Goal: Task Accomplishment & Management: Complete application form

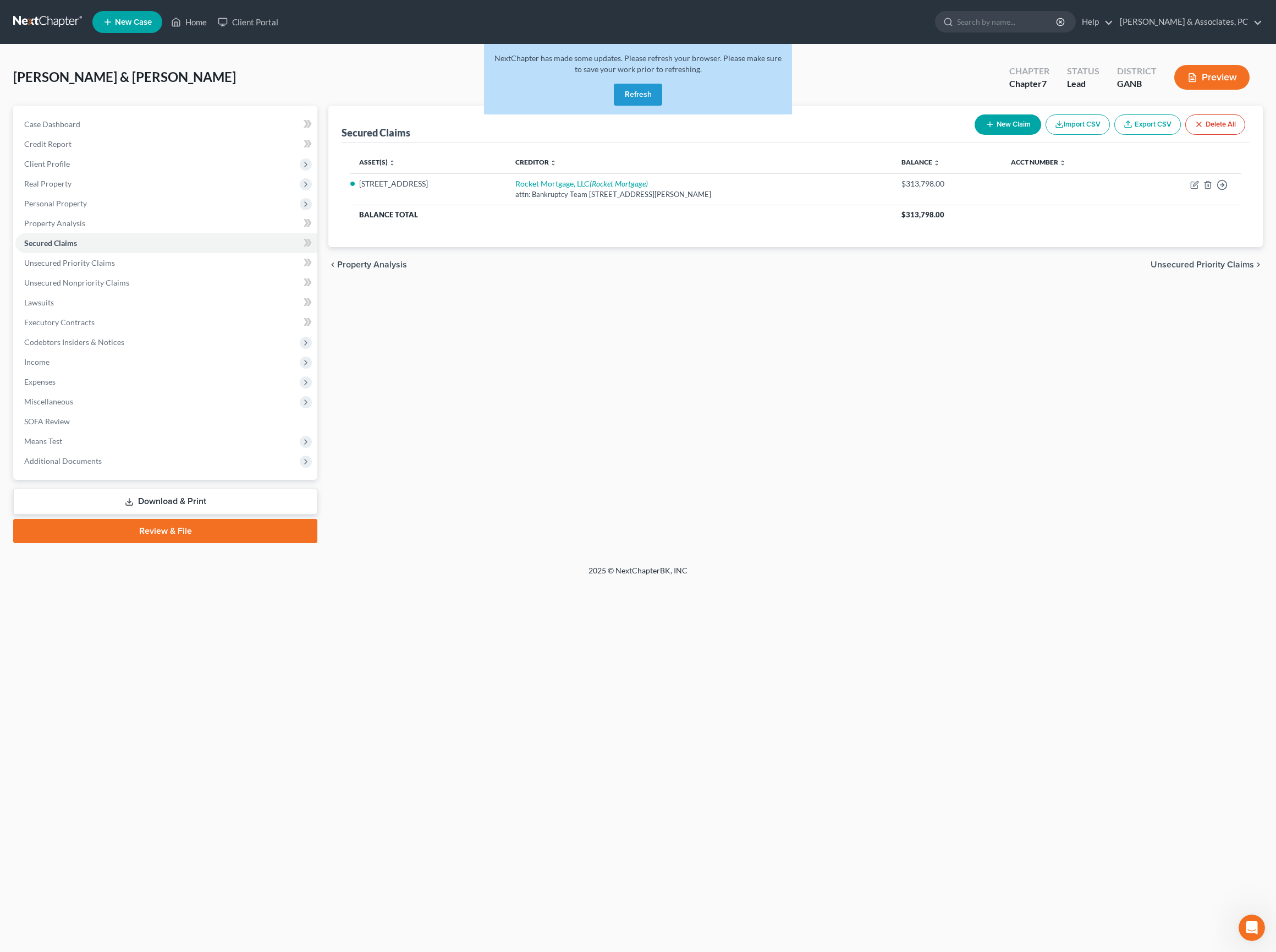
click at [643, 106] on button "Refresh" at bounding box center [638, 94] width 48 height 22
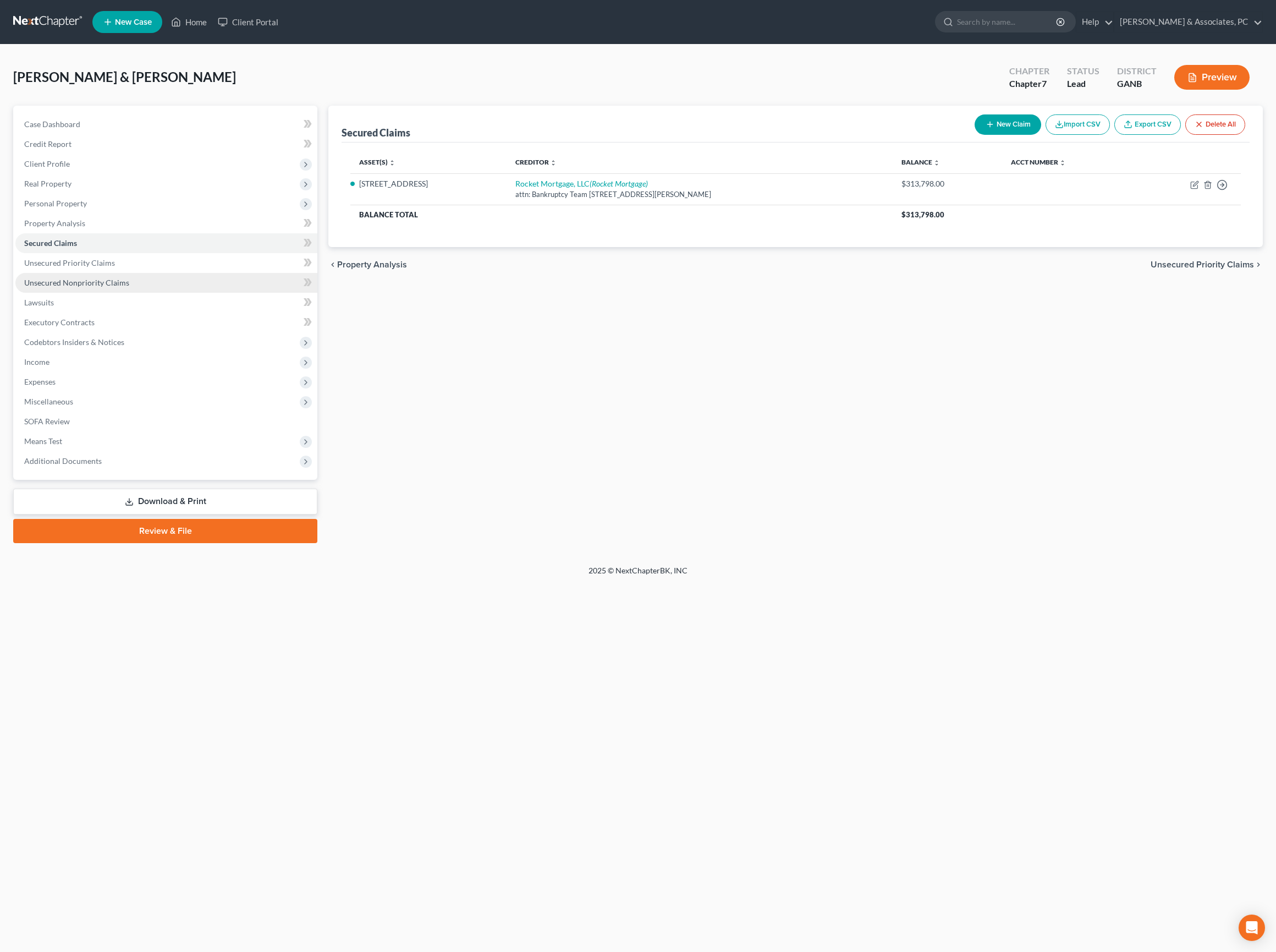
click at [120, 293] on link "Unsecured Nonpriority Claims" at bounding box center [166, 283] width 302 height 20
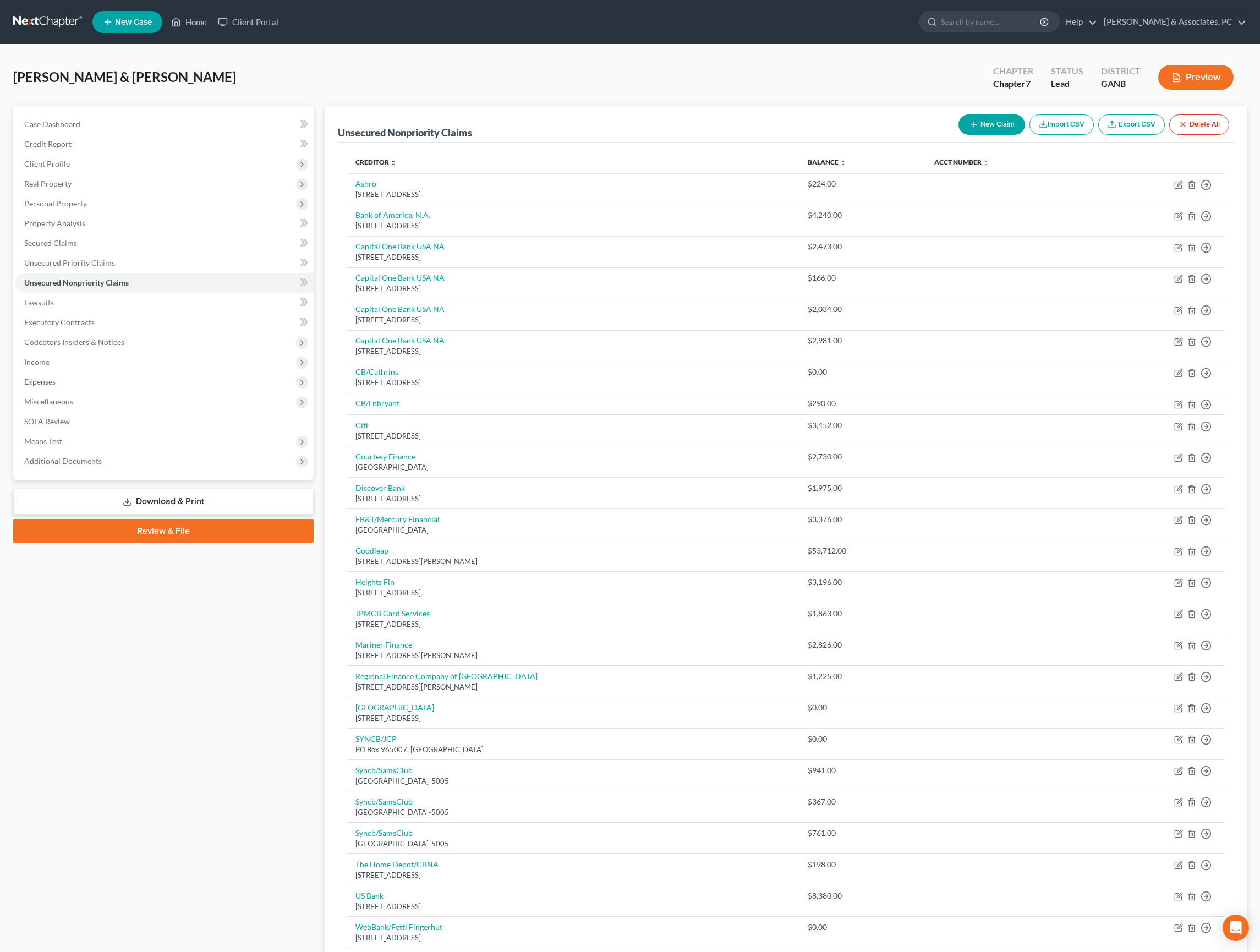
click at [954, 139] on div "New Claim Import CSV Export CSV Delete All" at bounding box center [1094, 124] width 280 height 29
click at [959, 131] on button "New Claim" at bounding box center [992, 124] width 66 height 20
select select "2"
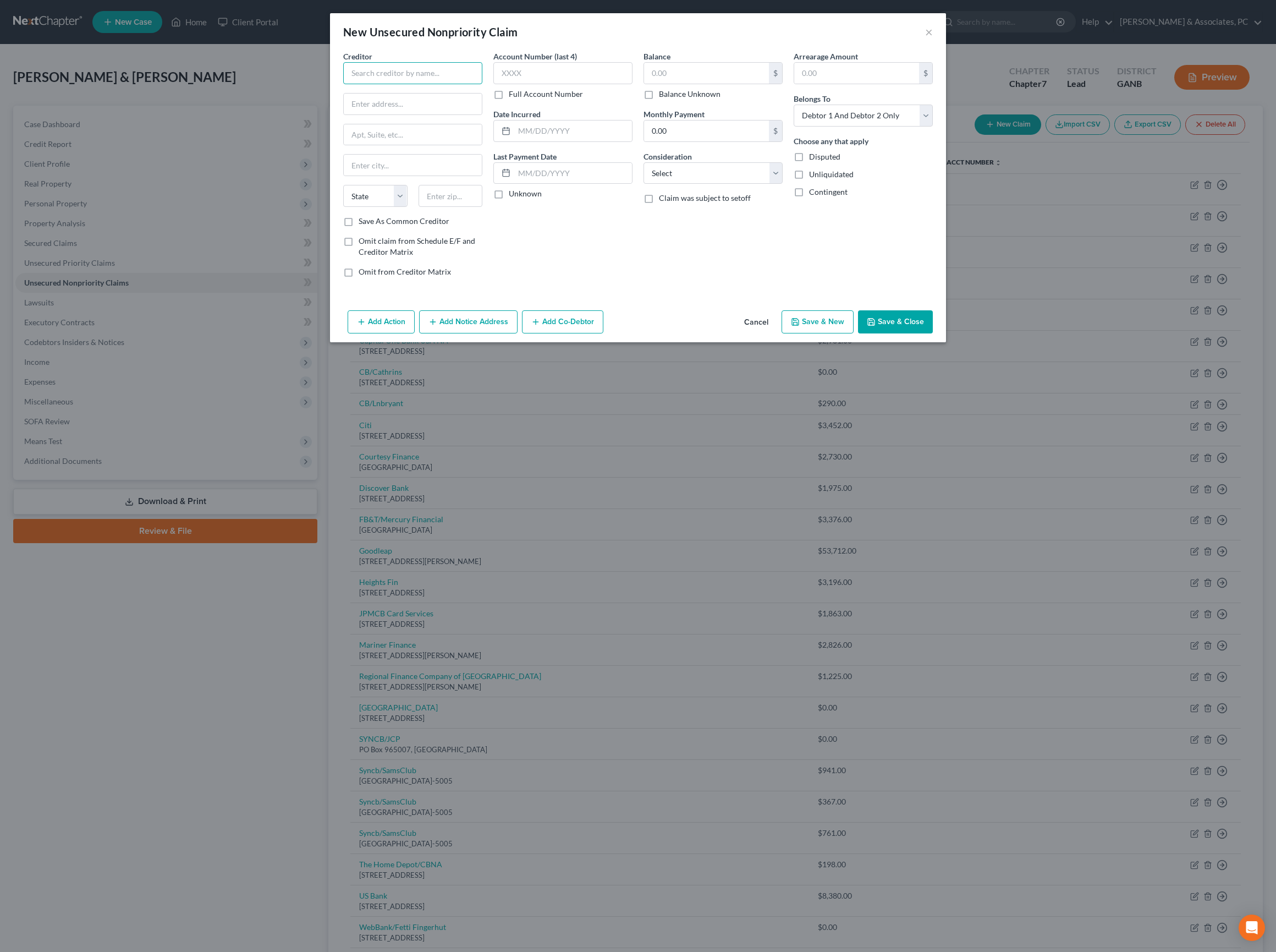
click at [457, 84] on input "text" at bounding box center [413, 73] width 139 height 22
type input "Aspire"
type input "PO Box 105555"
click at [419, 207] on input "text" at bounding box center [451, 196] width 65 height 22
type input "30348"
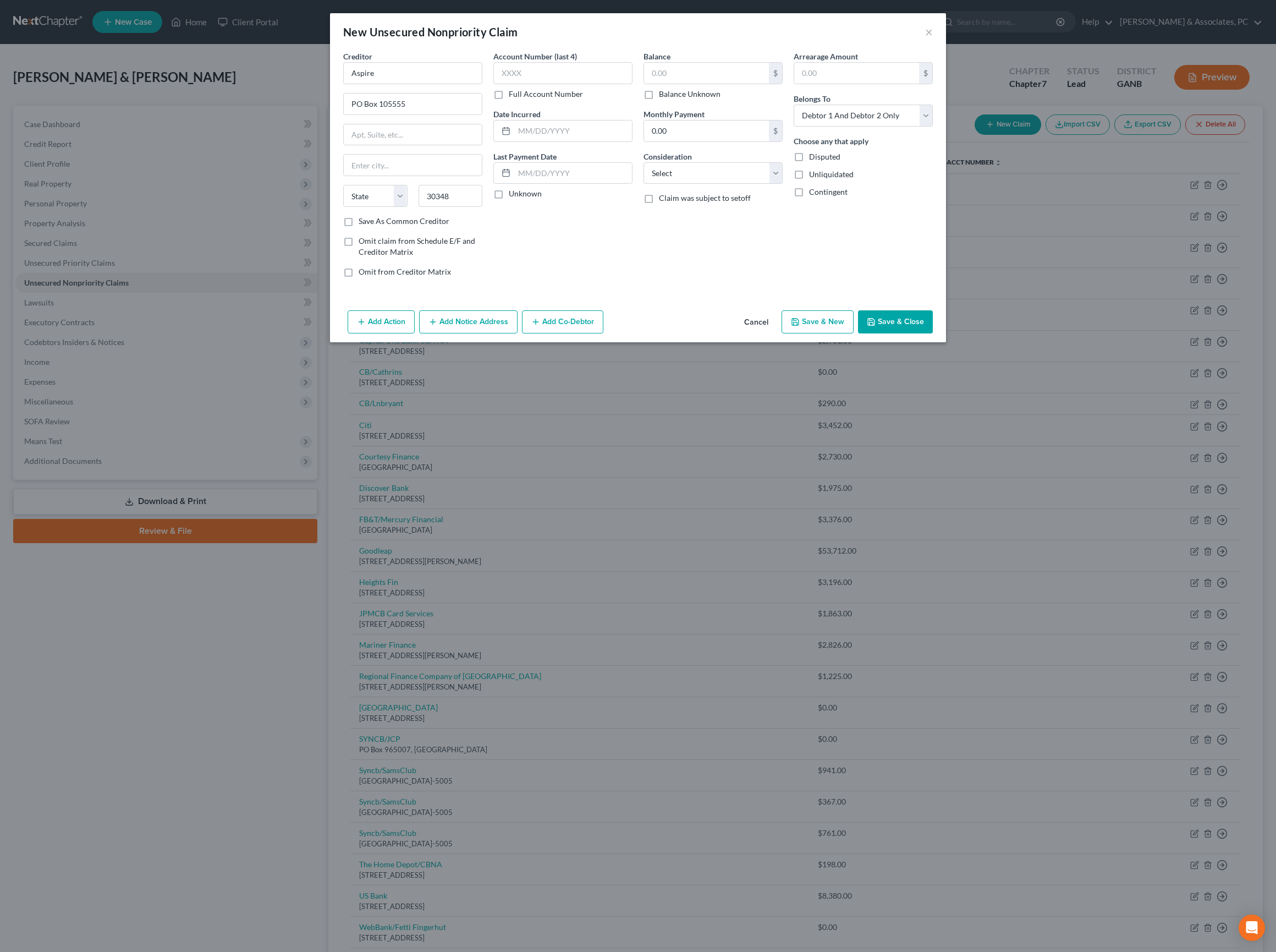
type input "Atlanta"
select select "10"
click at [537, 274] on div "Account Number (last 4) Full Account Number Date Incurred Last Payment Date Unk…" at bounding box center [563, 168] width 150 height 235
click at [402, 226] on label "Save As Common Creditor" at bounding box center [404, 221] width 91 height 11
click at [370, 223] on input "Save As Common Creditor" at bounding box center [366, 219] width 7 height 7
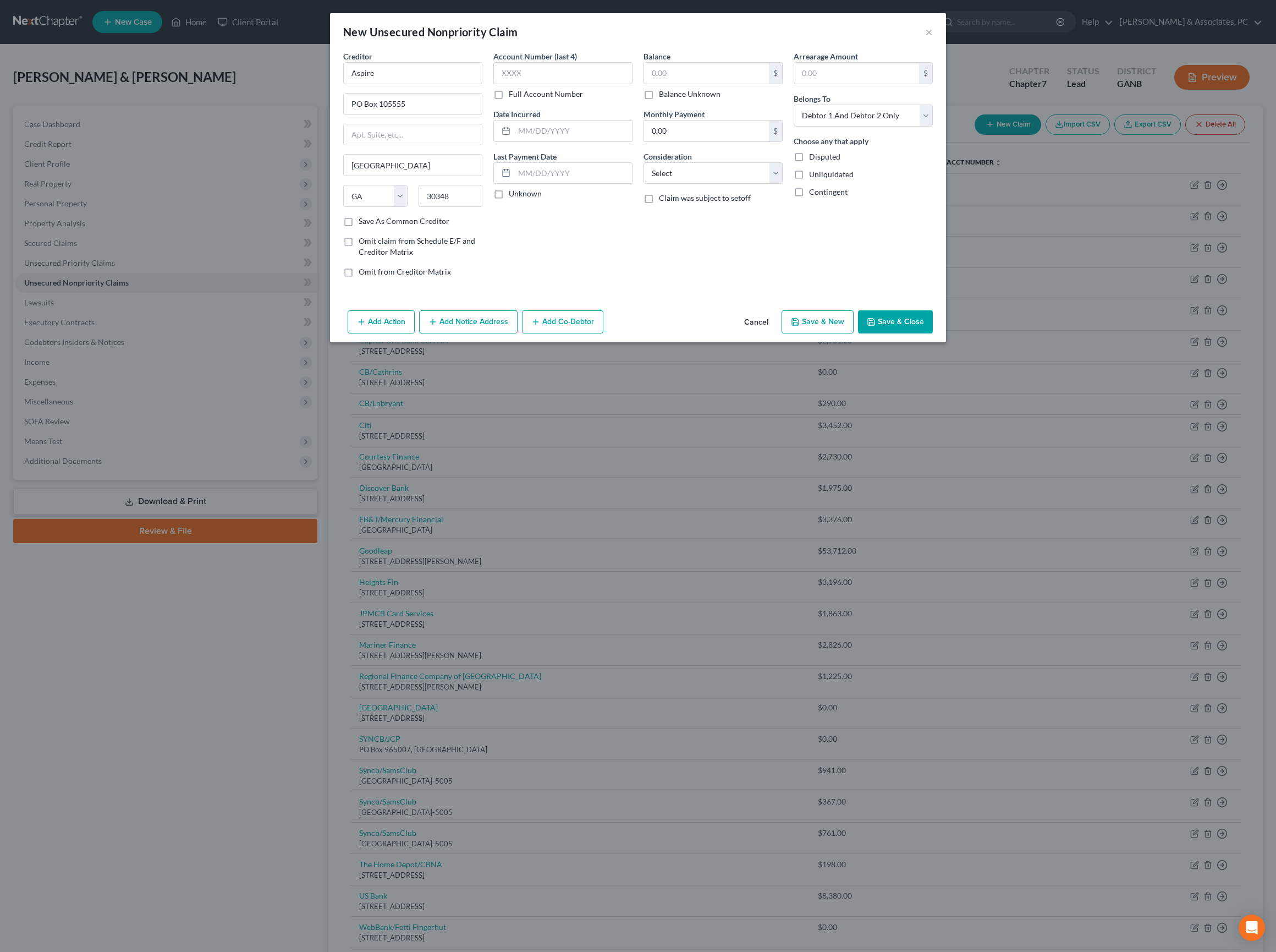
checkbox input "true"
click at [725, 83] on input "text" at bounding box center [706, 74] width 125 height 21
type input "1,336"
select select "2"
click at [578, 141] on input "text" at bounding box center [573, 131] width 118 height 21
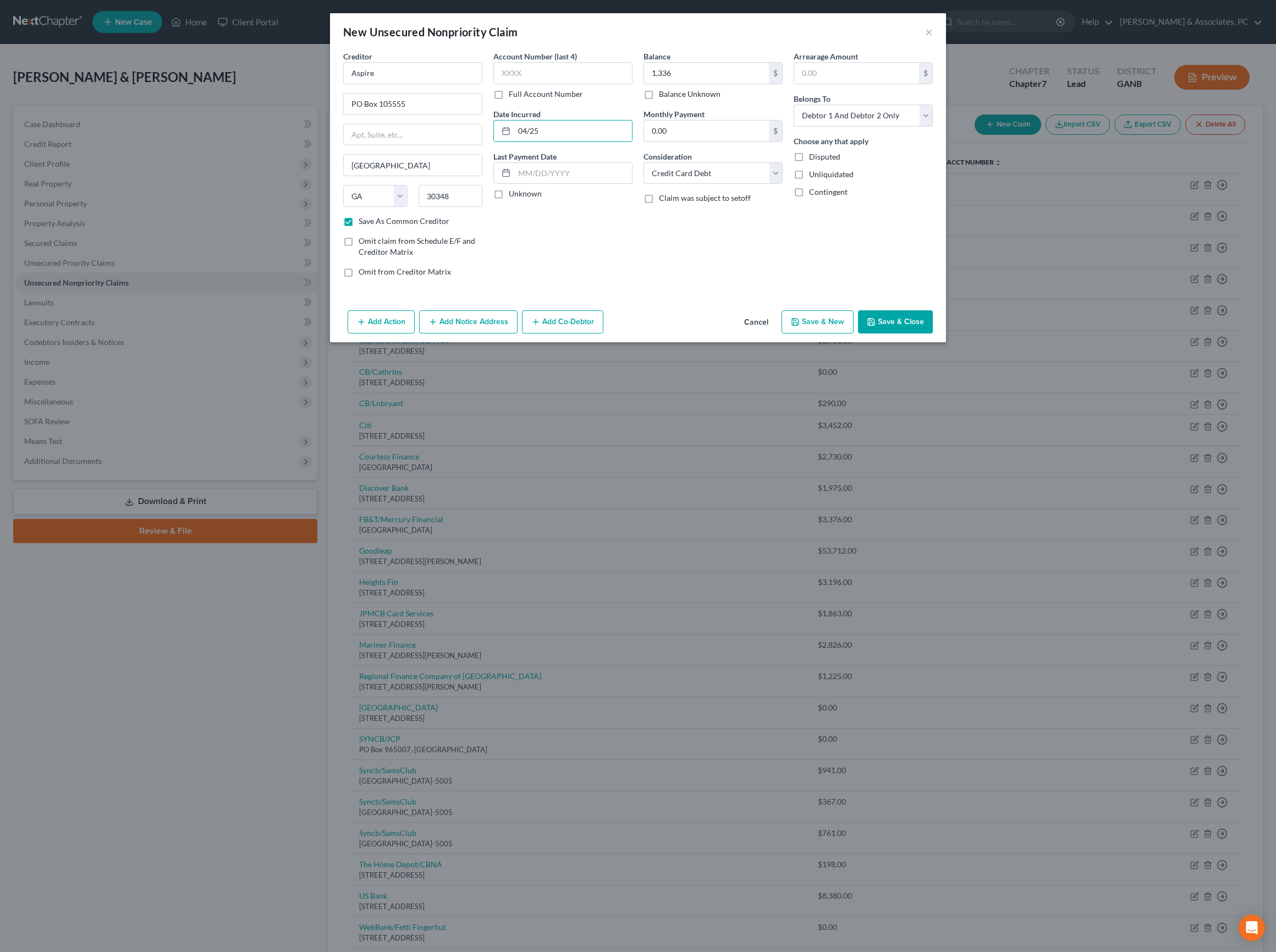
type input "04/25"
click at [929, 334] on button "Save & Close" at bounding box center [895, 322] width 75 height 23
checkbox input "false"
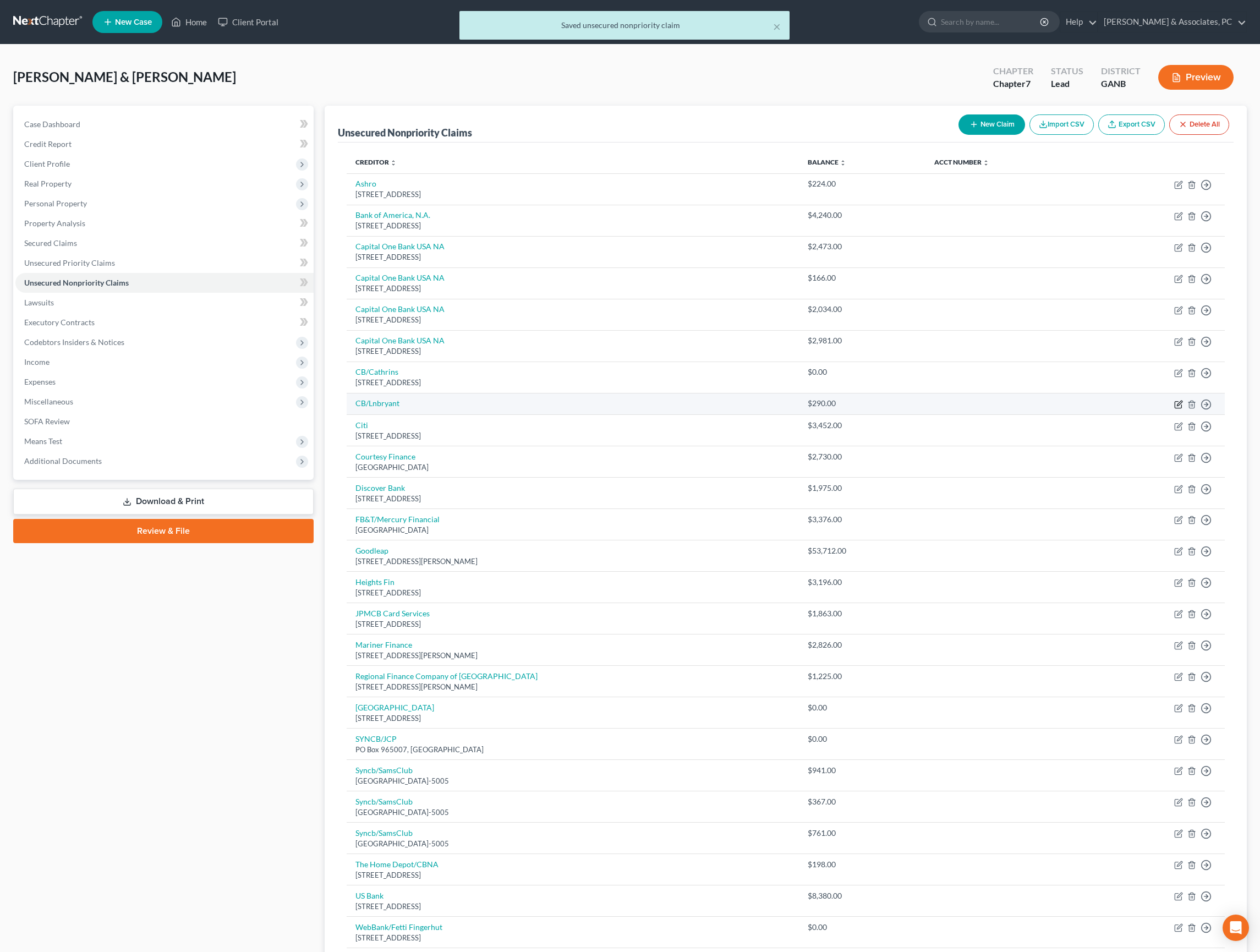
click at [1174, 409] on icon "button" at bounding box center [1178, 404] width 9 height 9
select select "2"
select select "1"
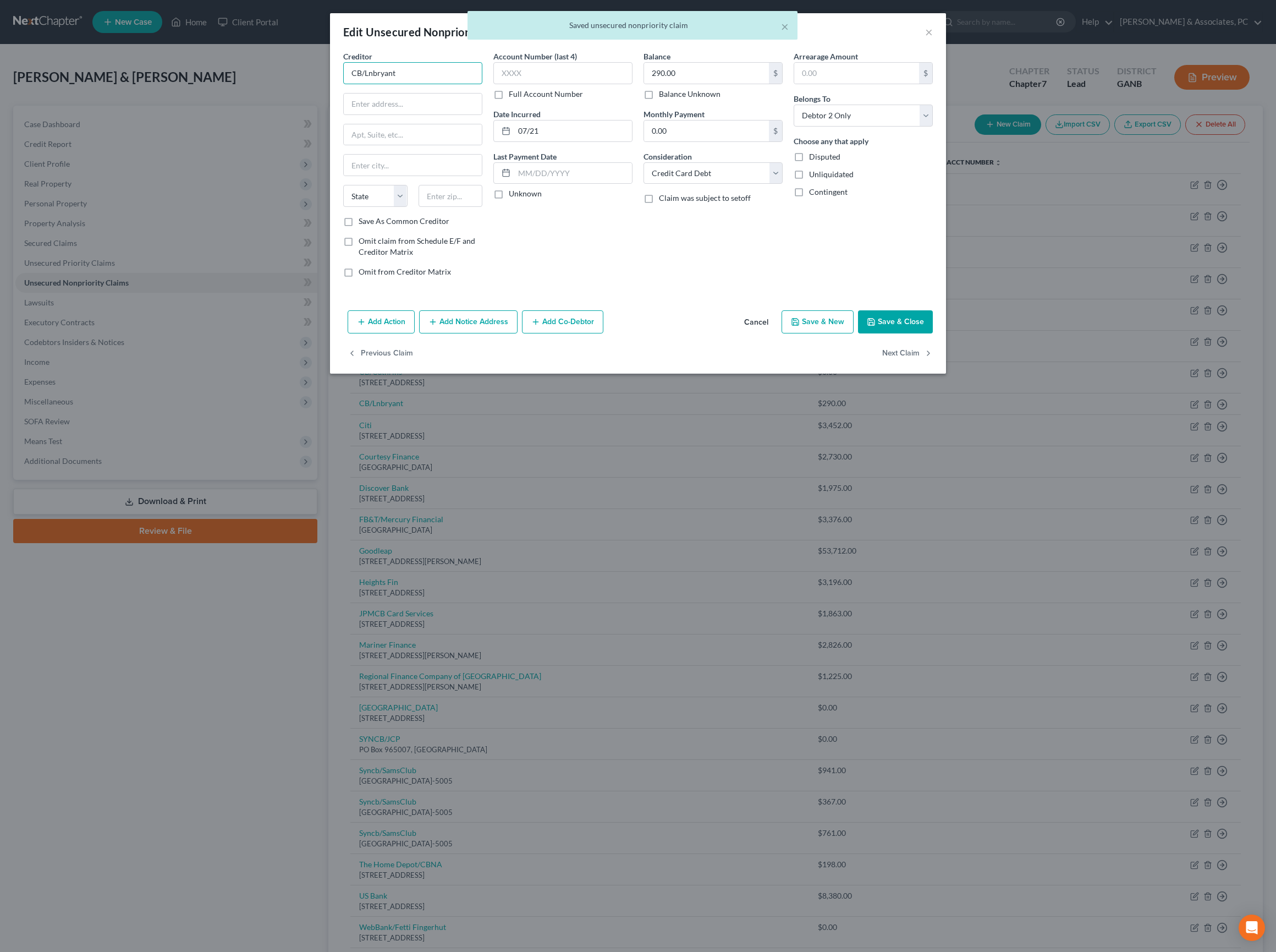
click at [408, 84] on input "CB/Lnbryant" at bounding box center [413, 73] width 139 height 22
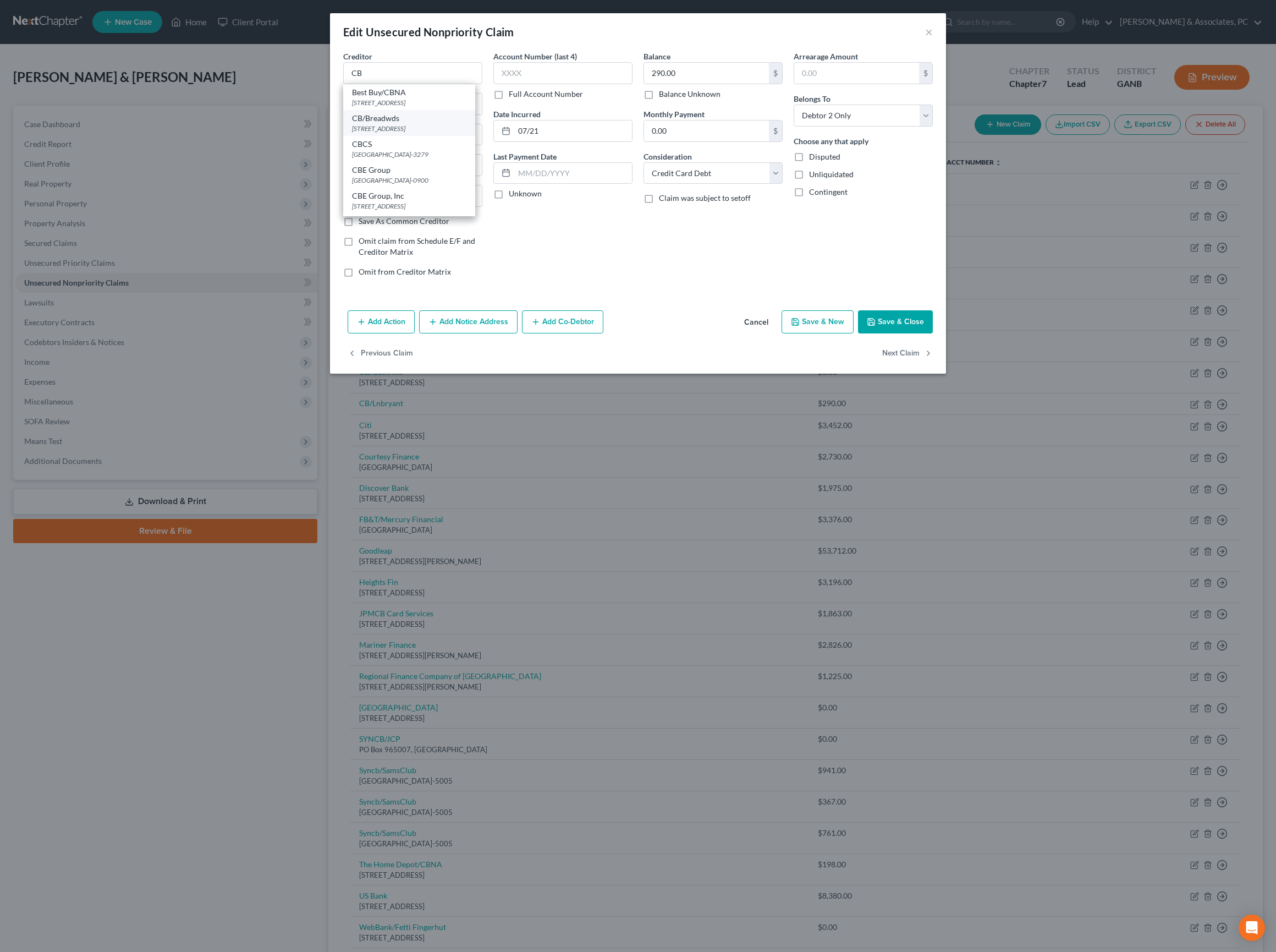
click at [386, 124] on div "CB/Breadwds" at bounding box center [410, 119] width 115 height 11
type input "CB/Breadwds"
type input "PO Box 182789"
type input "Columbus"
select select "36"
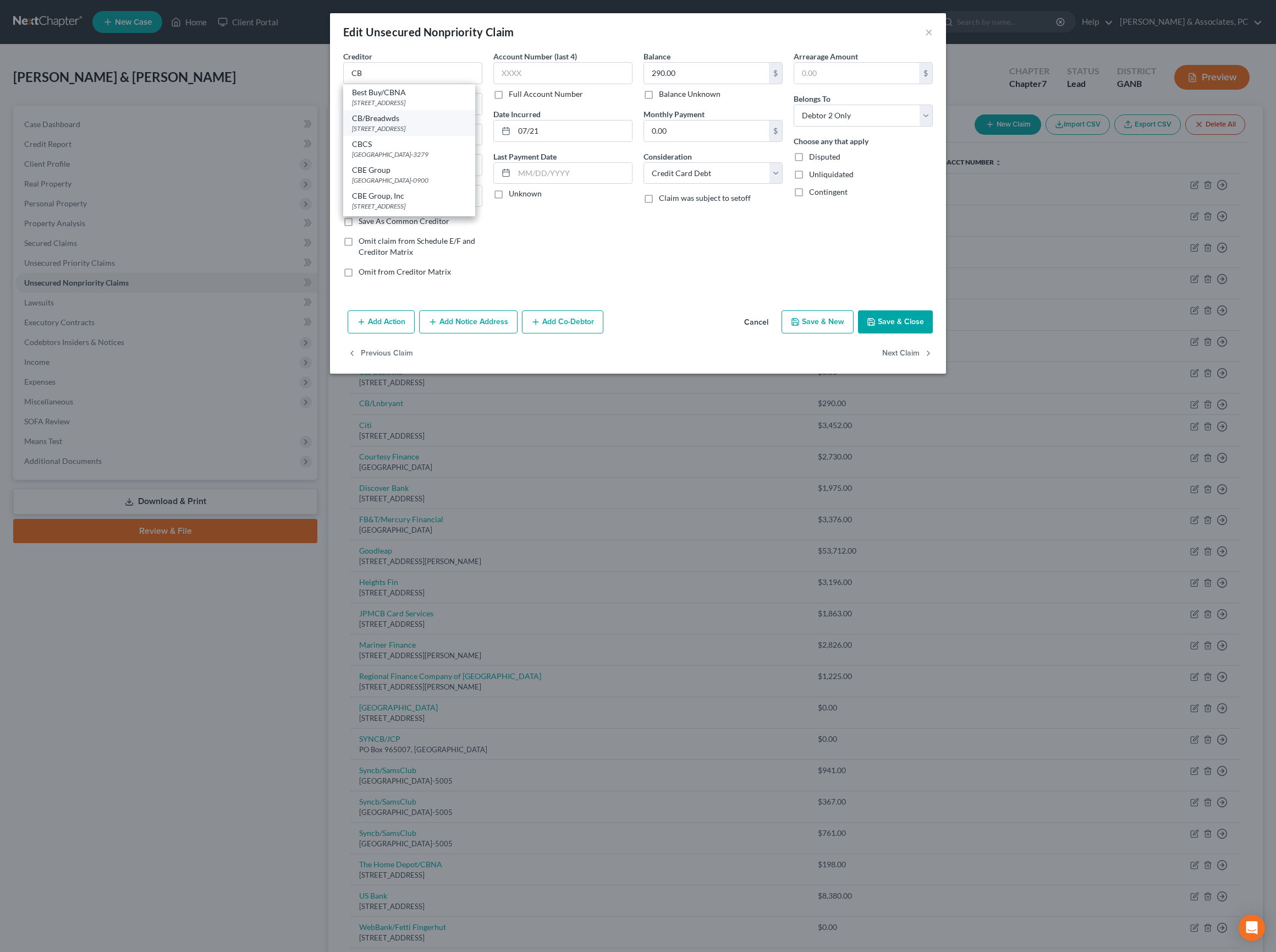
type input "43218"
drag, startPoint x: 385, startPoint y: 87, endPoint x: 338, endPoint y: 86, distance: 47.0
click at [343, 84] on input "CB/Breadwds" at bounding box center [413, 73] width 139 height 22
type input "CB/LnBryant"
click at [933, 334] on button "Save & Close" at bounding box center [895, 322] width 75 height 23
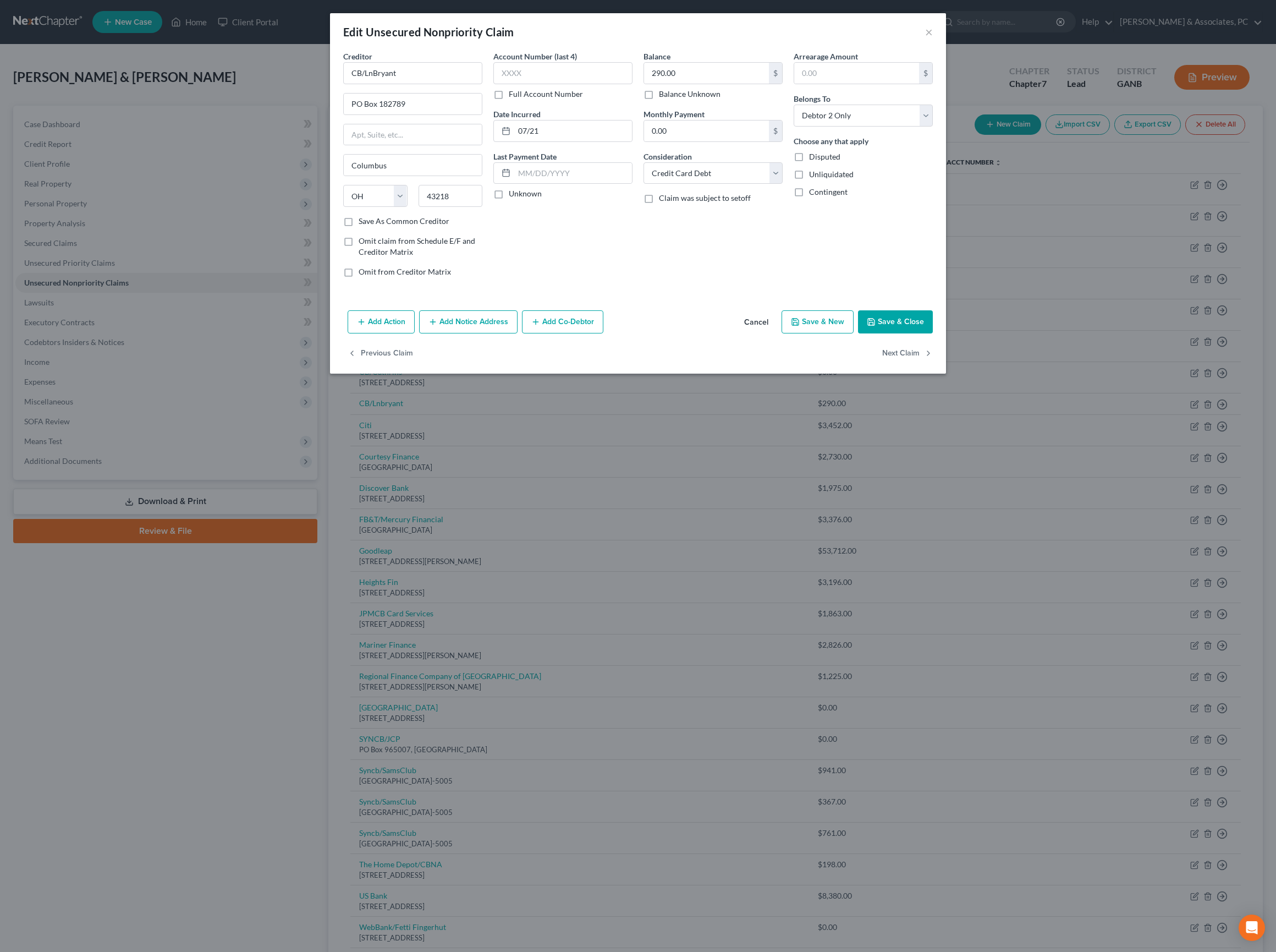
type input "0"
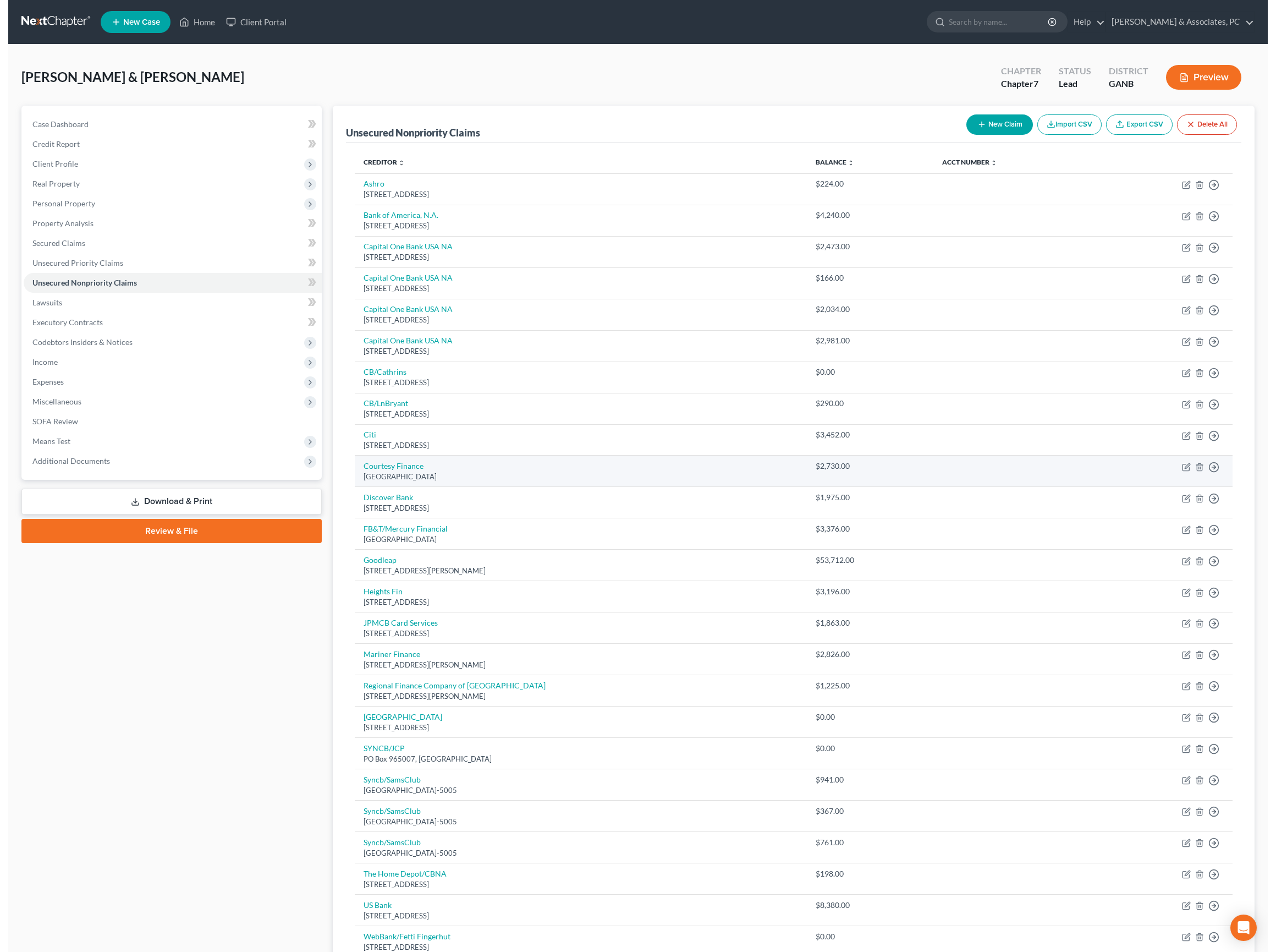
scroll to position [362, 0]
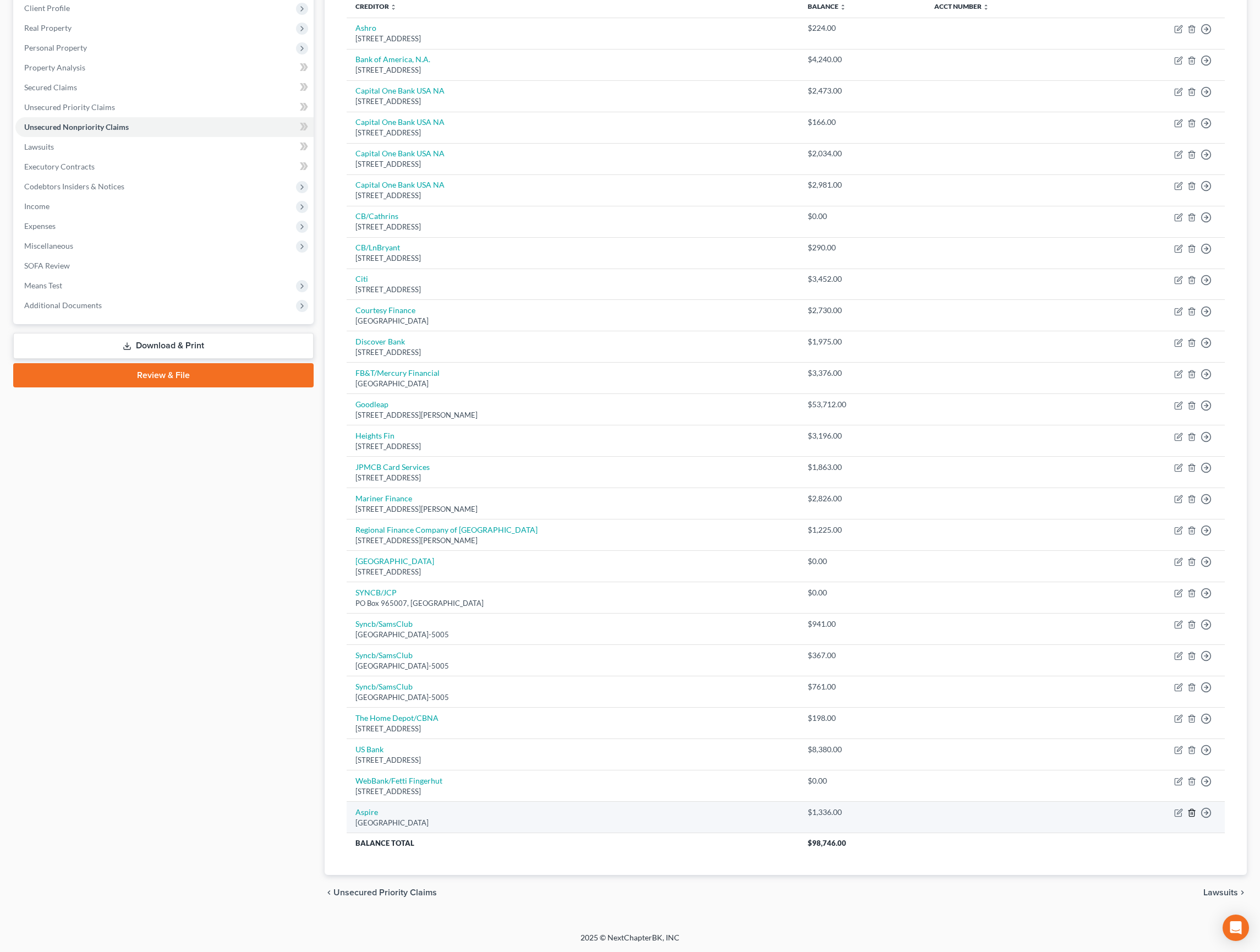
click at [1187, 808] on icon "button" at bounding box center [1191, 812] width 9 height 9
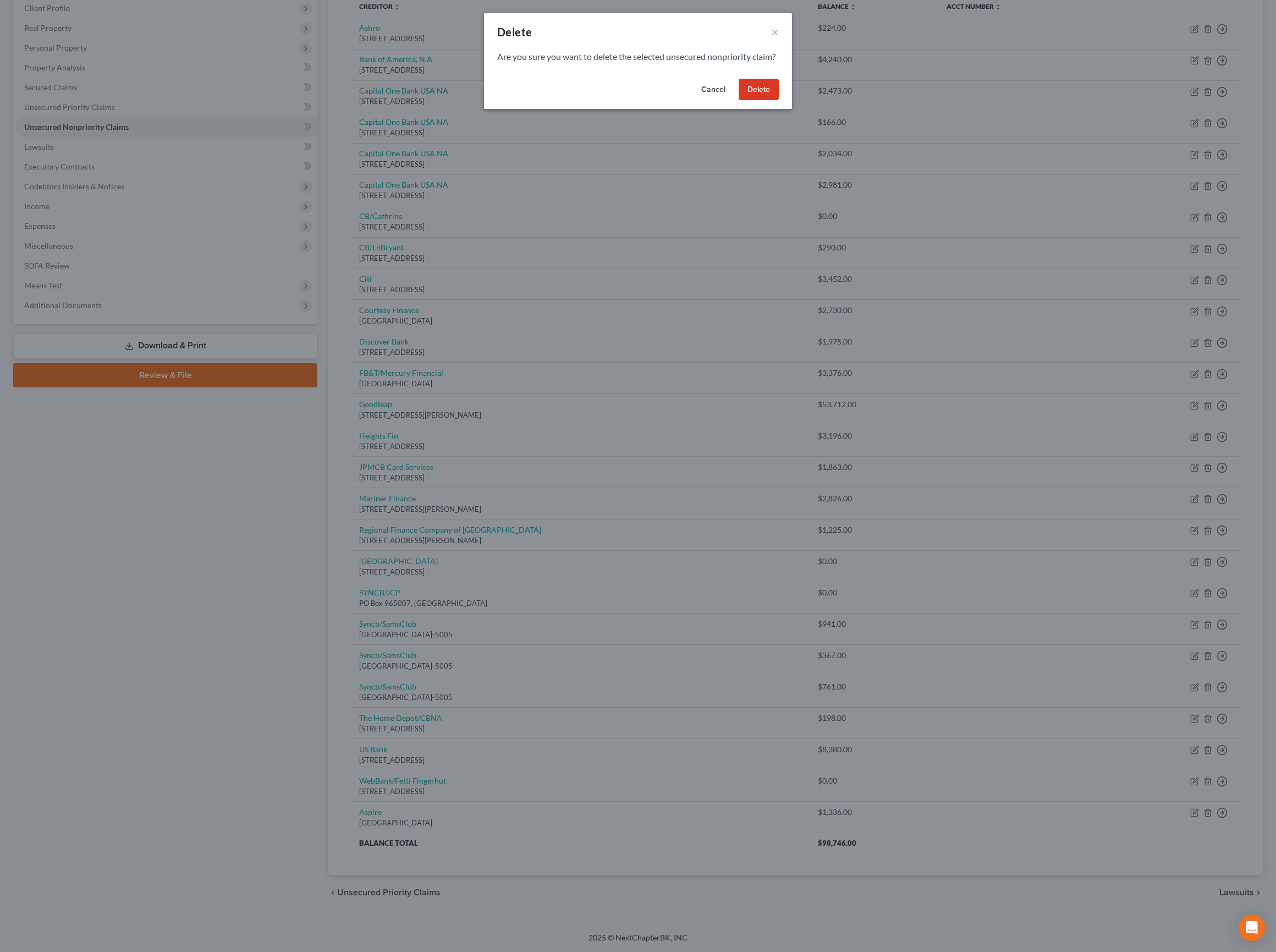
click at [769, 101] on button "Delete" at bounding box center [759, 89] width 40 height 22
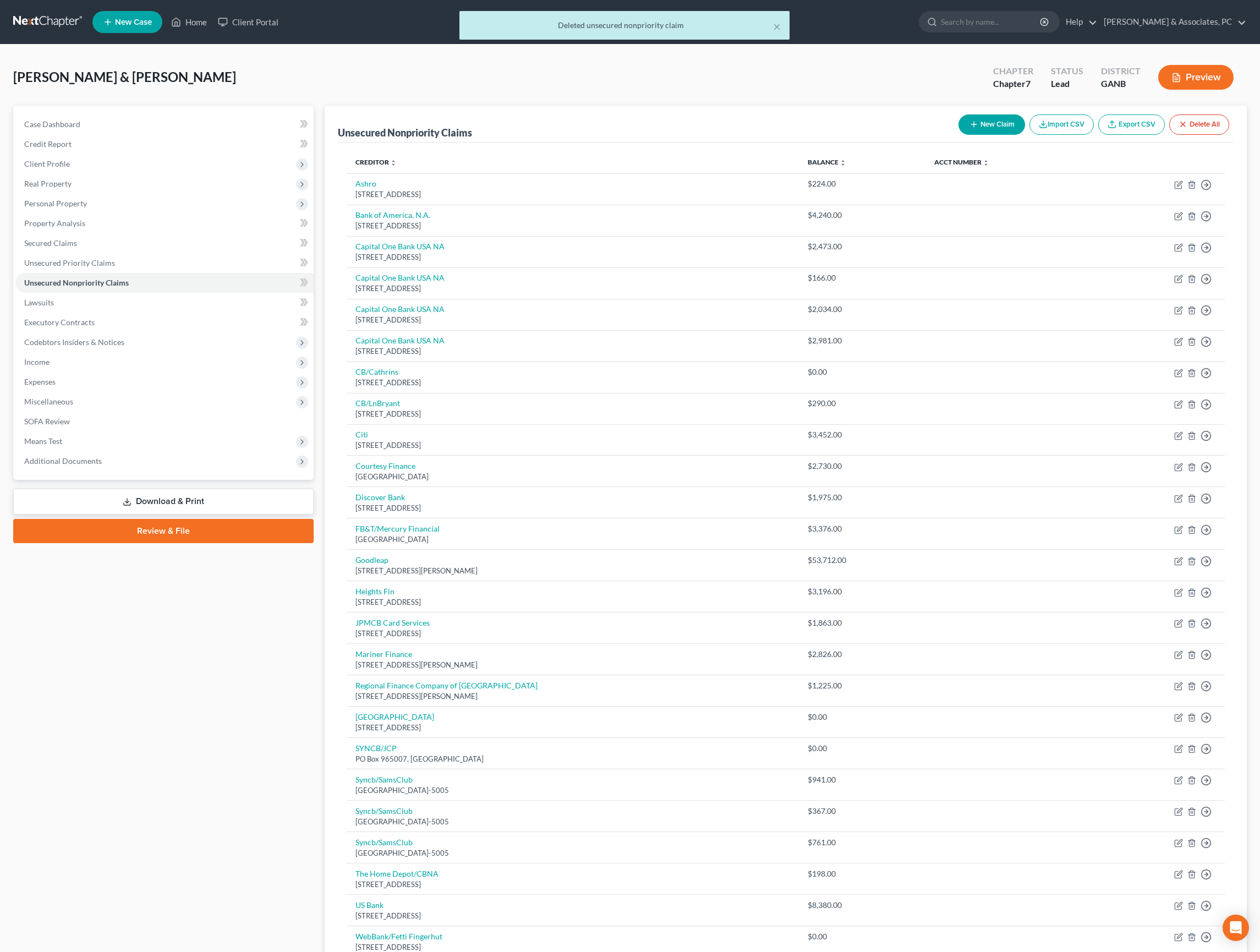
scroll to position [0, 0]
click at [217, 27] on div "× Deleted unsecured nonpriority claim" at bounding box center [624, 28] width 1260 height 34
click at [219, 27] on div "× Deleted unsecured nonpriority claim" at bounding box center [624, 28] width 1260 height 34
click at [222, 27] on div "× Deleted unsecured nonpriority claim" at bounding box center [624, 28] width 1260 height 34
click at [213, 32] on link "Home" at bounding box center [189, 22] width 47 height 20
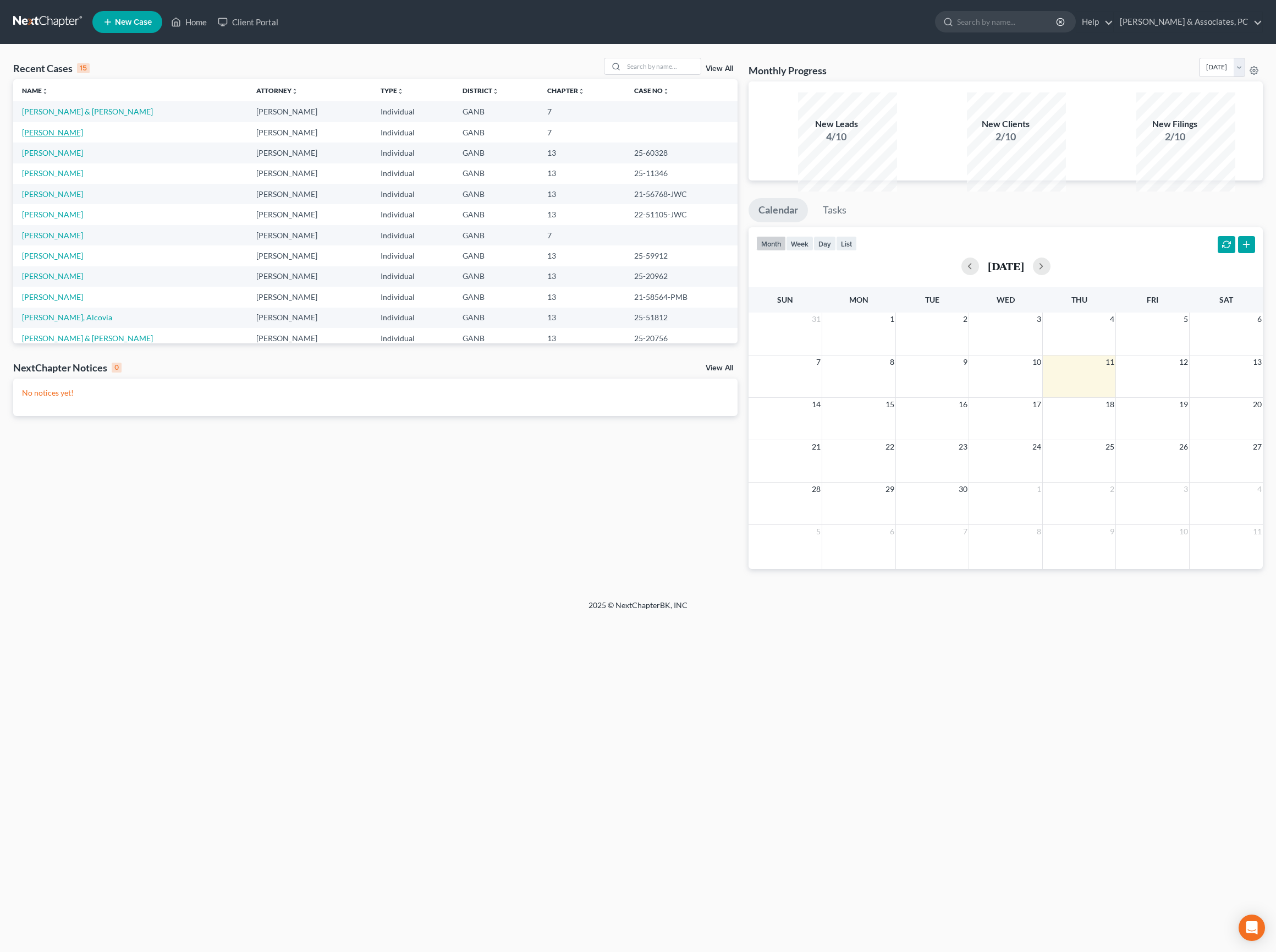
click at [71, 137] on link "[PERSON_NAME]" at bounding box center [53, 133] width 61 height 10
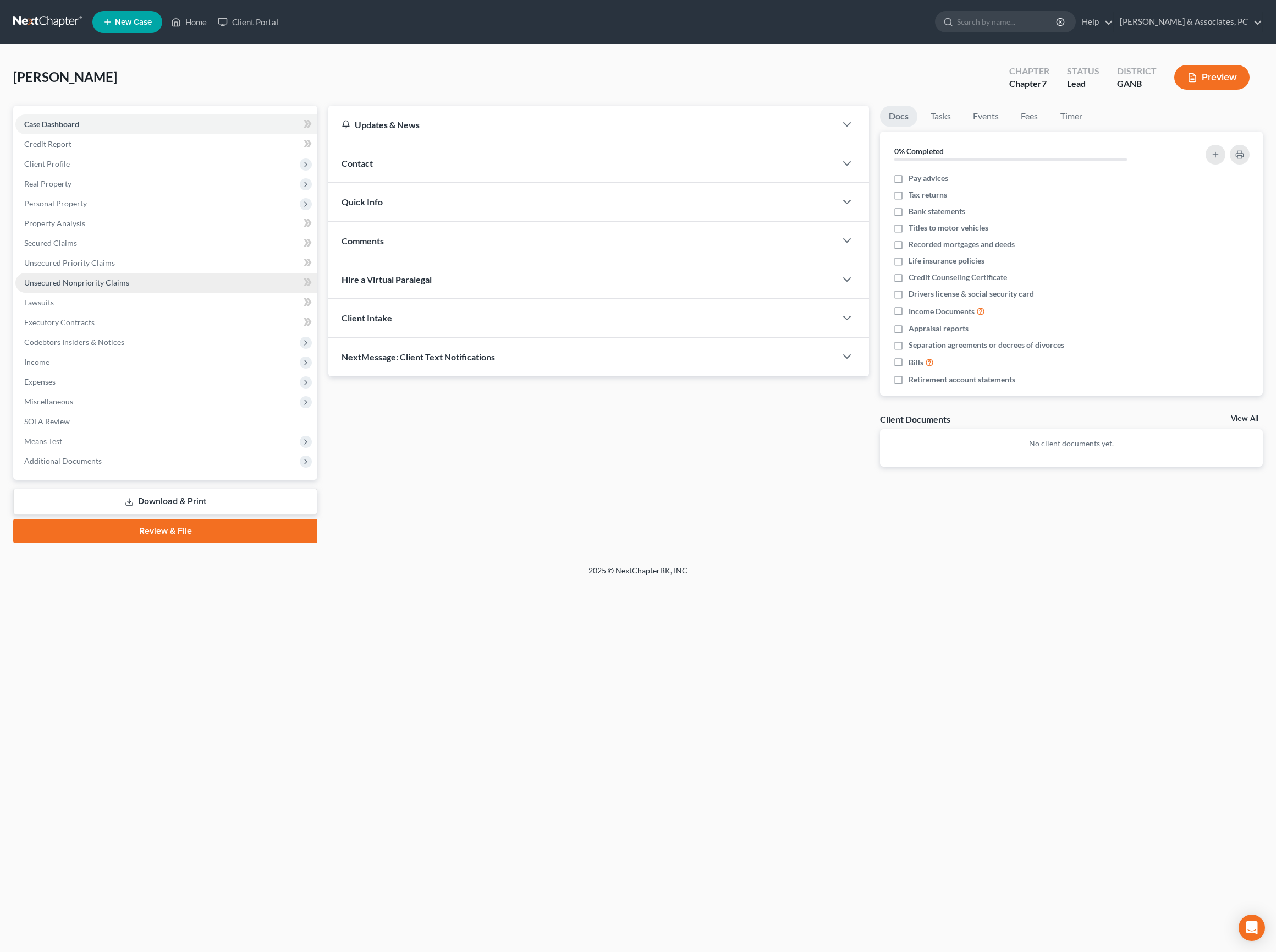
click at [110, 287] on span "Unsecured Nonpriority Claims" at bounding box center [77, 283] width 105 height 10
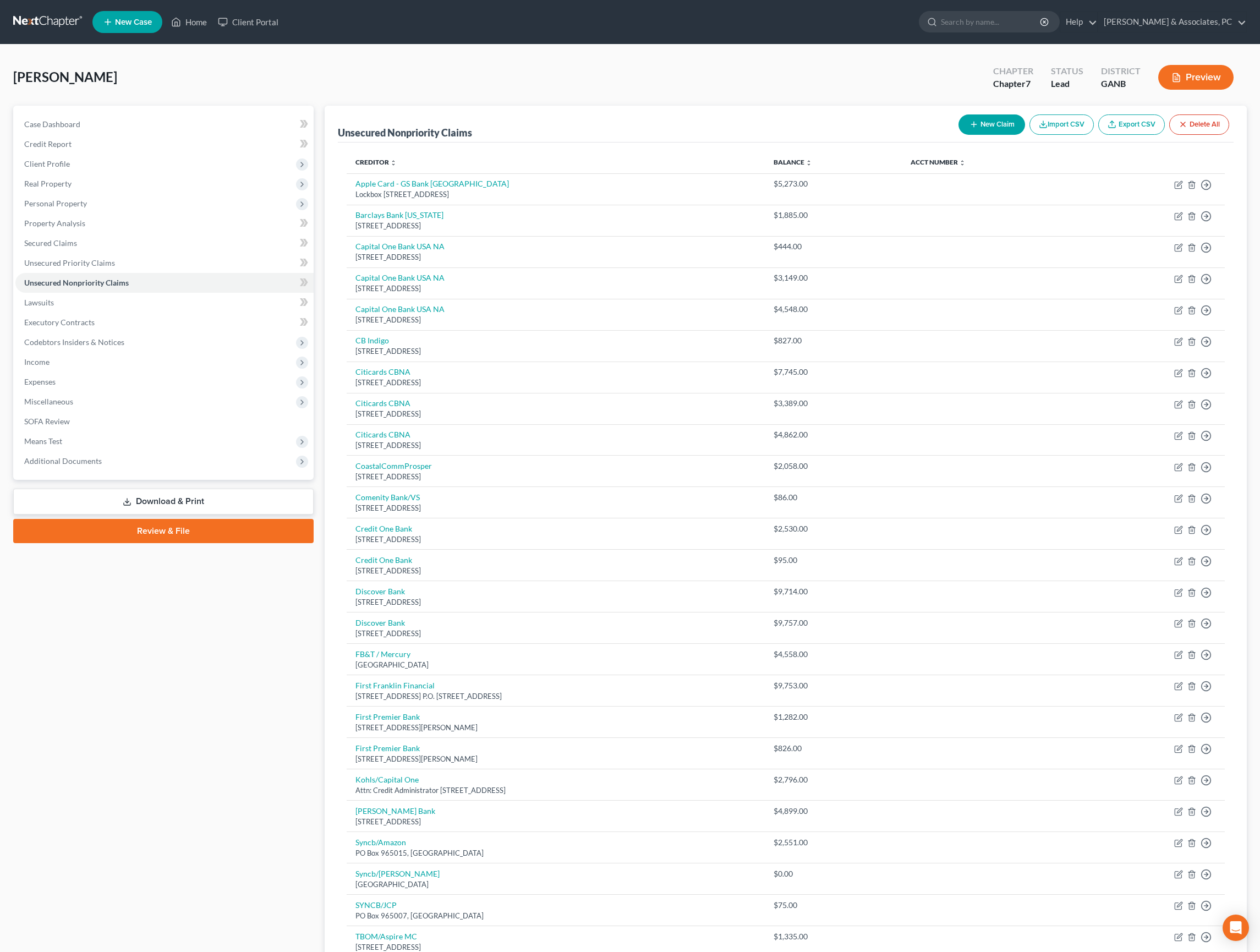
click at [959, 133] on button "New Claim" at bounding box center [992, 124] width 66 height 20
select select "0"
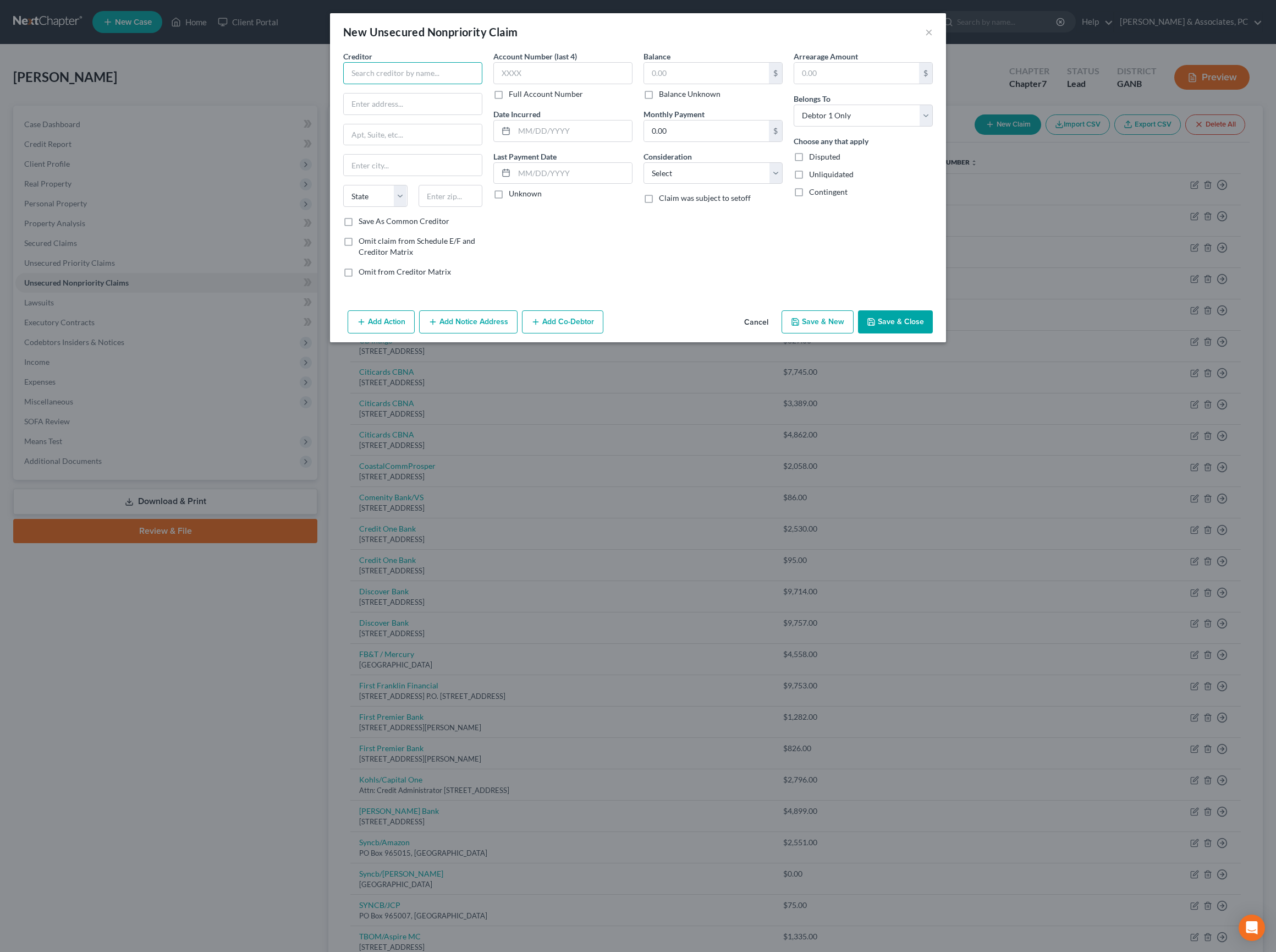
click at [377, 76] on input "text" at bounding box center [413, 73] width 139 height 22
type input "s"
type input "Aspire"
click at [369, 107] on div "PO Box 105555, Atlanta, GA 30348" at bounding box center [410, 103] width 115 height 10
type input "PO Box 105555"
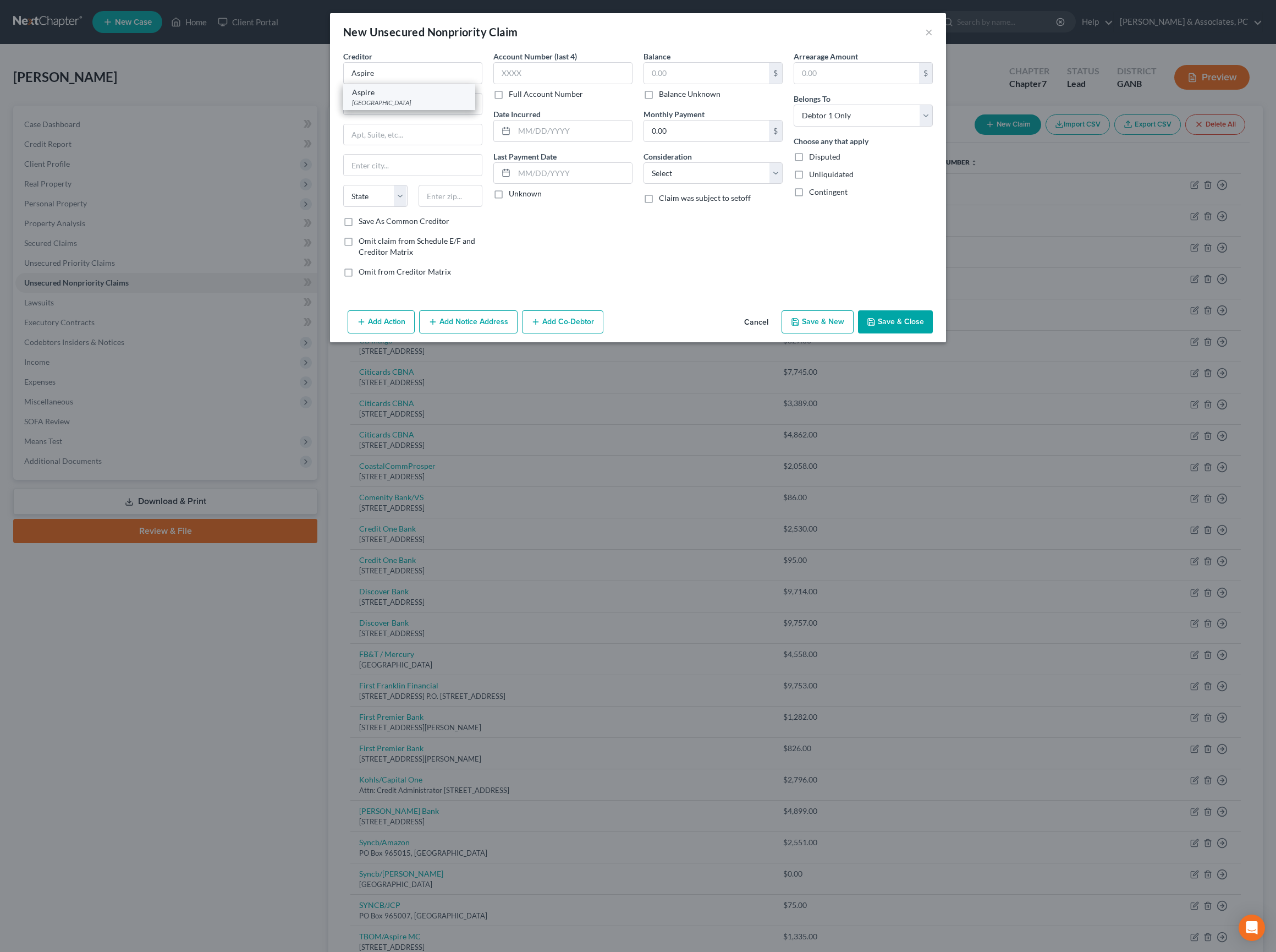
type input "Atlanta"
select select "10"
type input "30348"
click at [705, 83] on input "text" at bounding box center [706, 74] width 125 height 21
type input "0"
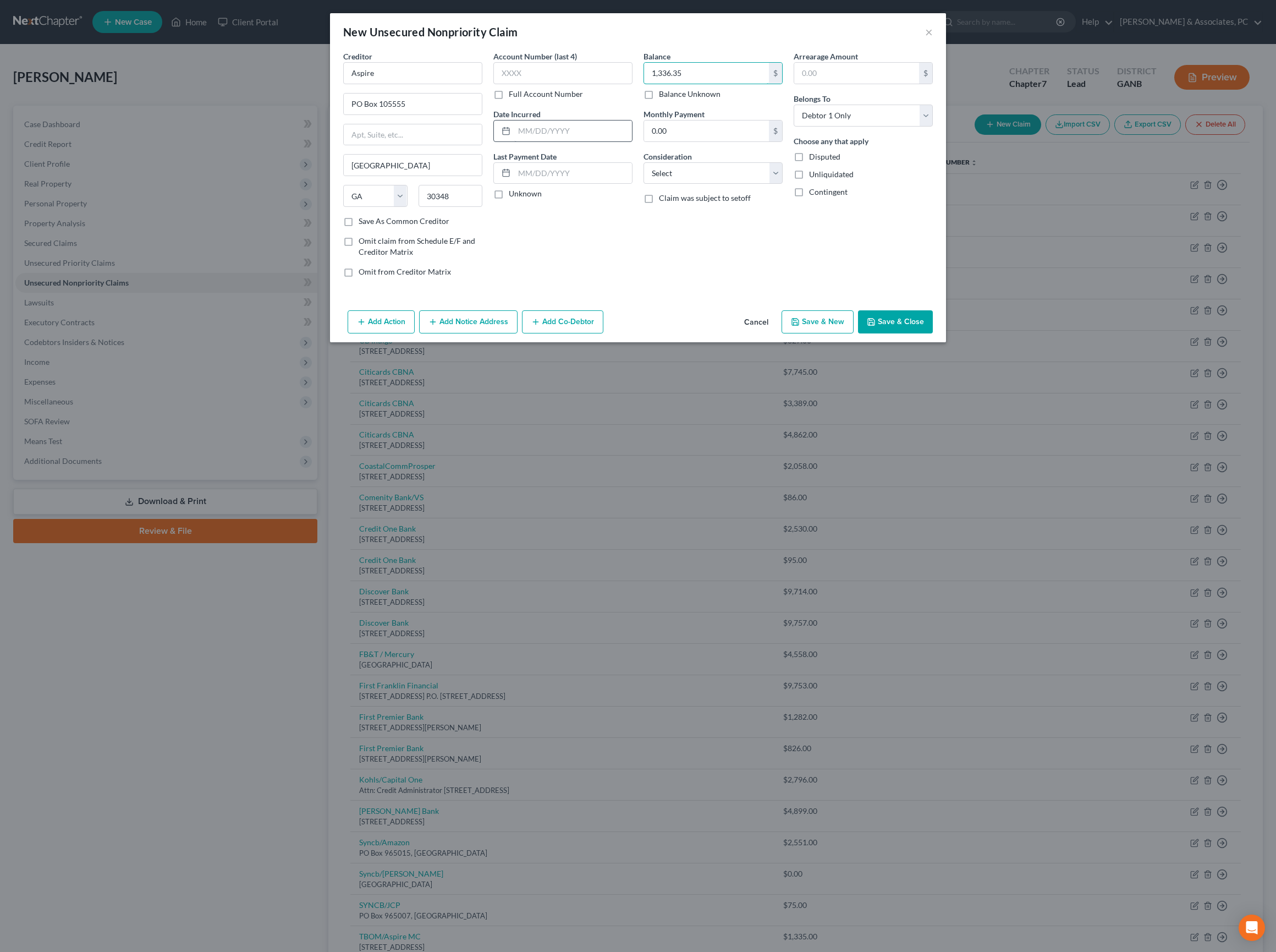
type input "1,336.35"
click at [606, 141] on input "text" at bounding box center [573, 131] width 118 height 21
type input "04/25"
select select "2"
click at [933, 334] on button "Save & Close" at bounding box center [895, 322] width 75 height 23
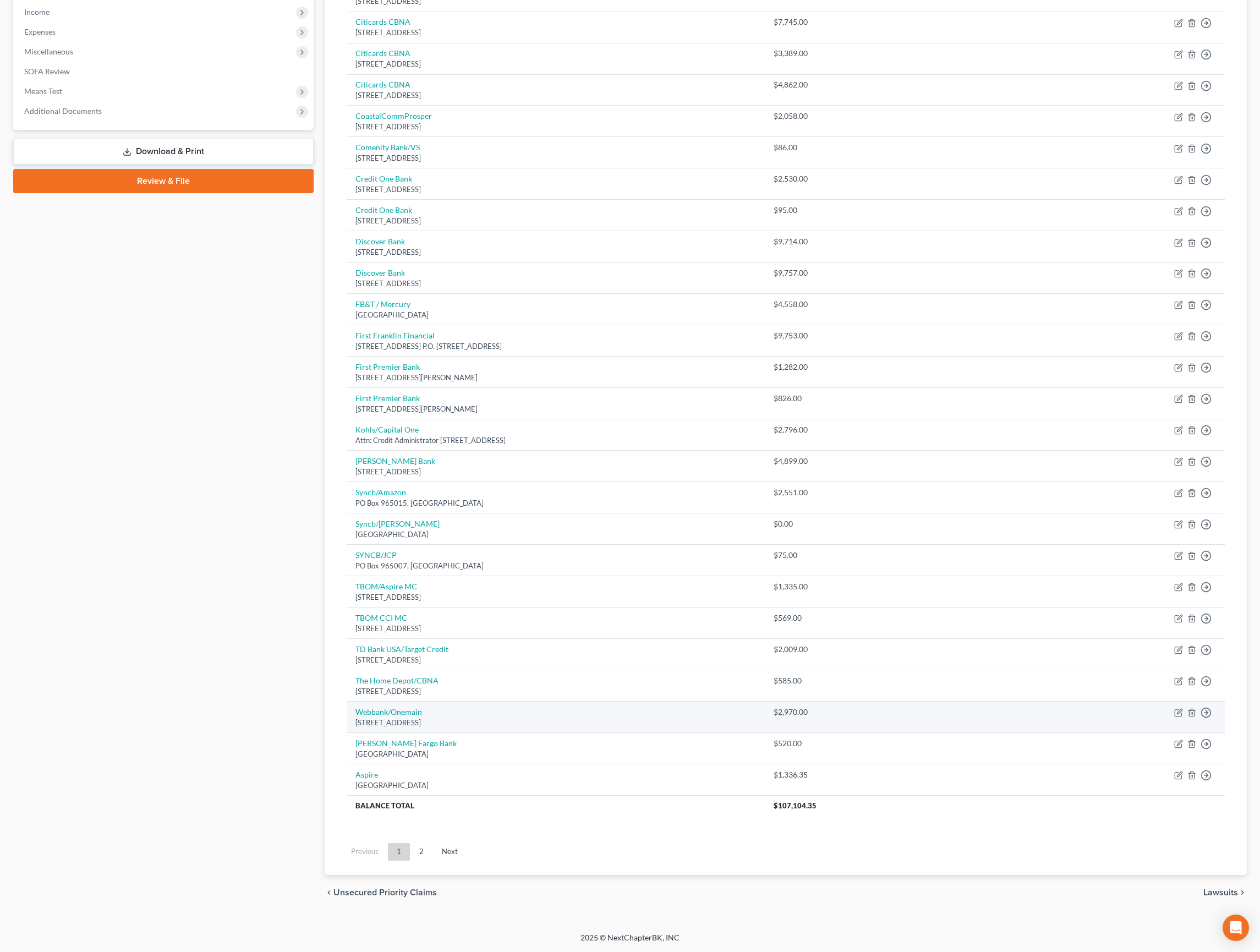
scroll to position [576, 0]
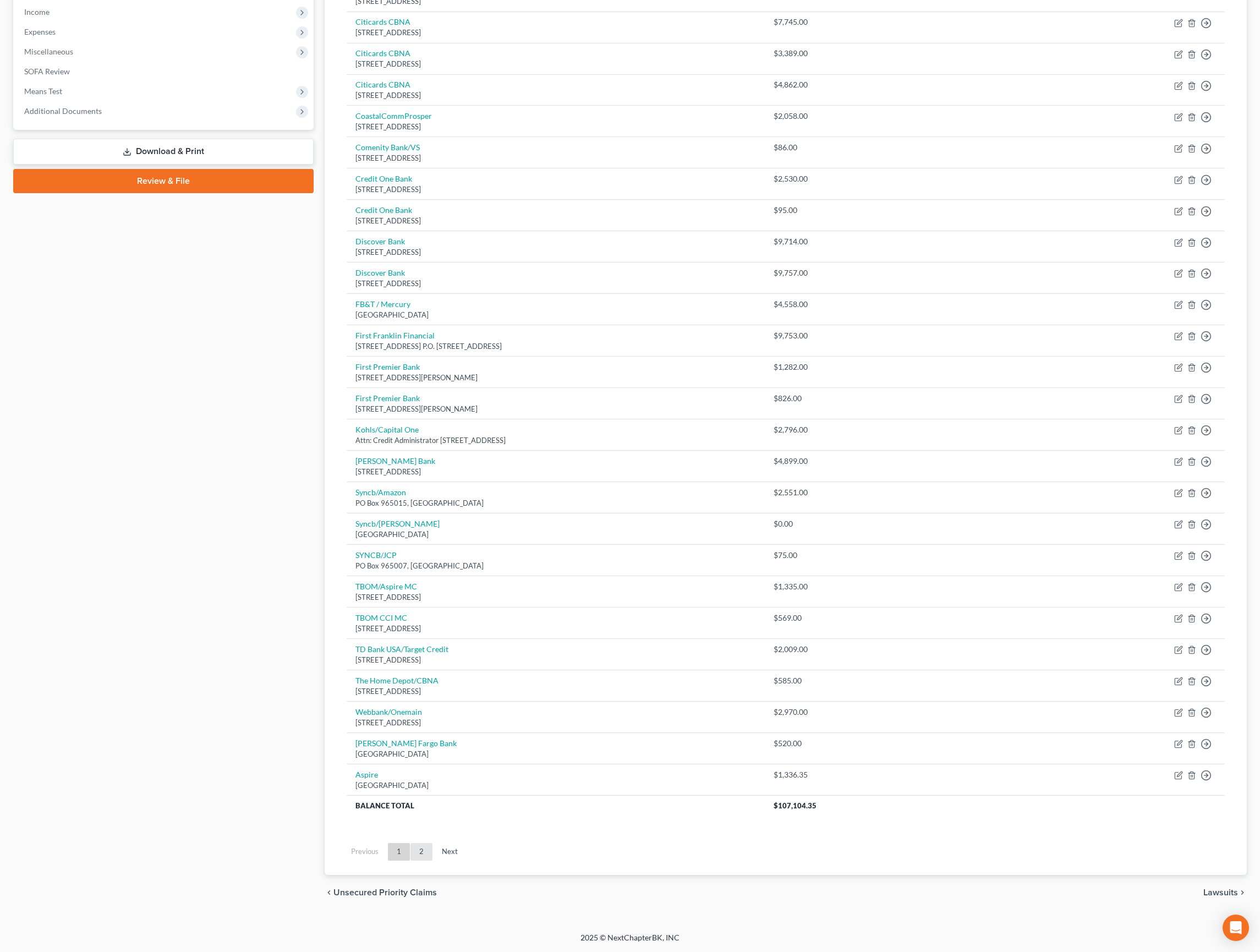
click at [432, 861] on link "2" at bounding box center [421, 852] width 22 height 18
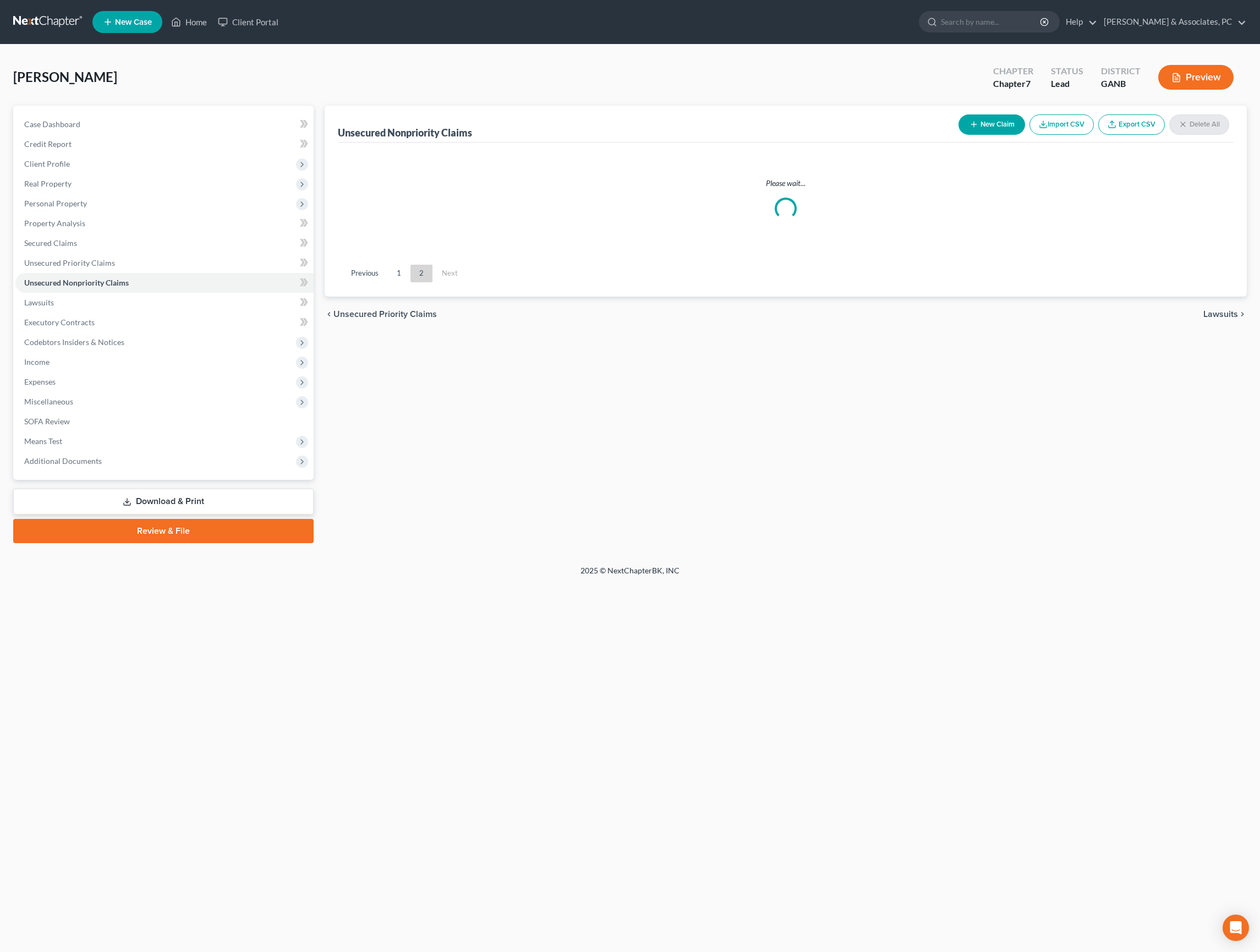
scroll to position [0, 0]
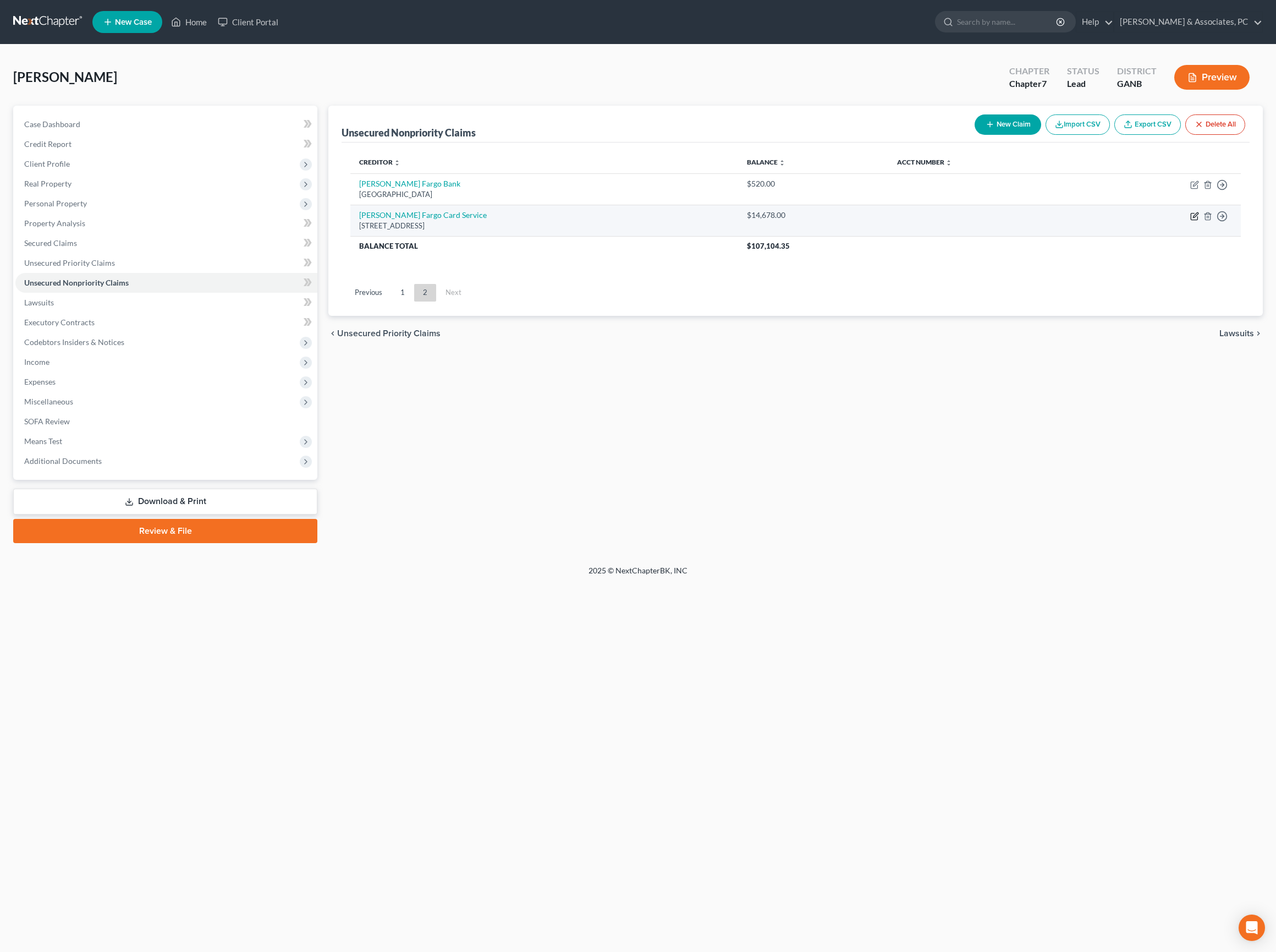
click at [1190, 221] on icon "button" at bounding box center [1194, 216] width 9 height 9
select select "16"
select select "2"
select select "0"
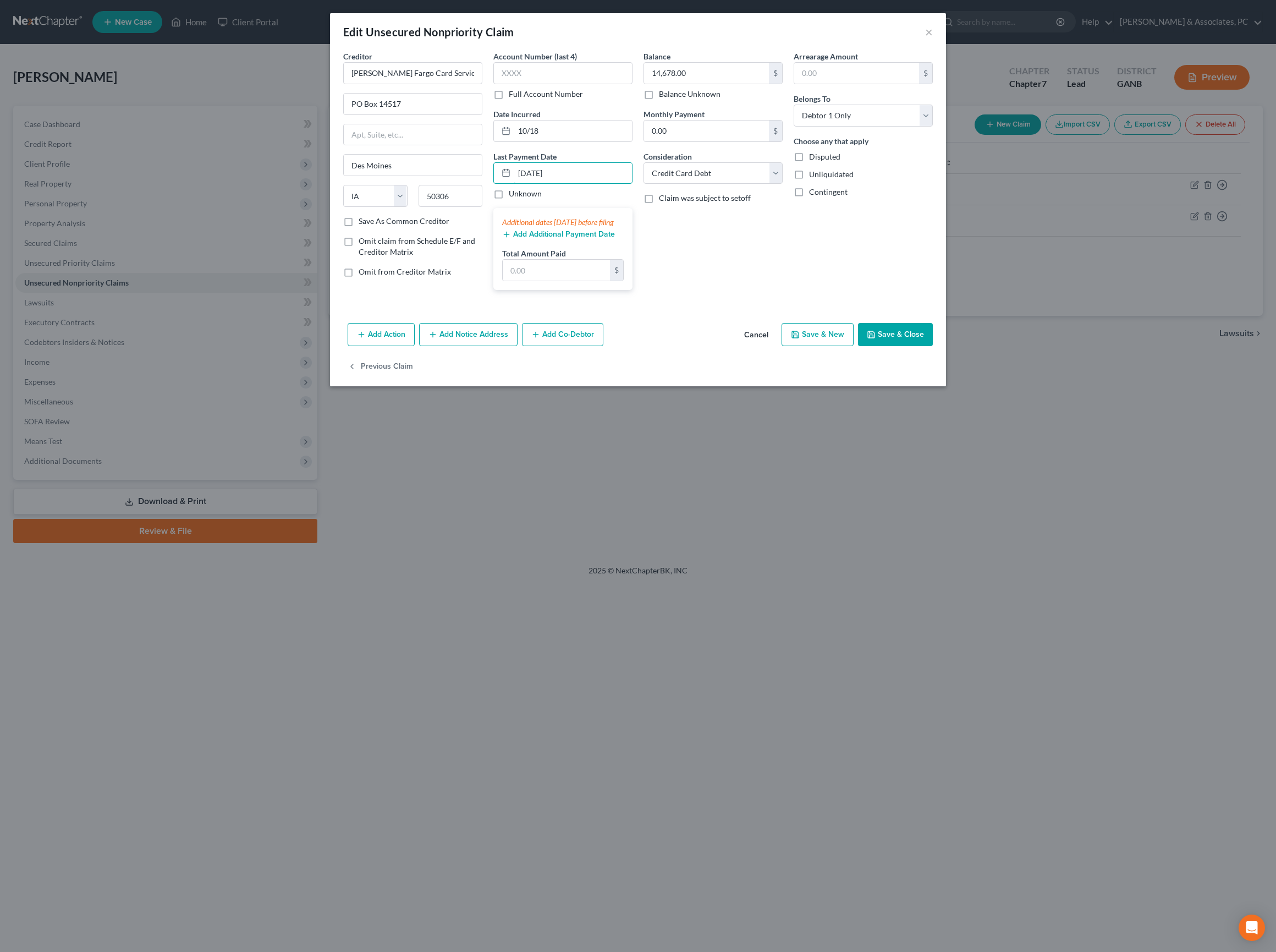
type input "08/01/2025"
click at [558, 238] on button "Add Additional Payment Date" at bounding box center [558, 234] width 113 height 9
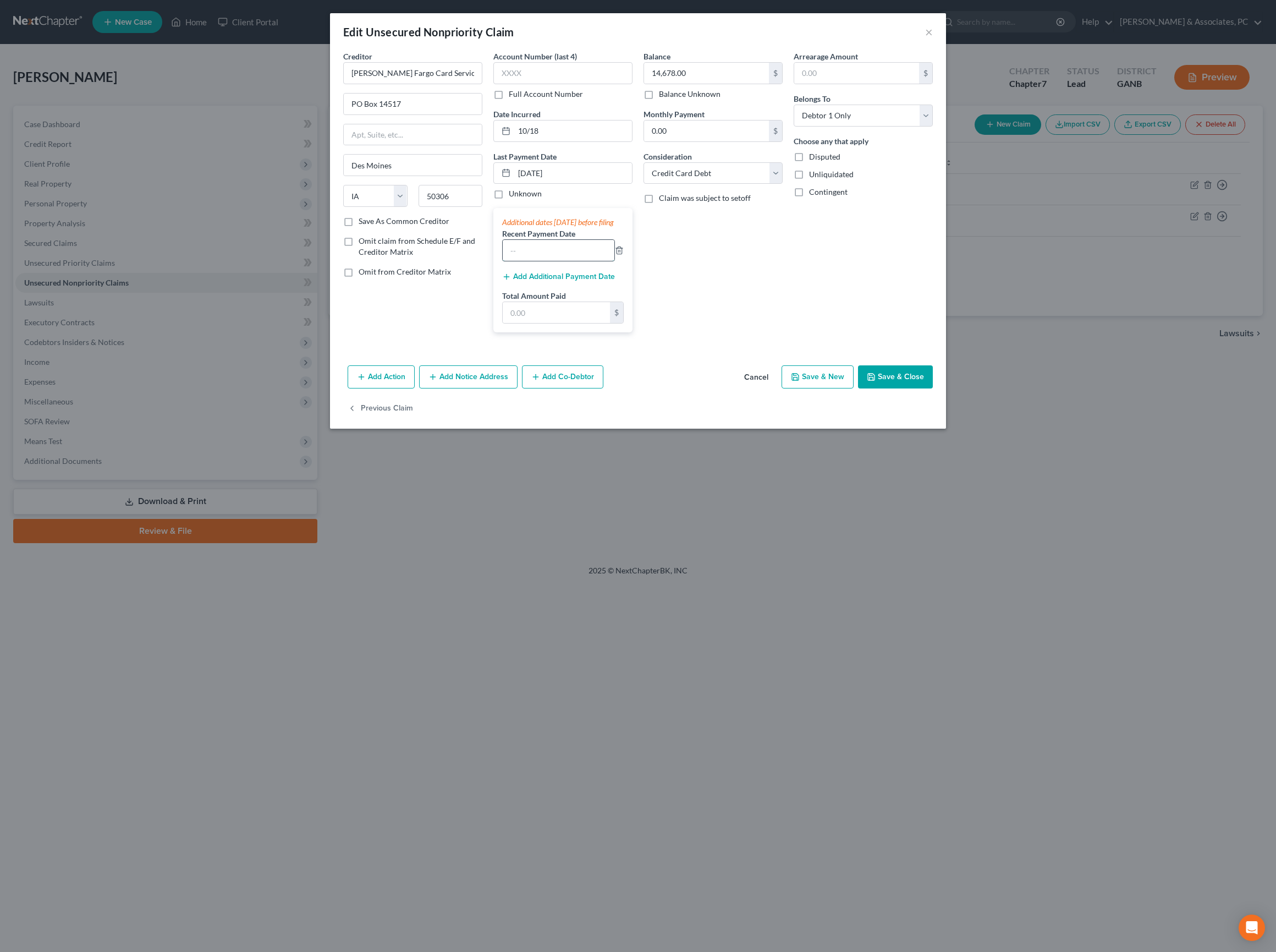
click at [533, 261] on input "text" at bounding box center [558, 251] width 112 height 21
type input "06/25,07/25,08/25"
click at [575, 323] on input "text" at bounding box center [556, 313] width 107 height 21
type input "1,500"
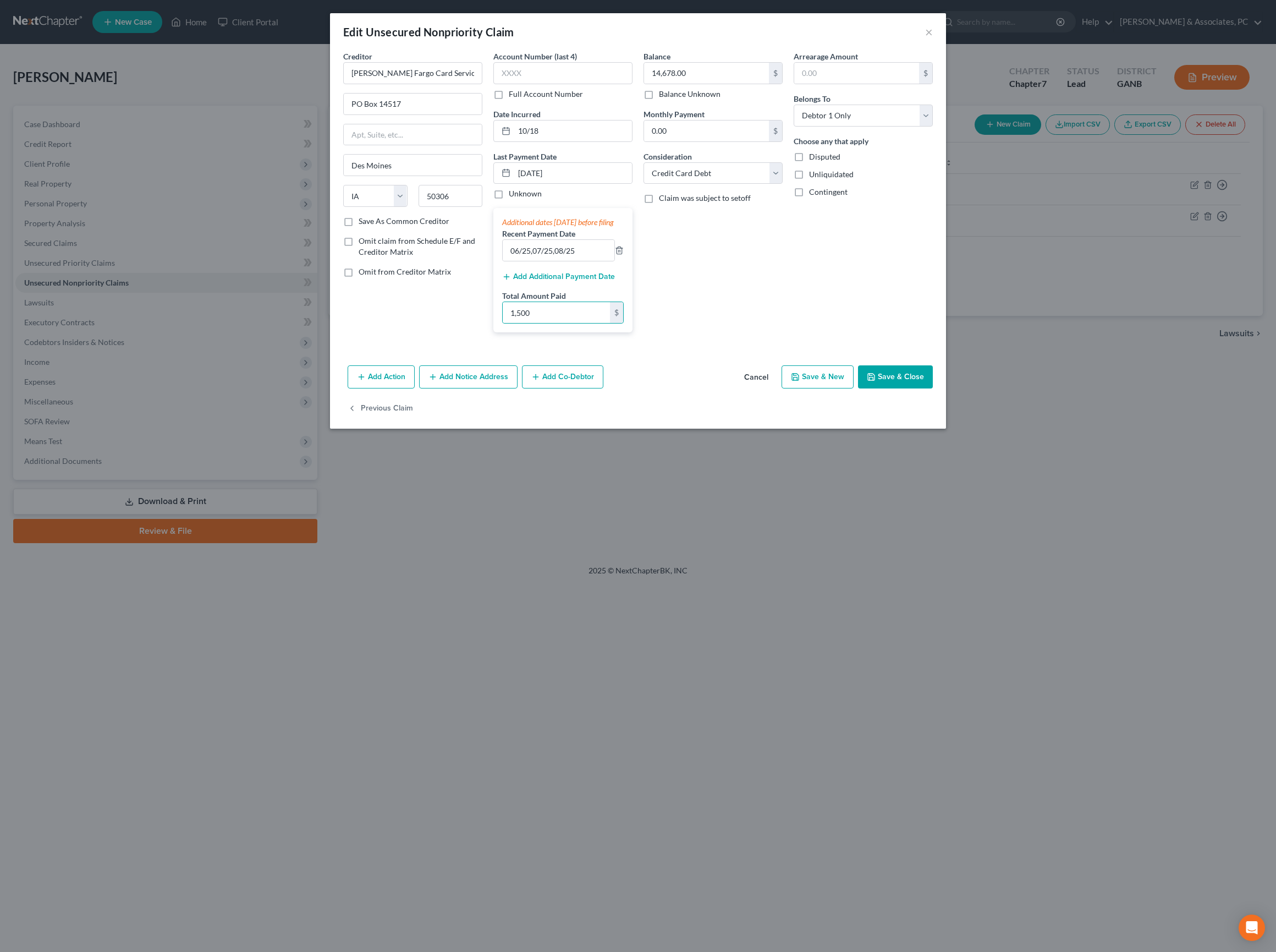
click at [845, 341] on div "Arrearage Amount $ Belongs To * Select Debtor 1 Only Debtor 2 Only Debtor 1 And…" at bounding box center [863, 196] width 150 height 290
click at [575, 261] on input "06/25,07/25,08/25" at bounding box center [558, 251] width 112 height 21
click at [933, 389] on button "Save & Close" at bounding box center [895, 377] width 75 height 23
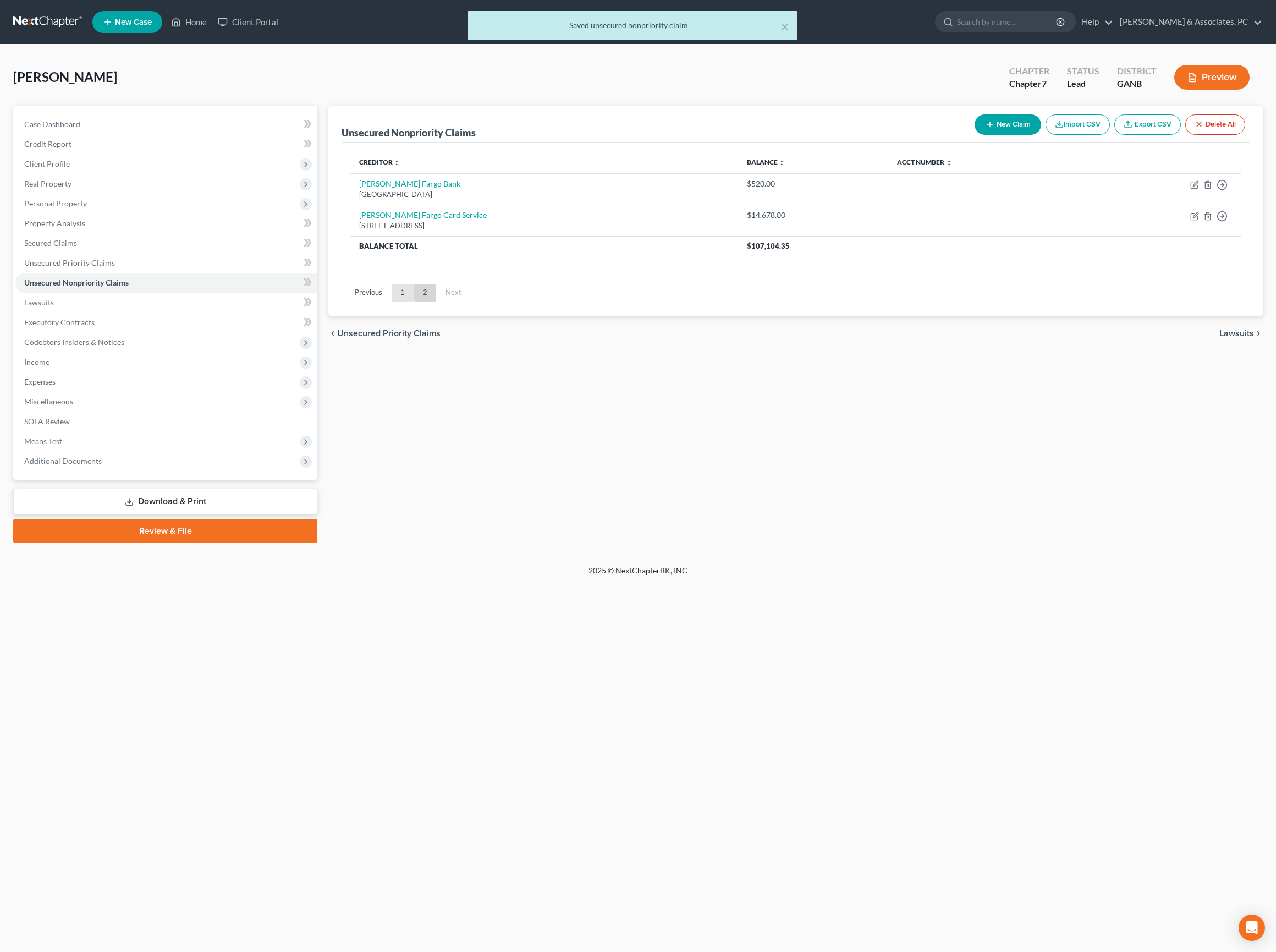
click at [414, 301] on link "1" at bounding box center [402, 293] width 22 height 18
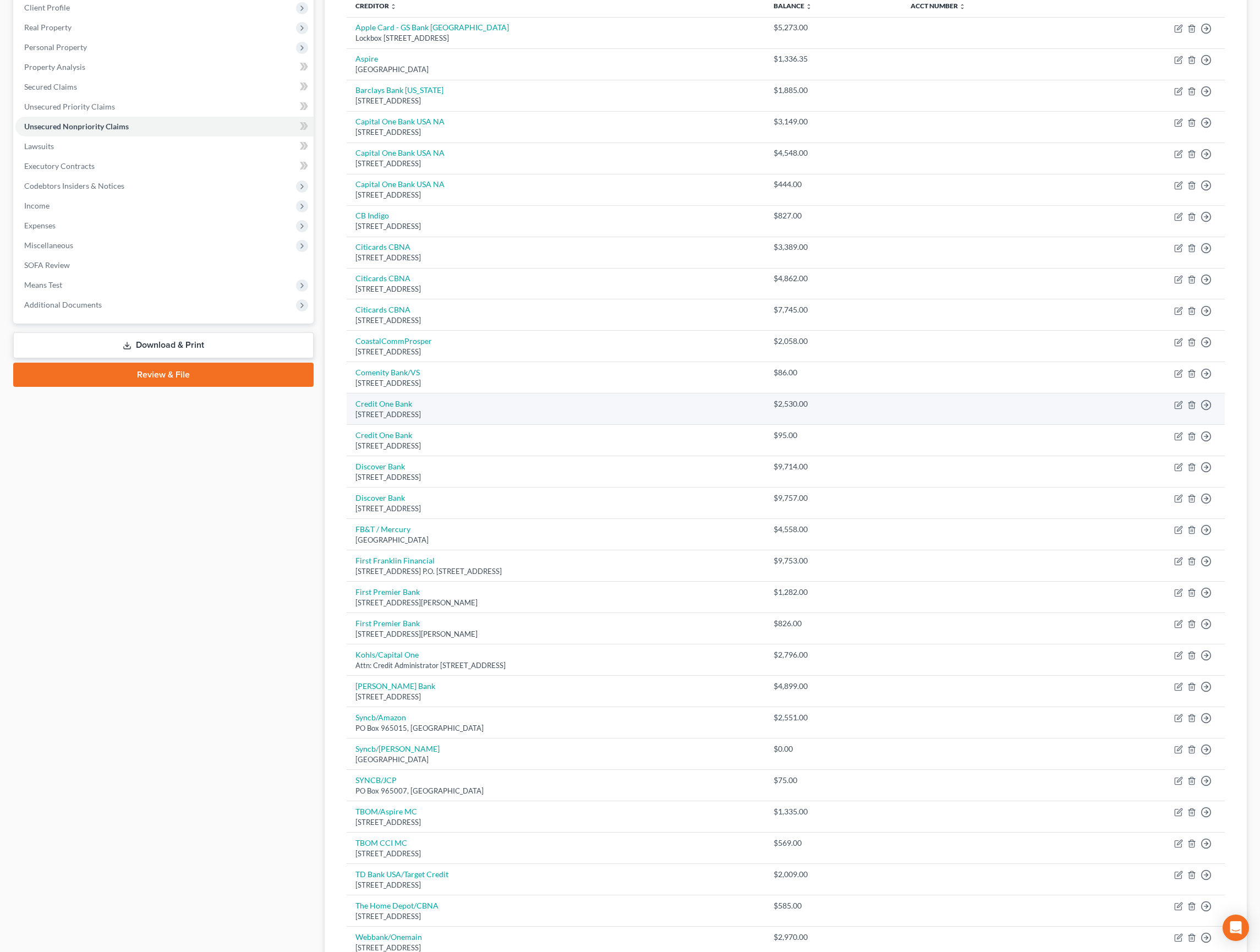
scroll to position [209, 0]
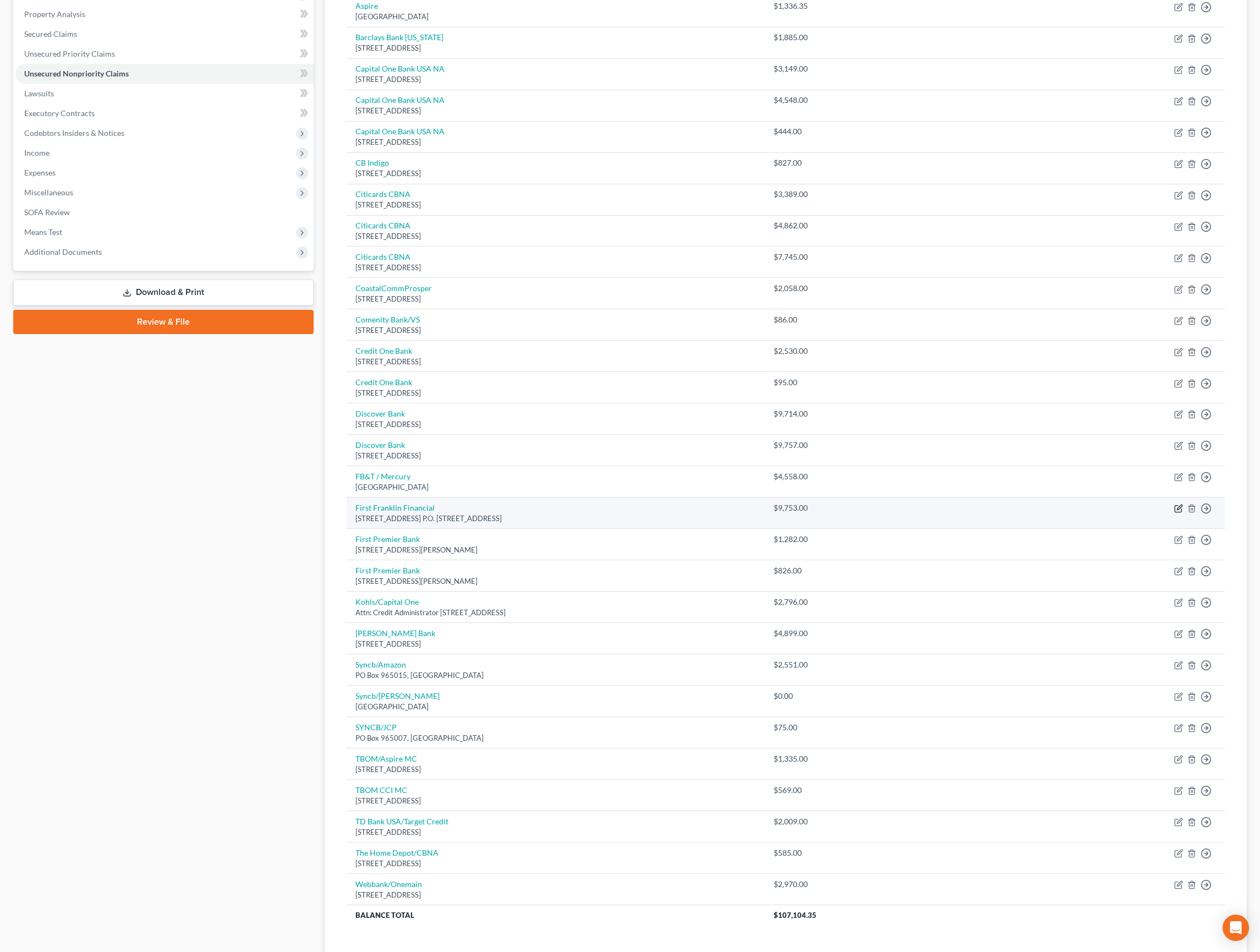
click at [1174, 512] on icon "button" at bounding box center [1178, 508] width 9 height 9
select select "10"
select select "0"
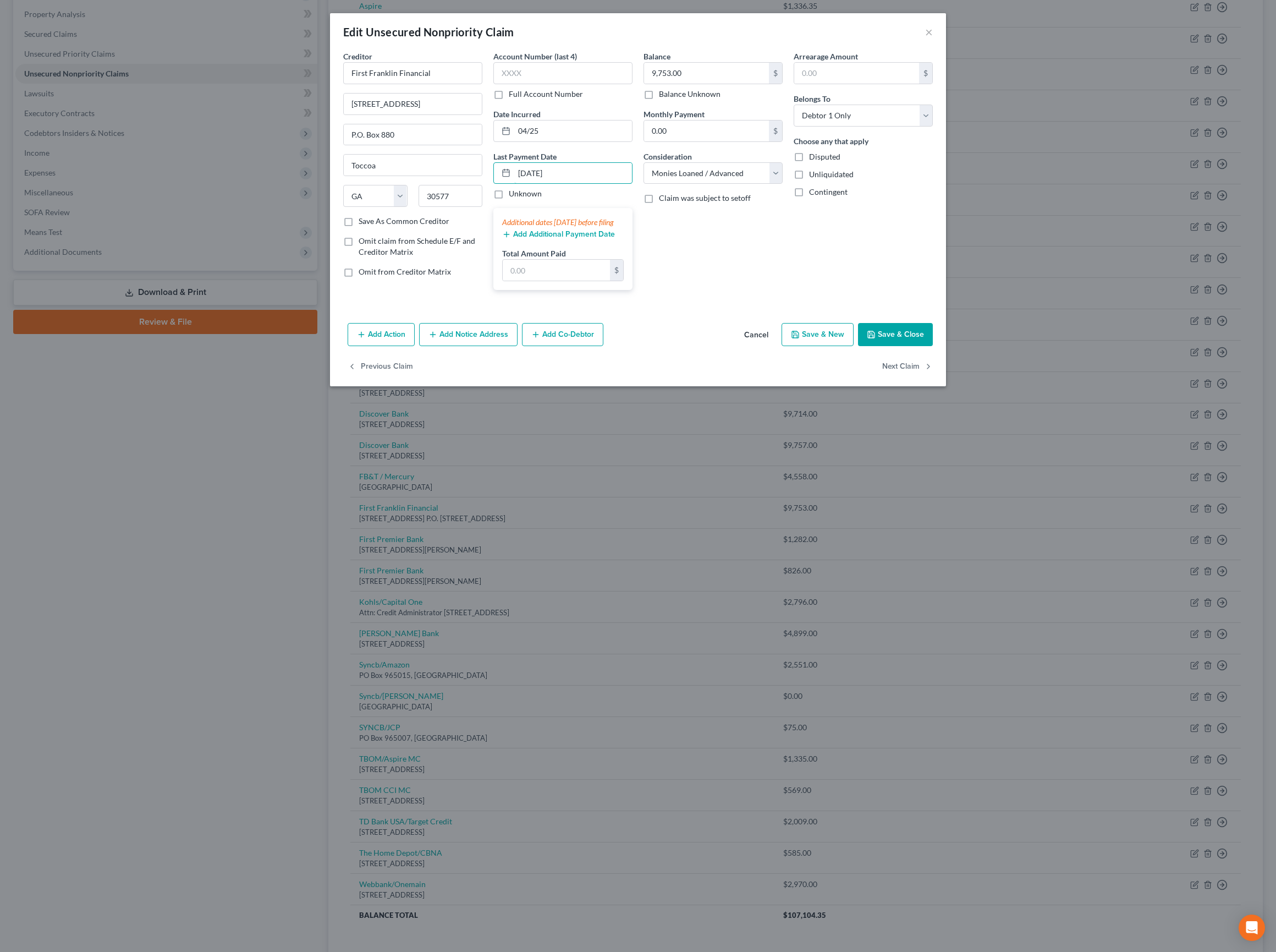
type input "08/01/2025"
click at [560, 238] on button "Add Additional Payment Date" at bounding box center [558, 234] width 113 height 9
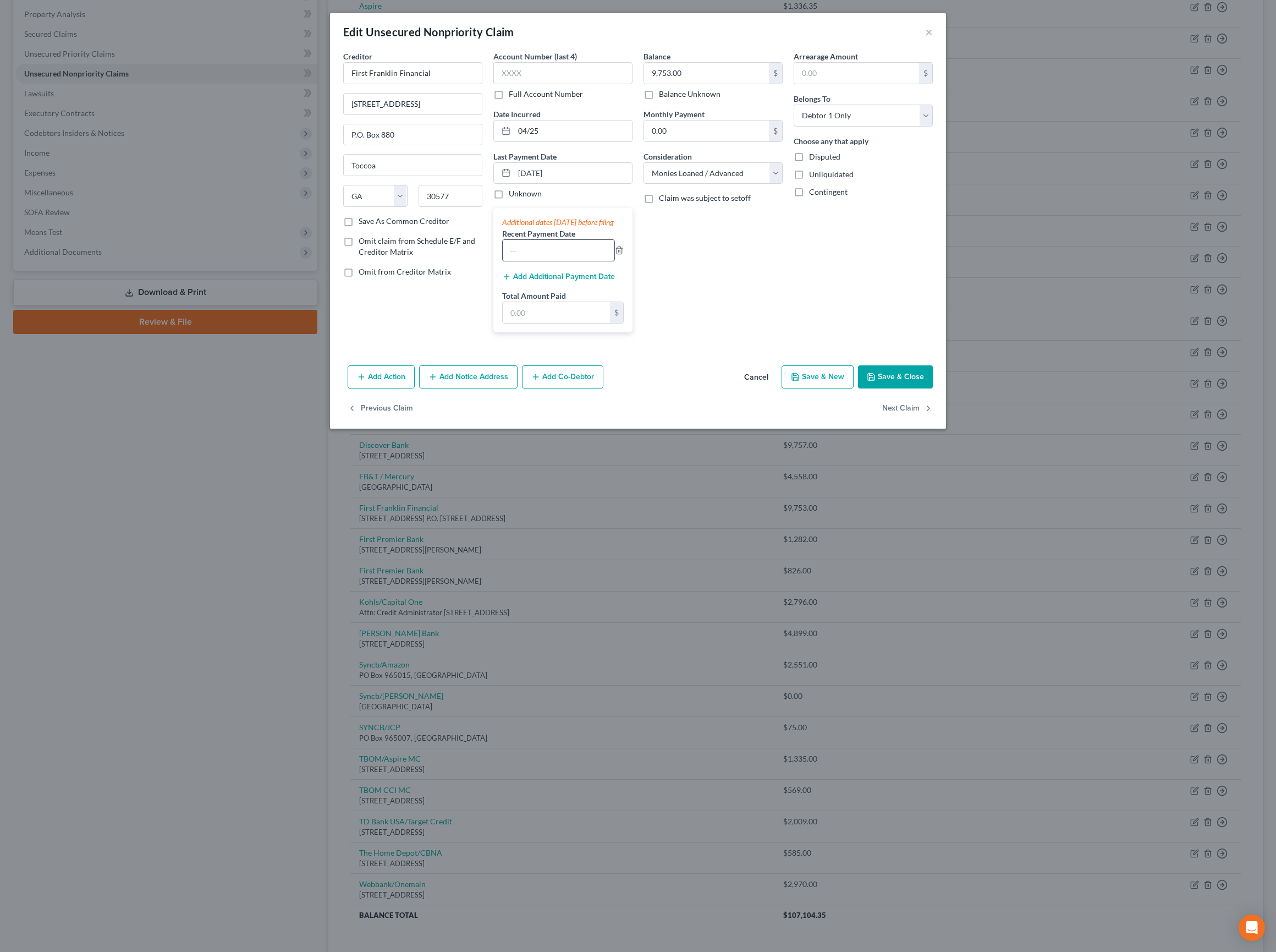
click at [560, 261] on input "text" at bounding box center [558, 251] width 112 height 21
paste input "06/25,07/25,08/25"
type input "06/25,07/25,08/25"
click at [542, 323] on input "text" at bounding box center [556, 313] width 107 height 21
type input "1,065"
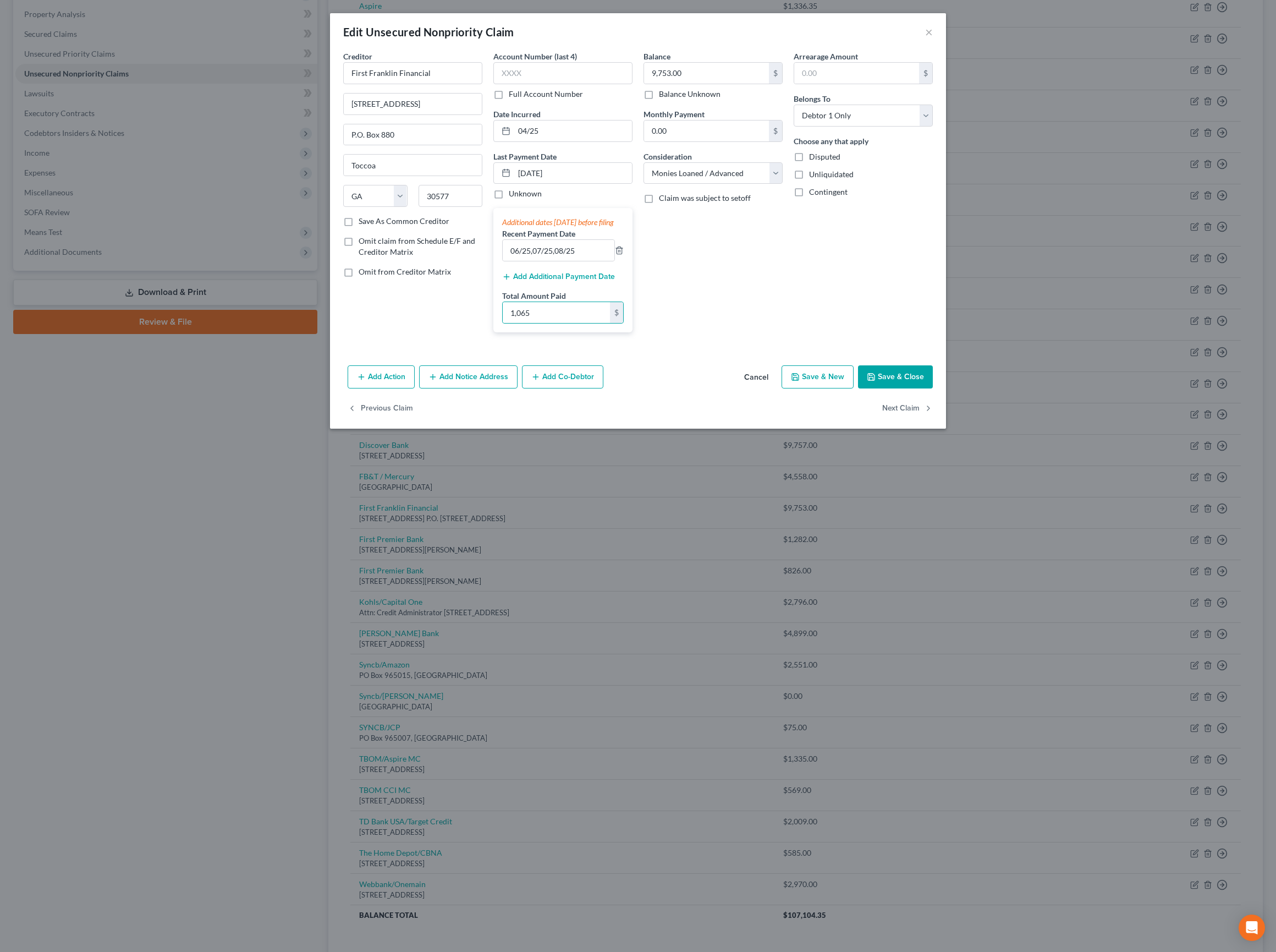
click at [933, 389] on button "Save & Close" at bounding box center [895, 377] width 75 height 23
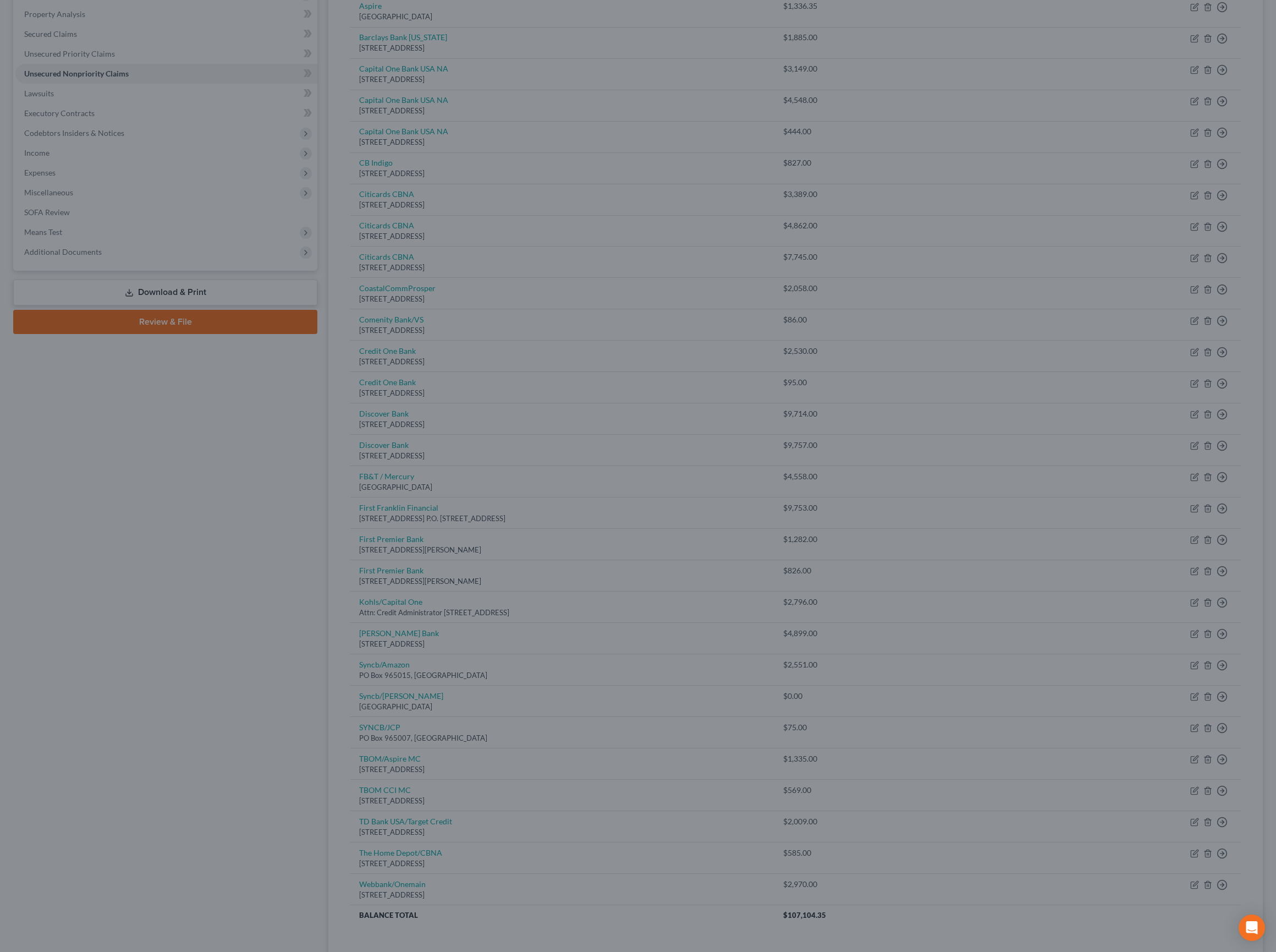
type input "0"
type input "1,065.00"
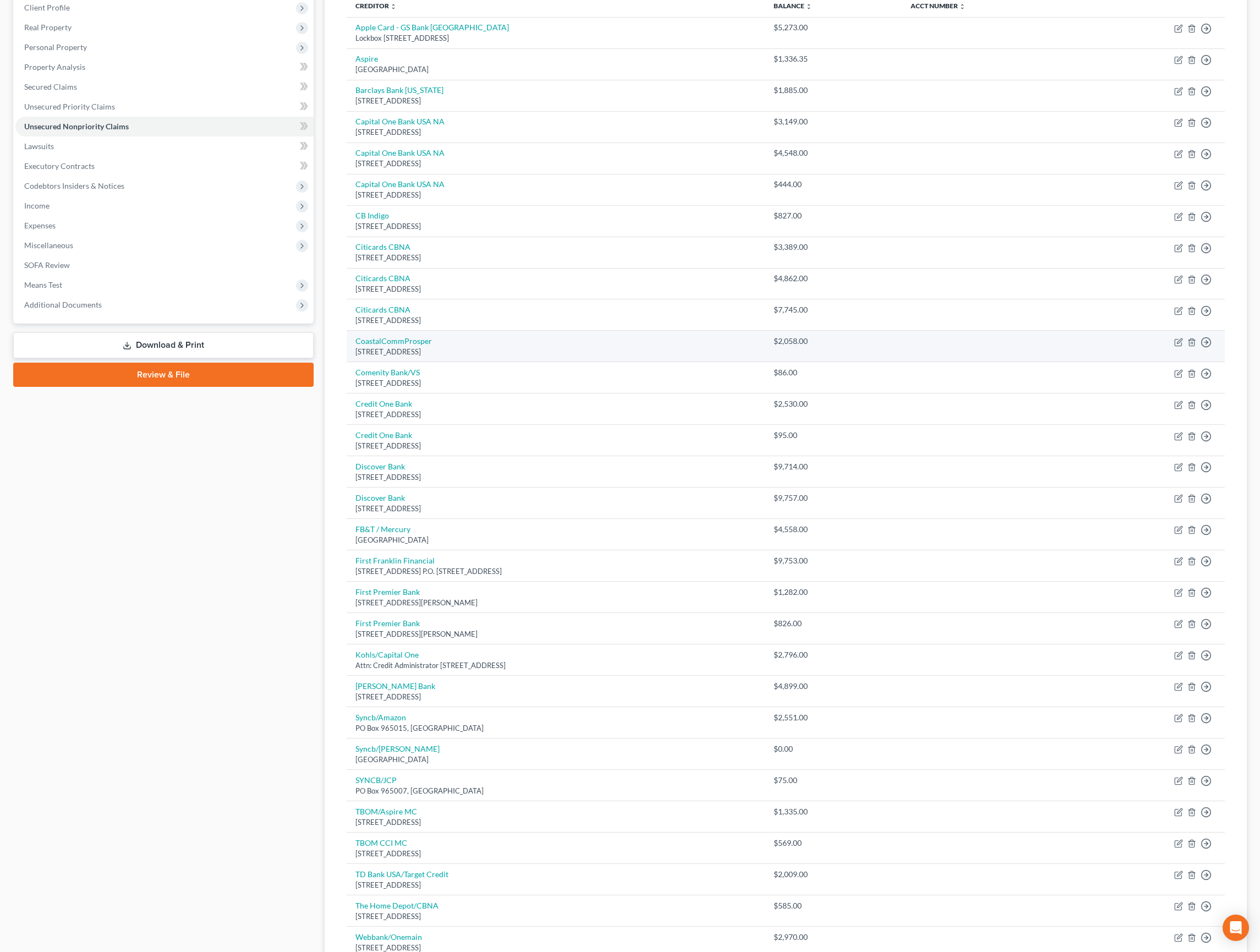
scroll to position [152, 0]
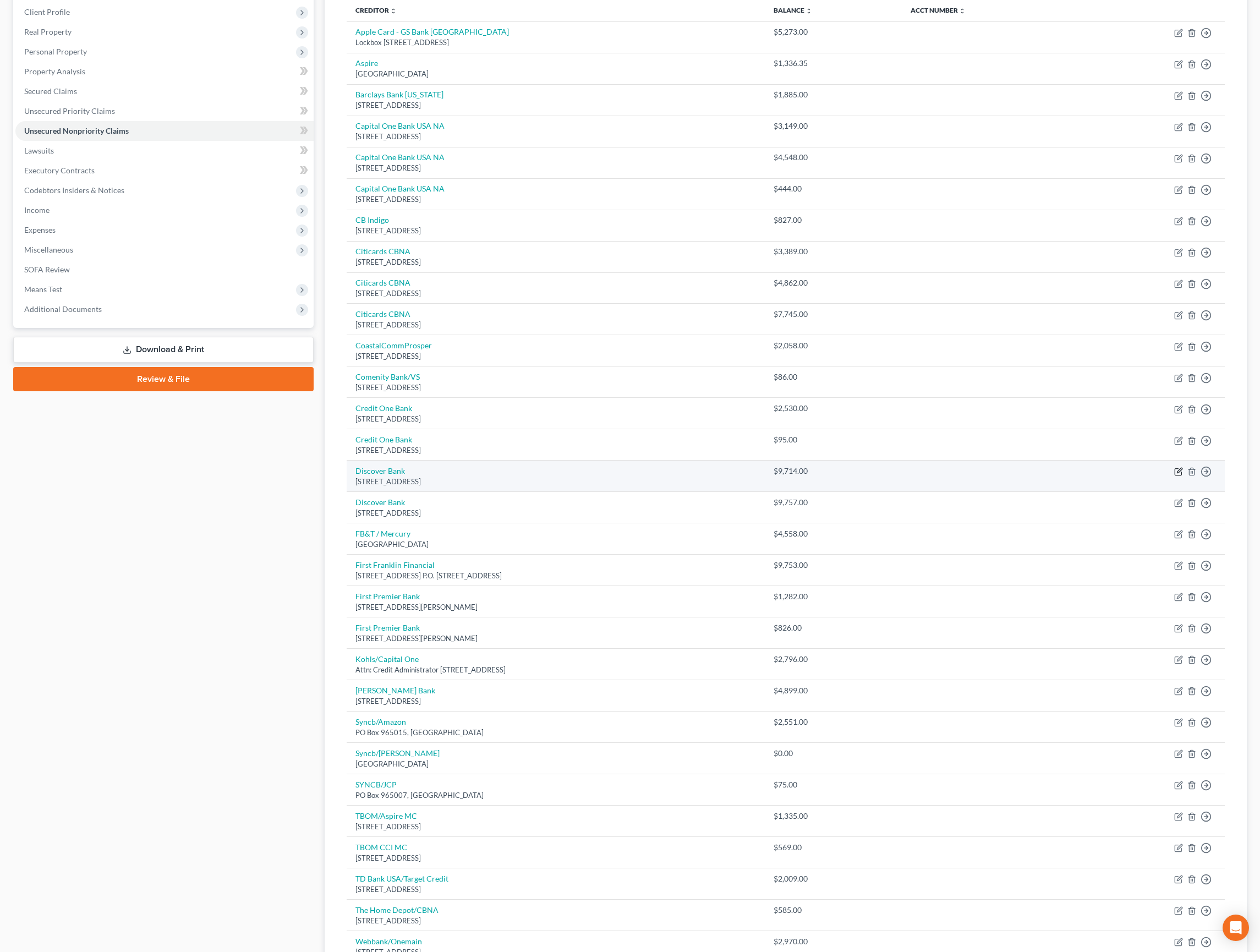
click at [1174, 476] on icon "button" at bounding box center [1178, 471] width 9 height 9
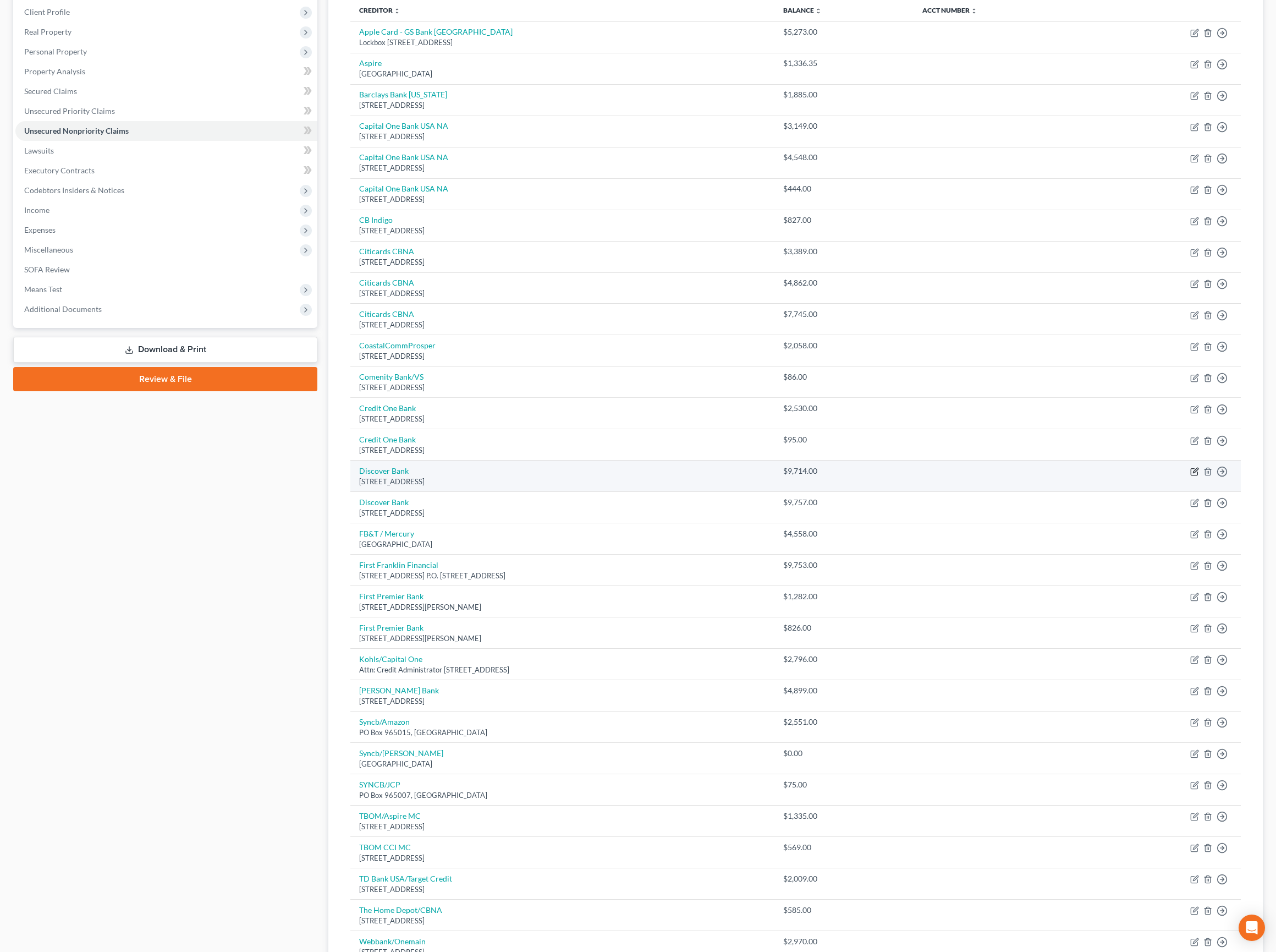
select select "14"
select select "2"
select select "0"
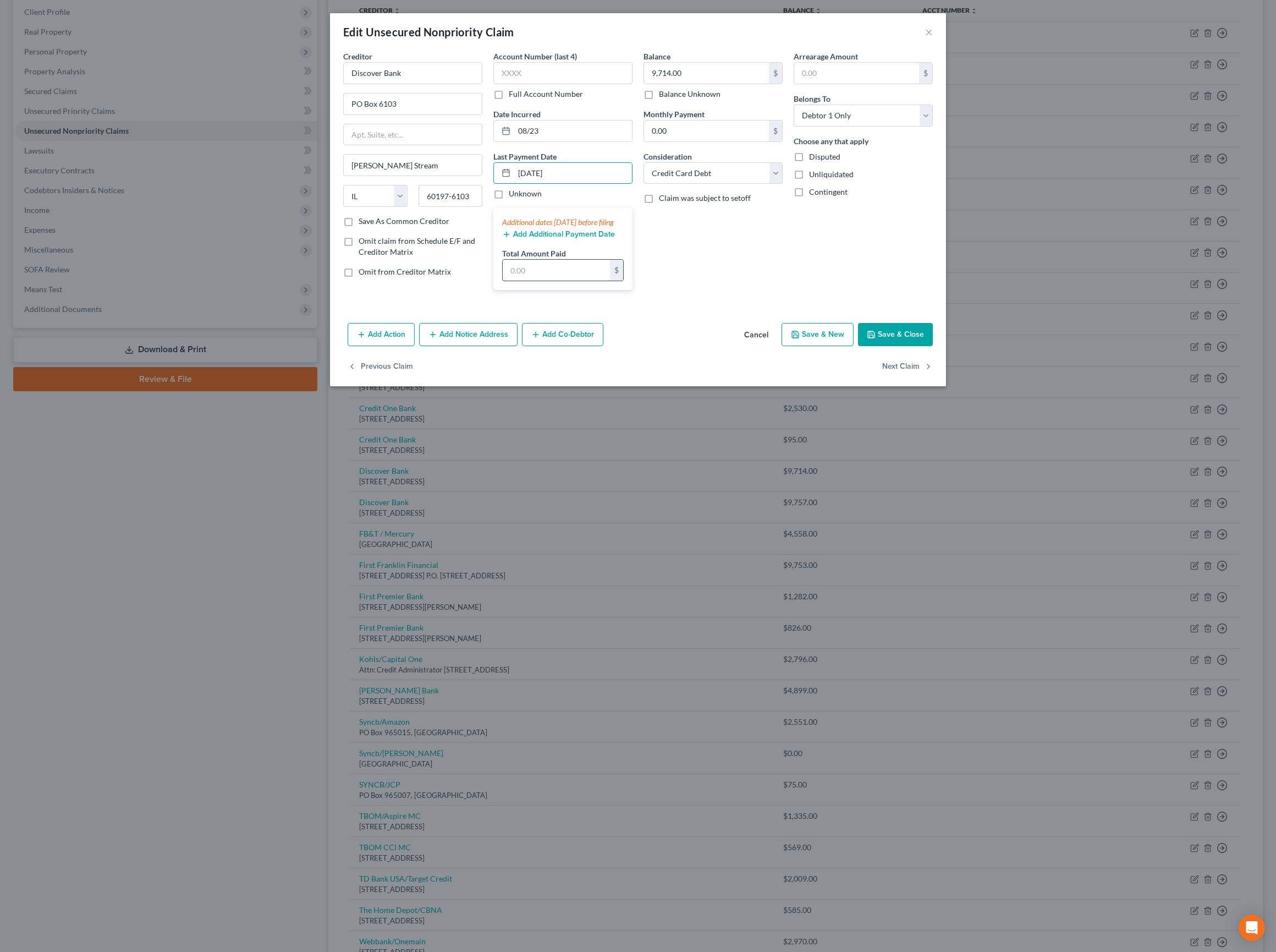
type input "08/01/2025"
click at [545, 280] on input "text" at bounding box center [556, 270] width 107 height 21
type input "750"
click at [584, 290] on div "Additional dates within 90 days before filing Add Additional Payment Date Total…" at bounding box center [563, 248] width 139 height 82
click at [584, 238] on button "Add Additional Payment Date" at bounding box center [558, 234] width 113 height 9
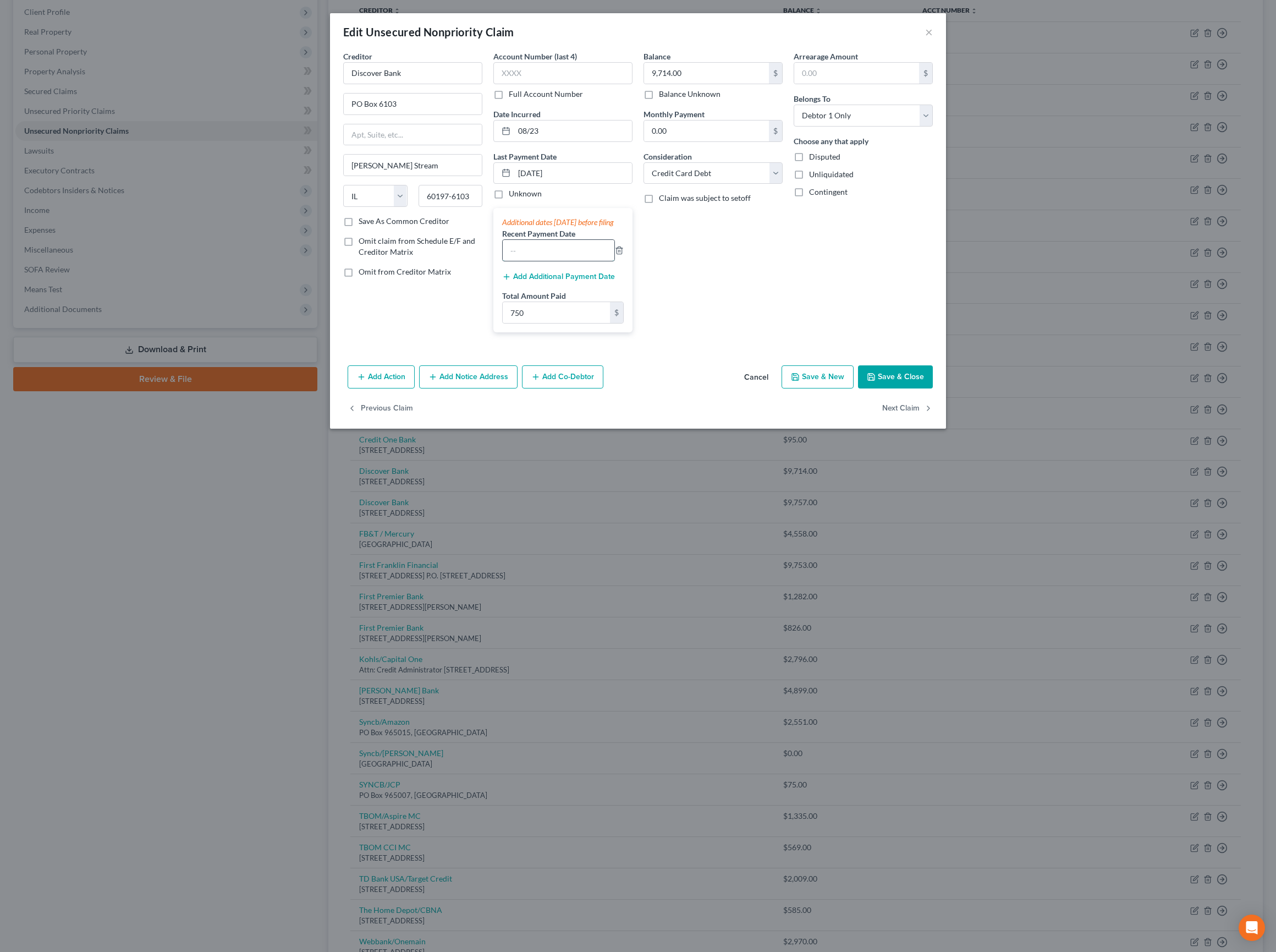
click at [570, 261] on input "text" at bounding box center [558, 251] width 112 height 21
paste input "06/25,07/25,08/25"
type input "06/25,07/25,08/25"
click at [788, 341] on div "Balance 9,714.00 $ Balance Unknown Balance Undetermined 9,714.00 $ Balance Unkn…" at bounding box center [714, 196] width 150 height 290
click at [933, 389] on button "Save & Close" at bounding box center [895, 377] width 75 height 23
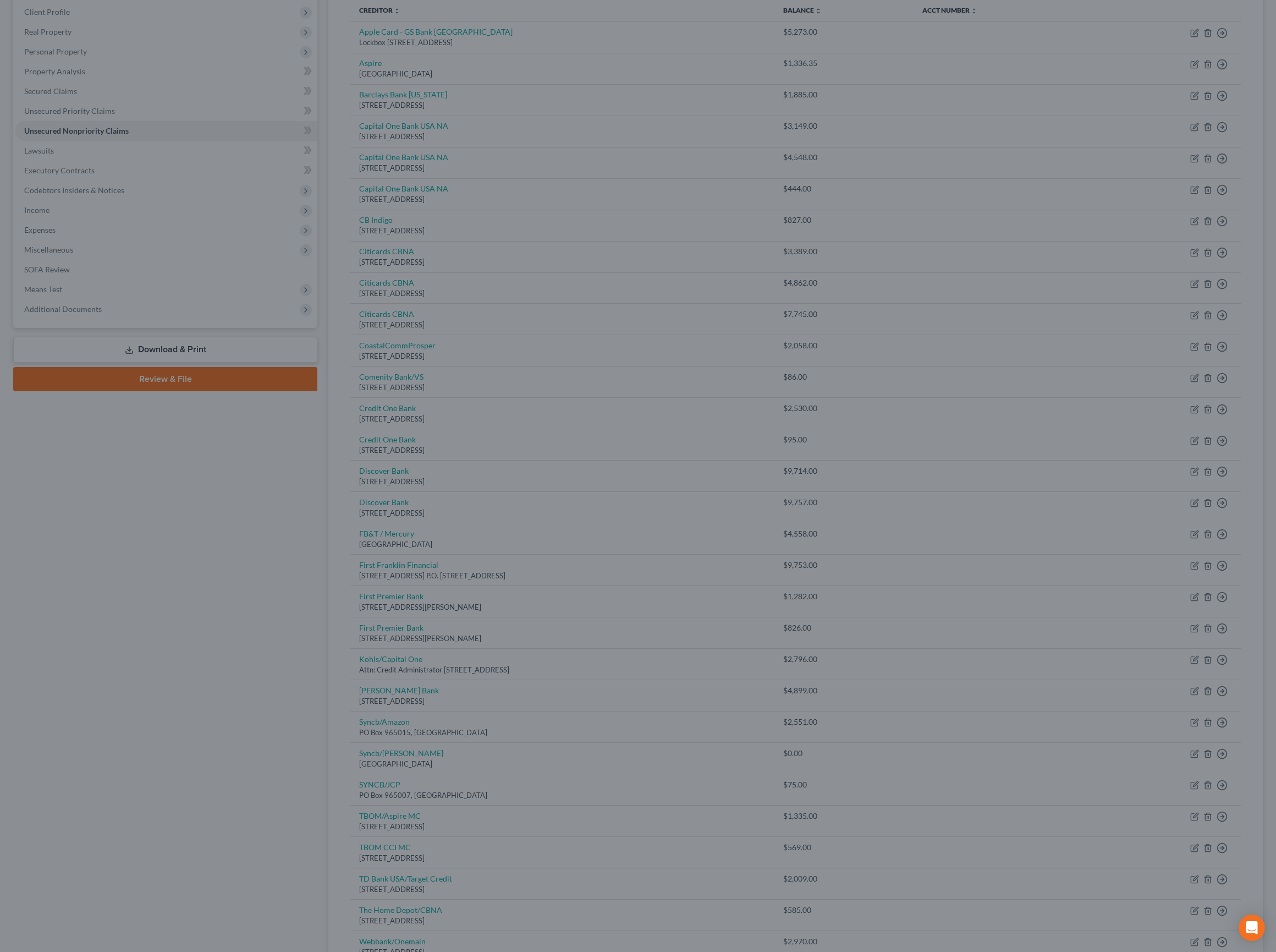
type input "0"
type input "750.00"
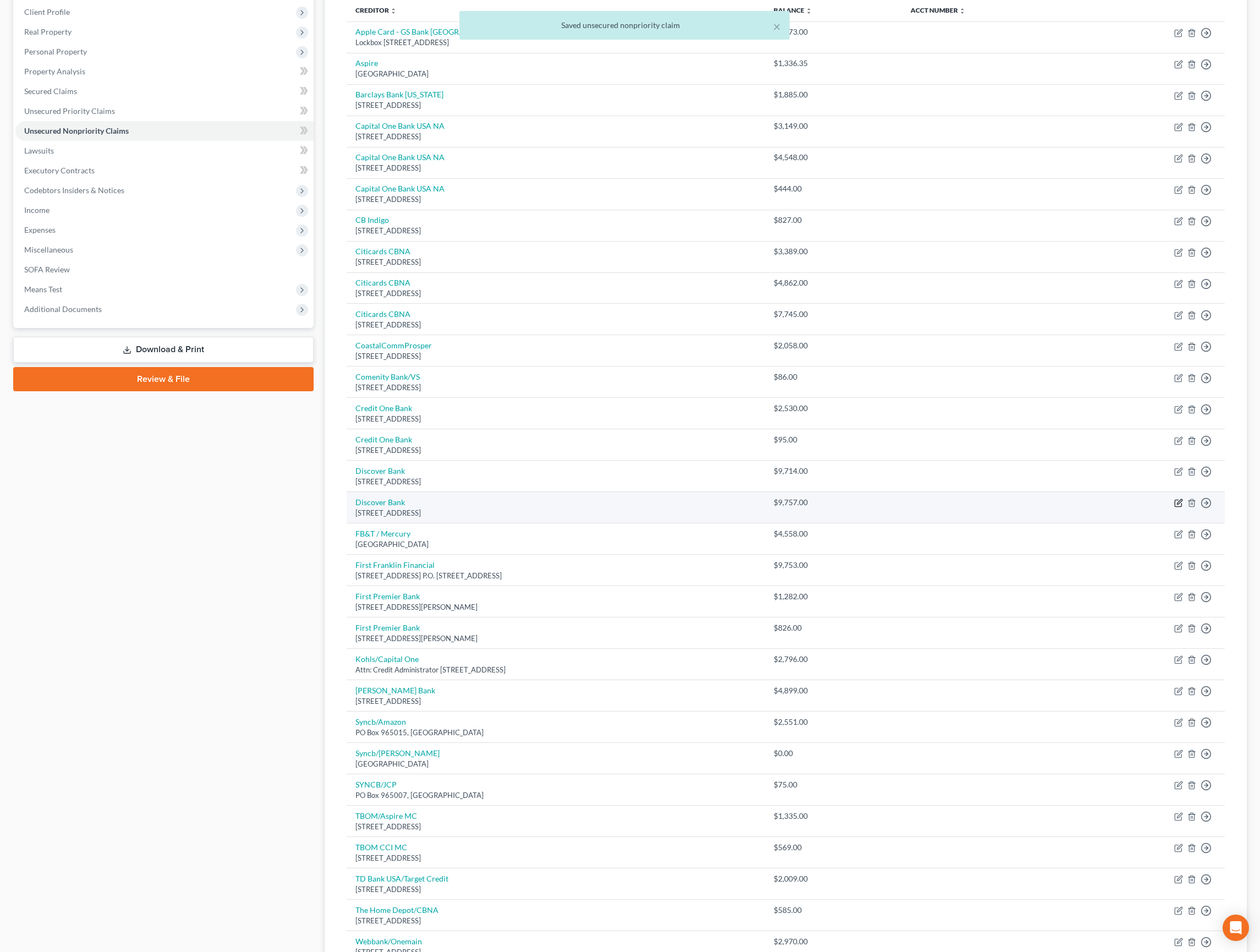
click at [1174, 508] on icon "button" at bounding box center [1178, 503] width 9 height 9
select select "14"
select select "2"
select select "0"
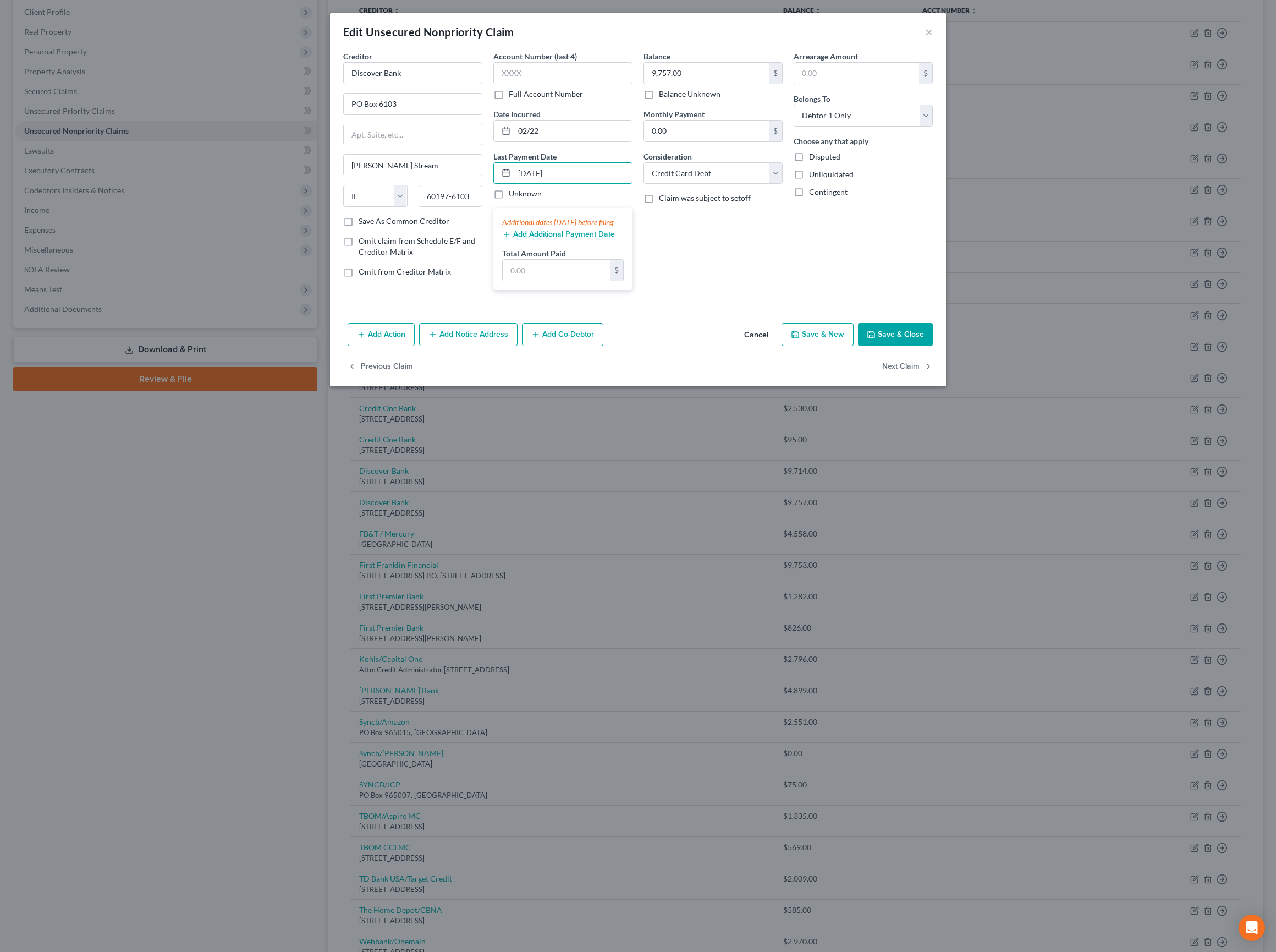
type input "08/01/2025"
click at [550, 290] on div "Additional dates within 90 days before filing Add Additional Payment Date Total…" at bounding box center [563, 248] width 139 height 82
click at [549, 238] on button "Add Additional Payment Date" at bounding box center [558, 234] width 113 height 9
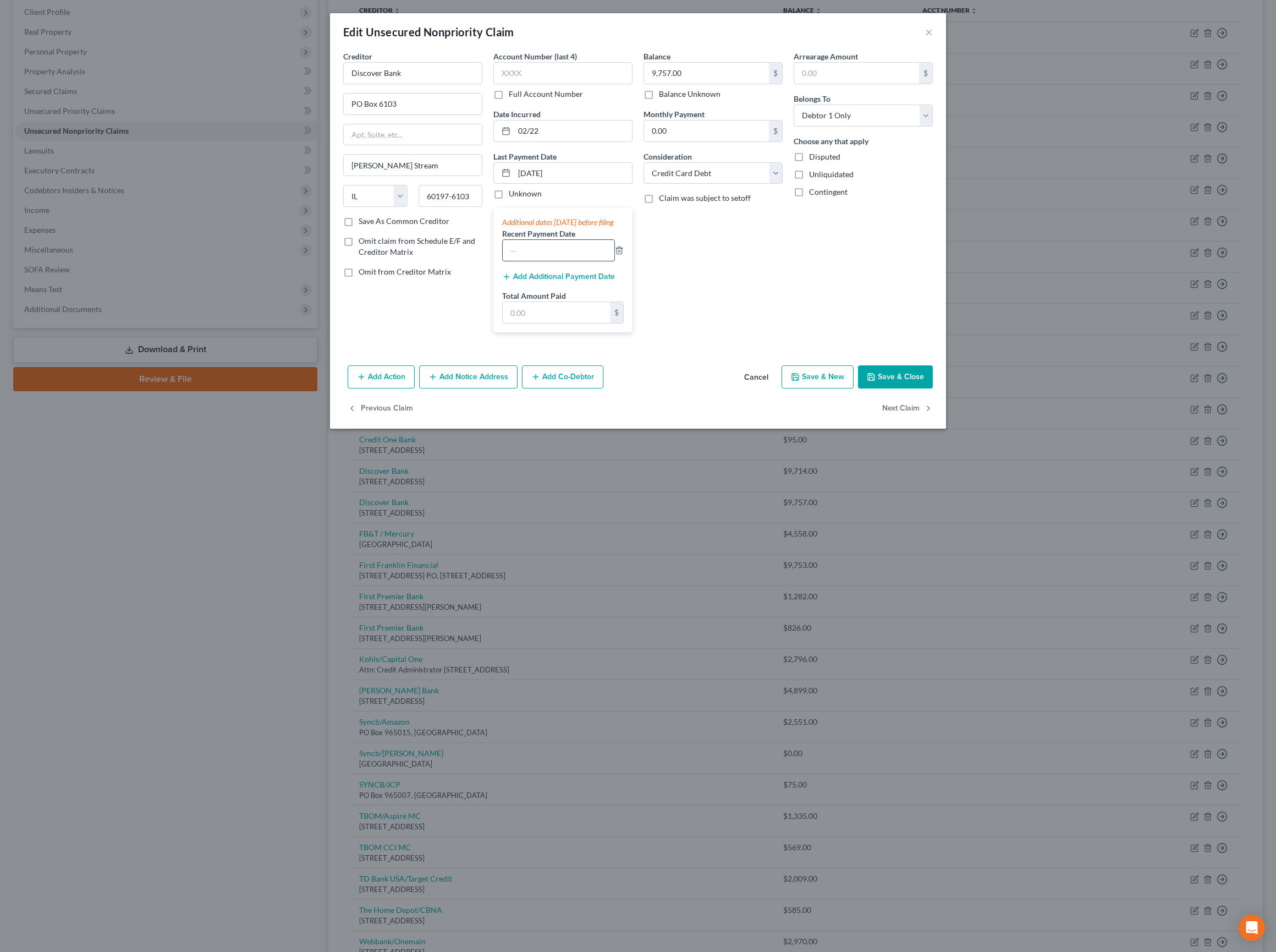
click at [548, 261] on input "text" at bounding box center [558, 251] width 112 height 21
paste input "06/25,07/25,08/25"
type input "06/25,07/25,08/25"
click at [562, 323] on input "text" at bounding box center [556, 313] width 107 height 21
type input "750"
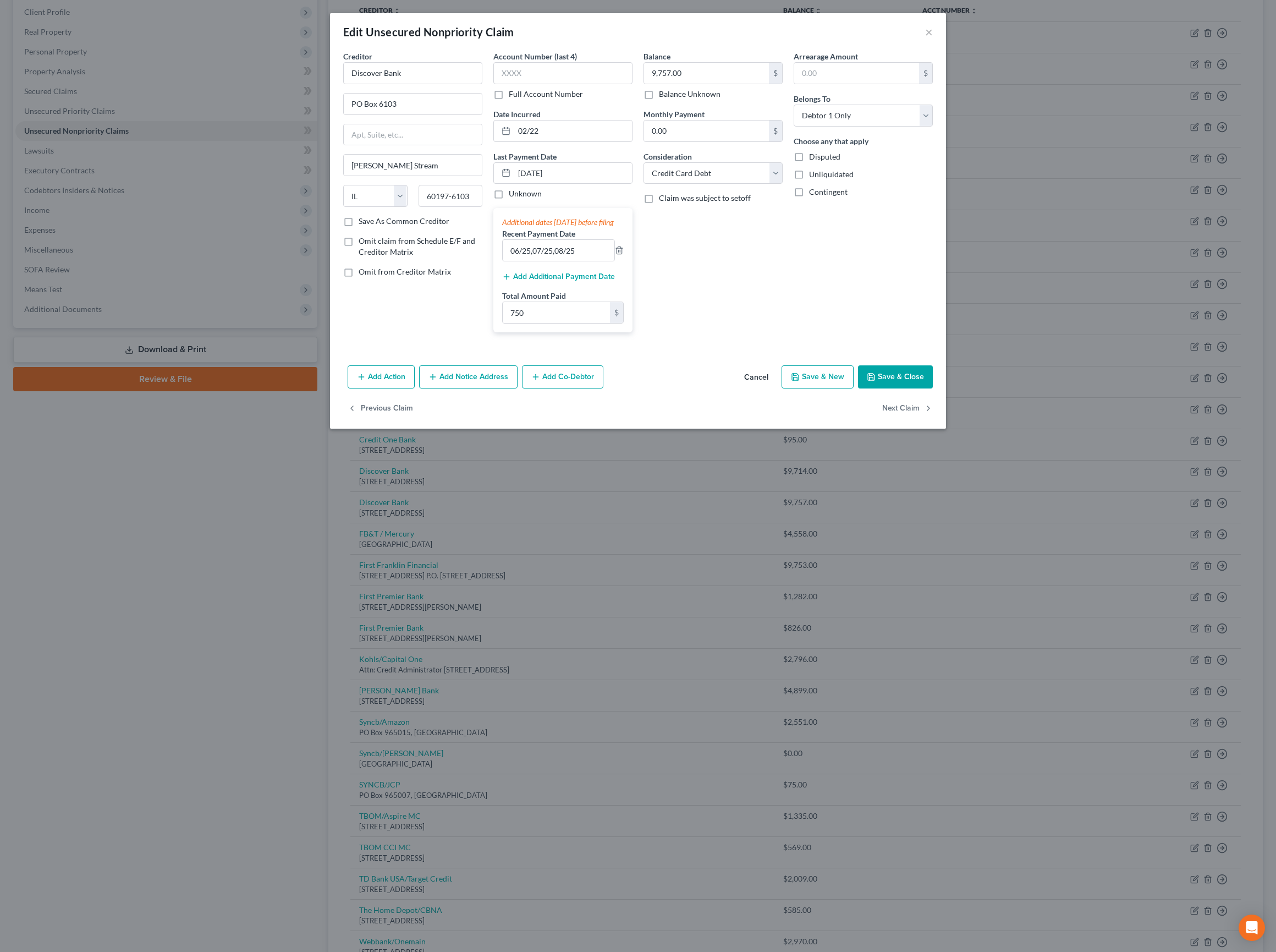
click at [933, 389] on button "Save & Close" at bounding box center [895, 377] width 75 height 23
type input "0"
type input "750.00"
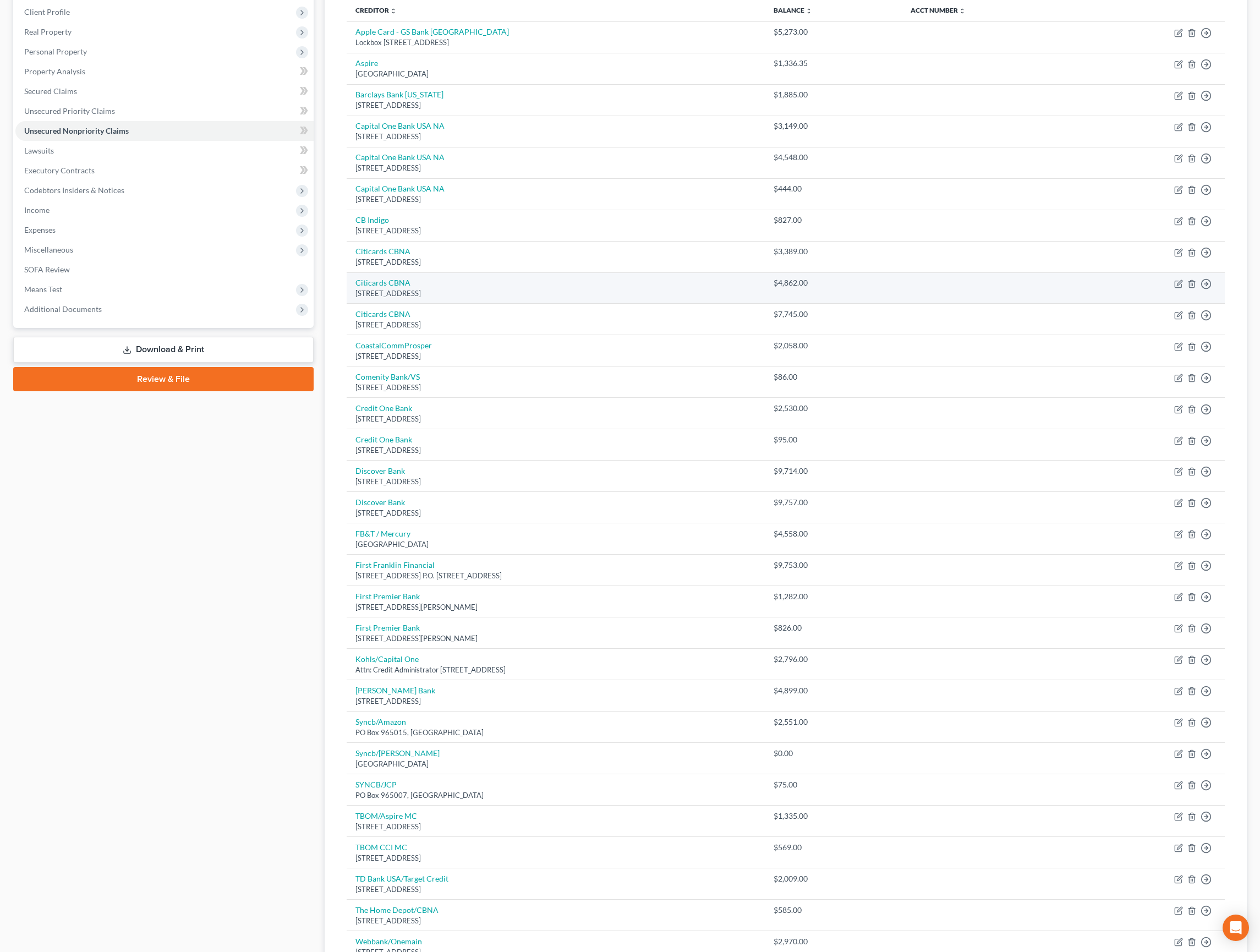
click at [1176, 304] on td "Move to D Move to E Move to G Move to Notice Only" at bounding box center [1153, 288] width 145 height 32
click at [1177, 285] on icon "button" at bounding box center [1179, 282] width 5 height 5
select select "43"
select select "2"
select select "0"
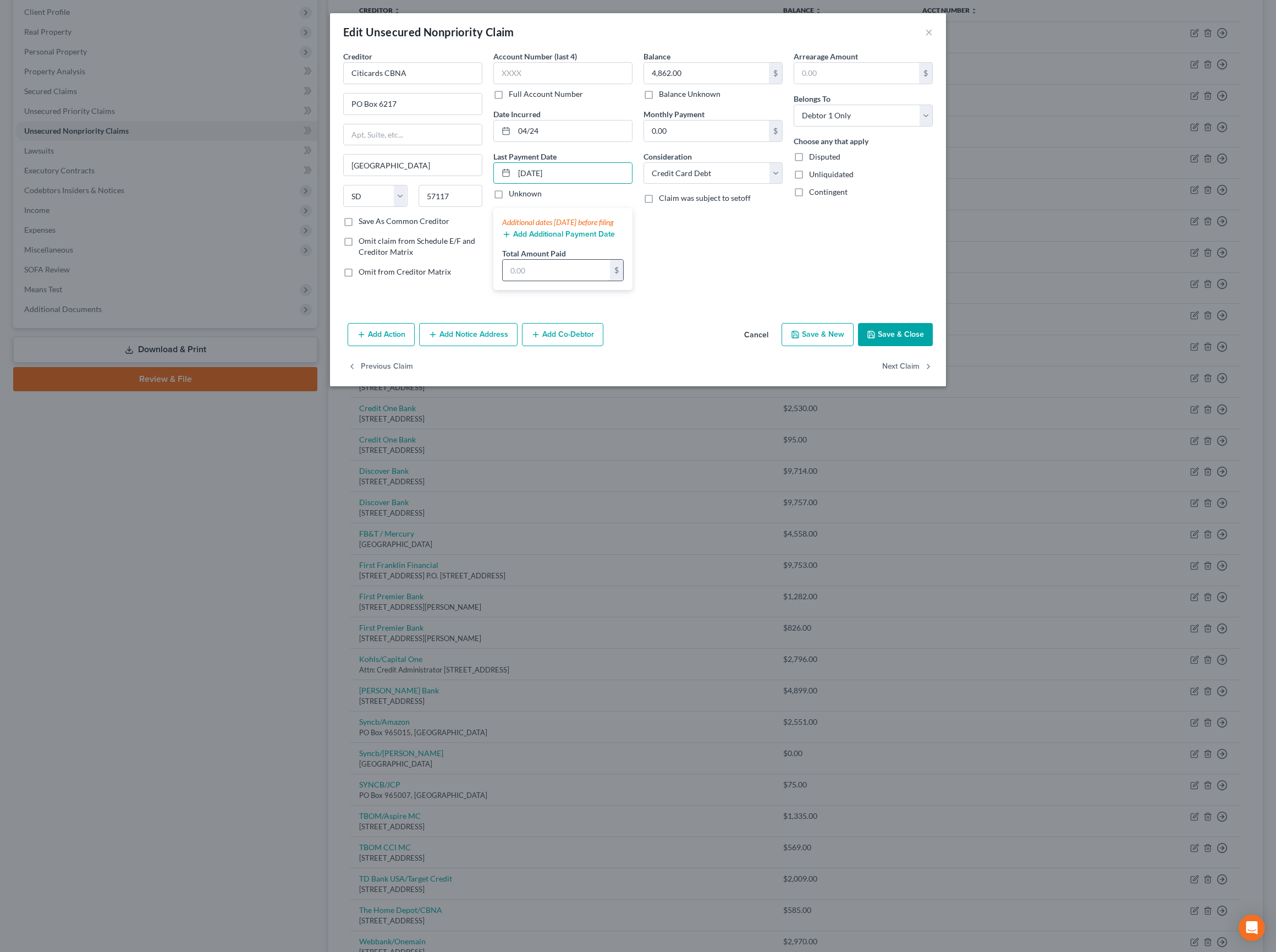
type input "08/01/2025"
click at [556, 280] on input "text" at bounding box center [556, 270] width 107 height 21
click at [545, 280] on input "text" at bounding box center [556, 270] width 107 height 21
type input "765"
click at [587, 238] on button "Add Additional Payment Date" at bounding box center [558, 234] width 113 height 9
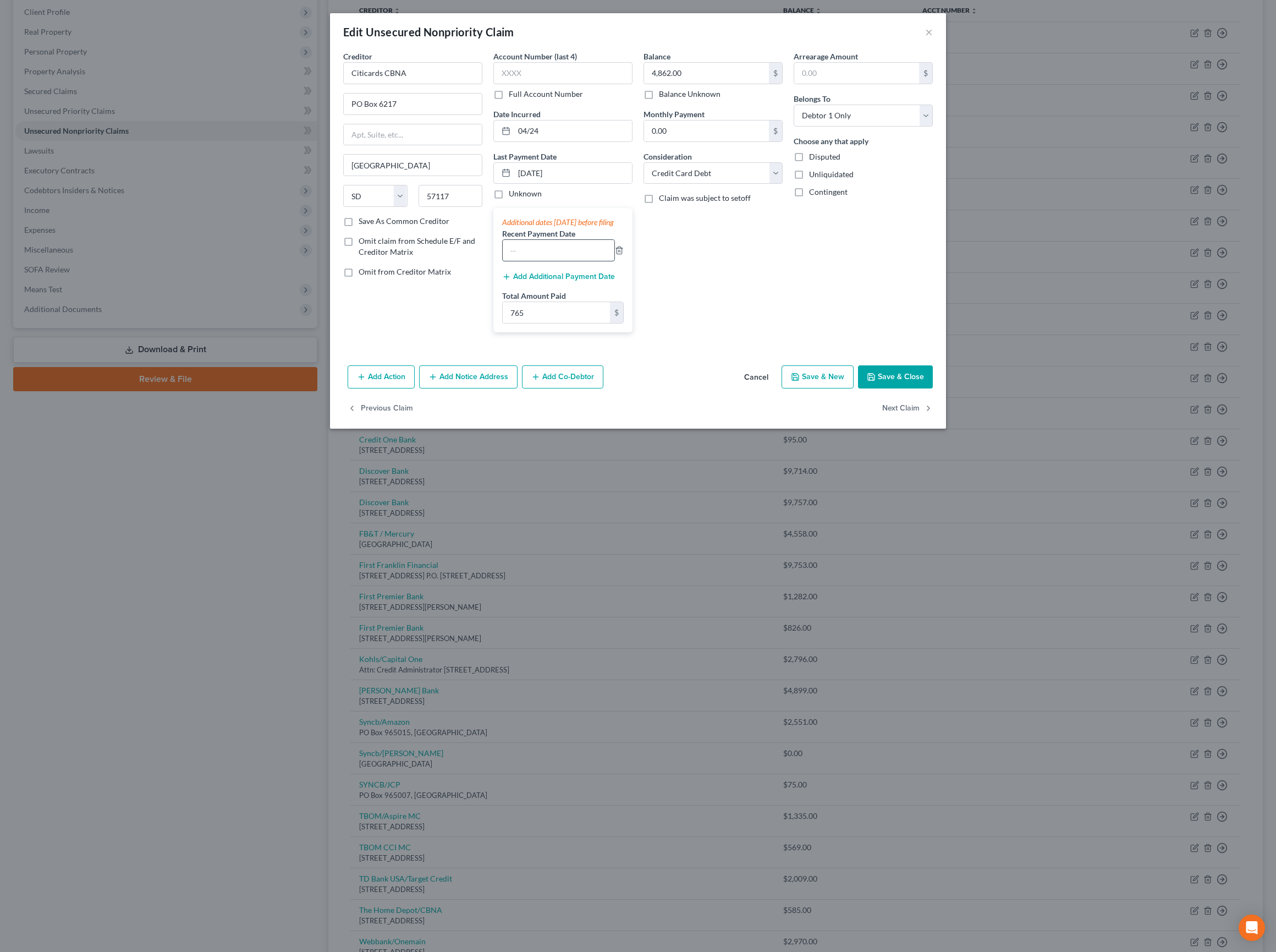
click at [575, 261] on input "text" at bounding box center [558, 251] width 112 height 21
paste input "06/25,07/25,08/25"
type input "06/25,07/25,08/25"
click at [777, 341] on div "Balance 4,862.00 $ Balance Unknown Balance Undetermined 4,862.00 $ Balance Unkn…" at bounding box center [714, 196] width 150 height 290
click at [933, 389] on button "Save & Close" at bounding box center [895, 377] width 75 height 23
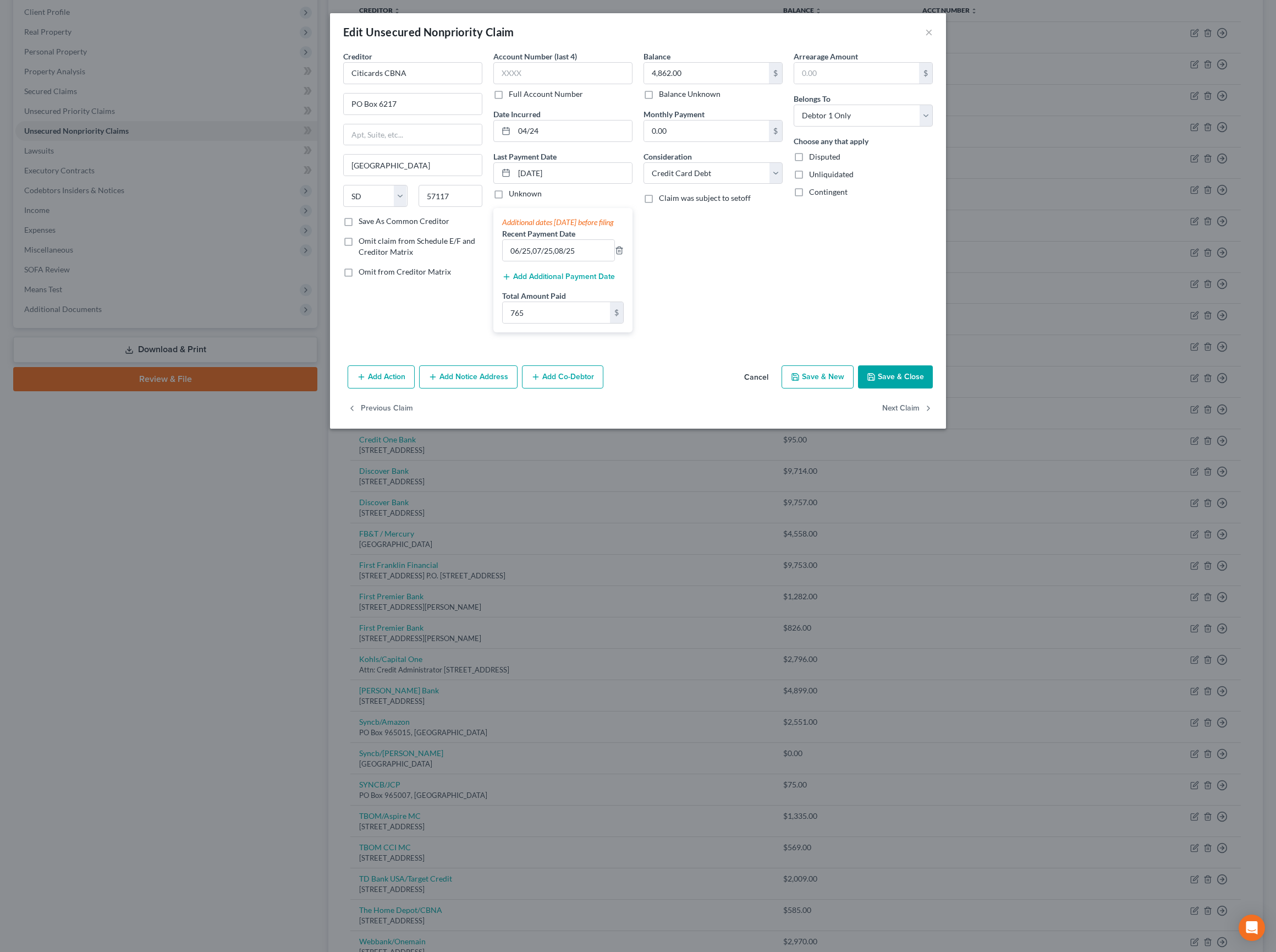
type input "0"
type input "765.00"
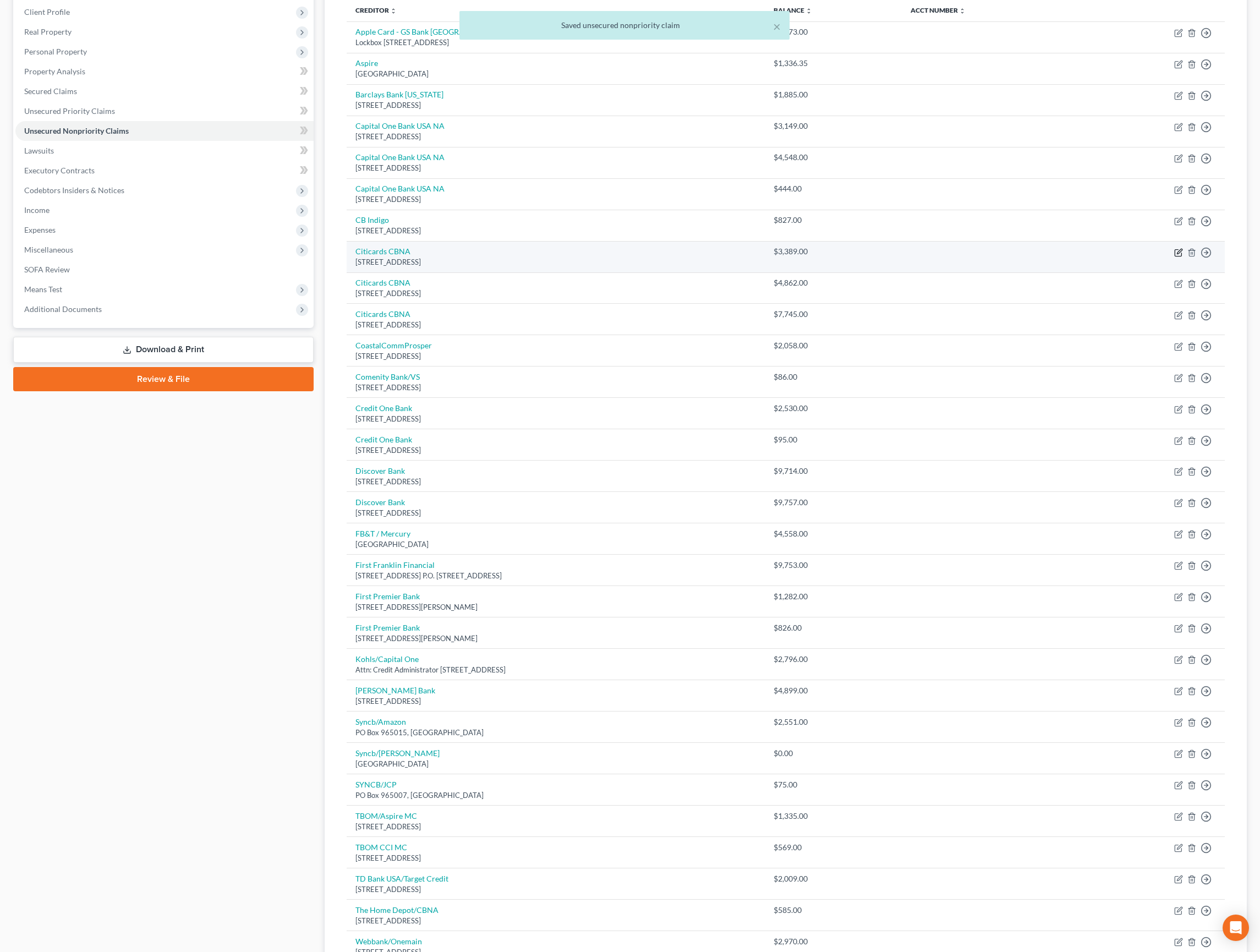
click at [1174, 257] on icon "button" at bounding box center [1178, 252] width 9 height 9
select select "43"
select select "2"
select select "0"
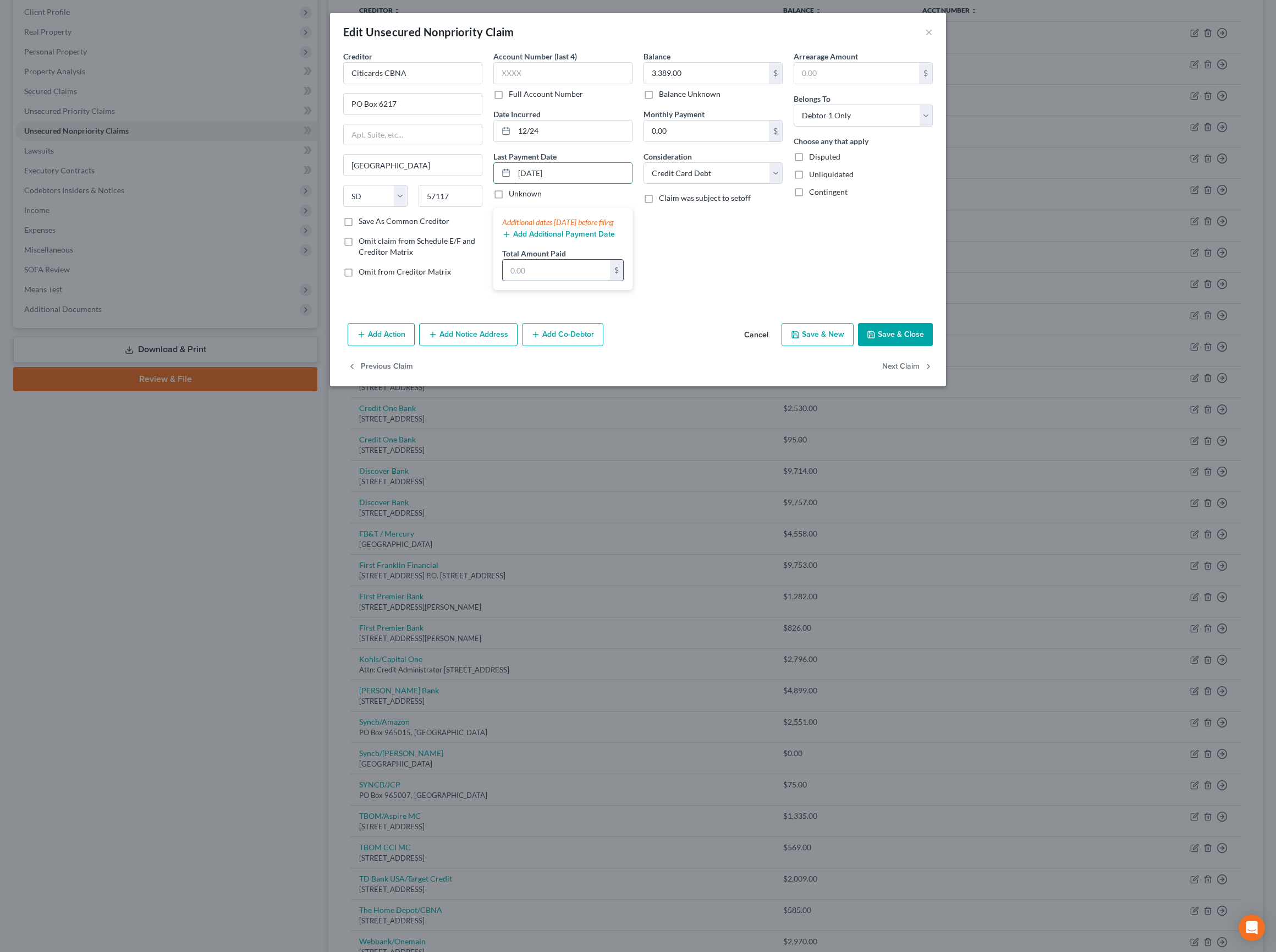
type input "08/01/2025"
click at [575, 280] on input "text" at bounding box center [556, 270] width 107 height 21
click at [748, 346] on button "Cancel" at bounding box center [756, 335] width 42 height 22
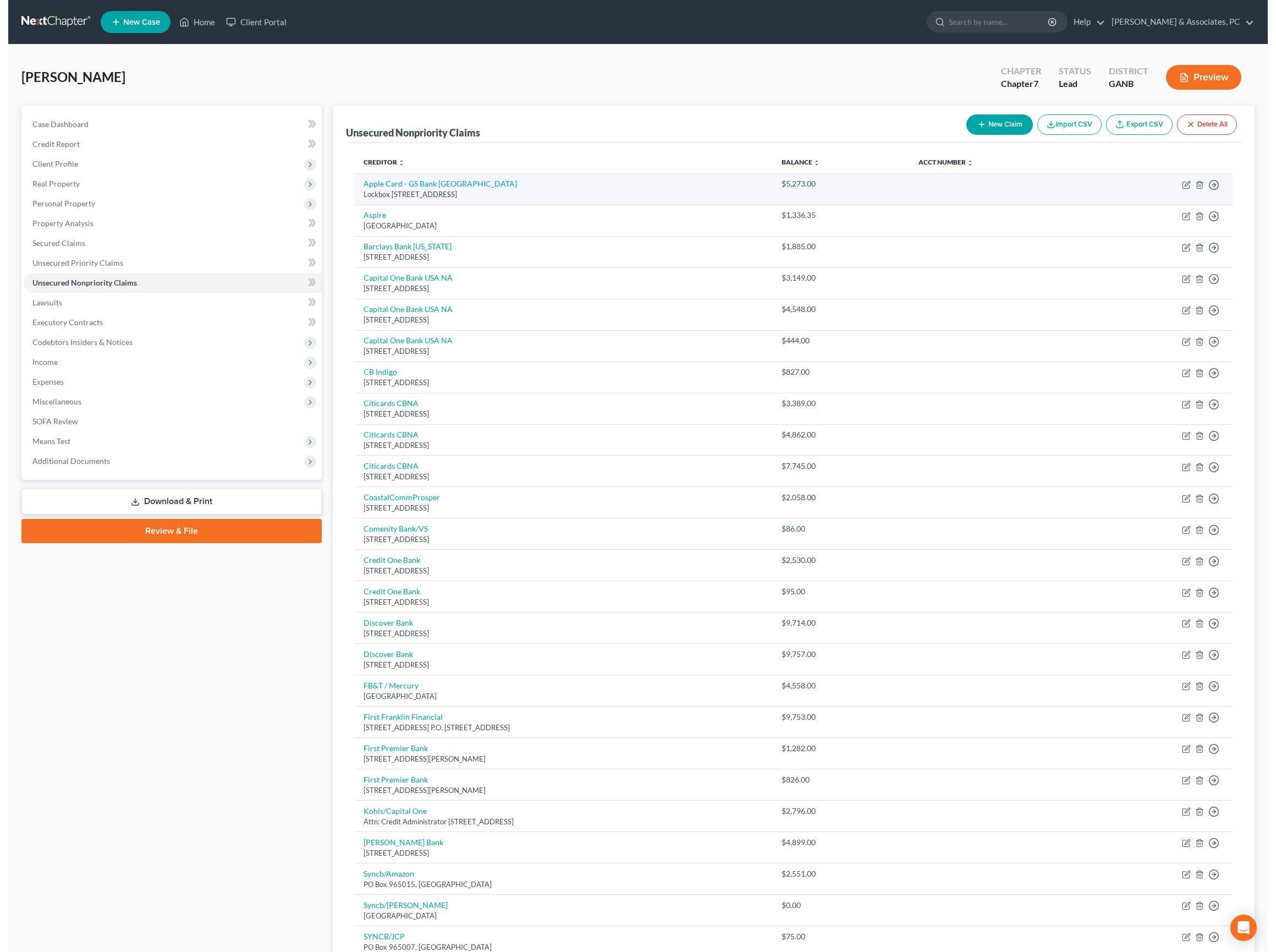
scroll to position [0, 0]
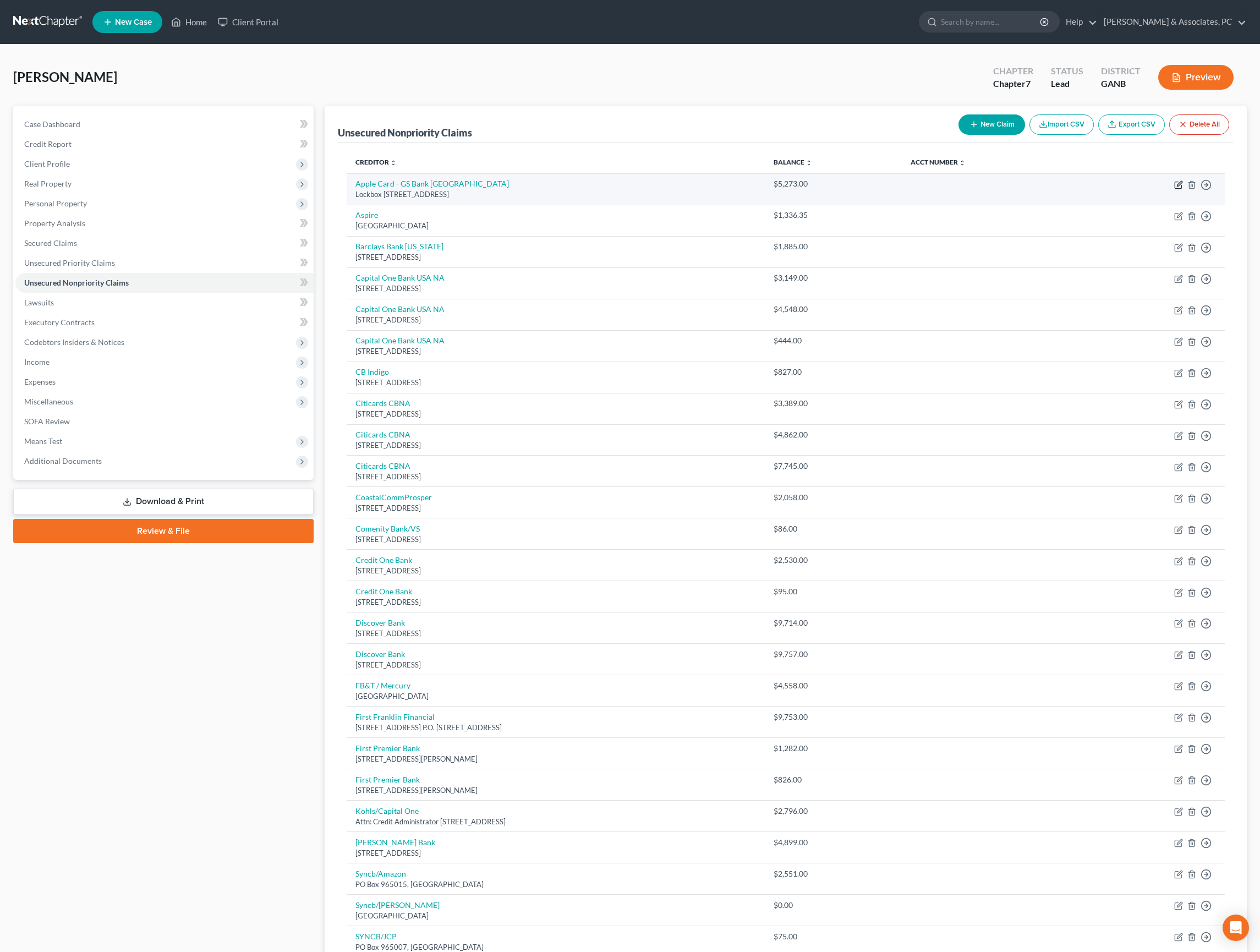
click at [1174, 189] on icon "button" at bounding box center [1178, 184] width 9 height 9
select select "39"
select select "2"
select select "0"
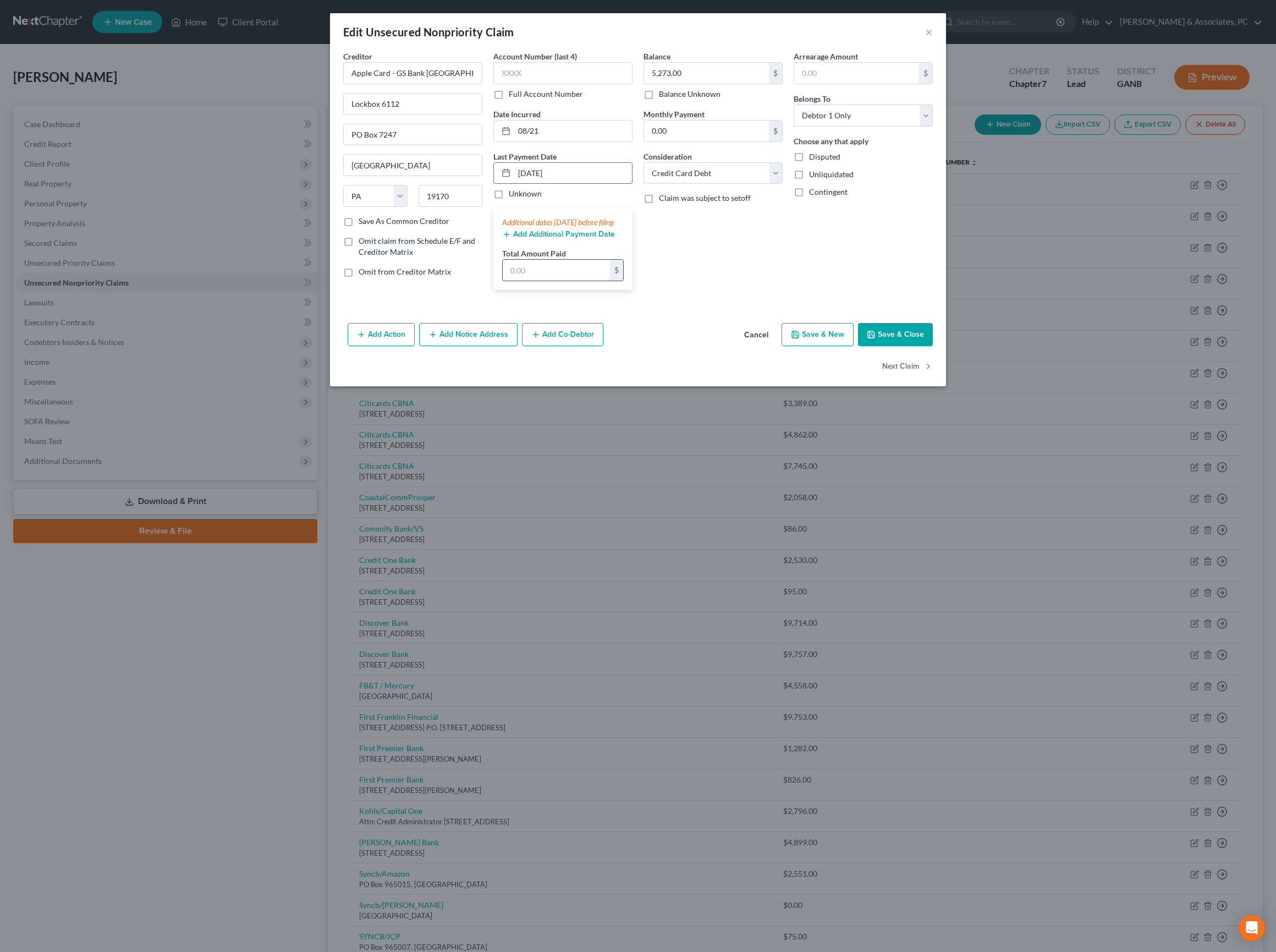
type input "08/01/2025"
click at [560, 280] on input "text" at bounding box center [556, 270] width 107 height 21
type input "785"
click at [559, 238] on button "Add Additional Payment Date" at bounding box center [558, 234] width 113 height 9
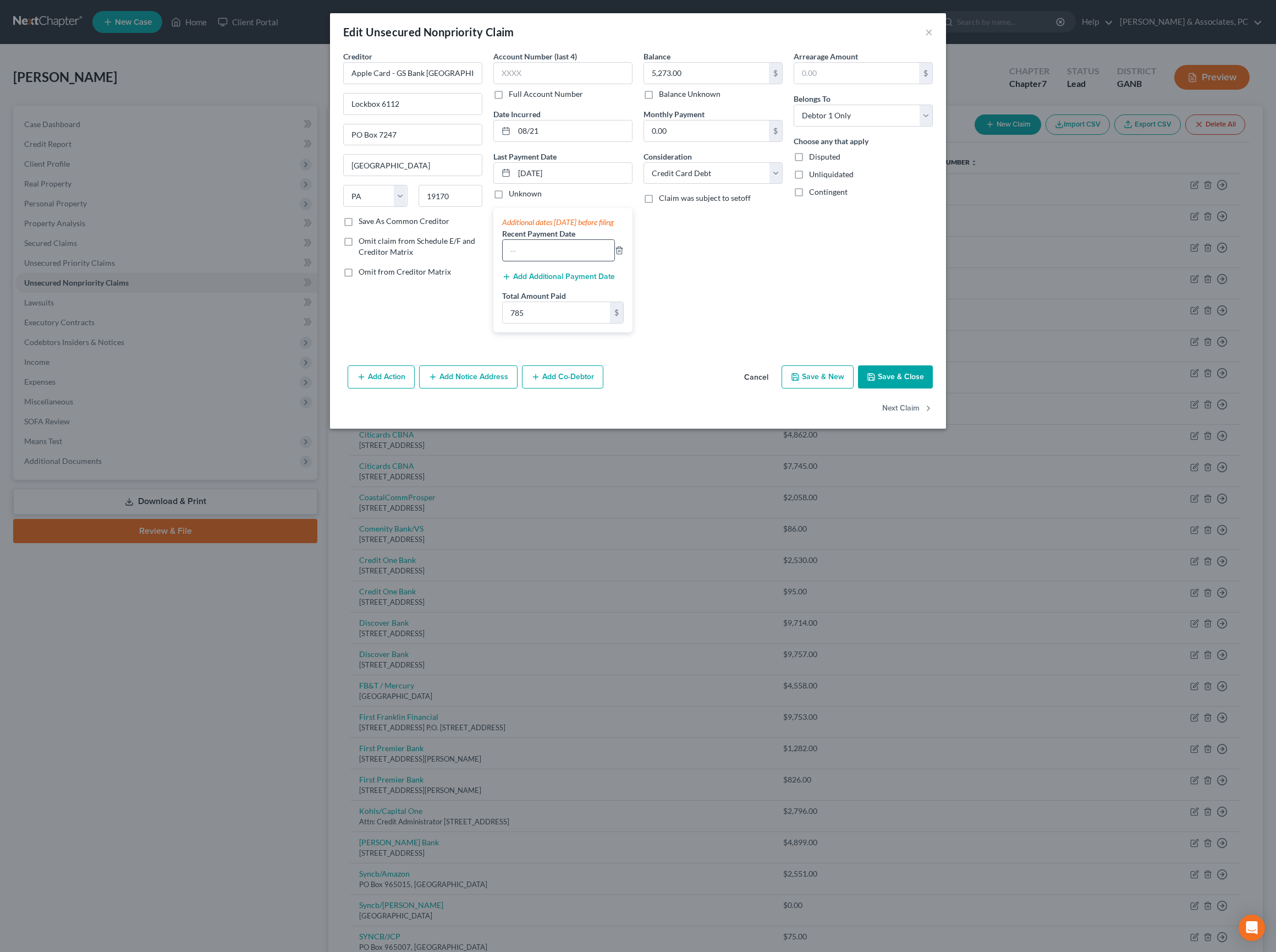
click at [549, 261] on input "text" at bounding box center [558, 251] width 112 height 21
paste input "06/25,07/25,08/25"
type input "06/25,07/25,08/25"
click at [933, 389] on button "Save & Close" at bounding box center [895, 377] width 75 height 23
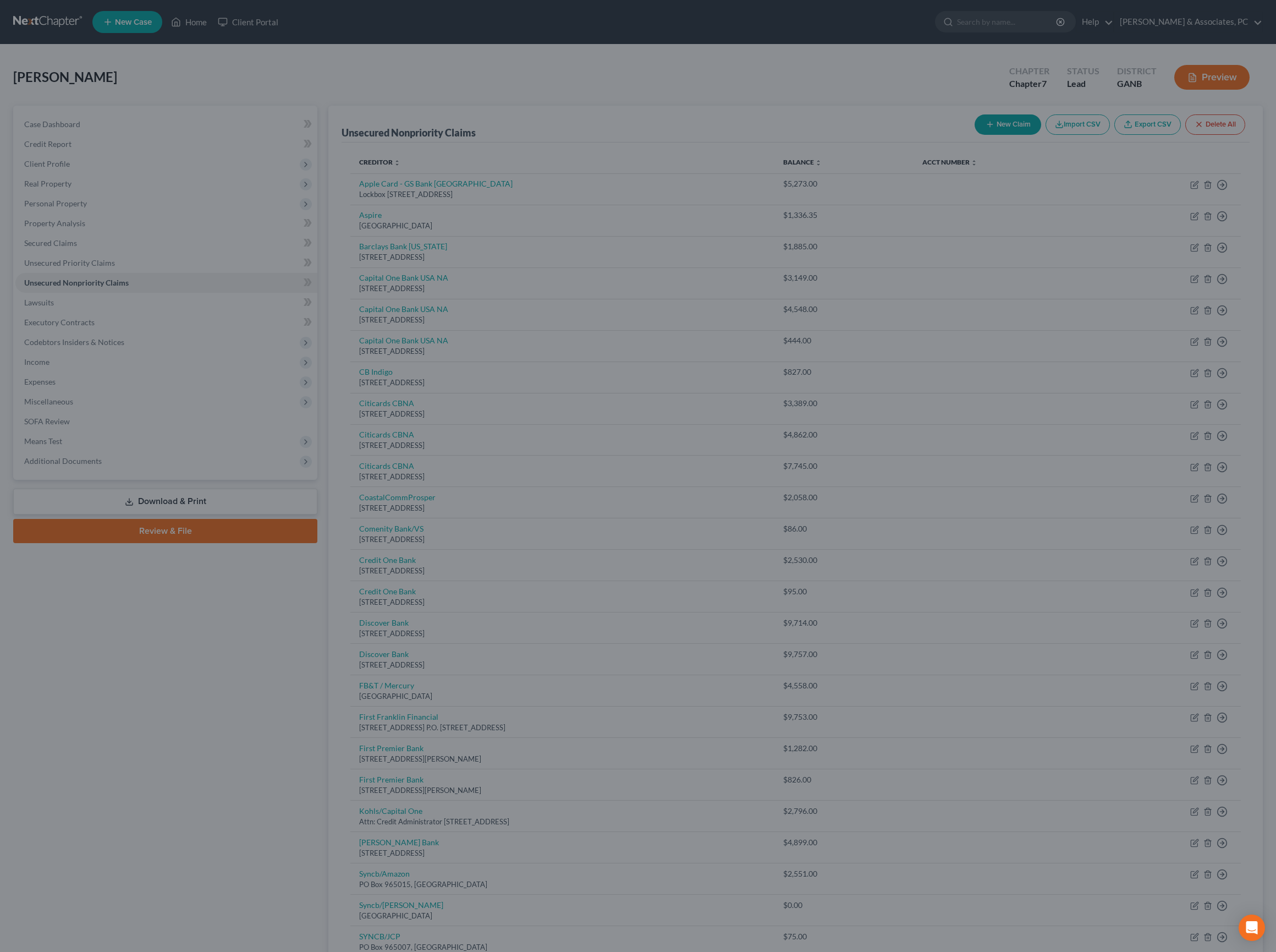
type input "0"
type input "785.00"
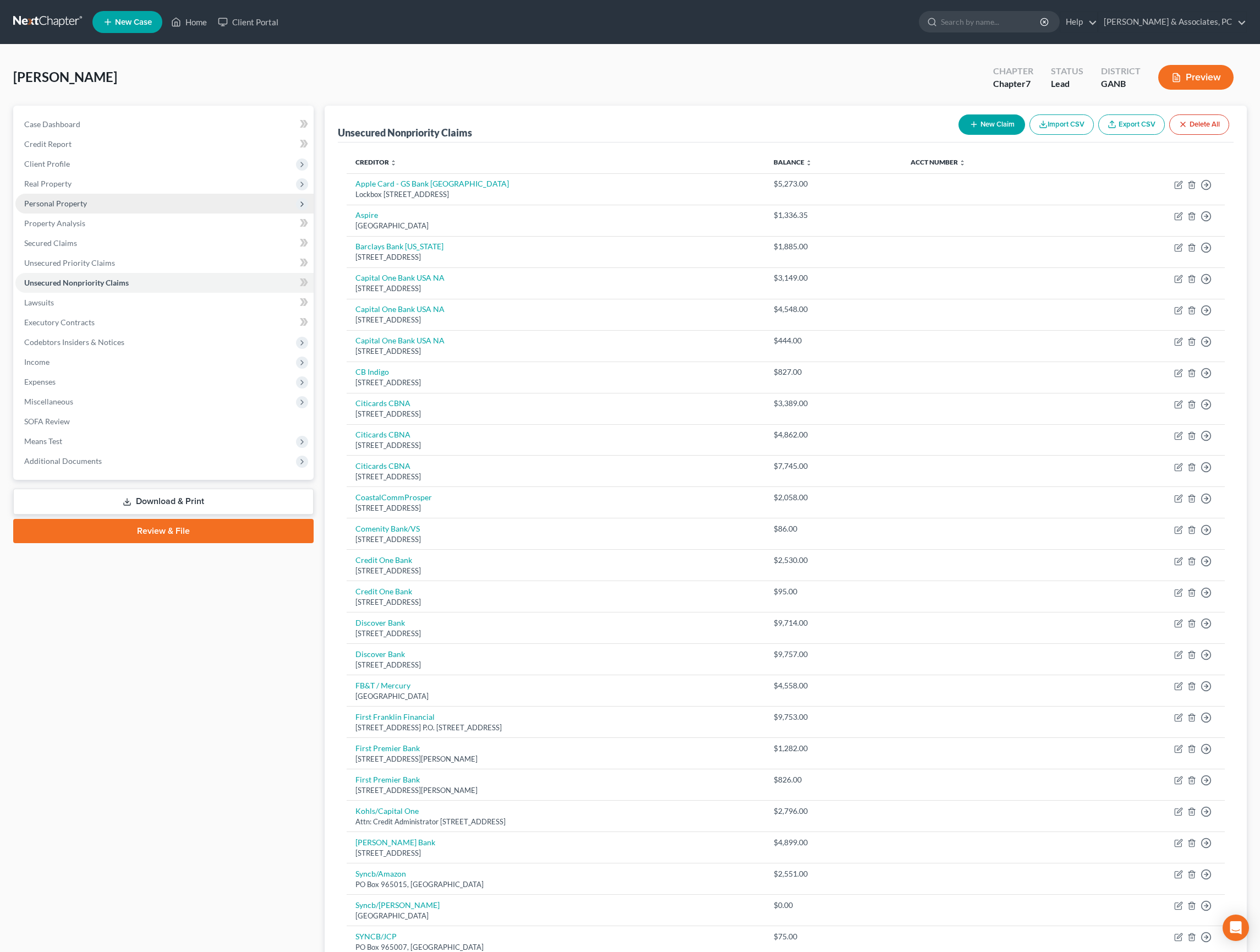
click at [87, 208] on span "Personal Property" at bounding box center [56, 204] width 63 height 10
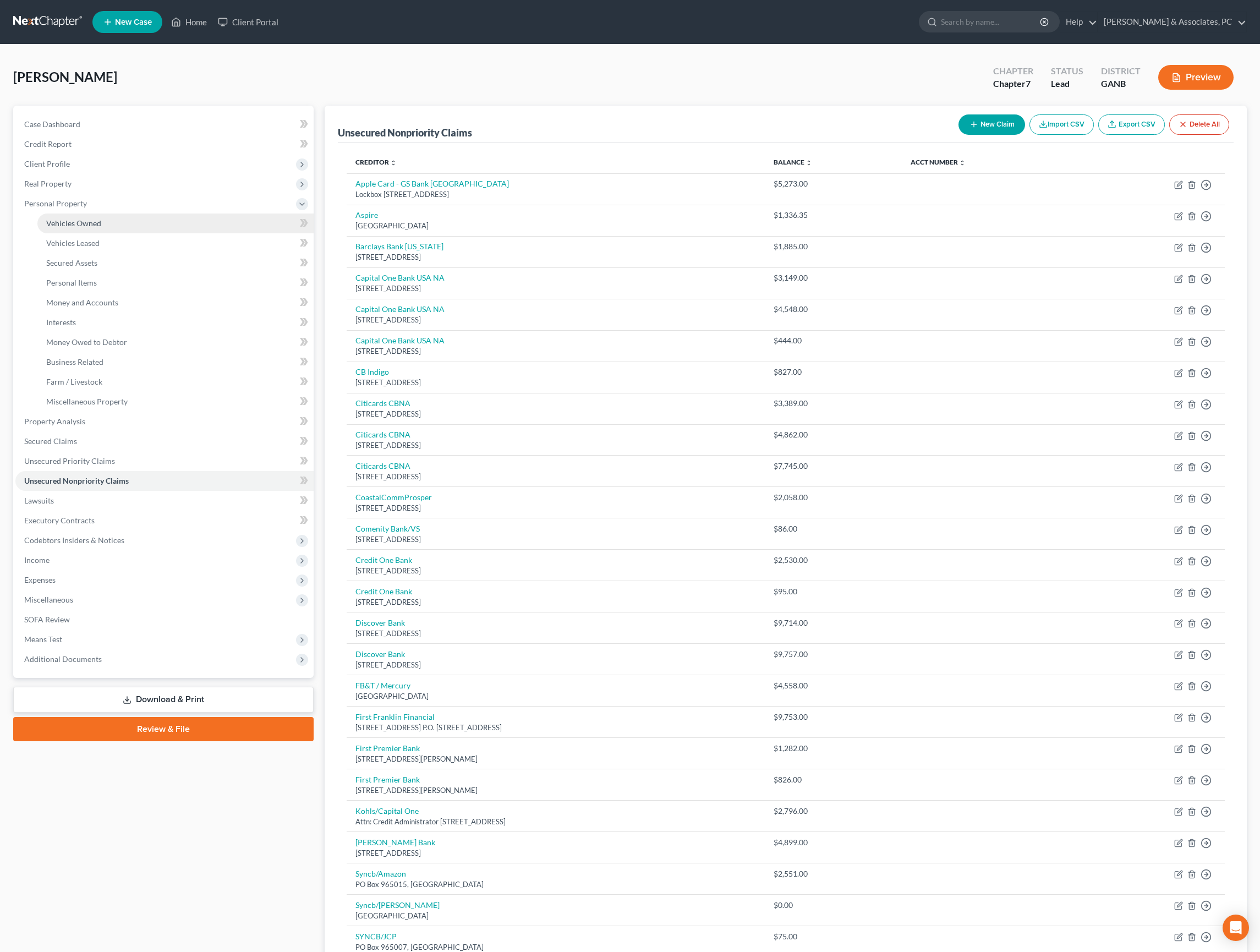
click at [91, 228] on span "Vehicles Owned" at bounding box center [74, 223] width 55 height 10
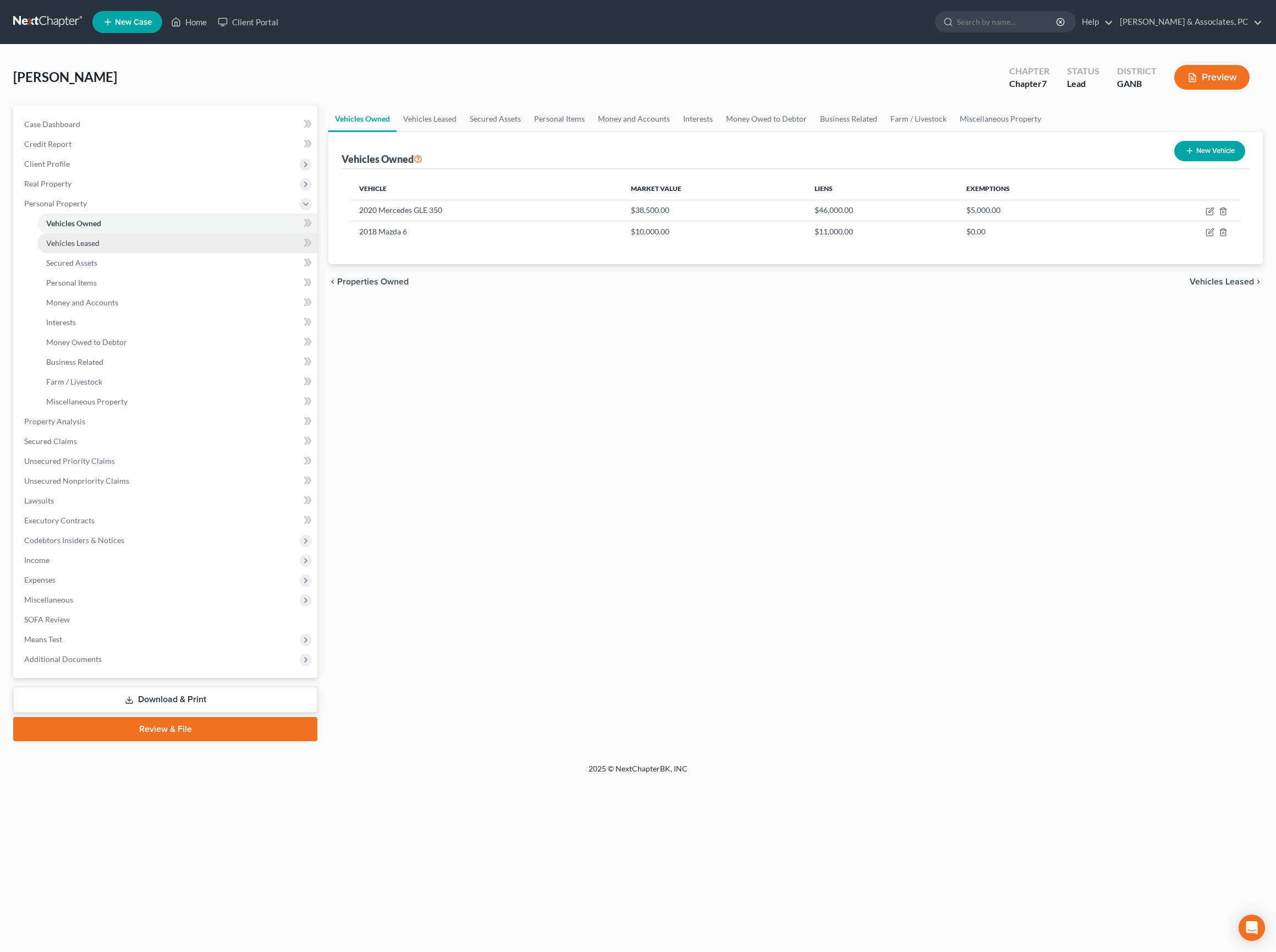
click at [97, 247] on span "Vehicles Leased" at bounding box center [73, 243] width 53 height 10
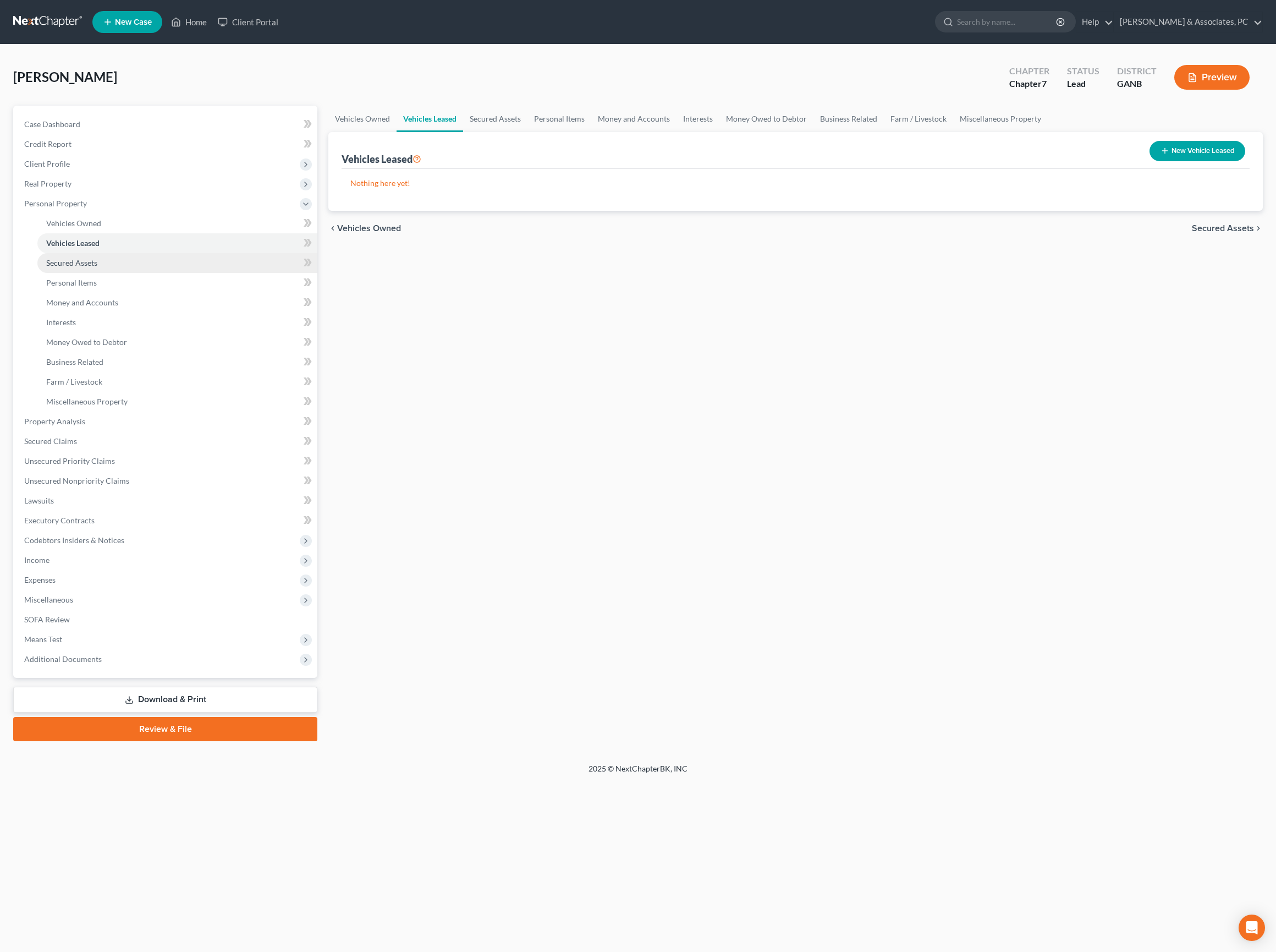
click at [97, 267] on span "Secured Assets" at bounding box center [71, 263] width 51 height 10
click at [97, 287] on span "Personal Items" at bounding box center [71, 283] width 51 height 10
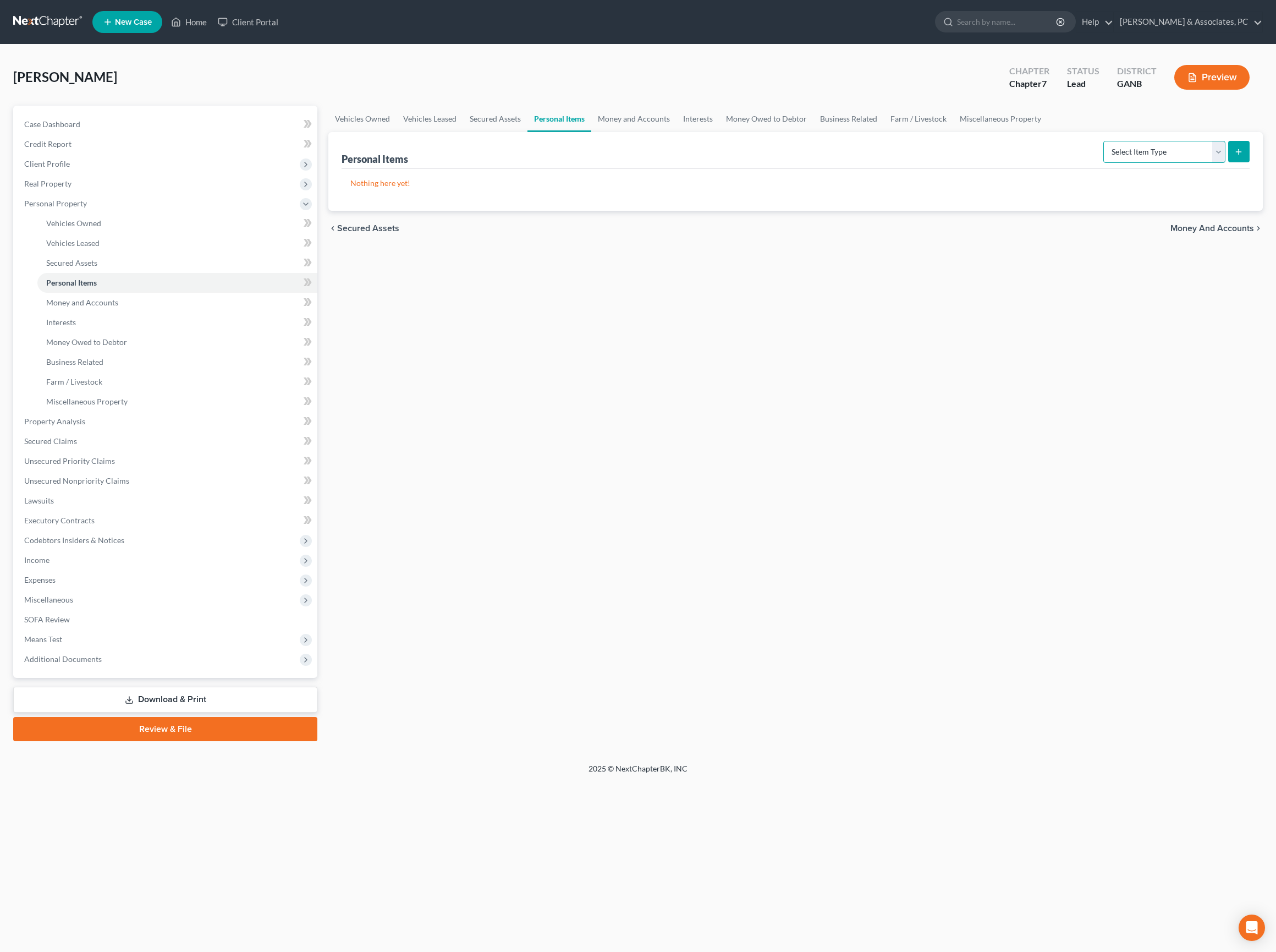
select select "electronics"
click at [1234, 156] on icon "submit" at bounding box center [1238, 151] width 9 height 9
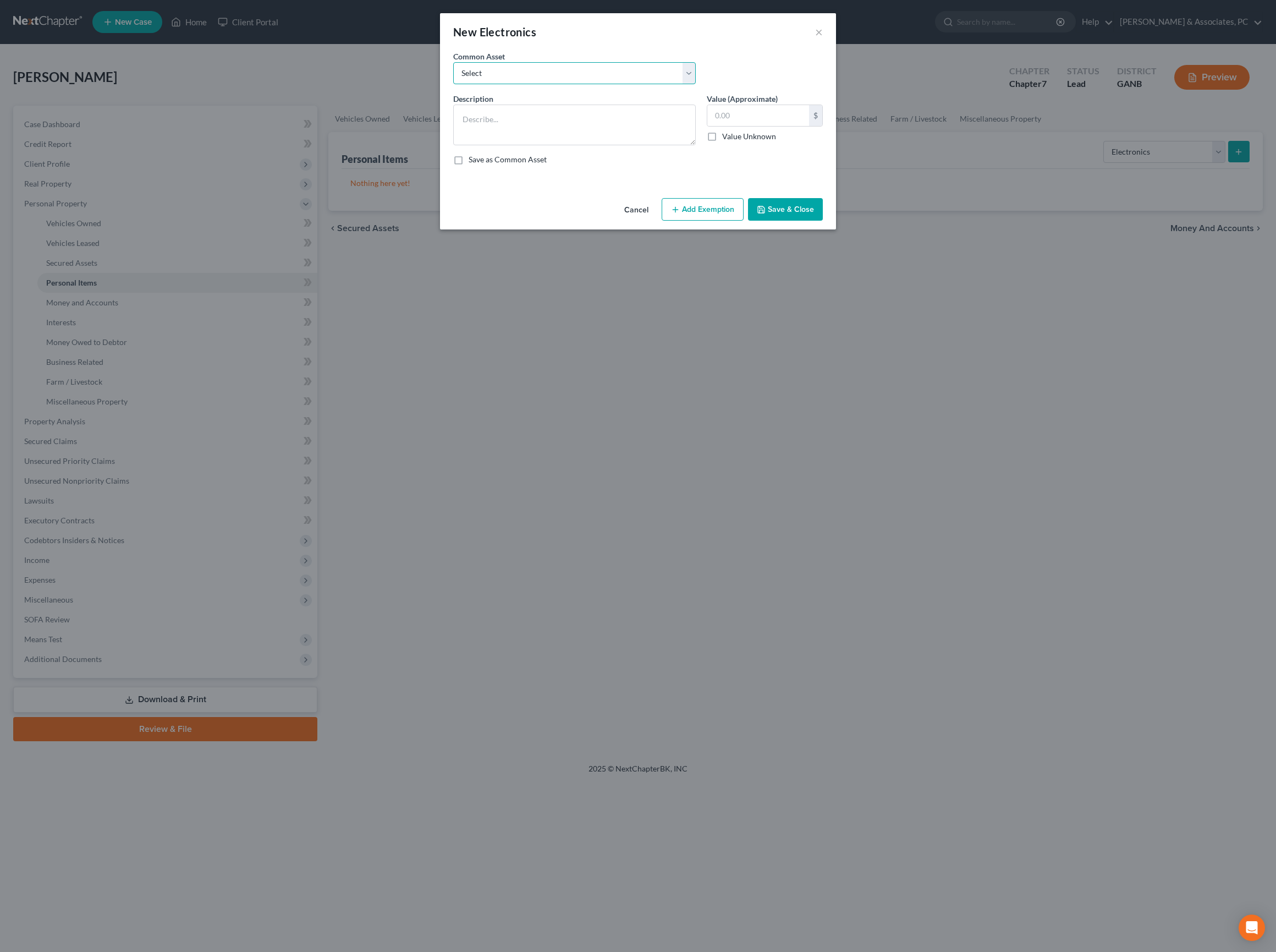
select select "0"
type textarea "TVs, computers and other electronics"
click at [609, 143] on textarea "TVs, computers and other electronics" at bounding box center [575, 124] width 242 height 40
click at [630, 143] on textarea "TVs, computers and other electronics" at bounding box center [575, 124] width 242 height 40
click at [780, 126] on input "900.00" at bounding box center [758, 116] width 102 height 21
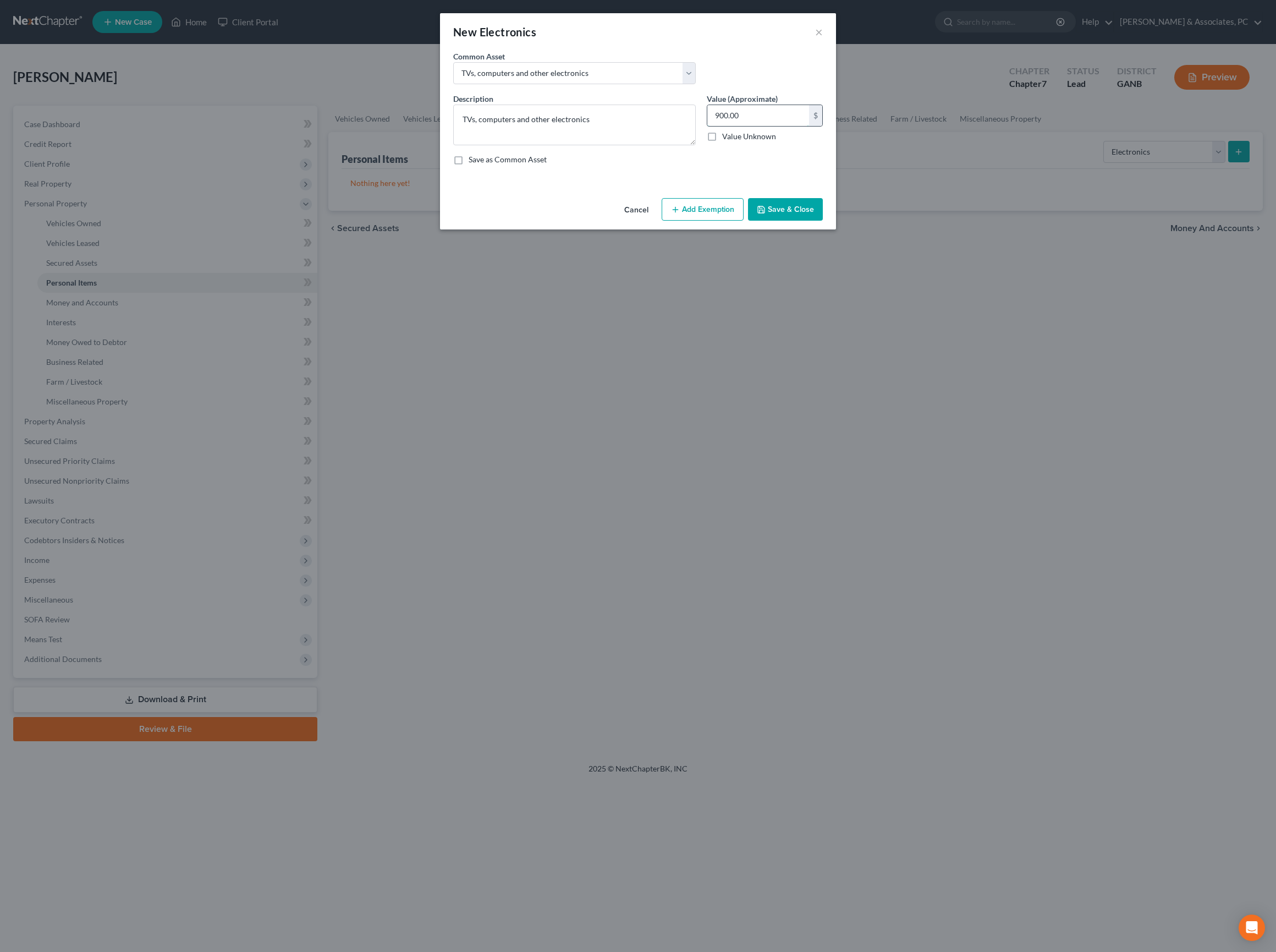
click at [780, 126] on input "900.00" at bounding box center [758, 116] width 102 height 21
type input "1,500"
click at [722, 221] on button "Add Exemption" at bounding box center [702, 209] width 82 height 23
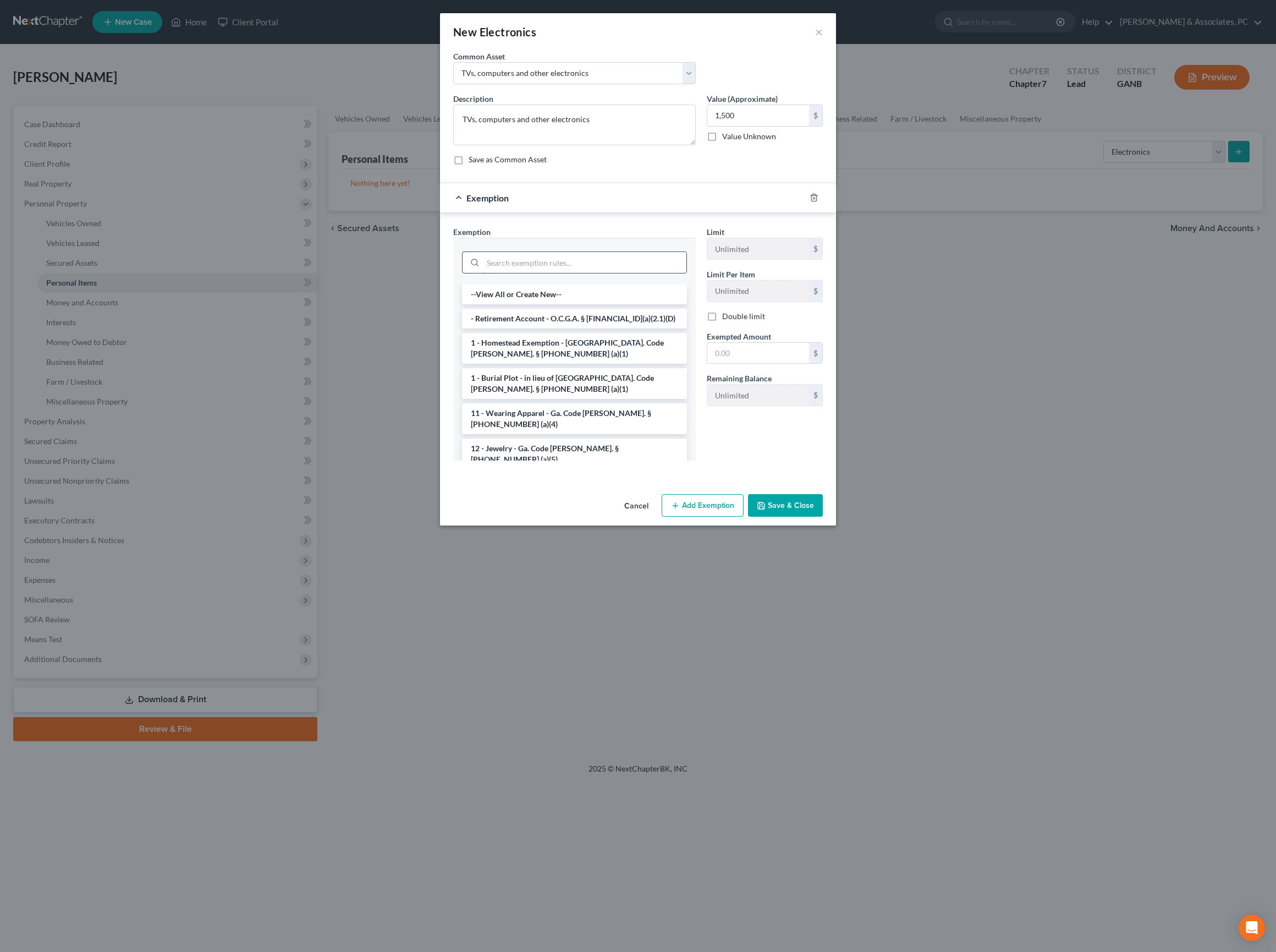
click at [579, 273] on input "search" at bounding box center [585, 263] width 204 height 21
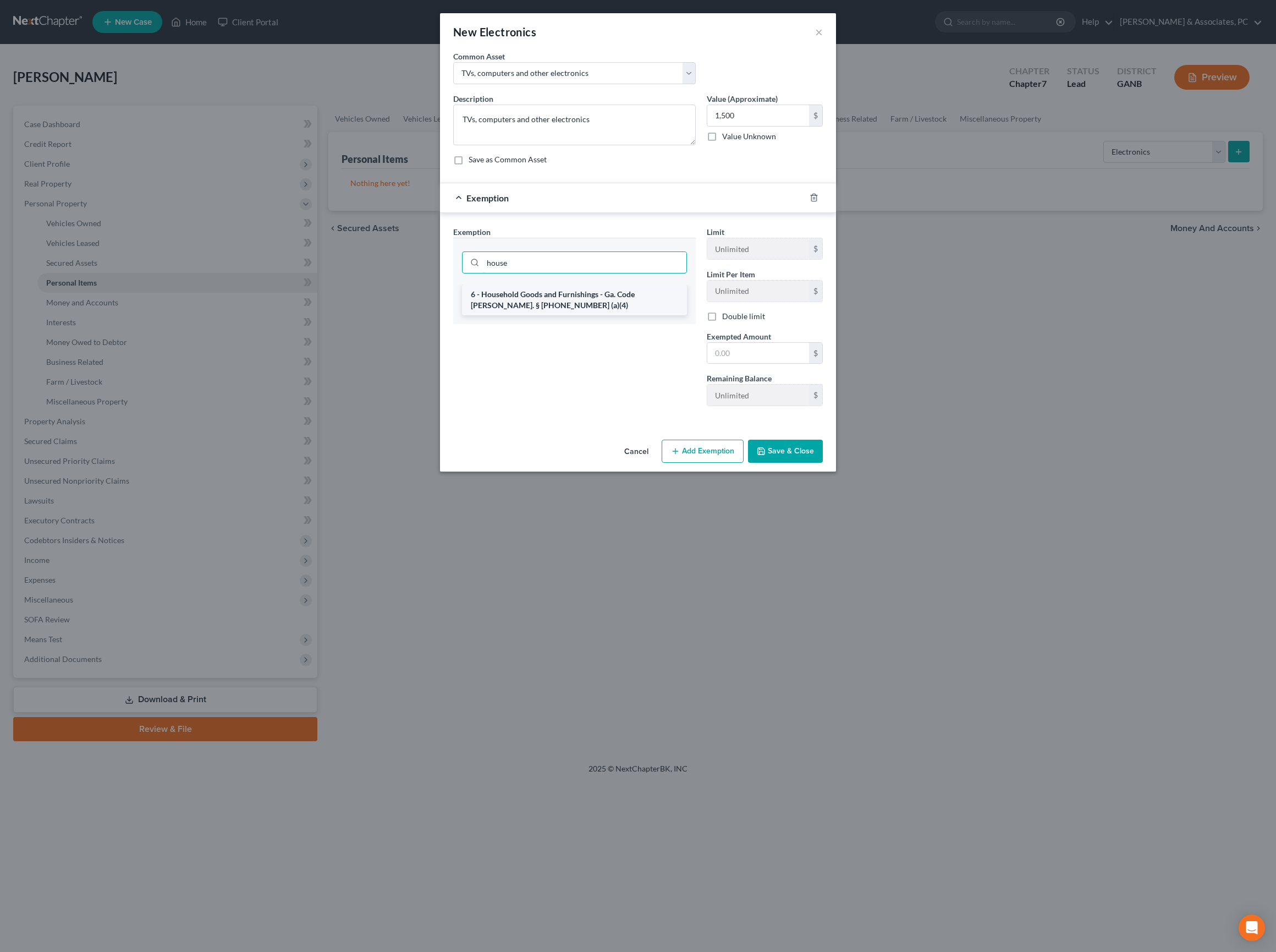
type input "house"
click at [597, 315] on li "6 - Household Goods and Furnishings - Ga. Code Ann. § 44-13-100 (a)(4)" at bounding box center [575, 300] width 225 height 31
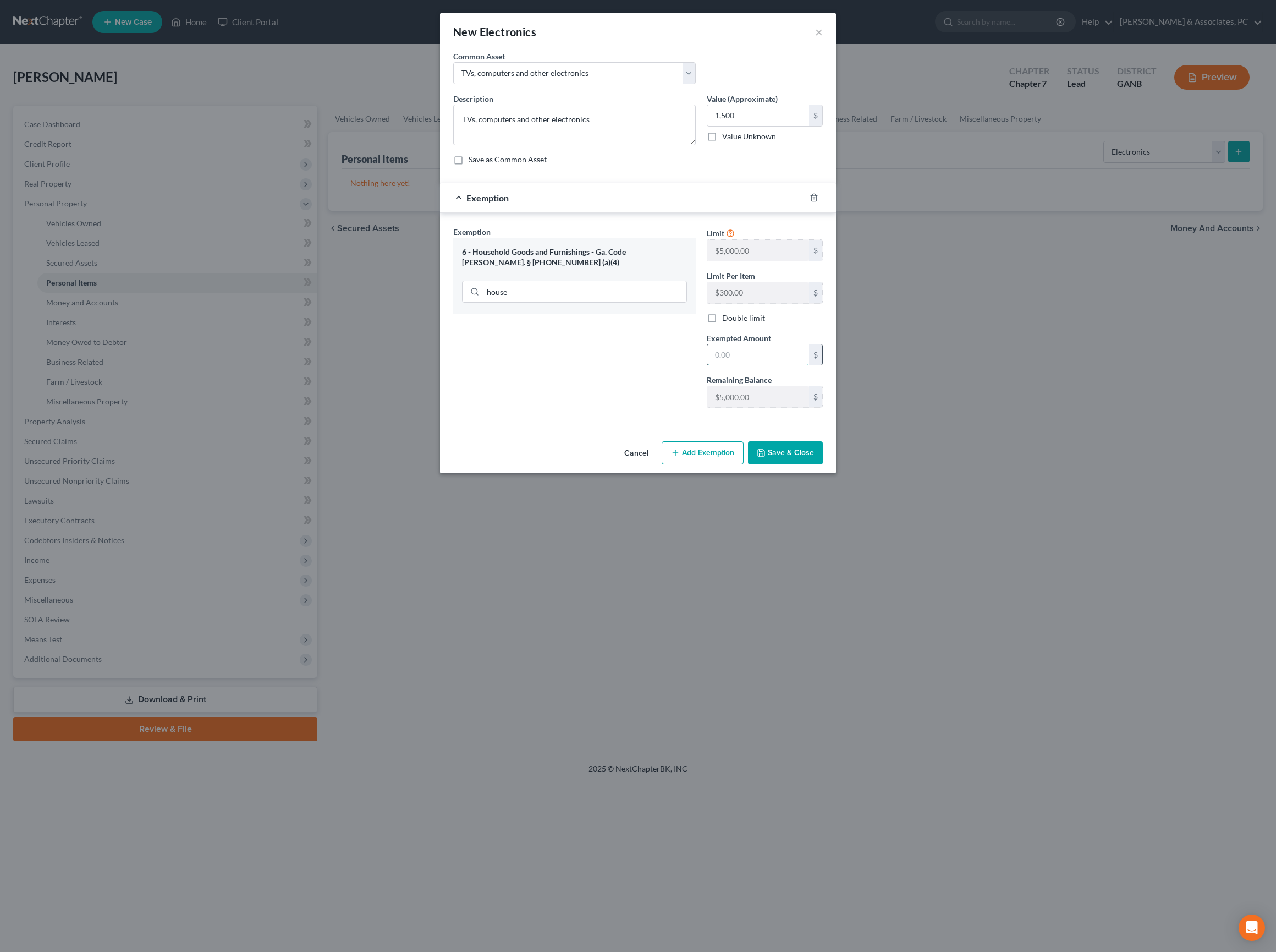
click at [760, 365] on input "text" at bounding box center [758, 355] width 102 height 21
type input "1,500"
click at [821, 465] on button "Save & Close" at bounding box center [785, 453] width 75 height 23
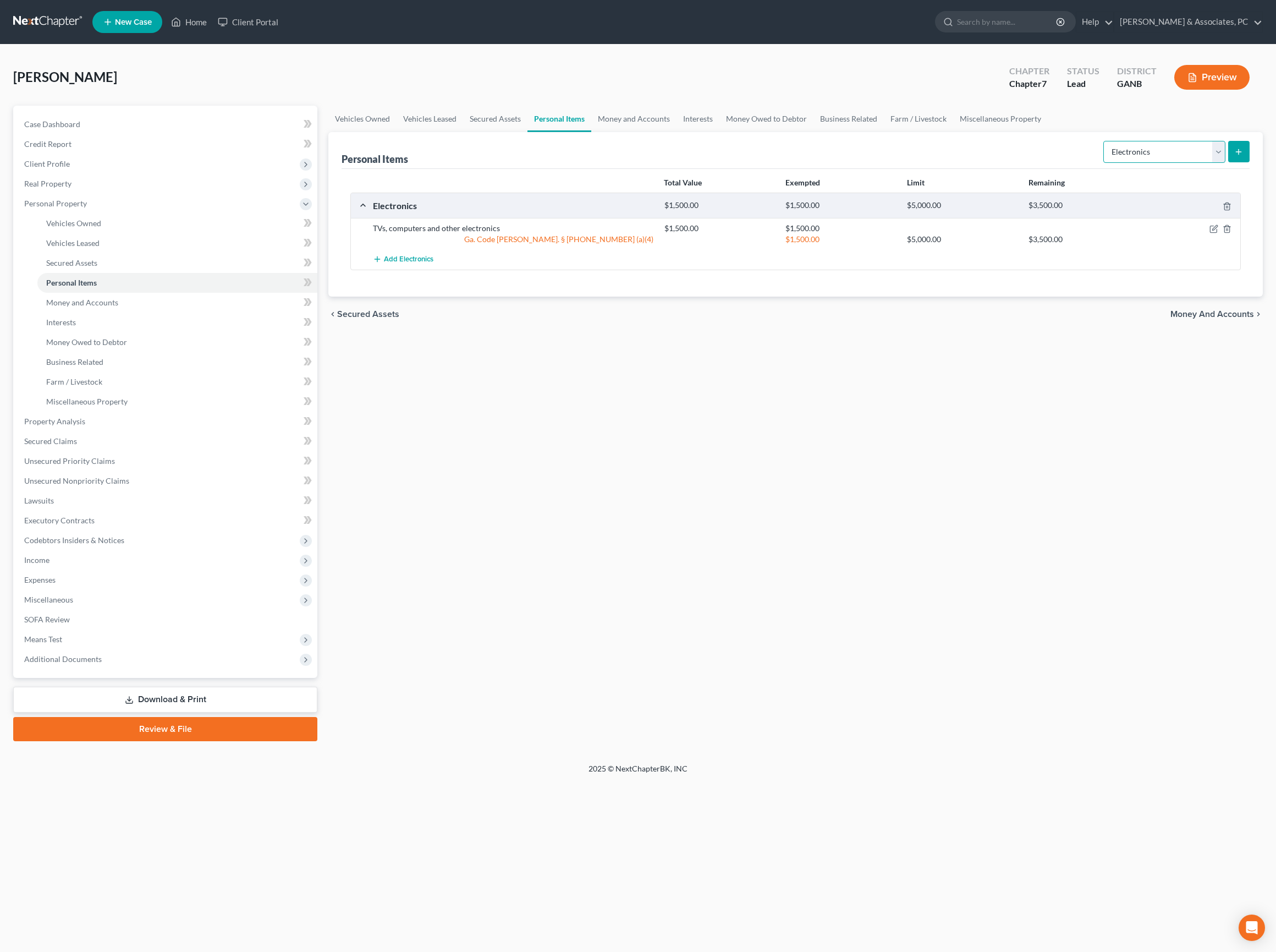
select select "household_goods"
click at [1232, 162] on button "submit" at bounding box center [1239, 151] width 22 height 22
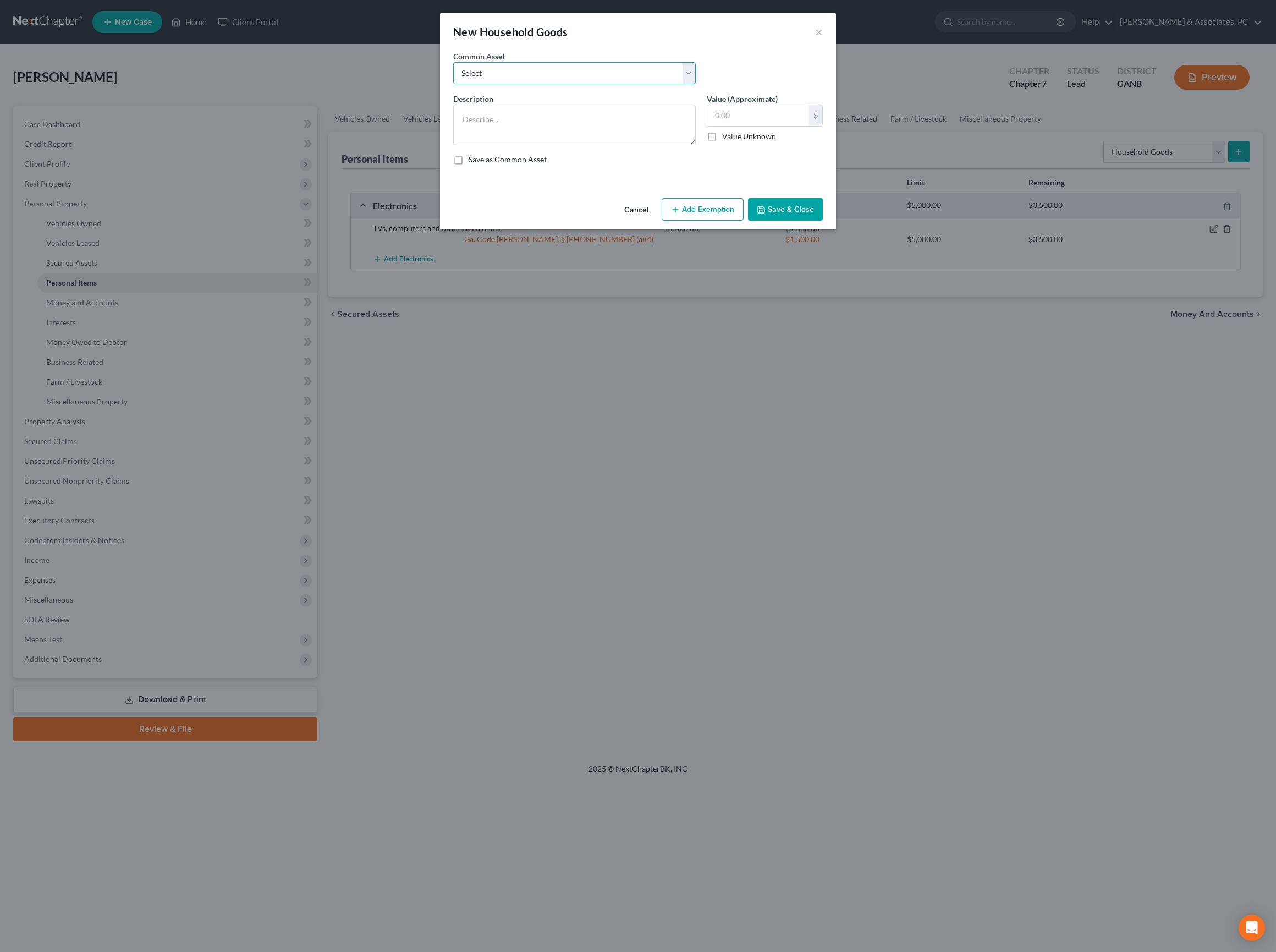
select select "0"
type textarea "HHG and Furniture"
click at [786, 126] on input "1,750.00" at bounding box center [758, 116] width 102 height 21
type input "500"
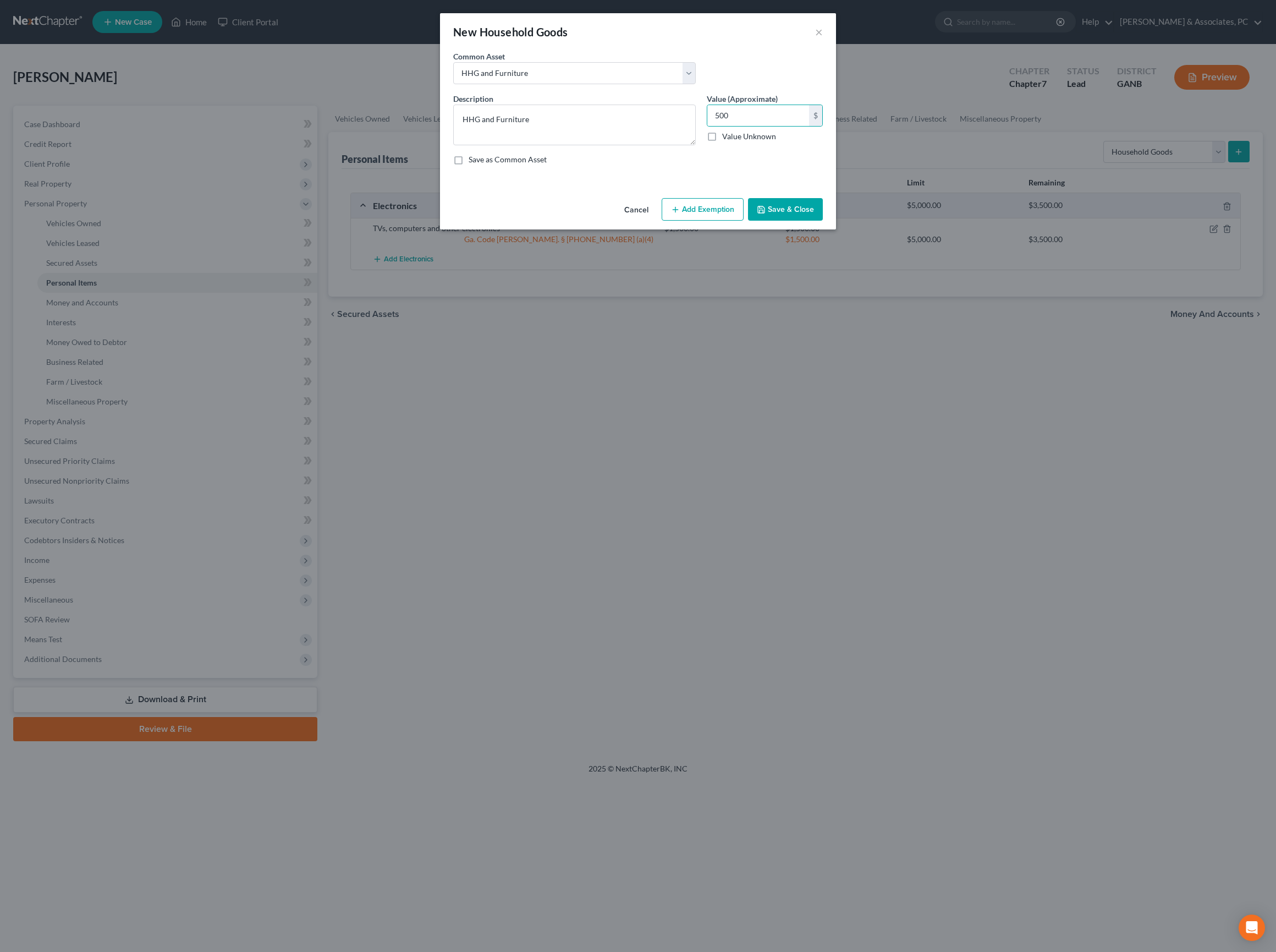
click at [692, 221] on button "Add Exemption" at bounding box center [702, 209] width 82 height 23
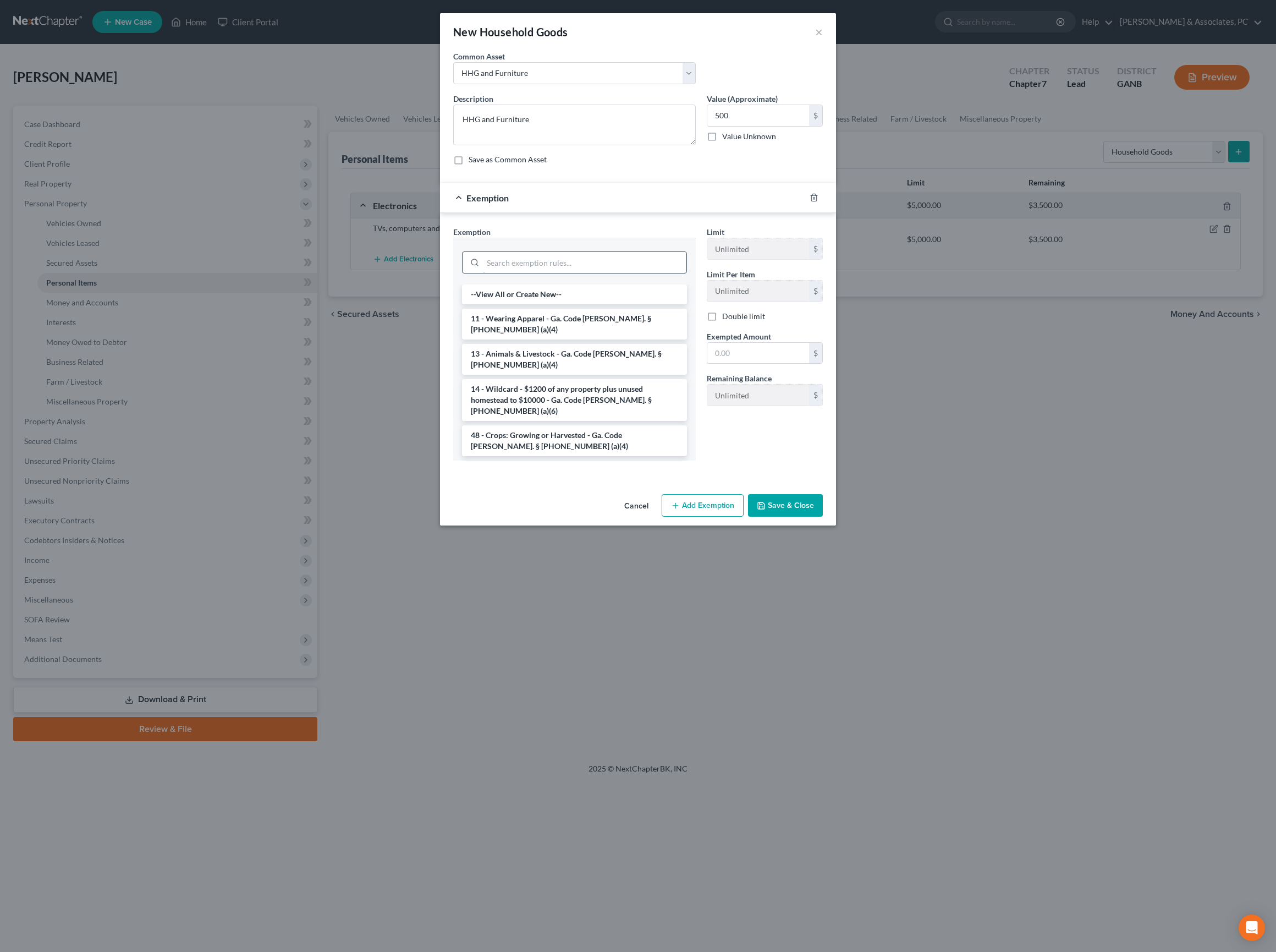
click at [536, 273] on input "search" at bounding box center [585, 263] width 204 height 21
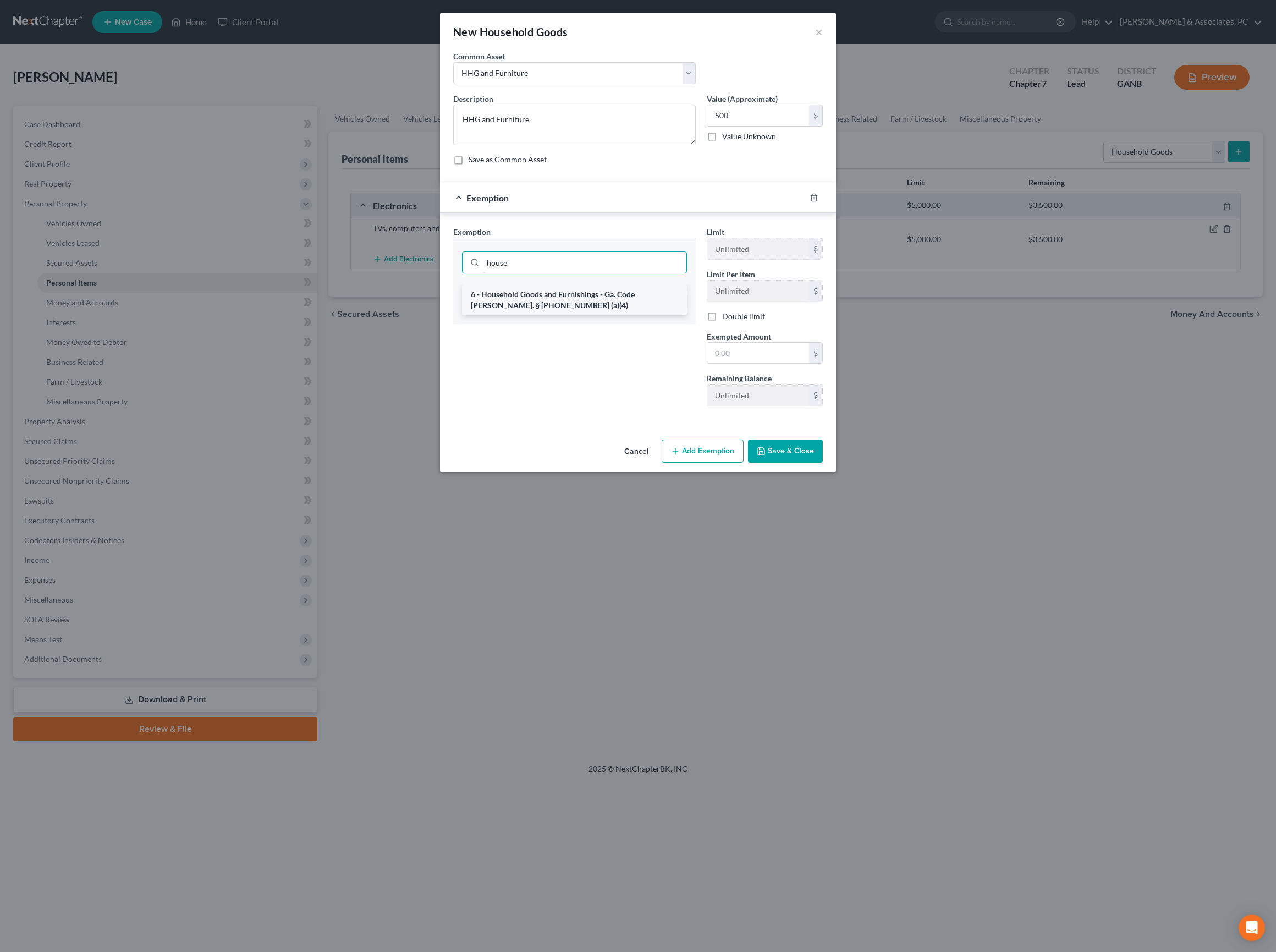
type input "house"
click at [544, 315] on li "6 - Household Goods and Furnishings - Ga. Code Ann. § 44-13-100 (a)(4)" at bounding box center [575, 300] width 225 height 31
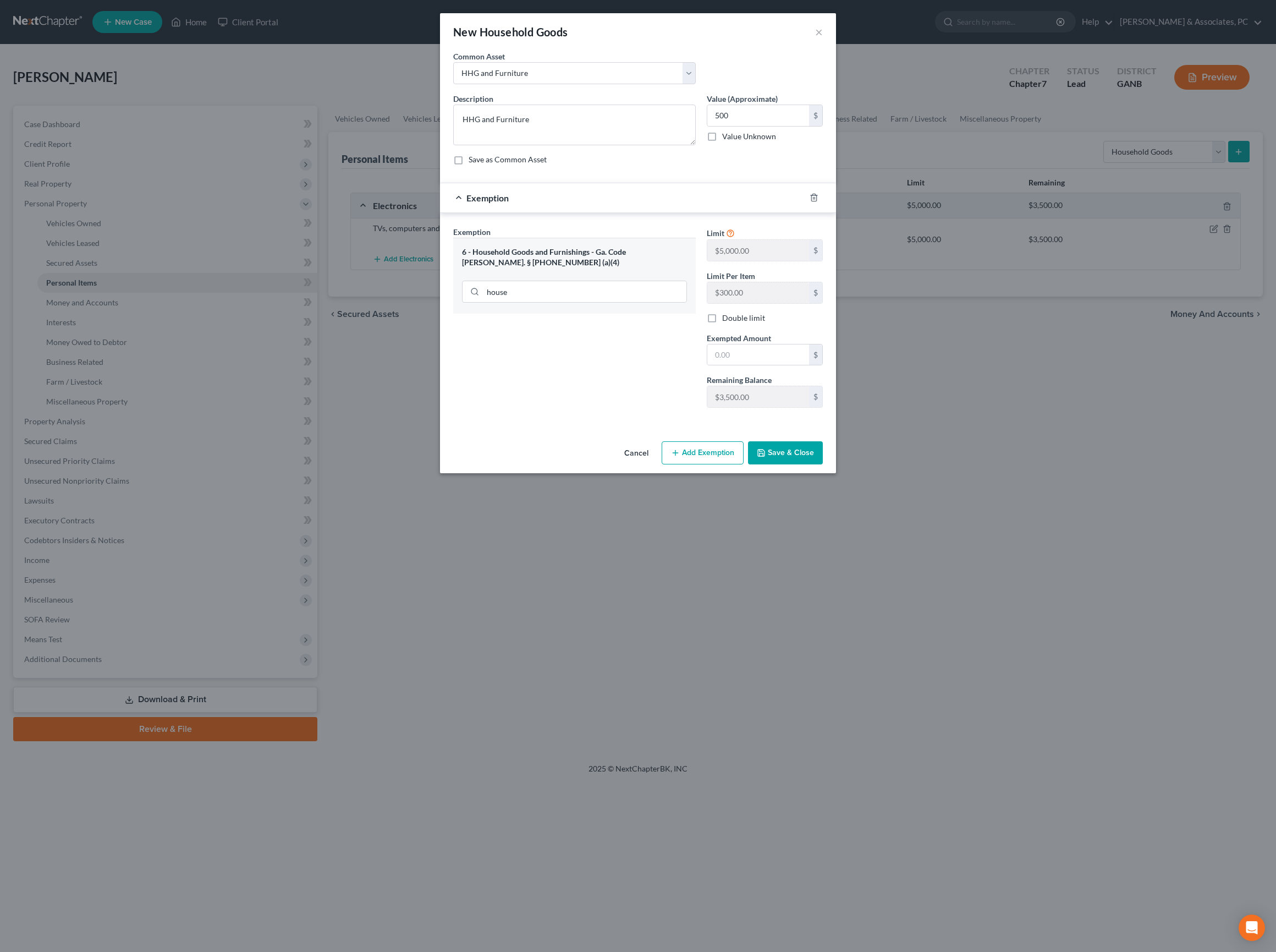
click at [756, 343] on span "Exempted Amount" at bounding box center [739, 339] width 65 height 10
click at [756, 365] on input "text" at bounding box center [758, 355] width 102 height 21
type input "500"
click at [823, 465] on button "Save & Close" at bounding box center [785, 453] width 75 height 23
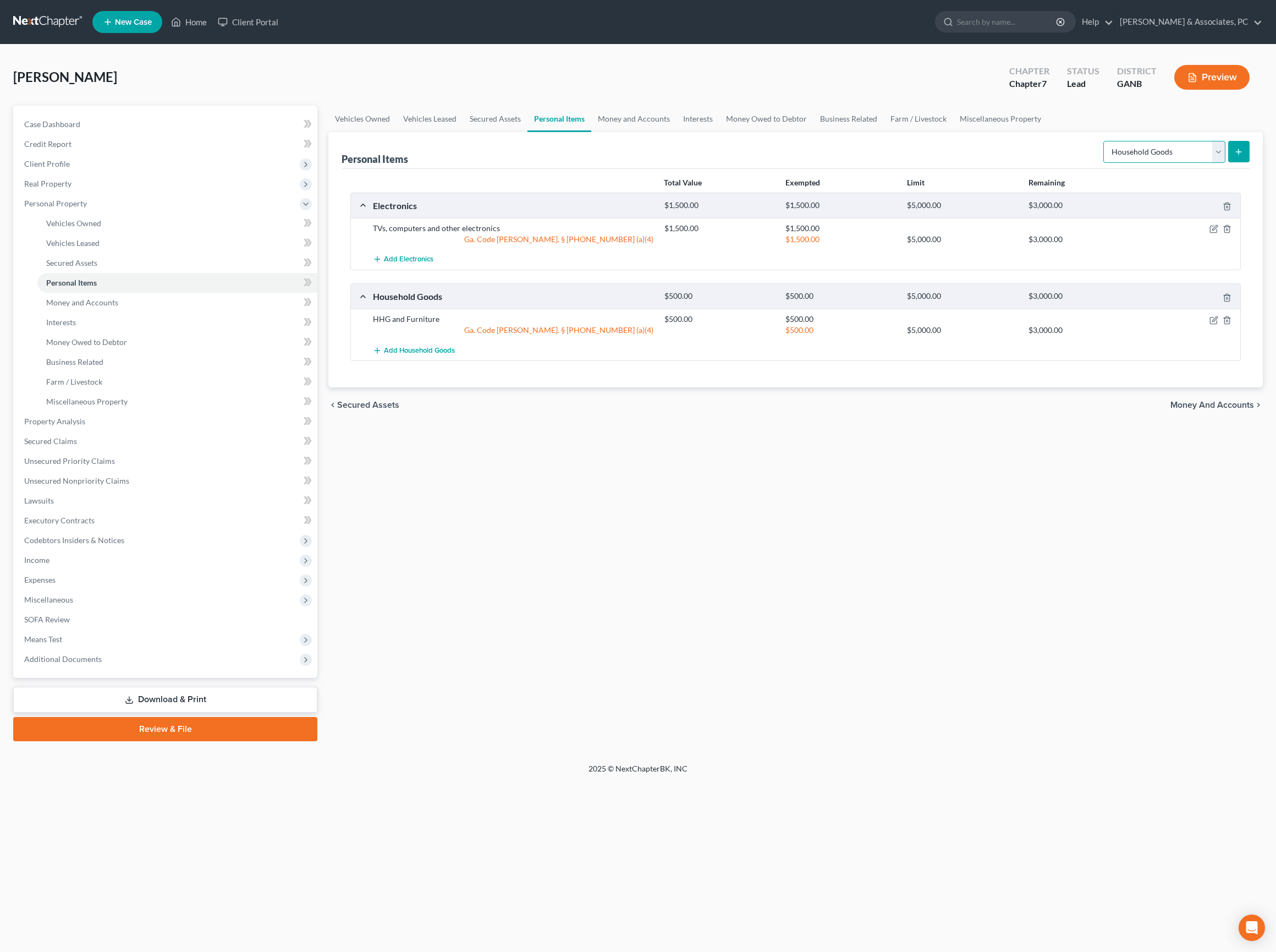
select select "clothing"
click at [1234, 156] on icon "submit" at bounding box center [1238, 151] width 9 height 9
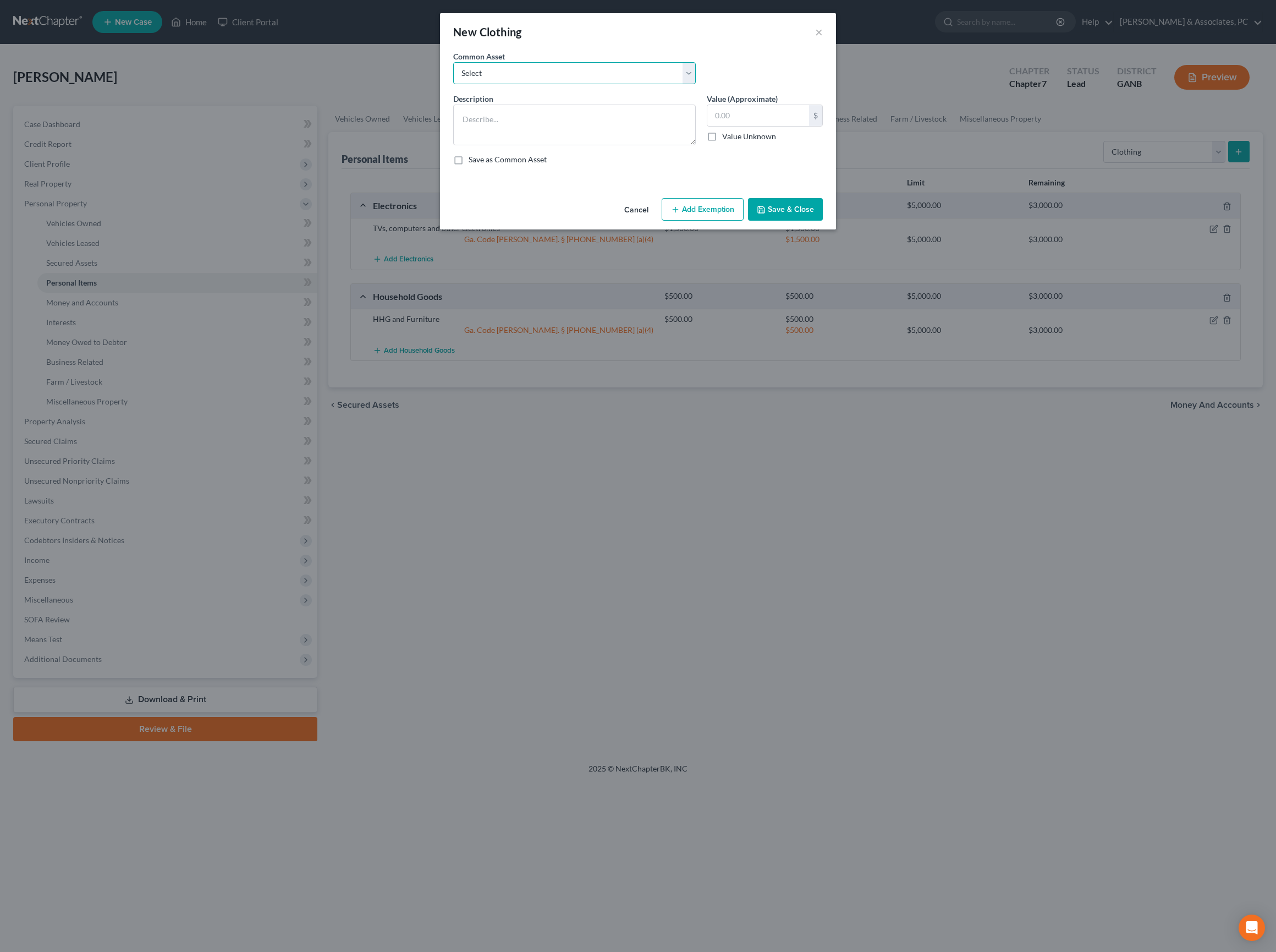
select select "0"
type textarea "Clothing and Shoes"
click at [743, 126] on input "700.00" at bounding box center [758, 116] width 102 height 21
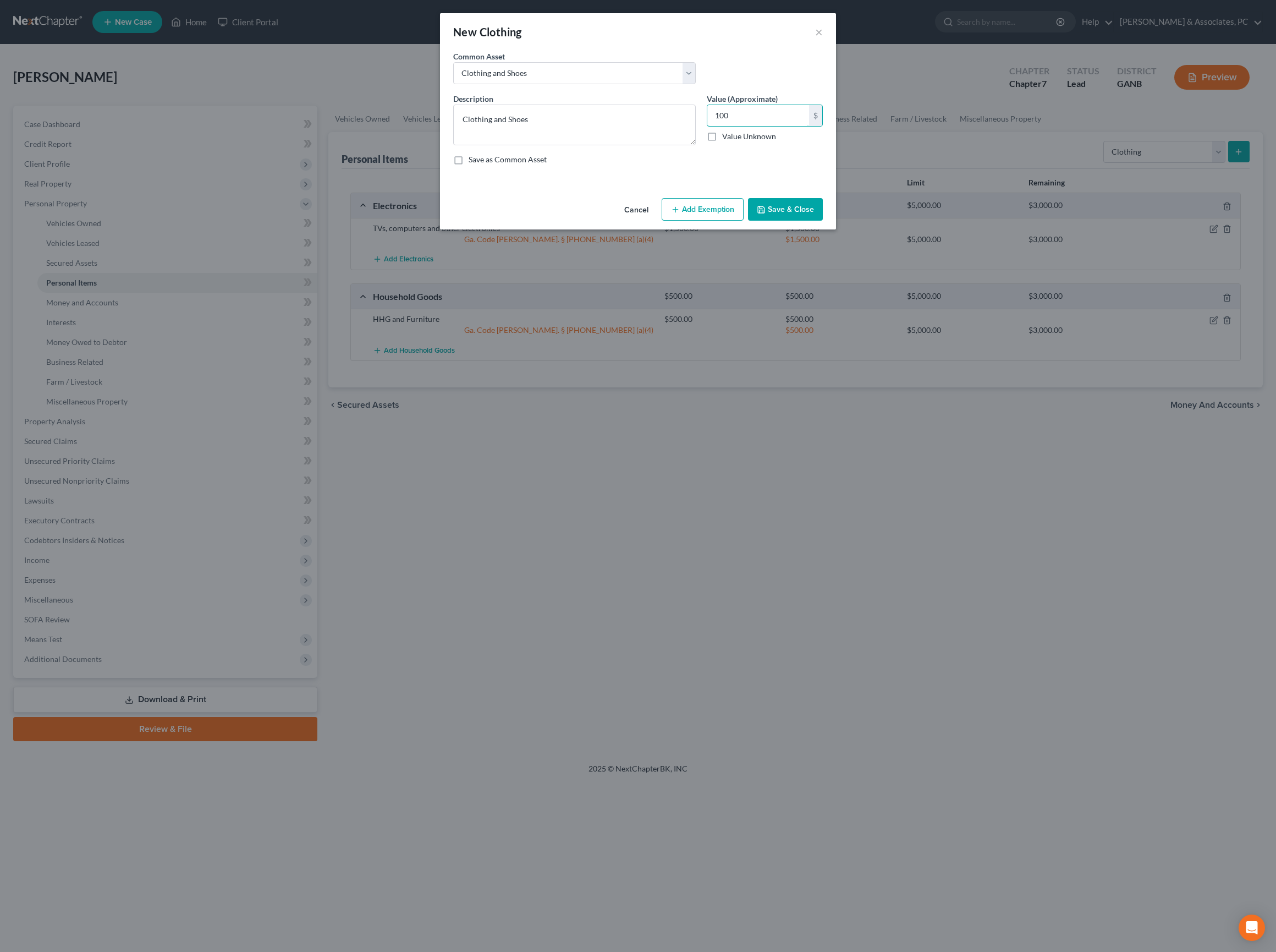
type input "100"
click at [695, 221] on button "Add Exemption" at bounding box center [702, 209] width 82 height 23
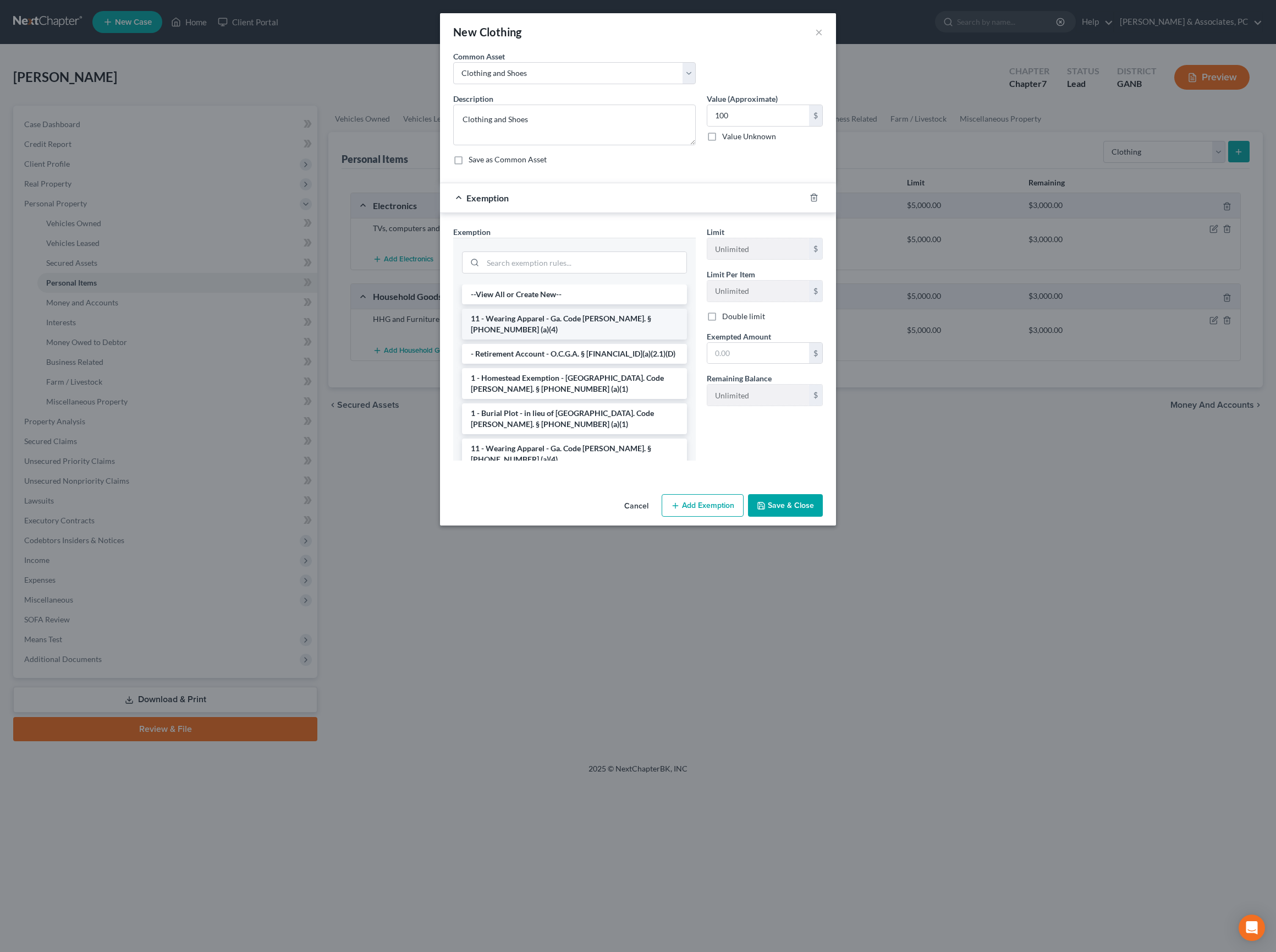
click at [530, 339] on li "11 - Wearing Apparel - Ga. Code Ann. § 44-13-100 (a)(4)" at bounding box center [575, 324] width 225 height 31
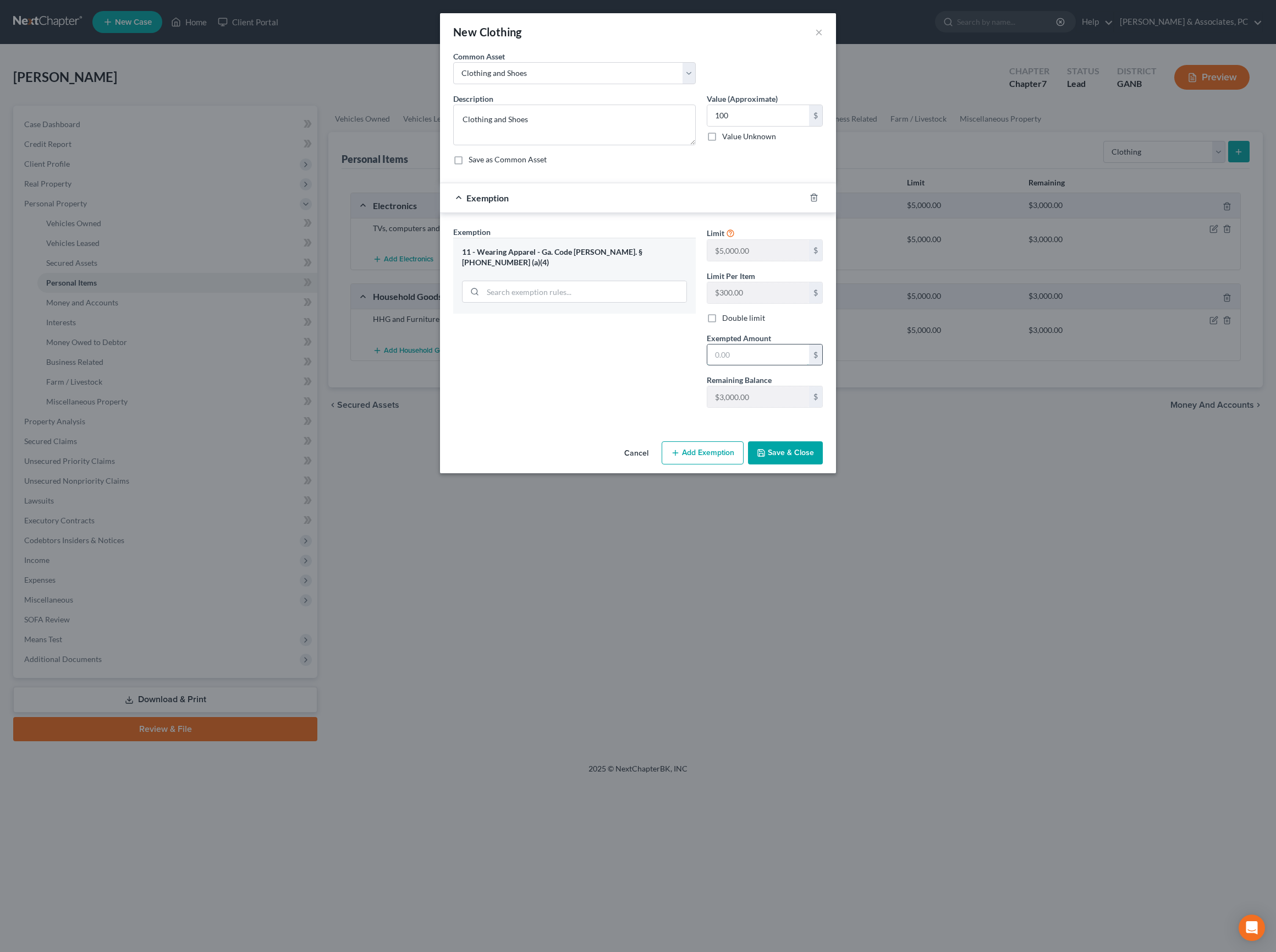
click at [752, 365] on input "text" at bounding box center [758, 355] width 102 height 21
type input "100"
click at [823, 465] on button "Save & Close" at bounding box center [785, 453] width 75 height 23
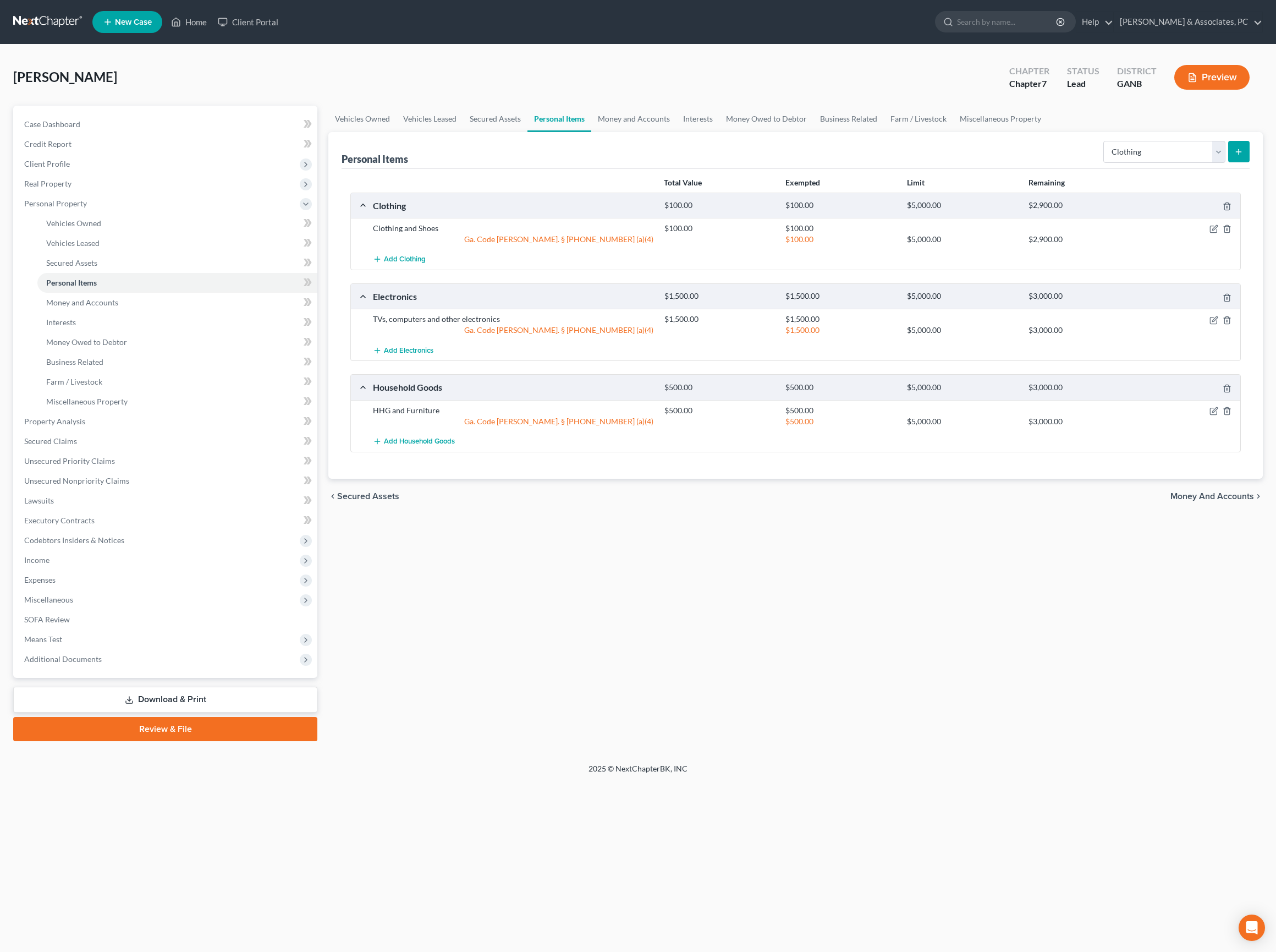
click at [989, 167] on div "Personal Items Select Item Type Clothing Collectibles Of Value Electronics Fire…" at bounding box center [796, 150] width 908 height 37
select select "jewelry"
click at [1241, 162] on button "submit" at bounding box center [1239, 151] width 22 height 22
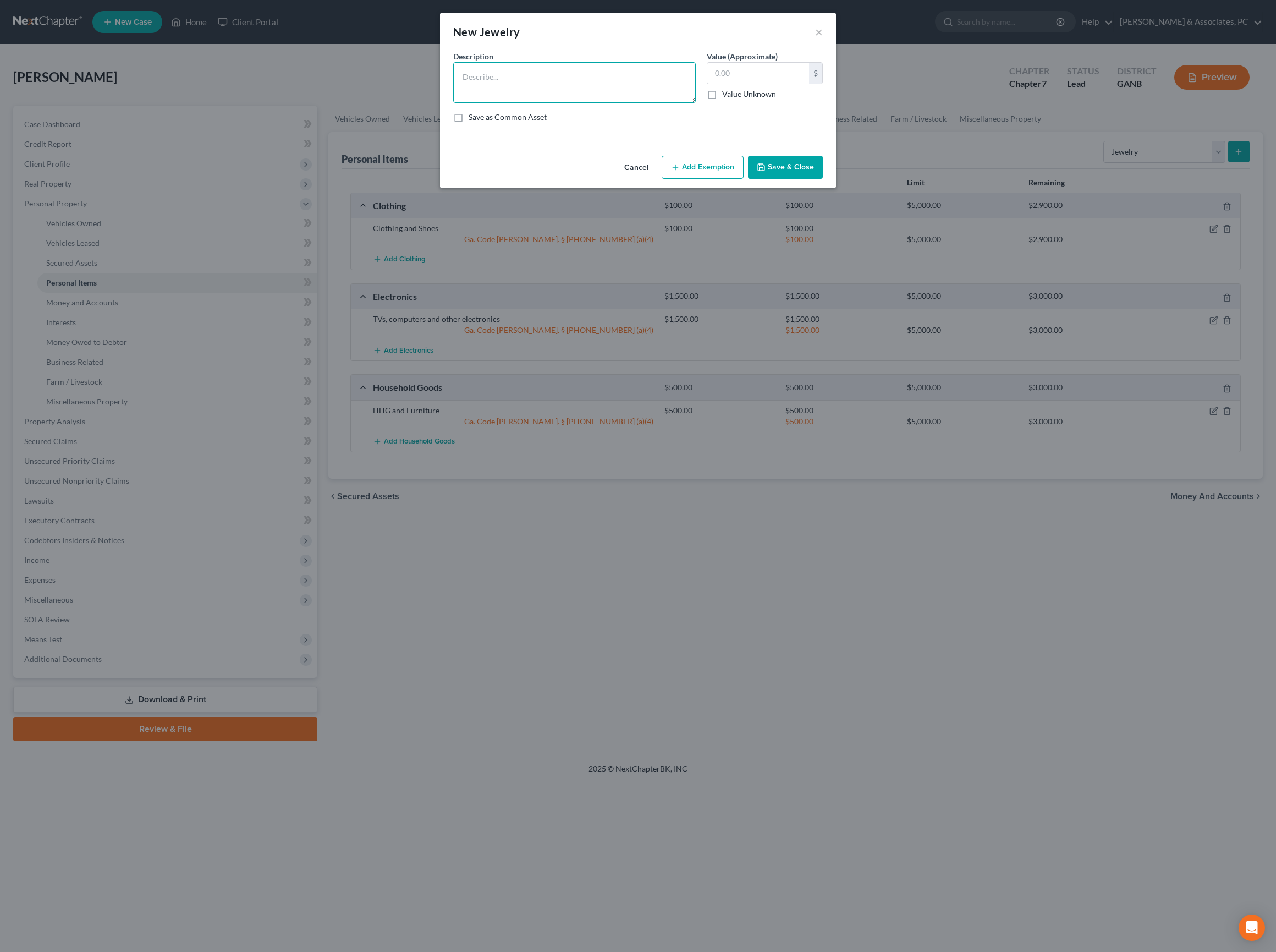
click at [651, 95] on textarea at bounding box center [575, 82] width 242 height 40
type textarea "Jewelry"
click at [802, 83] on input "text" at bounding box center [758, 74] width 102 height 21
type input "200"
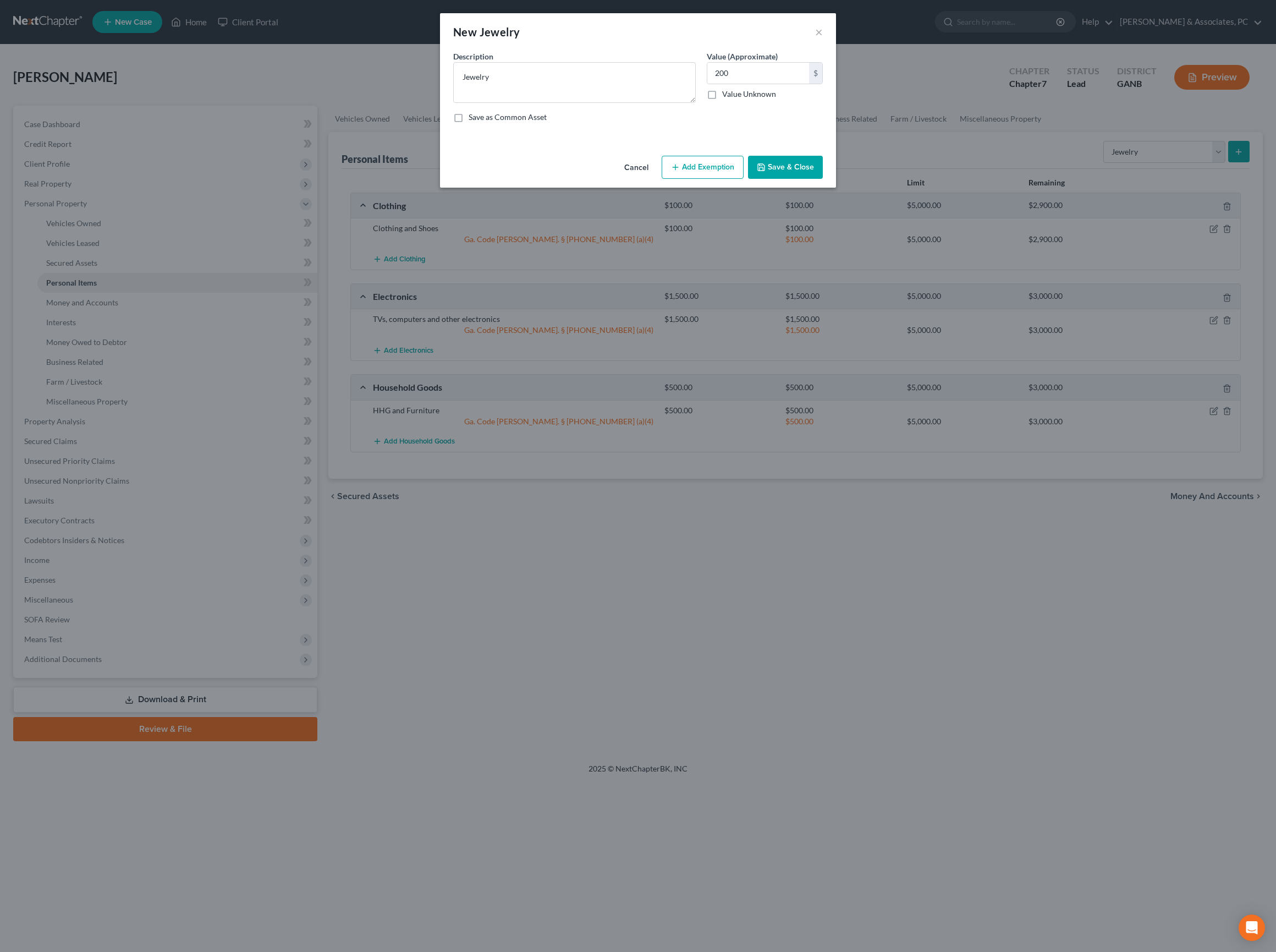
click at [823, 179] on button "Save & Close" at bounding box center [785, 167] width 75 height 23
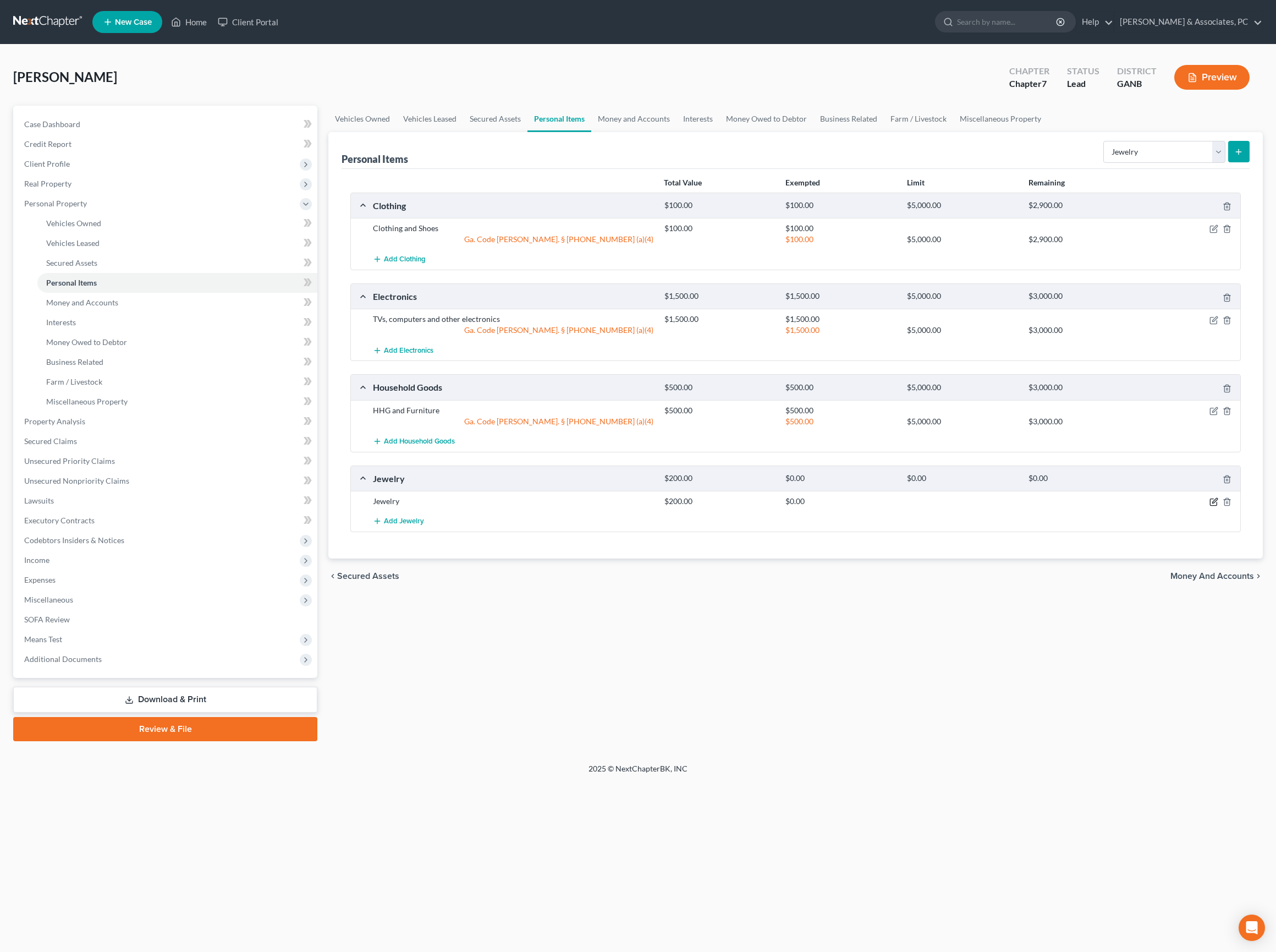
click at [1210, 506] on icon "button" at bounding box center [1214, 501] width 9 height 9
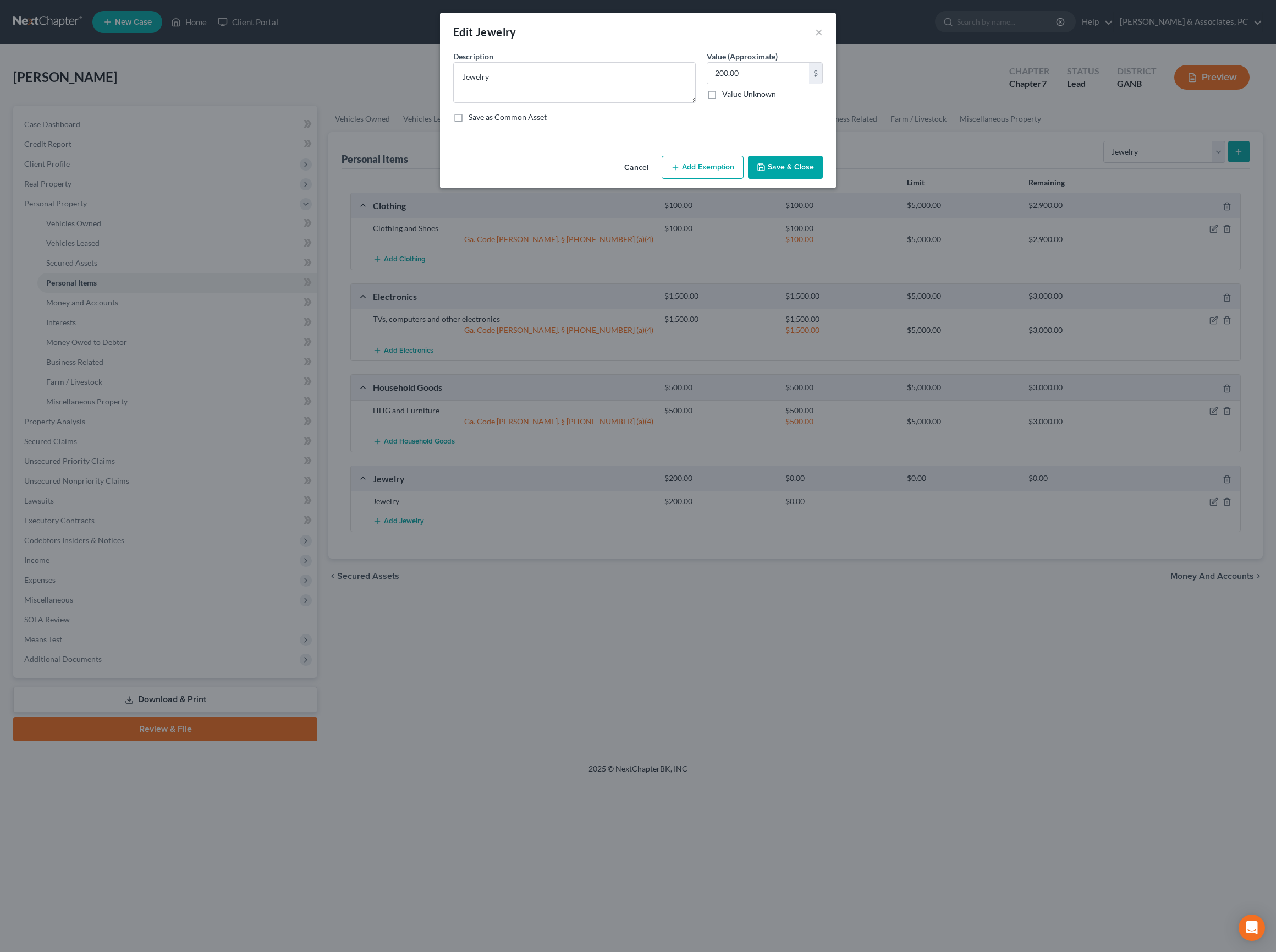
click at [715, 179] on button "Add Exemption" at bounding box center [702, 167] width 82 height 23
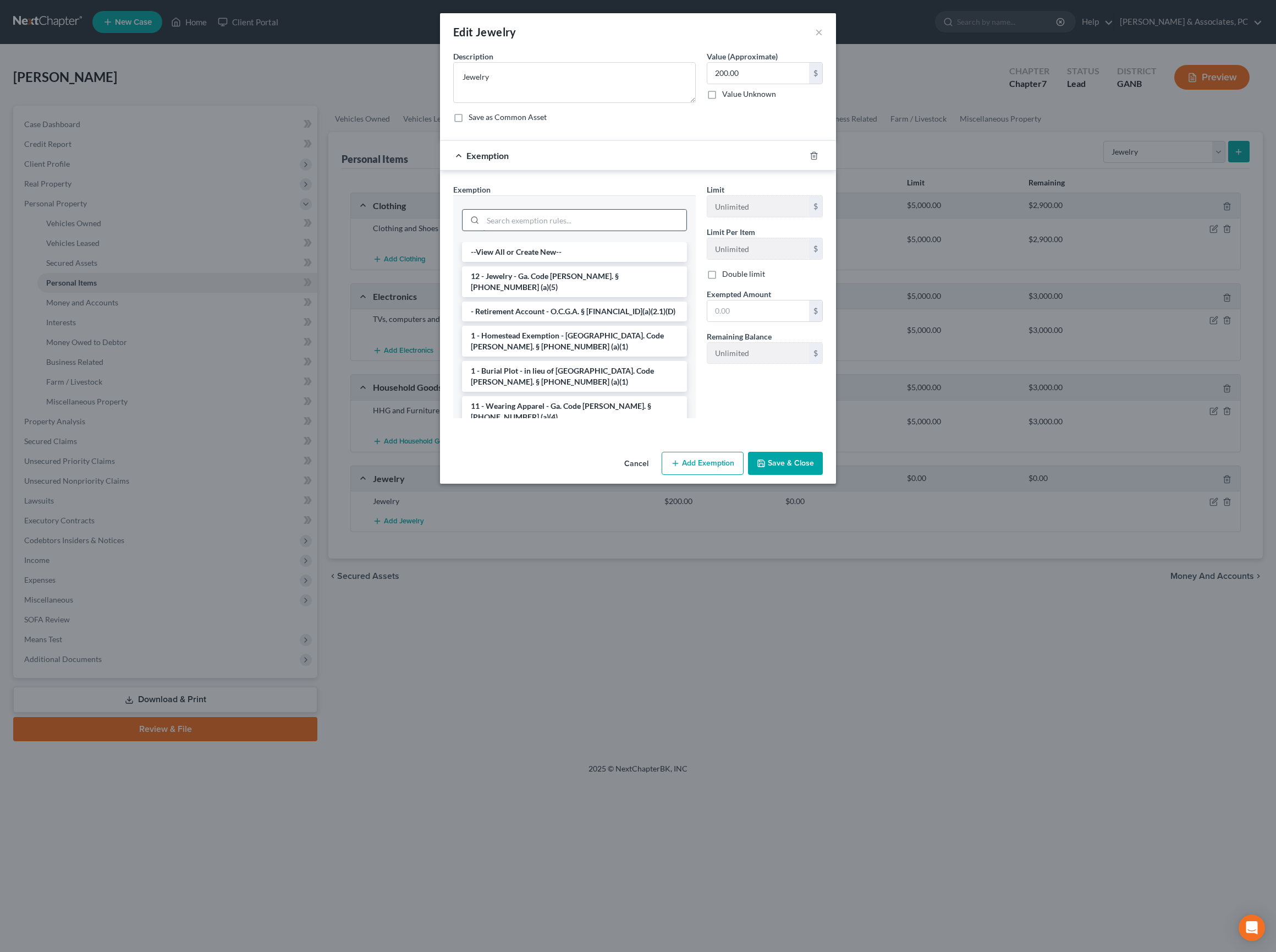
click at [554, 230] on input "search" at bounding box center [585, 220] width 204 height 21
click at [524, 297] on li "12 - Jewelry - Ga. Code Ann. § 44-13-100 (a)(5)" at bounding box center [575, 281] width 225 height 31
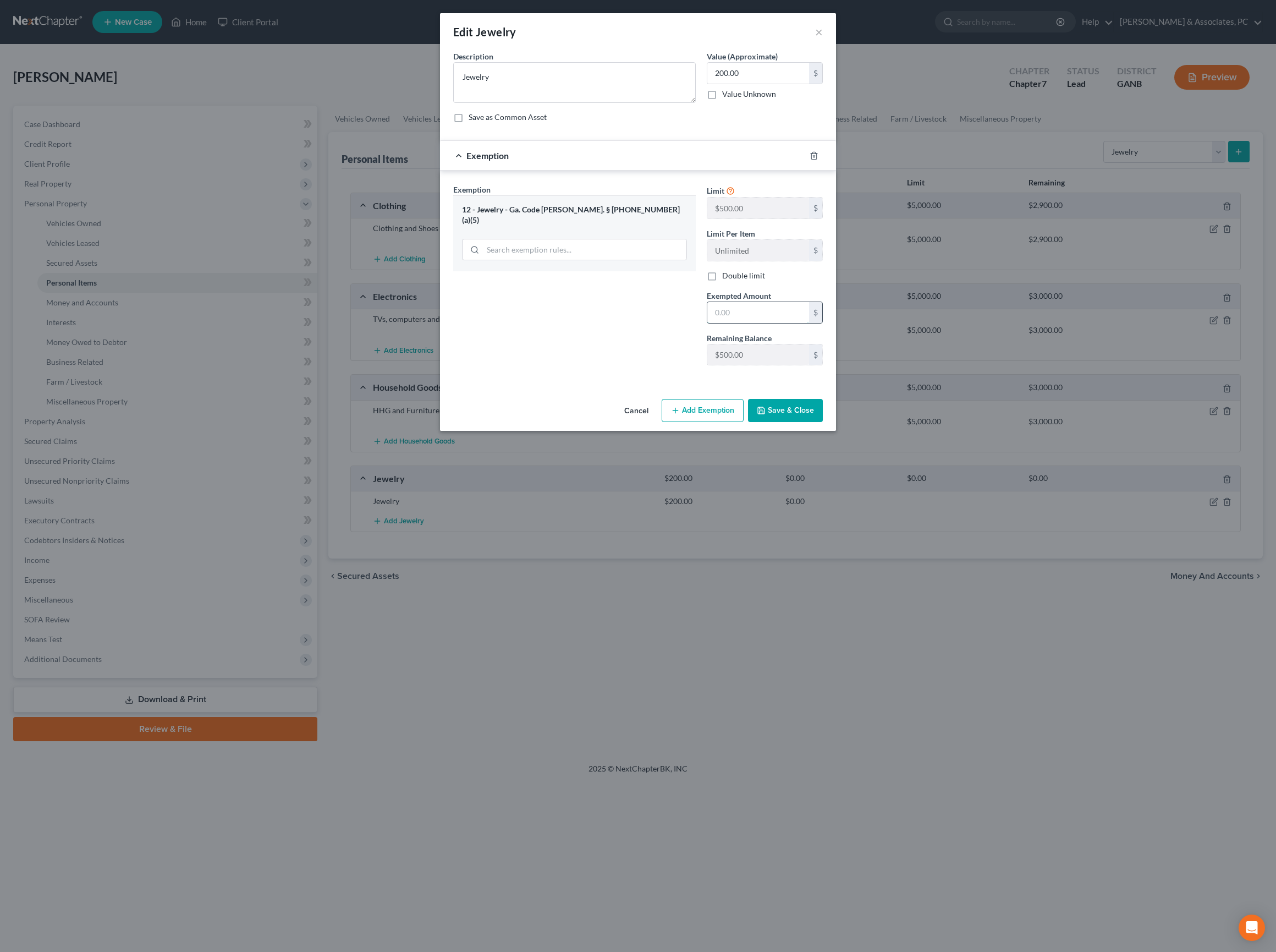
click at [809, 323] on input "text" at bounding box center [758, 313] width 102 height 21
type input "200"
click at [823, 422] on button "Save & Close" at bounding box center [785, 411] width 75 height 23
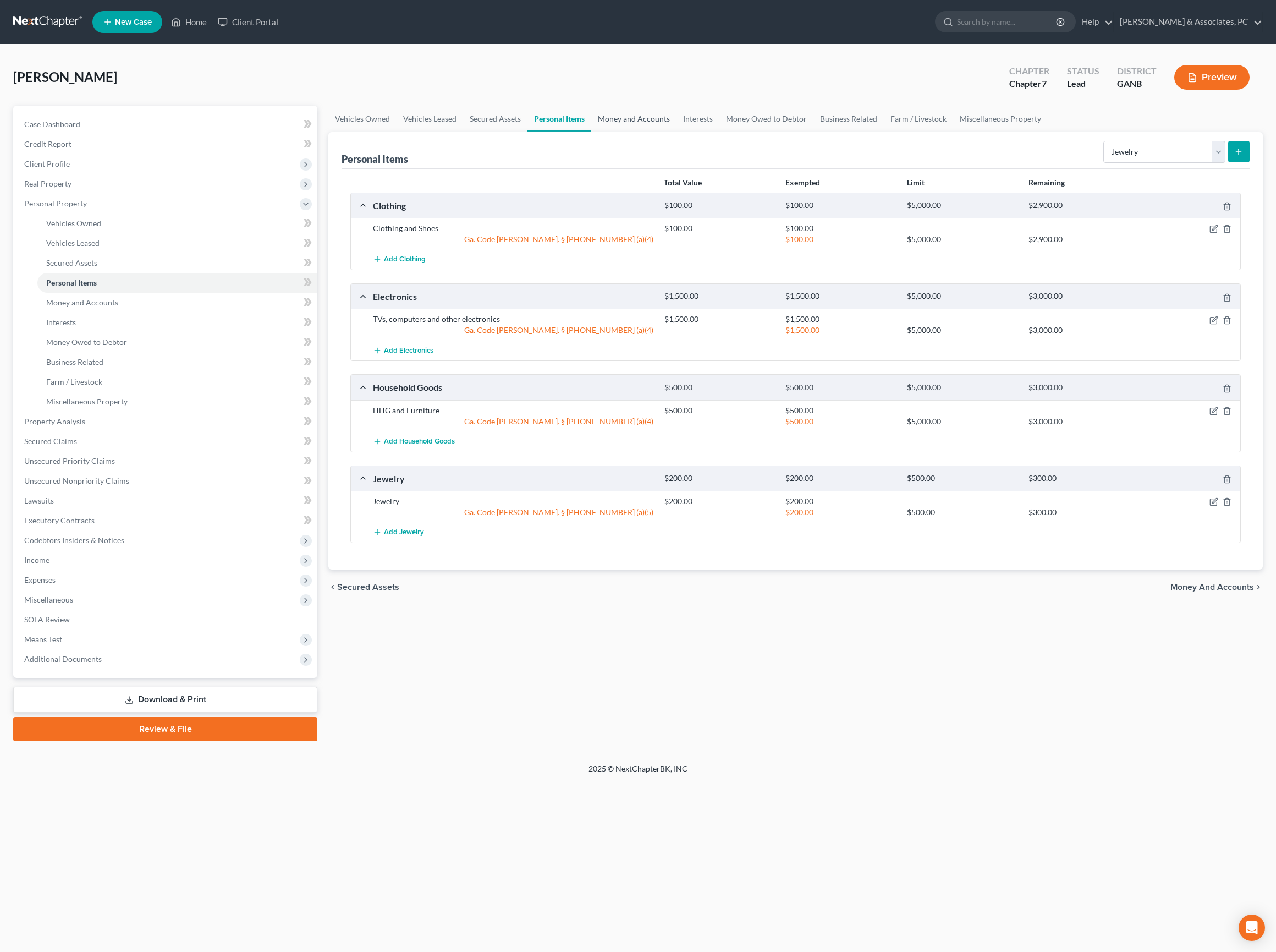
click at [676, 132] on link "Money and Accounts" at bounding box center [634, 119] width 86 height 27
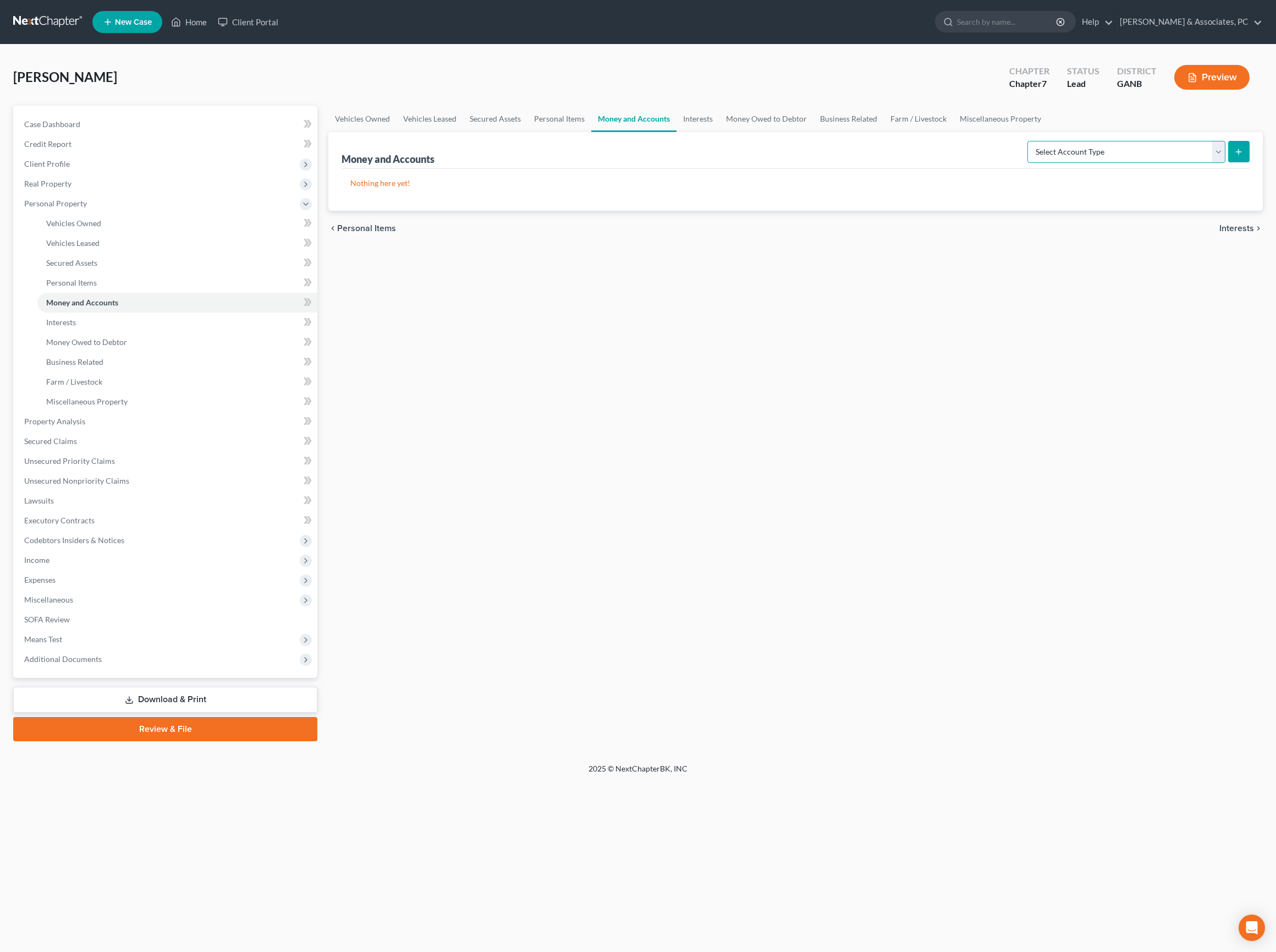
select select "checking"
click at [1238, 156] on icon "submit" at bounding box center [1238, 151] width 9 height 9
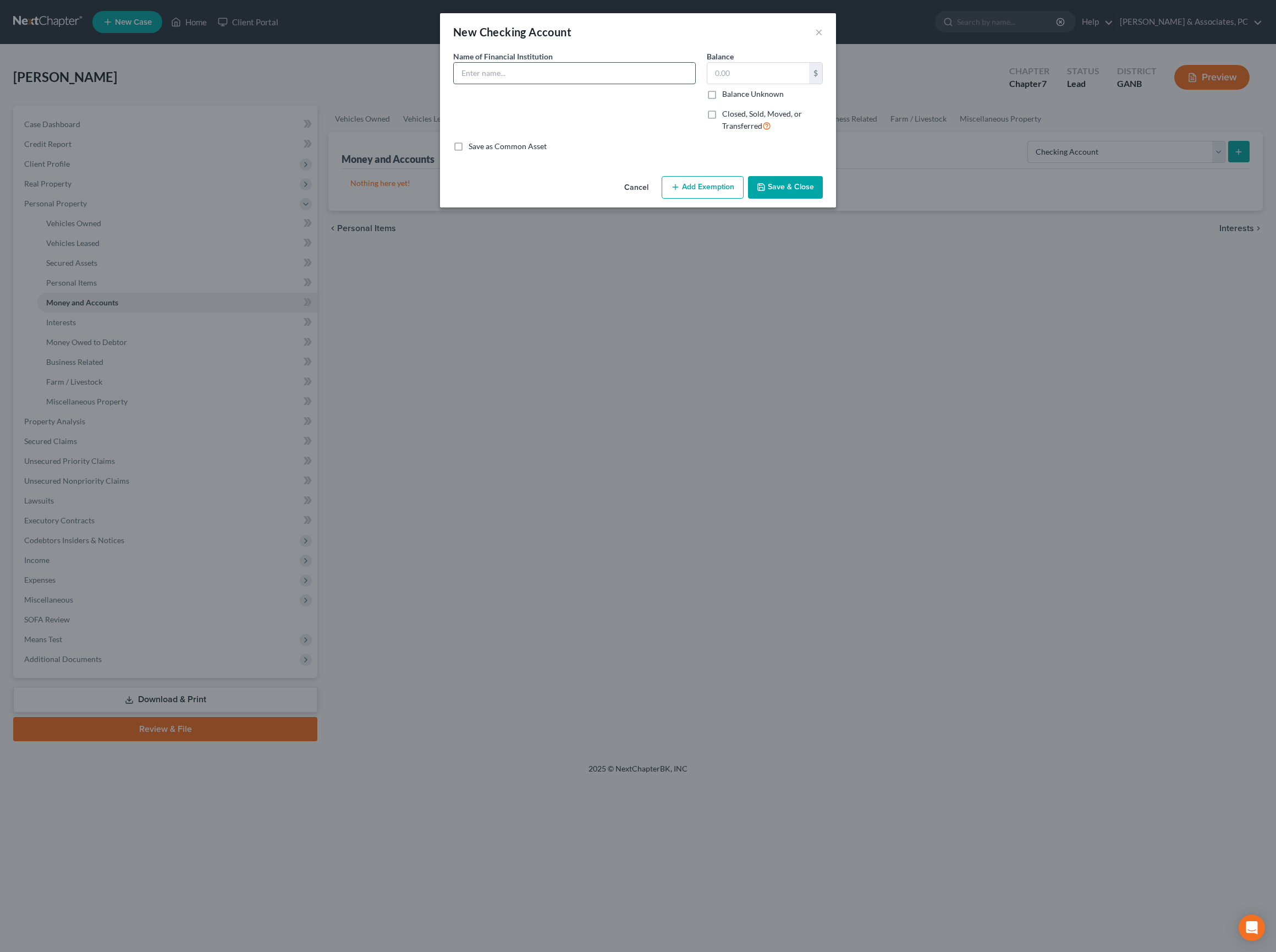
click at [537, 83] on input "text" at bounding box center [575, 74] width 242 height 21
click at [554, 83] on input "Wells Fargo Bank" at bounding box center [575, 74] width 242 height 21
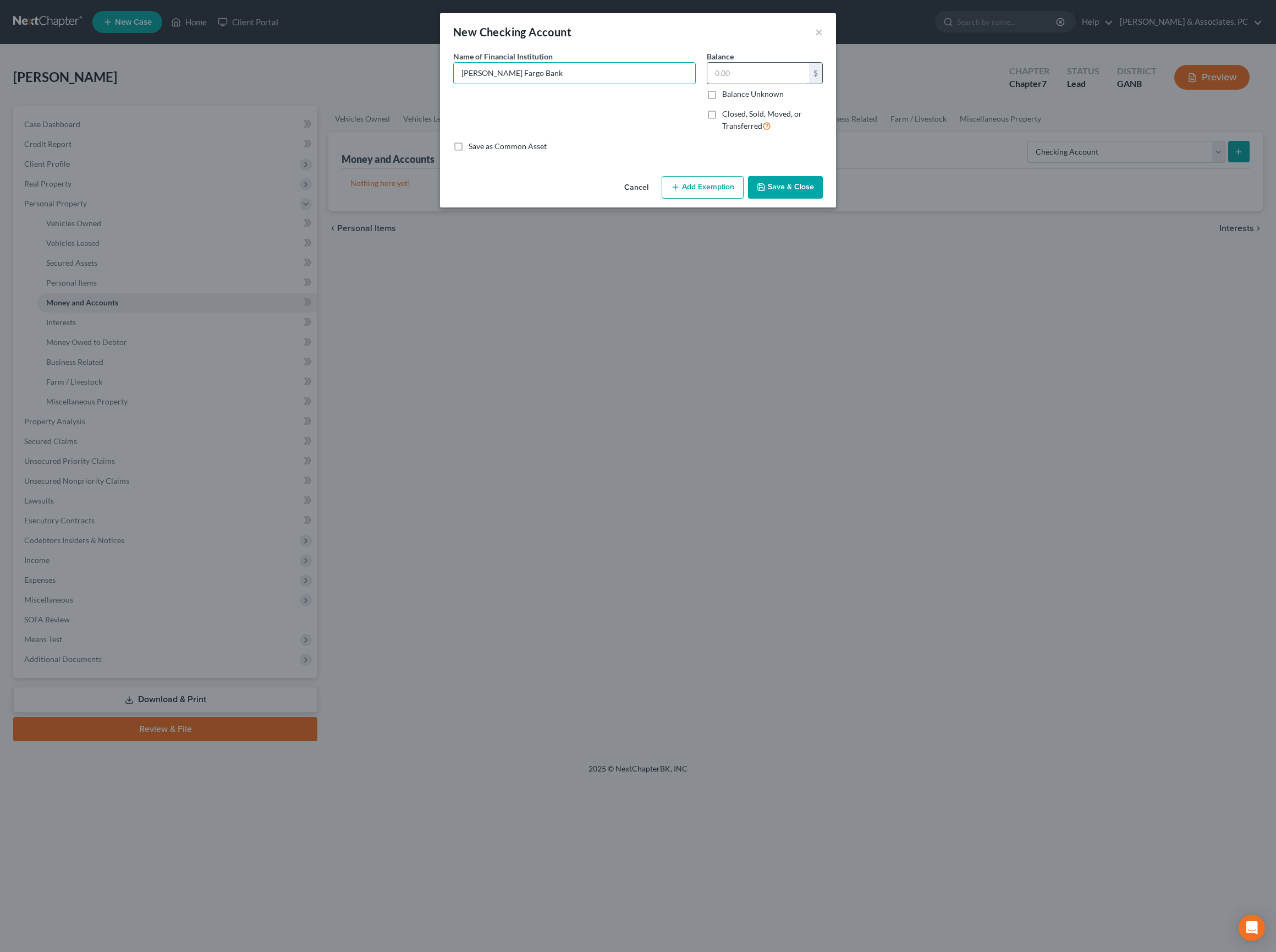
type input "Wells Fargo Bank"
click at [731, 83] on input "text" at bounding box center [758, 74] width 102 height 21
type input "85"
click at [726, 199] on button "Add Exemption" at bounding box center [702, 187] width 82 height 23
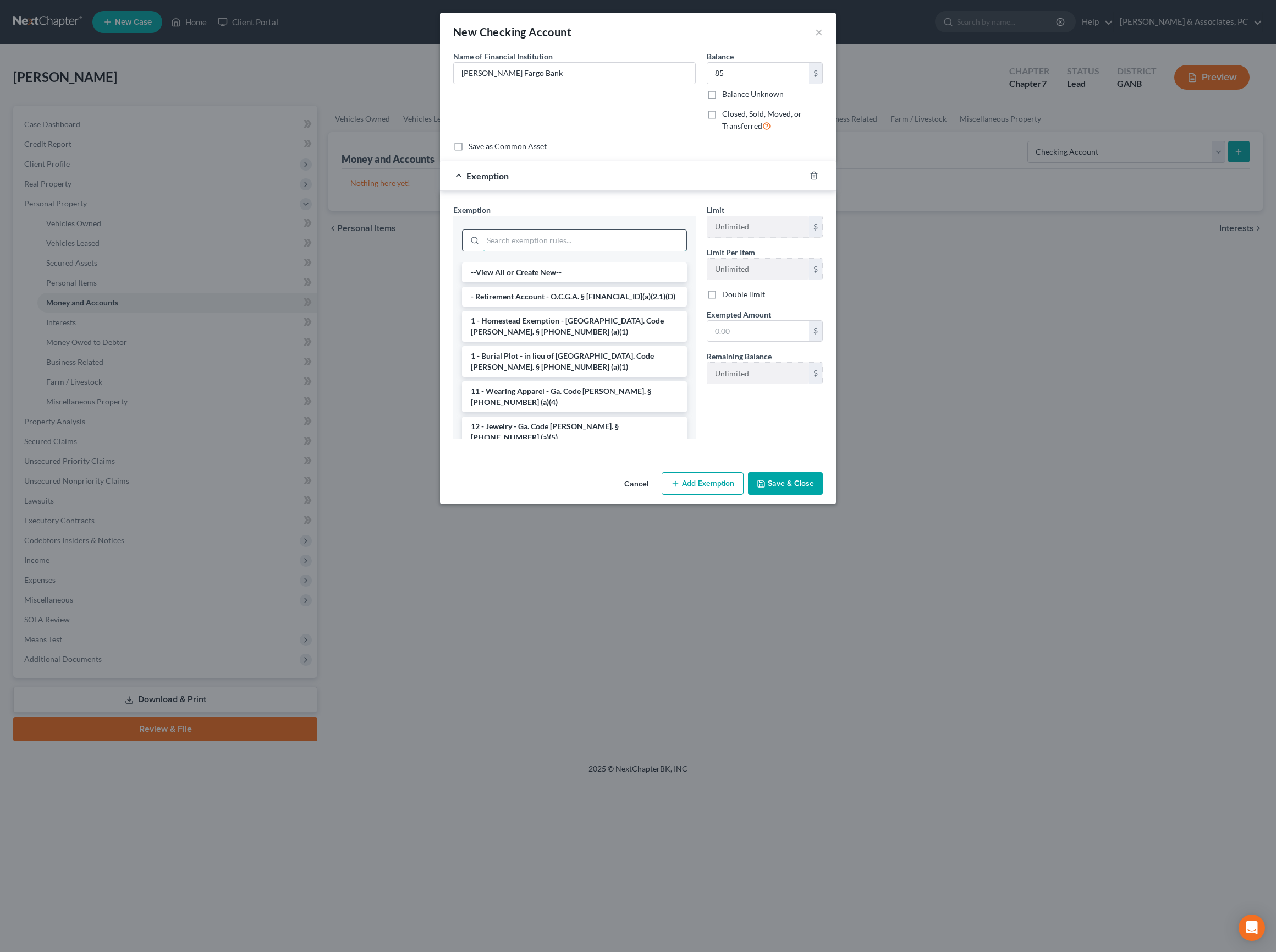
click at [585, 251] on input "search" at bounding box center [585, 241] width 204 height 21
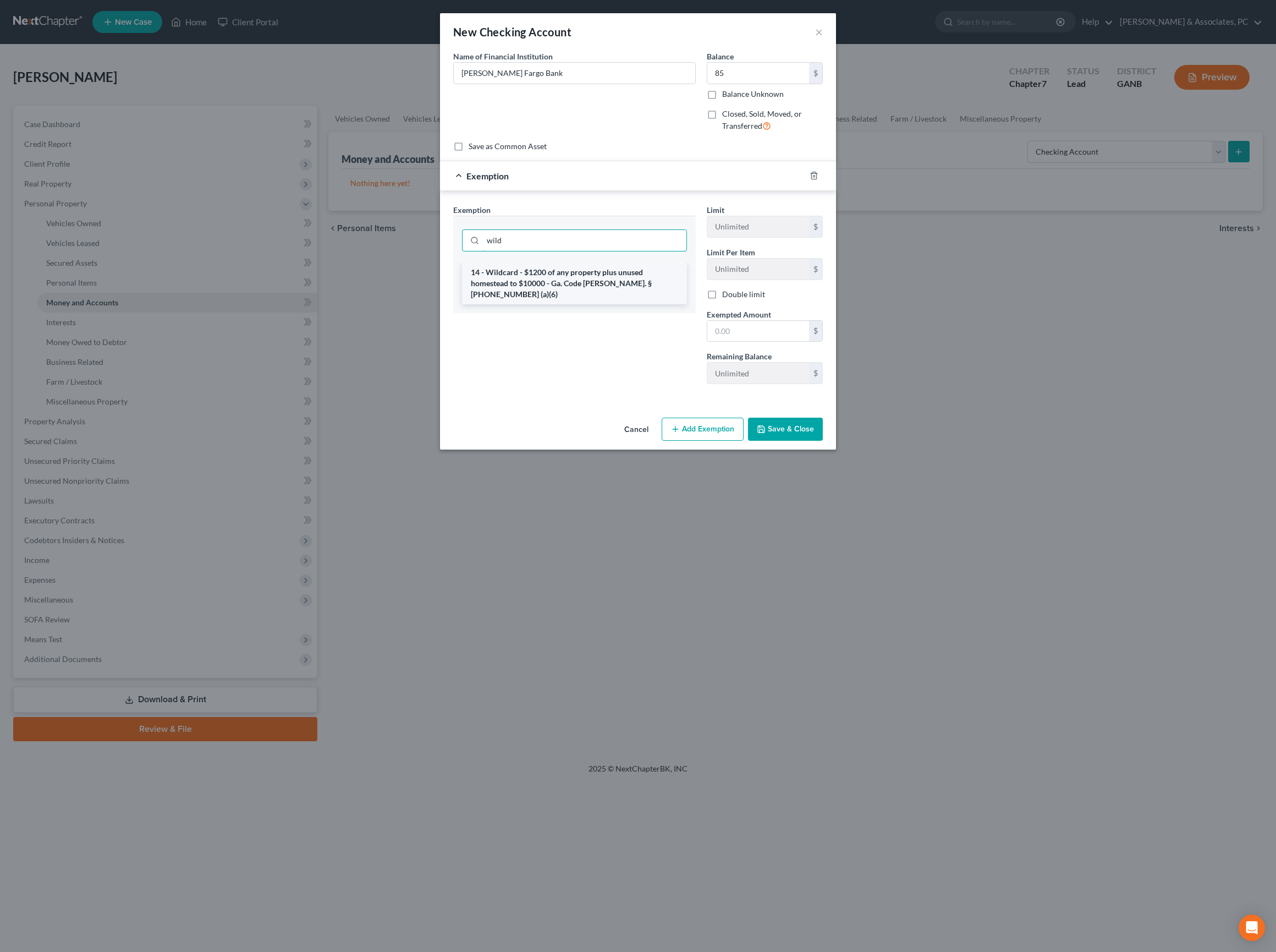
type input "wild"
click at [600, 304] on li "14 - Wildcard - $1200 of any property plus unused homestead to $10000 - Ga. Cod…" at bounding box center [575, 284] width 225 height 42
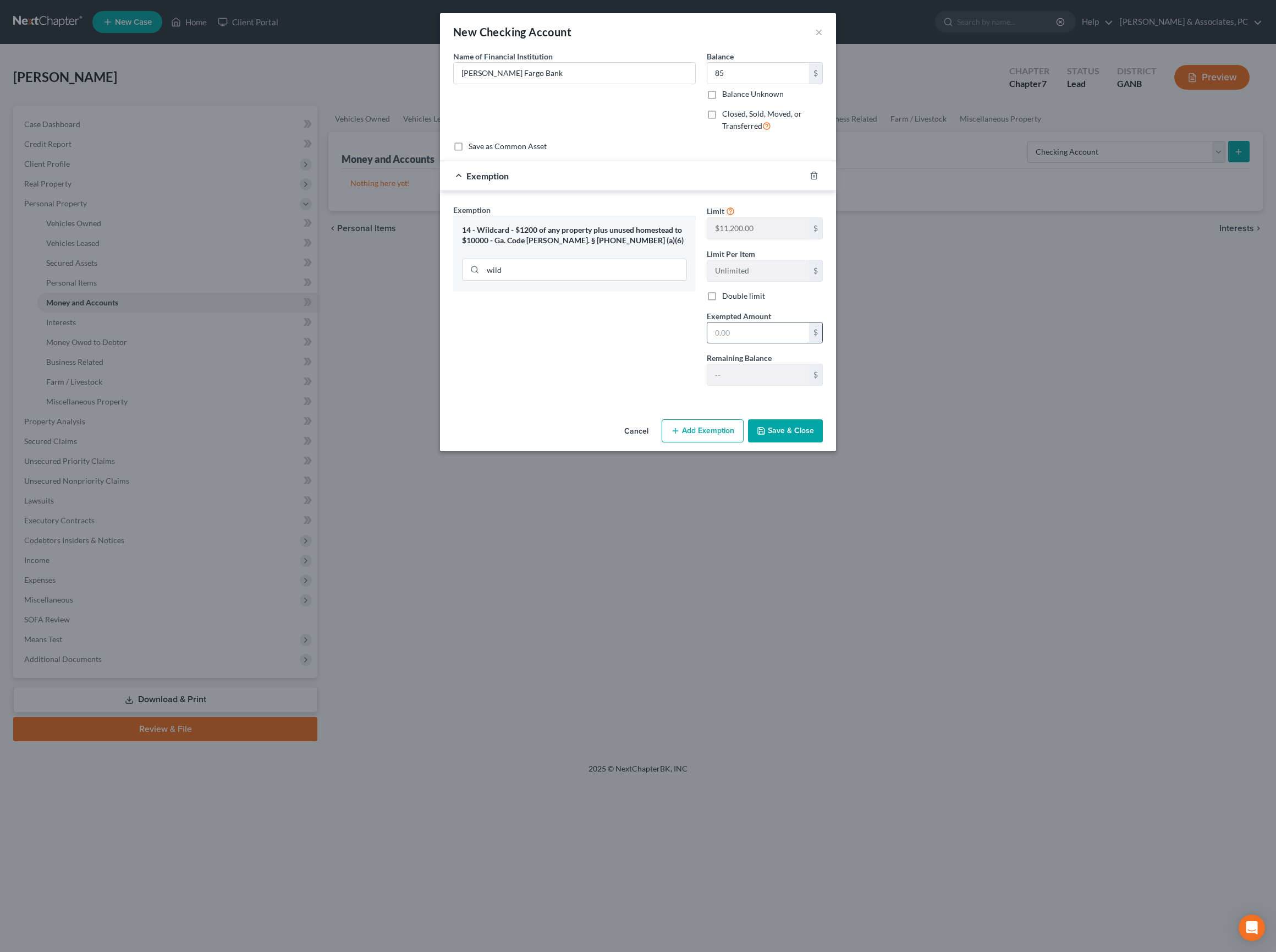
click at [748, 343] on input "text" at bounding box center [758, 333] width 102 height 21
type input "85"
click at [814, 442] on button "Save & Close" at bounding box center [785, 431] width 75 height 23
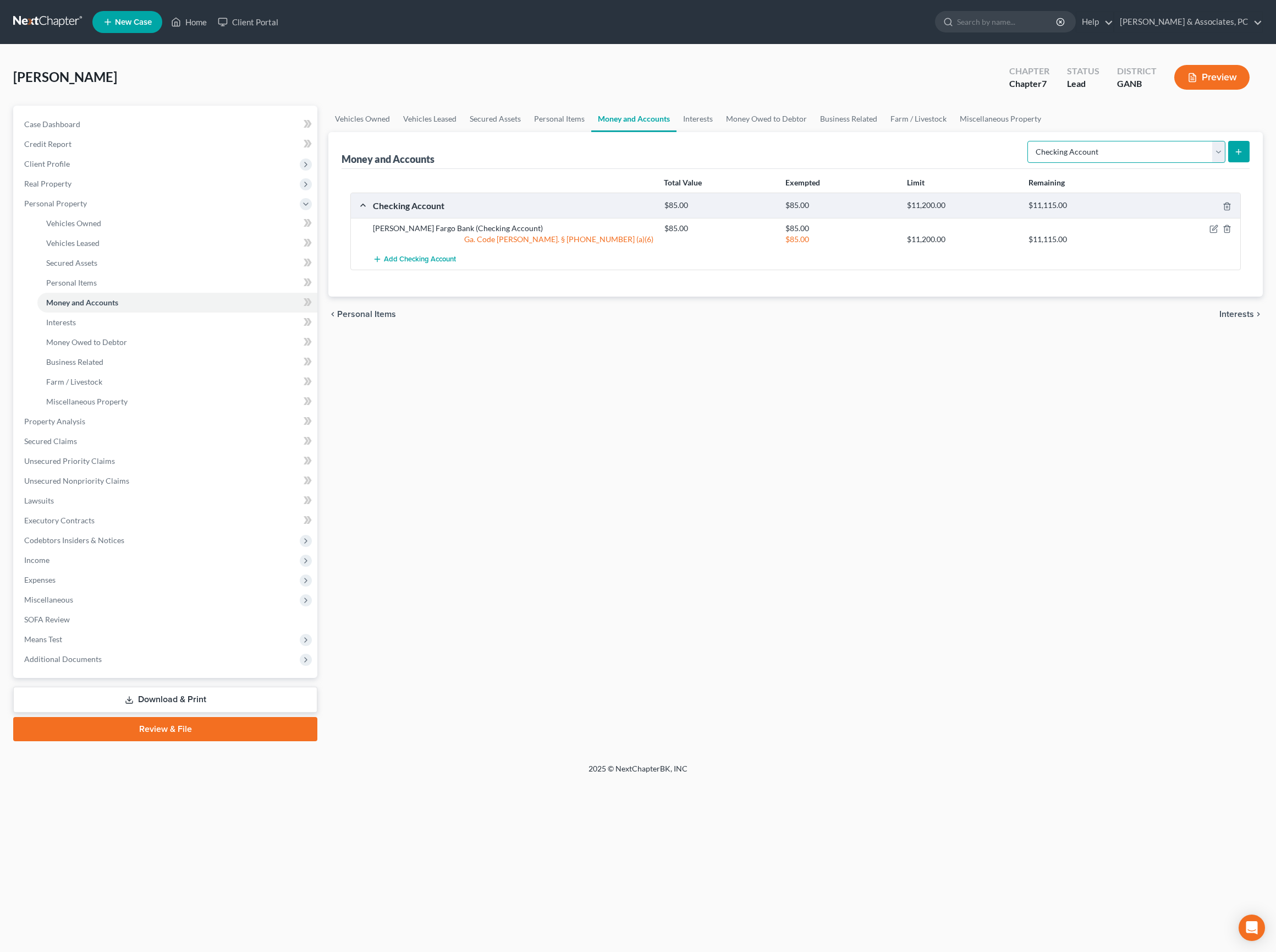
select select "savings"
click at [1230, 162] on button "submit" at bounding box center [1239, 151] width 22 height 22
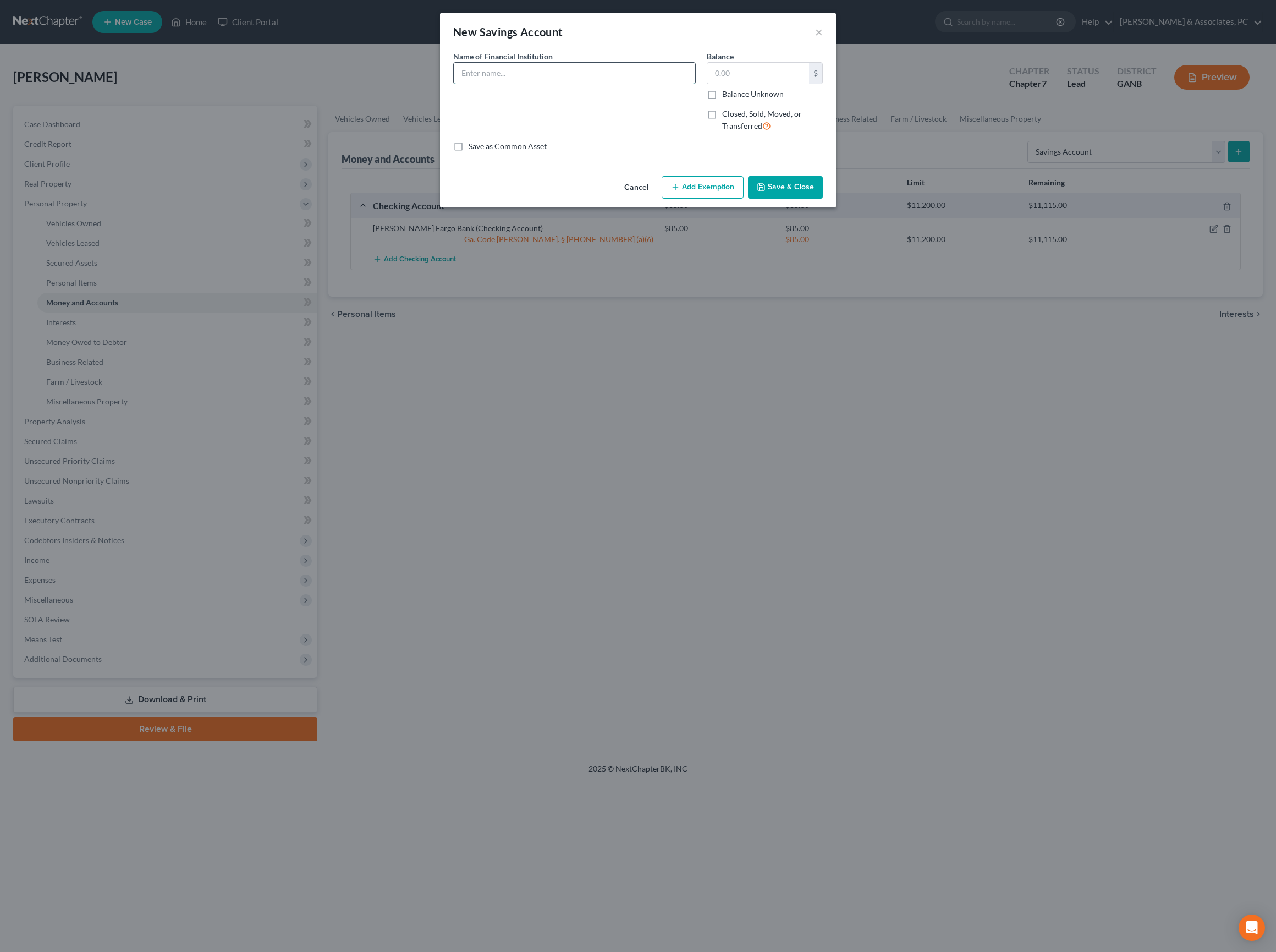
click at [658, 83] on input "text" at bounding box center [575, 74] width 242 height 21
paste input "Wells Fargo Bank"
type input "Wells Fargo Bank"
click at [759, 82] on input "text" at bounding box center [758, 74] width 102 height 21
type input "16"
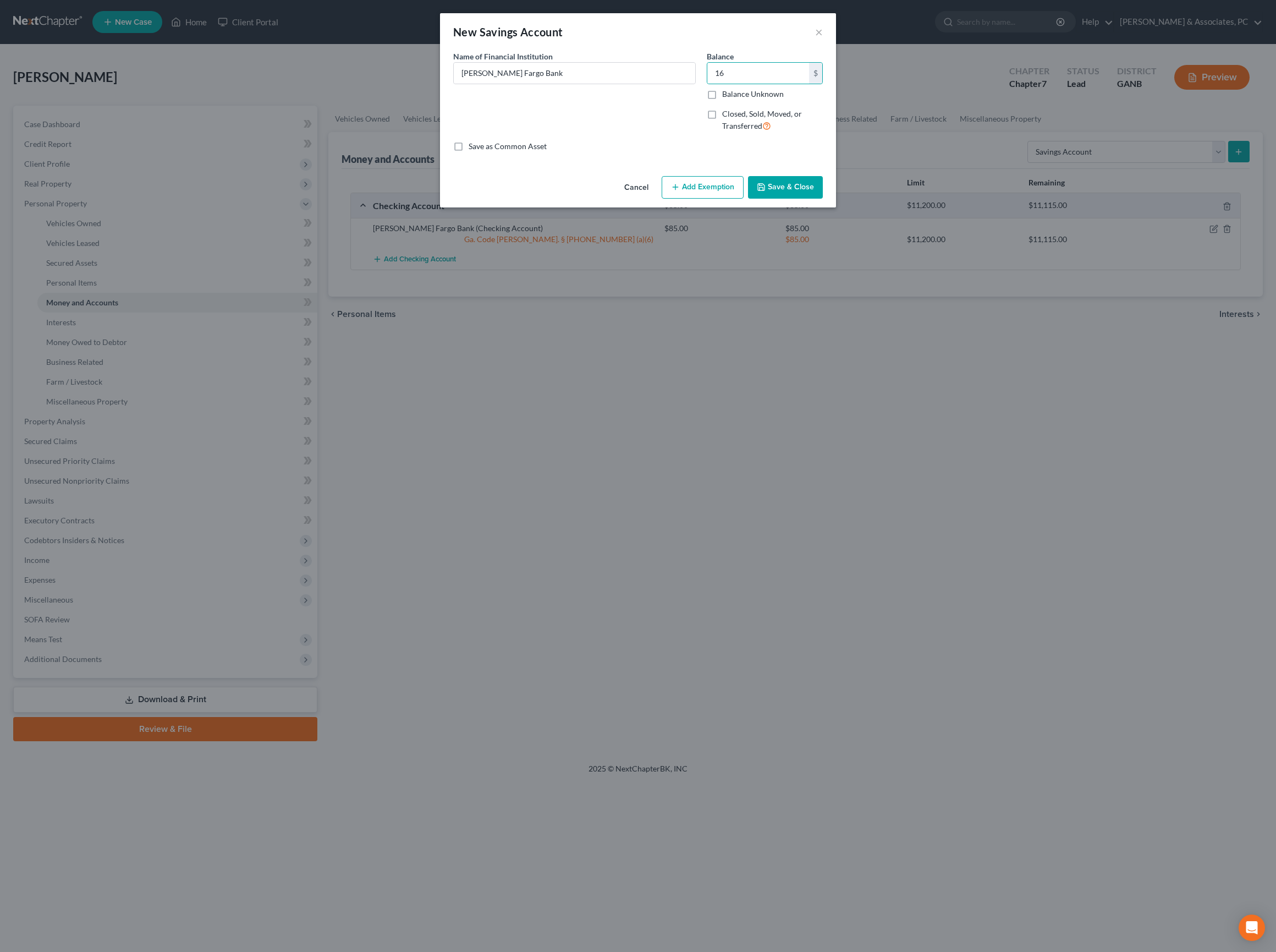
click at [719, 199] on button "Add Exemption" at bounding box center [702, 187] width 82 height 23
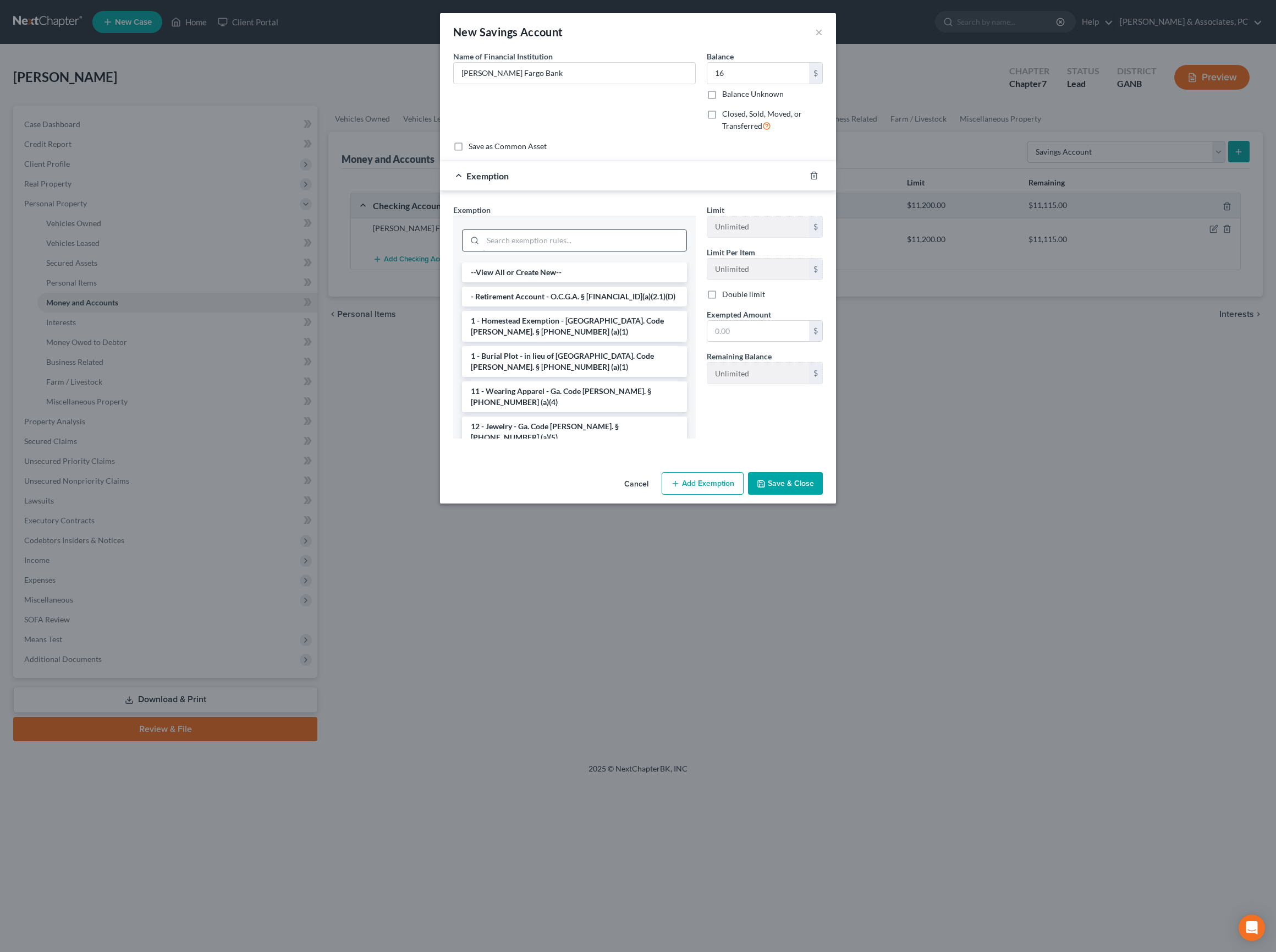
click at [585, 251] on input "search" at bounding box center [585, 241] width 204 height 21
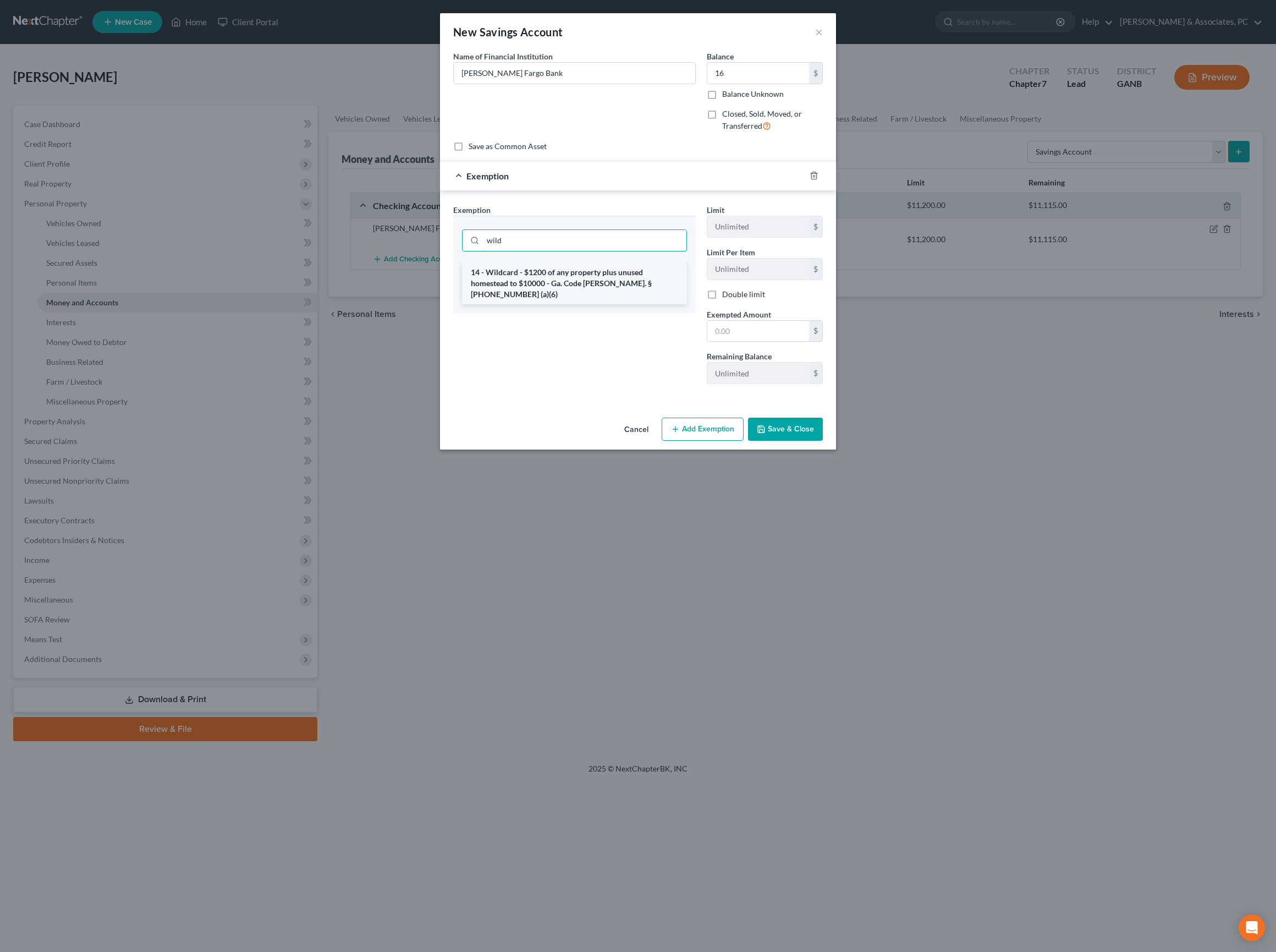
type input "wild"
click at [592, 304] on li "14 - Wildcard - $1200 of any property plus unused homestead to $10000 - Ga. Cod…" at bounding box center [575, 284] width 225 height 42
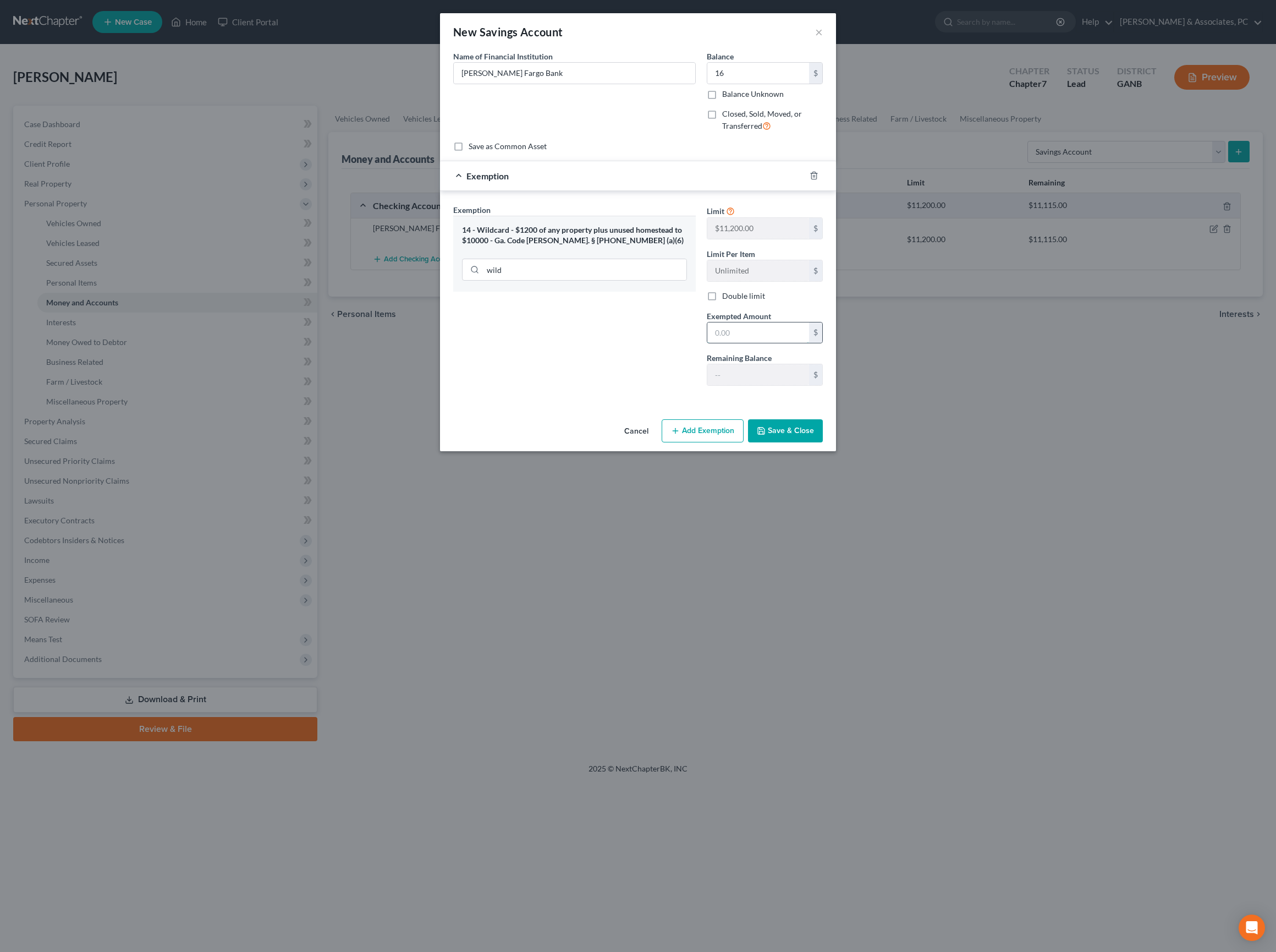
click at [764, 343] on input "text" at bounding box center [758, 333] width 102 height 21
type input "16"
click at [807, 442] on button "Save & Close" at bounding box center [785, 431] width 75 height 23
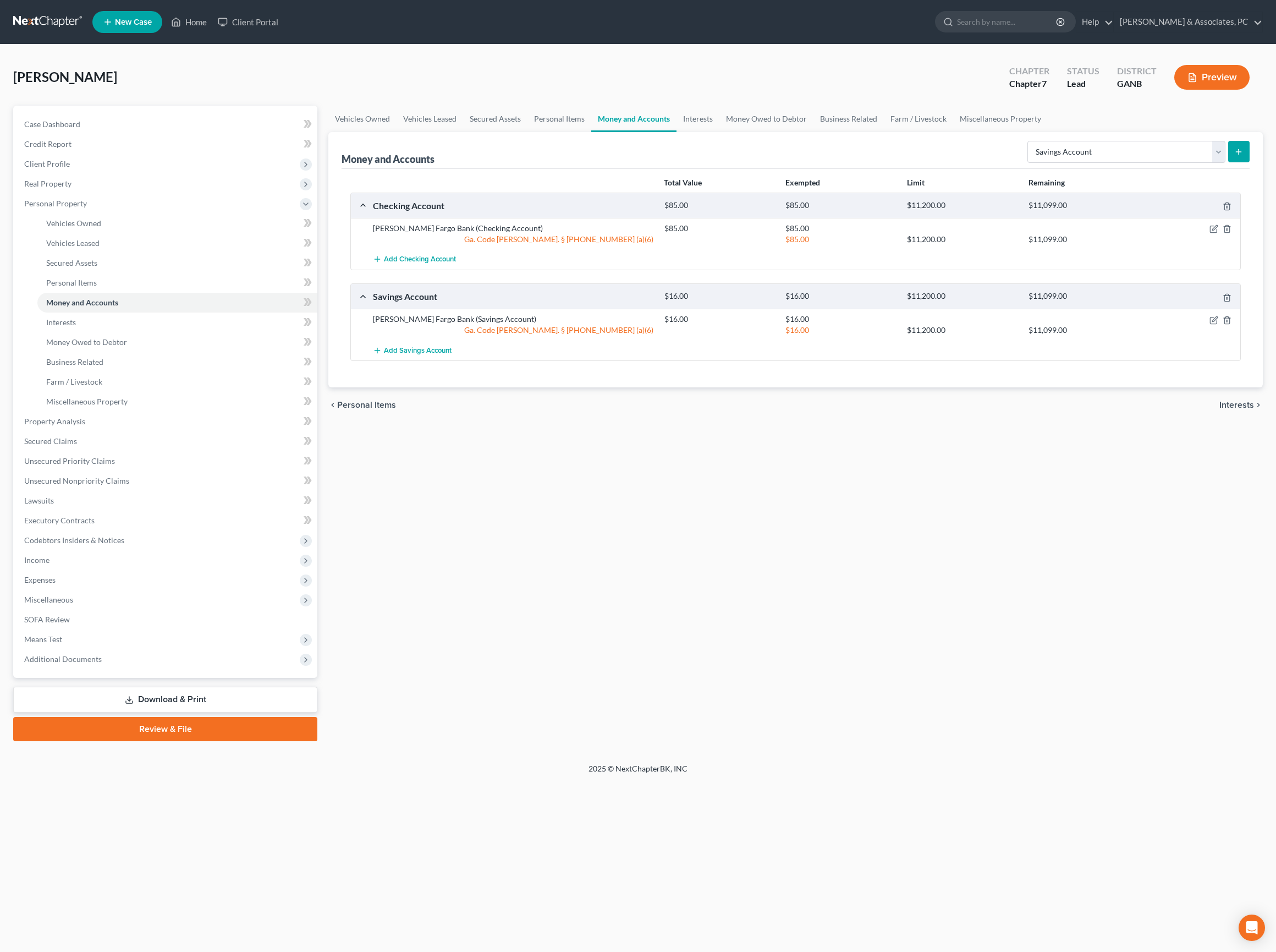
click at [993, 621] on div "Vehicles Owned Vehicles Leased Secured Assets Personal Items Money and Accounts…" at bounding box center [796, 423] width 945 height 635
click at [719, 132] on link "Interests" at bounding box center [697, 119] width 43 height 27
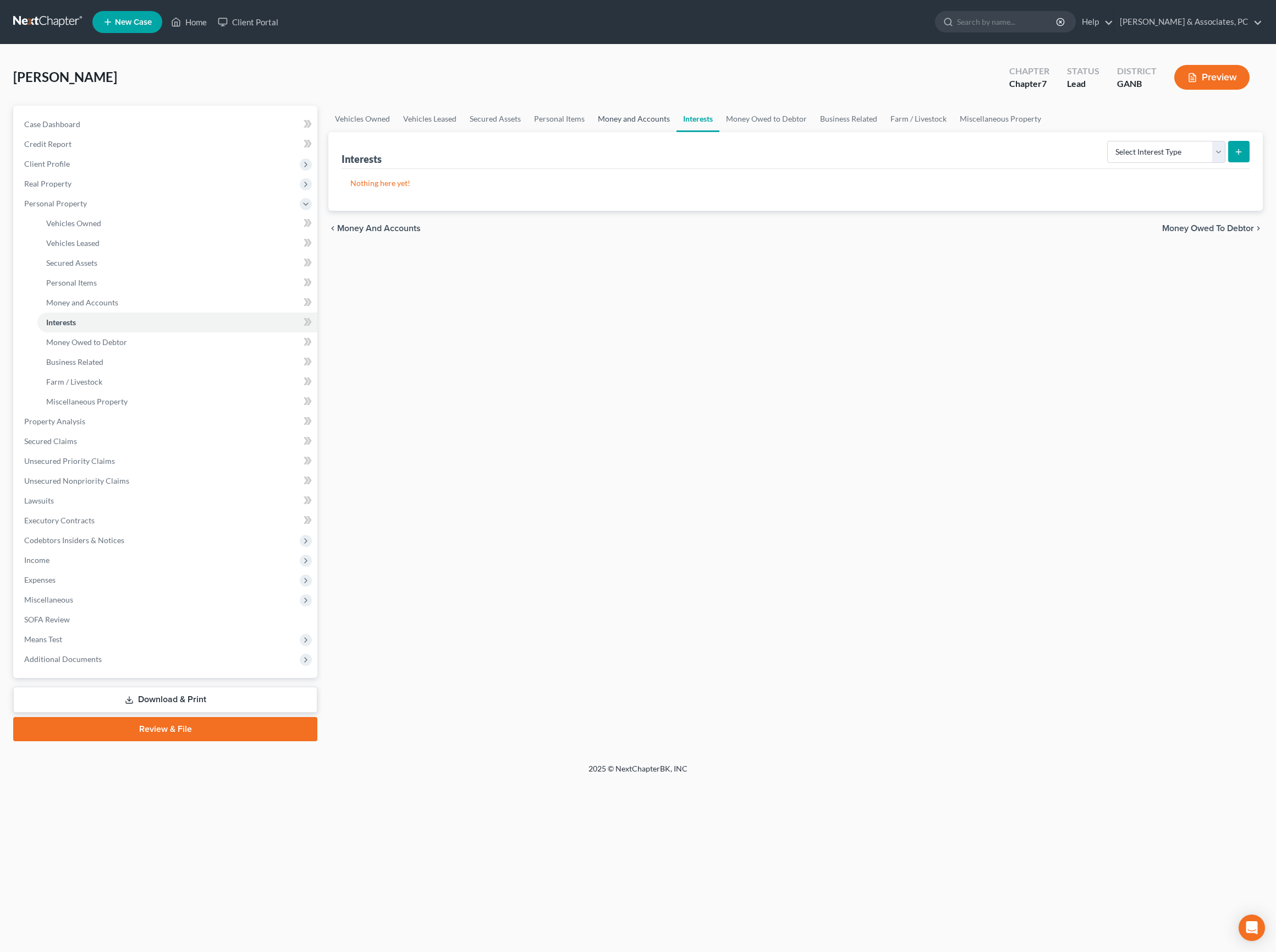
click at [676, 132] on link "Money and Accounts" at bounding box center [634, 119] width 86 height 27
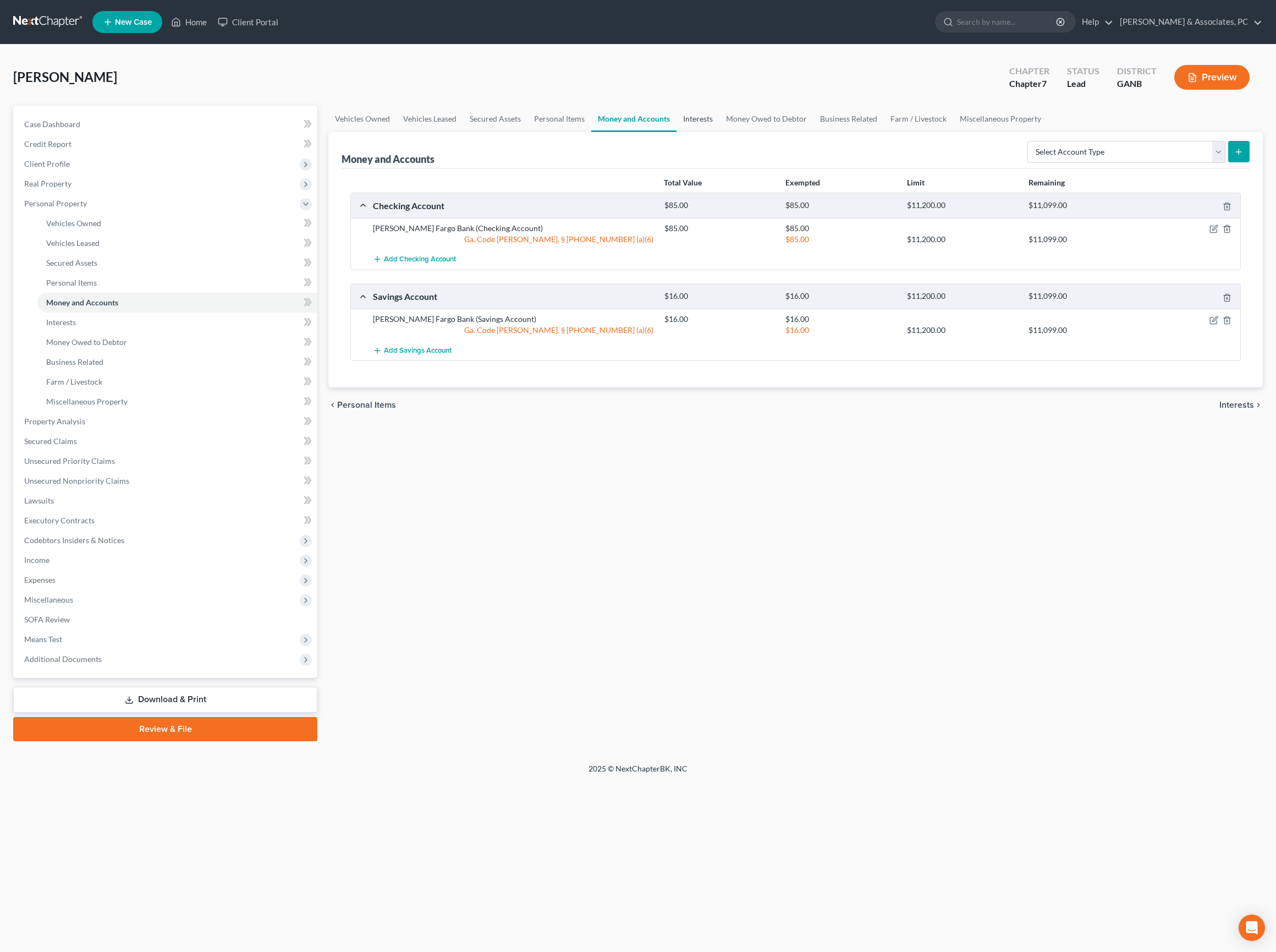
click at [719, 132] on link "Interests" at bounding box center [697, 119] width 43 height 27
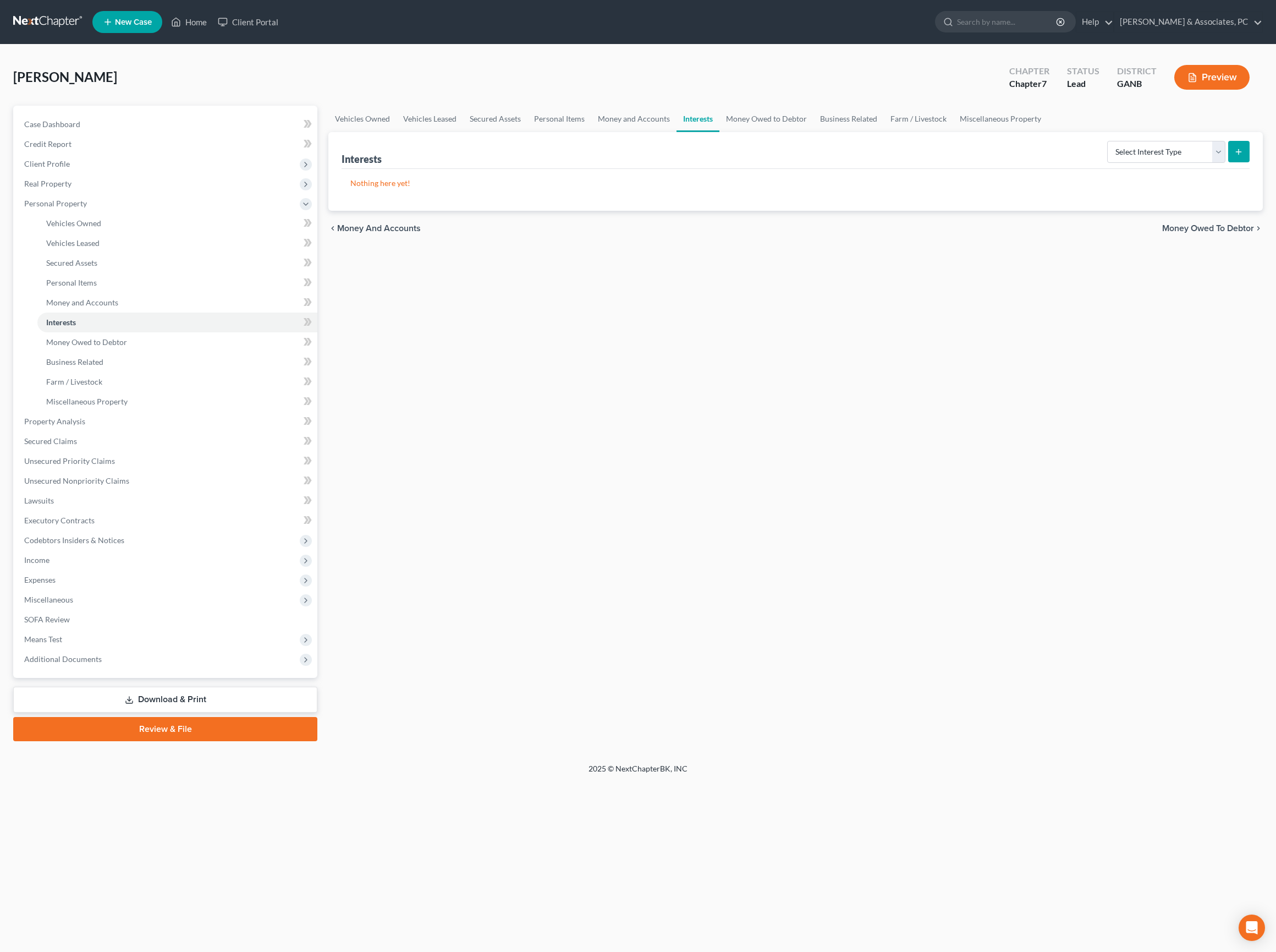
click at [719, 132] on link "Interests" at bounding box center [697, 119] width 43 height 27
click at [814, 132] on link "Money Owed to Debtor" at bounding box center [766, 119] width 94 height 27
click at [883, 132] on link "Business Related" at bounding box center [848, 119] width 70 height 27
click at [954, 132] on link "Farm / Livestock" at bounding box center [919, 119] width 69 height 27
click at [1048, 128] on link "Miscellaneous Property" at bounding box center [1000, 119] width 95 height 27
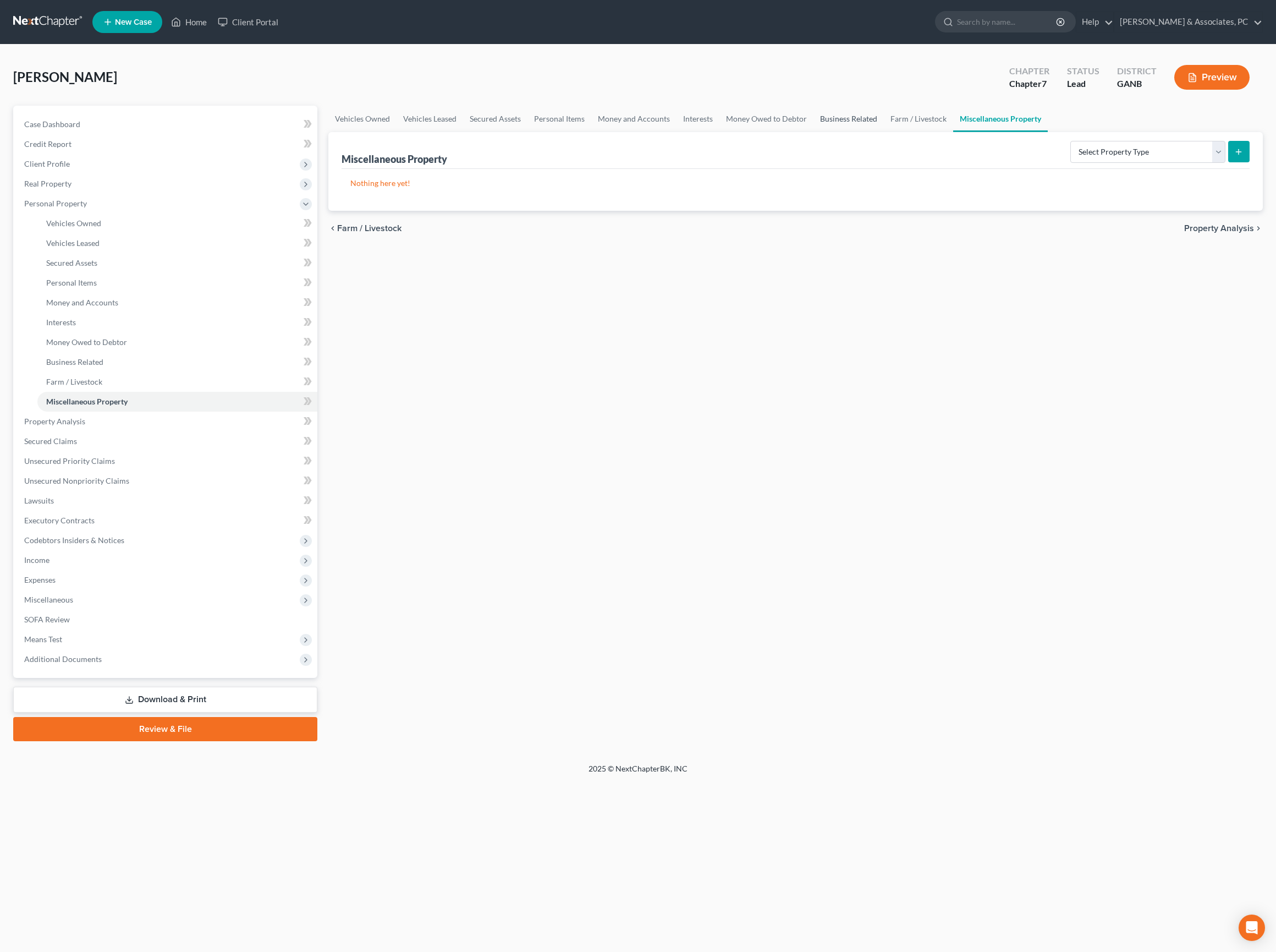
click at [884, 132] on link "Business Related" at bounding box center [849, 119] width 70 height 27
click at [898, 100] on div "Daniels, Angela Upgraded Chapter Chapter 7 Status Lead District GANB Preview" at bounding box center [638, 81] width 1250 height 48
click at [707, 419] on div "Vehicles Owned Vehicles Leased Secured Assets Personal Items Money and Accounts…" at bounding box center [796, 423] width 945 height 635
click at [954, 132] on link "Farm / Livestock" at bounding box center [919, 119] width 69 height 27
click at [1048, 132] on link "Miscellaneous Property" at bounding box center [1000, 119] width 95 height 27
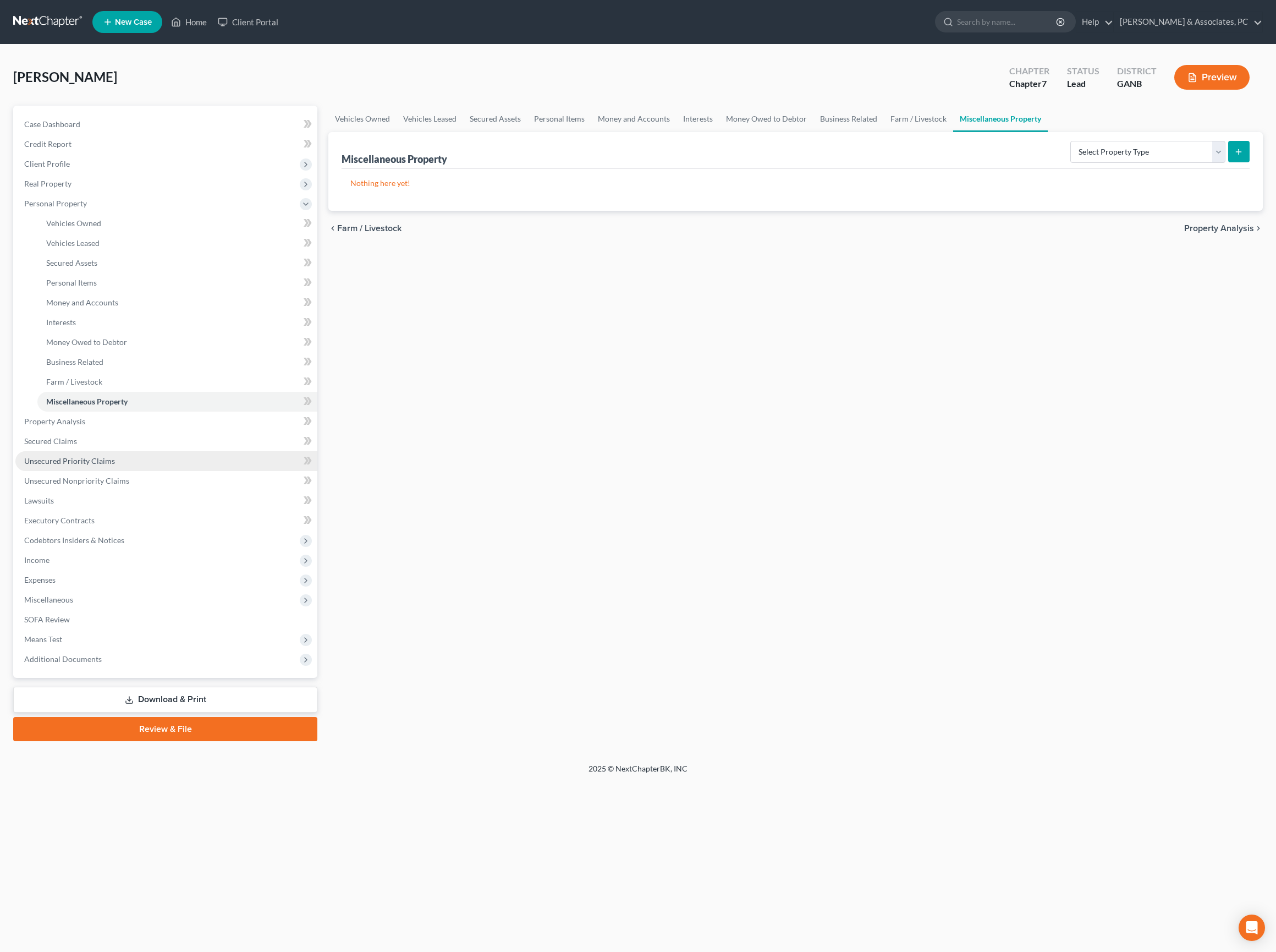
click at [103, 465] on span "Unsecured Priority Claims" at bounding box center [69, 461] width 91 height 10
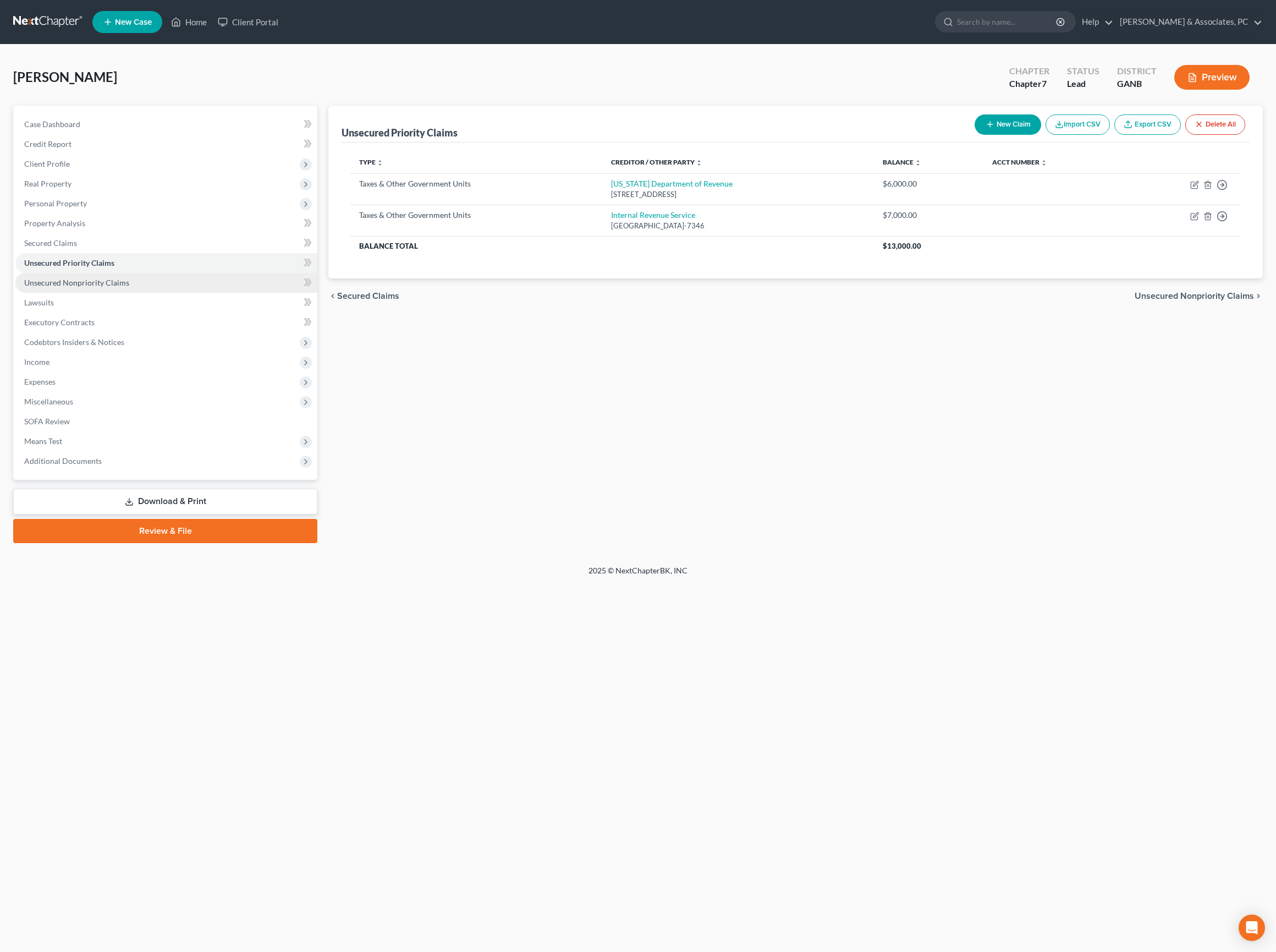
click at [116, 287] on span "Unsecured Nonpriority Claims" at bounding box center [77, 283] width 105 height 10
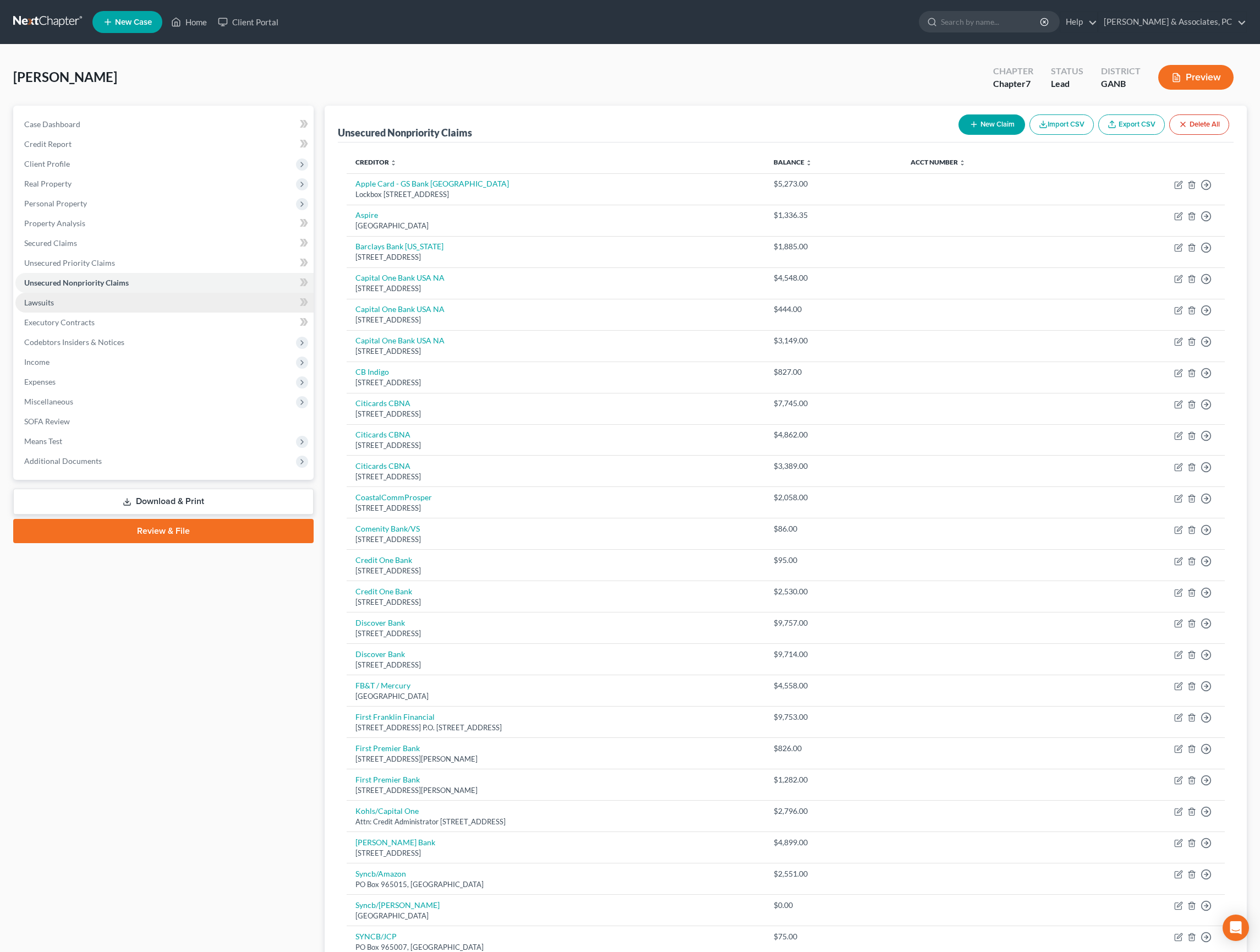
click at [54, 307] on span "Lawsuits" at bounding box center [39, 302] width 30 height 10
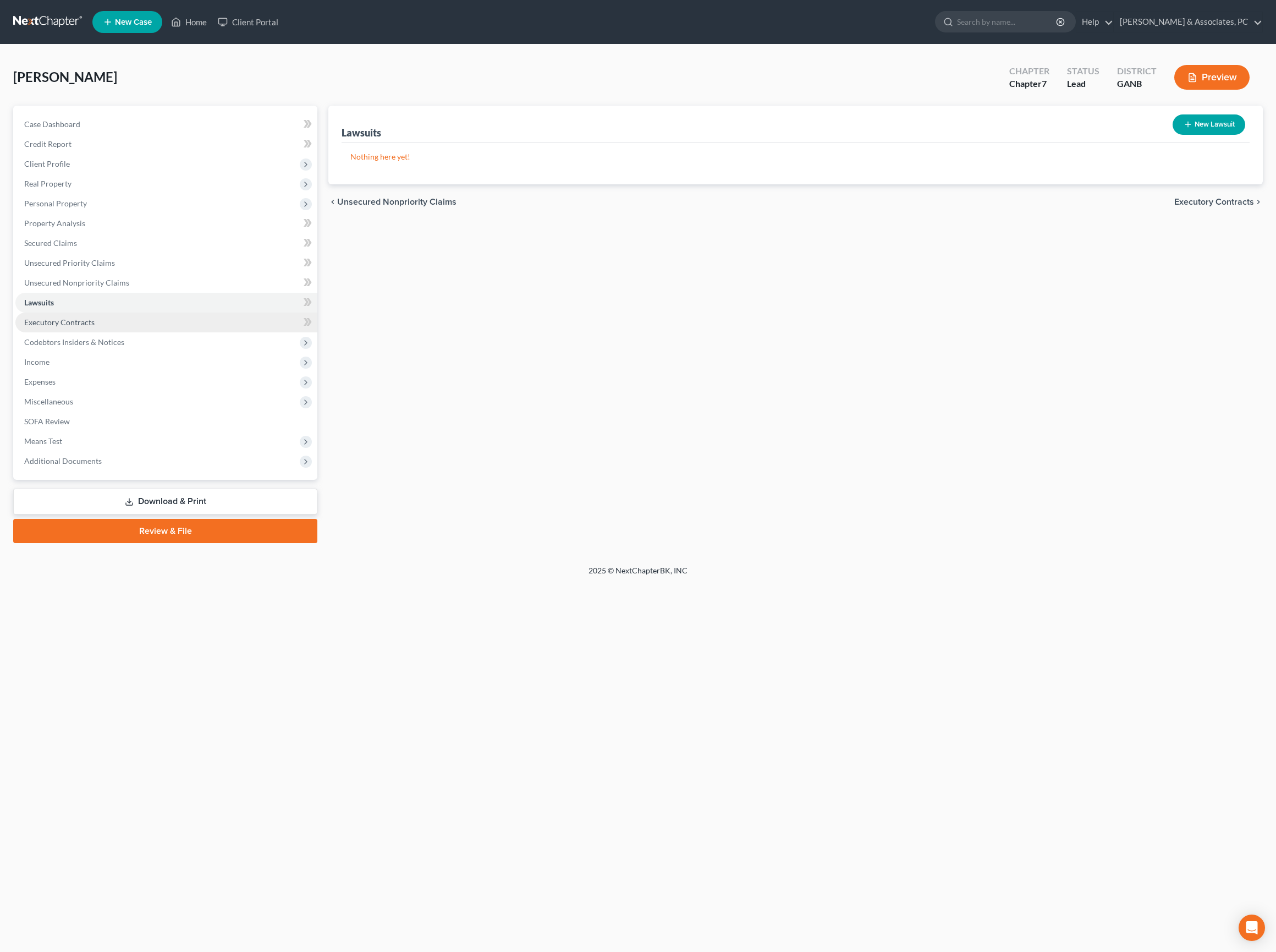
click at [83, 326] on span "Executory Contracts" at bounding box center [59, 322] width 70 height 10
click at [46, 307] on span "Lawsuits" at bounding box center [39, 302] width 30 height 10
click at [60, 326] on span "Executory Contracts" at bounding box center [59, 322] width 70 height 10
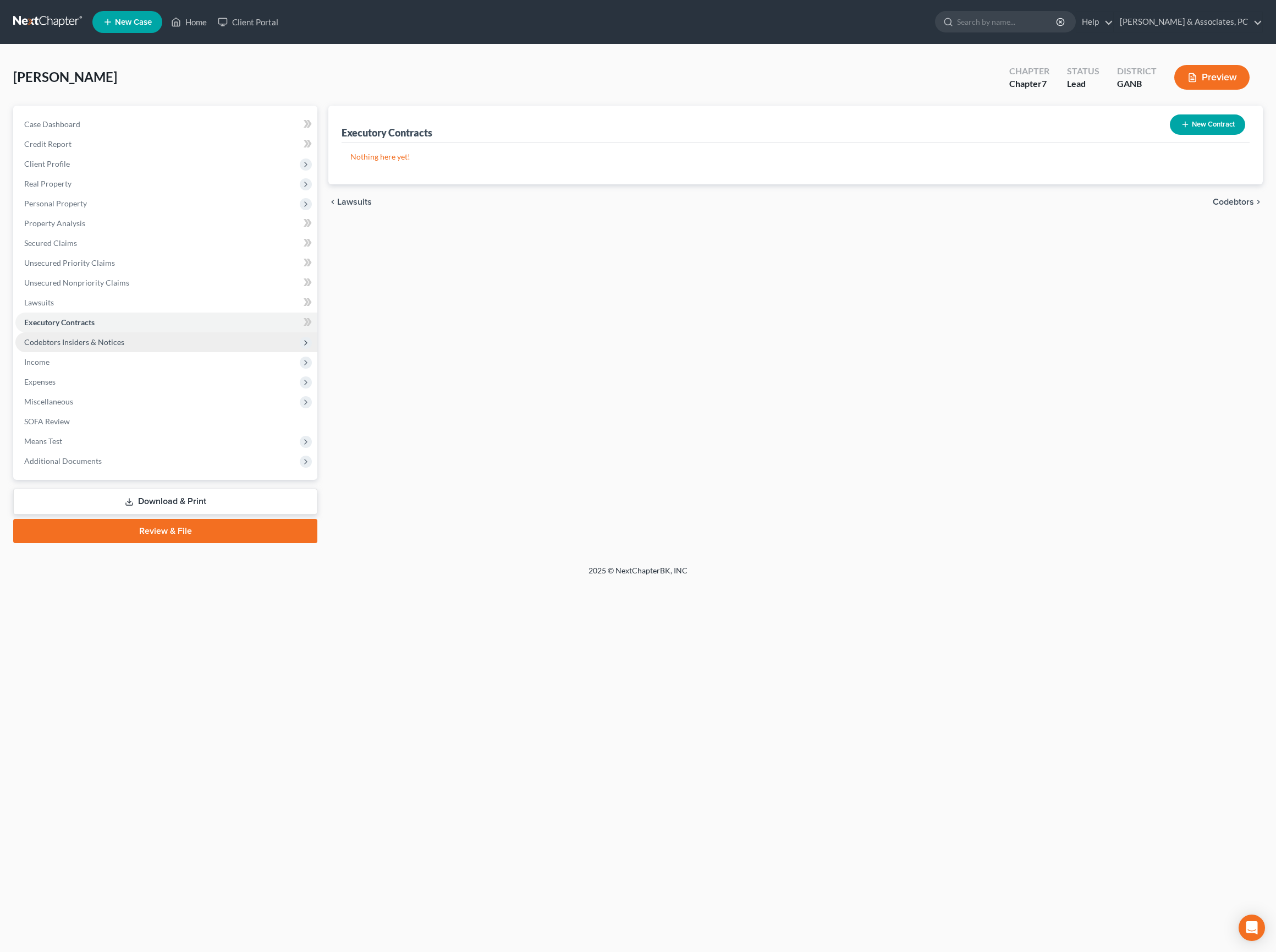
click at [124, 347] on span "Codebtors Insiders & Notices" at bounding box center [74, 342] width 100 height 10
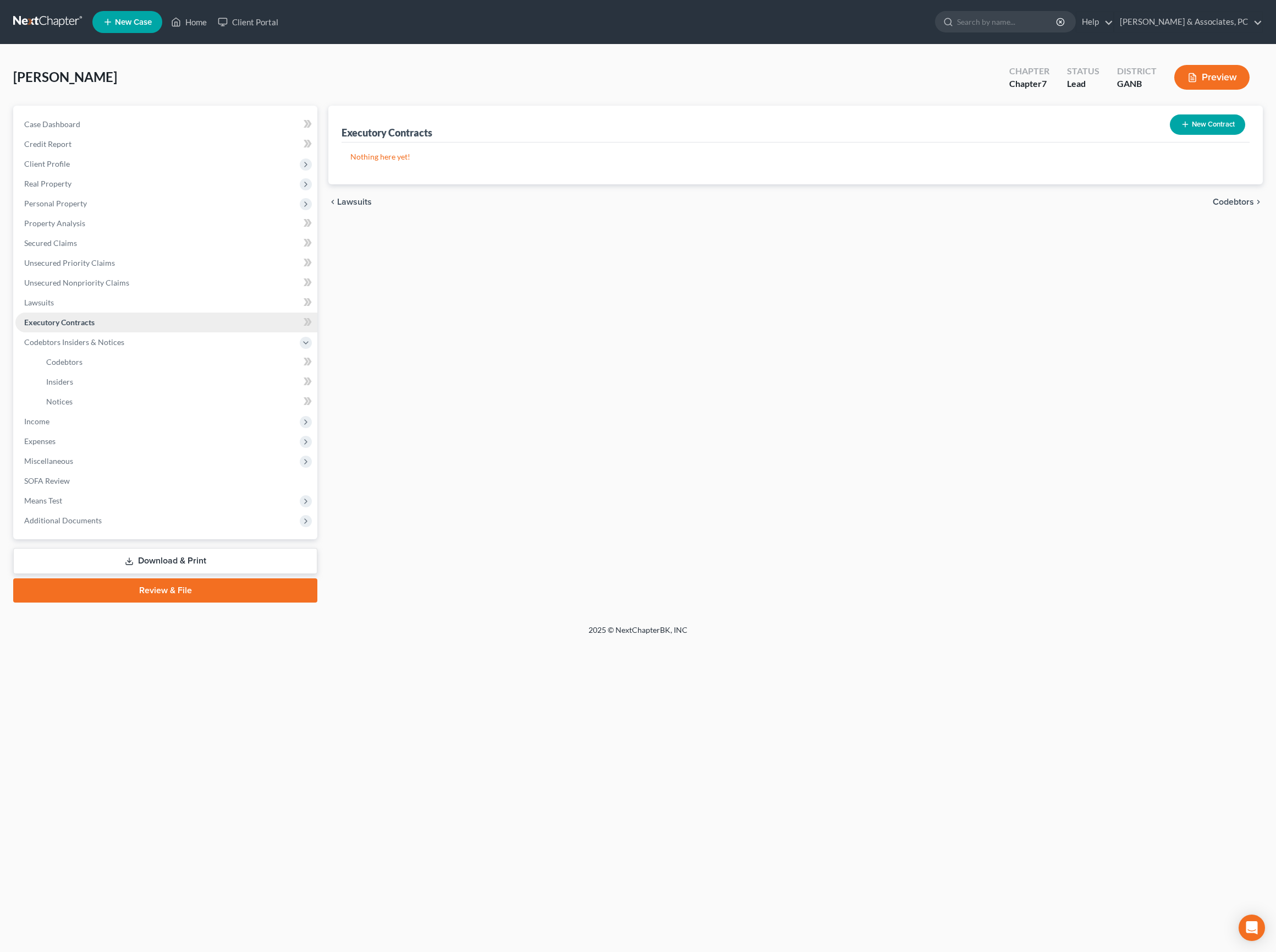
click at [95, 326] on span "Executory Contracts" at bounding box center [59, 322] width 70 height 10
click at [112, 347] on span "Codebtors Insiders & Notices" at bounding box center [74, 342] width 100 height 10
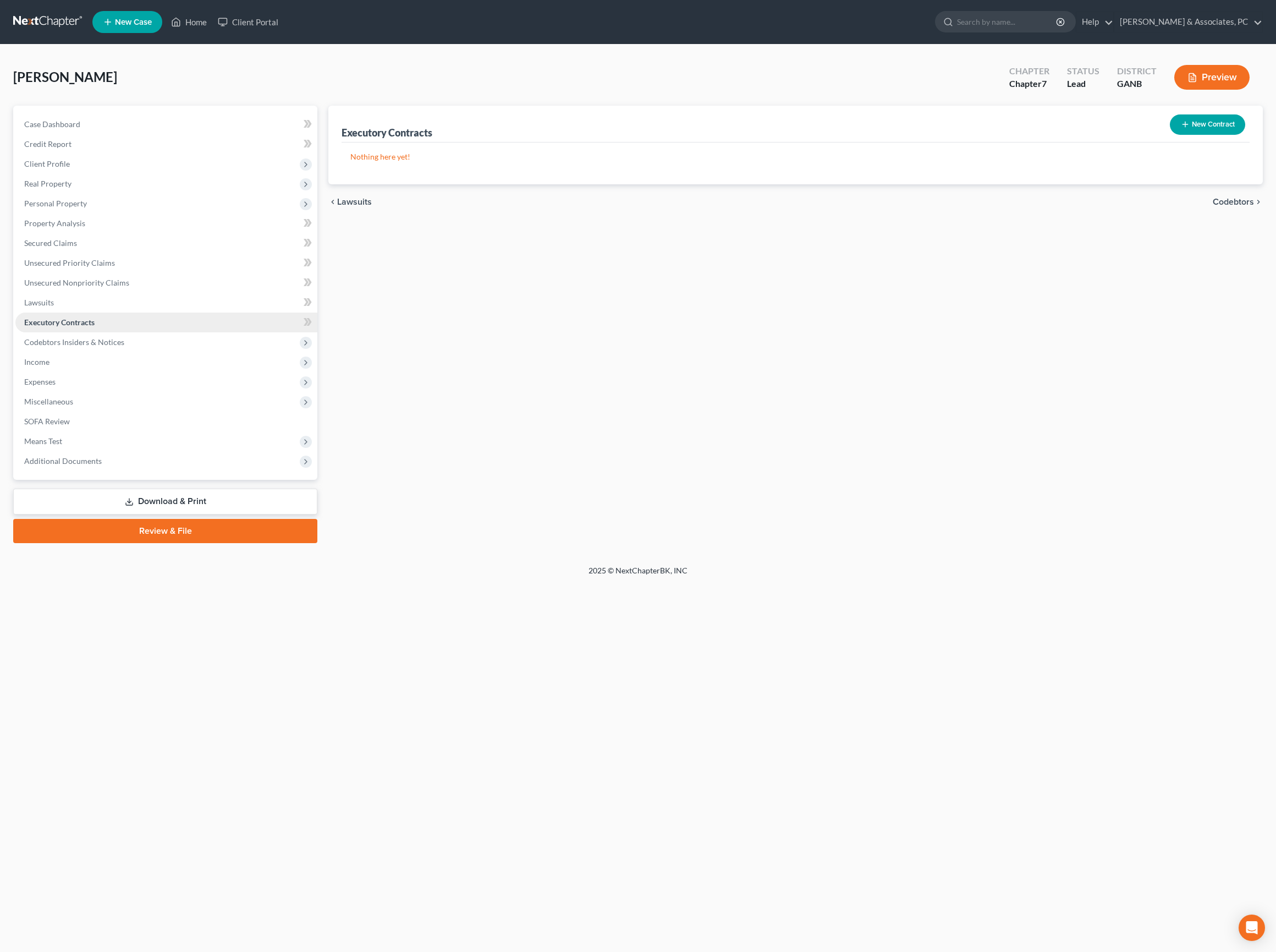
click at [95, 326] on span "Executory Contracts" at bounding box center [59, 322] width 70 height 10
click at [104, 352] on span "Codebtors Insiders & Notices" at bounding box center [166, 342] width 302 height 20
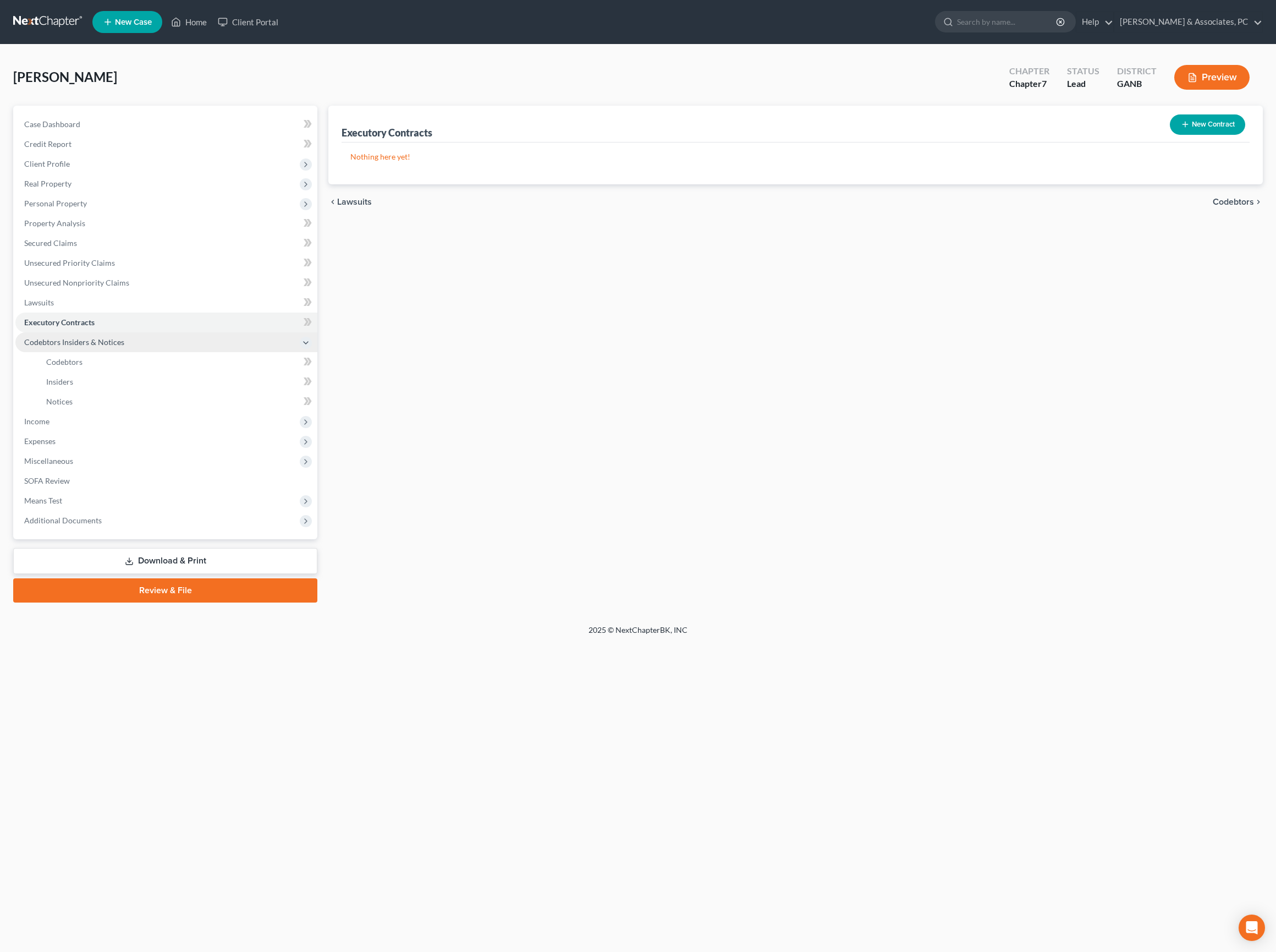
click at [104, 352] on span "Codebtors Insiders & Notices" at bounding box center [166, 342] width 302 height 20
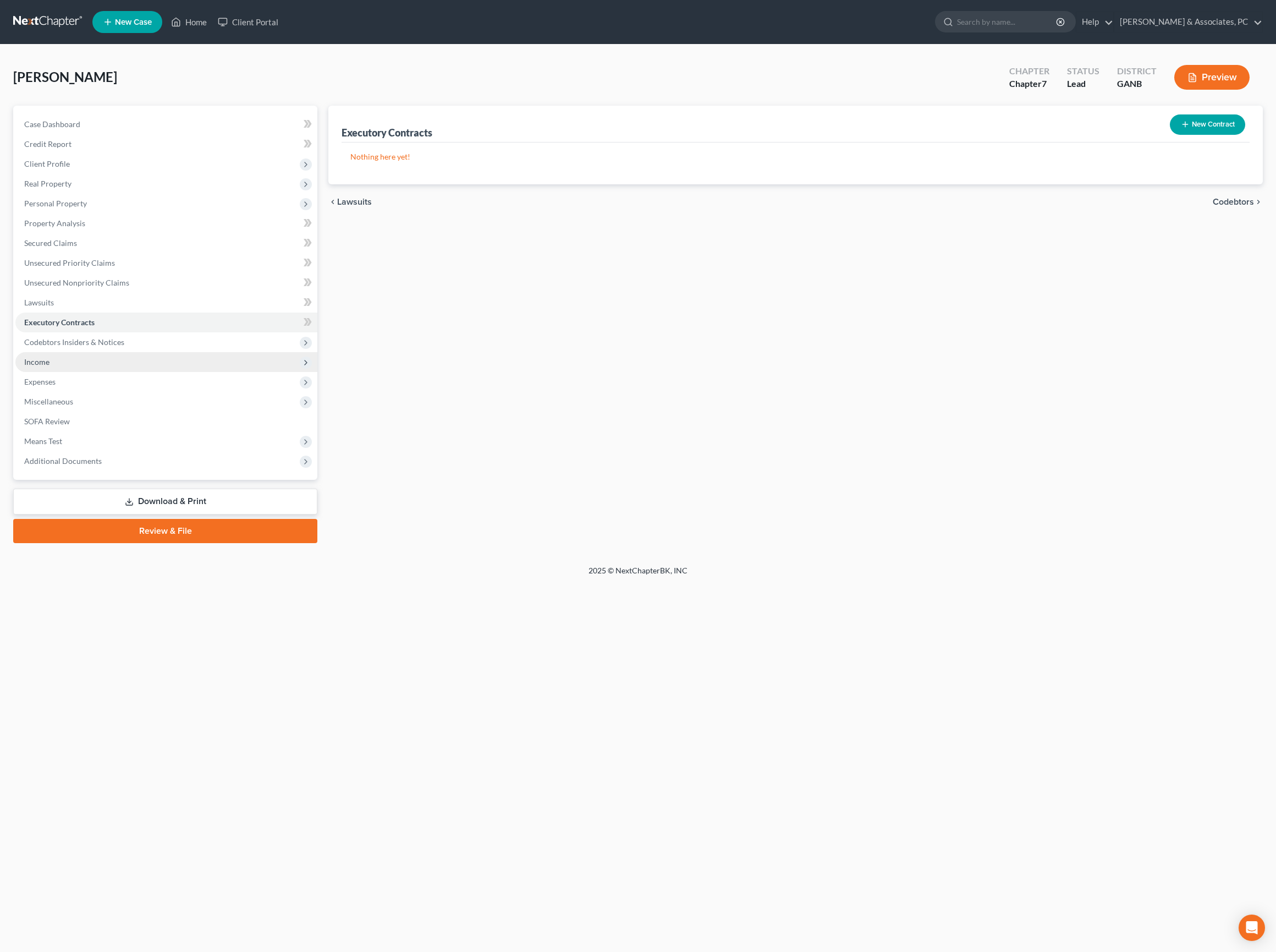
click at [48, 366] on span "Income" at bounding box center [36, 362] width 25 height 10
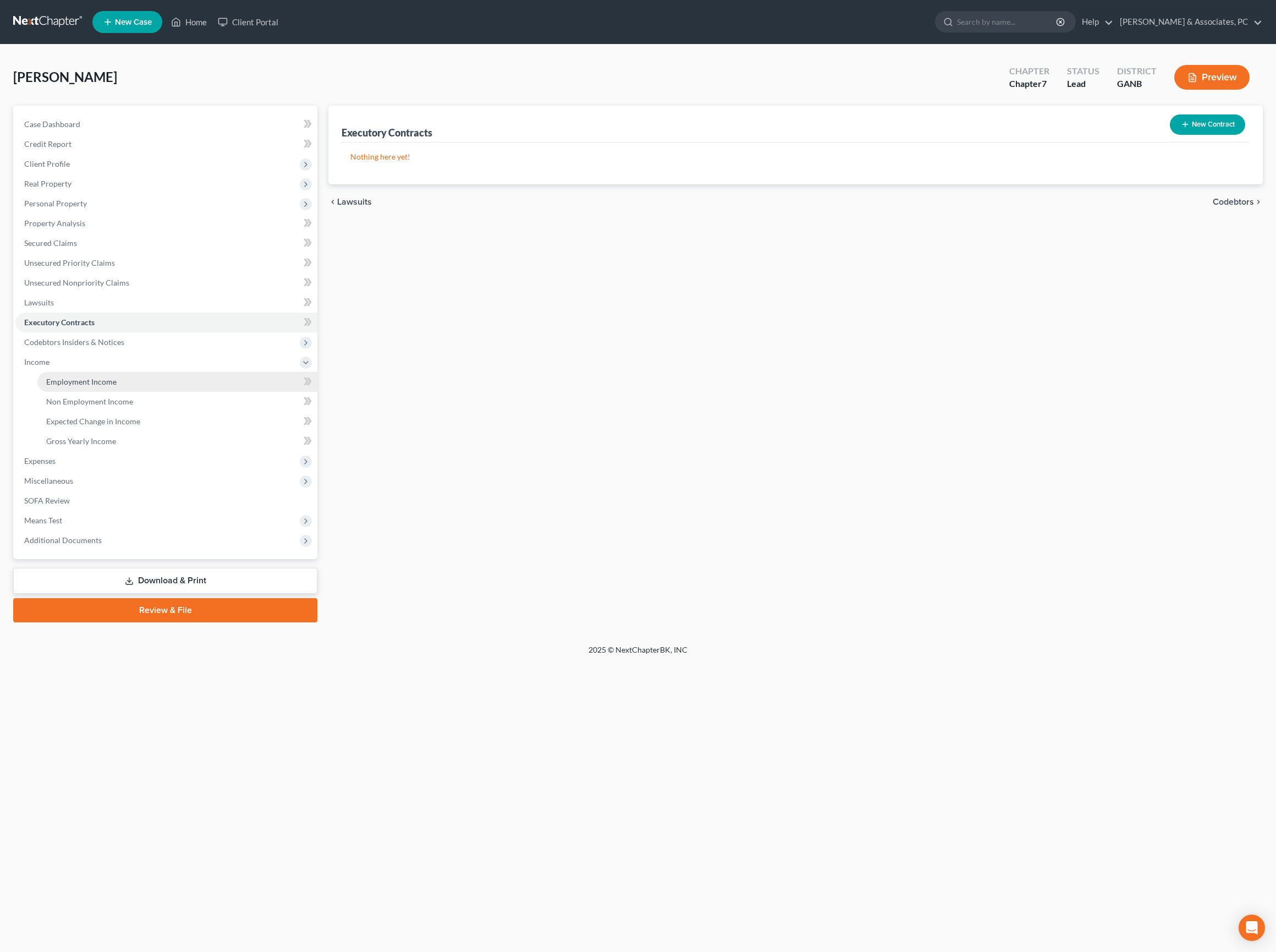
click at [85, 386] on span "Employment Income" at bounding box center [81, 381] width 70 height 10
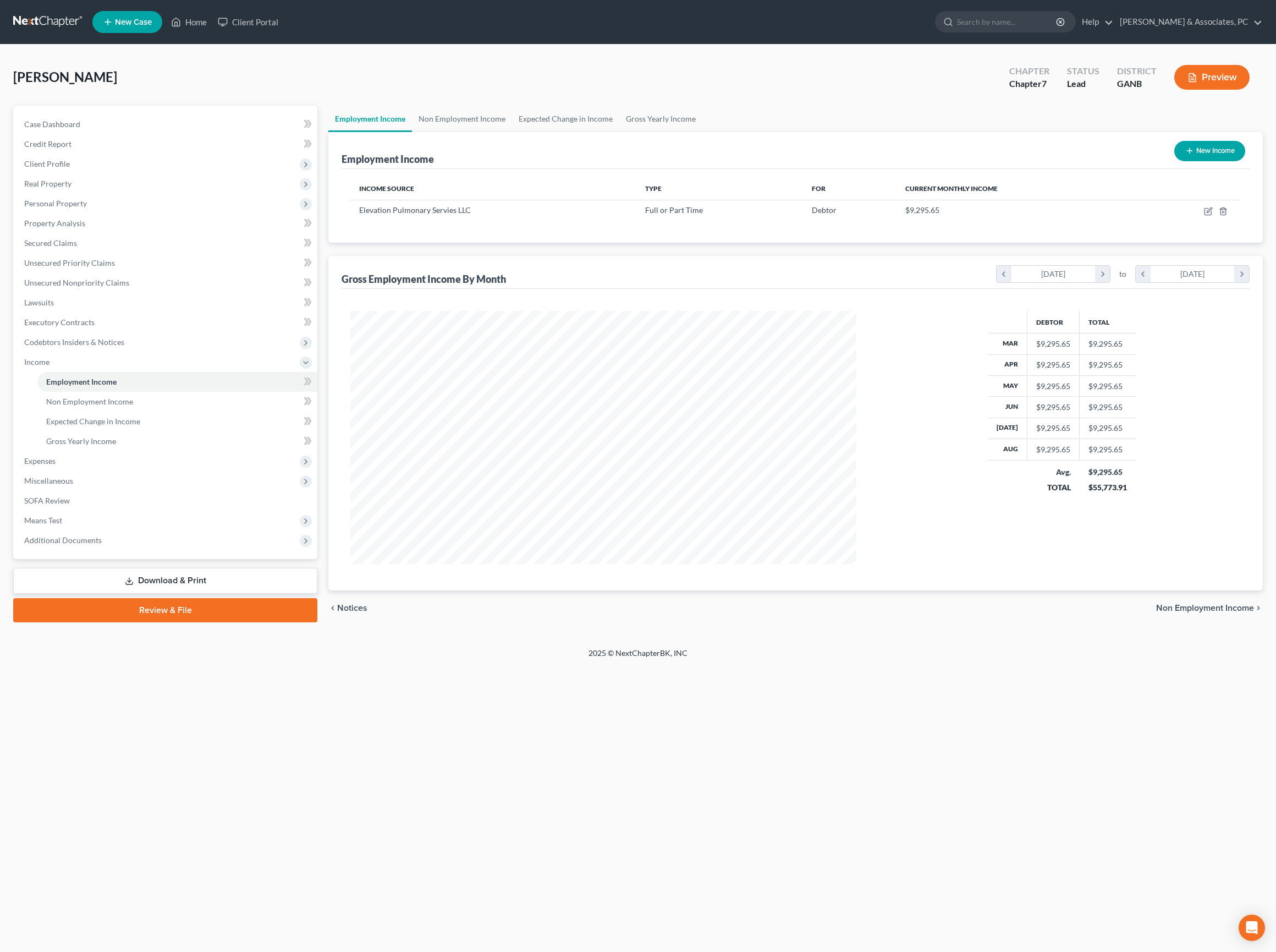
scroll to position [253, 527]
click at [1204, 216] on icon "button" at bounding box center [1208, 211] width 9 height 9
select select "0"
select select "46"
select select "2"
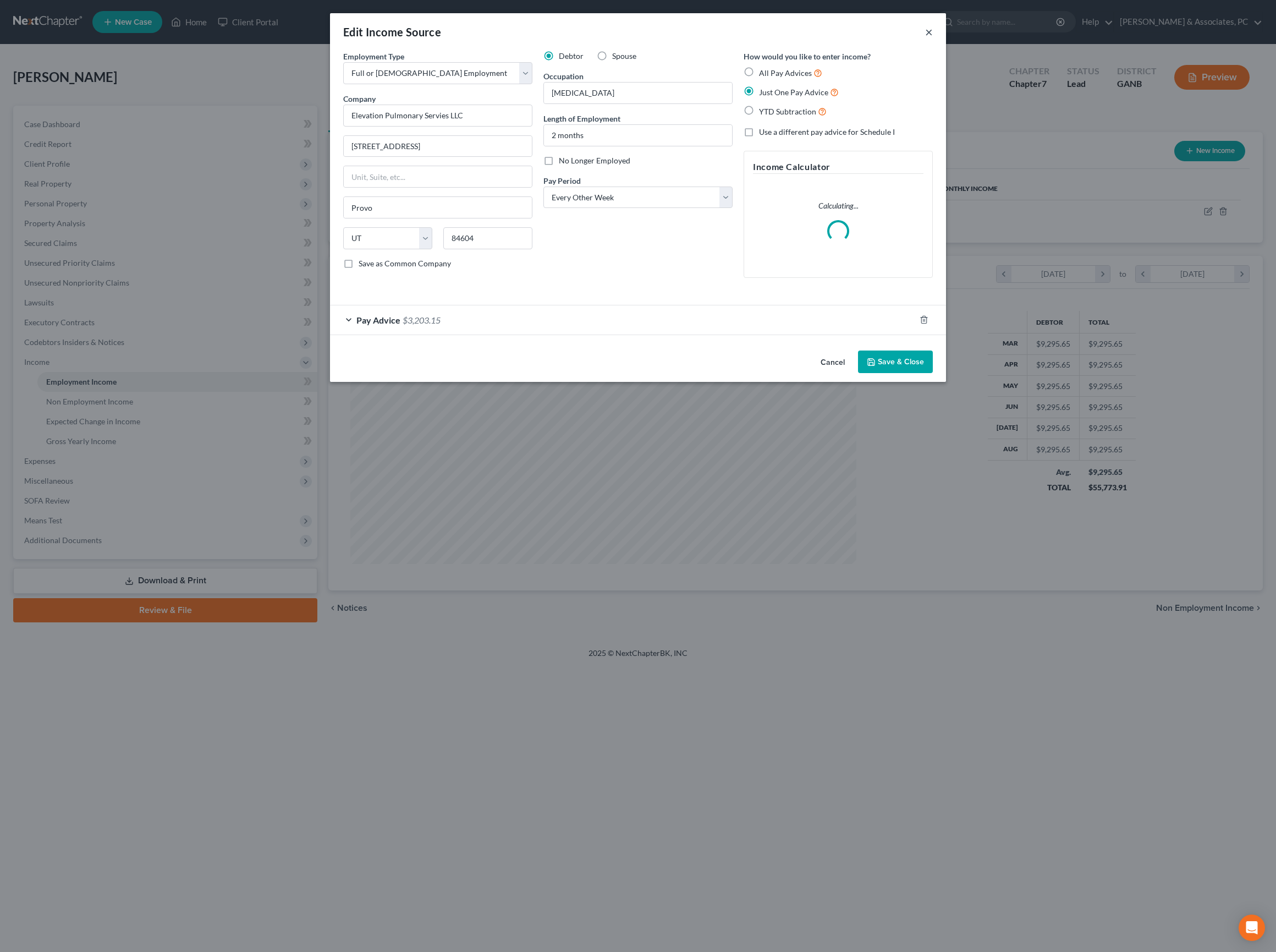
click at [933, 32] on button "×" at bounding box center [929, 32] width 8 height 13
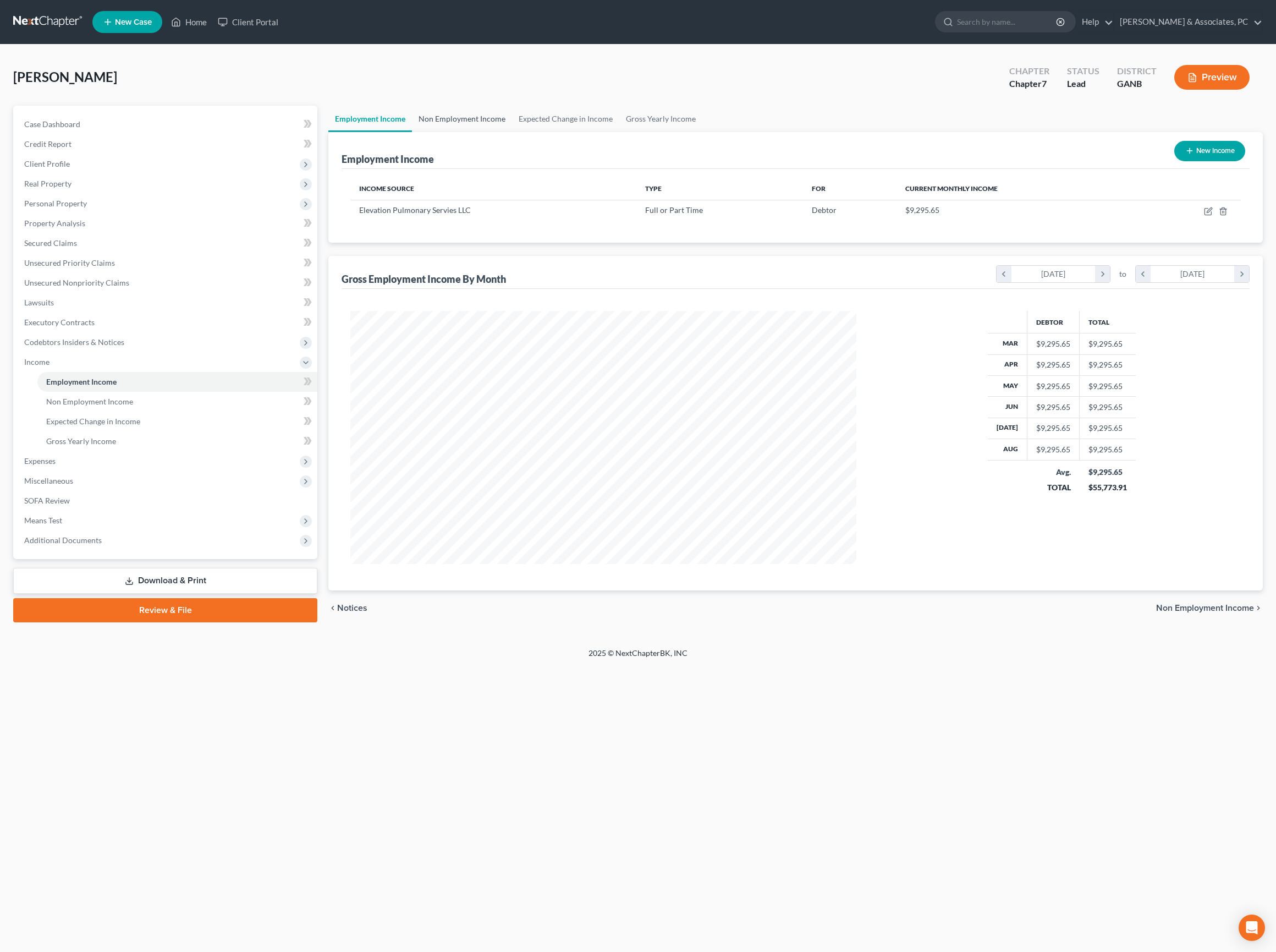
click at [512, 132] on link "Non Employment Income" at bounding box center [462, 119] width 100 height 27
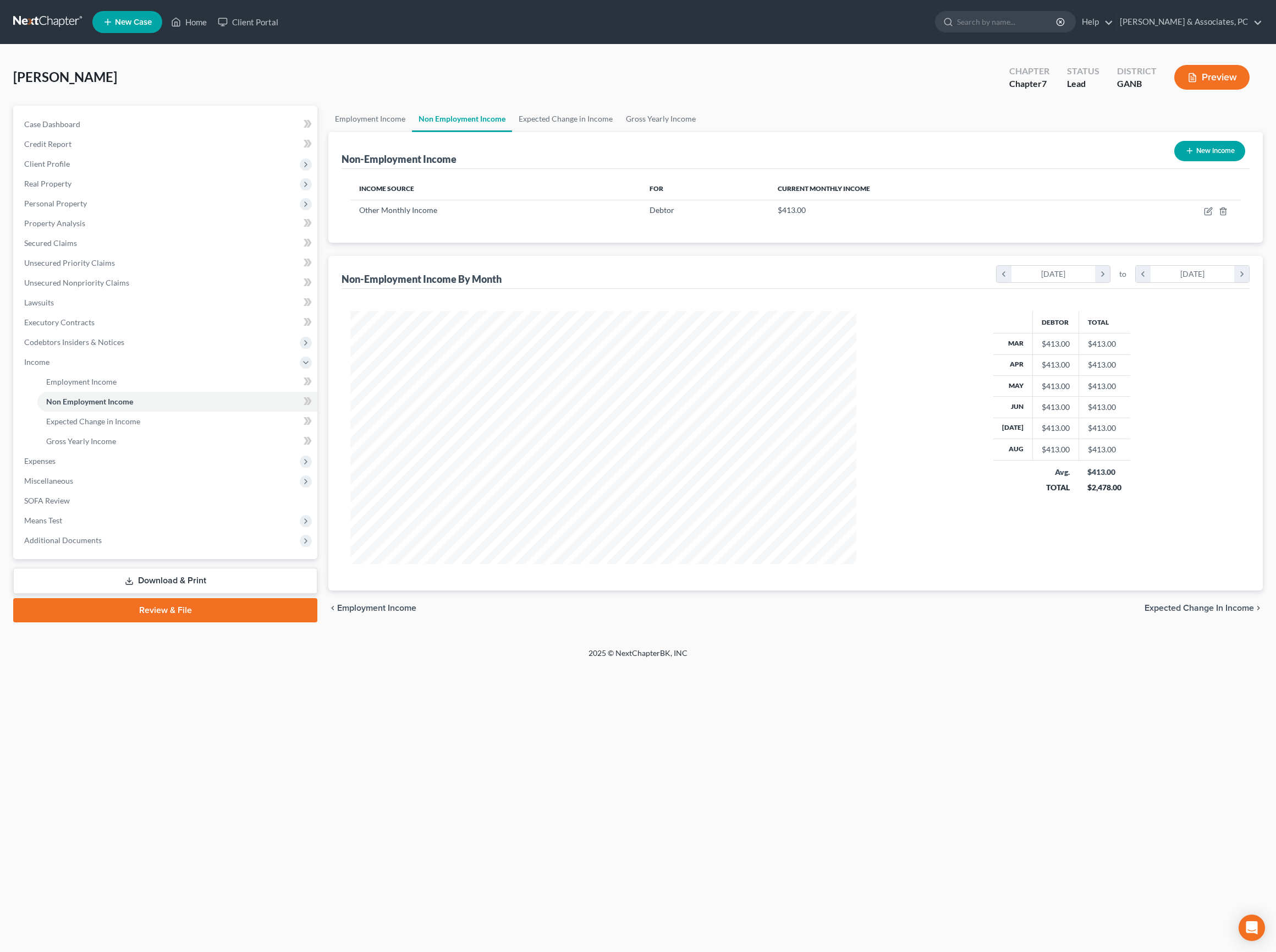
scroll to position [253, 527]
click at [381, 128] on link "Employment Income" at bounding box center [369, 119] width 83 height 27
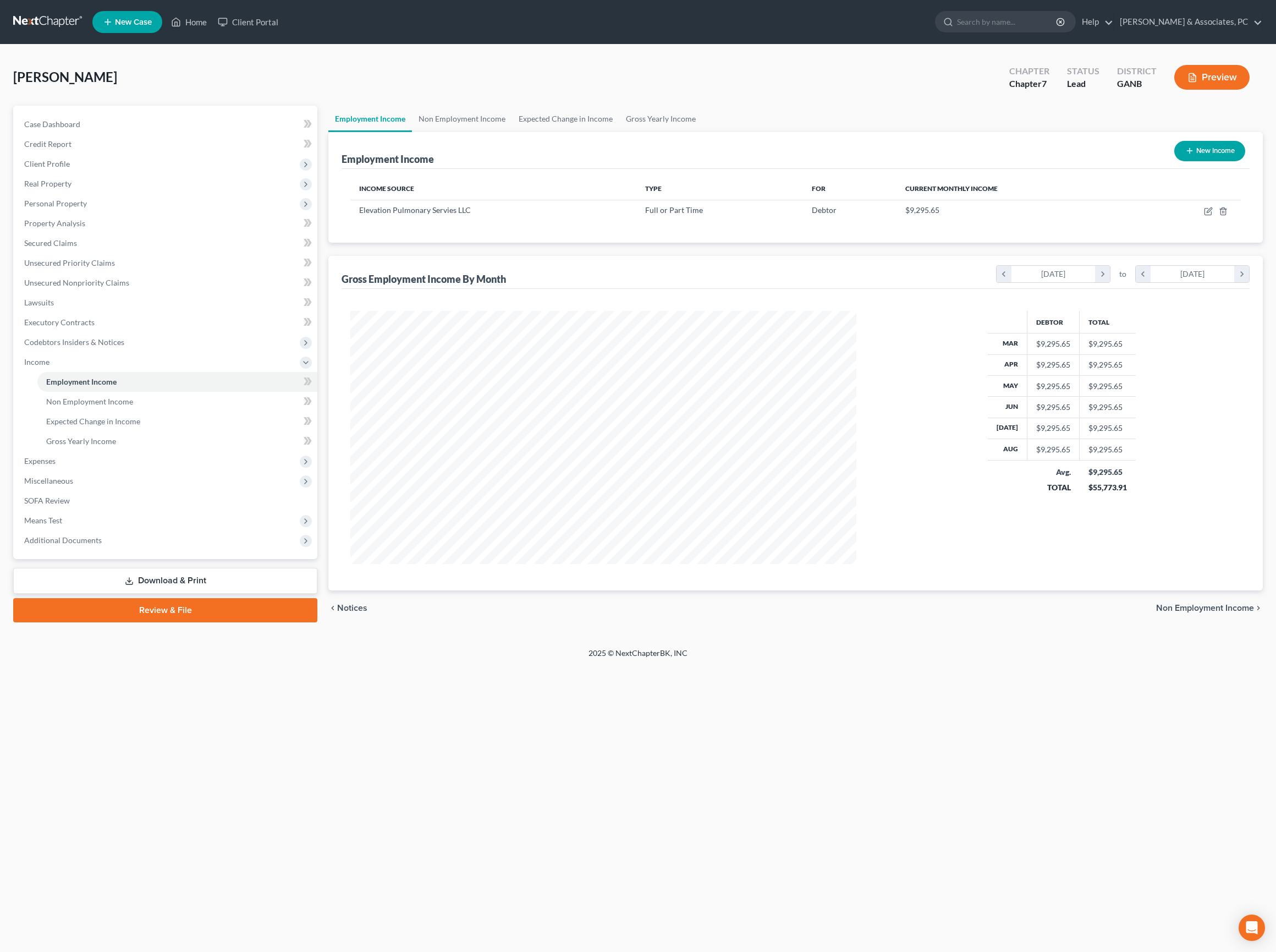
scroll to position [253, 527]
click at [619, 131] on link "Expected Change in Income" at bounding box center [566, 119] width 107 height 27
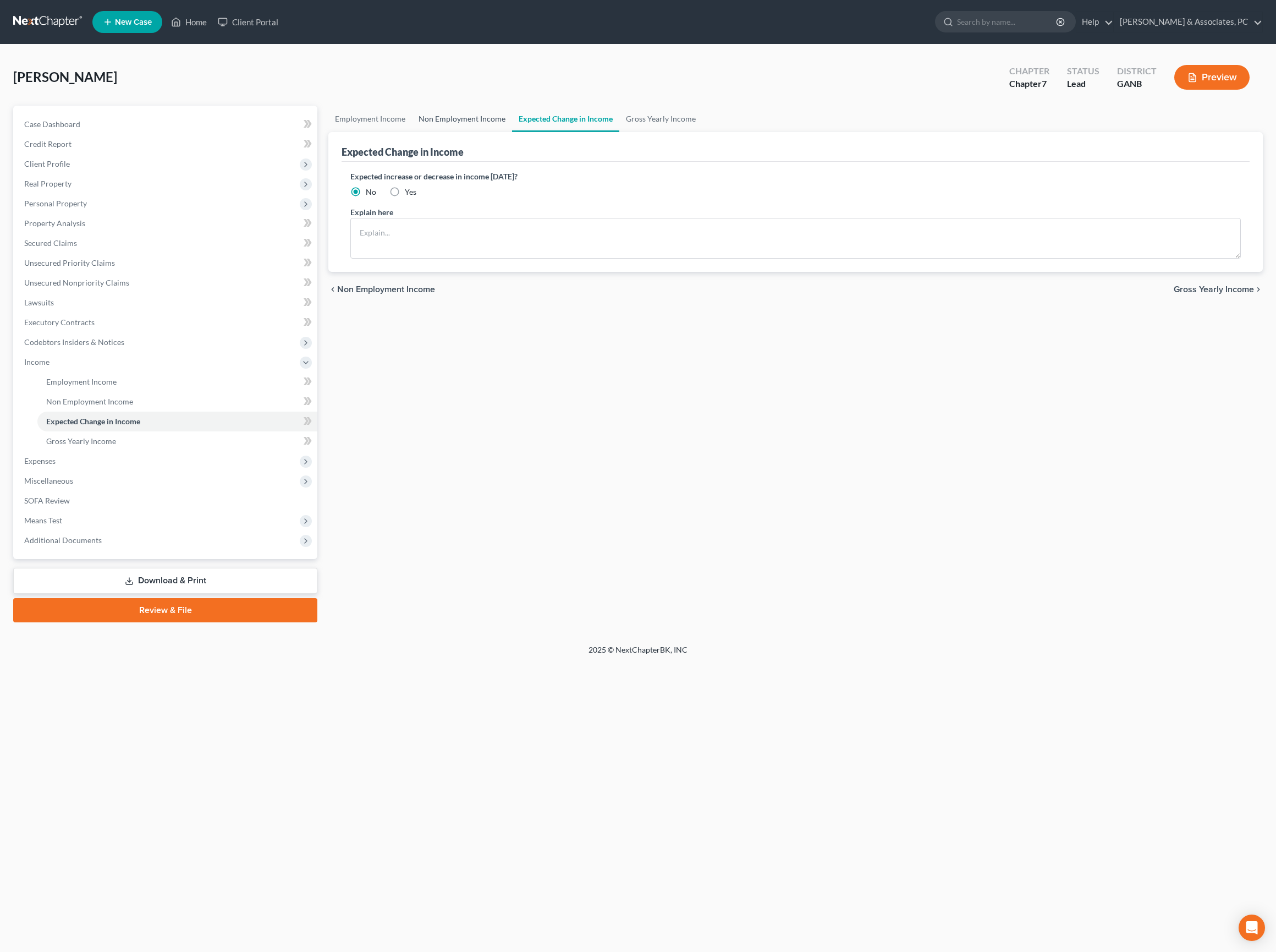
click at [512, 128] on link "Non Employment Income" at bounding box center [462, 119] width 100 height 27
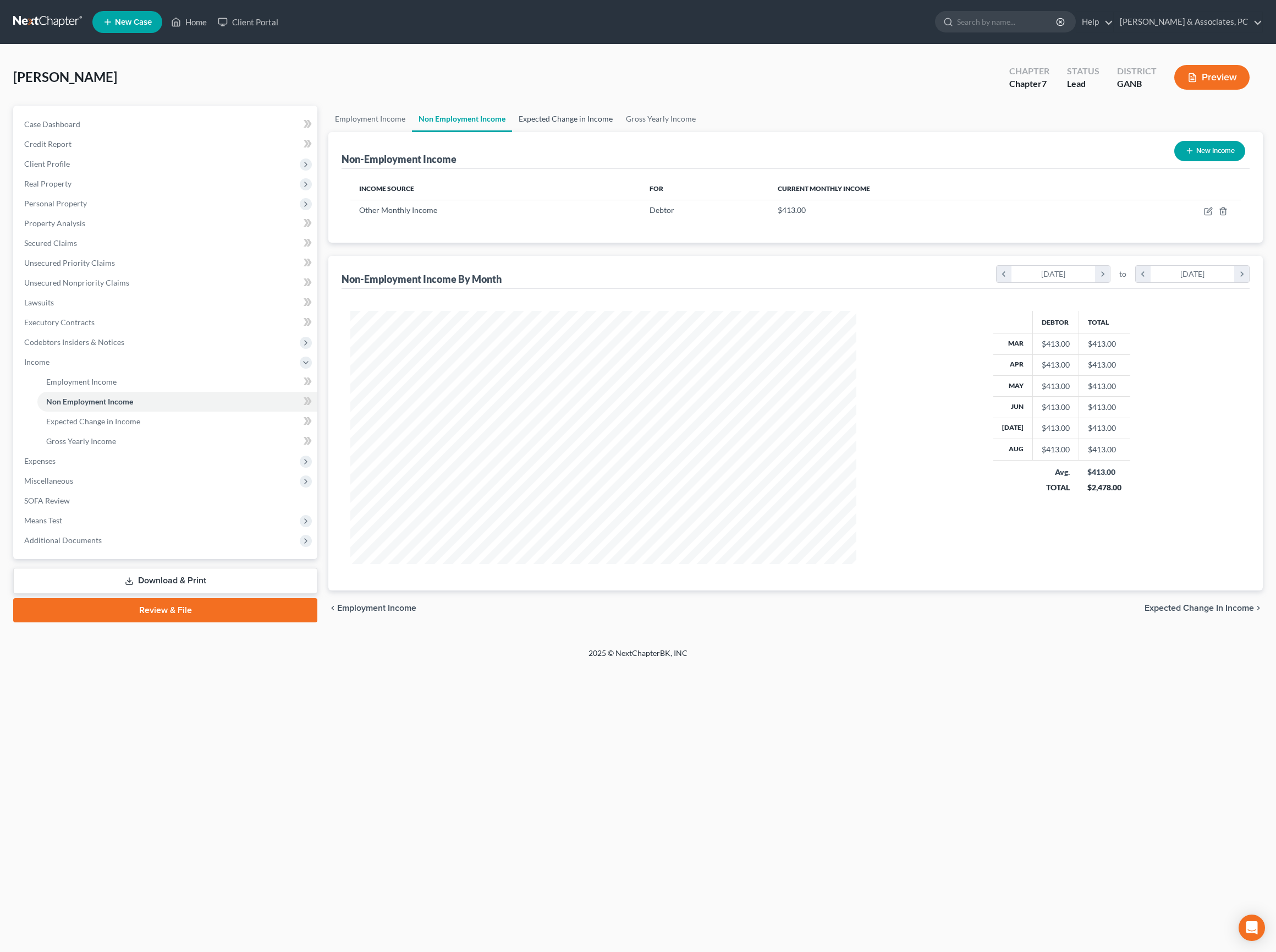
scroll to position [253, 527]
click at [612, 132] on link "Expected Change in Income" at bounding box center [566, 119] width 107 height 27
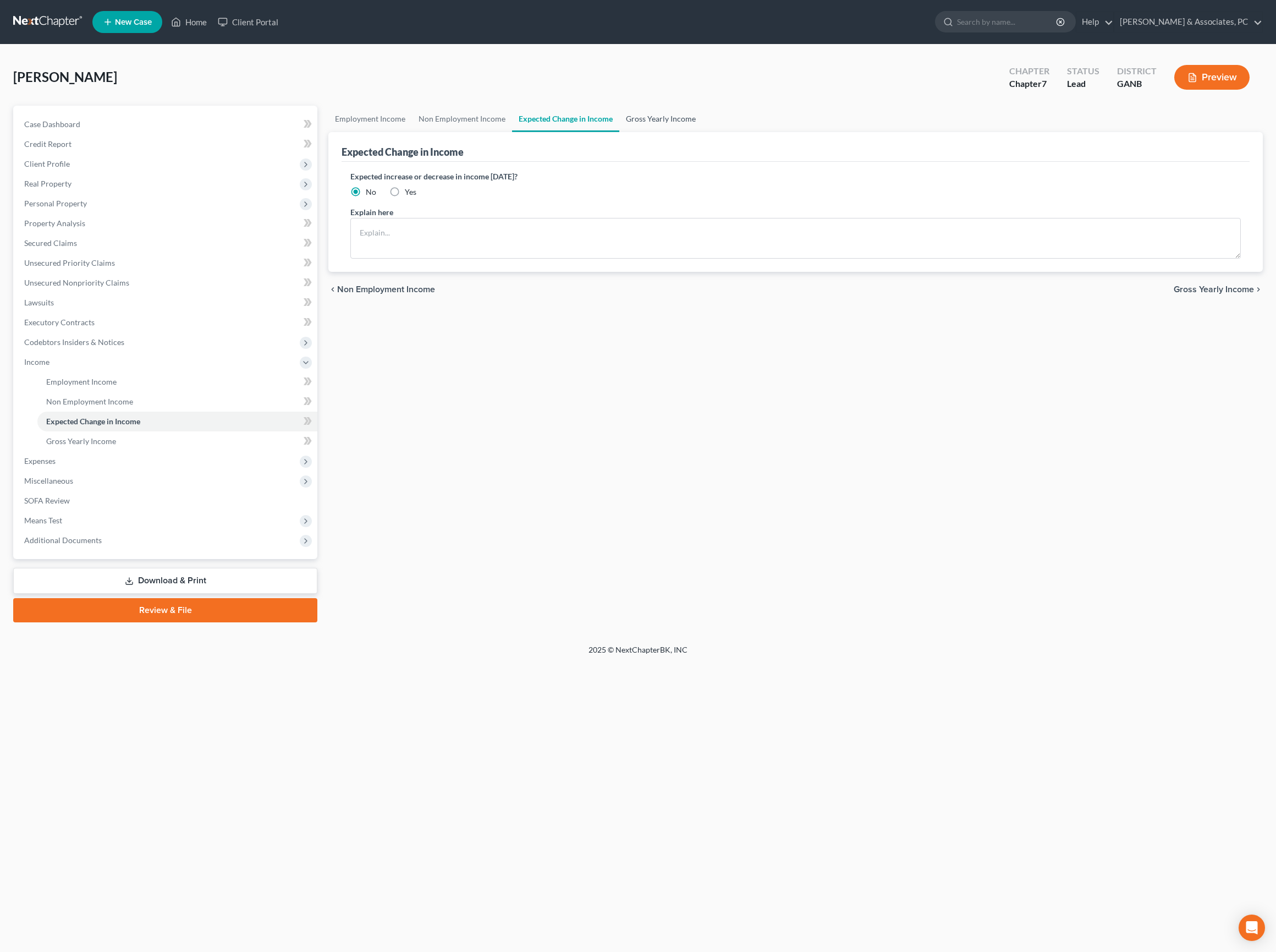
click at [702, 132] on link "Gross Yearly Income" at bounding box center [660, 119] width 83 height 27
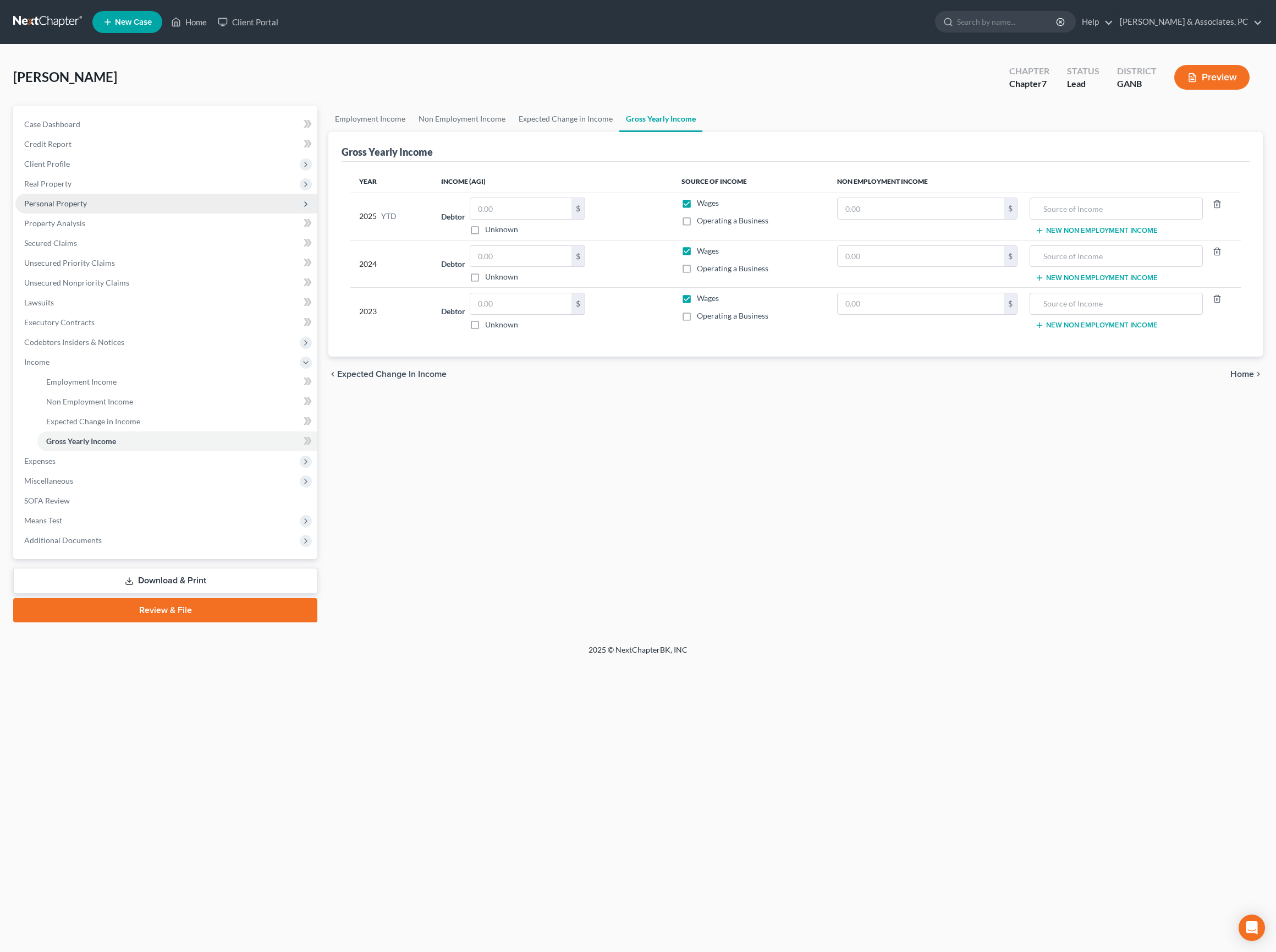
click at [69, 208] on span "Personal Property" at bounding box center [56, 204] width 63 height 10
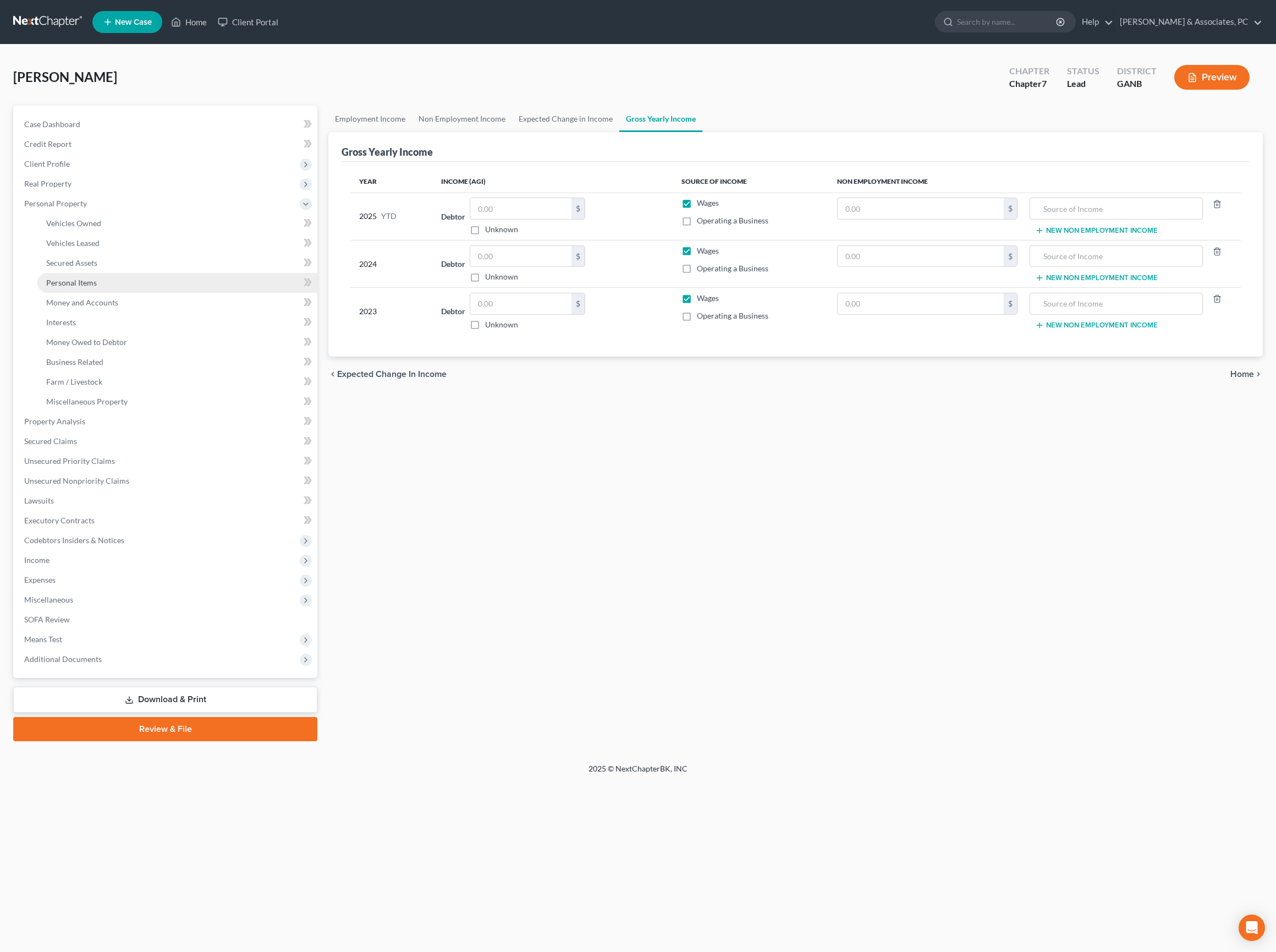
click at [92, 287] on span "Personal Items" at bounding box center [71, 283] width 51 height 10
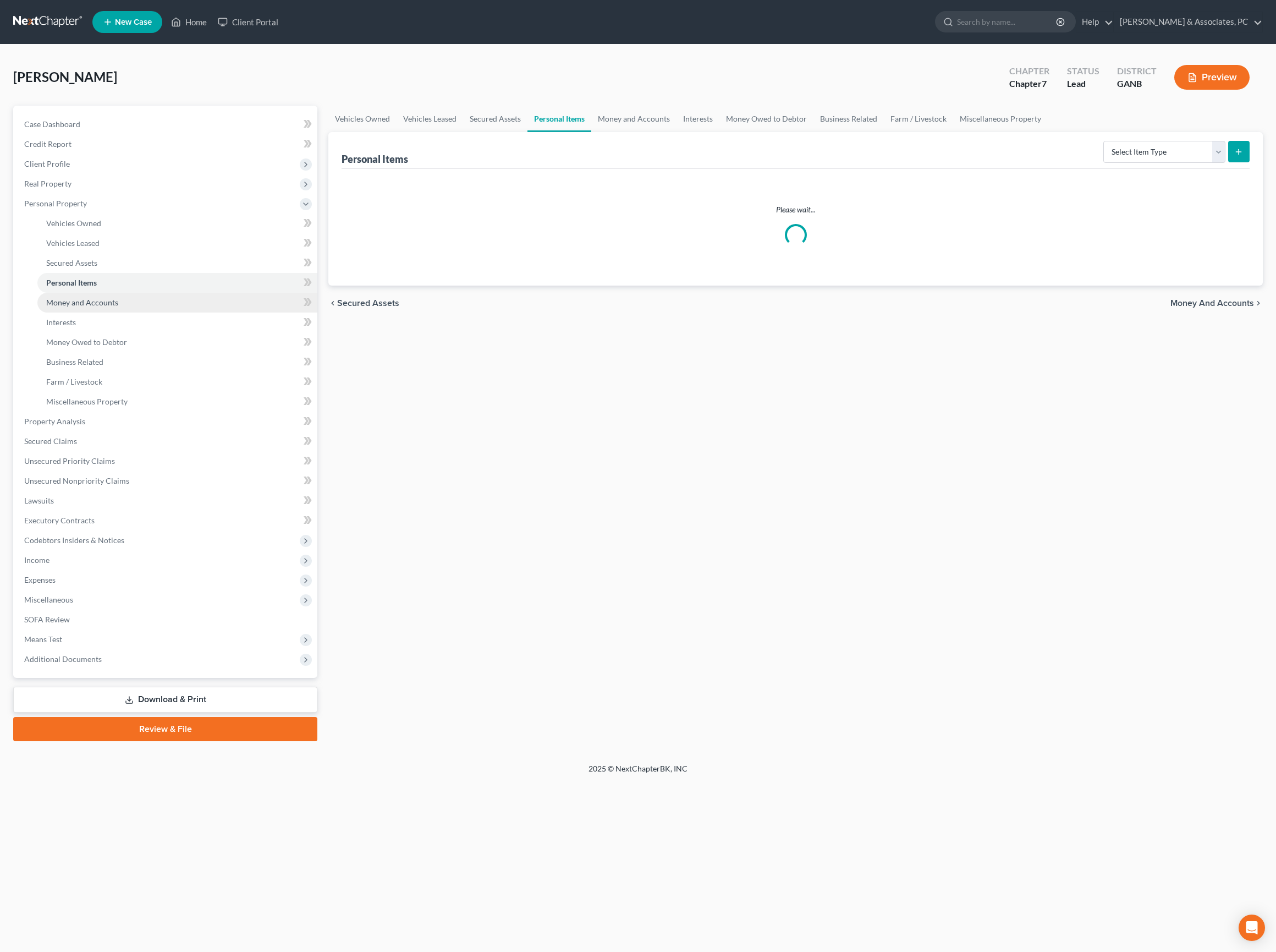
click at [95, 307] on span "Money and Accounts" at bounding box center [82, 302] width 72 height 10
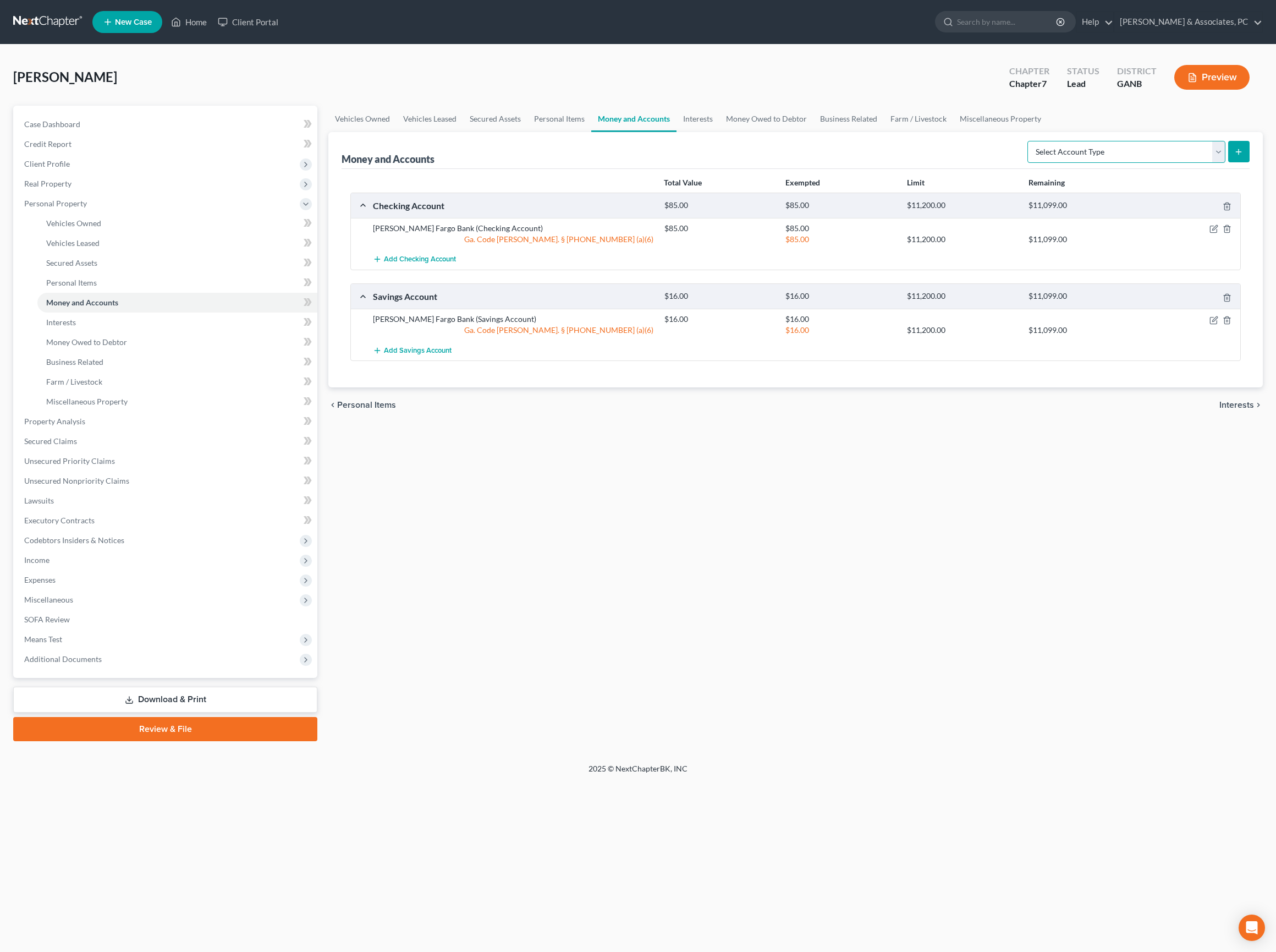
select select "checking"
click at [1236, 156] on icon "submit" at bounding box center [1238, 151] width 9 height 9
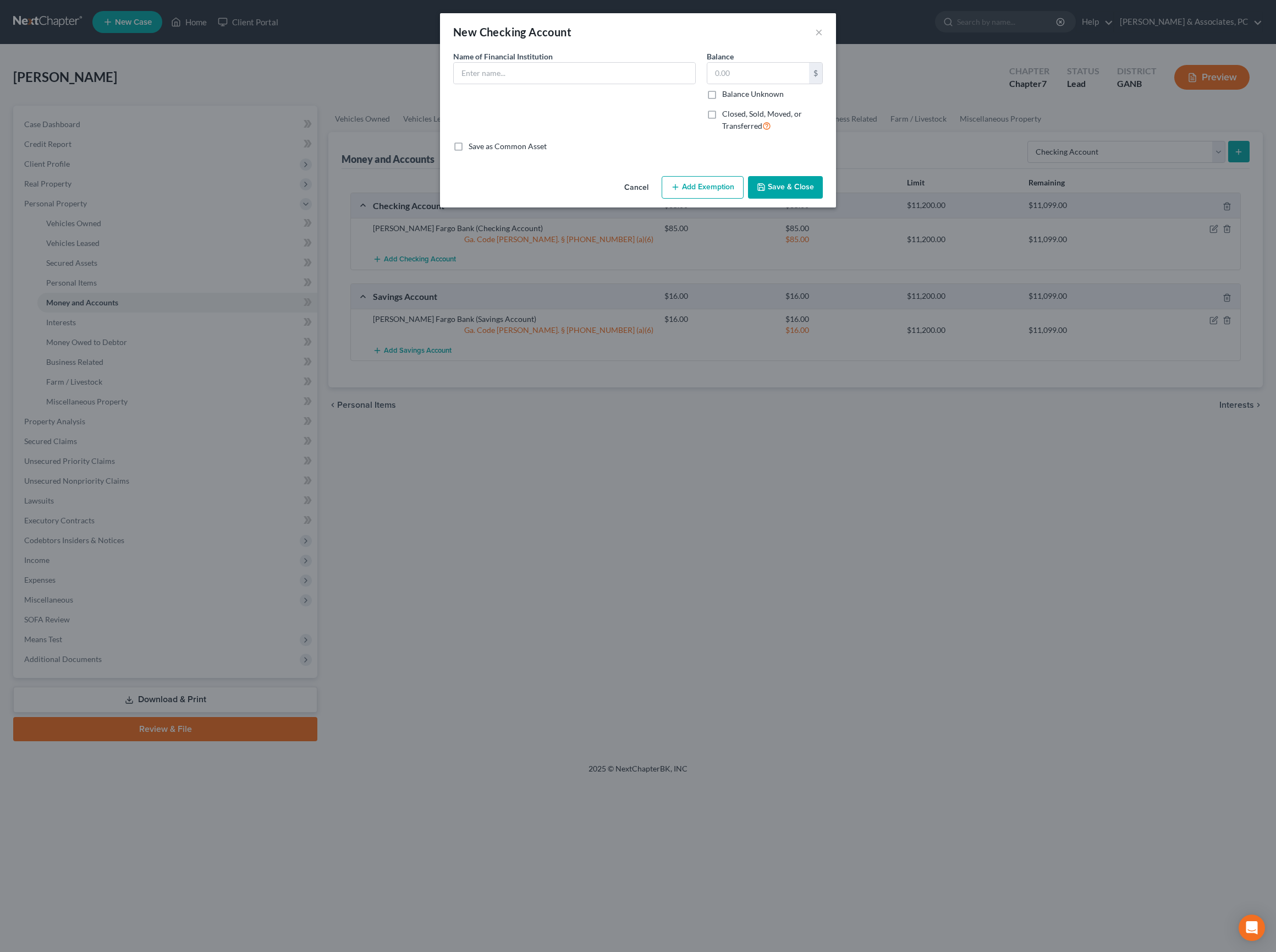
click at [635, 106] on div "Name of Financial Institution *" at bounding box center [575, 96] width 254 height 91
click at [631, 83] on input "text" at bounding box center [575, 74] width 242 height 21
type input "Trust Bank"
click at [779, 83] on input "text" at bounding box center [758, 74] width 102 height 21
type input "50"
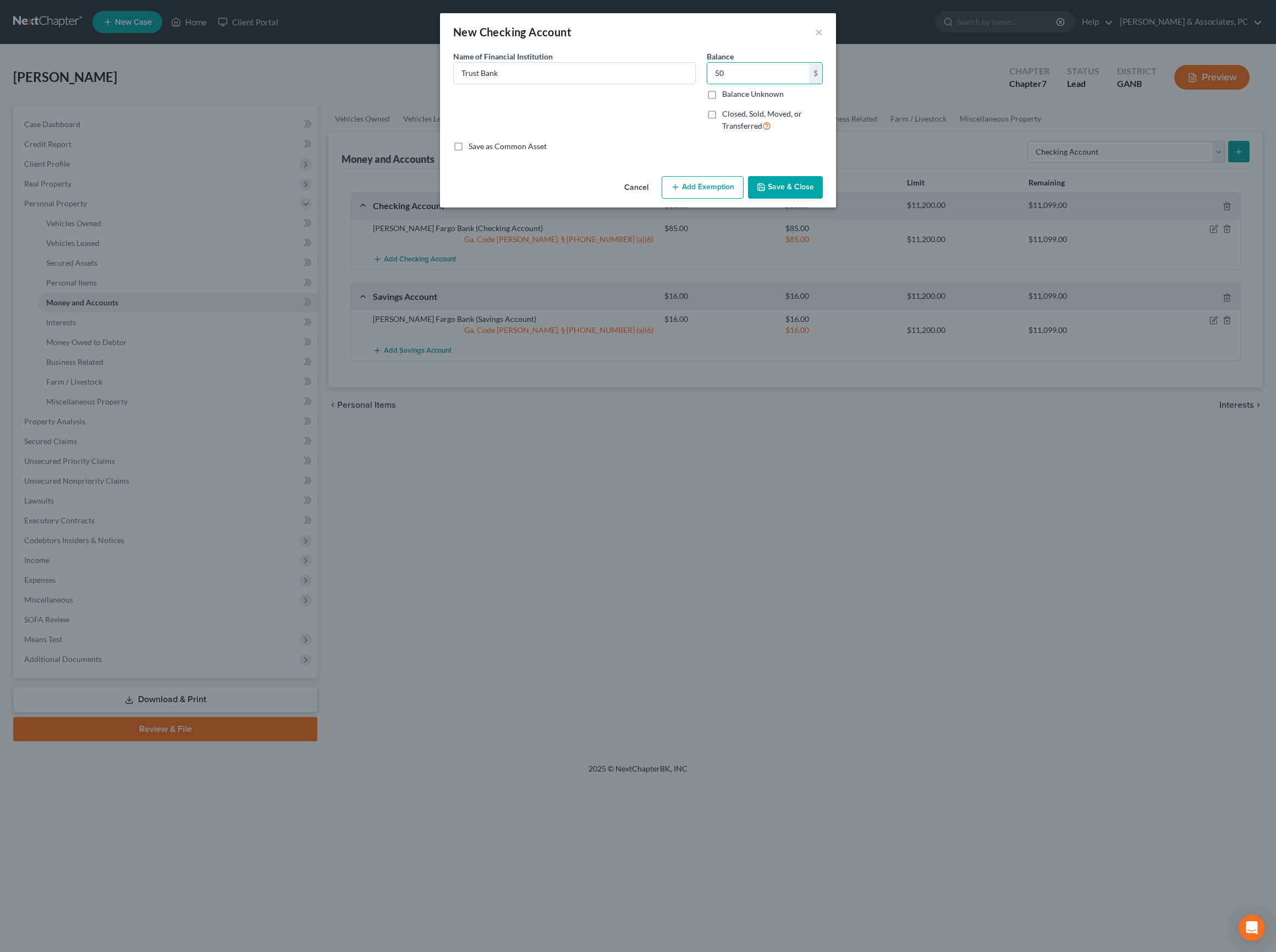
click at [724, 199] on button "Add Exemption" at bounding box center [702, 187] width 82 height 23
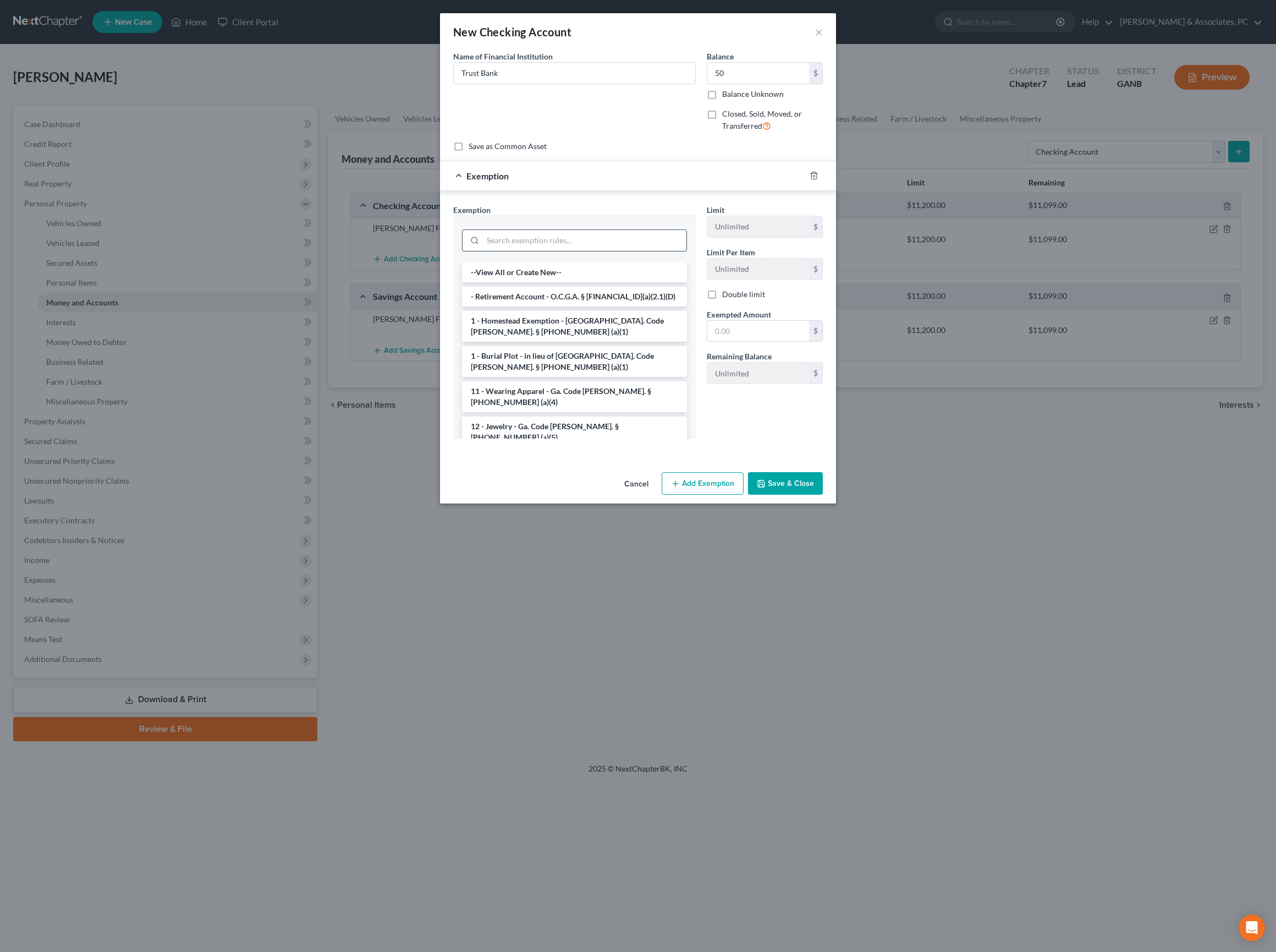
click at [518, 251] on input "search" at bounding box center [585, 241] width 204 height 21
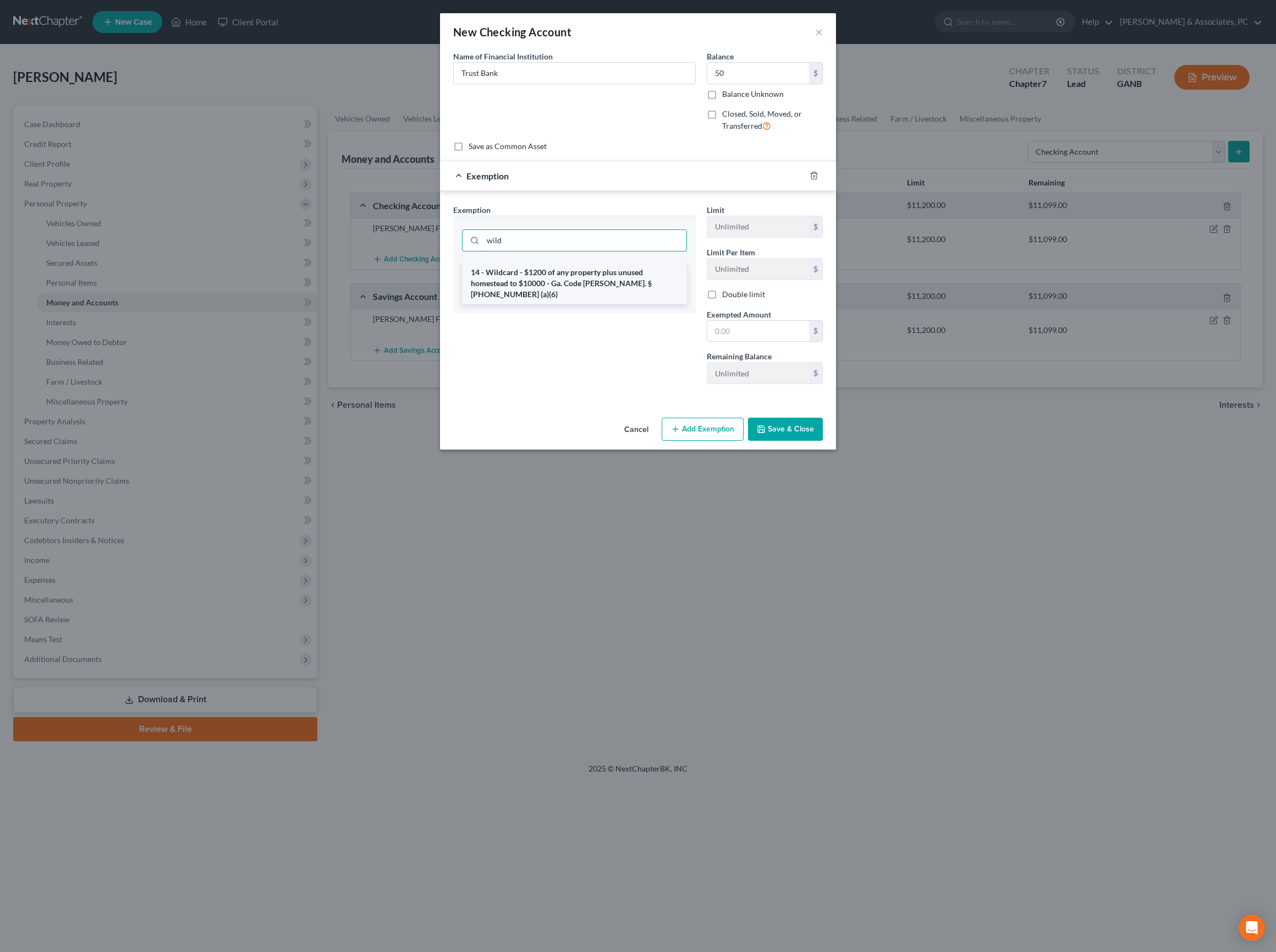
type input "wild"
click at [514, 304] on li "14 - Wildcard - $1200 of any property plus unused homestead to $10000 - Ga. Cod…" at bounding box center [575, 284] width 225 height 42
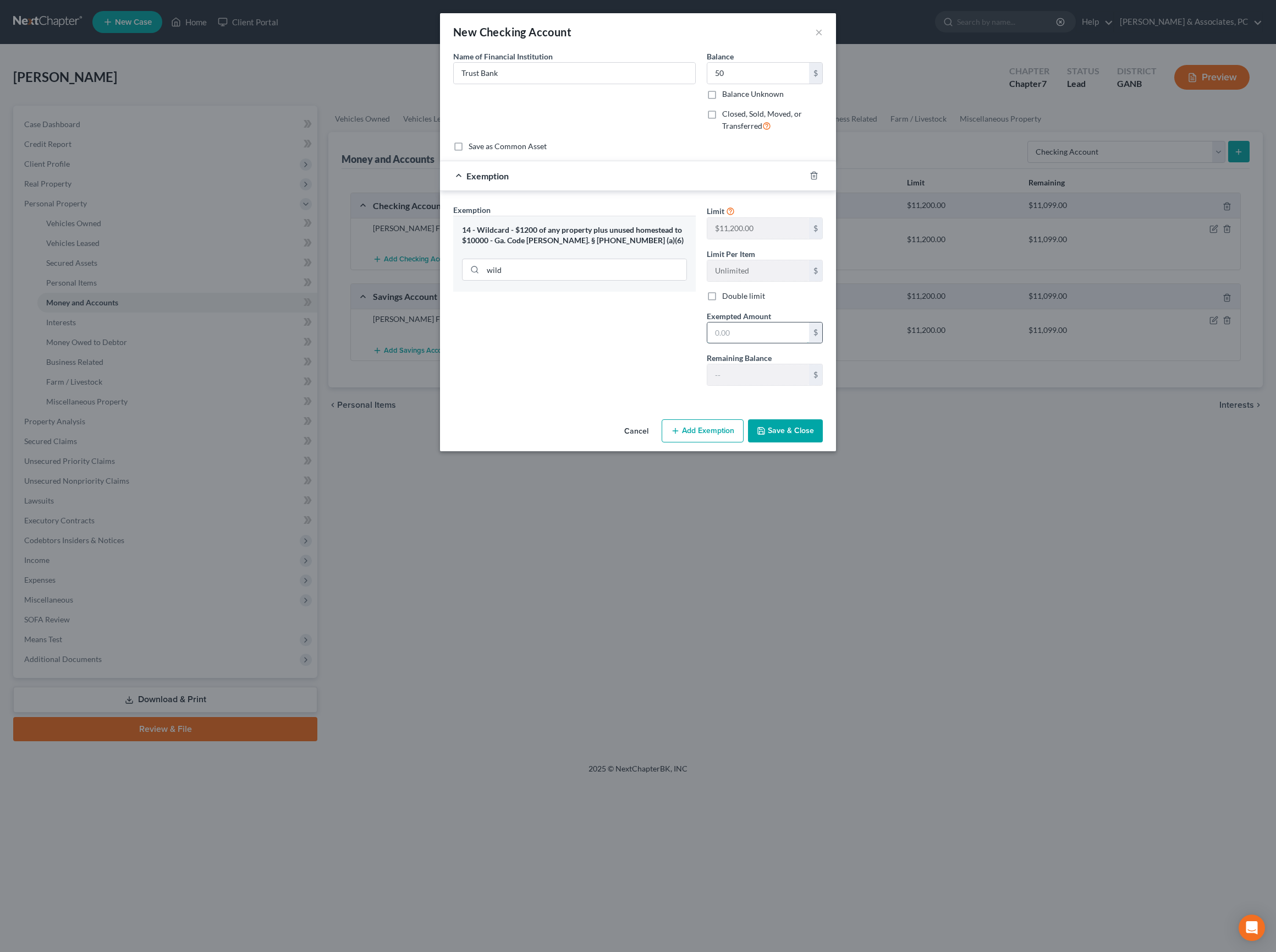
click at [762, 343] on input "text" at bounding box center [758, 333] width 102 height 21
type input "50"
click at [823, 442] on button "Save & Close" at bounding box center [785, 431] width 75 height 23
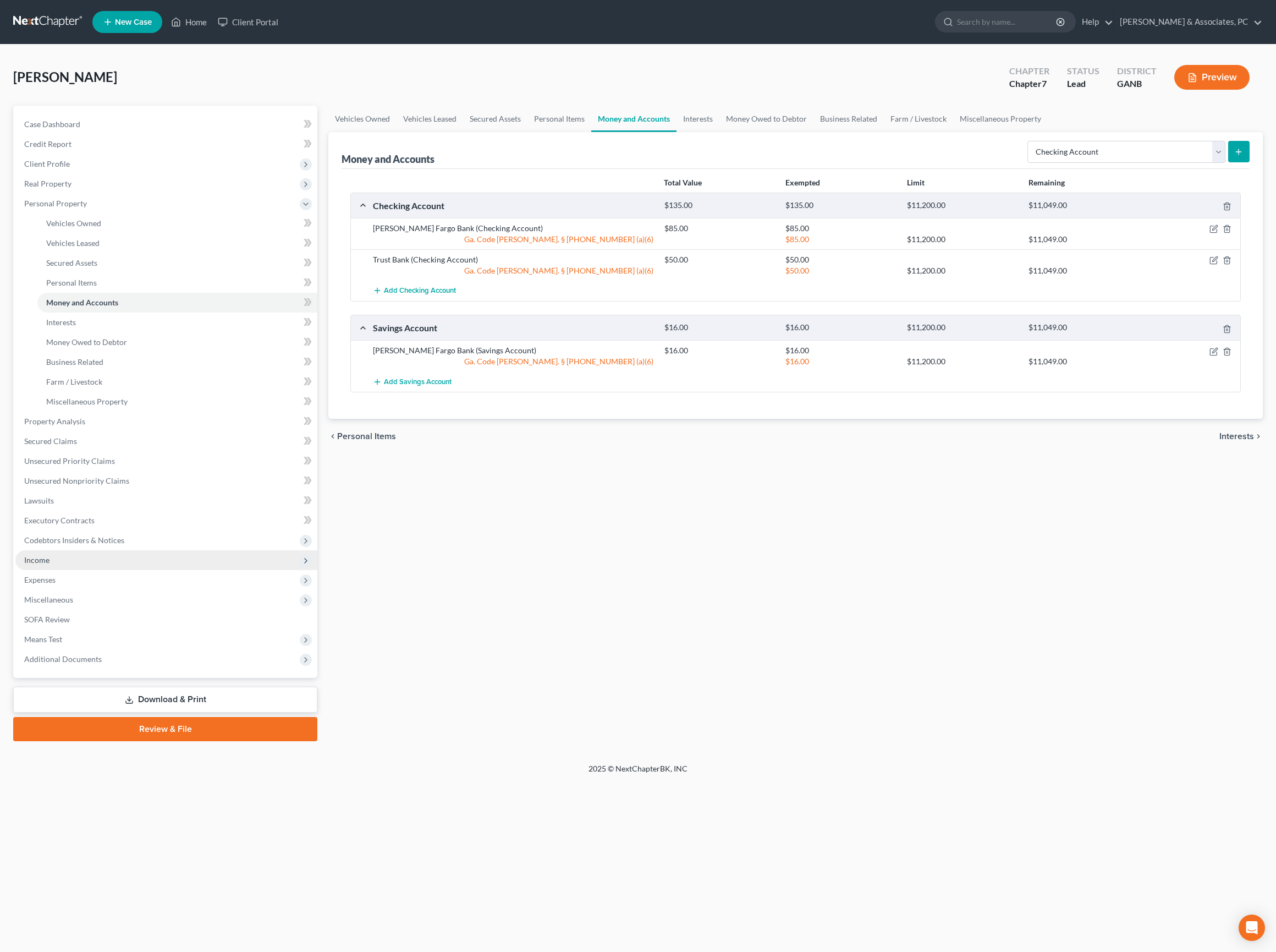
click at [49, 564] on span "Income" at bounding box center [36, 560] width 25 height 10
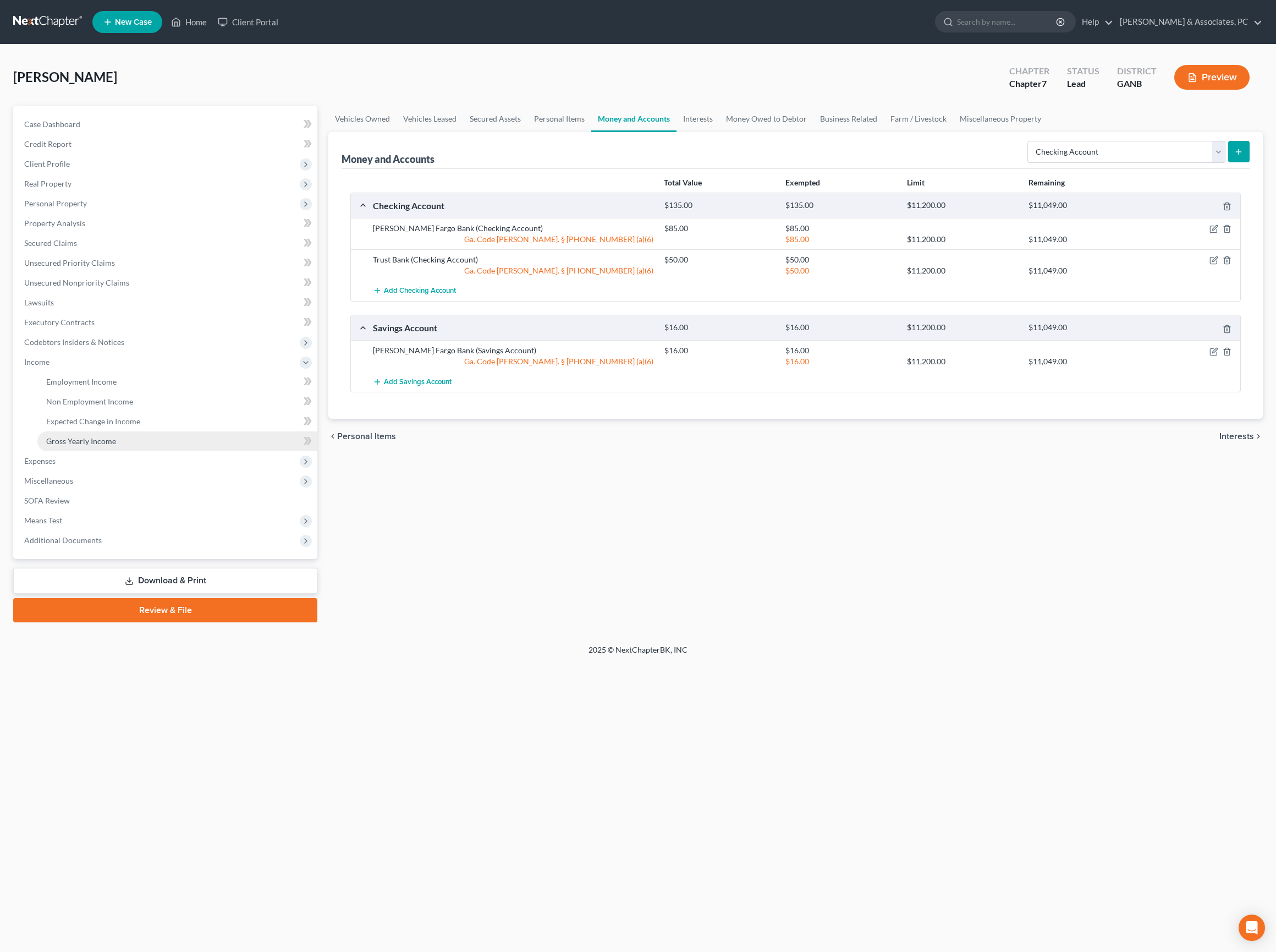
click at [91, 445] on span "Gross Yearly Income" at bounding box center [81, 441] width 69 height 10
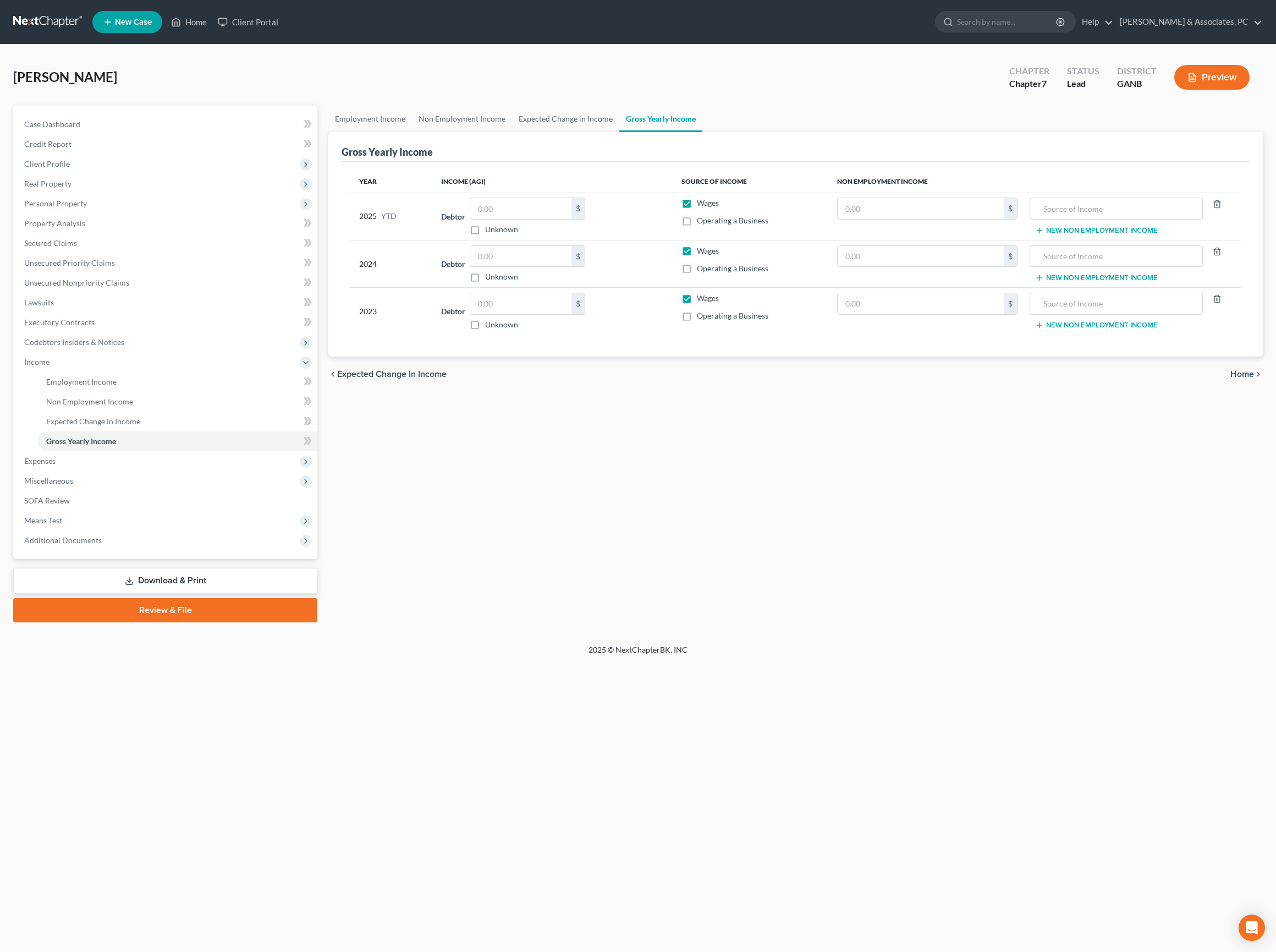
click at [518, 235] on label "Unknown" at bounding box center [501, 230] width 33 height 11
click at [497, 231] on input "Unknown" at bounding box center [493, 227] width 7 height 7
checkbox input "true"
type input "0.00"
click at [485, 235] on label "Unknown" at bounding box center [501, 230] width 33 height 11
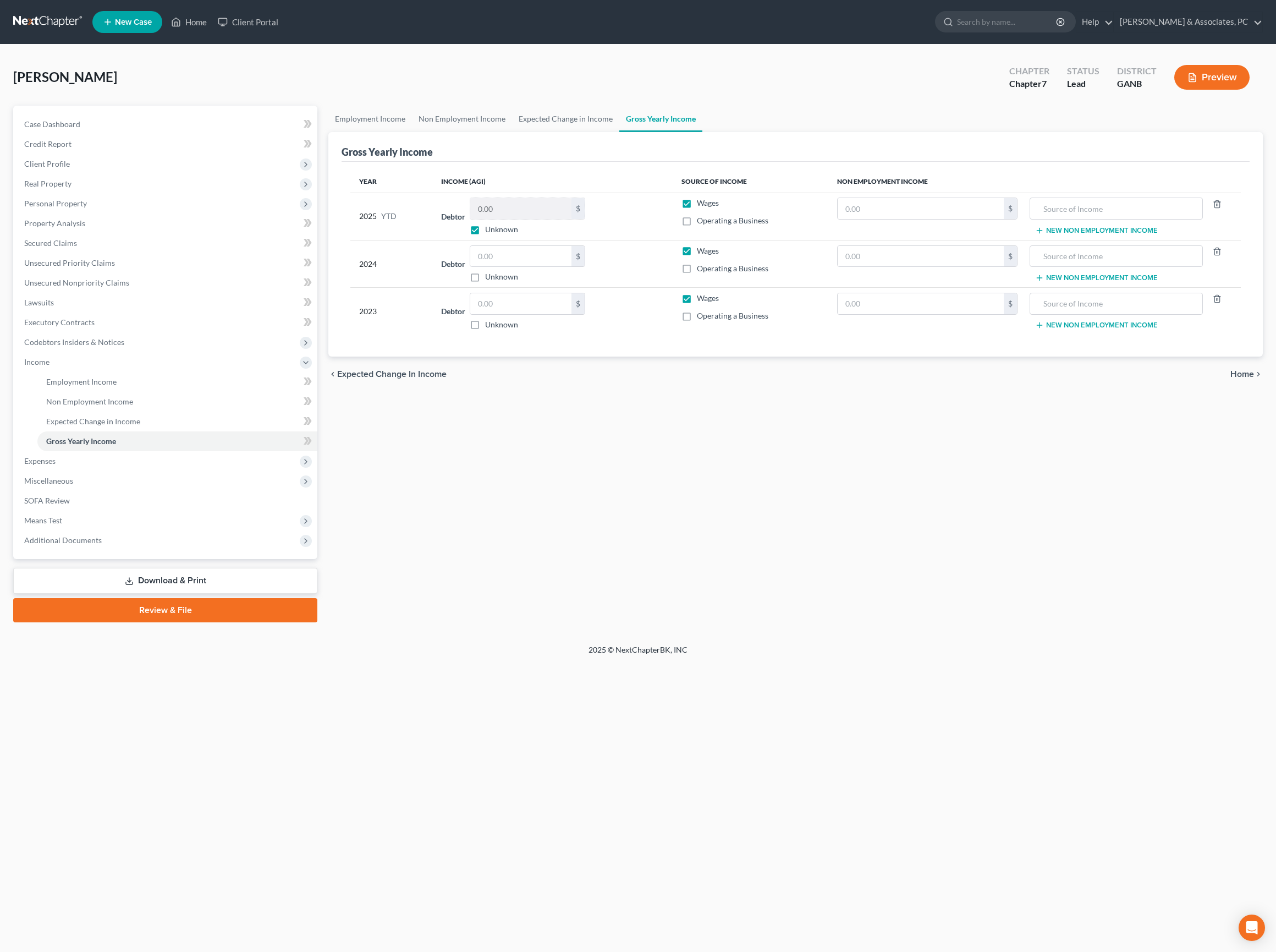
click at [490, 231] on input "Unknown" at bounding box center [493, 227] width 7 height 7
checkbox input "false"
click at [505, 219] on input "0.00" at bounding box center [520, 209] width 101 height 21
type input "0"
click at [552, 220] on div "535,611 $" at bounding box center [527, 208] width 116 height 22
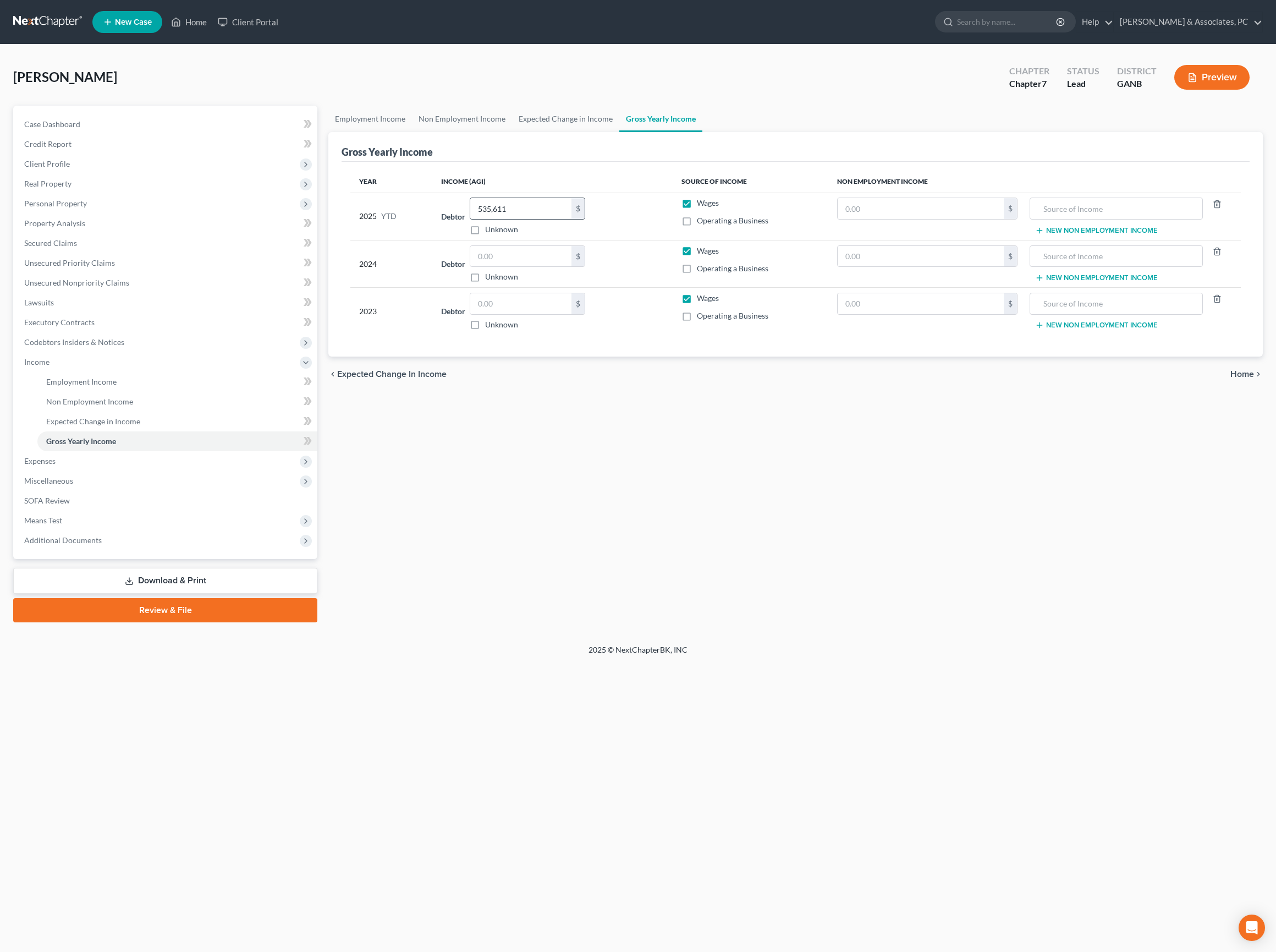
click at [552, 220] on div "535,611 $" at bounding box center [527, 208] width 116 height 22
click at [545, 219] on input "535,611" at bounding box center [520, 209] width 101 height 21
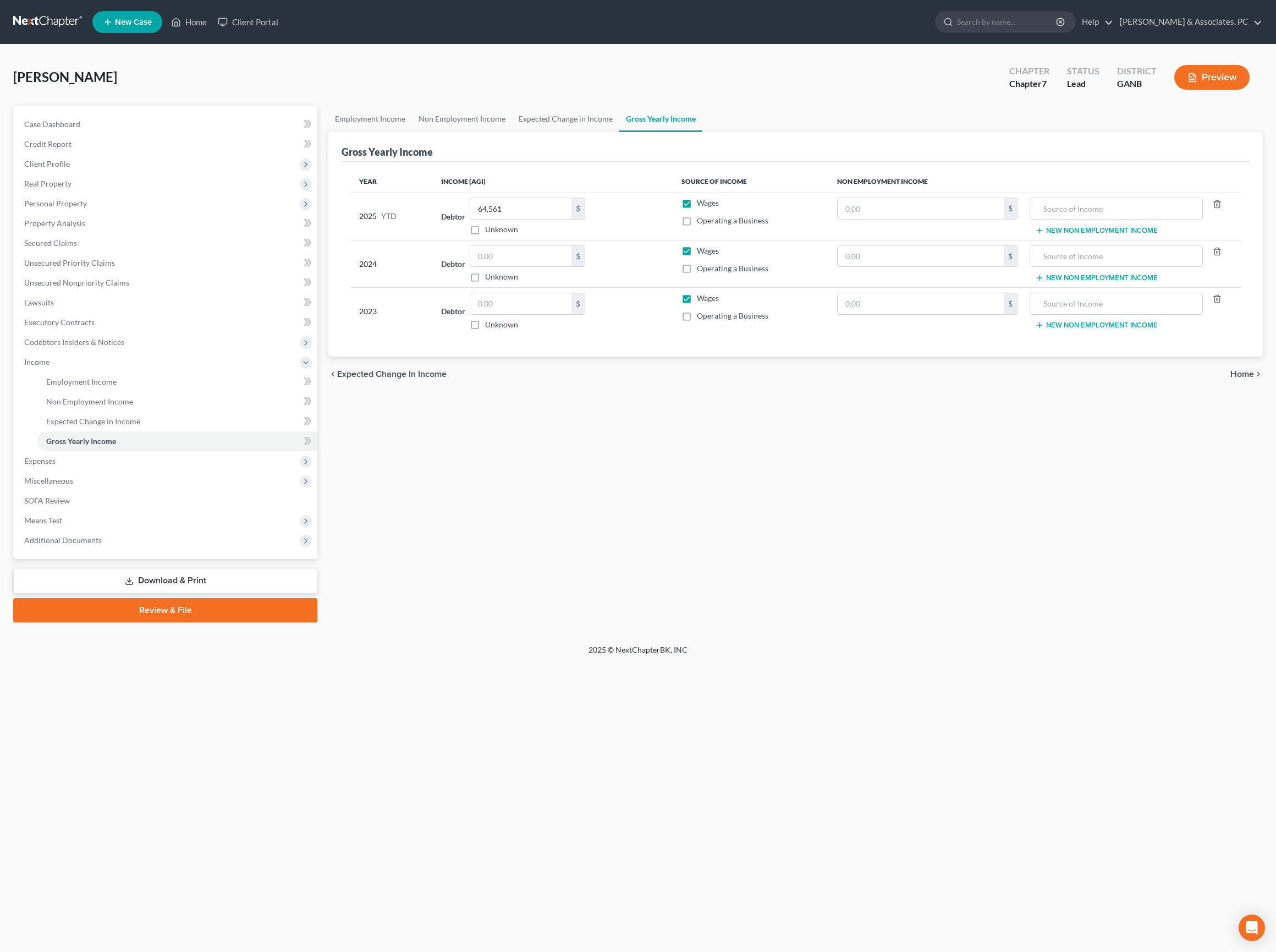
click at [919, 622] on div "Employment Income Non Employment Income Expected Change in Income Gross Yearly …" at bounding box center [796, 364] width 945 height 516
click at [541, 219] on input "64,561" at bounding box center [520, 209] width 101 height 21
click at [540, 219] on input "64,561" at bounding box center [520, 209] width 101 height 21
click at [496, 219] on input "64,561" at bounding box center [520, 209] width 101 height 21
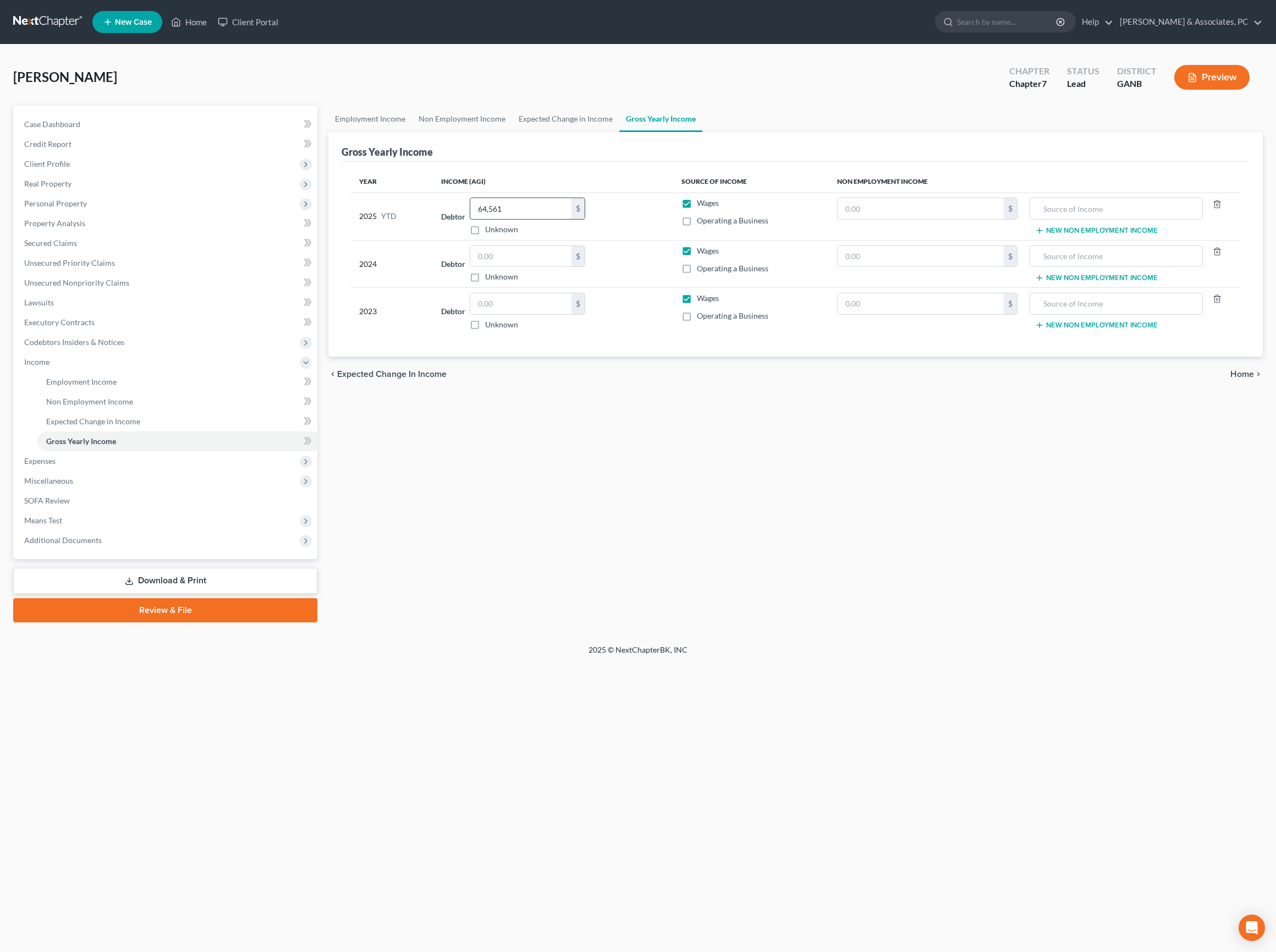
click at [496, 219] on input "64,561" at bounding box center [520, 209] width 101 height 21
drag, startPoint x: 499, startPoint y: 237, endPoint x: 447, endPoint y: 237, distance: 52.0
click at [447, 235] on div "Debtor 64,561.00 $ Unknown Balance Undetermined 64,561 $ Unknown" at bounding box center [553, 216] width 223 height 37
type input "53,561"
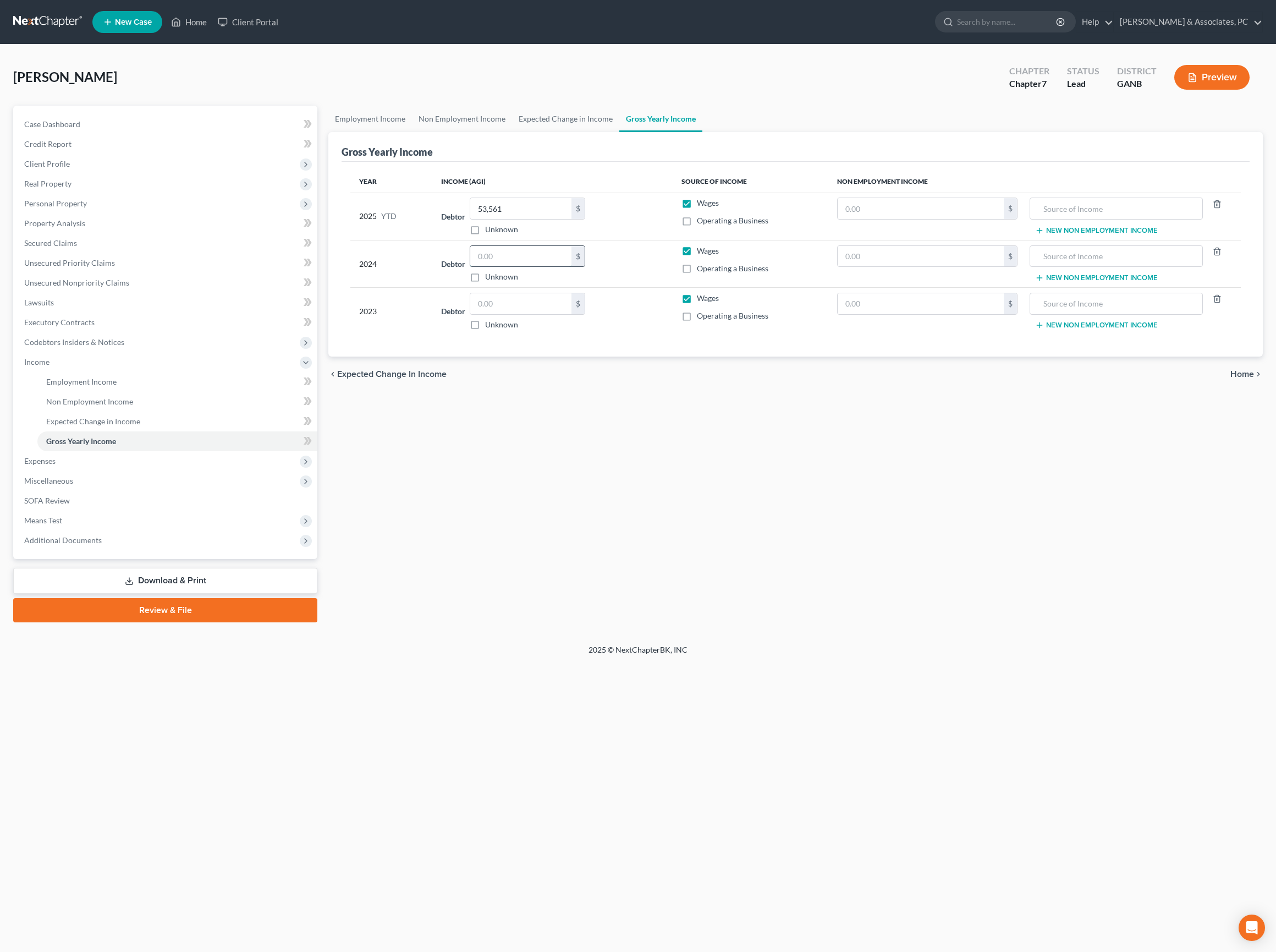
click at [508, 267] on input "text" at bounding box center [520, 256] width 101 height 21
click at [511, 267] on input "text" at bounding box center [520, 256] width 101 height 21
type input "123,272"
click at [719, 578] on div "Employment Income Non Employment Income Expected Change in Income Gross Yearly …" at bounding box center [796, 364] width 945 height 516
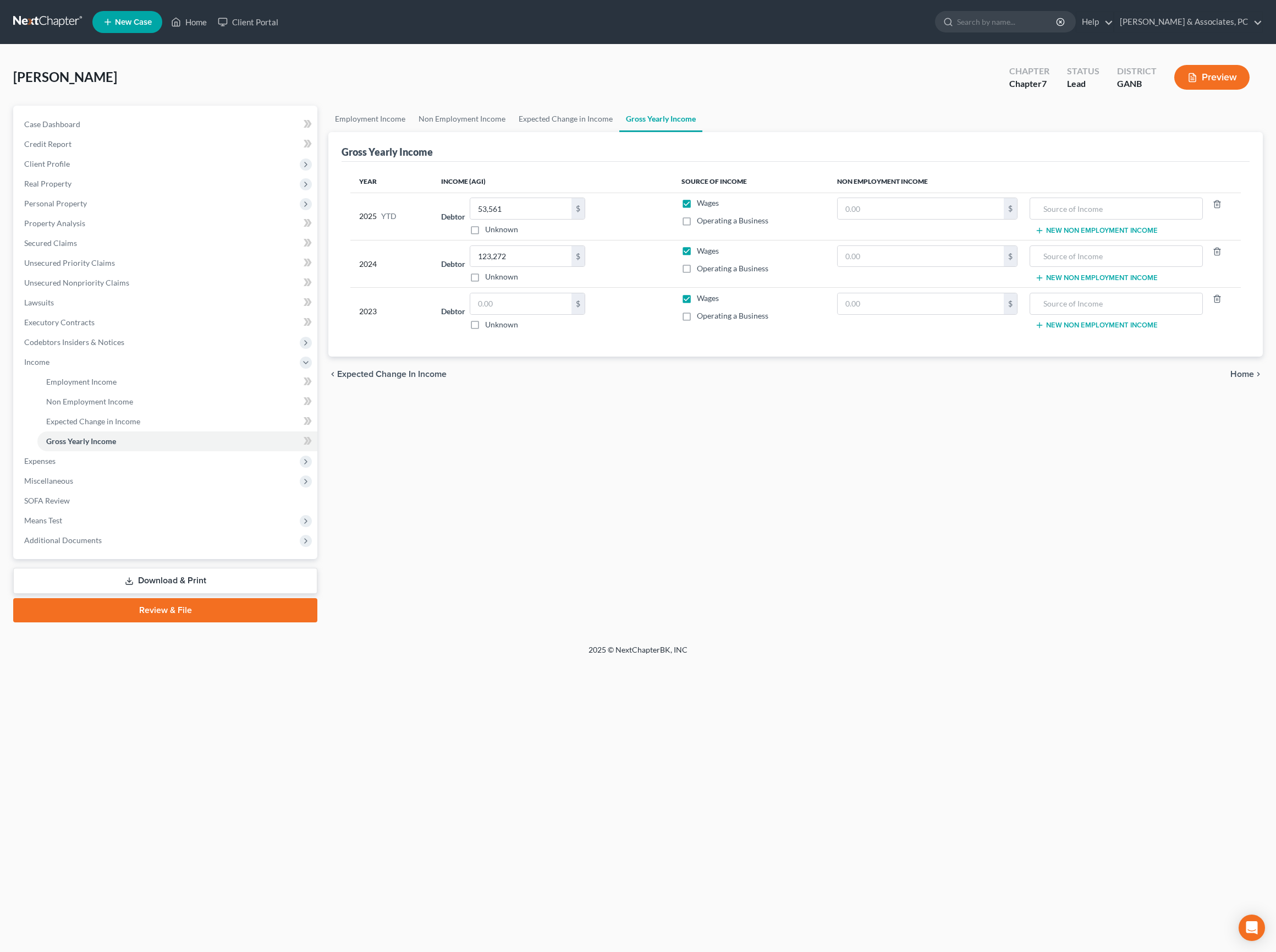
click at [1040, 548] on div "Employment Income Non Employment Income Expected Change in Income Gross Yearly …" at bounding box center [796, 364] width 945 height 516
click at [571, 314] on input "text" at bounding box center [520, 304] width 101 height 21
type input "99,000"
click at [758, 556] on div "Employment Income Non Employment Income Expected Change in Income Gross Yearly …" at bounding box center [796, 364] width 945 height 516
click at [1245, 392] on div "chevron_left Expected Change in Income Home chevron_right" at bounding box center [795, 374] width 935 height 36
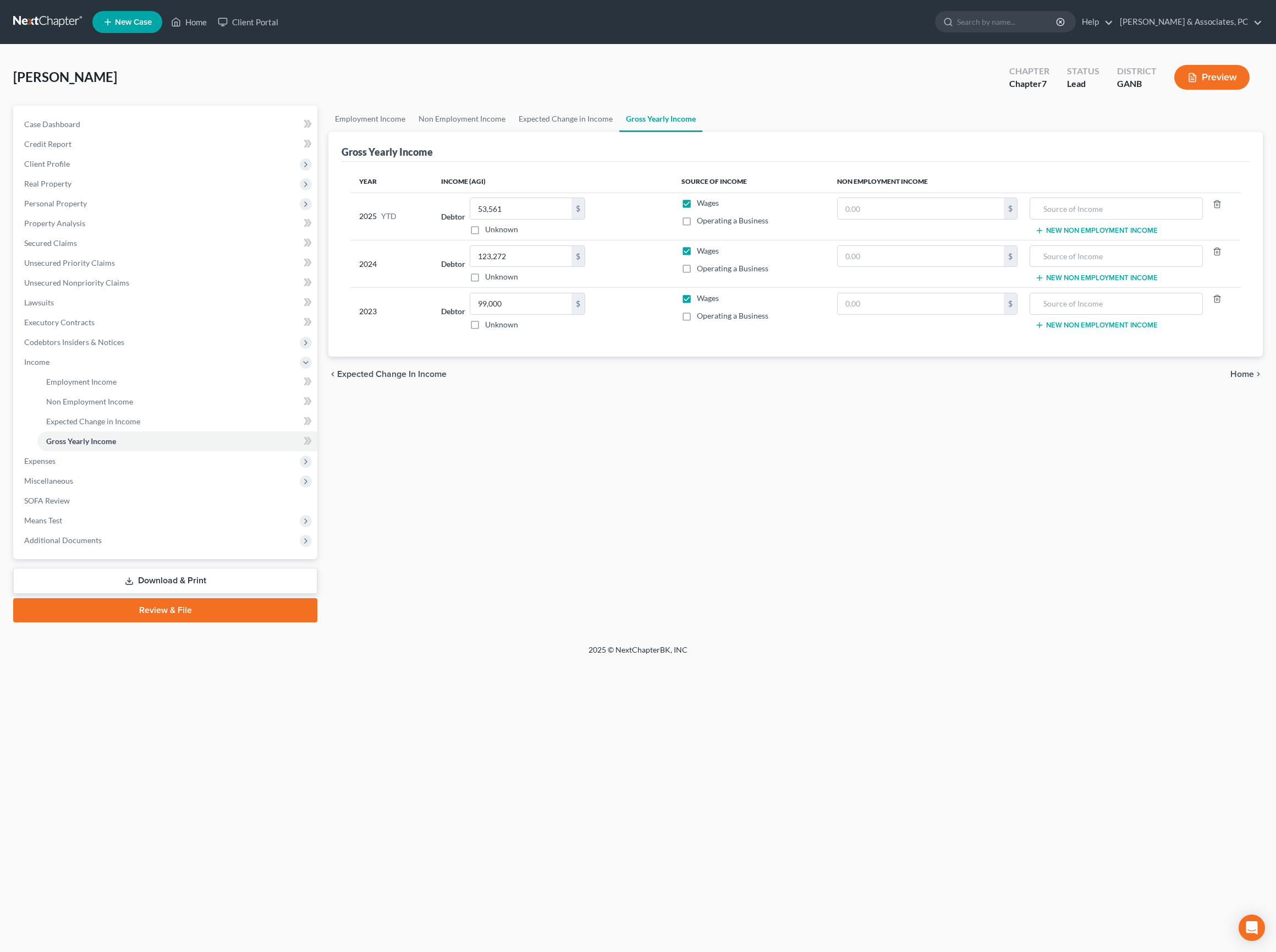
click at [1244, 378] on span "Home" at bounding box center [1242, 373] width 23 height 9
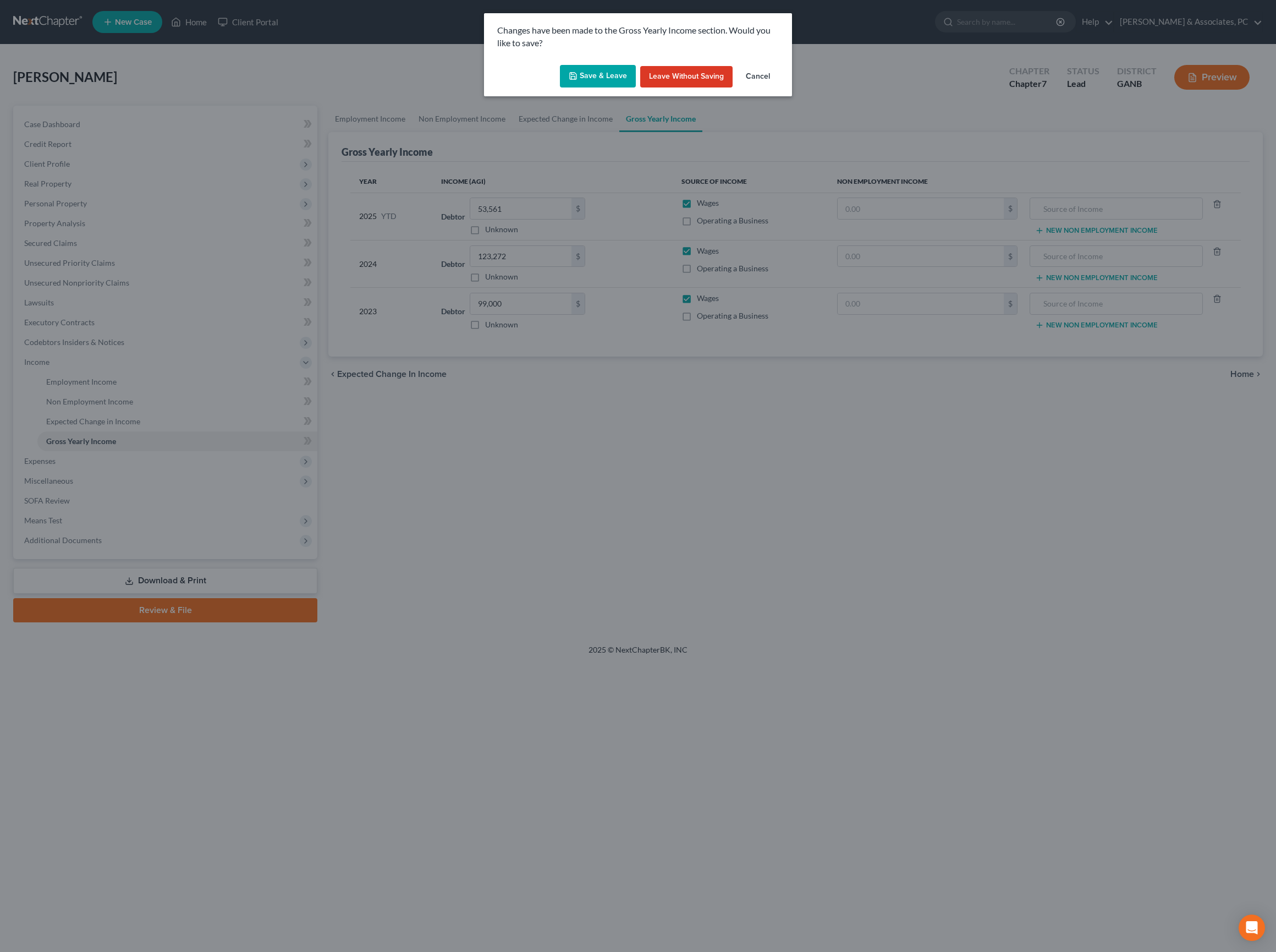
click at [583, 86] on button "Save & Leave" at bounding box center [598, 76] width 76 height 23
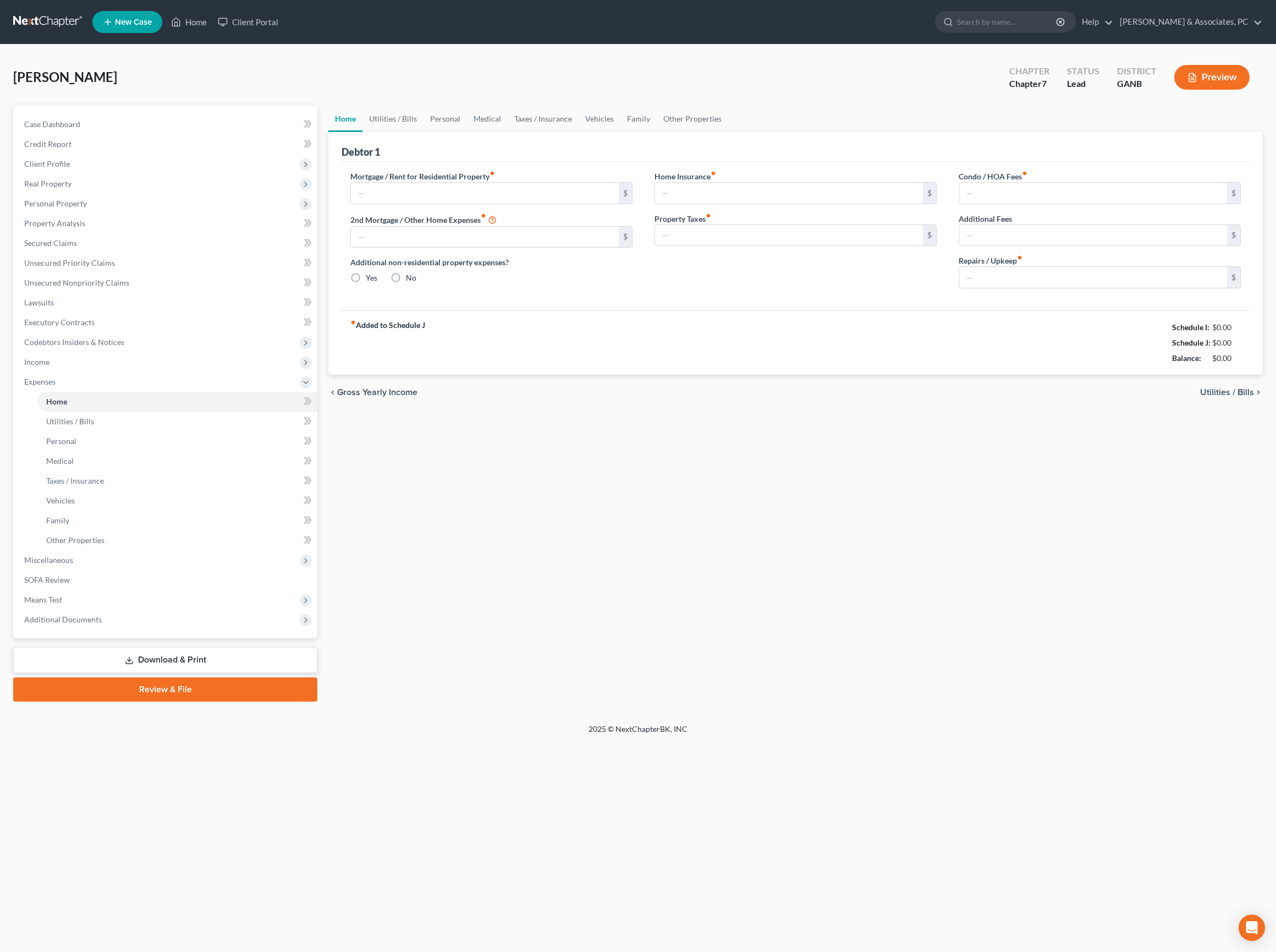
type input "0.00"
radio input "true"
type input "0.00"
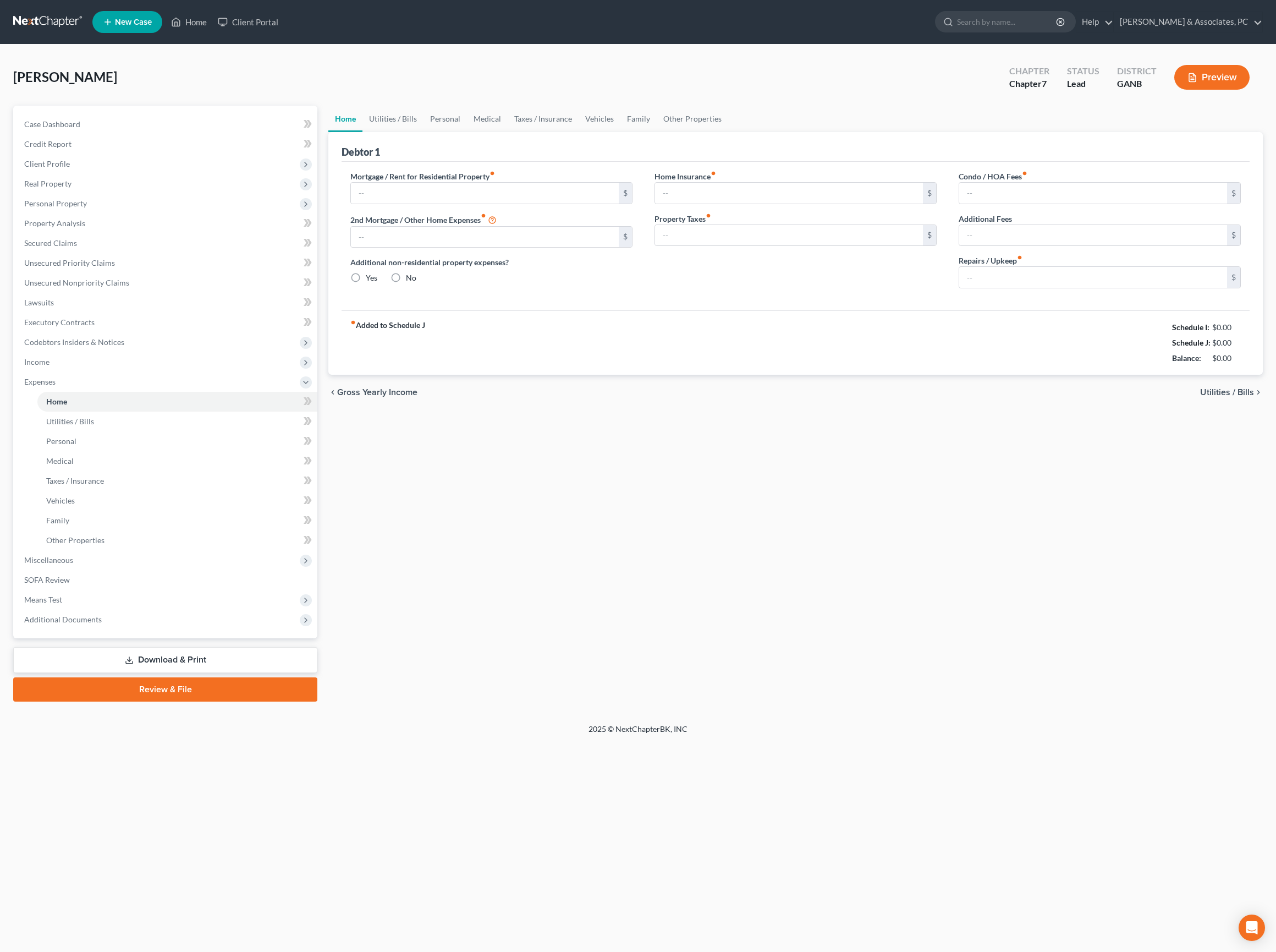
type input "0.00"
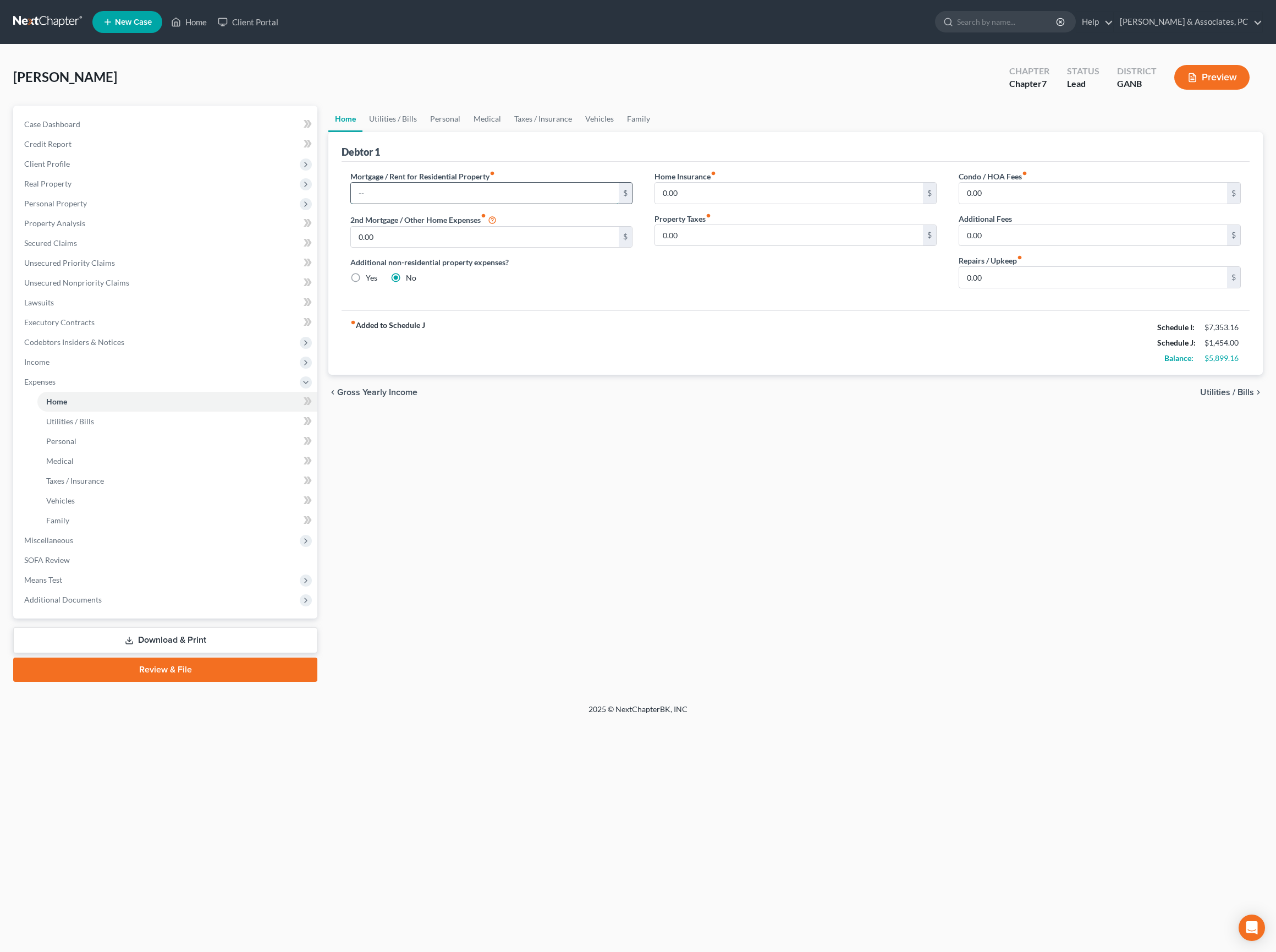
click at [465, 204] on input "text" at bounding box center [484, 193] width 267 height 21
click at [718, 561] on div "Home Utilities / Bills Personal Medical Taxes / Insurance Vehicles Family Debto…" at bounding box center [796, 394] width 945 height 576
click at [474, 204] on input "text" at bounding box center [484, 193] width 267 height 21
type input "4"
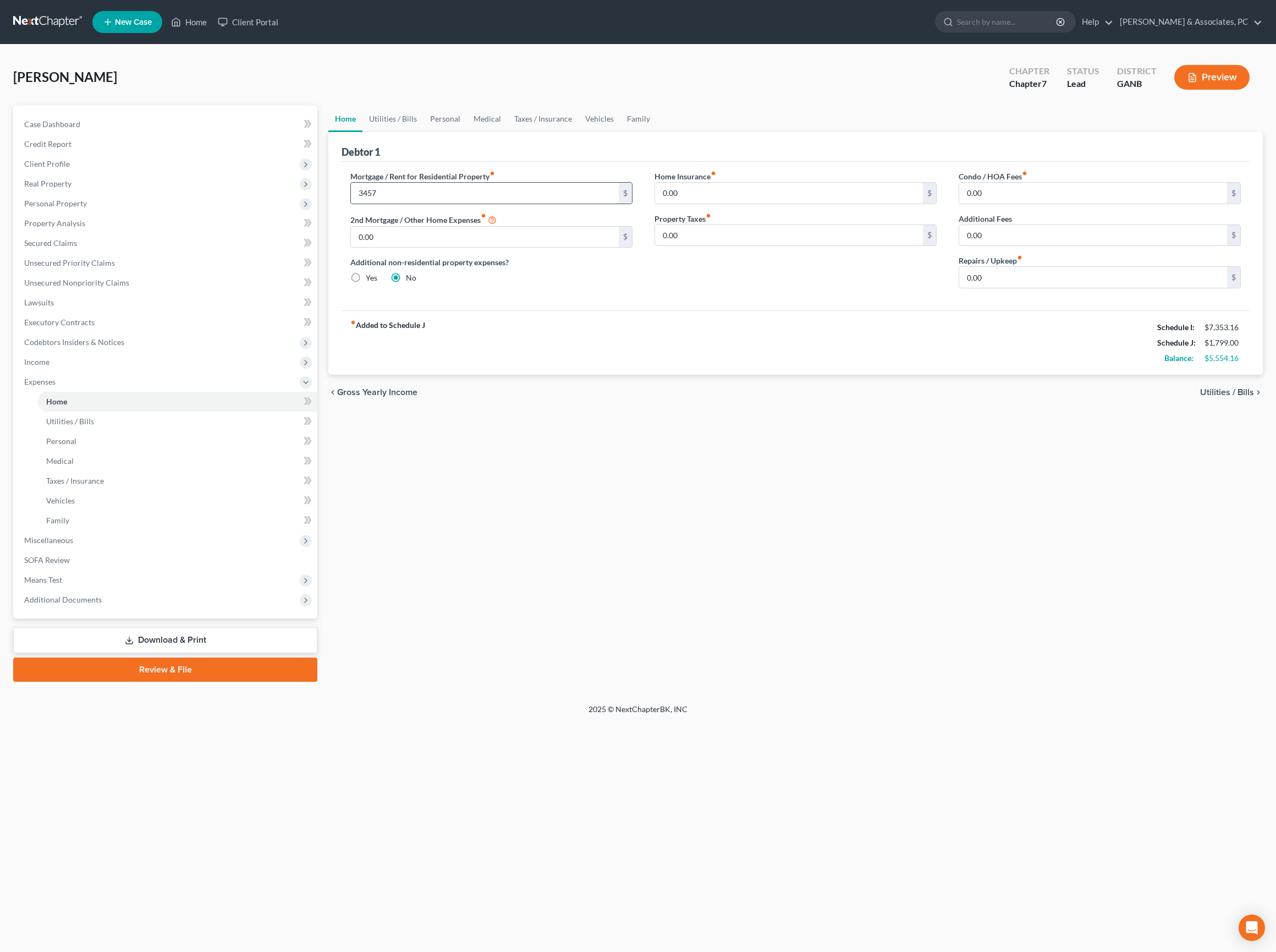
type input "3,457"
click at [743, 495] on div "Home Utilities / Bills Personal Medical Taxes / Insurance Vehicles Family Debto…" at bounding box center [796, 394] width 945 height 576
click at [621, 125] on link "Vehicles" at bounding box center [600, 119] width 42 height 27
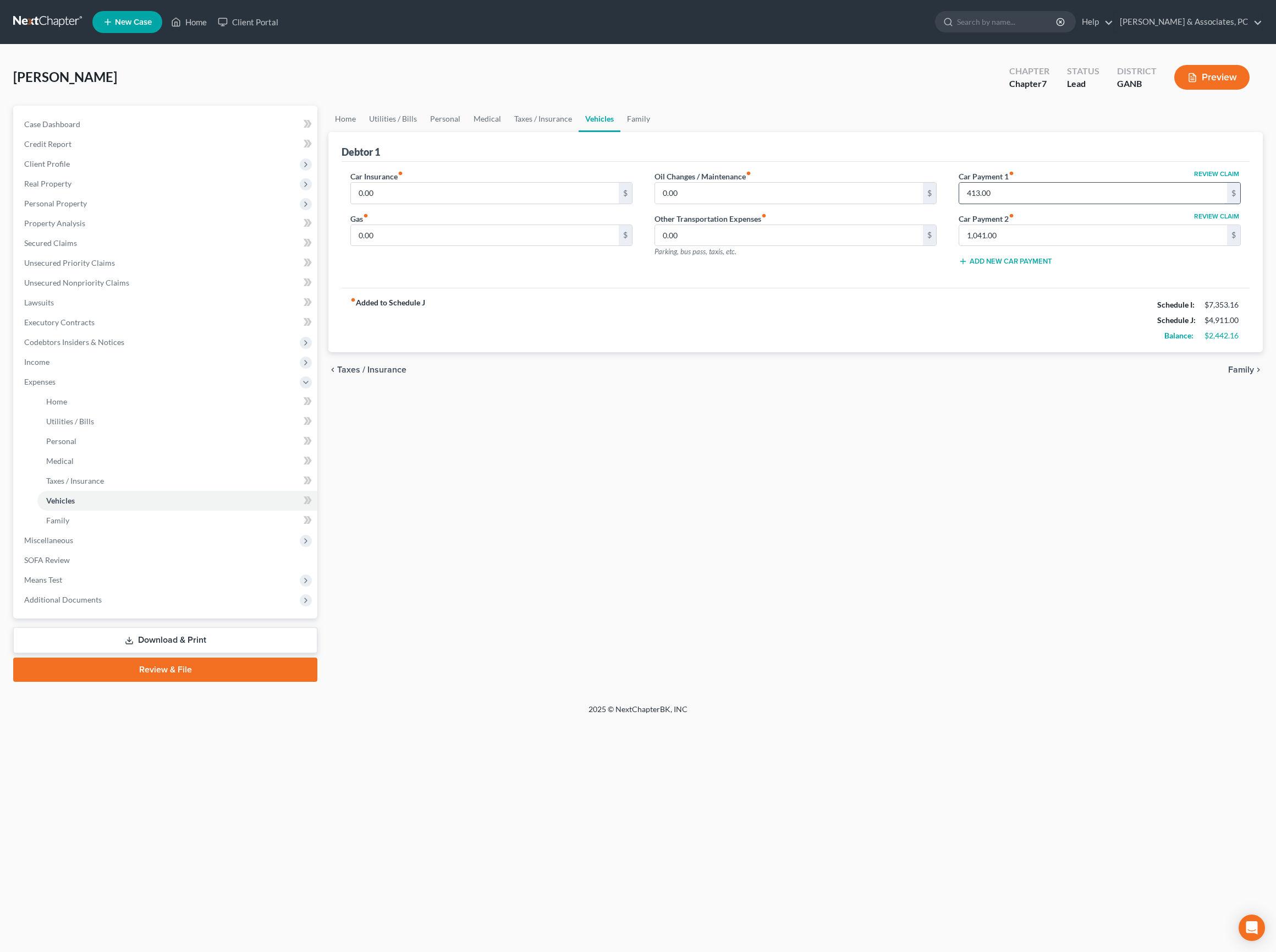
click at [1080, 204] on input "413.00" at bounding box center [1093, 193] width 267 height 21
click at [1080, 246] on input "1,041.00" at bounding box center [1093, 235] width 267 height 21
click at [663, 520] on div "Home Utilities / Bills Personal Medical Taxes / Insurance Vehicles Family Debto…" at bounding box center [796, 394] width 945 height 576
click at [69, 168] on span "Client Profile" at bounding box center [47, 164] width 45 height 10
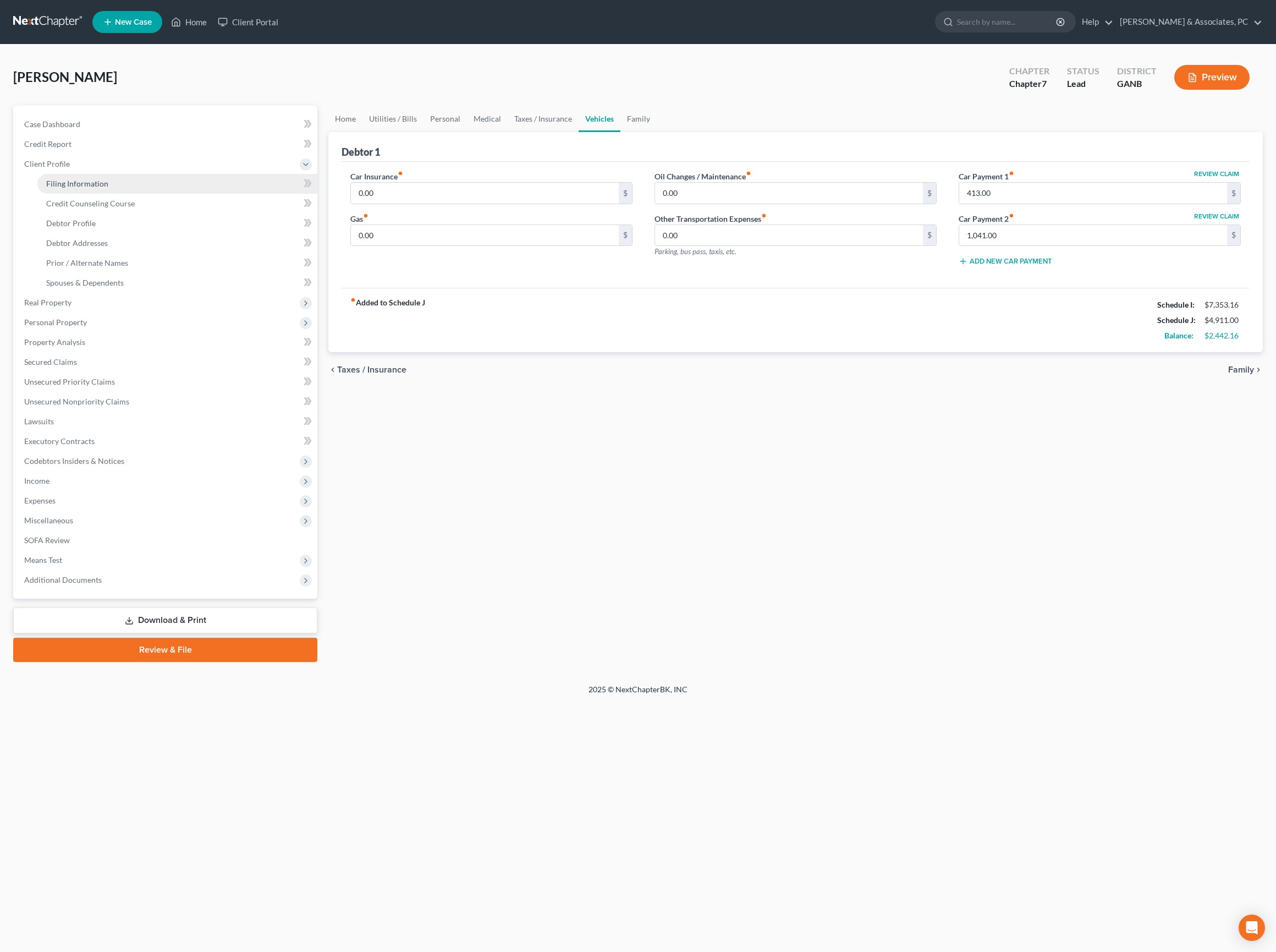
click at [95, 188] on span "Filing Information" at bounding box center [77, 183] width 62 height 10
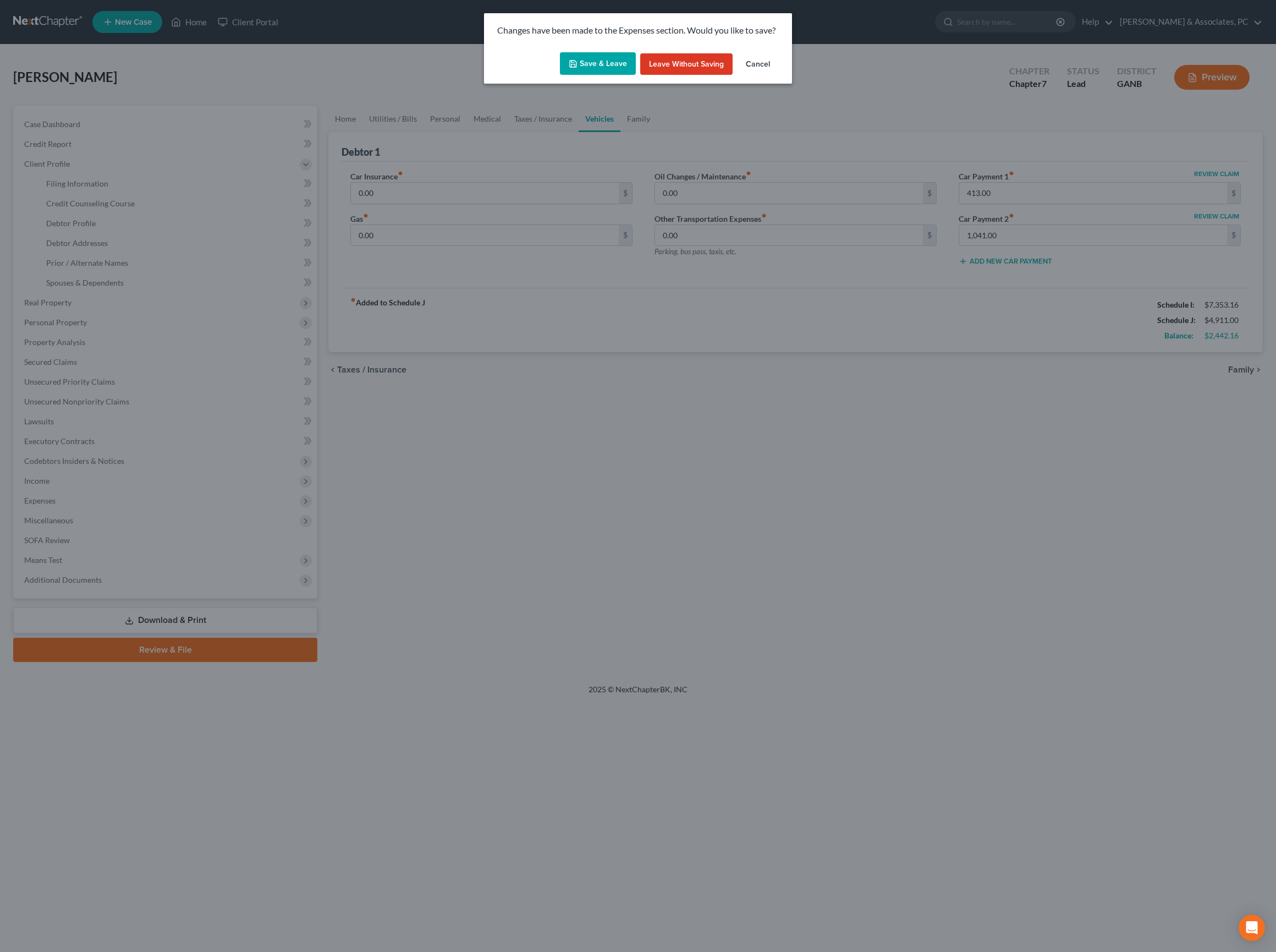
click at [582, 74] on button "Save & Leave" at bounding box center [598, 64] width 76 height 23
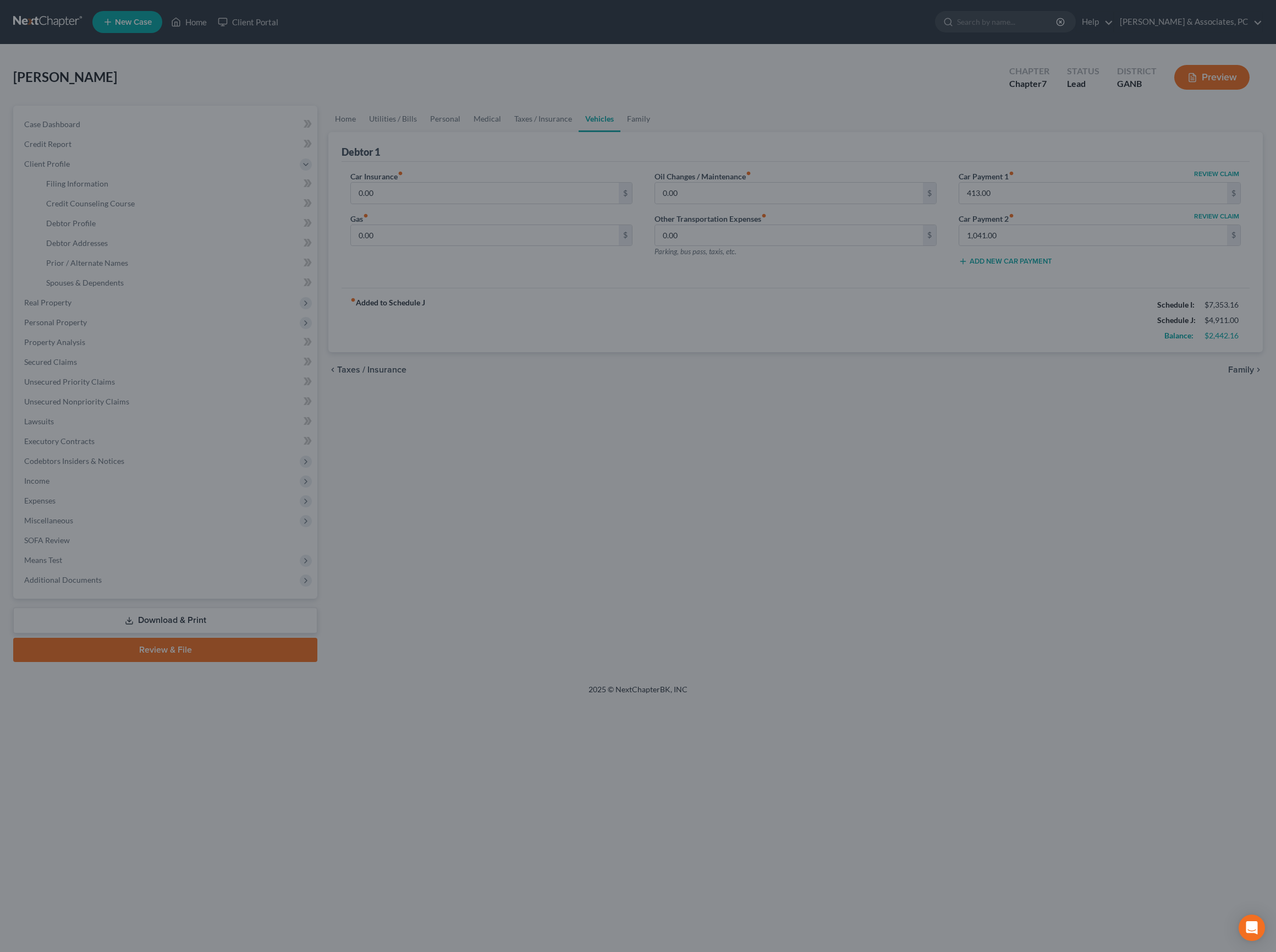
select select "1"
select select "0"
select select "19"
select select "0"
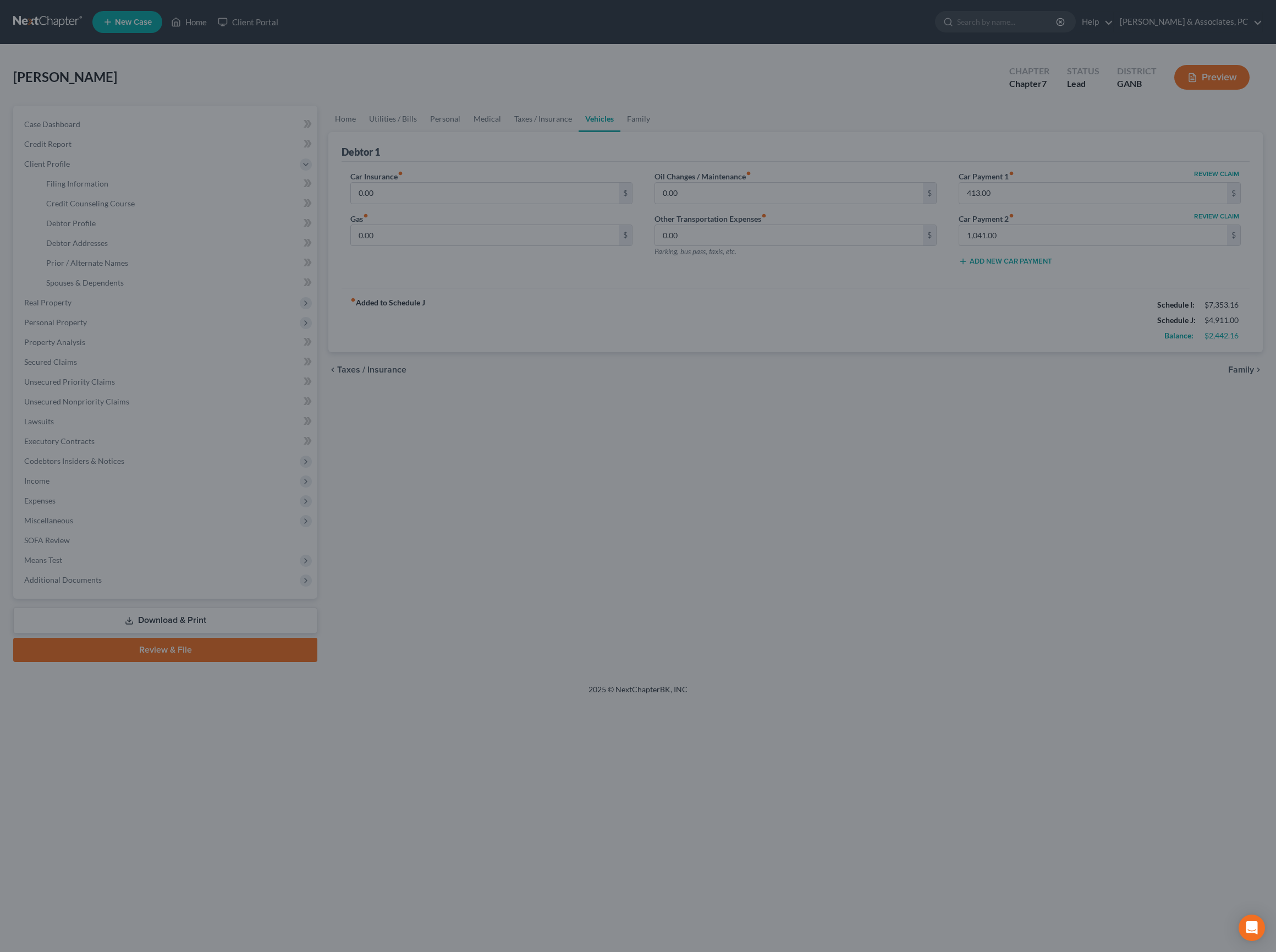
select select "10"
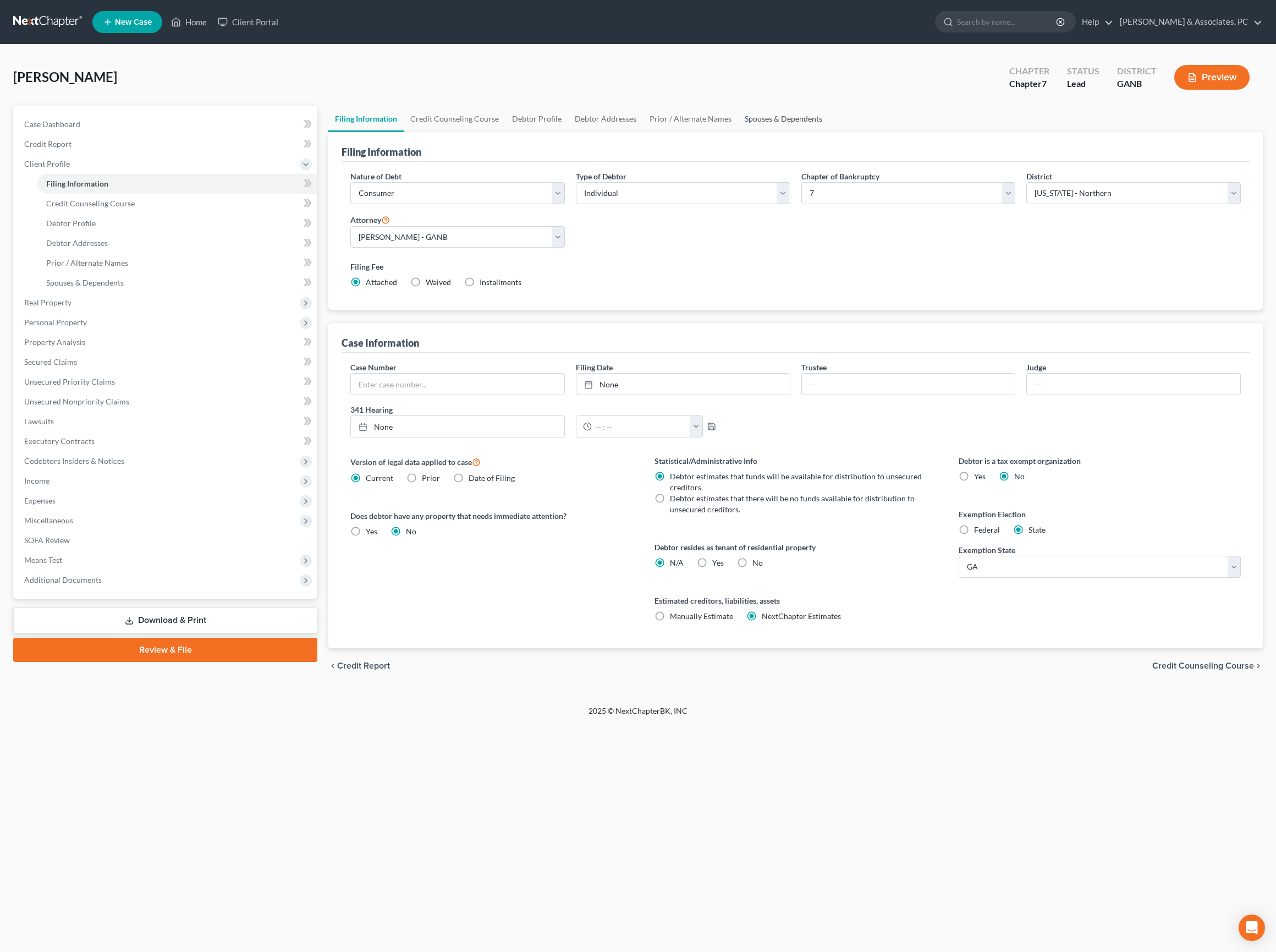
click at [829, 131] on link "Spouses & Dependents" at bounding box center [783, 119] width 91 height 27
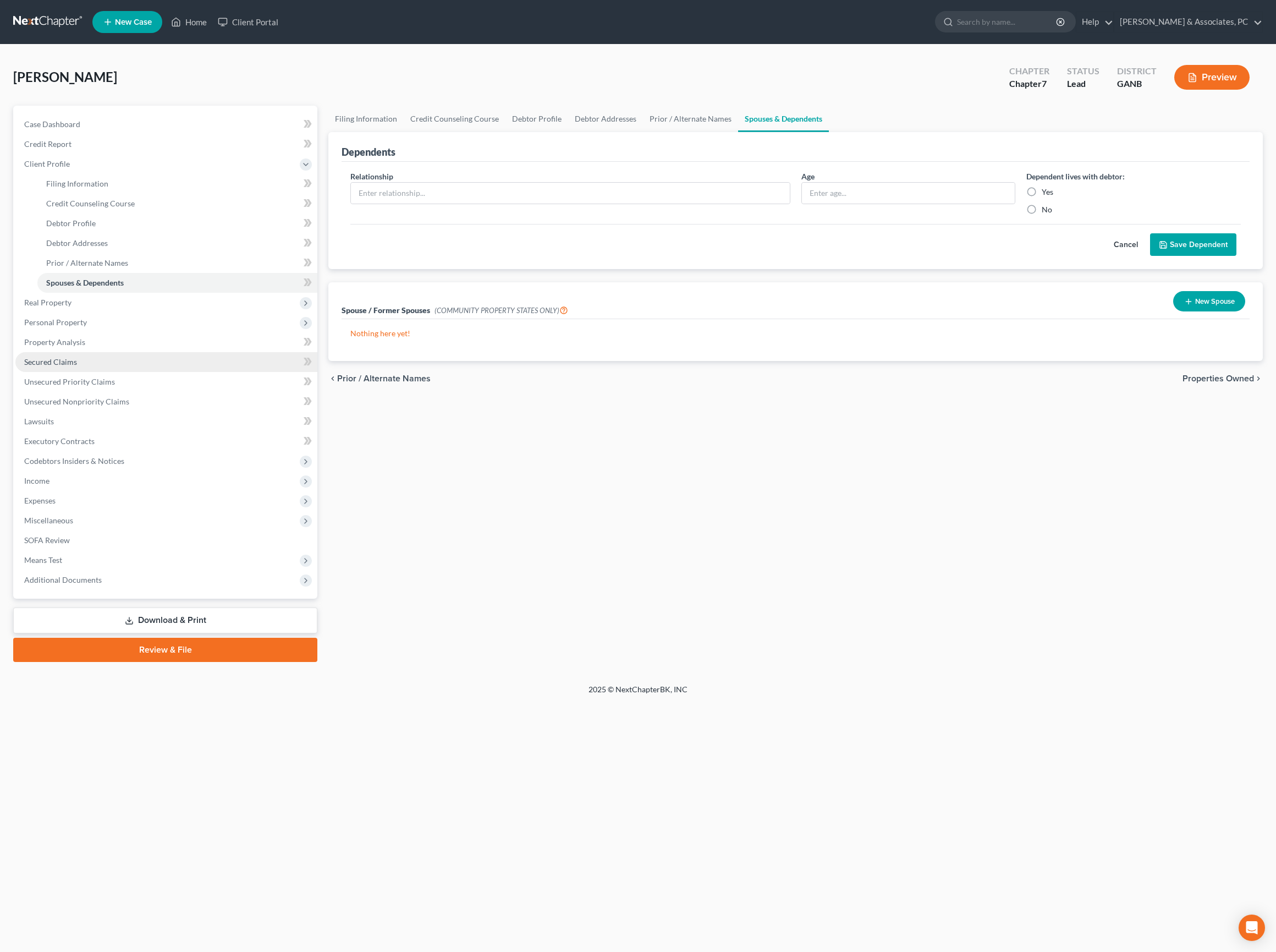
click at [77, 366] on span "Secured Claims" at bounding box center [50, 362] width 53 height 10
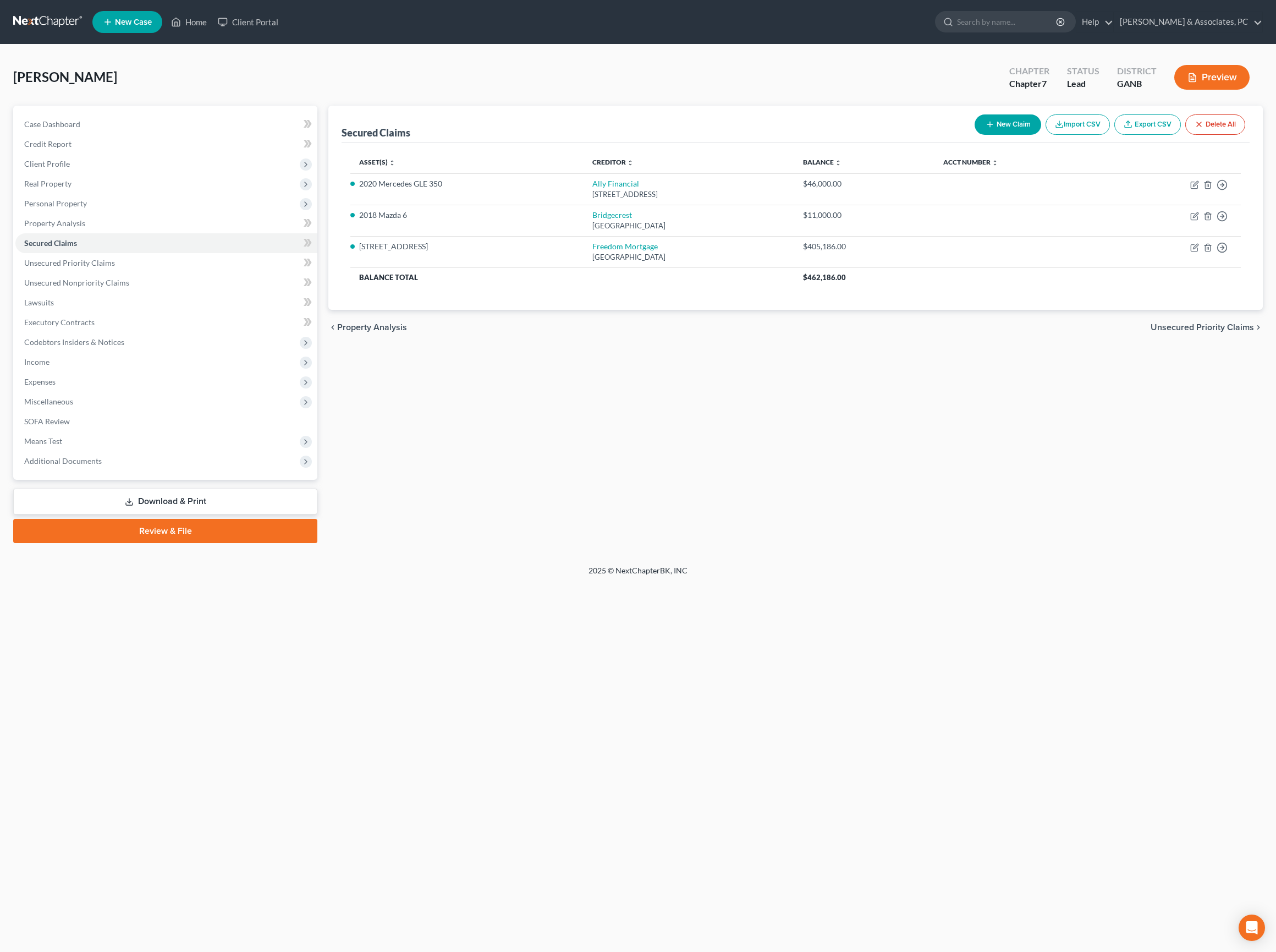
click at [929, 526] on div "Secured Claims New Claim Import CSV Export CSV Delete All Asset(s) expand_more …" at bounding box center [796, 324] width 945 height 437
click at [158, 293] on link "Unsecured Nonpriority Claims" at bounding box center [166, 283] width 302 height 20
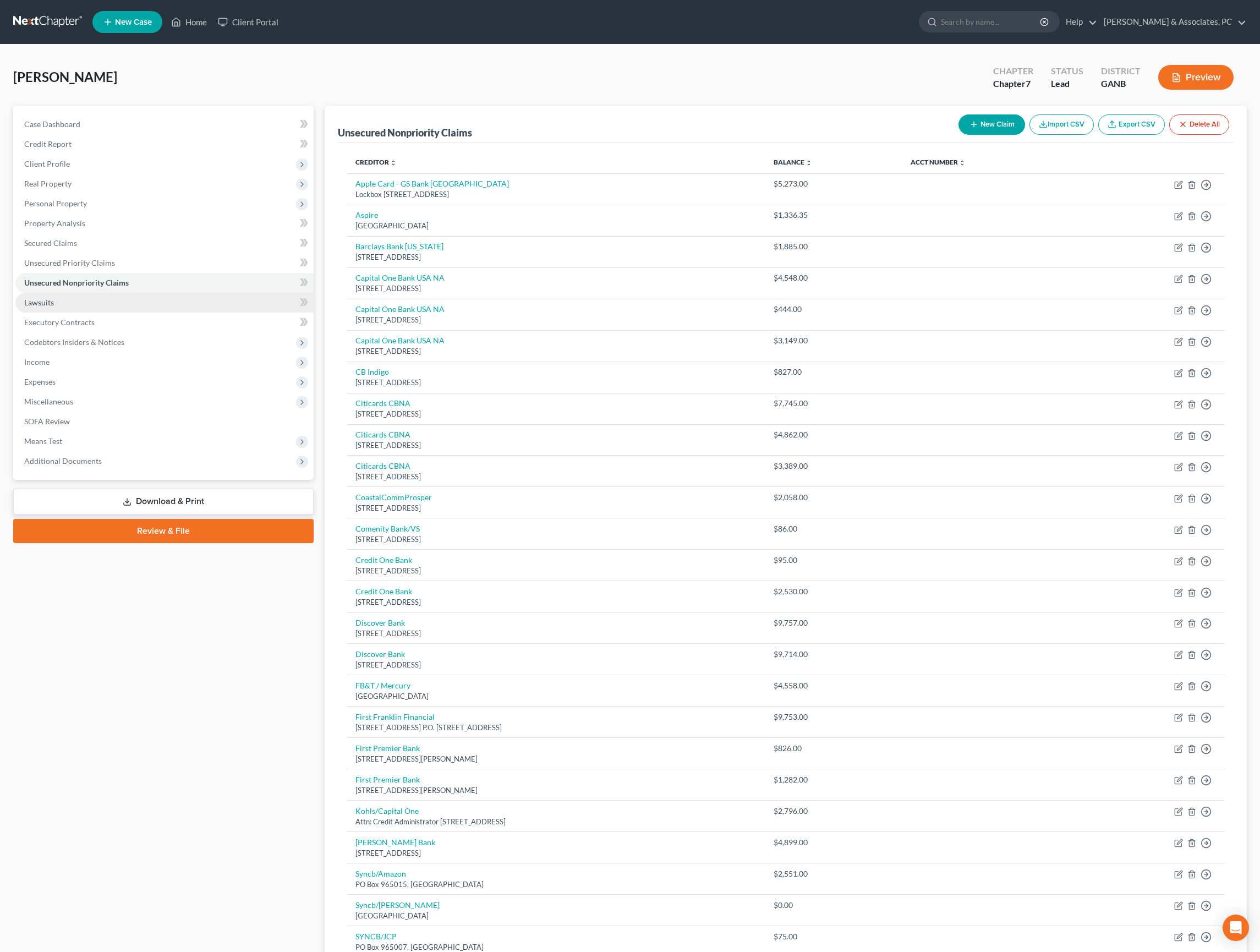
click at [53, 307] on span "Lawsuits" at bounding box center [39, 302] width 30 height 10
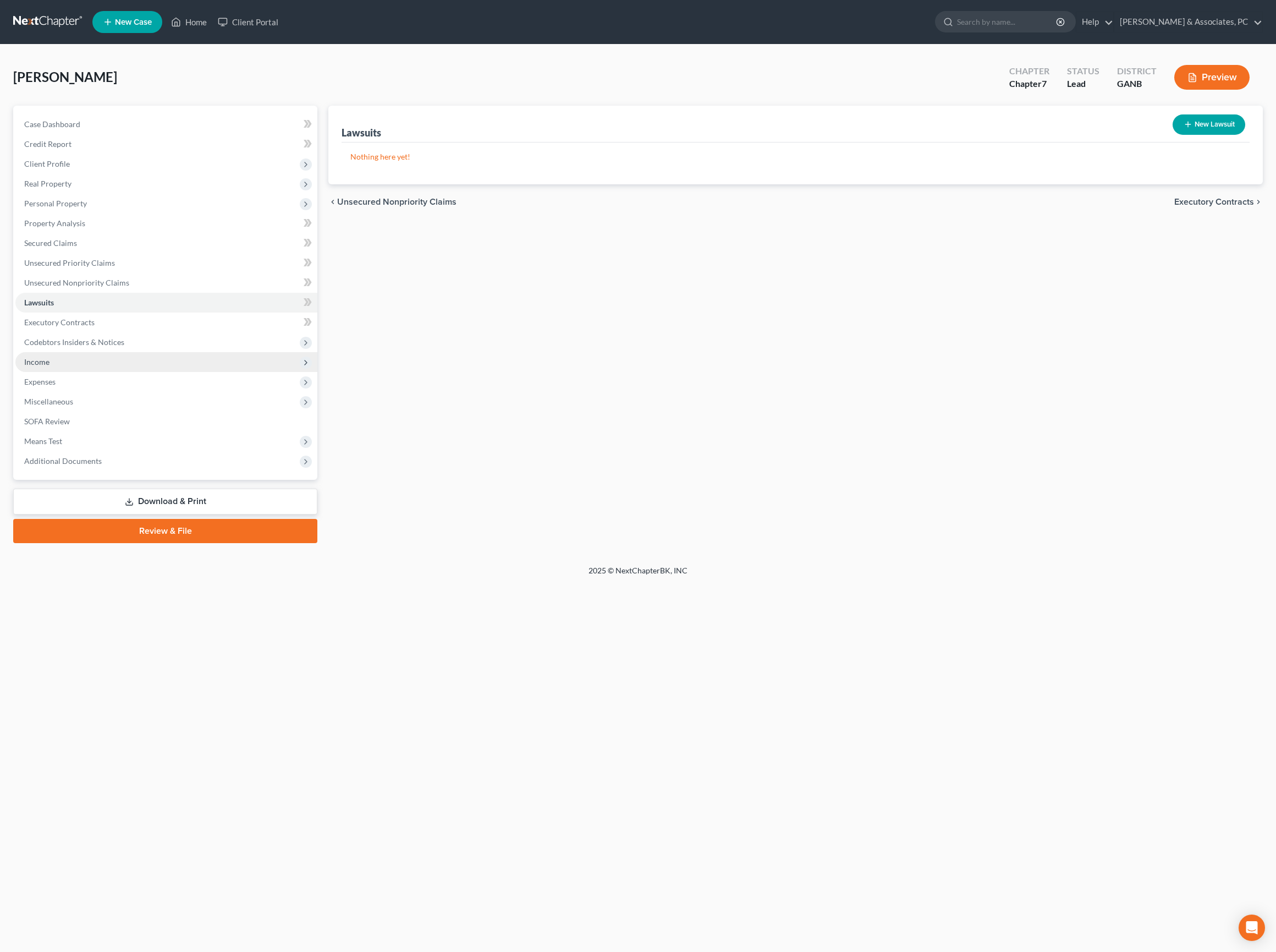
click at [49, 366] on span "Income" at bounding box center [36, 362] width 25 height 10
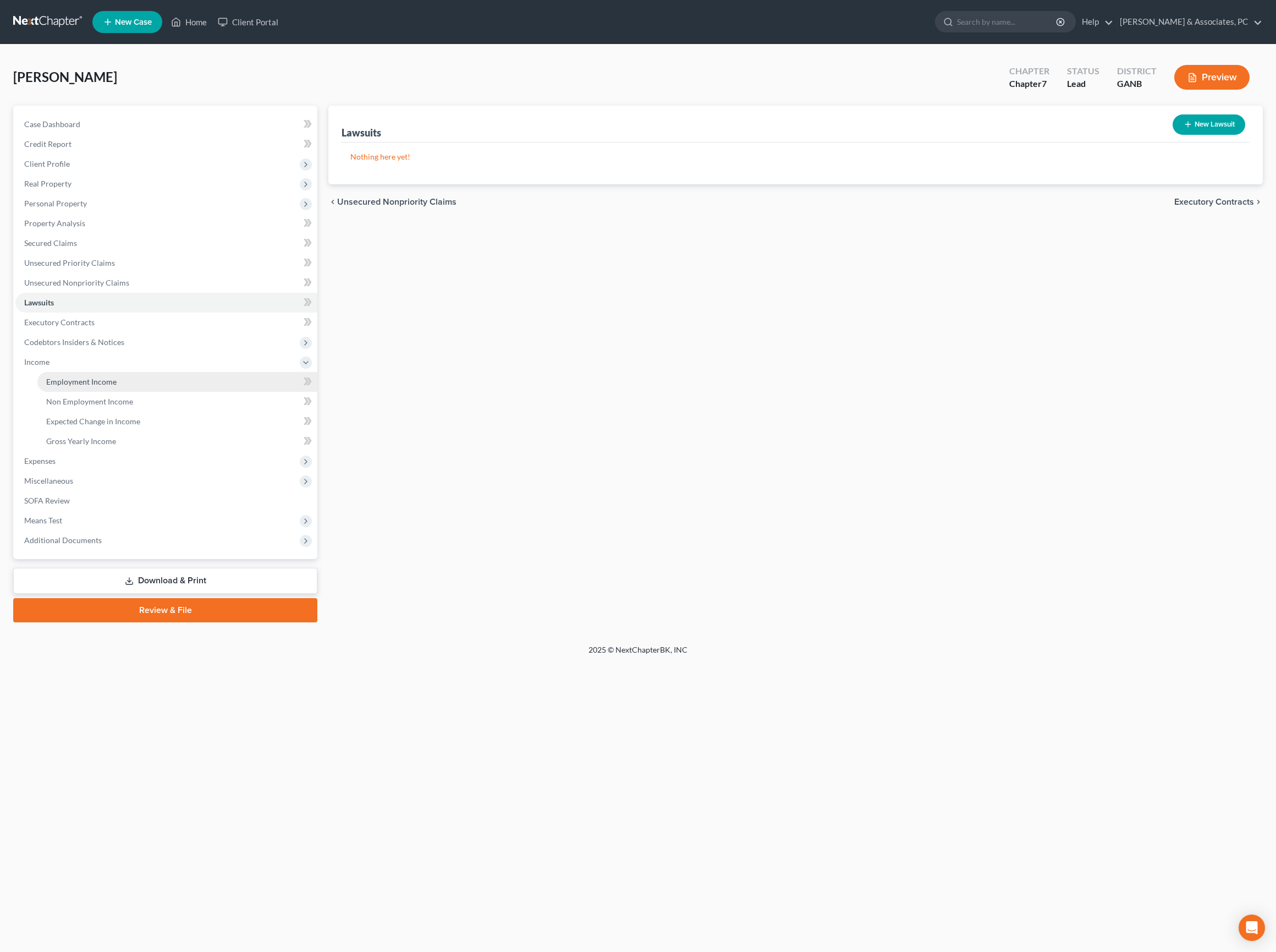
click at [86, 386] on span "Employment Income" at bounding box center [81, 381] width 70 height 10
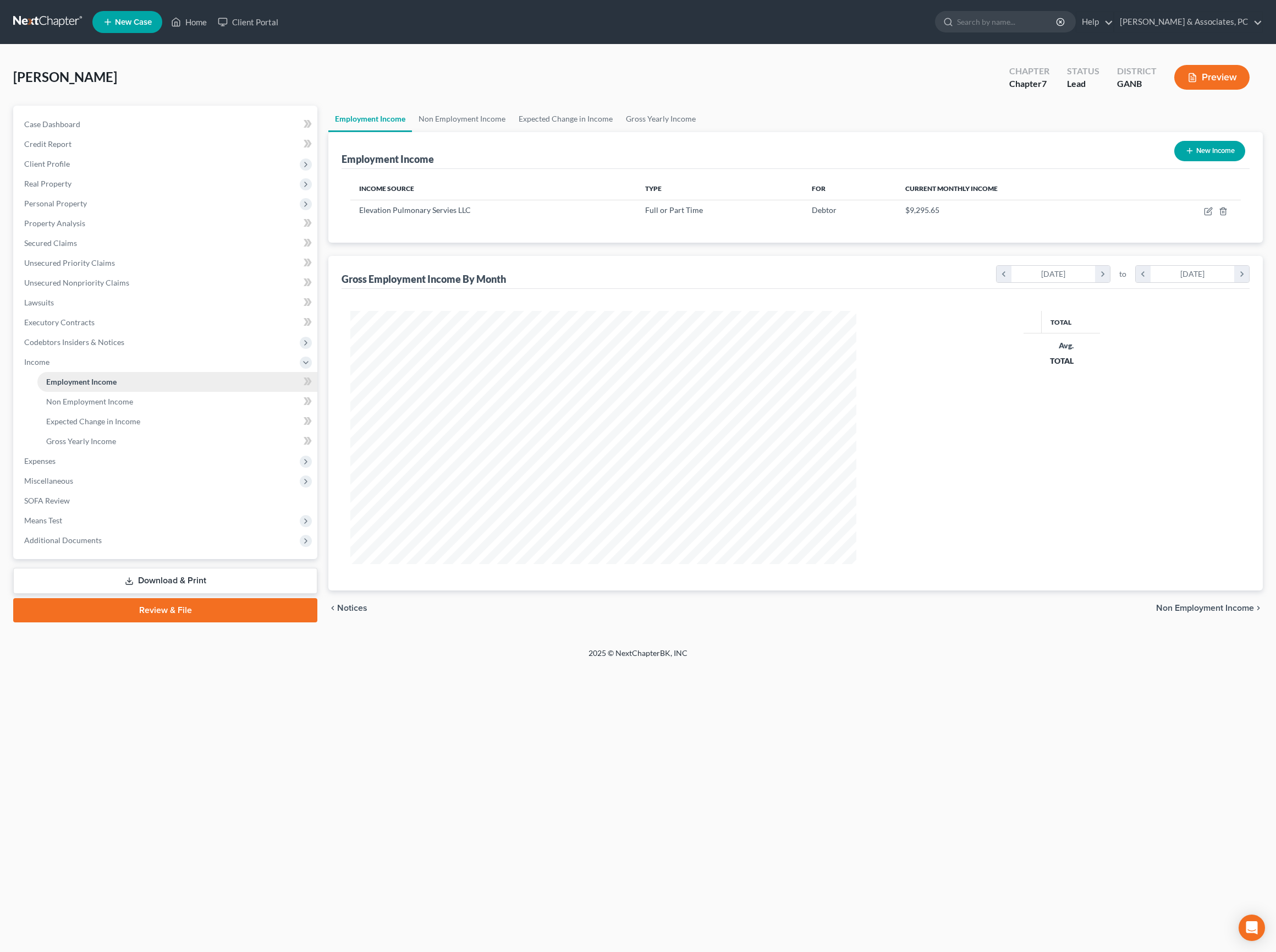
scroll to position [253, 527]
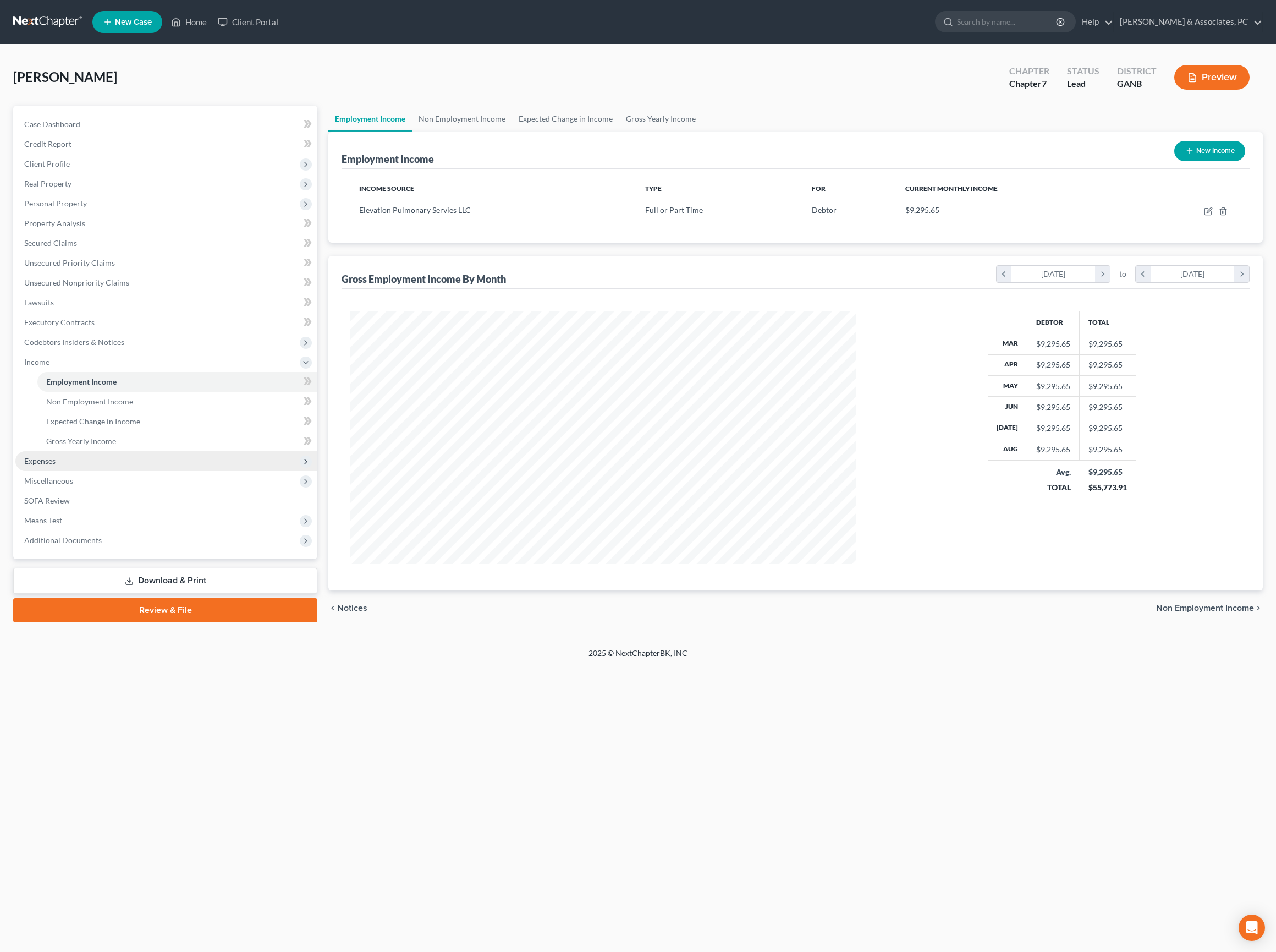
click at [70, 471] on span "Expenses" at bounding box center [166, 461] width 302 height 20
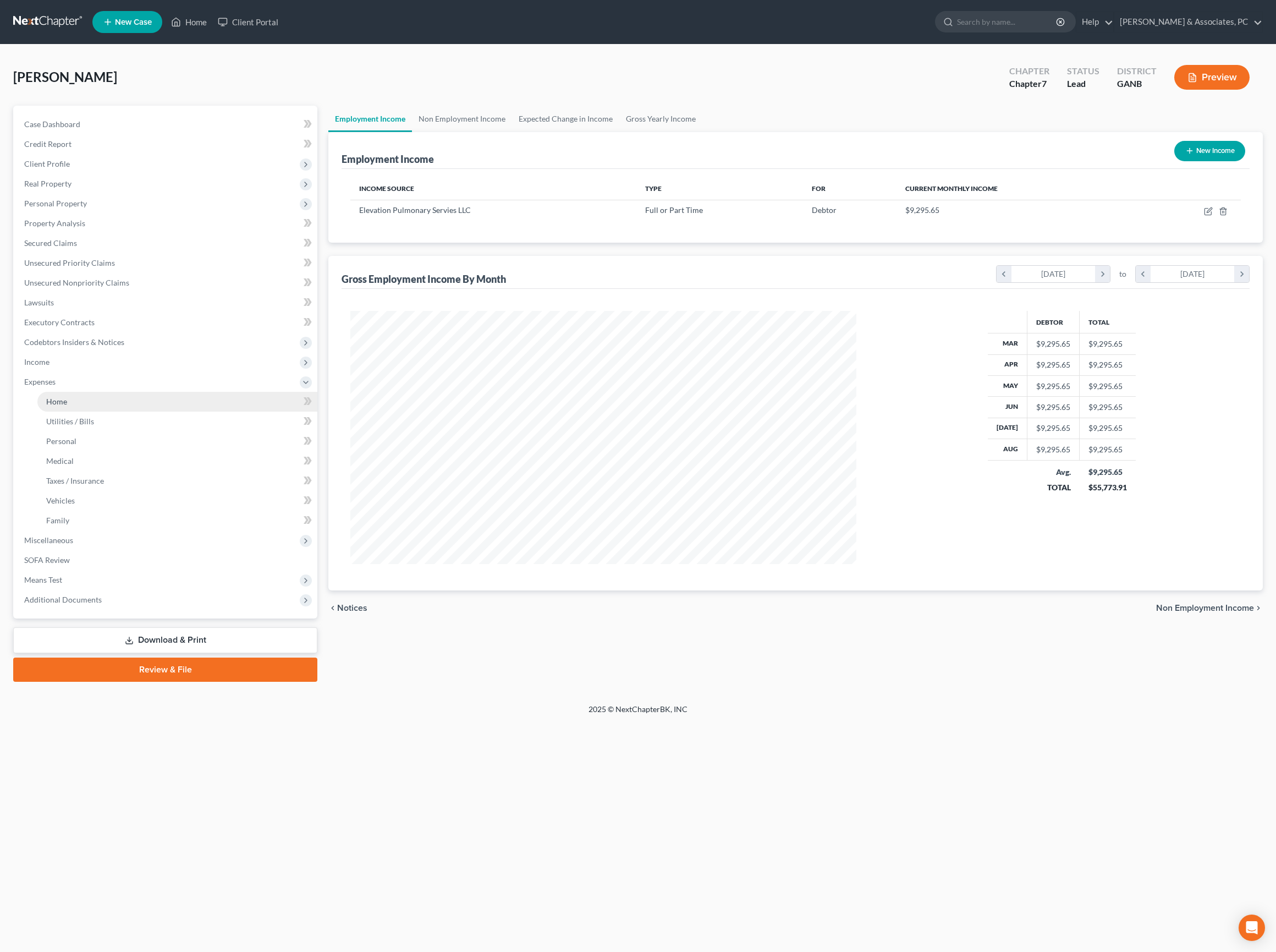
click at [64, 411] on link "Home" at bounding box center [177, 402] width 280 height 20
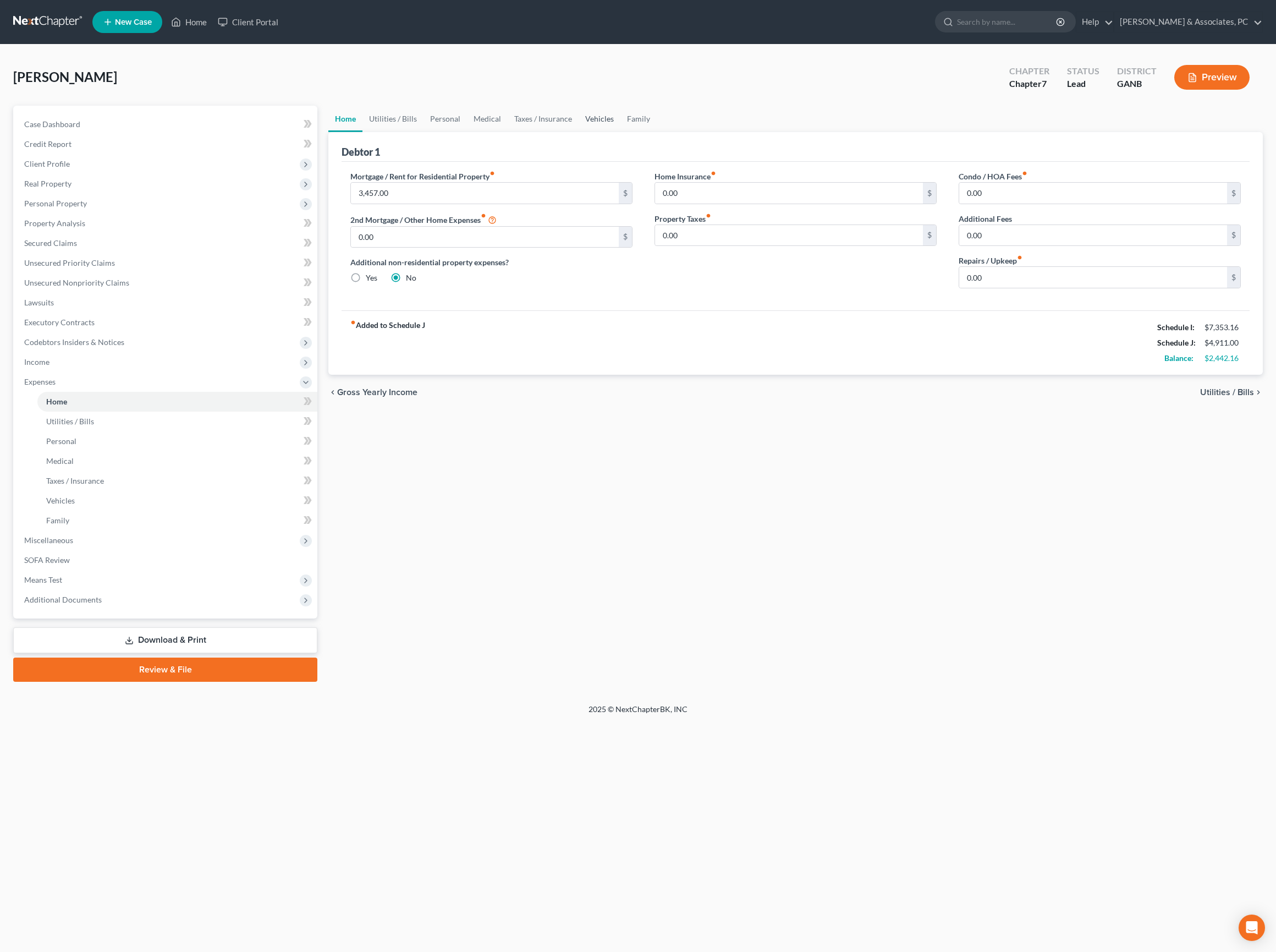
click at [621, 132] on link "Vehicles" at bounding box center [600, 119] width 42 height 27
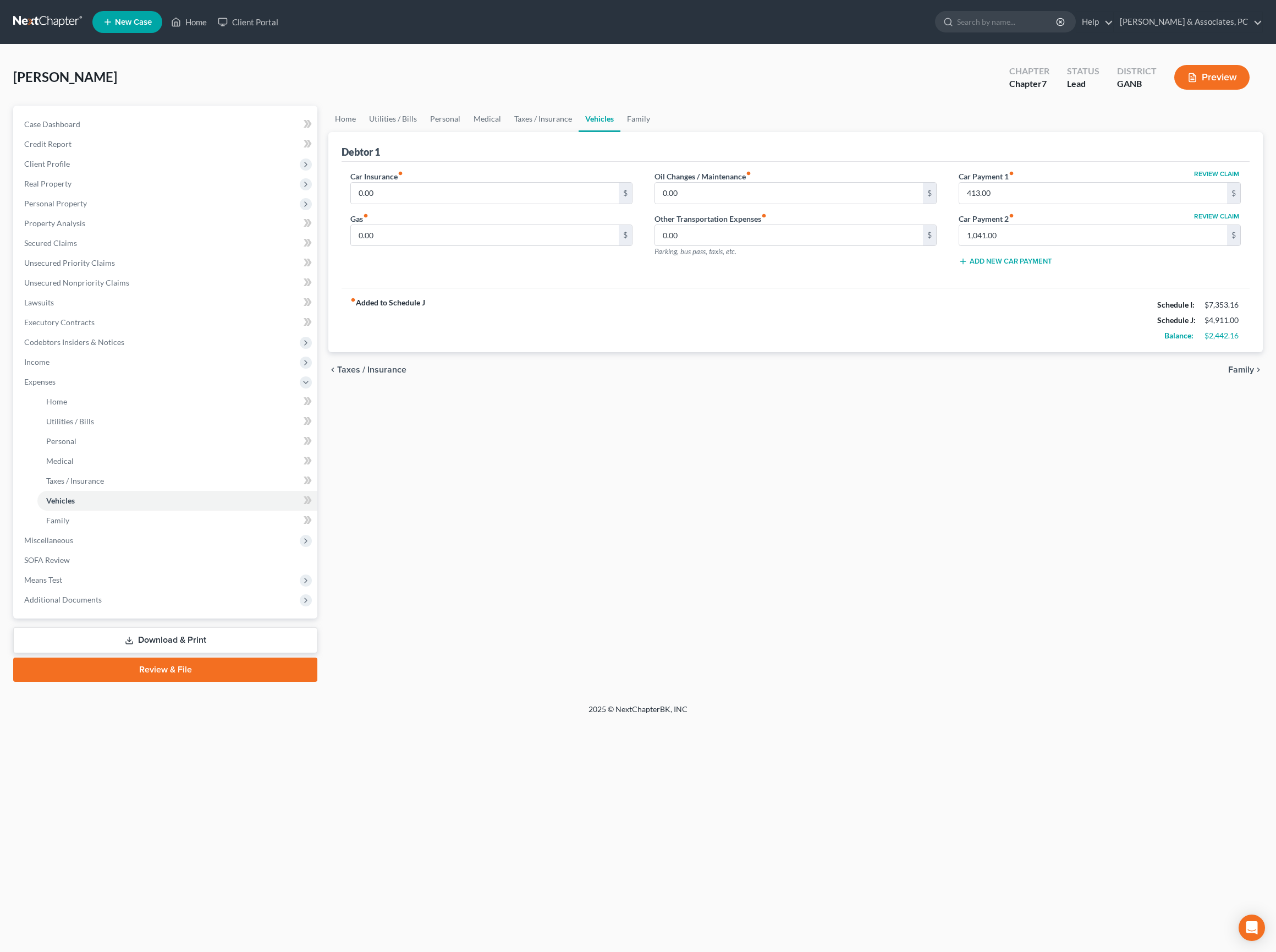
click at [977, 569] on div "Home Utilities / Bills Personal Medical Taxes / Insurance Vehicles Family Debto…" at bounding box center [796, 394] width 945 height 576
click at [484, 204] on input "0.00" at bounding box center [484, 193] width 267 height 21
click at [493, 204] on input "0.00" at bounding box center [484, 193] width 267 height 21
type input "397"
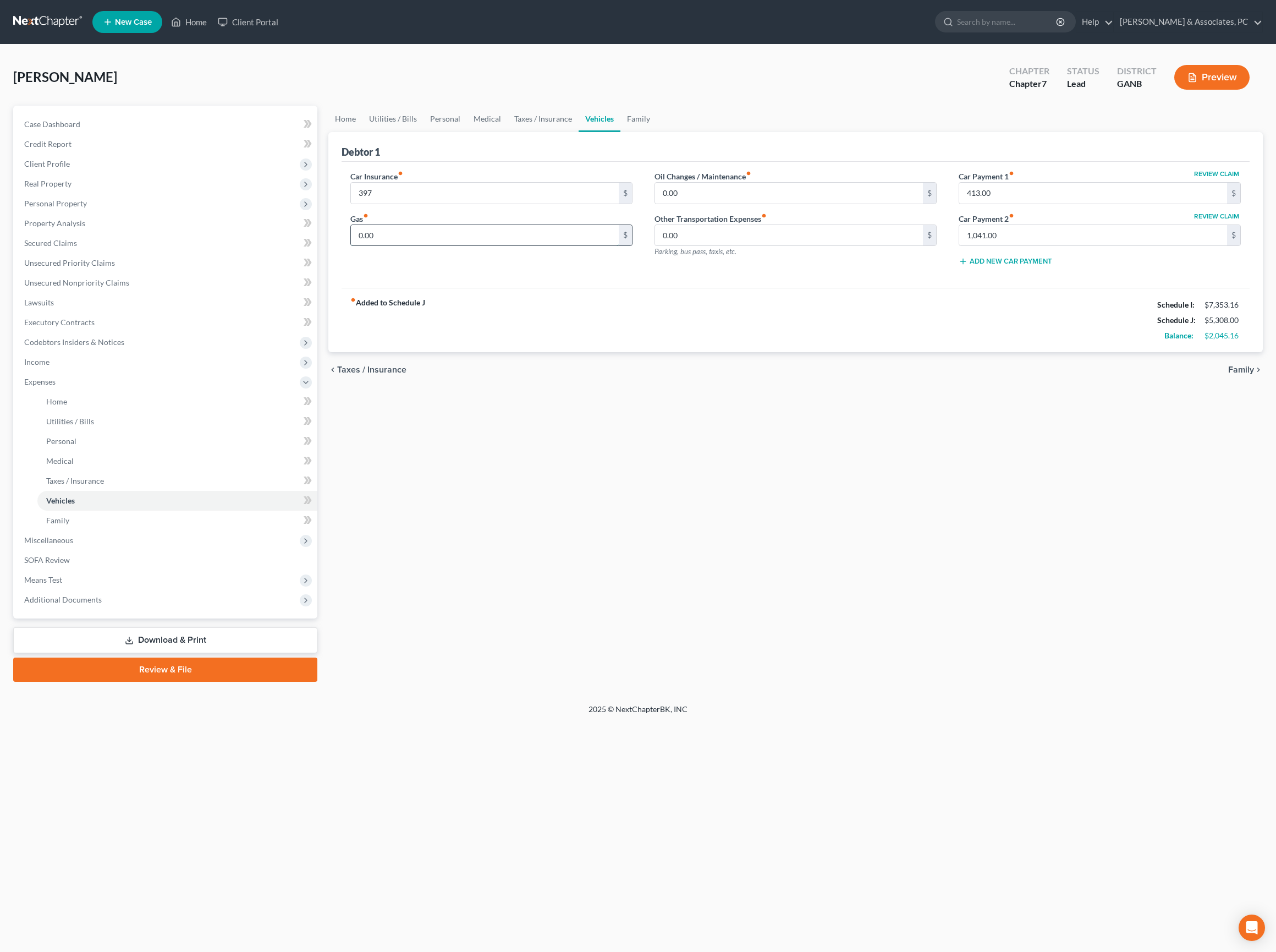
click at [526, 246] on input "0.00" at bounding box center [484, 235] width 267 height 21
click at [524, 246] on input "0.00" at bounding box center [484, 235] width 267 height 21
type input "475"
click at [655, 454] on div "Home Utilities / Bills Personal Medical Taxes / Insurance Vehicles Family Debto…" at bounding box center [796, 394] width 945 height 576
click at [1231, 374] on span "Family" at bounding box center [1241, 369] width 26 height 9
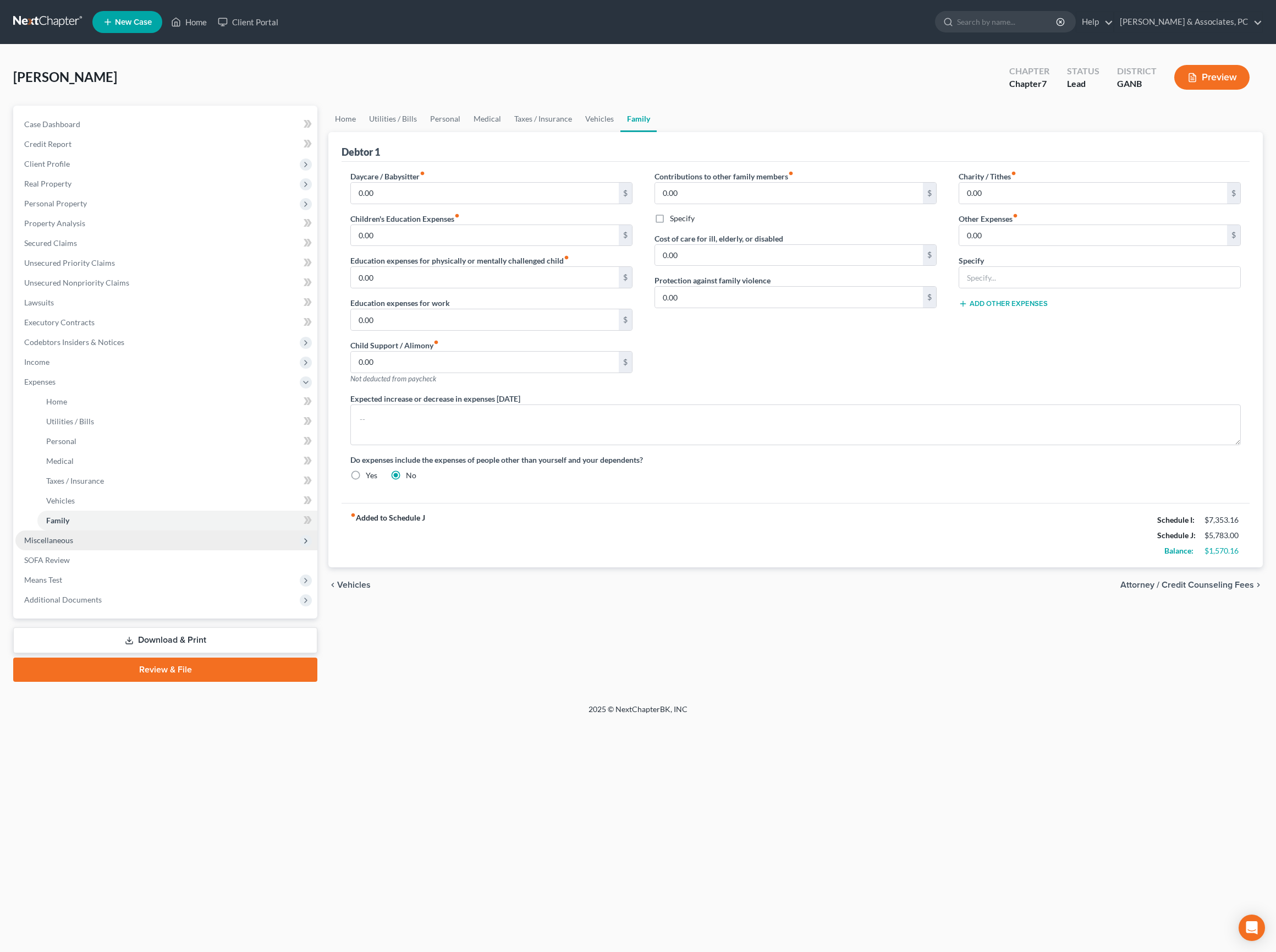
click at [74, 545] on span "Miscellaneous" at bounding box center [48, 540] width 49 height 10
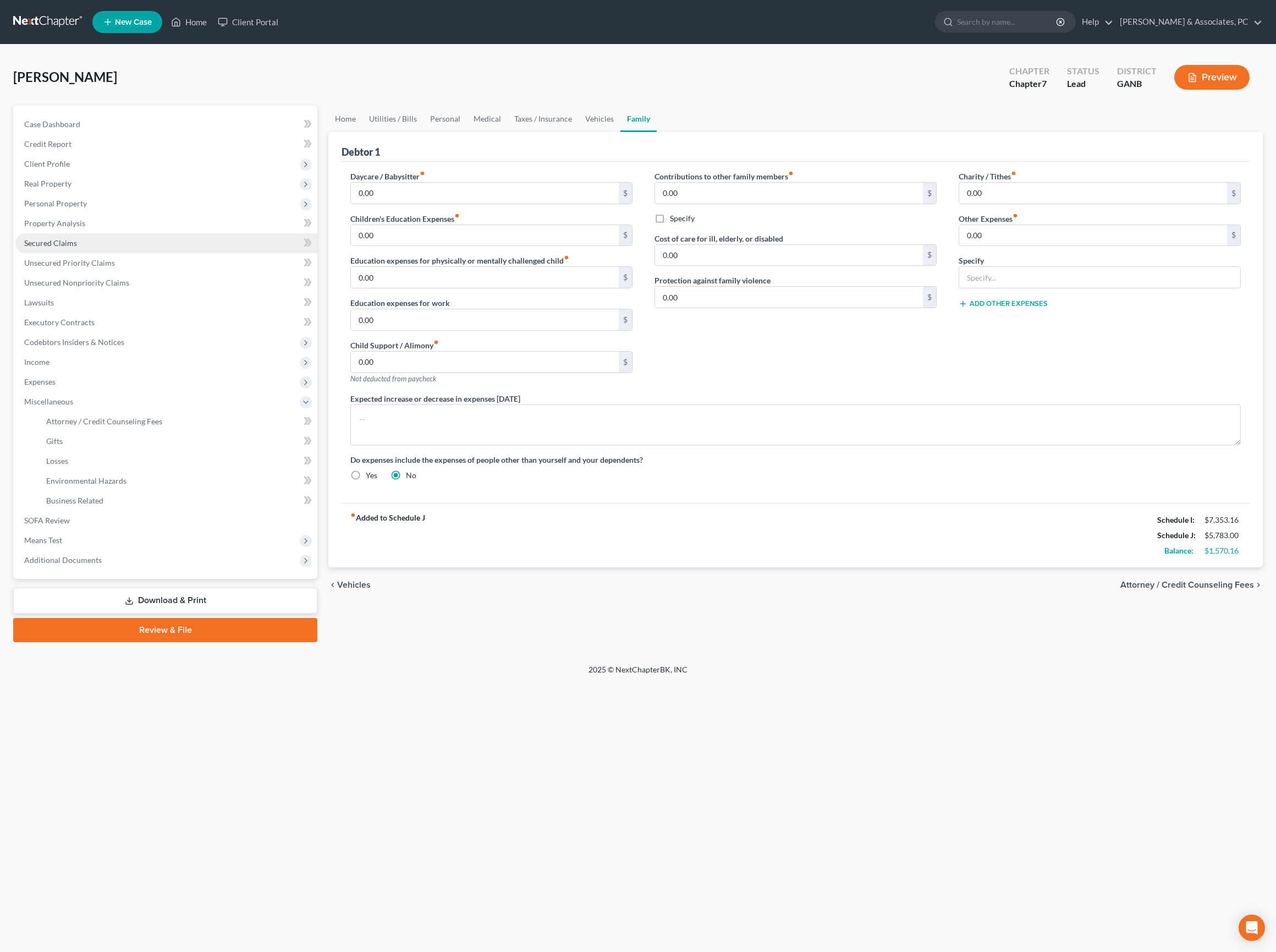
click at [77, 247] on span "Secured Claims" at bounding box center [50, 243] width 53 height 10
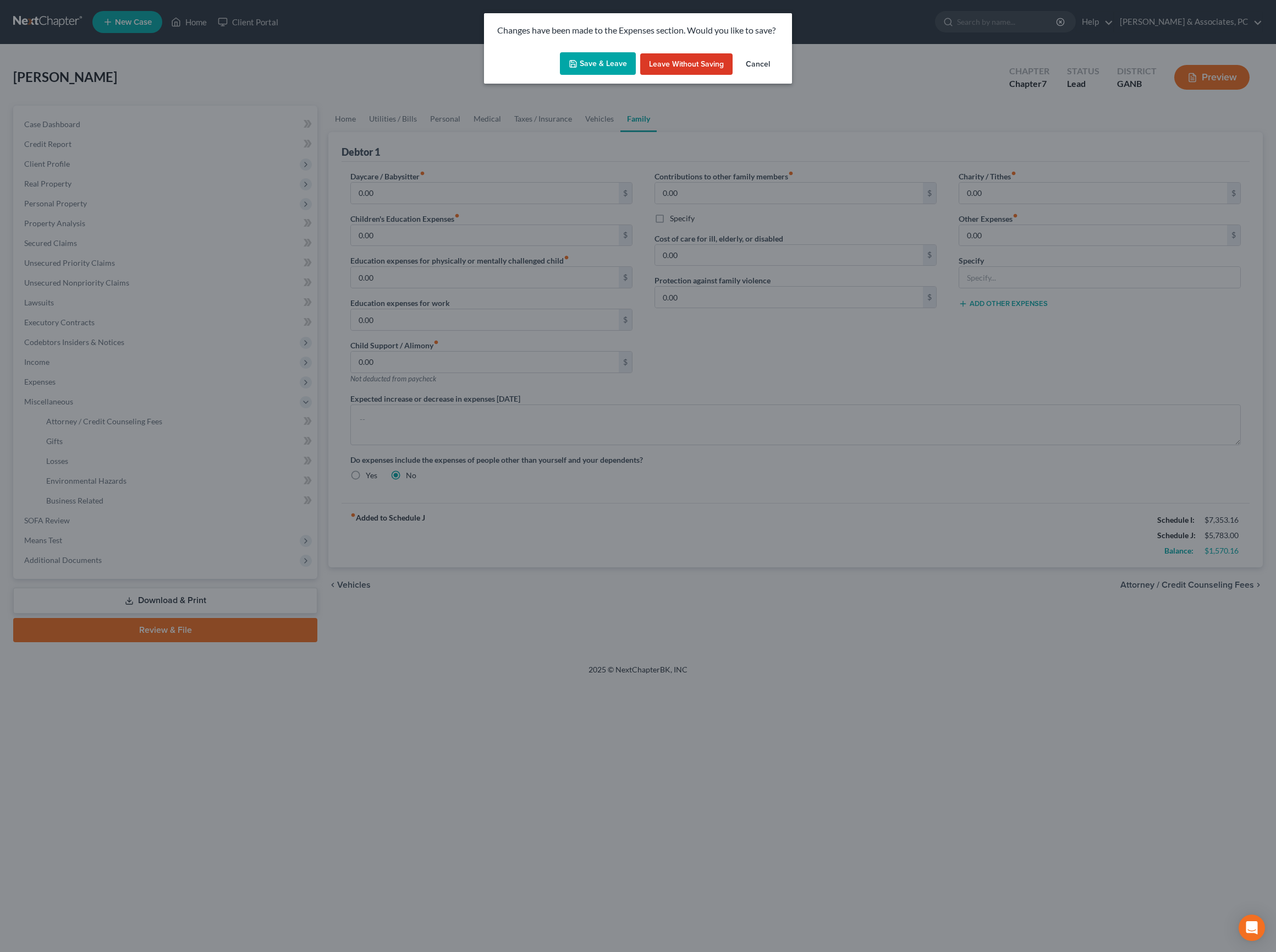
click at [596, 73] on button "Save & Leave" at bounding box center [598, 64] width 76 height 23
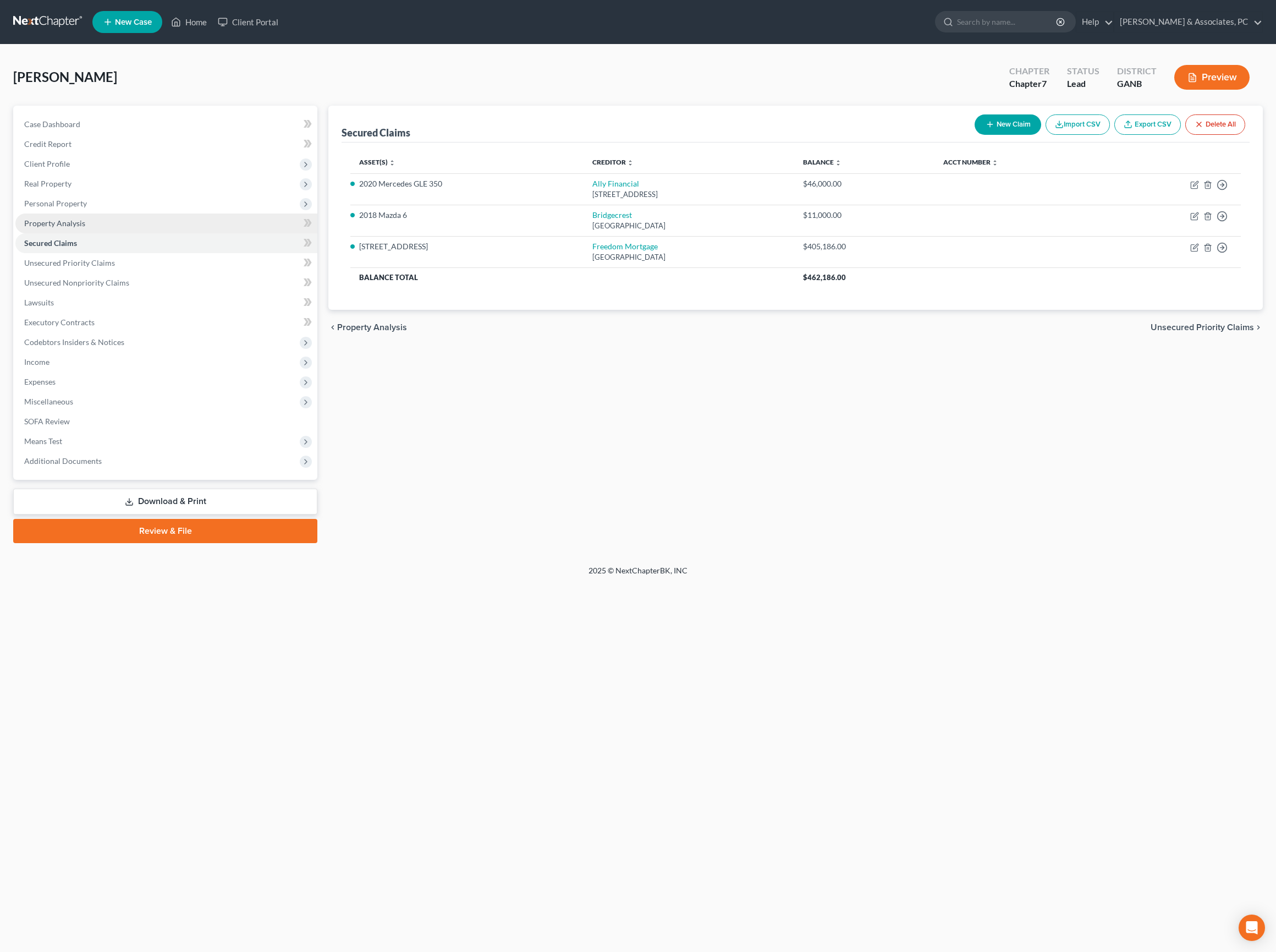
click at [78, 228] on span "Property Analysis" at bounding box center [55, 223] width 61 height 10
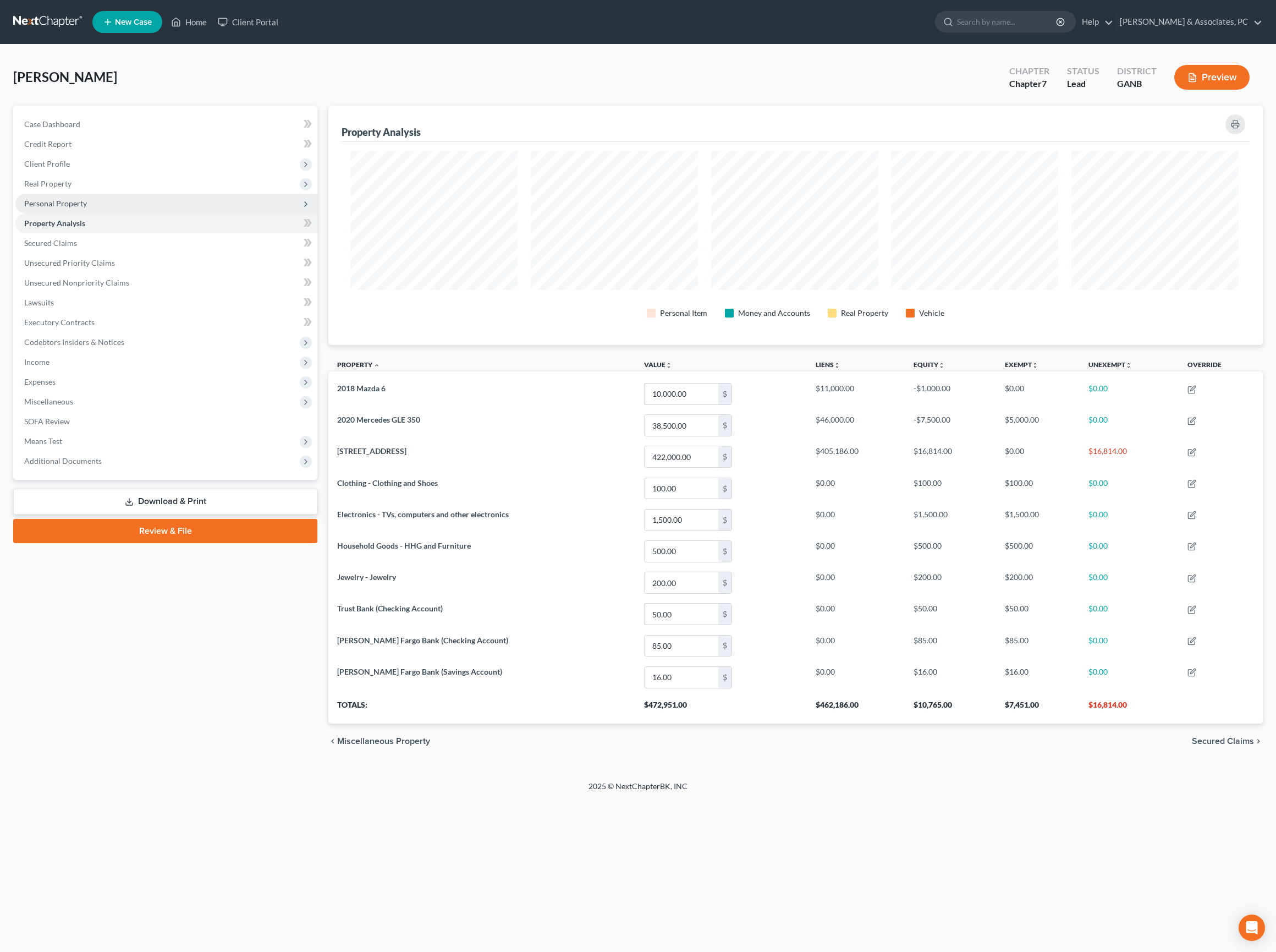
scroll to position [253, 933]
click at [78, 208] on span "Personal Property" at bounding box center [56, 204] width 63 height 10
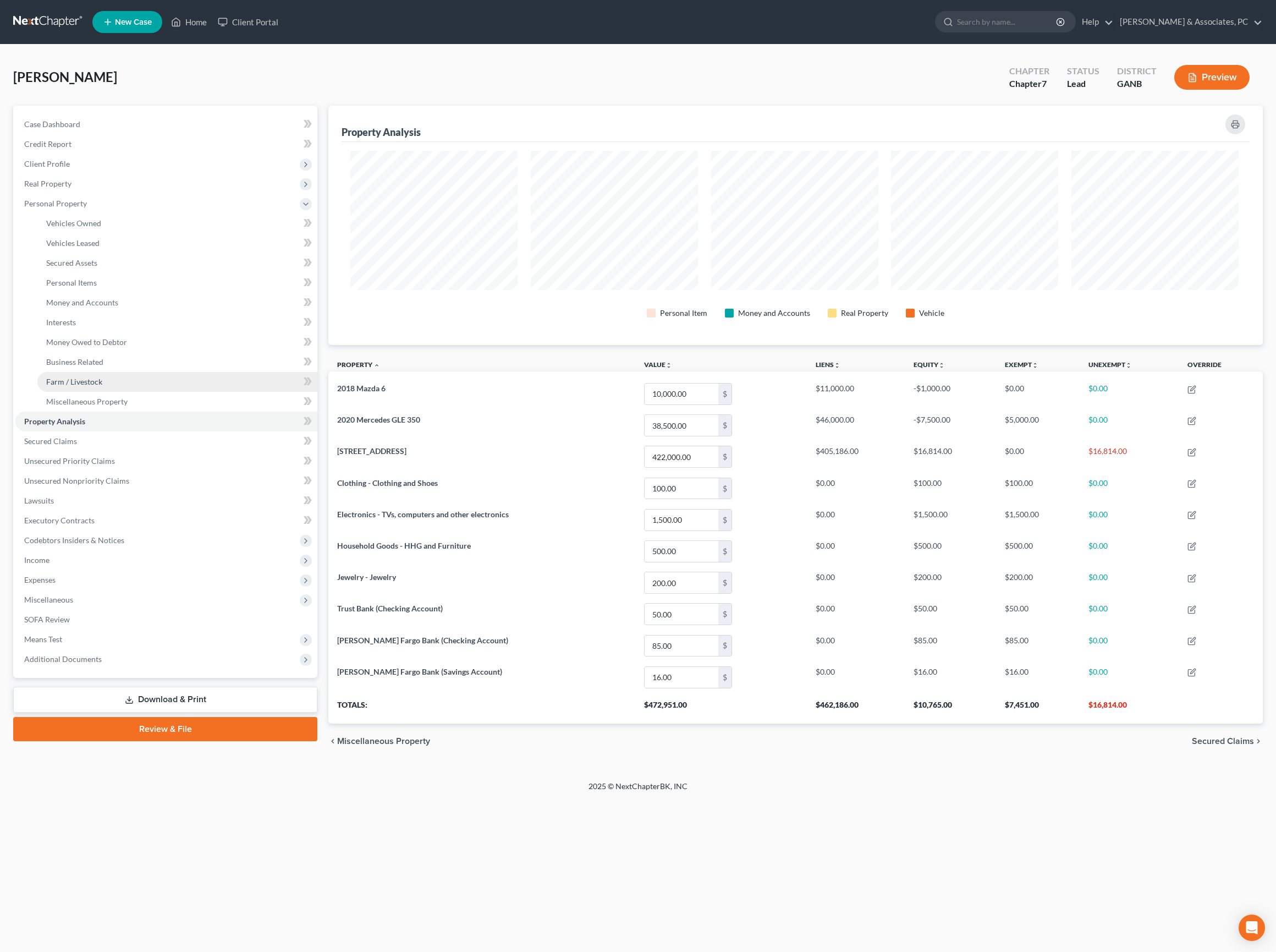
click at [122, 392] on link "Farm / Livestock" at bounding box center [177, 381] width 280 height 20
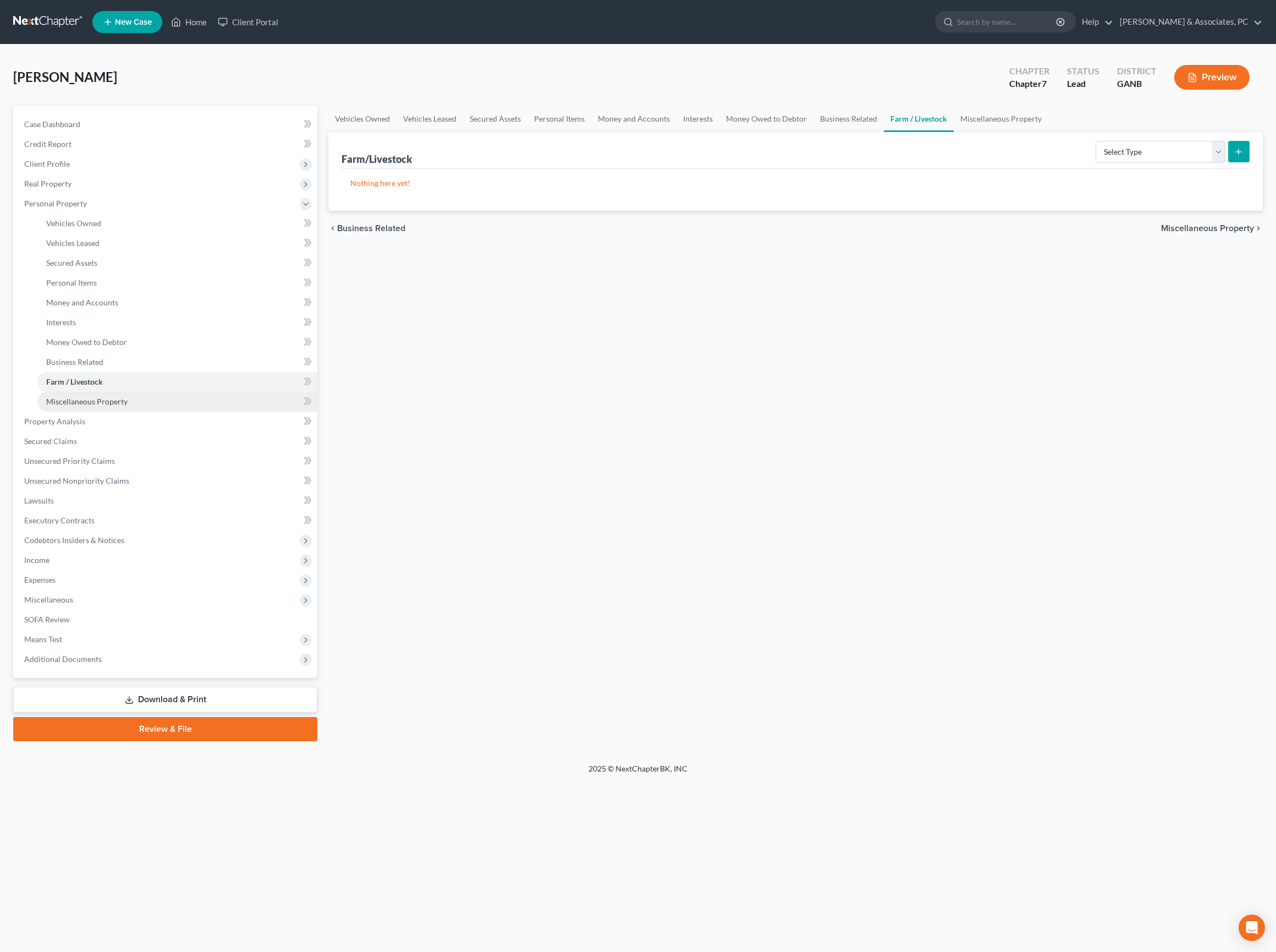
click at [124, 411] on link "Miscellaneous Property" at bounding box center [177, 402] width 280 height 20
select select "transferred"
click at [1234, 156] on icon "submit" at bounding box center [1238, 151] width 9 height 9
select select "Ordinary (within 2 years)"
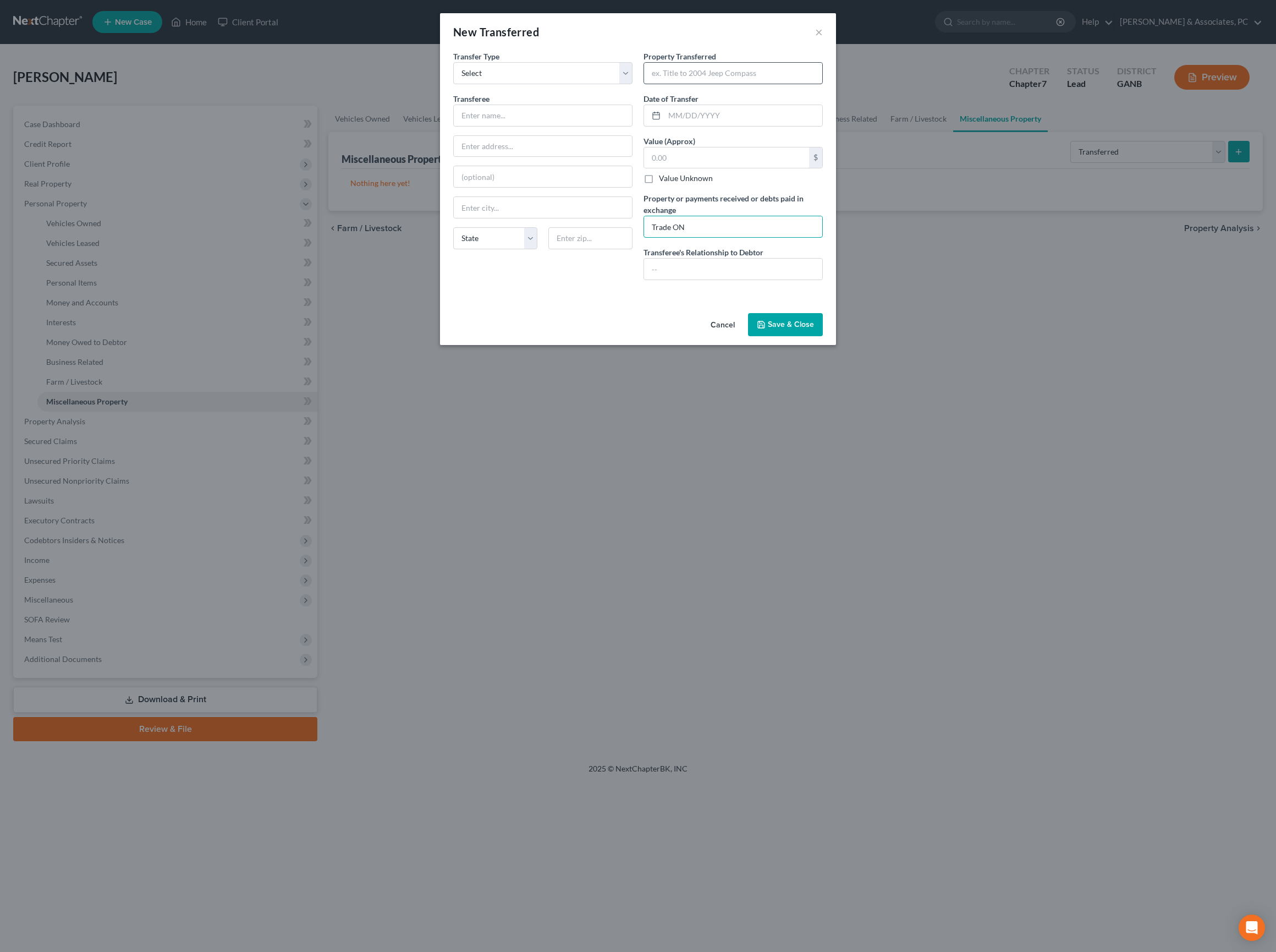
type input "Trade ON"
click at [757, 83] on input "text" at bounding box center [733, 74] width 179 height 21
type input "2019 Mercedes Convertible 300"
click at [785, 126] on input "text" at bounding box center [743, 116] width 158 height 21
click at [693, 237] on input "Trade ON" at bounding box center [733, 227] width 179 height 21
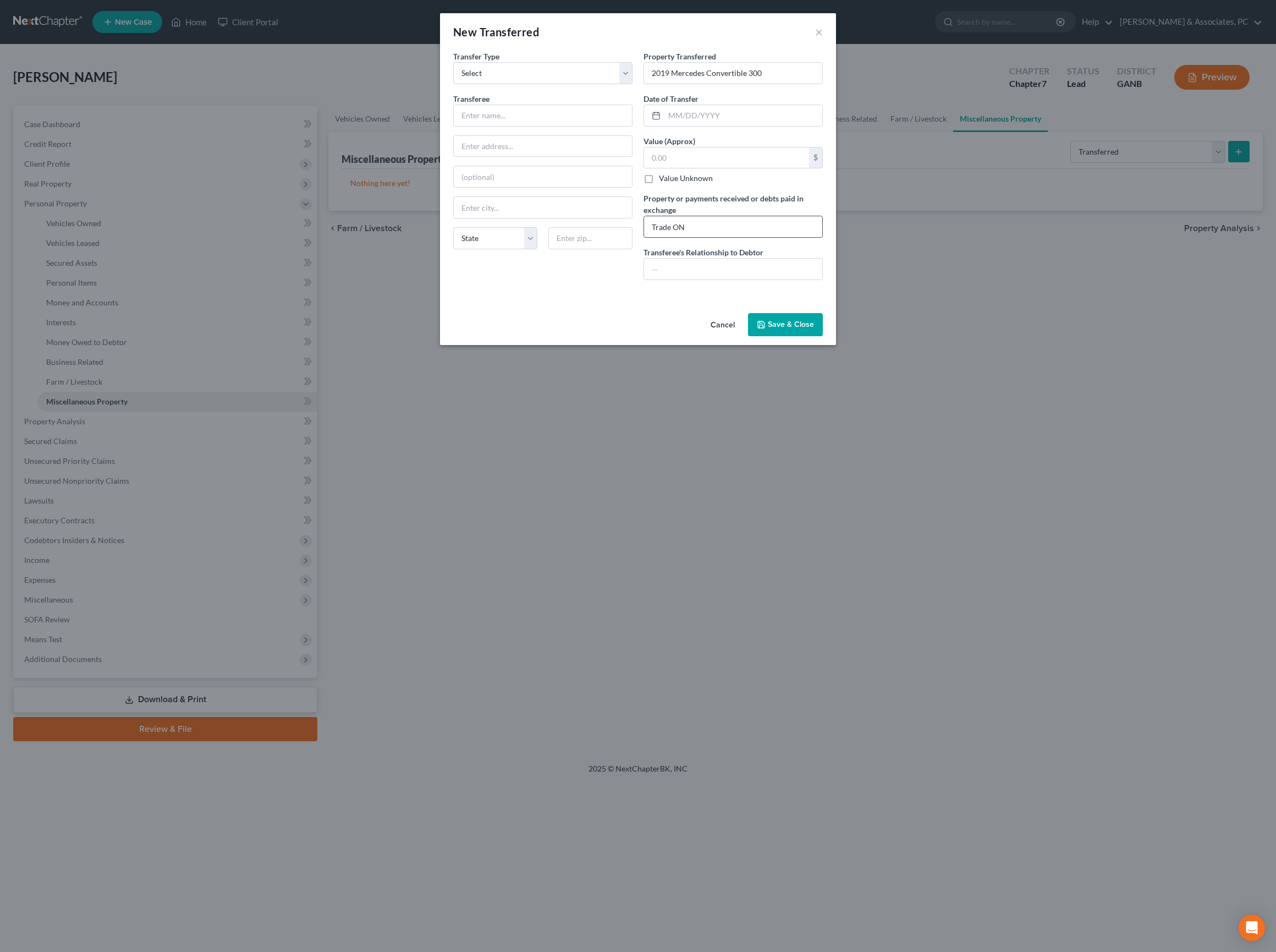
click at [693, 237] on input "Trade ON" at bounding box center [733, 227] width 179 height 21
type input "Traded in"
click at [697, 126] on input "text" at bounding box center [743, 116] width 158 height 21
type input "06/2025"
click at [724, 168] on input "text" at bounding box center [726, 158] width 165 height 21
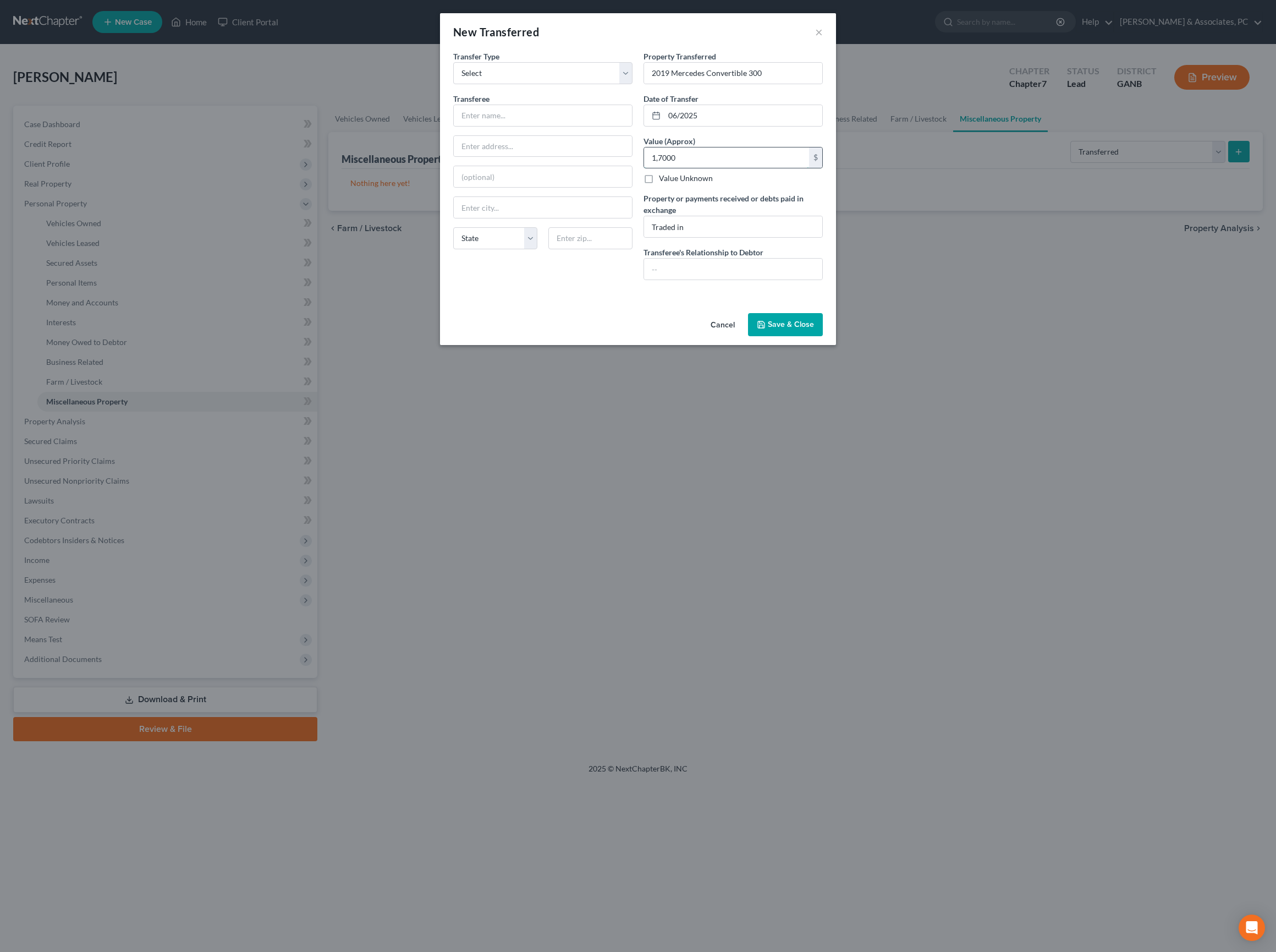
type input "17,000"
click at [761, 237] on input "Traded in" at bounding box center [733, 227] width 179 height 21
type input "Traded in (Owed 29,000 > Traded in 17,000)"
click at [719, 280] on input "text" at bounding box center [733, 269] width 179 height 21
click at [523, 156] on div "Transferee * State AL AK AR AZ CA CO CT DE DC FL GA GU HI ID IL IN IA KS KY LA …" at bounding box center [543, 175] width 179 height 165
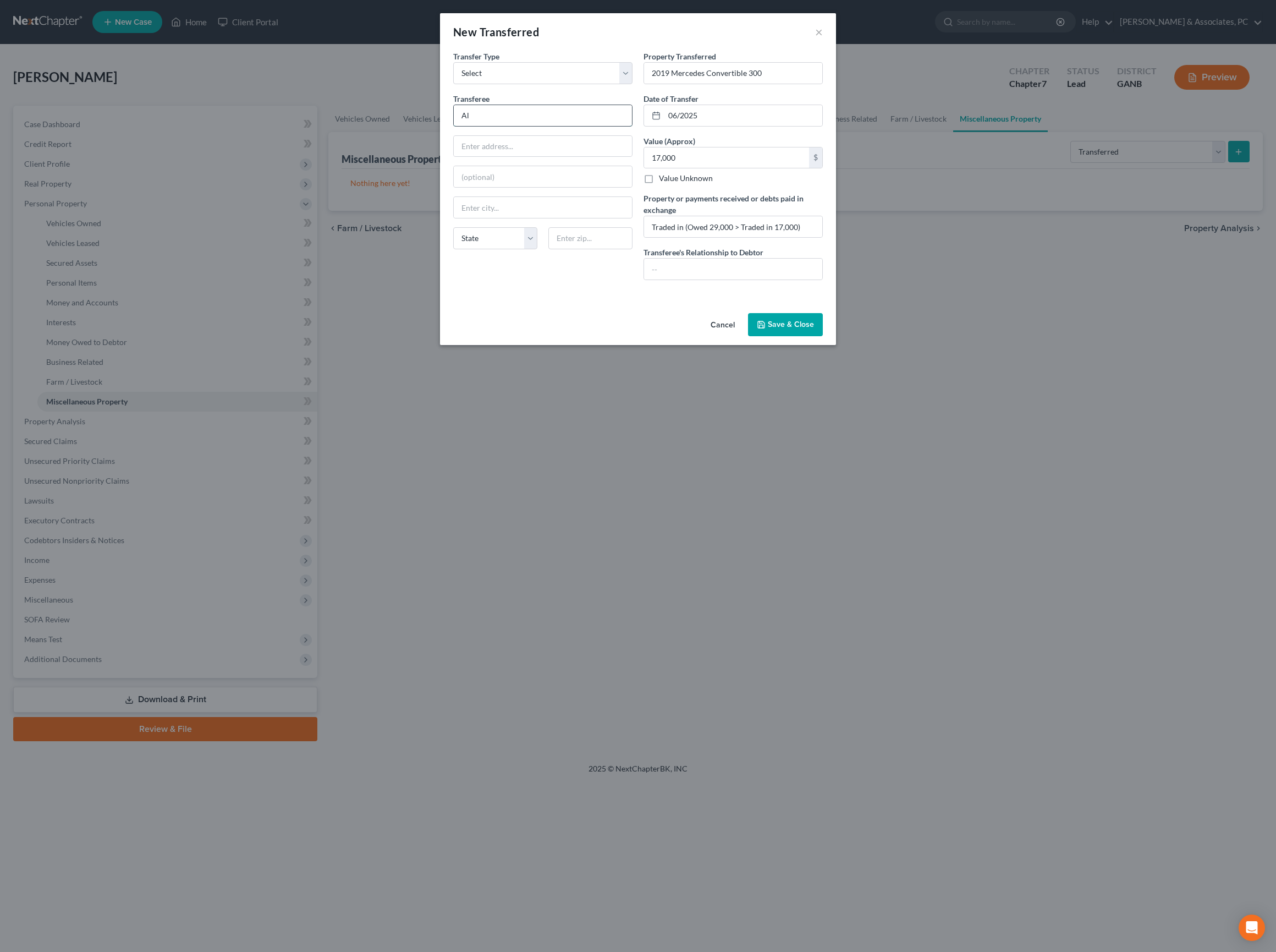
type input "A"
type input "RBM of Atlanta"
click at [719, 280] on input "text" at bounding box center [733, 269] width 179 height 21
type input "None"
click at [819, 336] on button "Save & Close" at bounding box center [785, 324] width 75 height 23
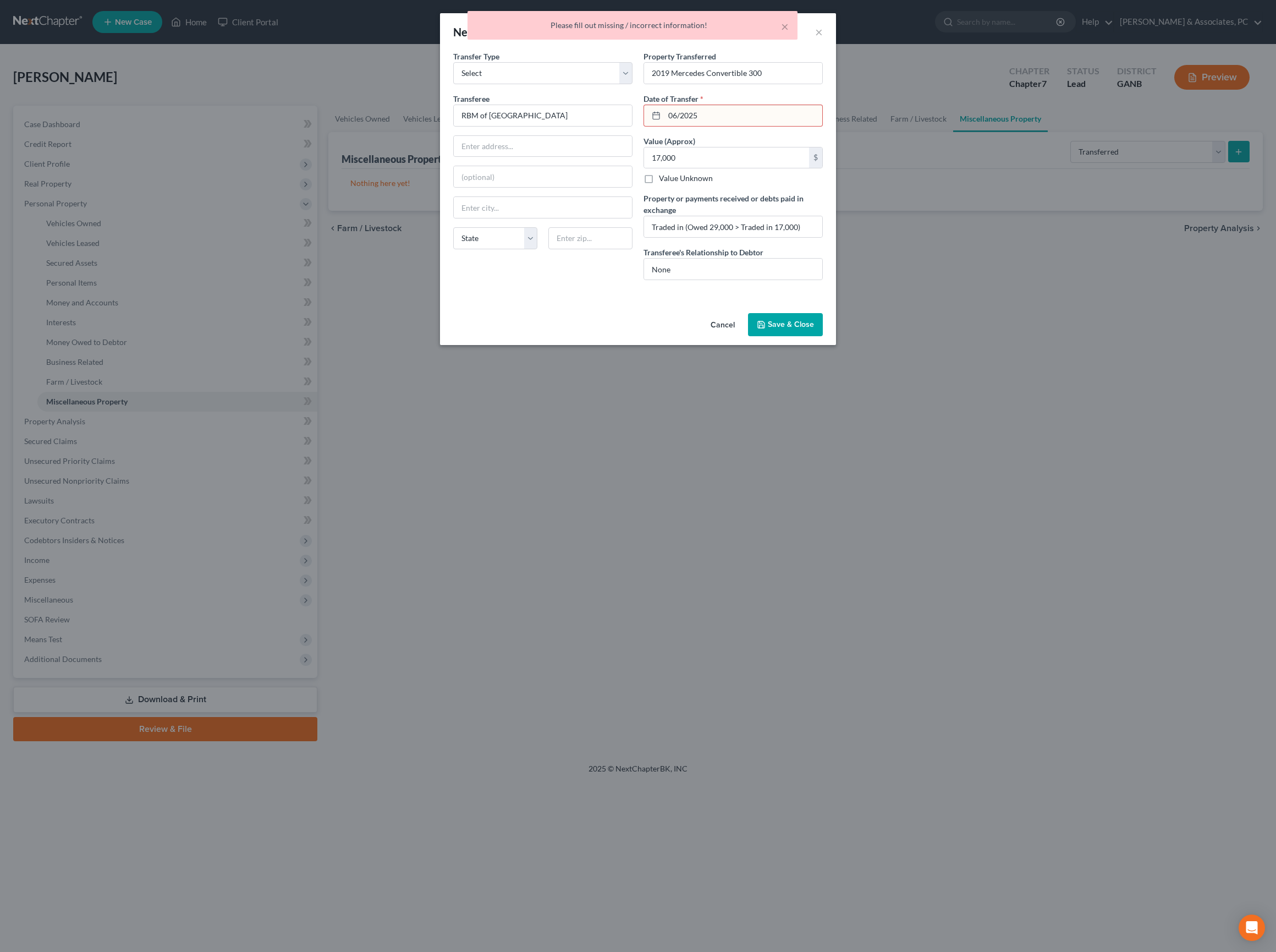
click at [691, 126] on input "06/2025" at bounding box center [743, 116] width 158 height 21
type input "06/01/2025"
click at [813, 336] on button "Save & Close" at bounding box center [785, 324] width 75 height 23
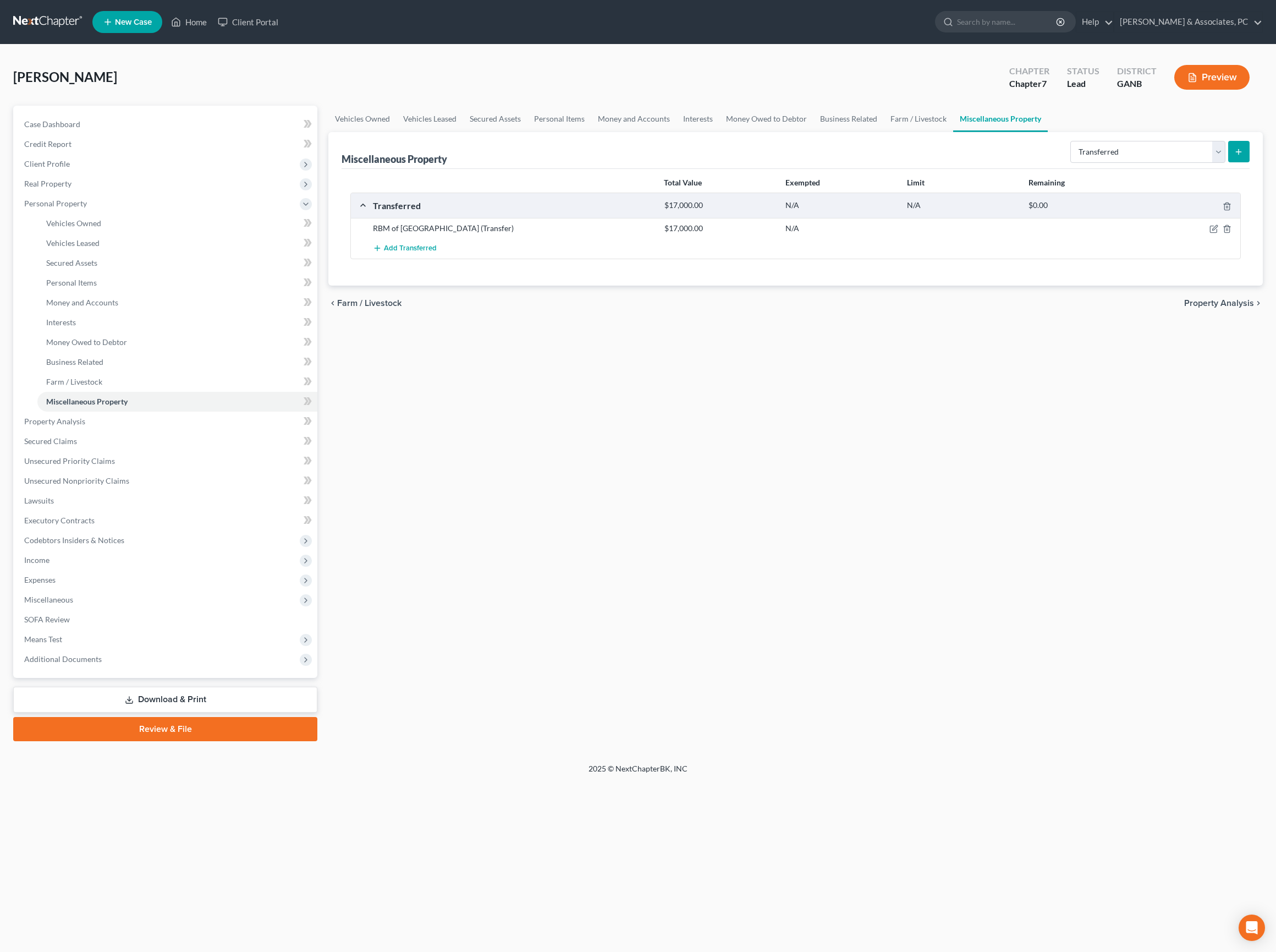
click at [770, 456] on div "Vehicles Owned Vehicles Leased Secured Assets Personal Items Money and Accounts…" at bounding box center [796, 423] width 945 height 635
click at [71, 604] on span "Miscellaneous" at bounding box center [48, 600] width 49 height 10
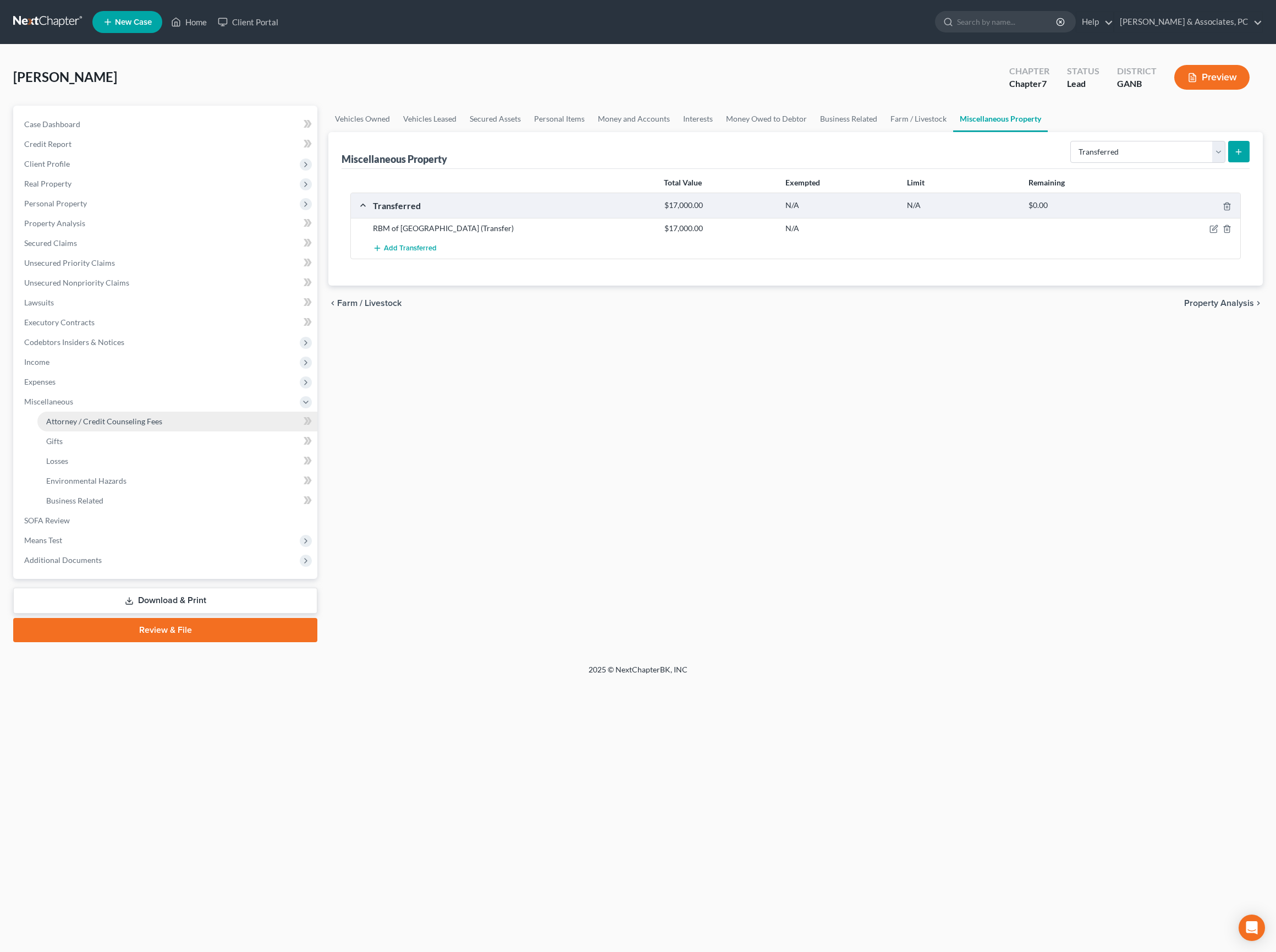
click at [119, 432] on link "Attorney / Credit Counseling Fees" at bounding box center [177, 421] width 280 height 20
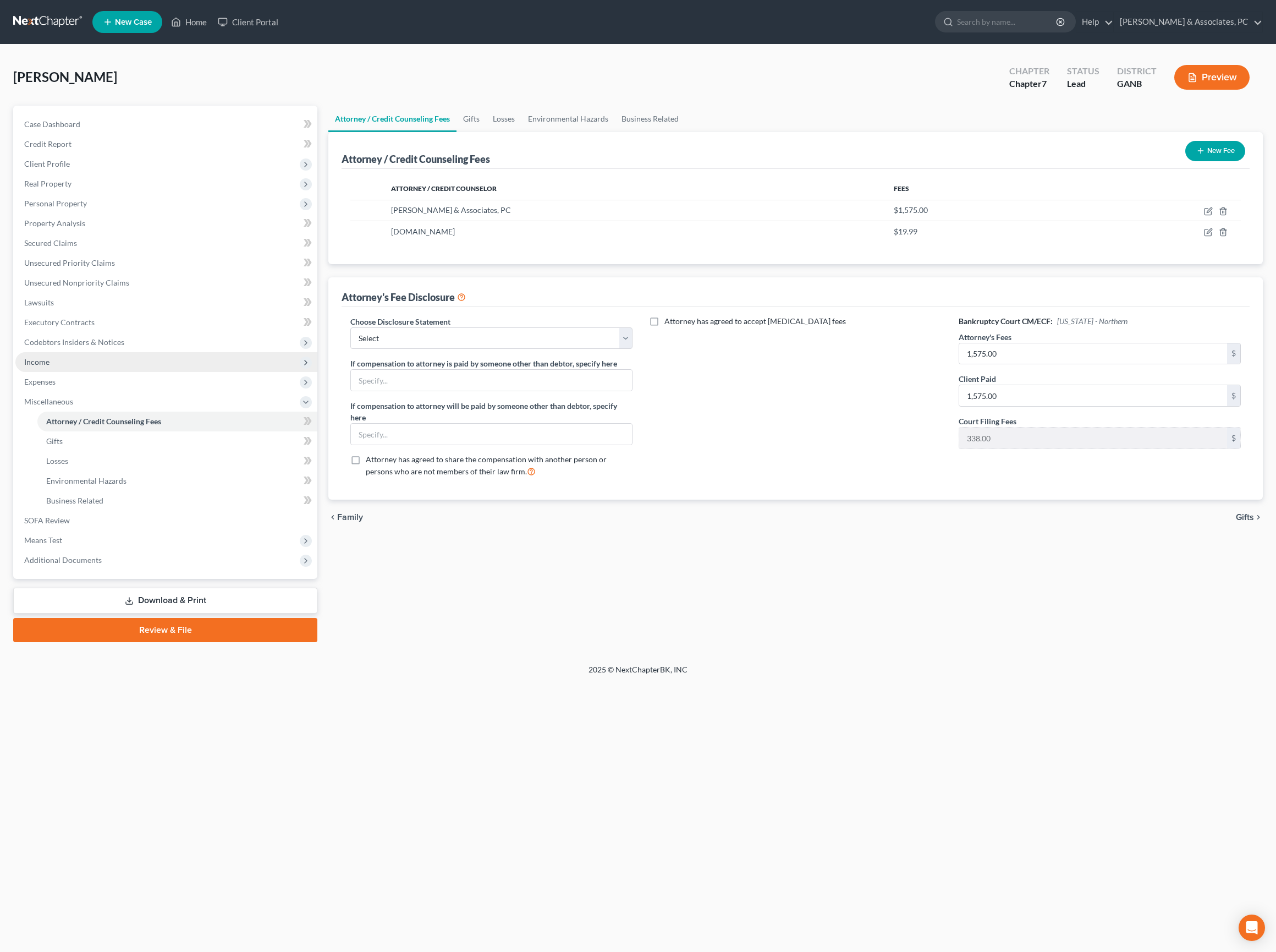
click at [49, 366] on span "Income" at bounding box center [36, 362] width 25 height 10
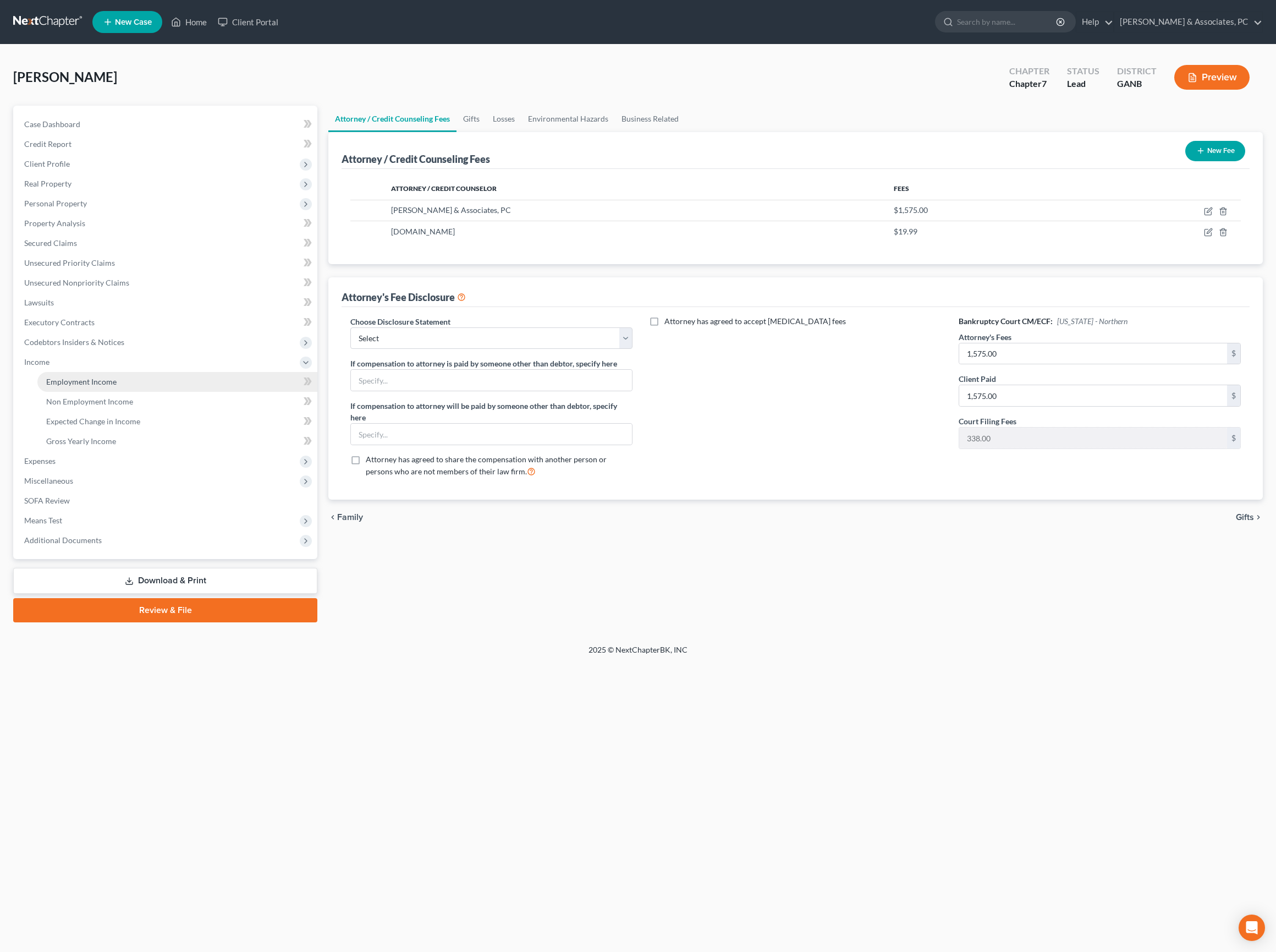
click at [91, 386] on span "Employment Income" at bounding box center [81, 381] width 70 height 10
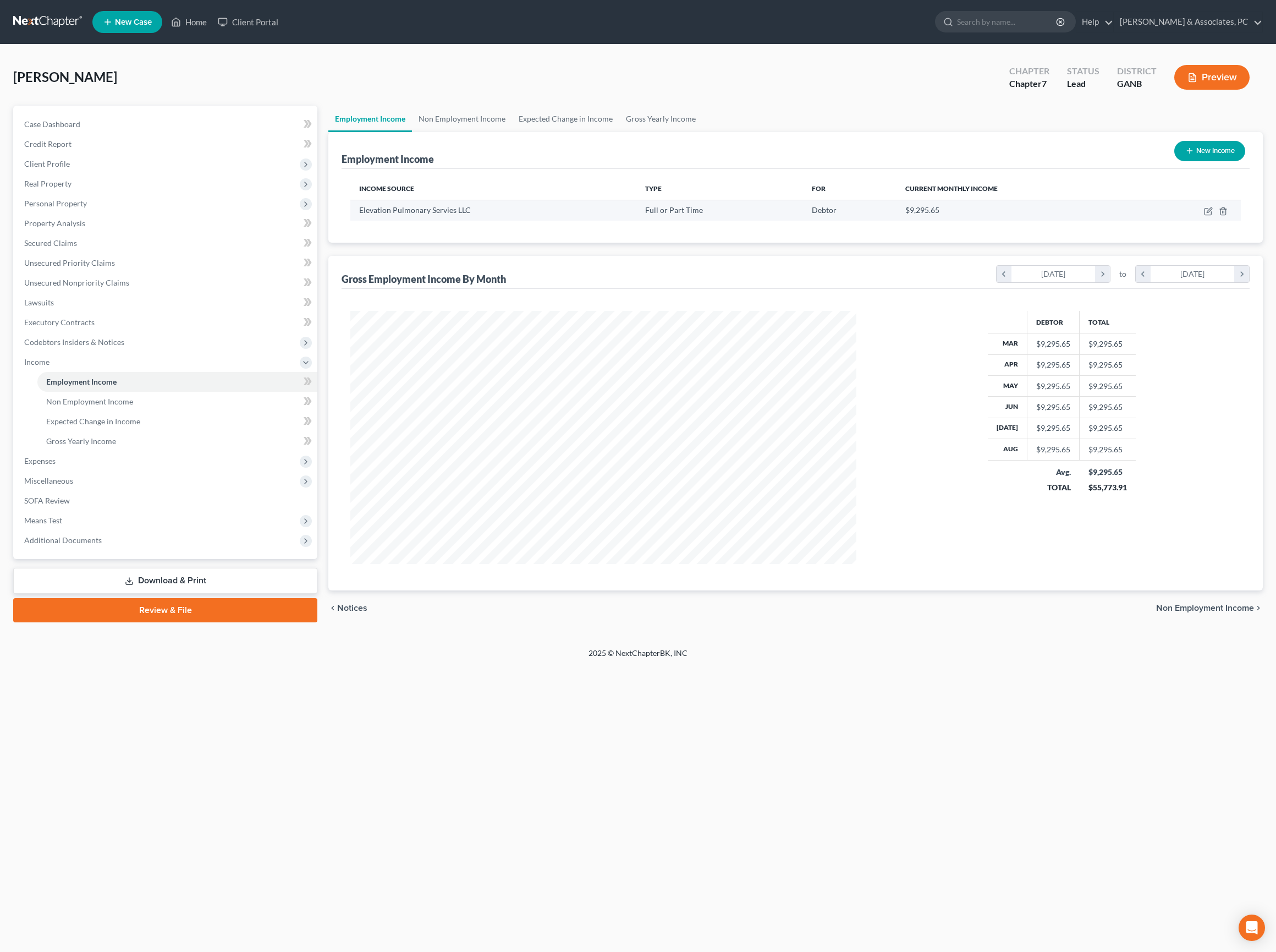
scroll to position [253, 527]
click at [512, 125] on link "Non Employment Income" at bounding box center [462, 119] width 100 height 27
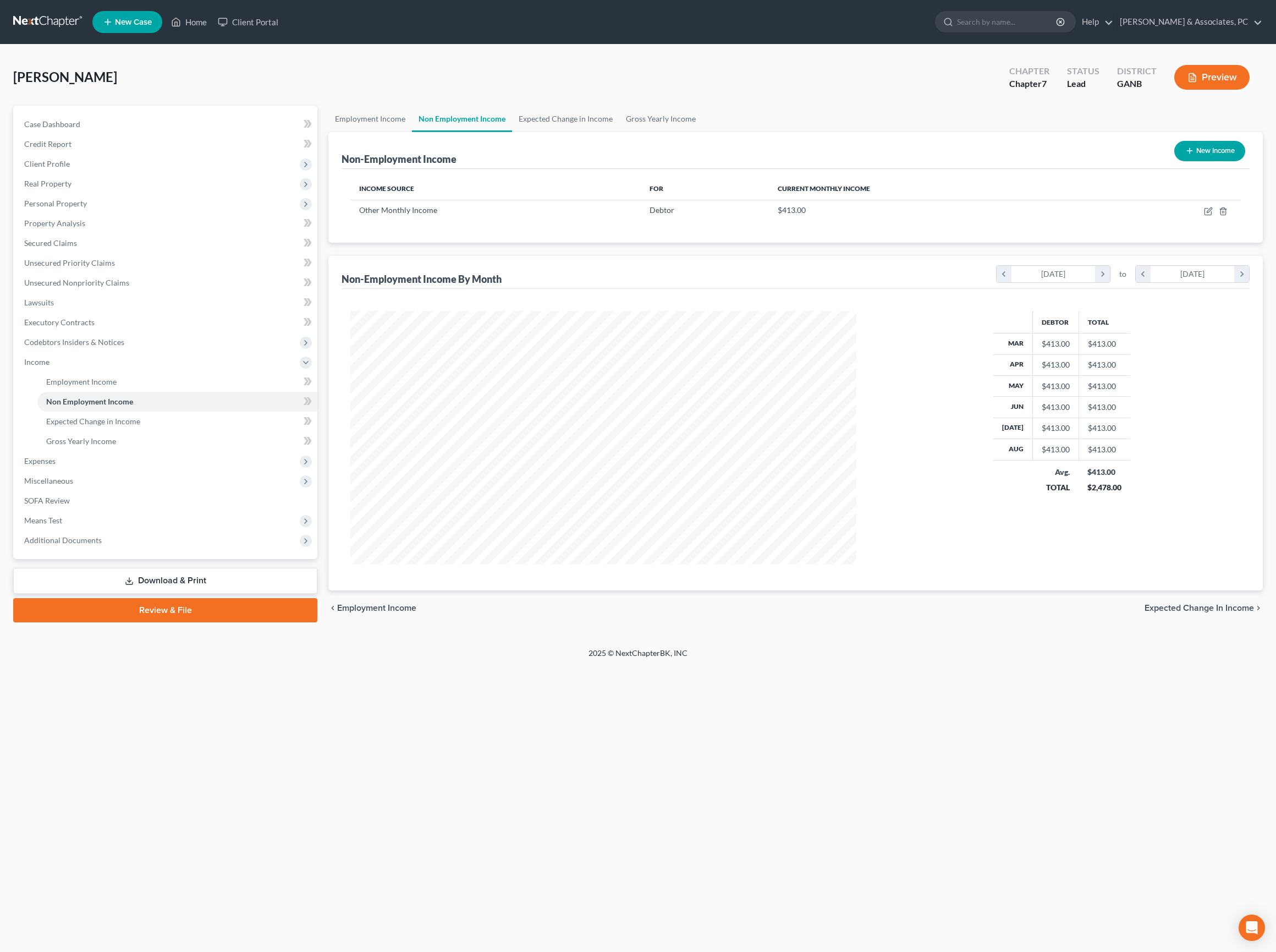
scroll to position [253, 527]
click at [619, 132] on link "Expected Change in Income" at bounding box center [566, 119] width 107 height 27
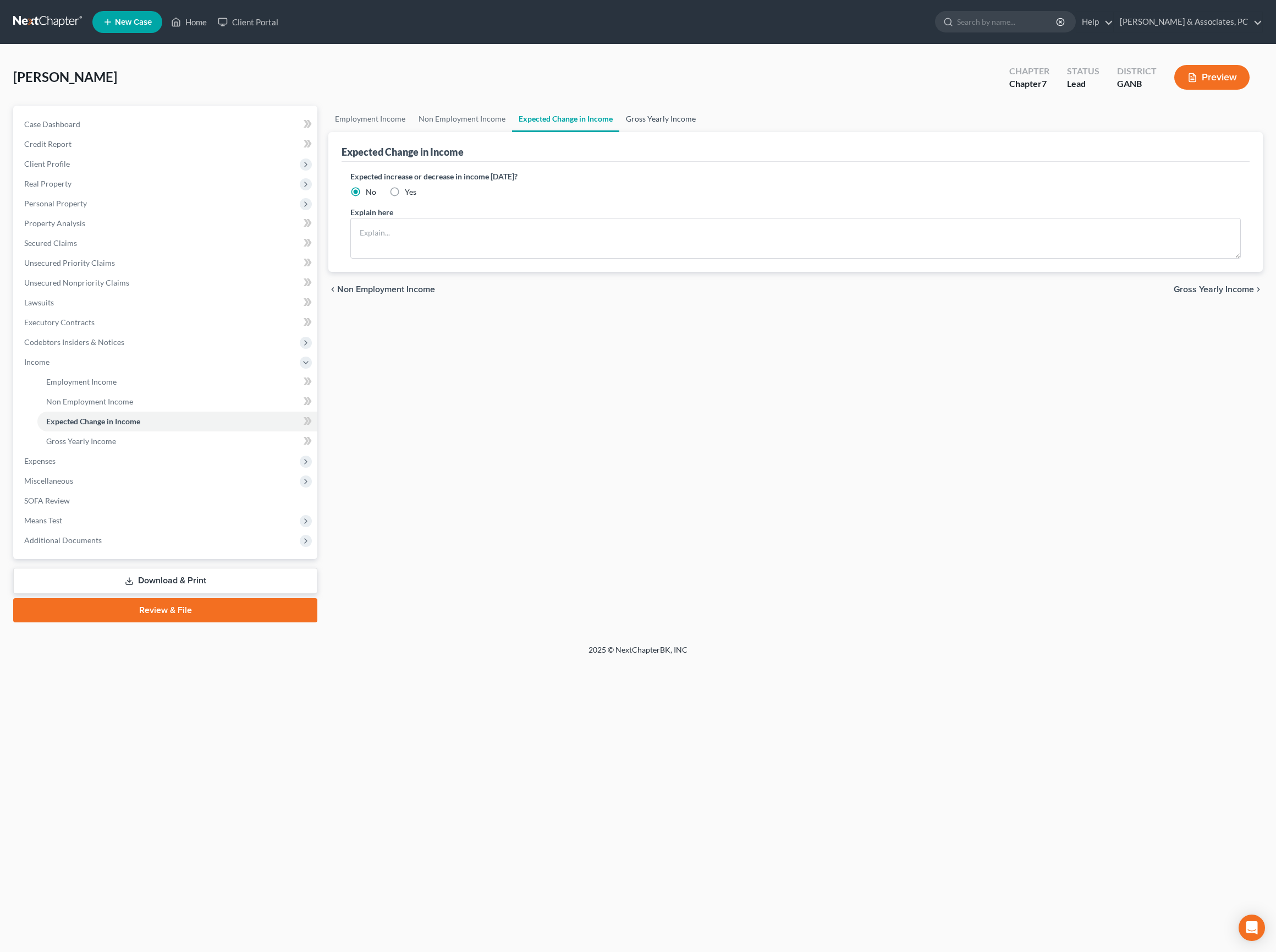
click at [702, 130] on link "Gross Yearly Income" at bounding box center [660, 119] width 83 height 27
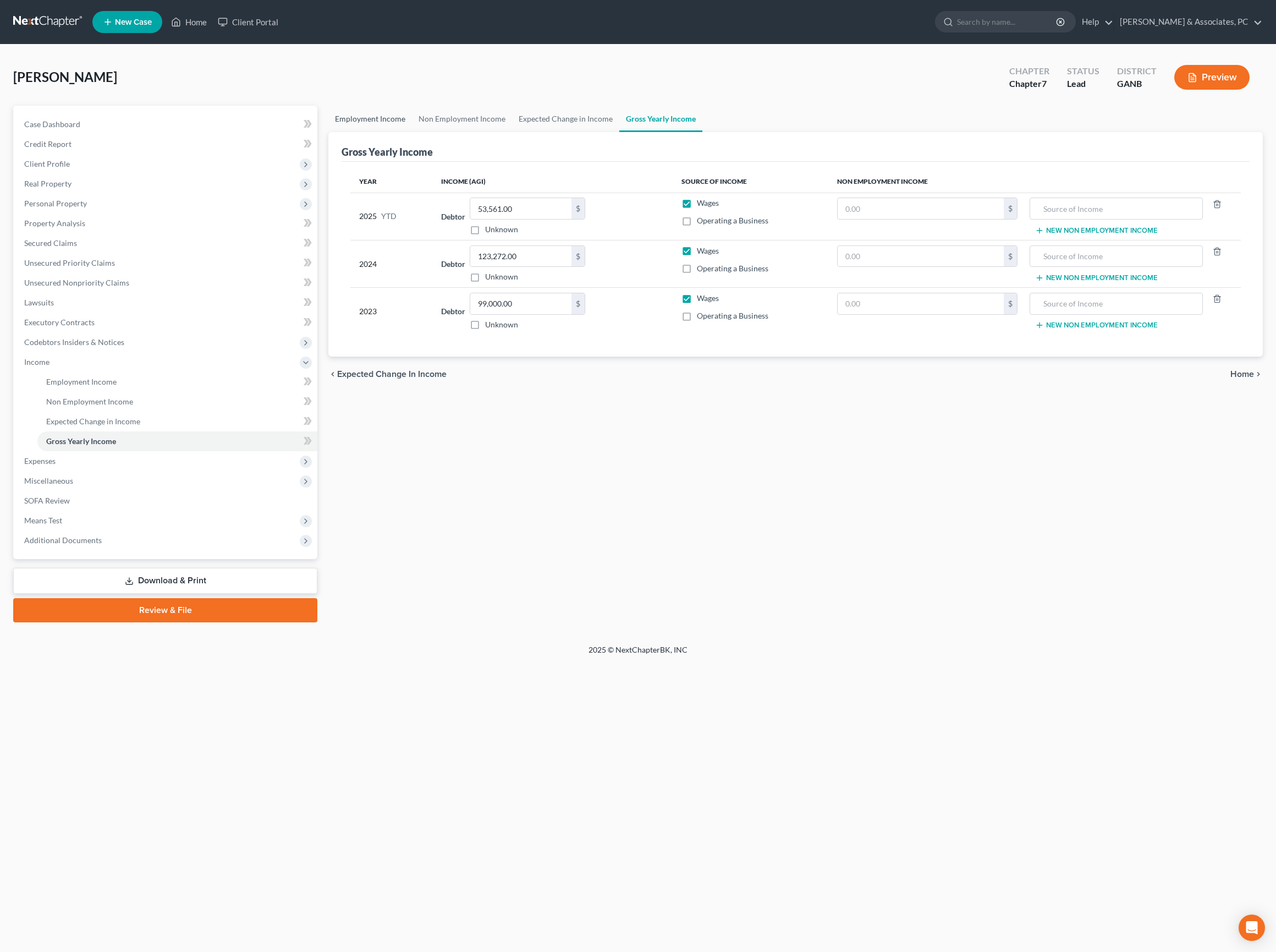
click at [411, 128] on link "Employment Income" at bounding box center [369, 119] width 83 height 27
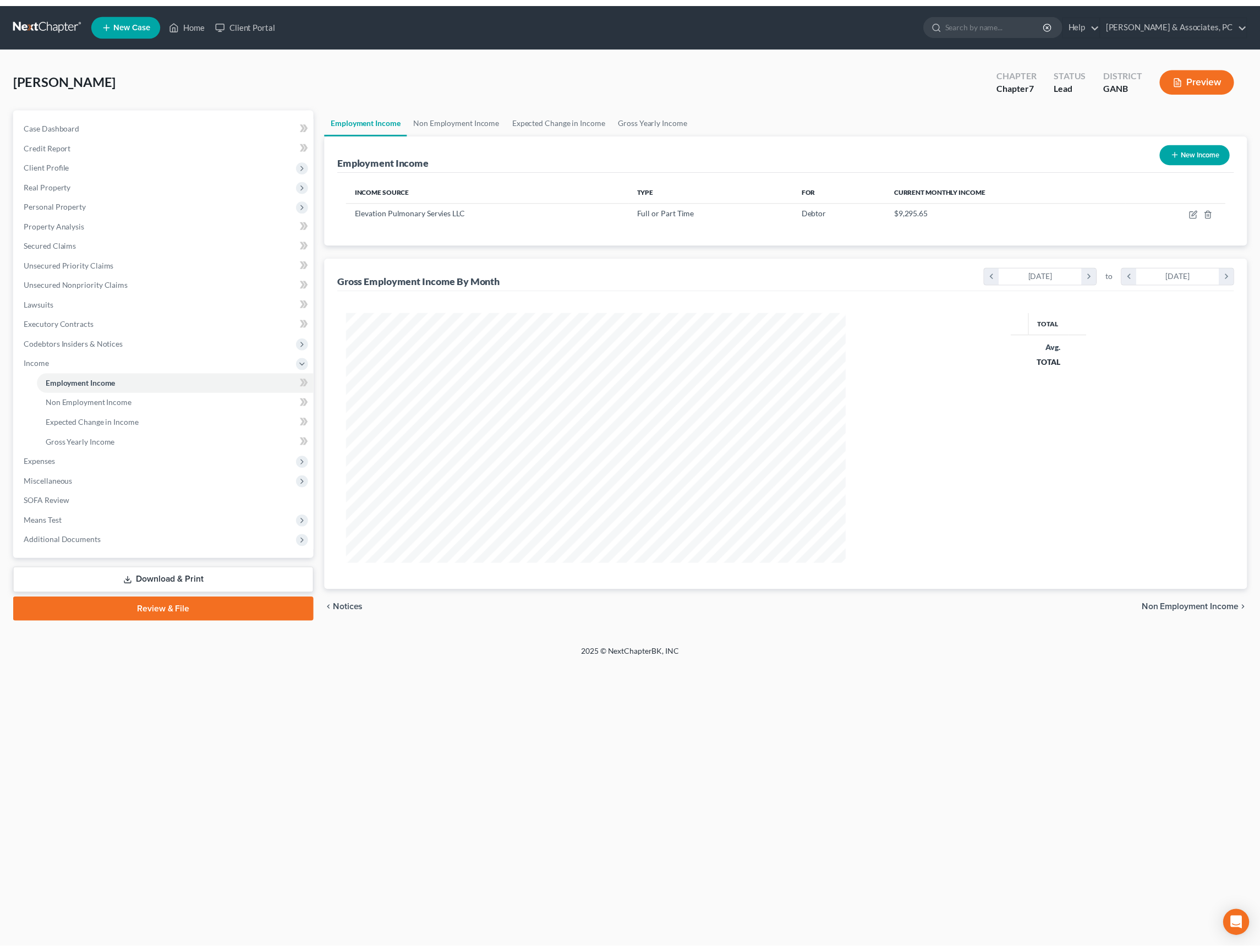
scroll to position [253, 527]
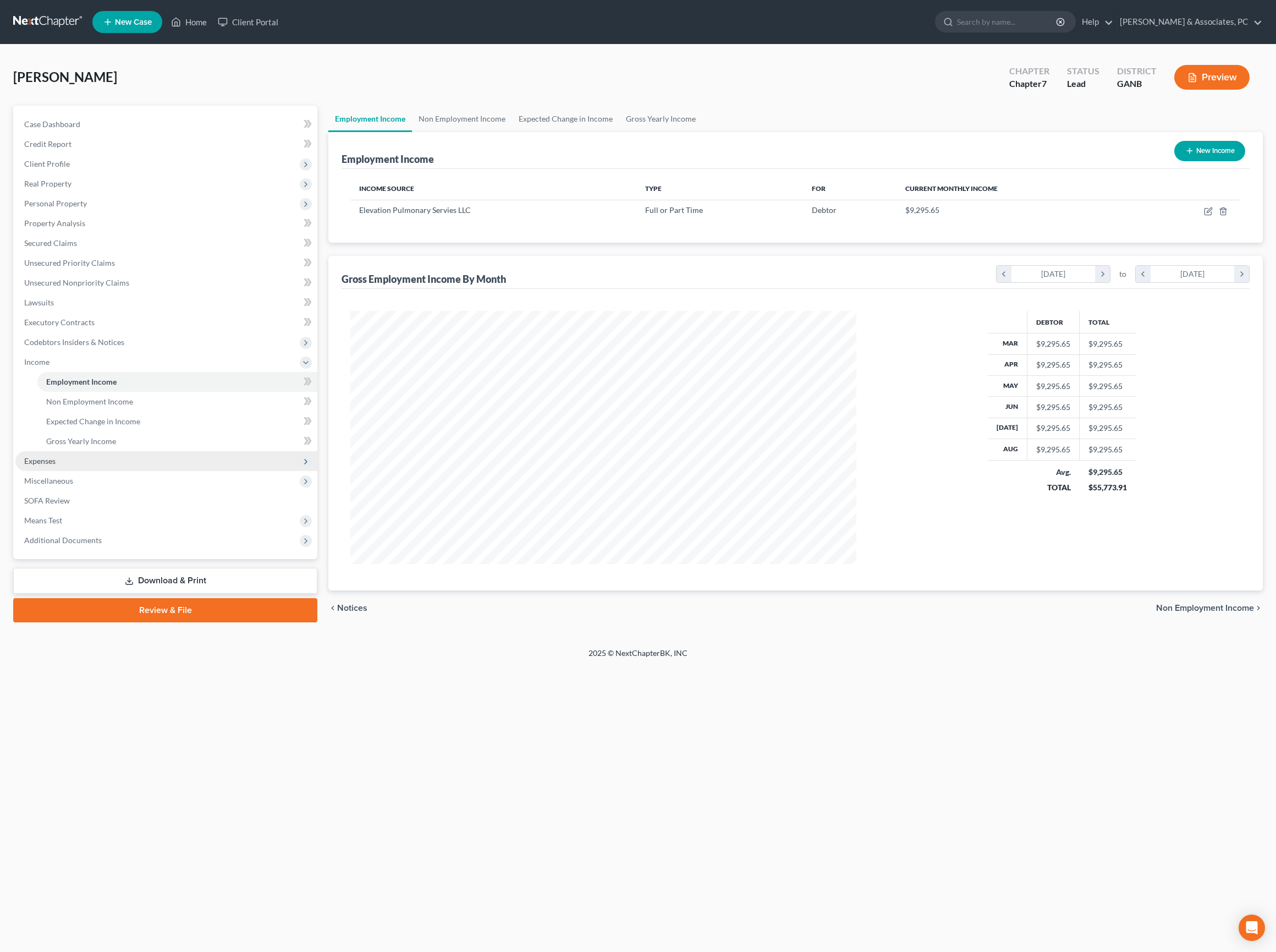
click at [87, 471] on span "Expenses" at bounding box center [166, 461] width 302 height 20
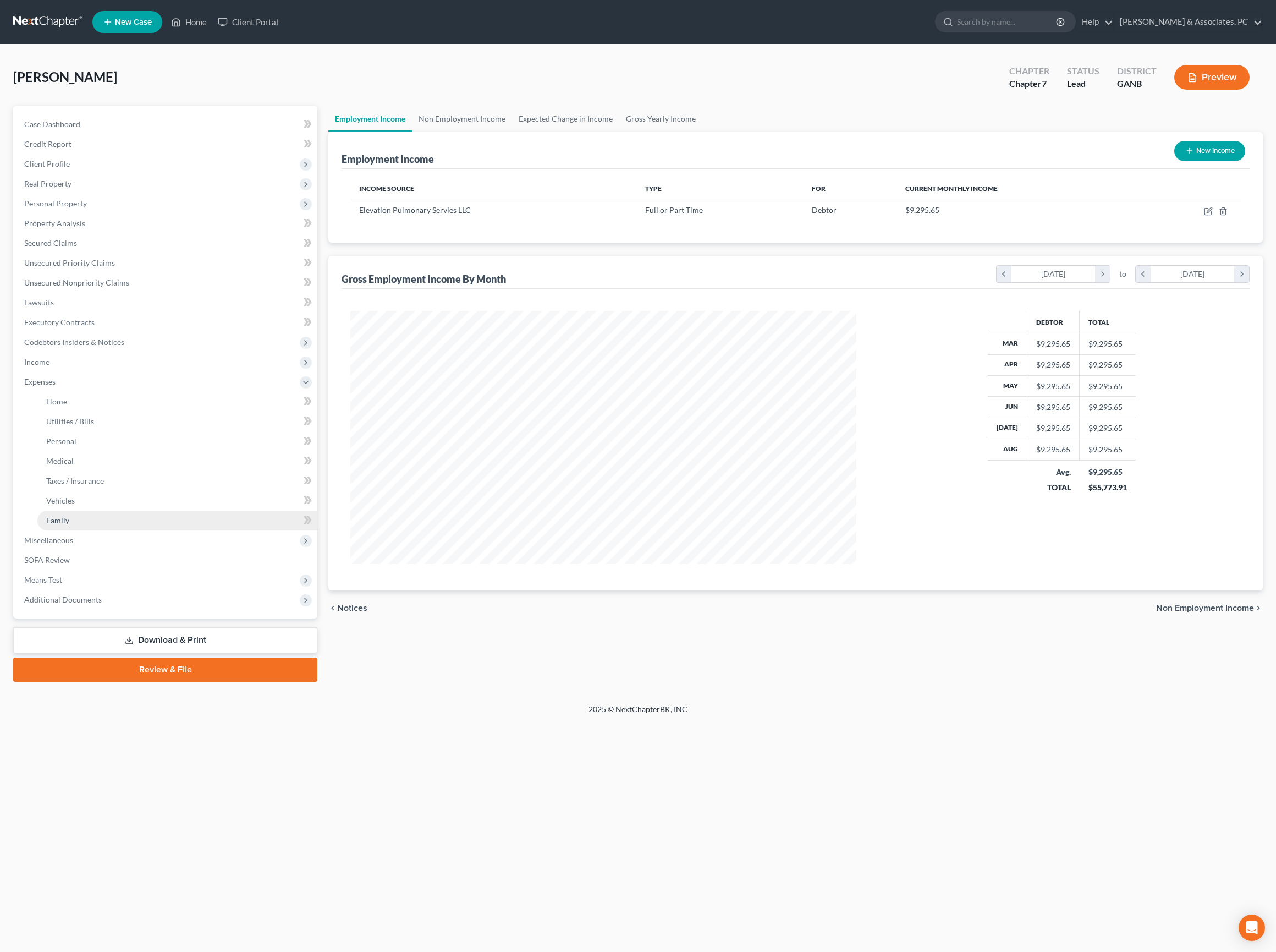
click at [95, 530] on link "Family" at bounding box center [177, 520] width 280 height 20
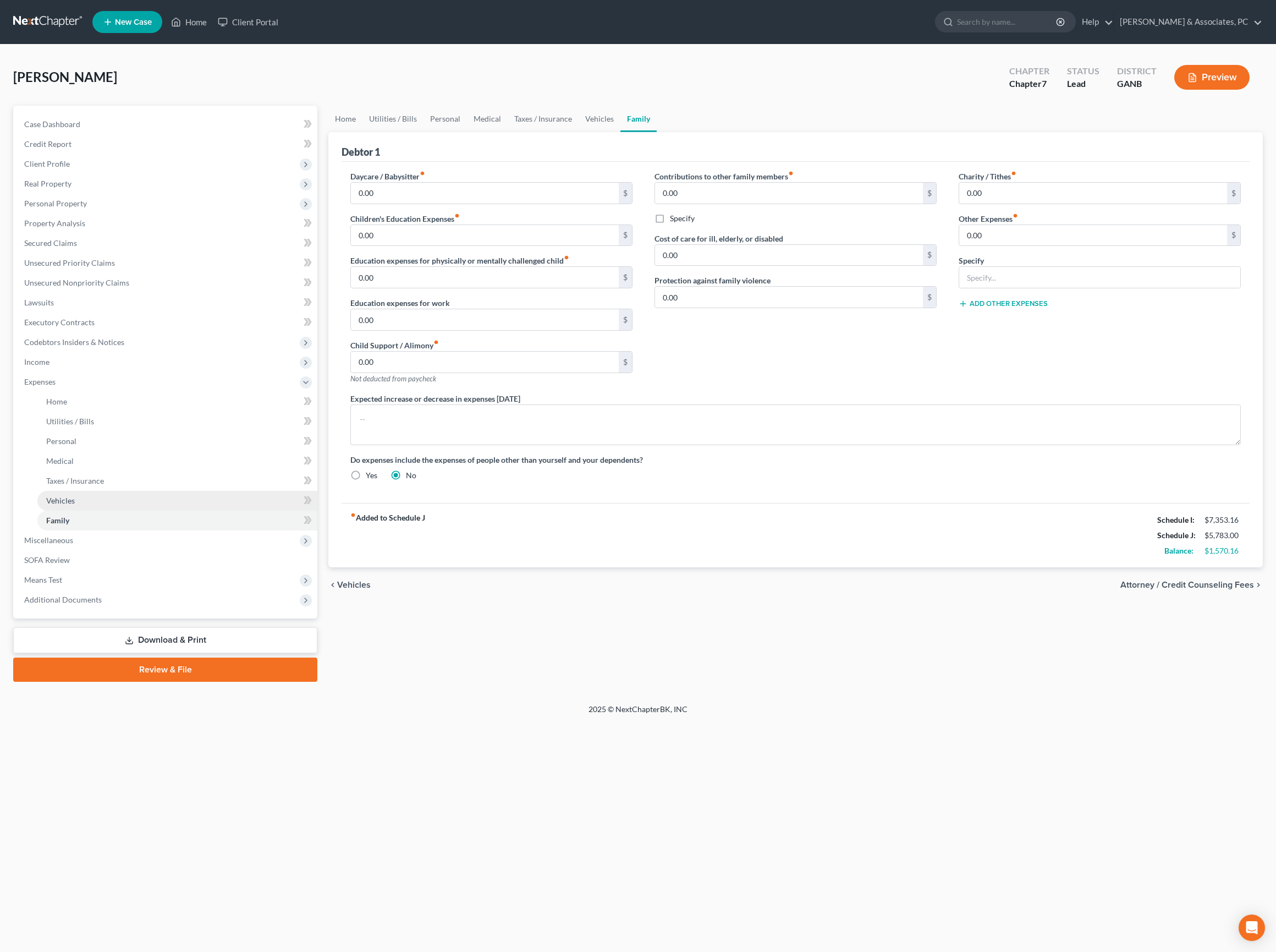
click at [89, 511] on link "Vehicles" at bounding box center [177, 500] width 280 height 20
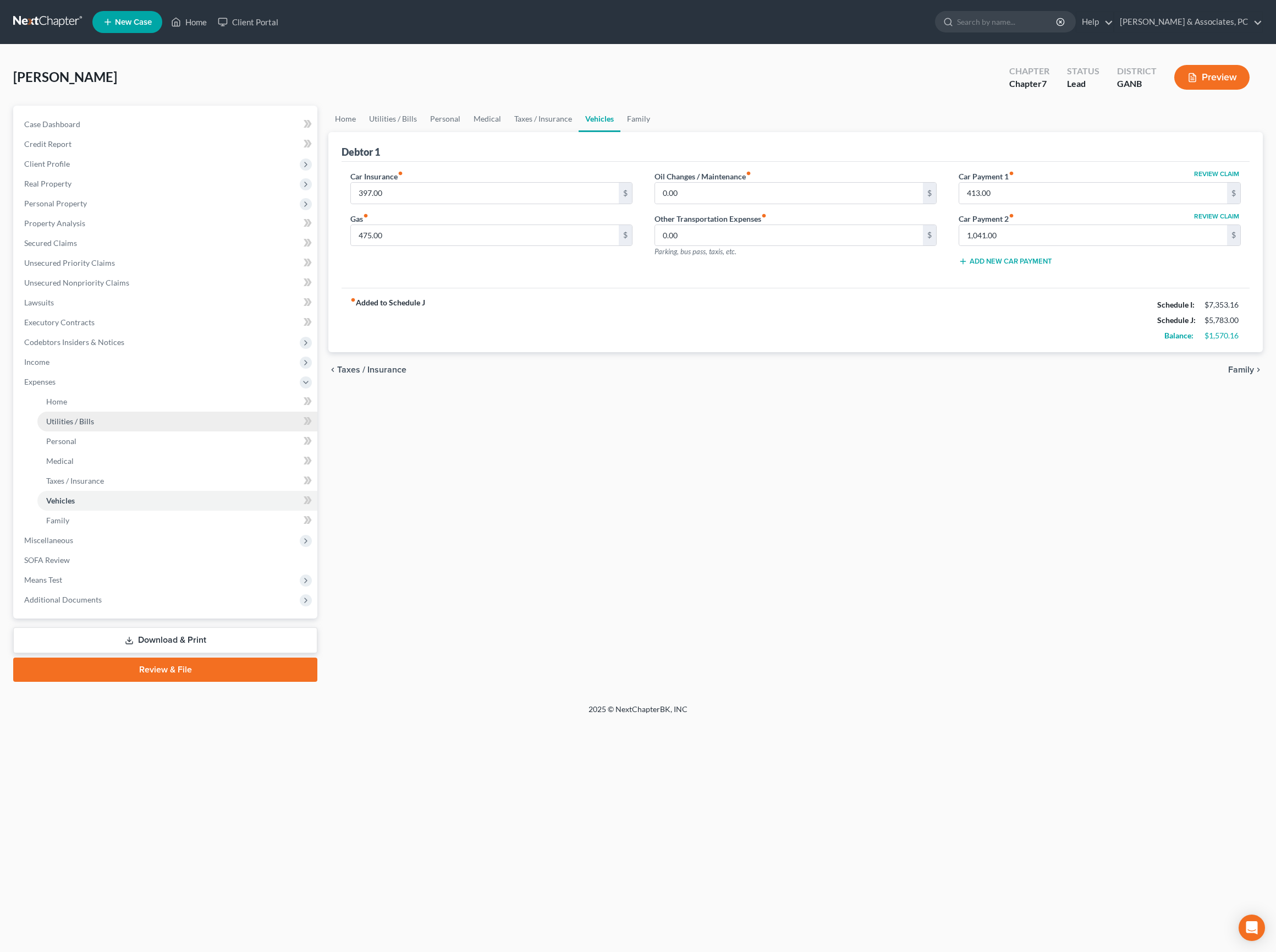
click at [94, 426] on span "Utilities / Bills" at bounding box center [69, 421] width 48 height 10
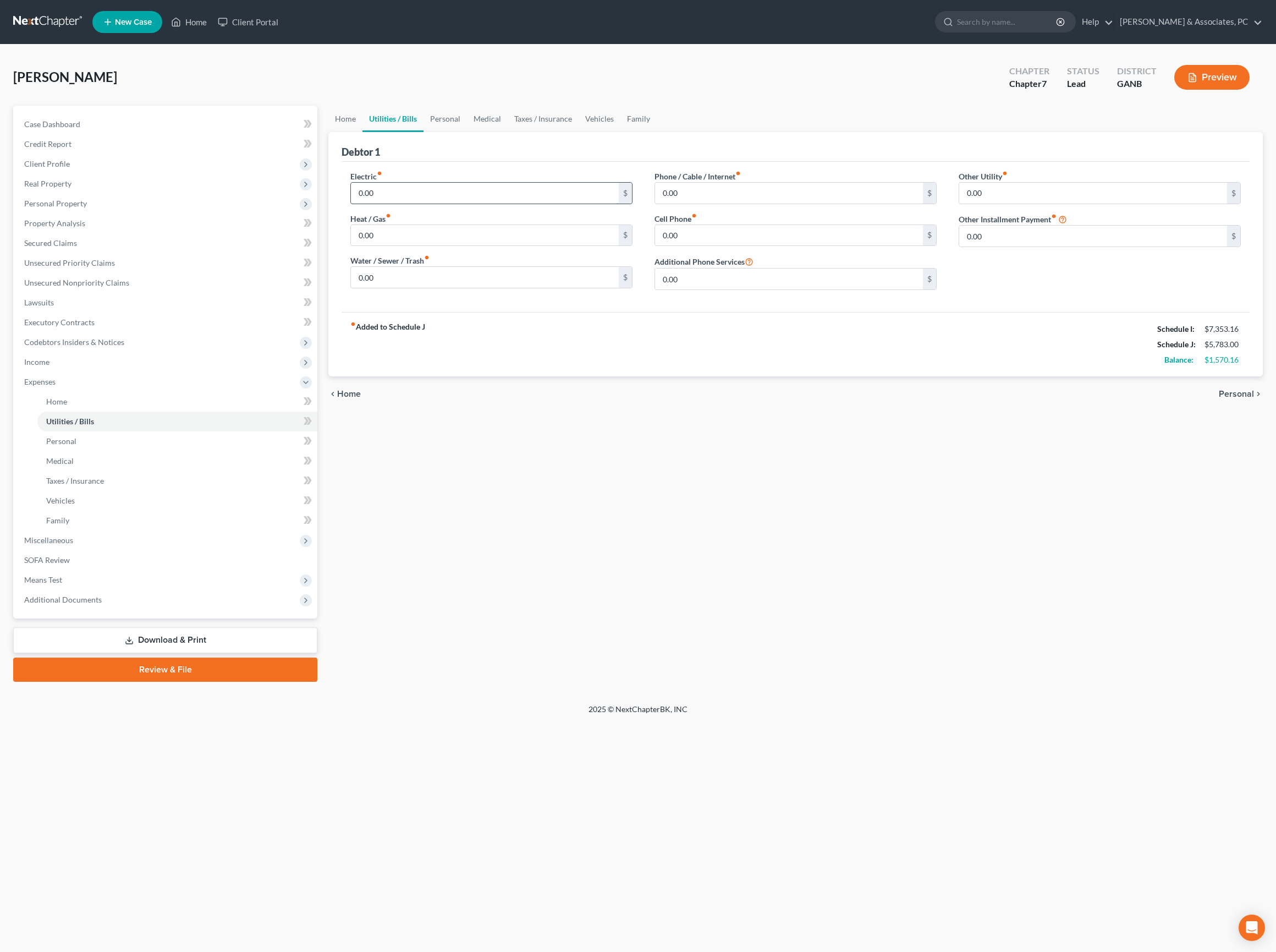
click at [420, 204] on input "0.00" at bounding box center [484, 193] width 267 height 21
type input "220"
click at [482, 246] on input "0.00" at bounding box center [484, 235] width 267 height 21
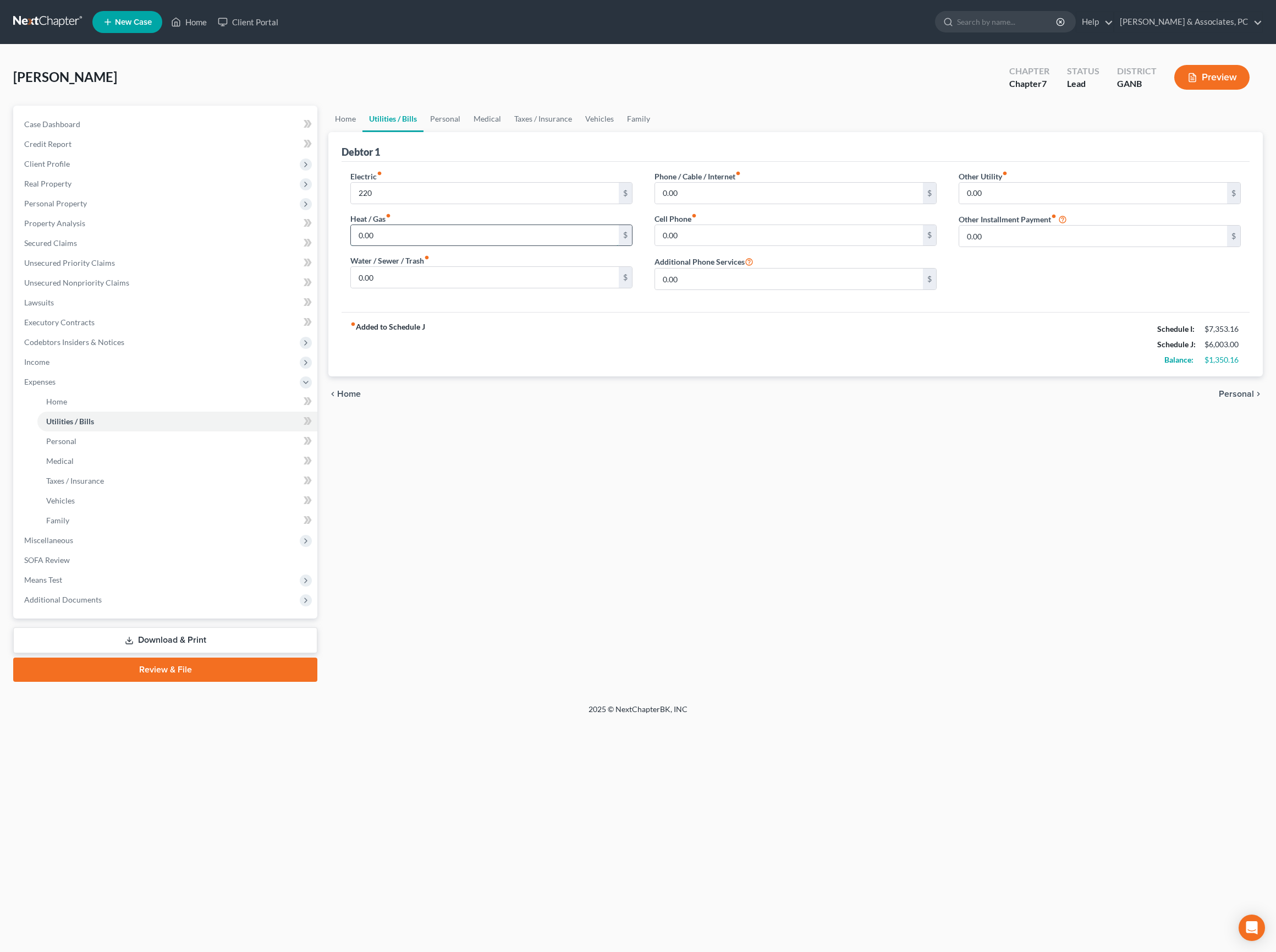
click at [482, 246] on input "0.00" at bounding box center [484, 235] width 267 height 21
type input "140"
click at [466, 288] on input "0.00" at bounding box center [484, 277] width 267 height 21
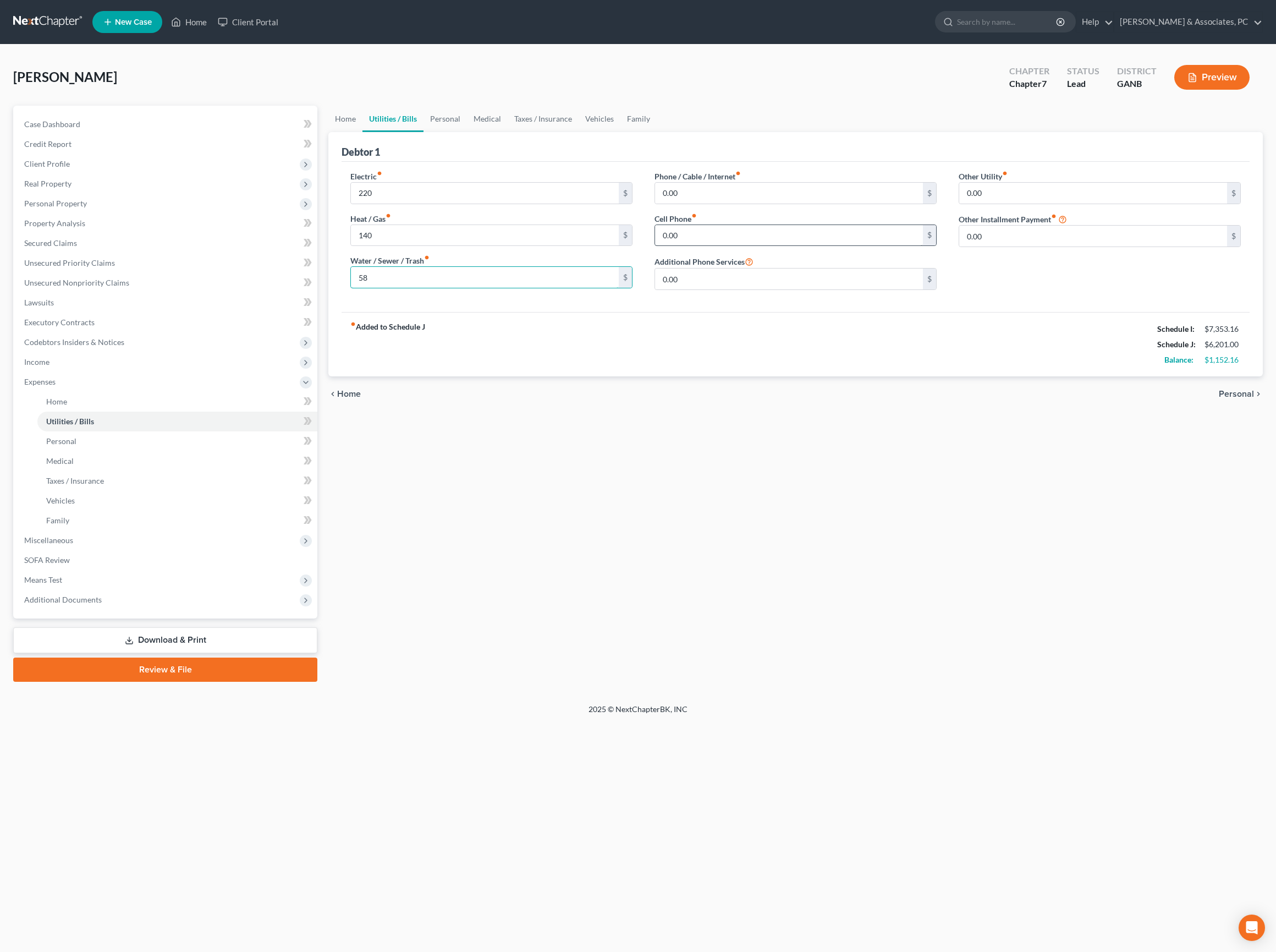
type input "58"
click at [719, 246] on input "0.00" at bounding box center [789, 235] width 267 height 21
type input "300"
click at [743, 204] on div "0.00 $" at bounding box center [795, 192] width 282 height 22
type input "120"
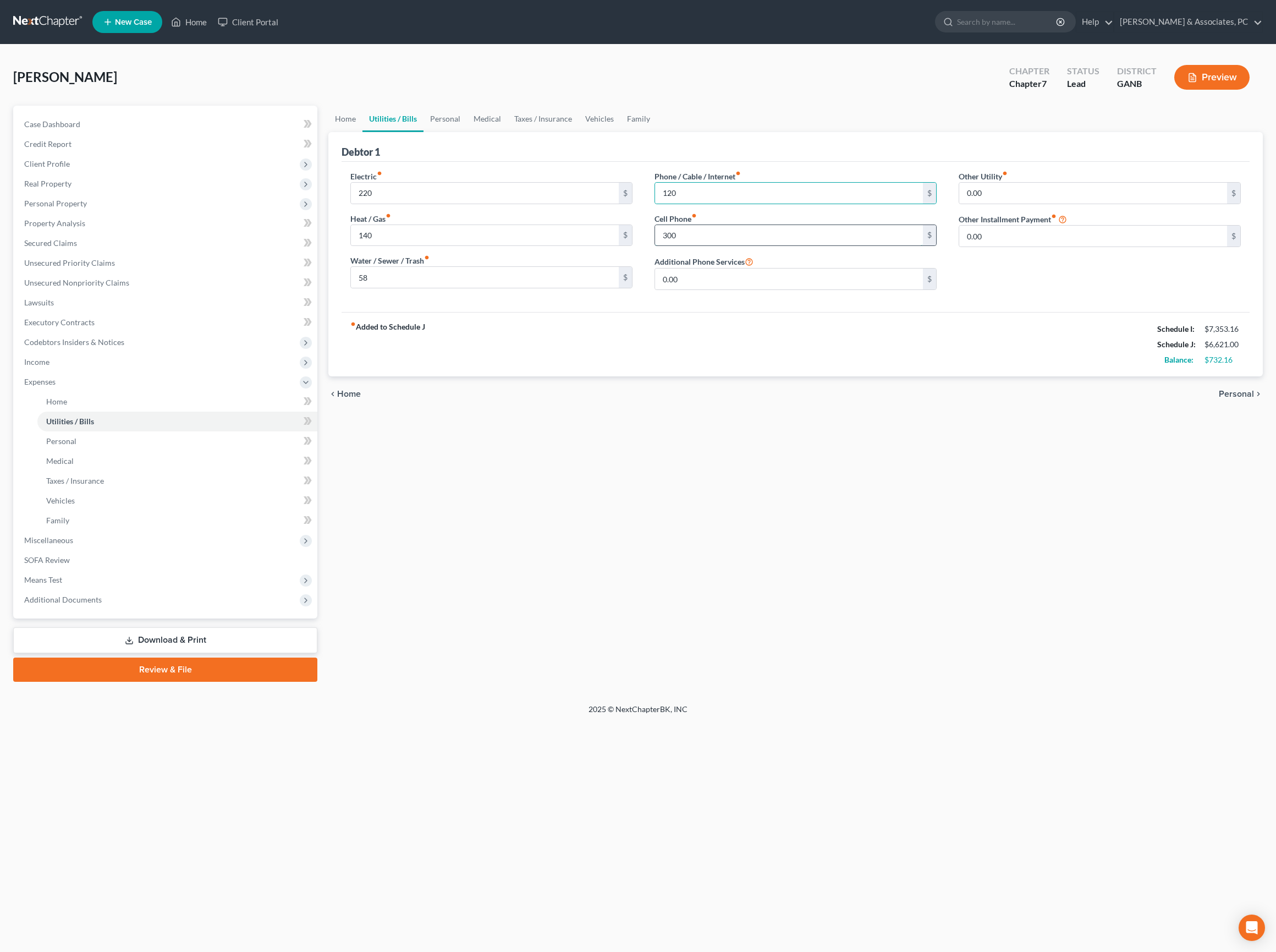
click at [748, 246] on input "300" at bounding box center [789, 235] width 267 height 21
click at [1030, 299] on div "Other Utility fiber_manual_record 0.00 $ Other Installment Payment fiber_manual…" at bounding box center [1100, 234] width 304 height 128
click at [853, 246] on input "150" at bounding box center [789, 235] width 267 height 21
click at [853, 246] on input "150" at bounding box center [789, 235] width 267 height 21
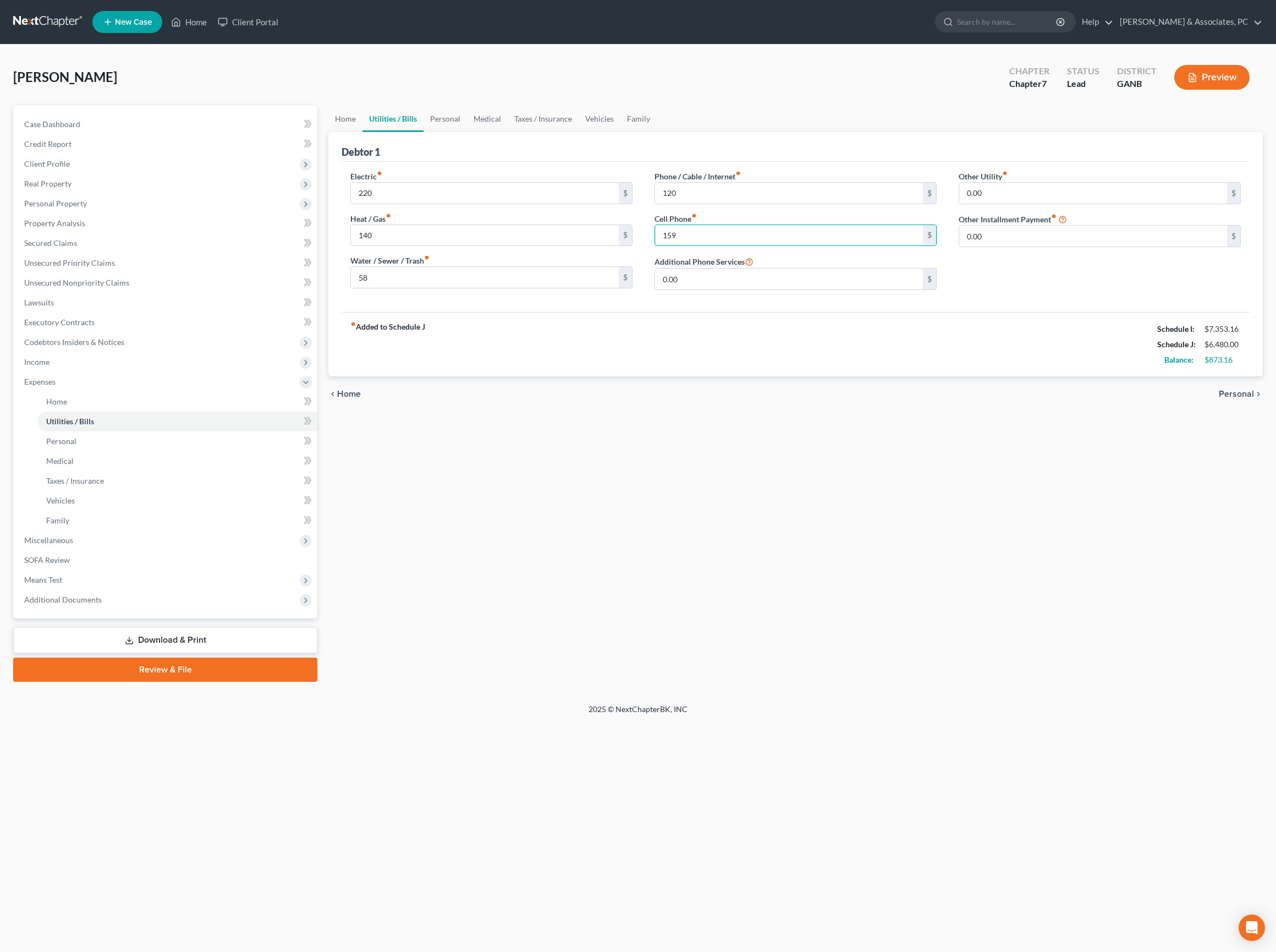
type input "159"
click at [1083, 299] on div "Other Utility fiber_manual_record 0.00 $ Other Installment Payment fiber_manual…" at bounding box center [1100, 234] width 304 height 128
click at [459, 132] on link "Personal" at bounding box center [445, 119] width 44 height 27
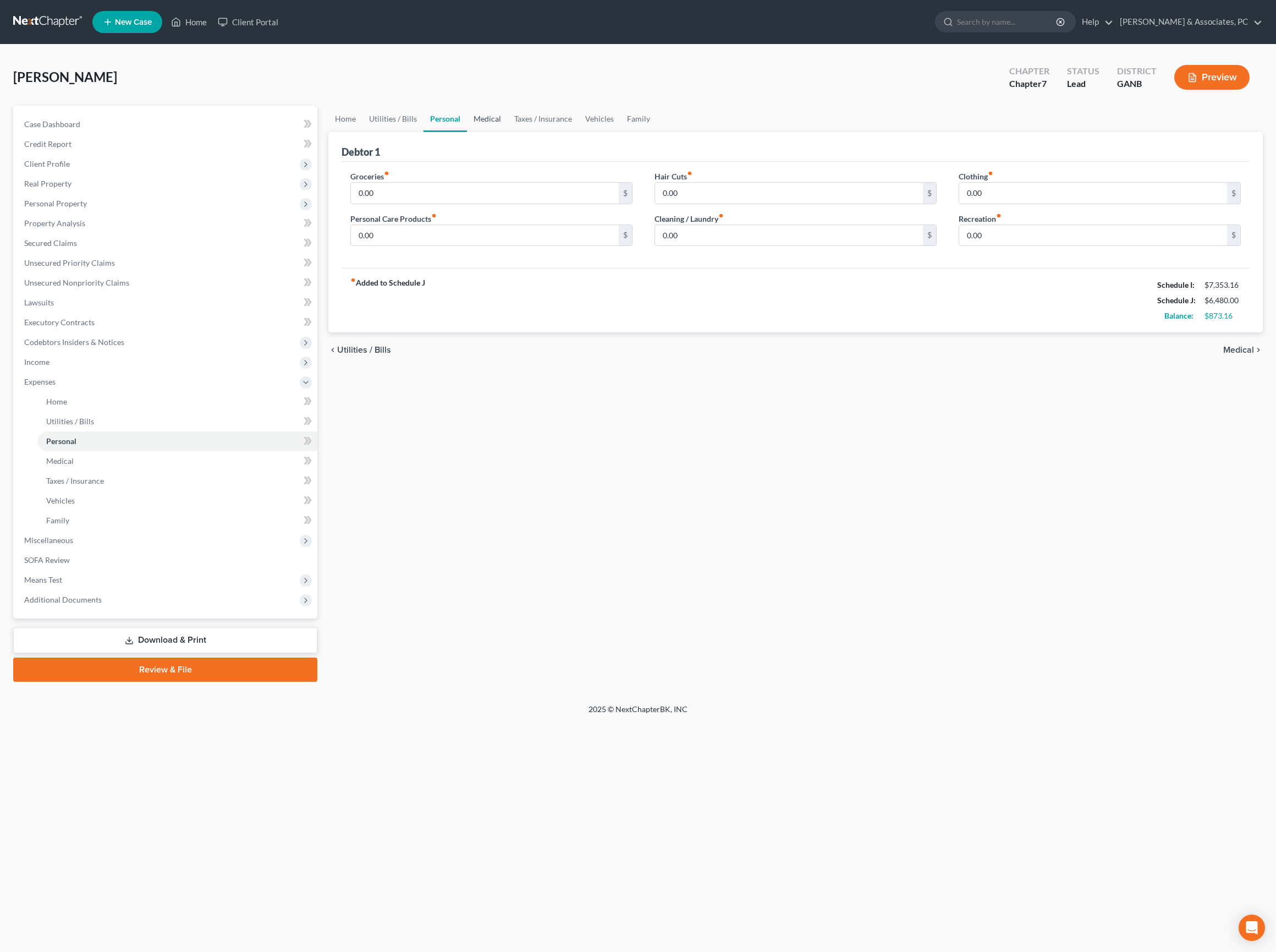
click at [507, 132] on link "Medical" at bounding box center [487, 119] width 40 height 27
click at [579, 128] on link "Taxes / Insurance" at bounding box center [543, 119] width 71 height 27
click at [621, 128] on link "Vehicles" at bounding box center [600, 119] width 42 height 27
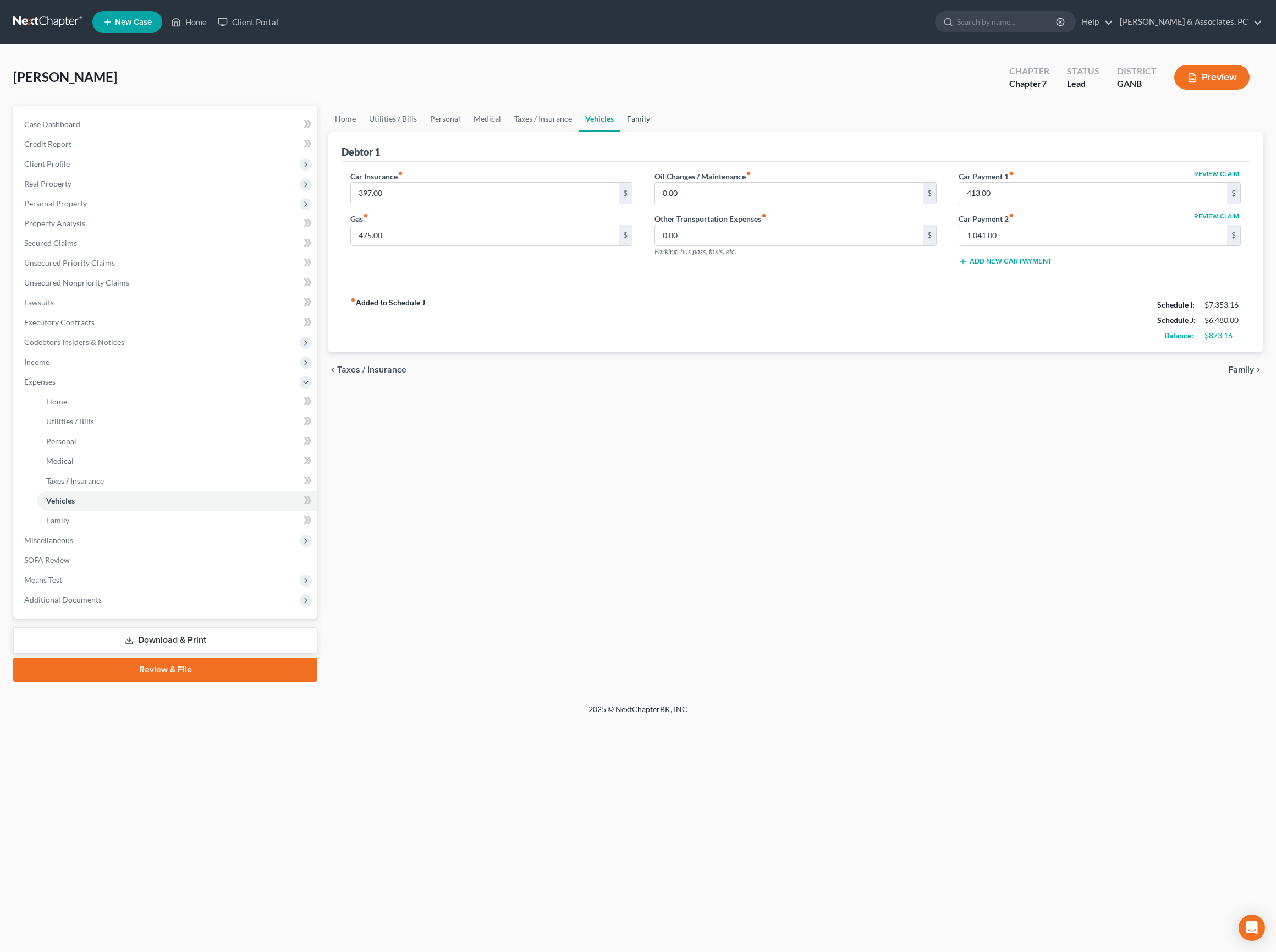
click at [657, 132] on link "Family" at bounding box center [638, 119] width 36 height 27
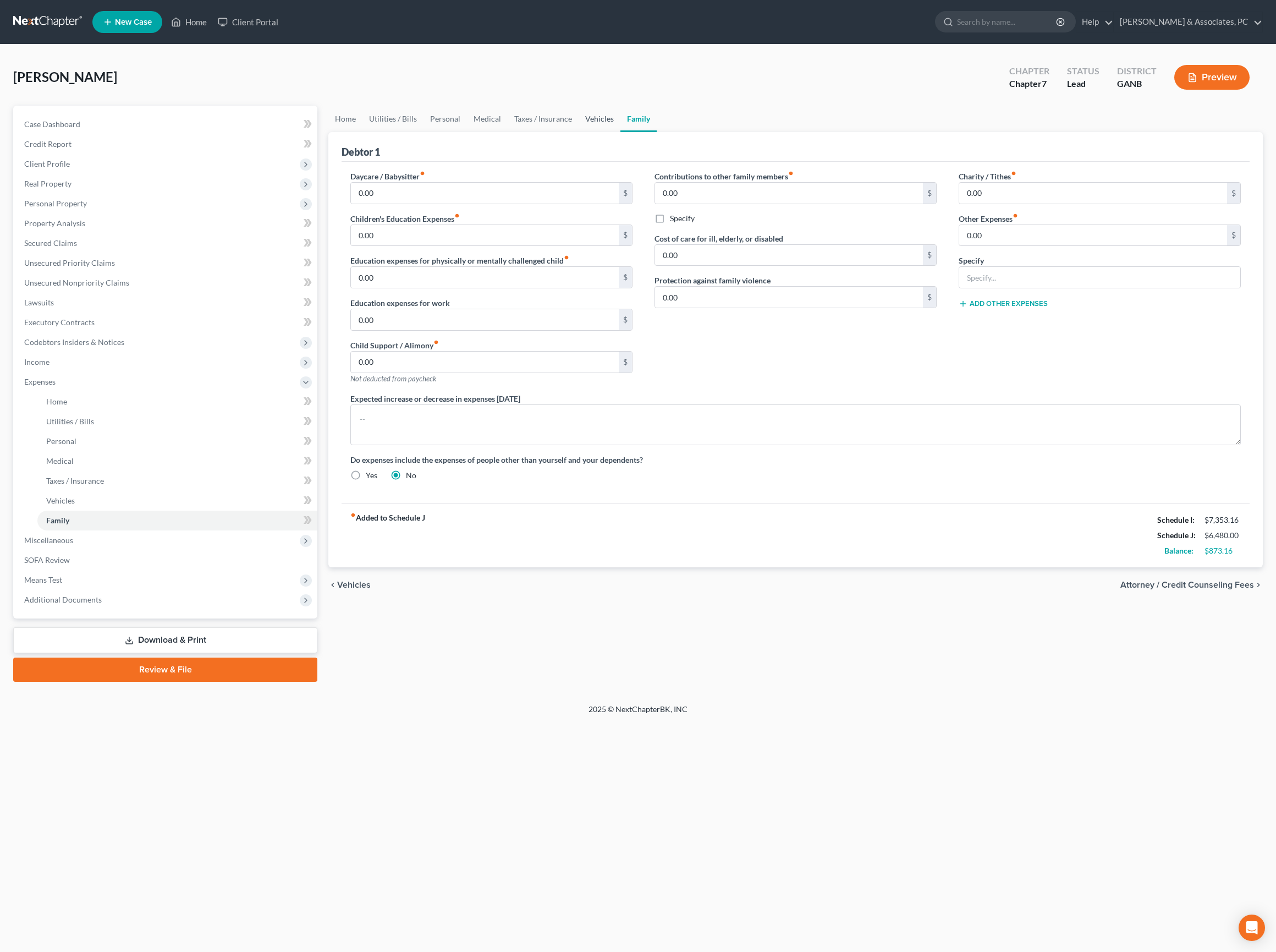
click at [621, 132] on link "Vehicles" at bounding box center [600, 119] width 42 height 27
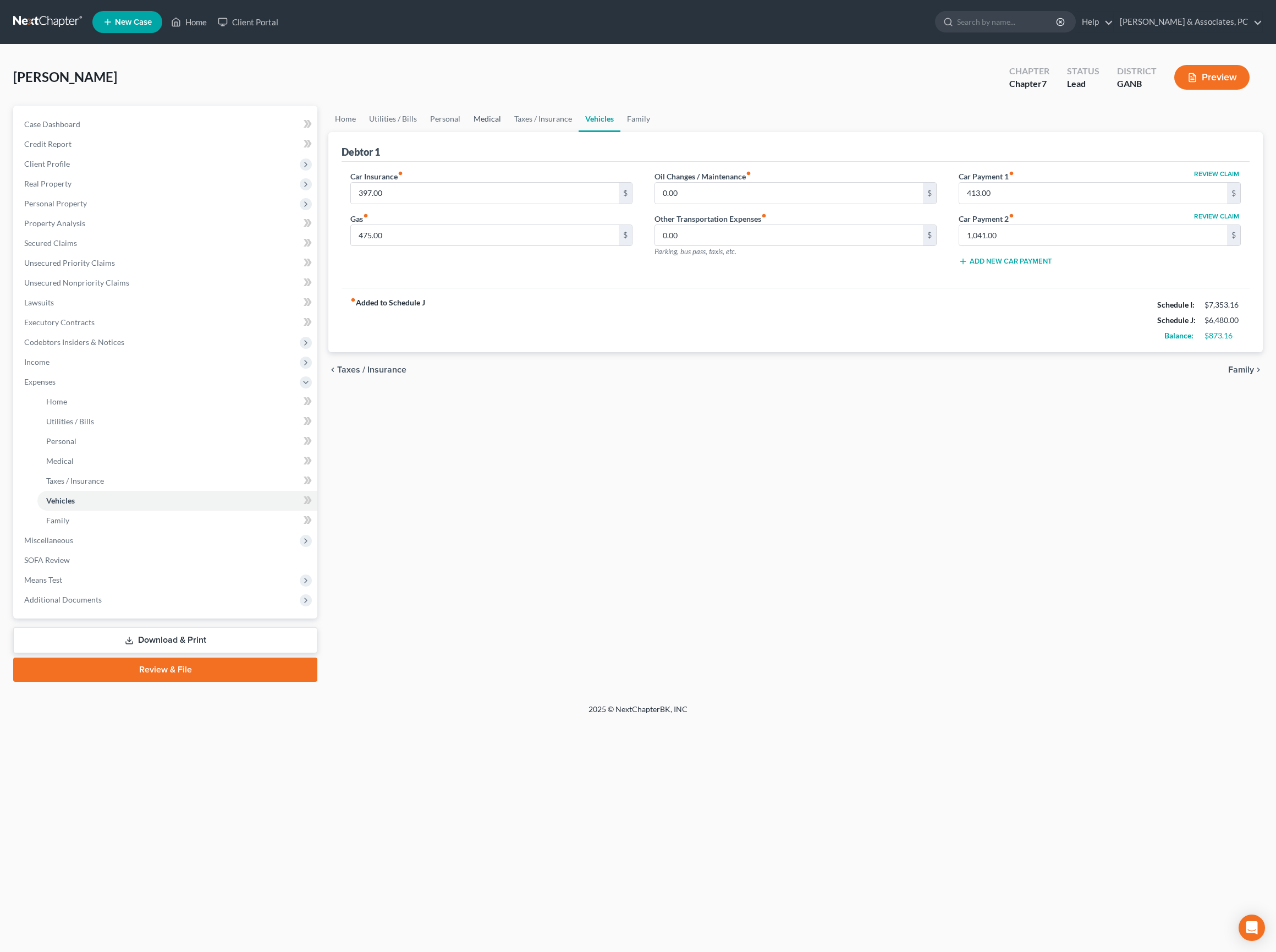
click at [507, 131] on link "Medical" at bounding box center [487, 119] width 40 height 27
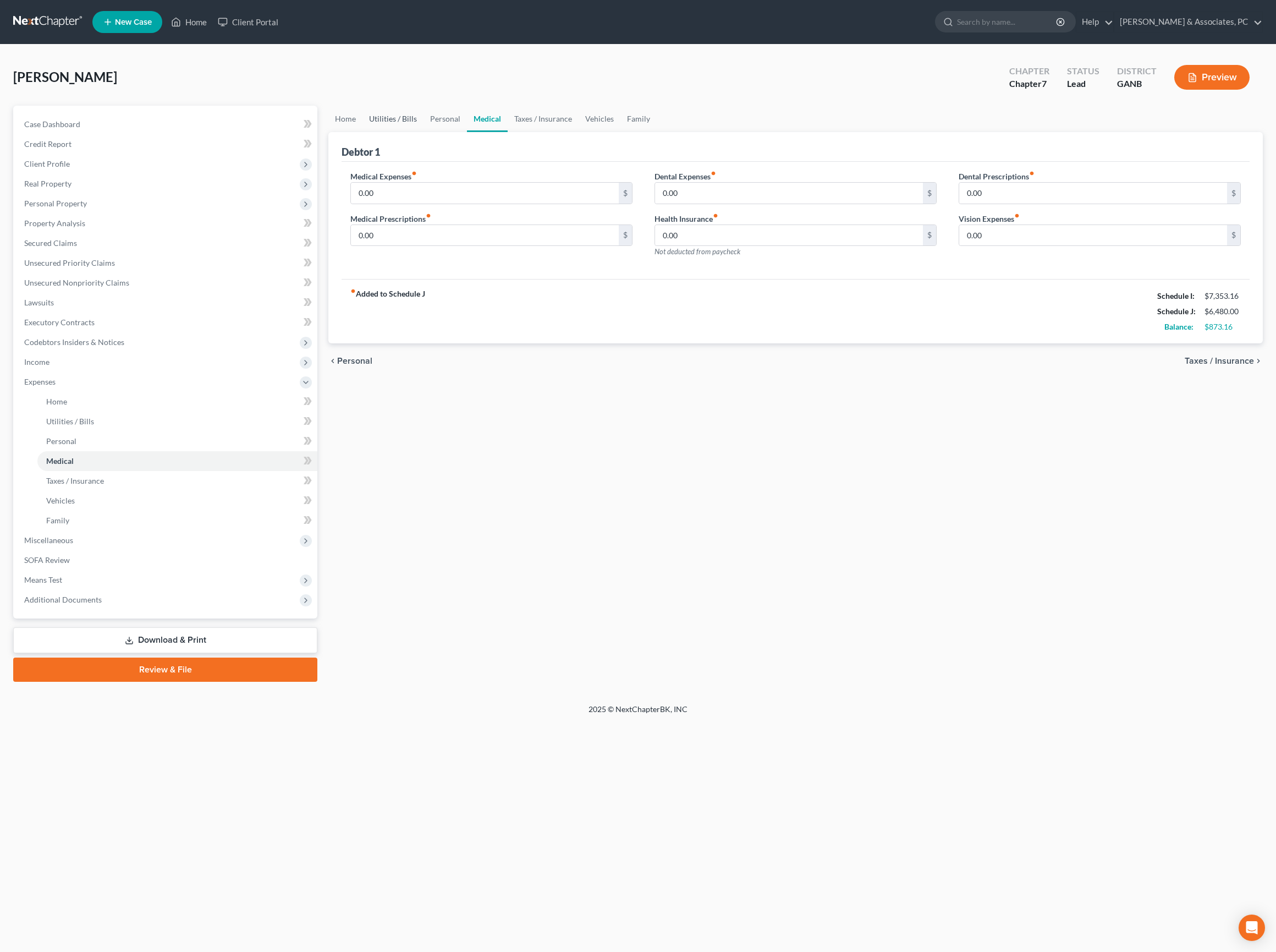
click at [401, 132] on link "Utilities / Bills" at bounding box center [394, 119] width 61 height 27
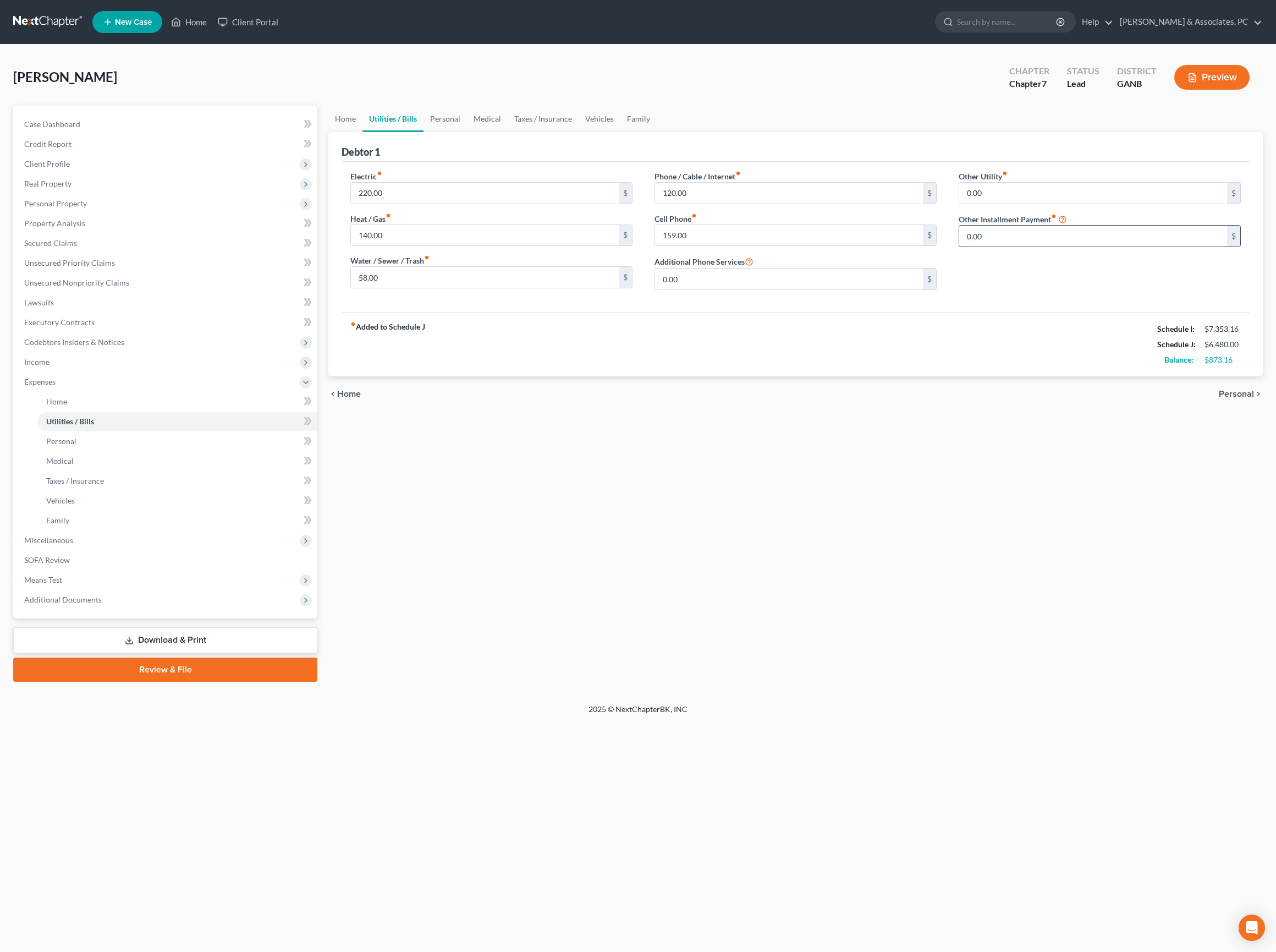
click at [1014, 246] on input "0.00" at bounding box center [1093, 236] width 267 height 21
type input "8.33"
click at [1076, 204] on input "0.00" at bounding box center [1093, 193] width 267 height 21
type input "0"
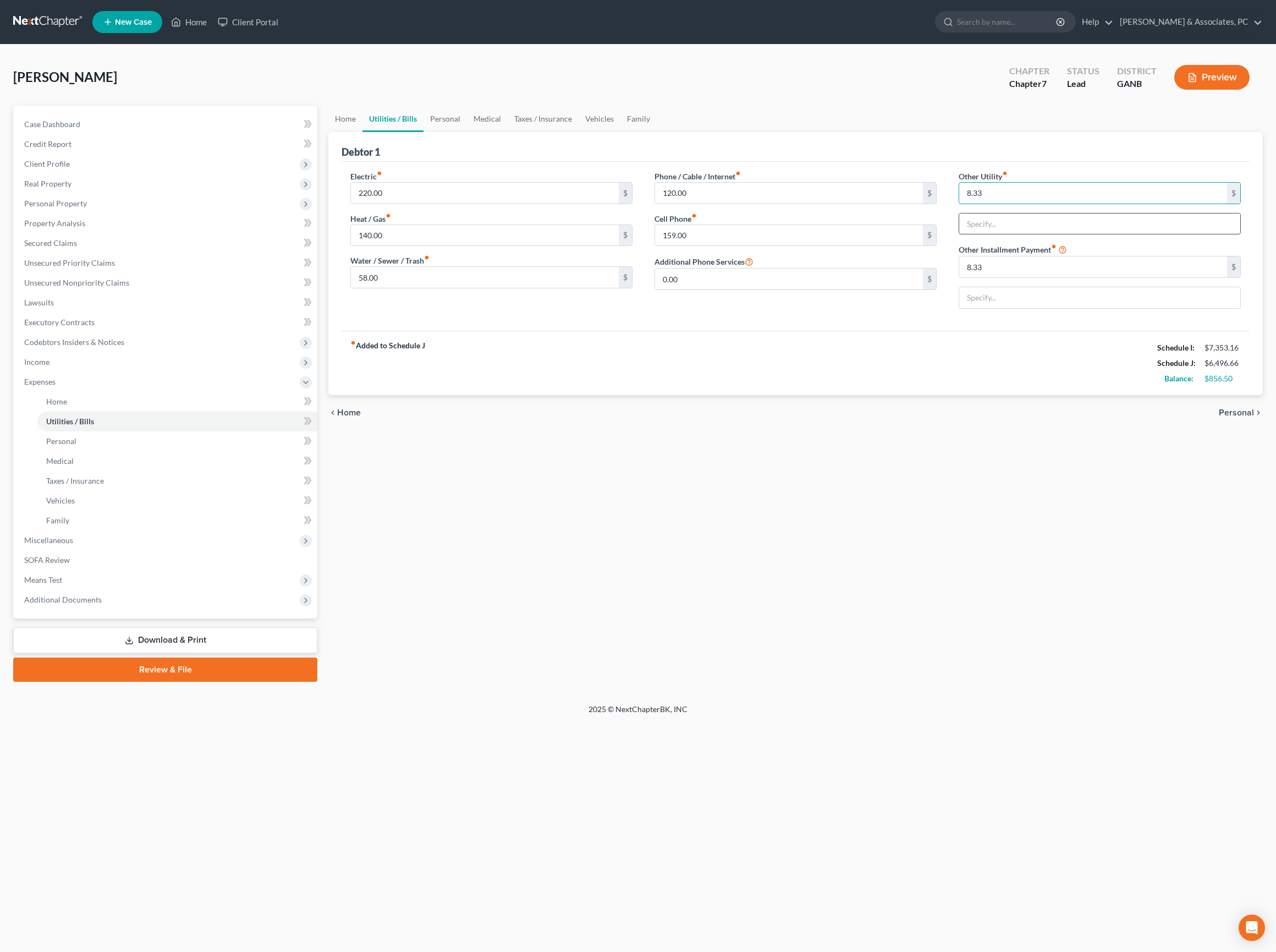
type input "8.33"
click at [1065, 234] on input "text" at bounding box center [1100, 224] width 281 height 21
type input "Amazon Link"
click at [1029, 308] on input "text" at bounding box center [1100, 297] width 281 height 21
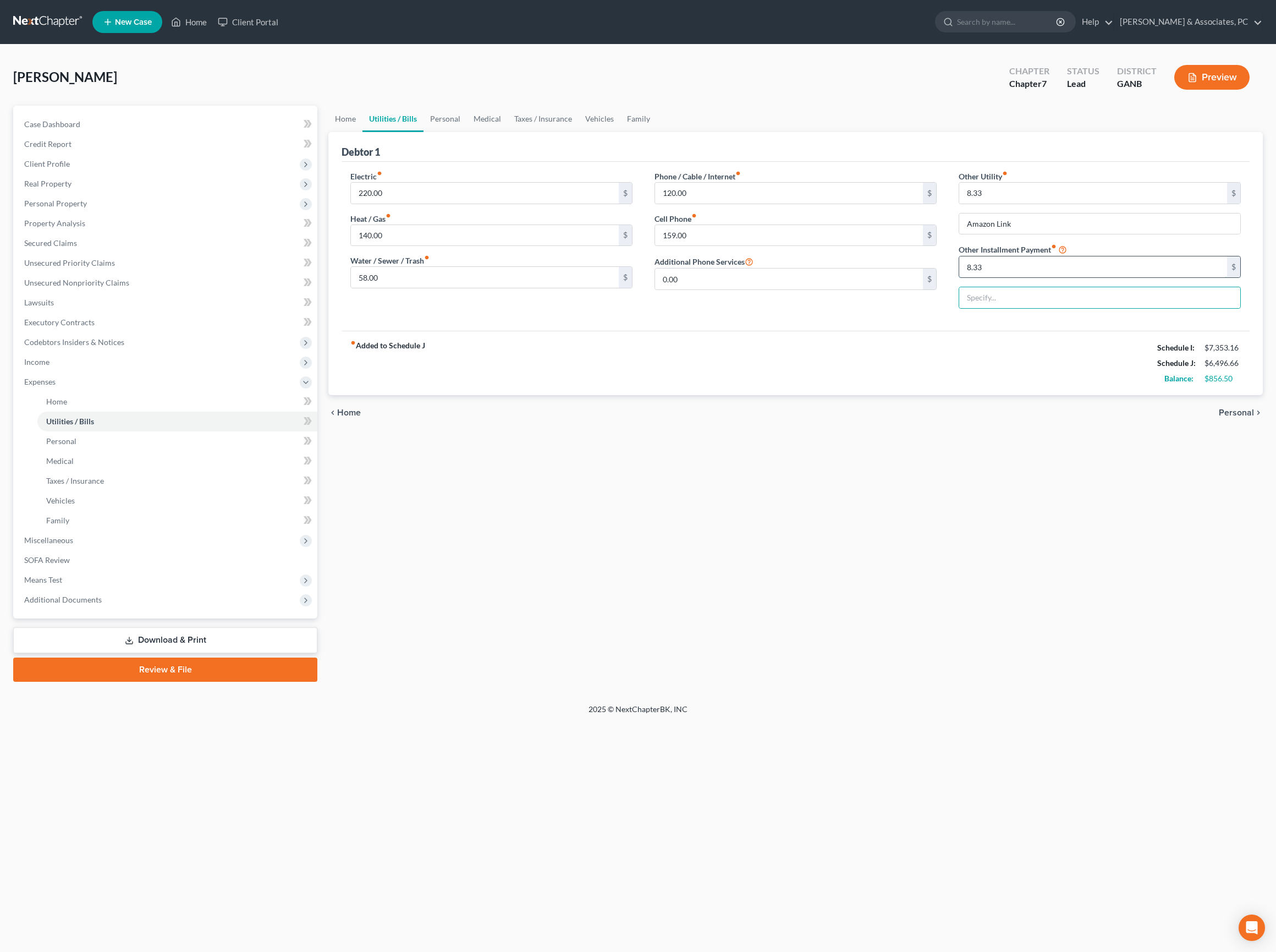
click at [1020, 277] on input "8.33" at bounding box center [1093, 267] width 267 height 21
click at [944, 377] on div "fiber_manual_record Added to Schedule J Schedule I: $7,353.16 Schedule J: $6,48…" at bounding box center [796, 344] width 908 height 65
click at [467, 128] on link "Personal" at bounding box center [445, 119] width 44 height 27
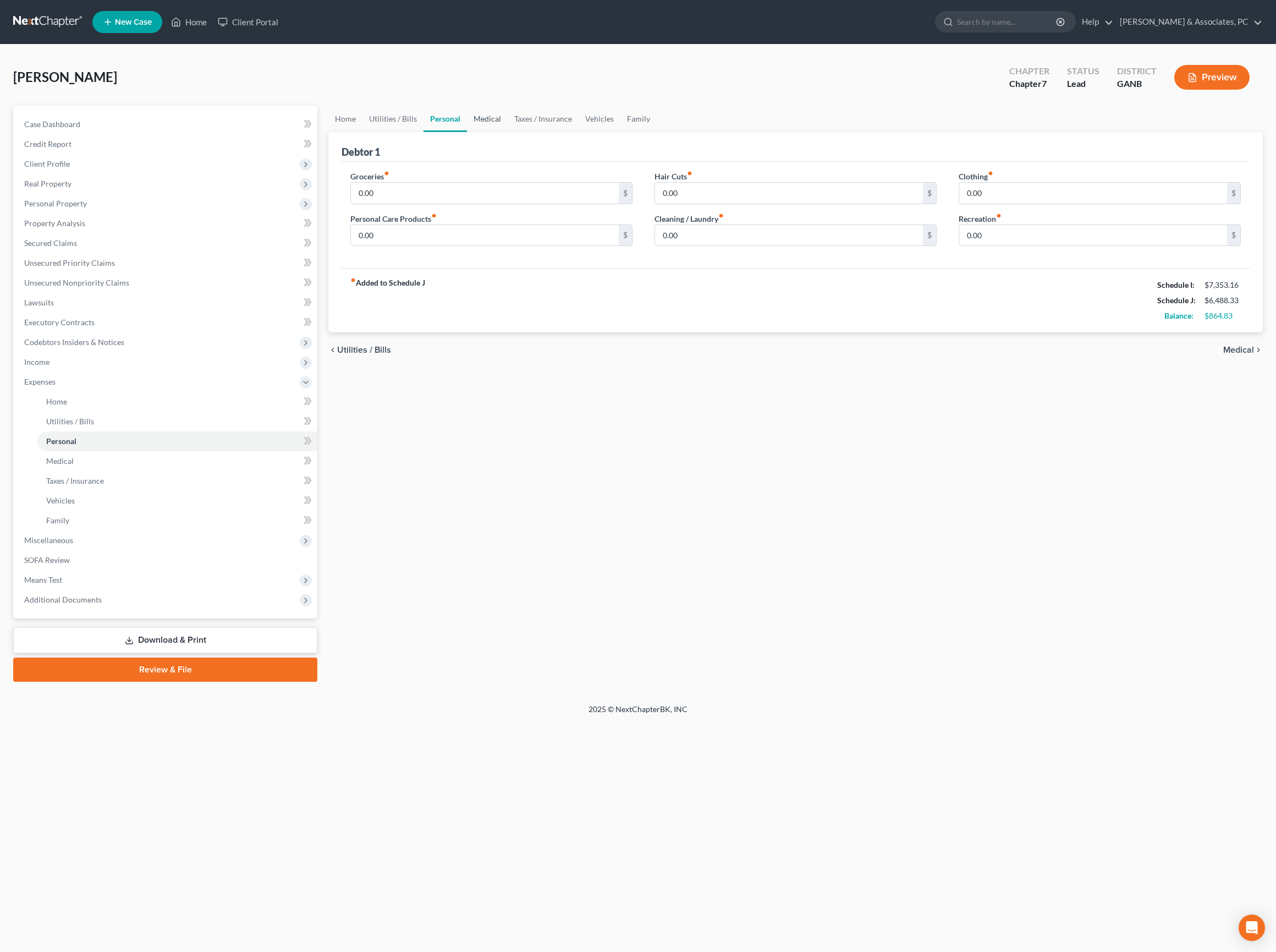
click at [507, 131] on link "Medical" at bounding box center [487, 119] width 40 height 27
click at [503, 204] on input "0.00" at bounding box center [484, 193] width 267 height 21
click at [579, 128] on link "Taxes / Insurance" at bounding box center [543, 119] width 71 height 27
click at [833, 204] on input "0.00" at bounding box center [789, 193] width 267 height 21
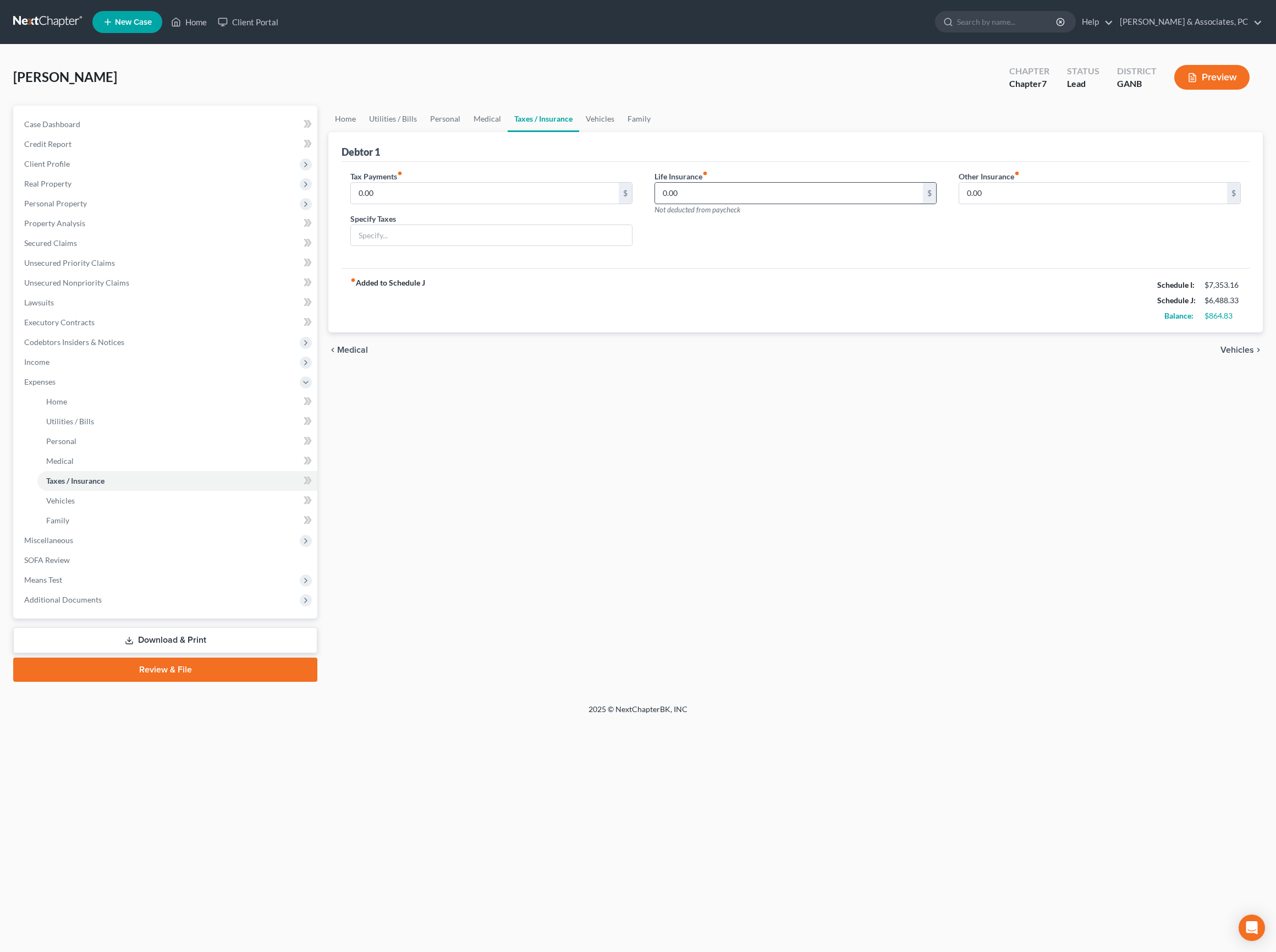
click at [833, 204] on input "0.00" at bounding box center [789, 193] width 267 height 21
type input "30"
click at [920, 436] on div "Home Utilities / Bills Personal Medical Taxes / Insurance Vehicles Family Debto…" at bounding box center [796, 394] width 945 height 576
click at [621, 132] on link "Vehicles" at bounding box center [600, 119] width 42 height 27
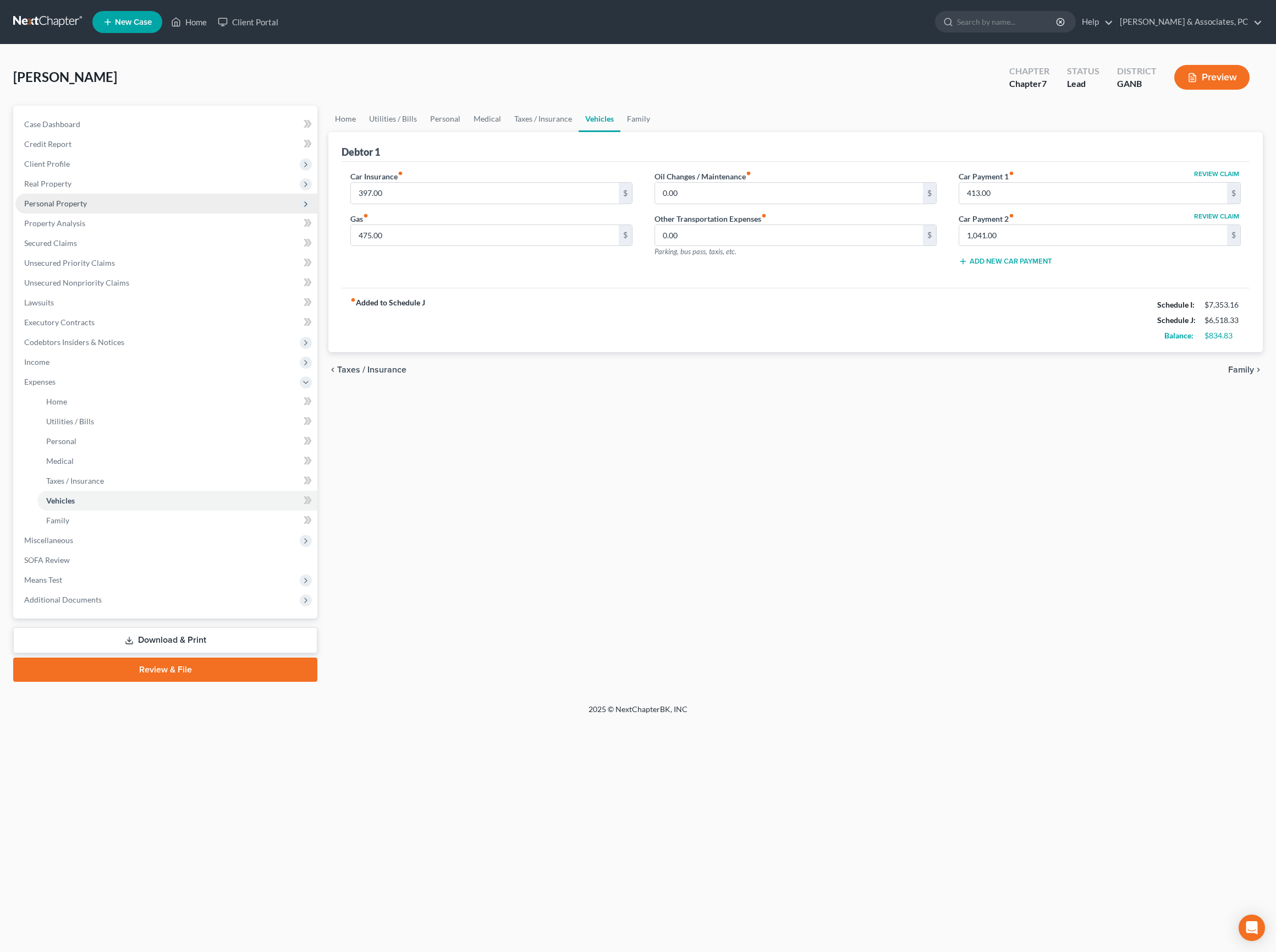
click at [66, 208] on span "Personal Property" at bounding box center [56, 204] width 63 height 10
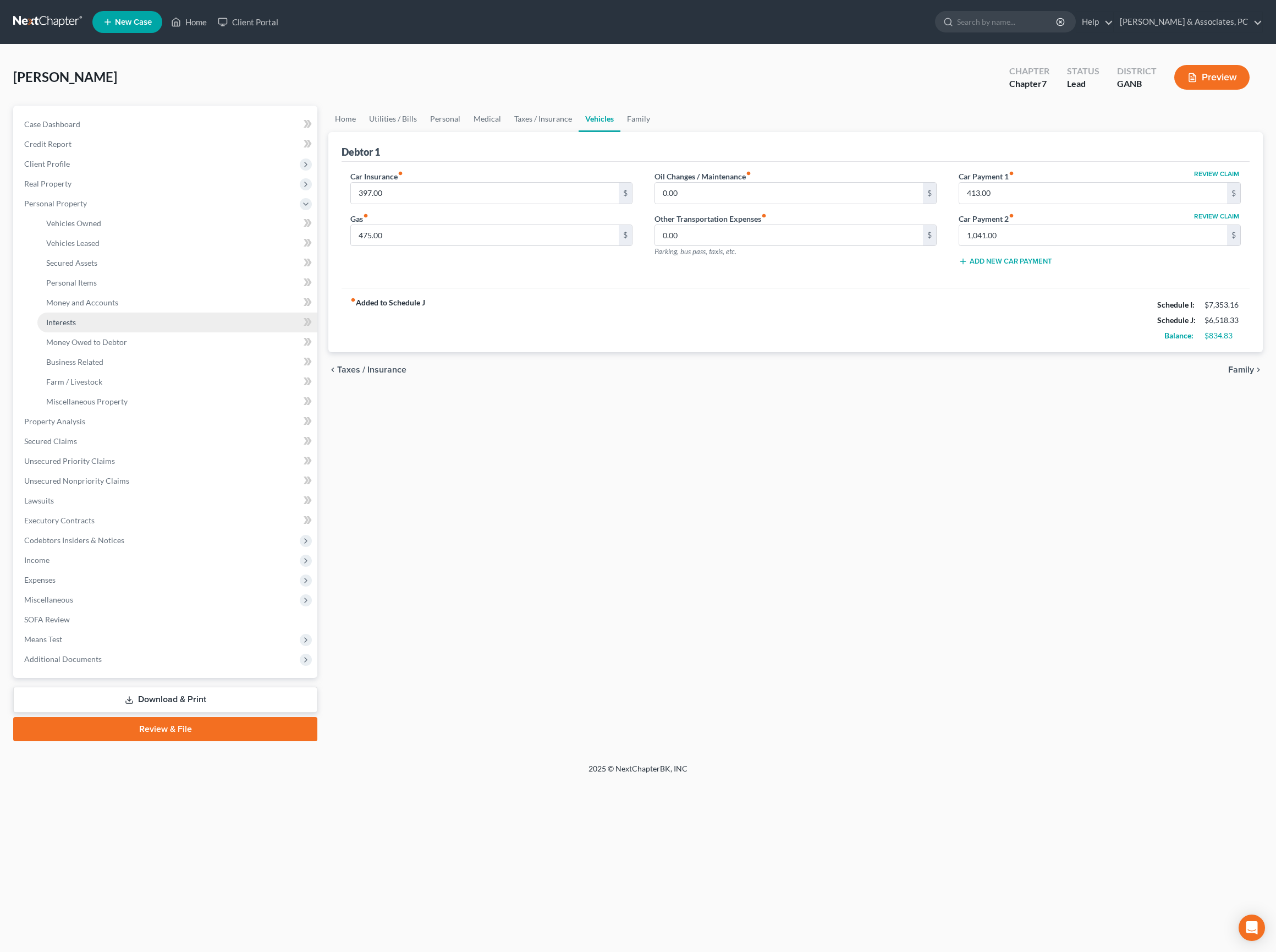
click at [76, 326] on span "Interests" at bounding box center [61, 322] width 30 height 10
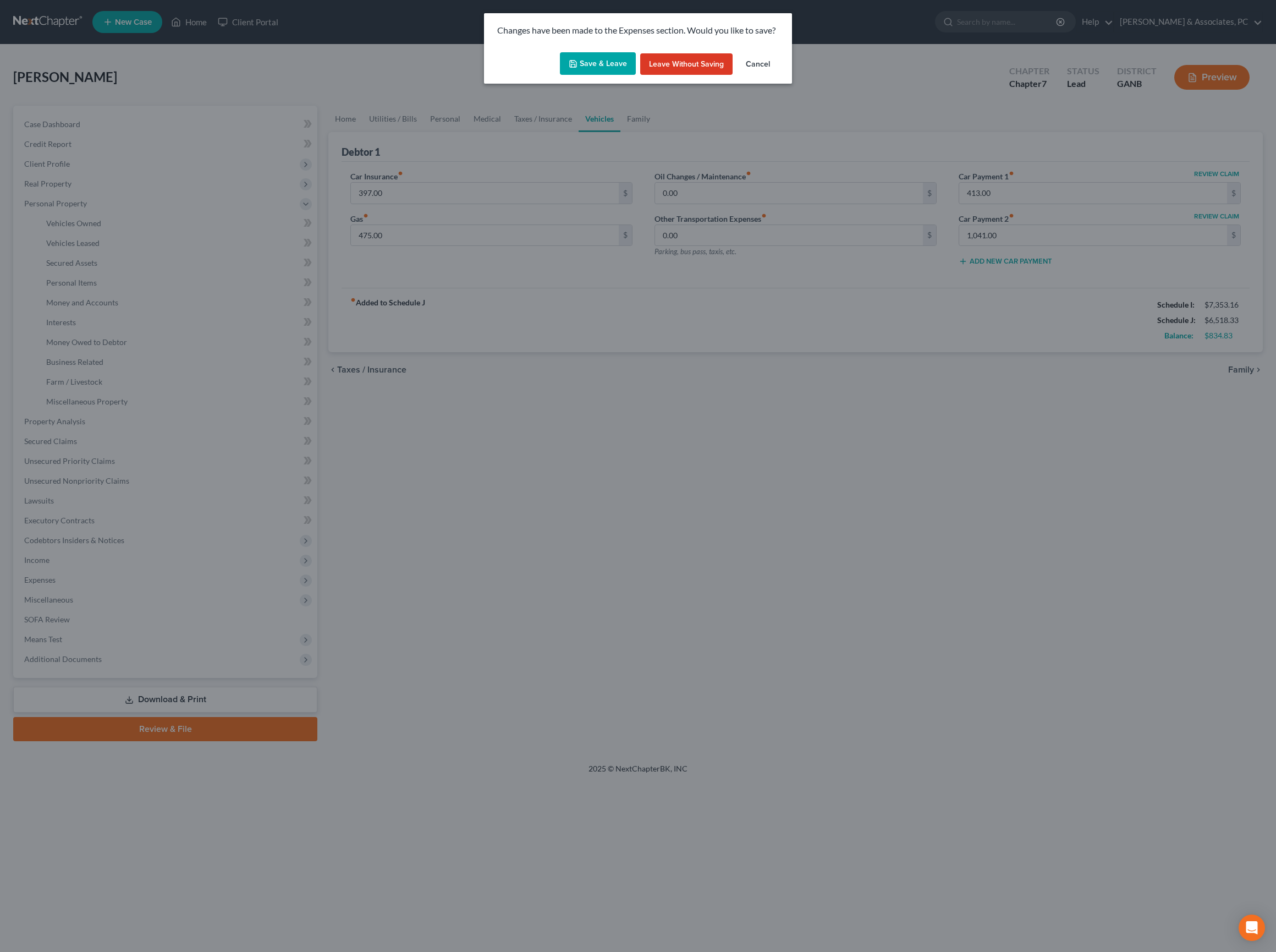
click at [596, 75] on button "Save & Leave" at bounding box center [598, 64] width 76 height 23
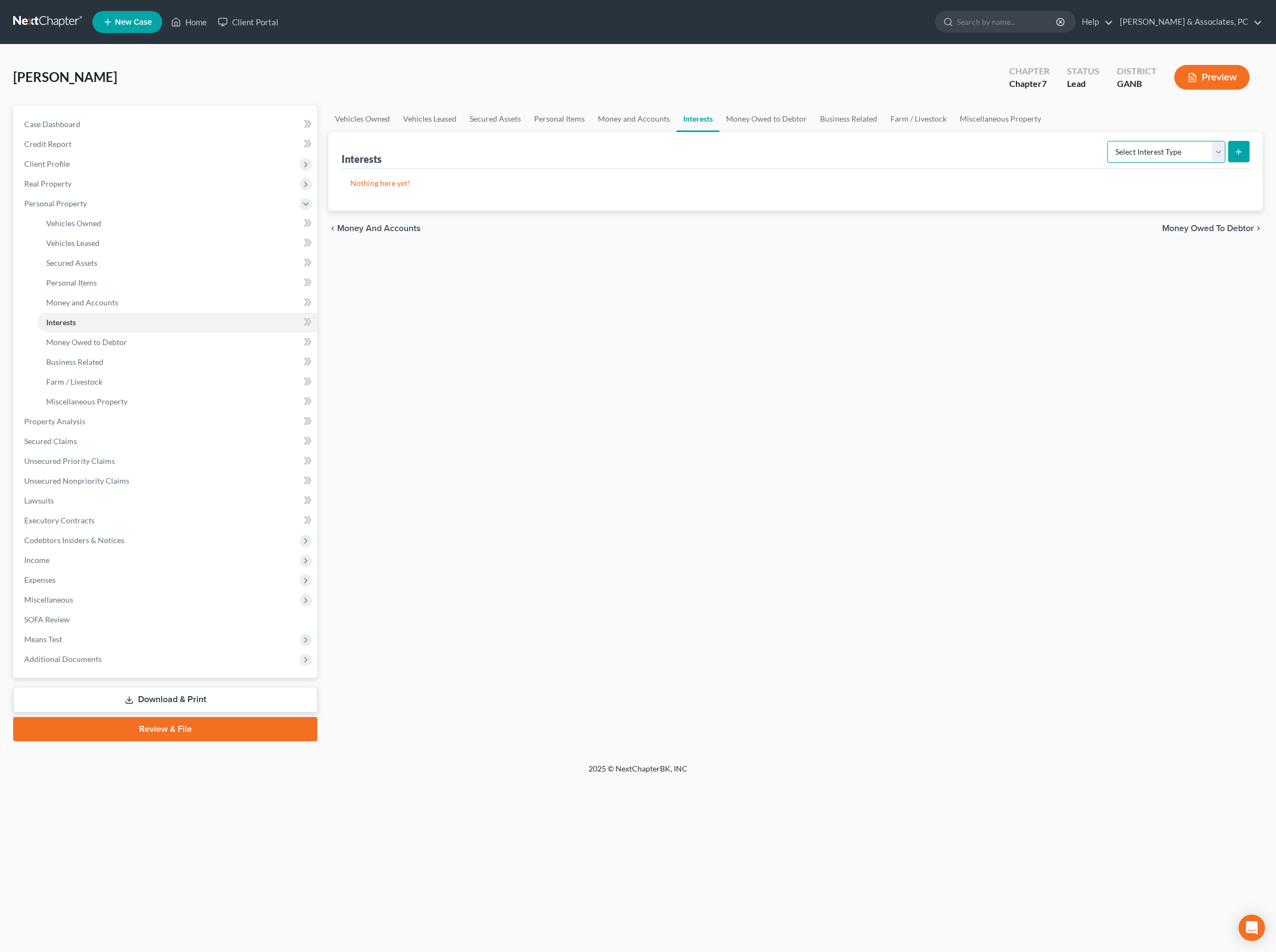
select select "term_life_insurance"
click at [1234, 156] on icon "submit" at bounding box center [1238, 151] width 9 height 9
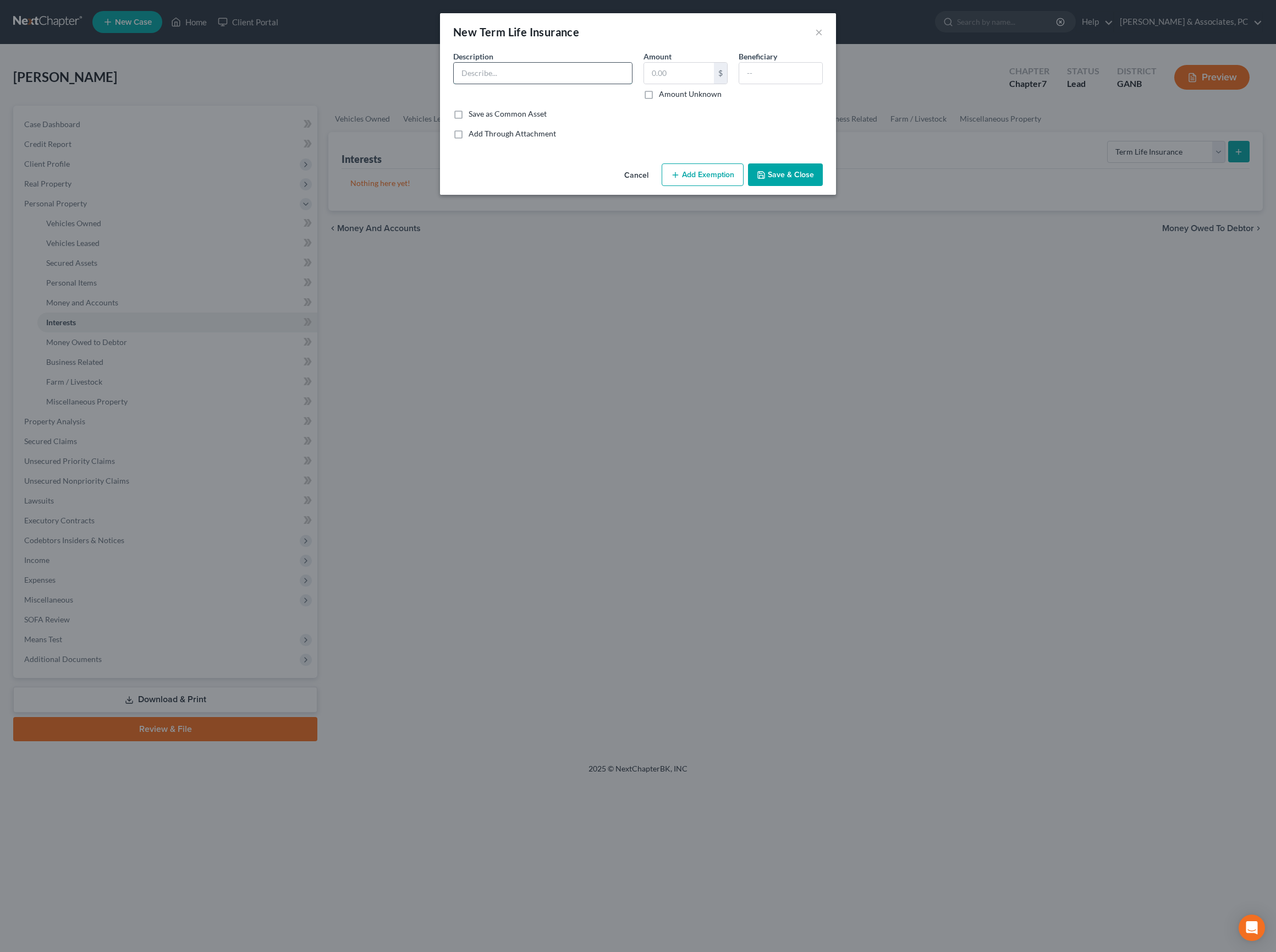
click at [506, 83] on input "text" at bounding box center [543, 74] width 179 height 21
type input "Term Life insurance"
click at [678, 83] on input "text" at bounding box center [679, 74] width 69 height 21
click at [679, 83] on input "text" at bounding box center [679, 74] width 69 height 21
type input "1"
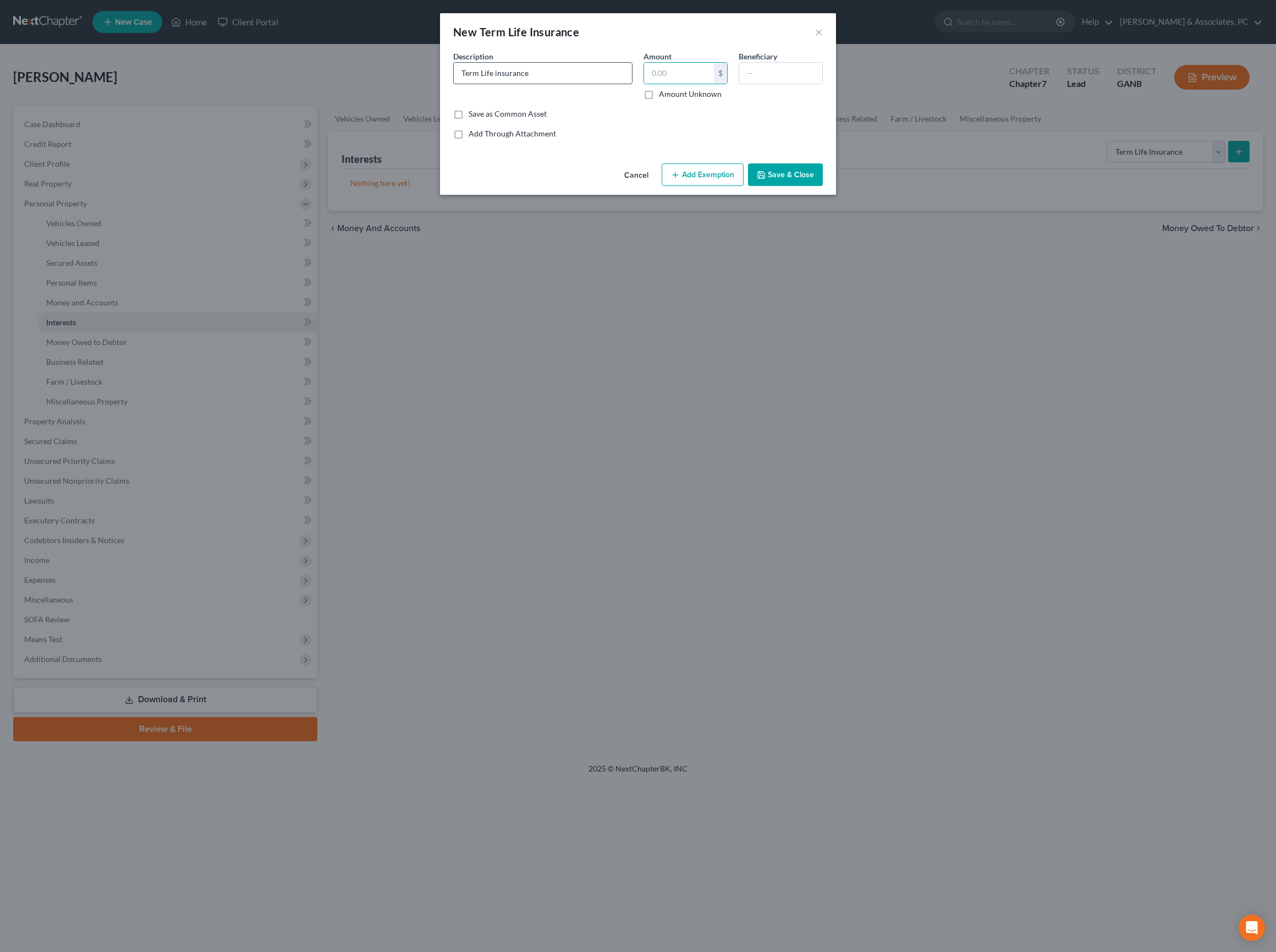
click at [596, 83] on input "Term Life insurance" at bounding box center [543, 74] width 179 height 21
click at [547, 82] on input "Term Life insurance $120/m" at bounding box center [543, 74] width 179 height 21
type input "Term Life insurance $10/m"
click at [803, 241] on div "New Term Life Insurance × An exemption set must first be selected from the Fili…" at bounding box center [638, 476] width 1276 height 952
click at [803, 195] on div "New Term Life Insurance × An exemption set must first be selected from the Fili…" at bounding box center [638, 103] width 396 height 182
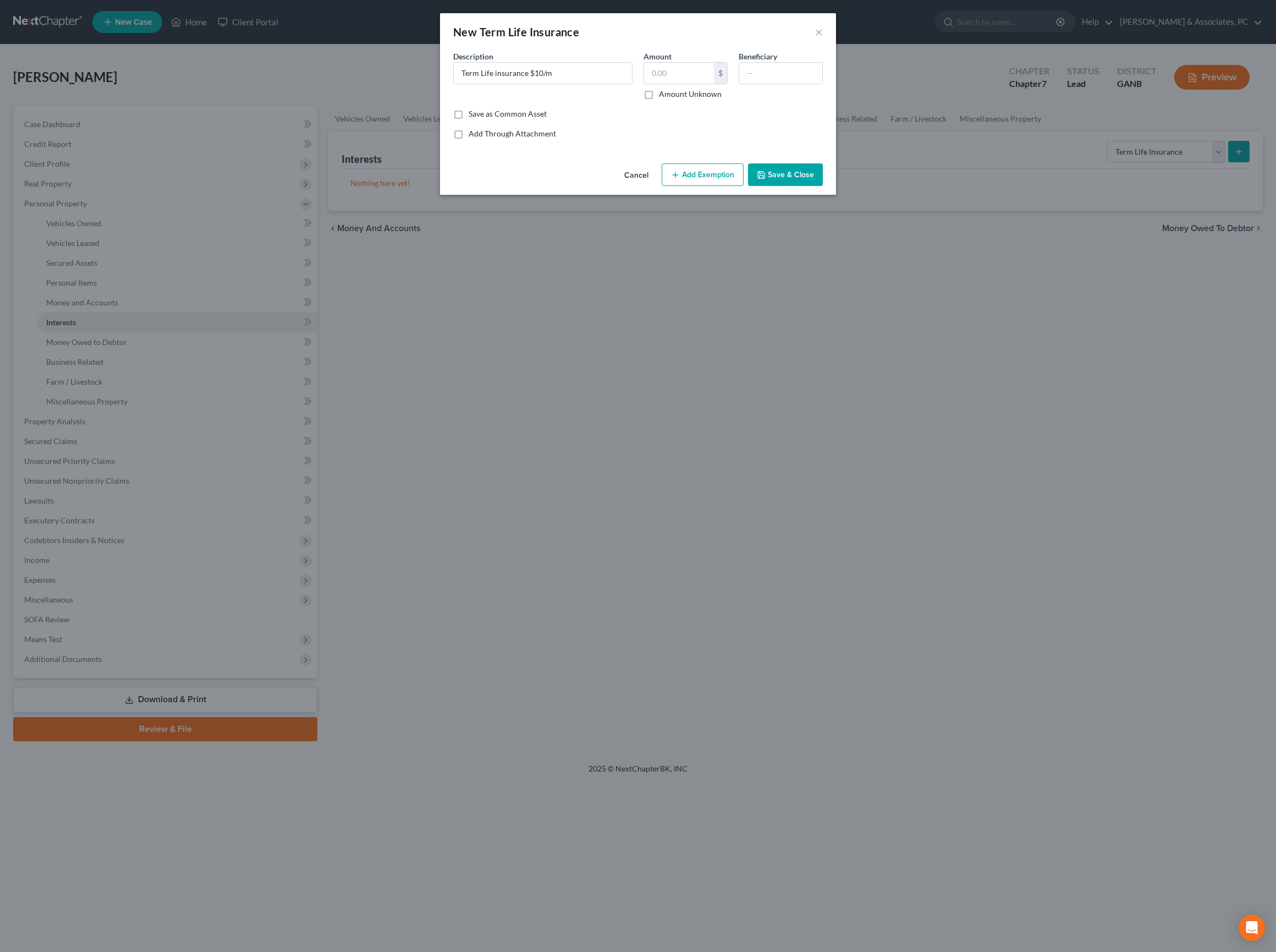
click at [803, 187] on button "Save & Close" at bounding box center [785, 175] width 75 height 23
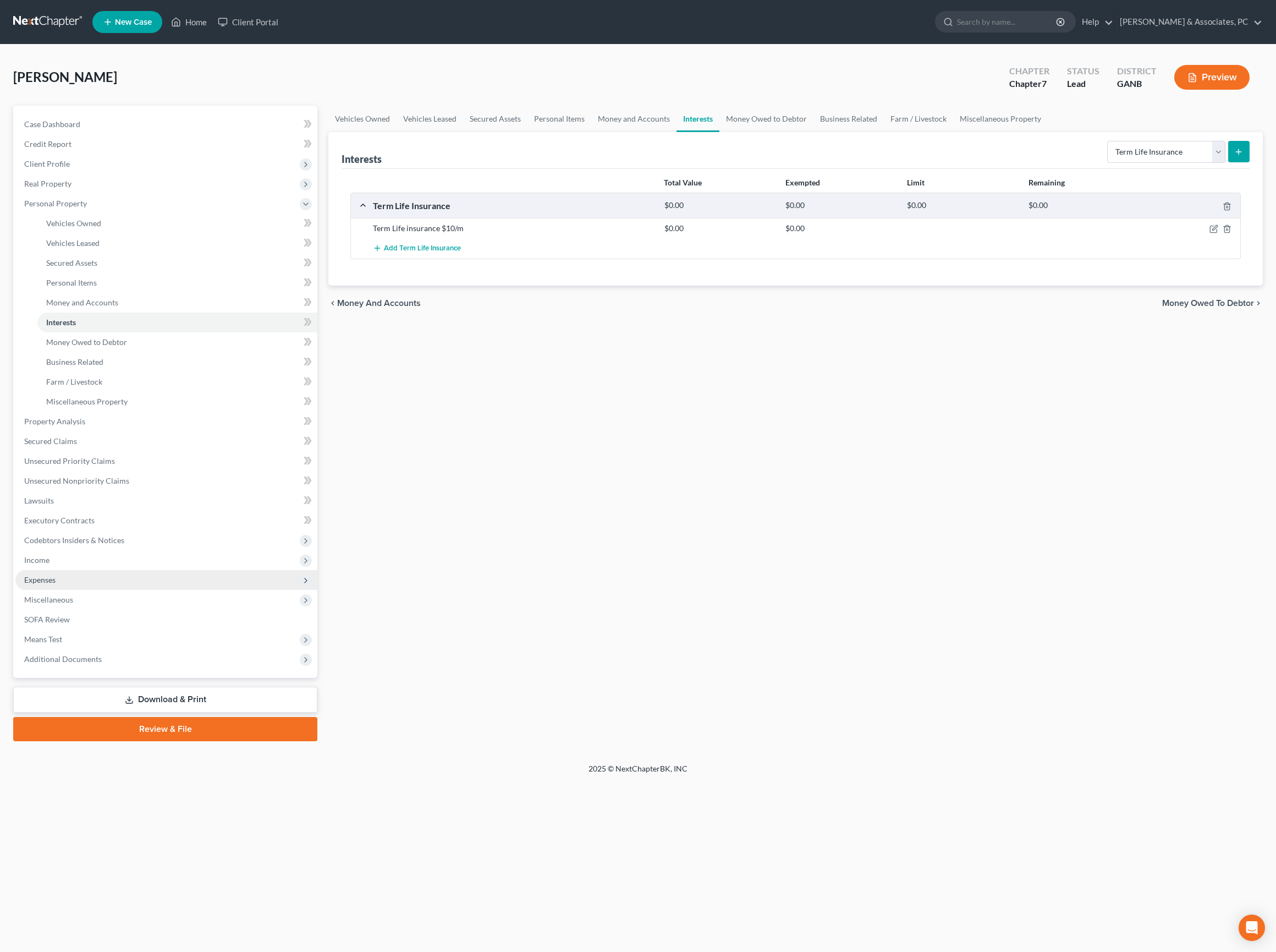
click at [56, 584] on span "Expenses" at bounding box center [40, 579] width 32 height 10
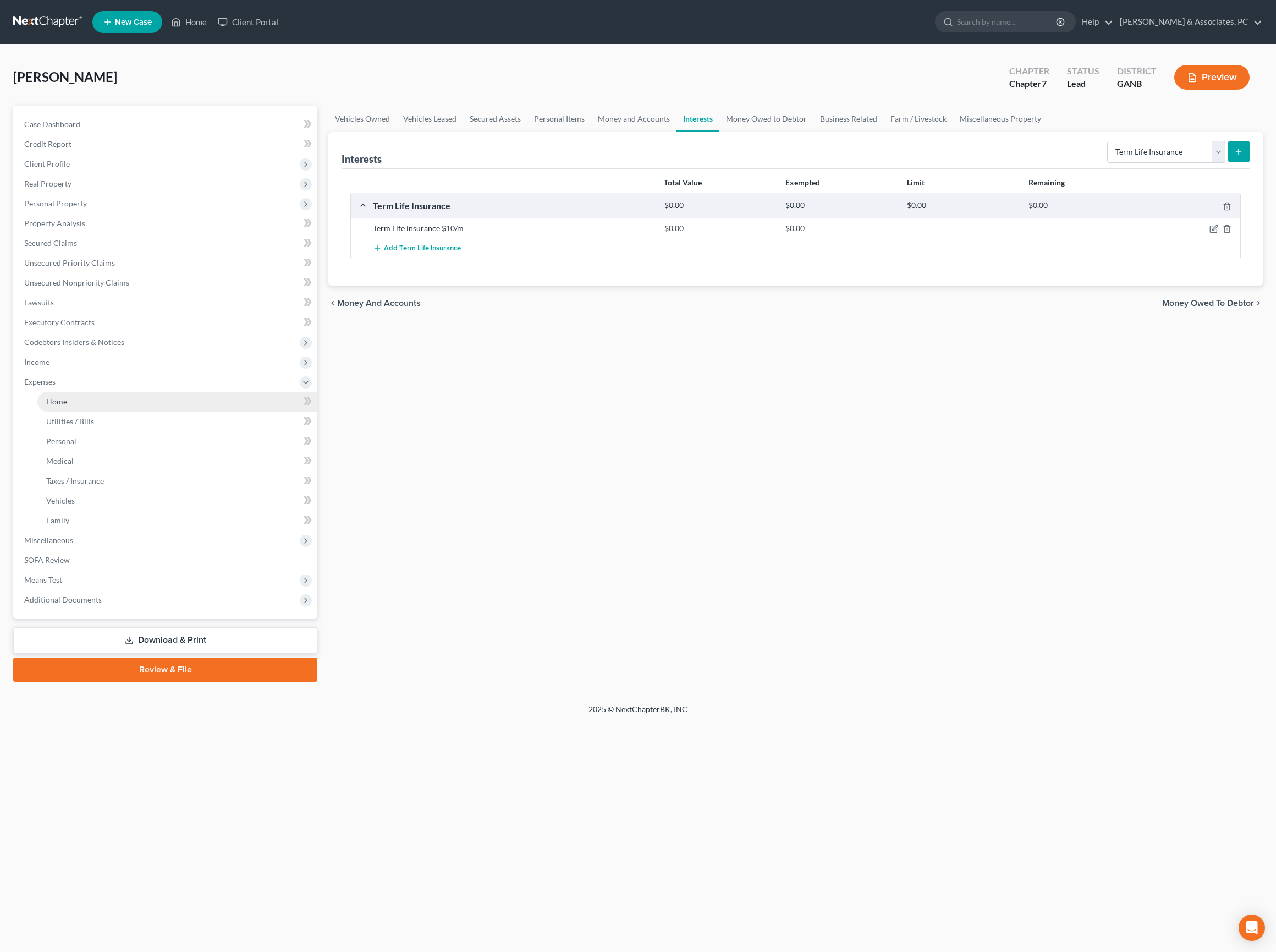
click at [66, 411] on link "Home" at bounding box center [177, 402] width 280 height 20
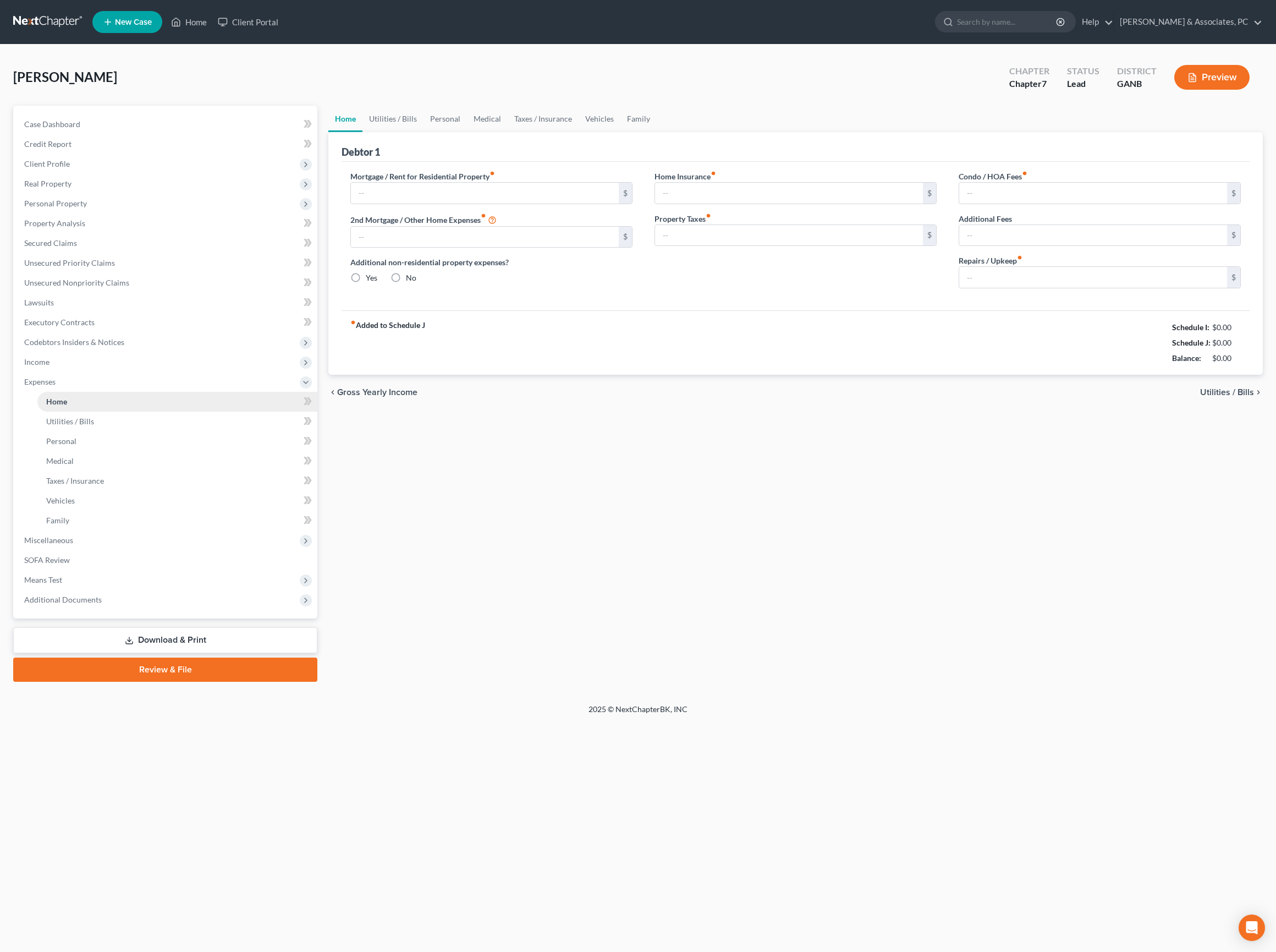
type input "3,457.00"
type input "0.00"
radio input "true"
type input "0.00"
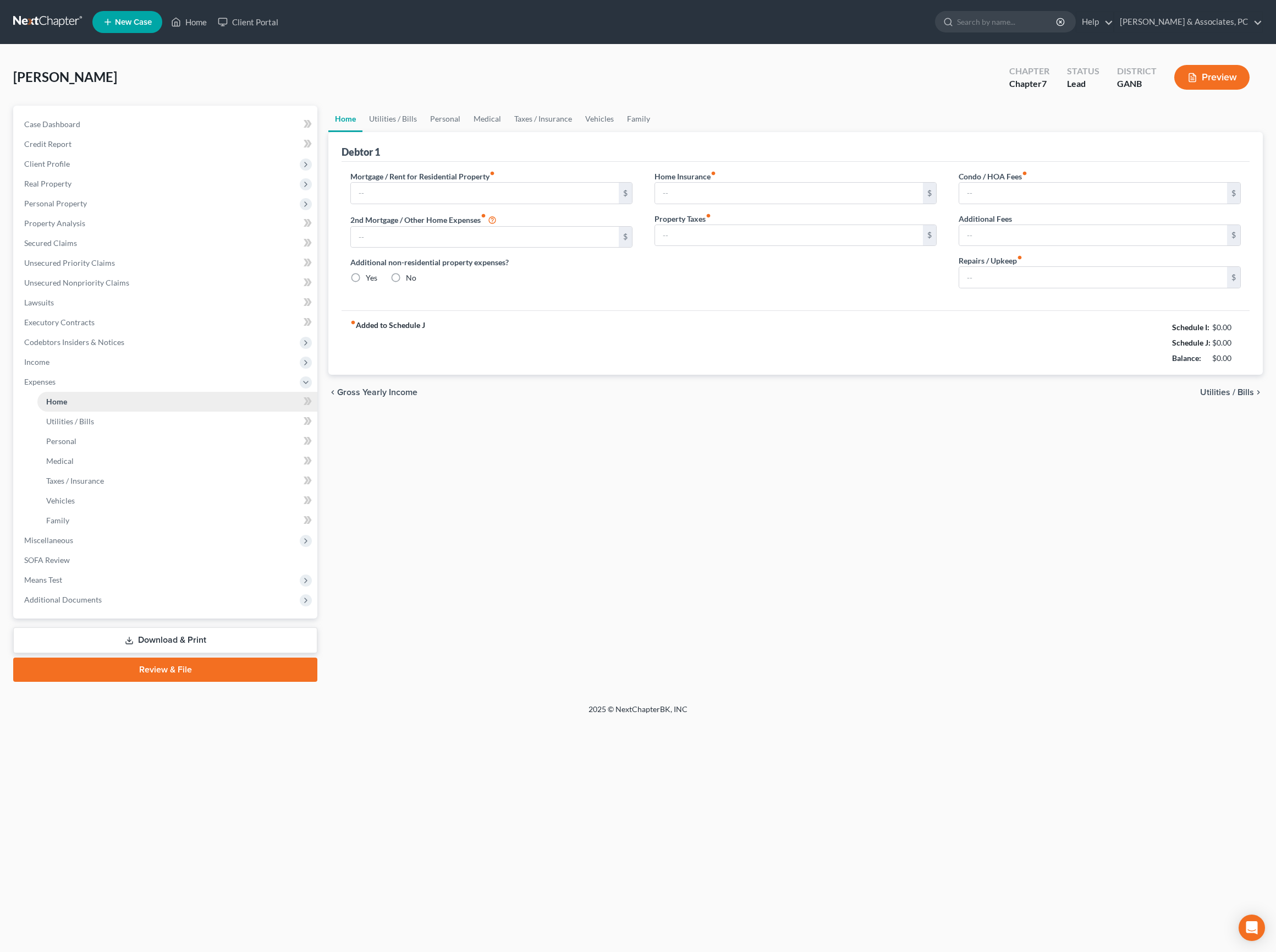
type input "0.00"
click at [621, 132] on link "Vehicles" at bounding box center [600, 119] width 42 height 27
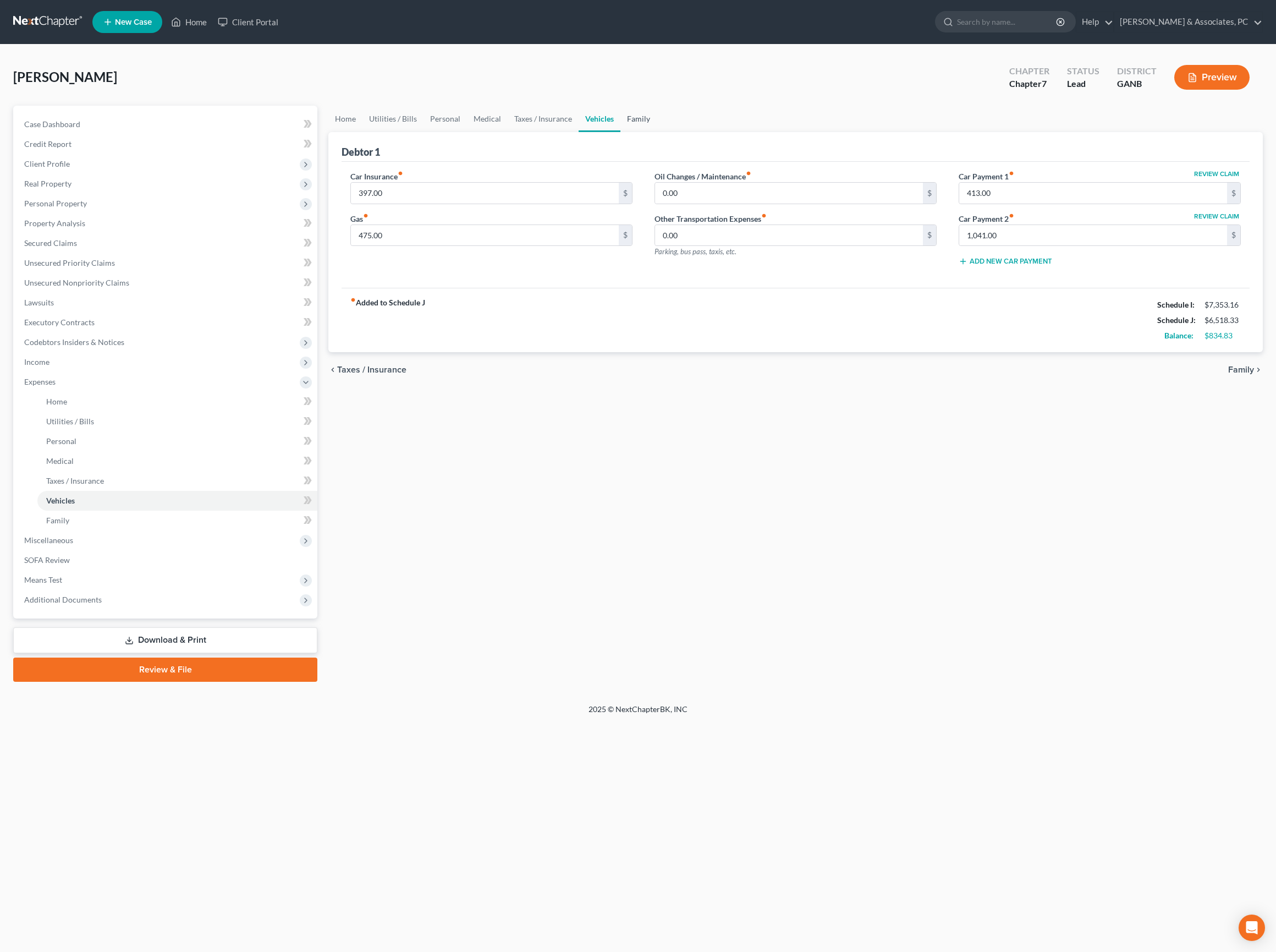
click at [657, 132] on link "Family" at bounding box center [638, 119] width 36 height 27
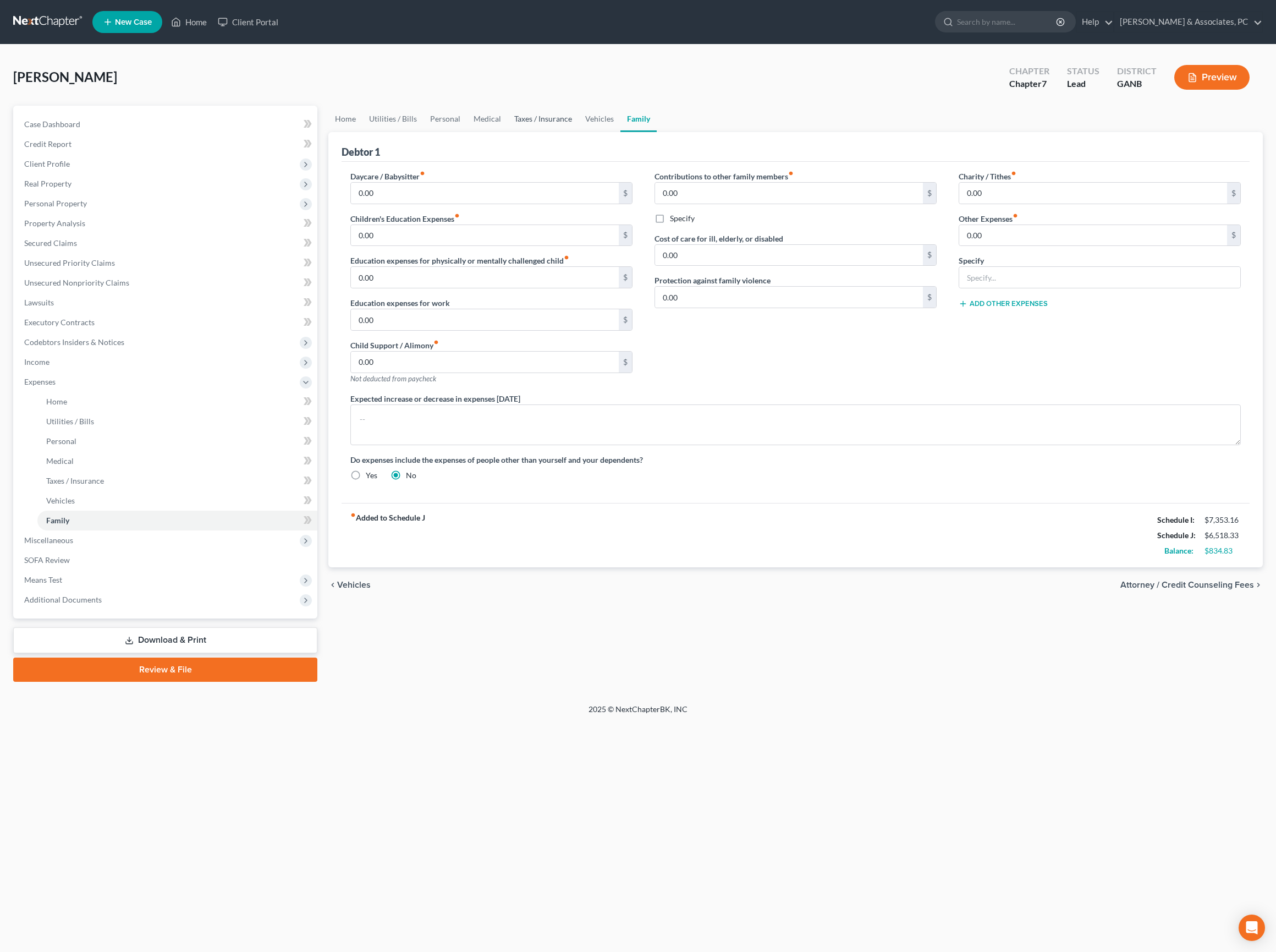
click at [579, 132] on link "Taxes / Insurance" at bounding box center [543, 119] width 71 height 27
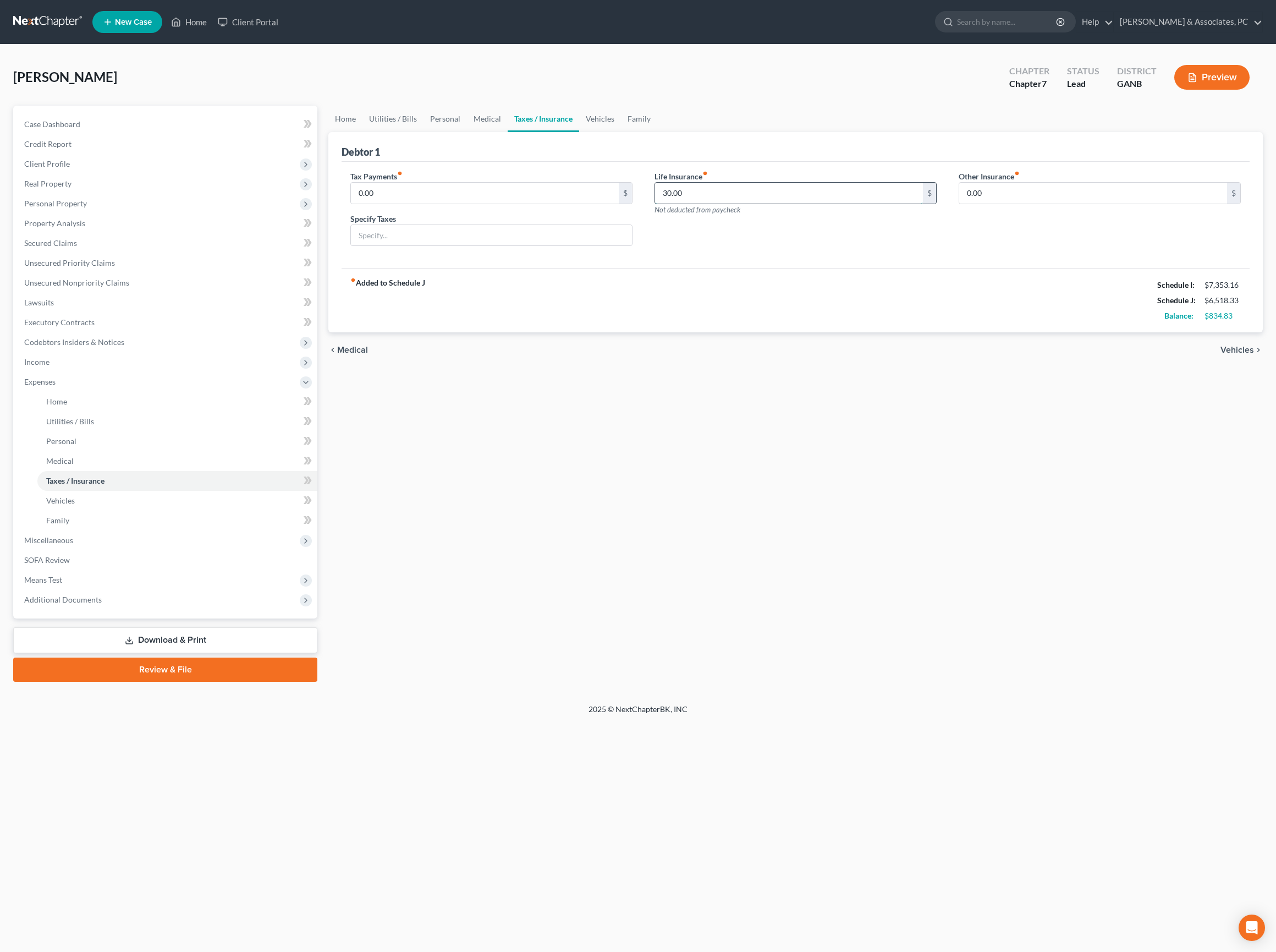
click at [695, 204] on input "30.00" at bounding box center [789, 193] width 267 height 21
click at [64, 228] on span "Property Analysis" at bounding box center [55, 223] width 61 height 10
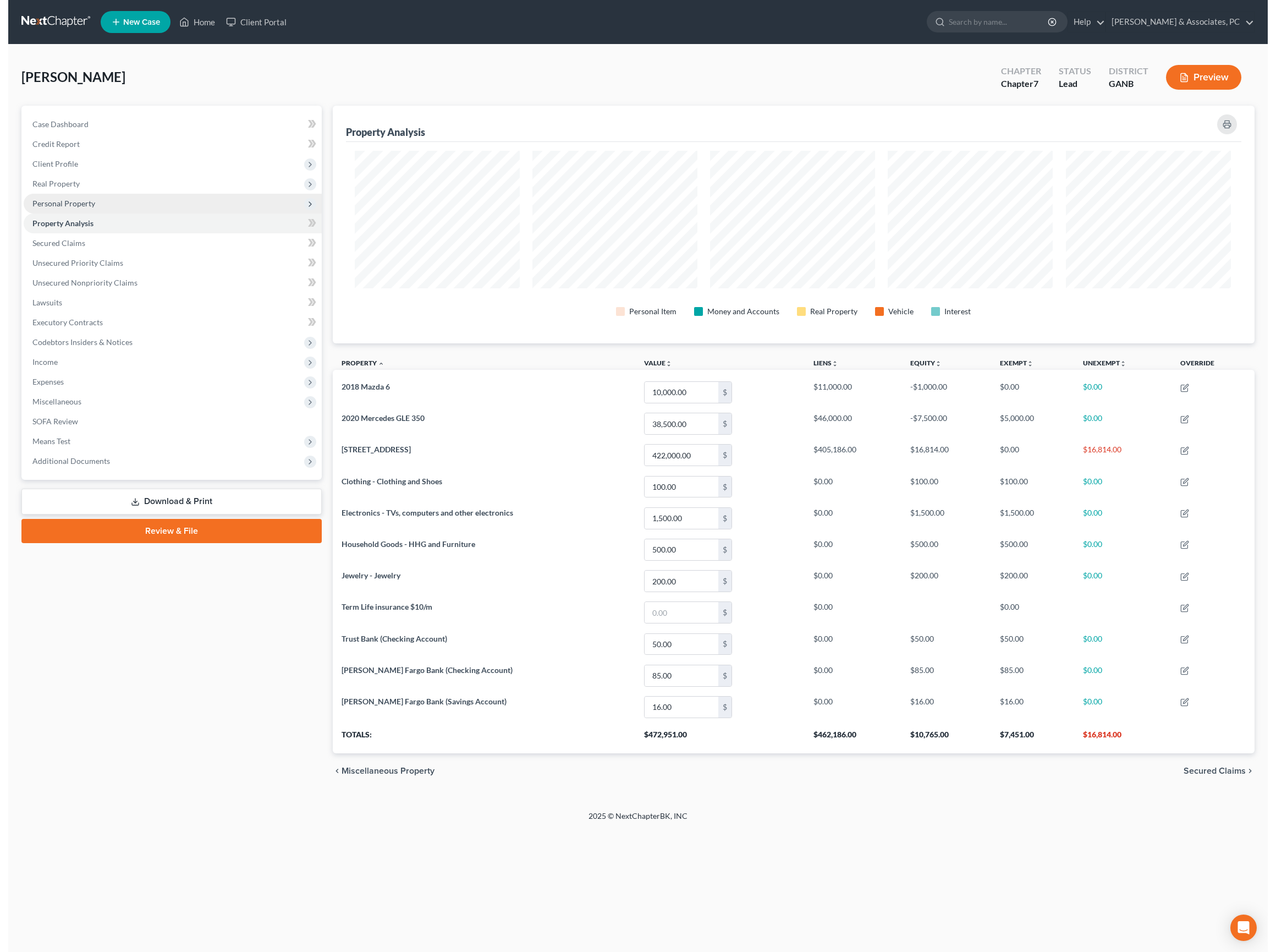
scroll to position [252, 920]
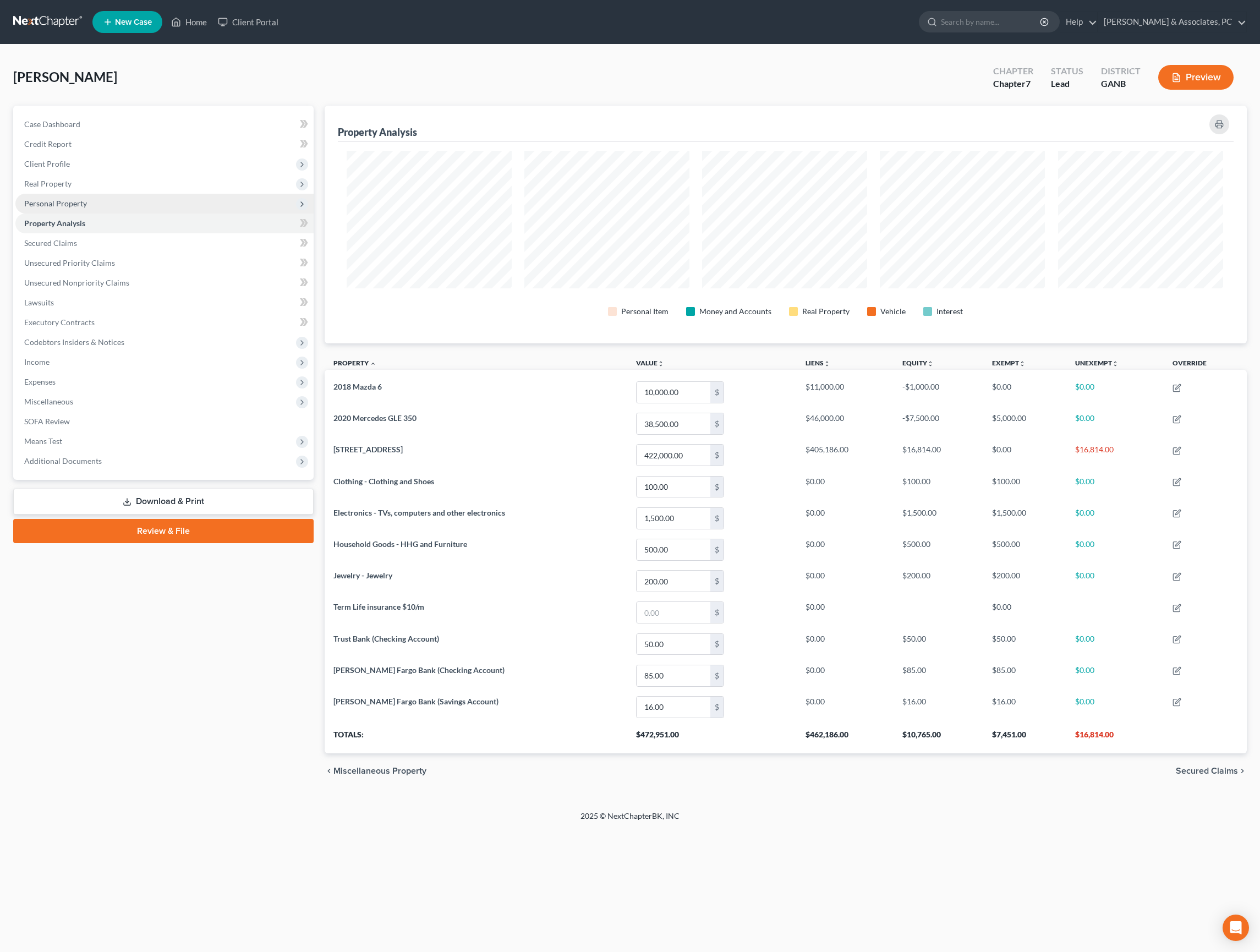
click at [70, 208] on span "Personal Property" at bounding box center [56, 204] width 63 height 10
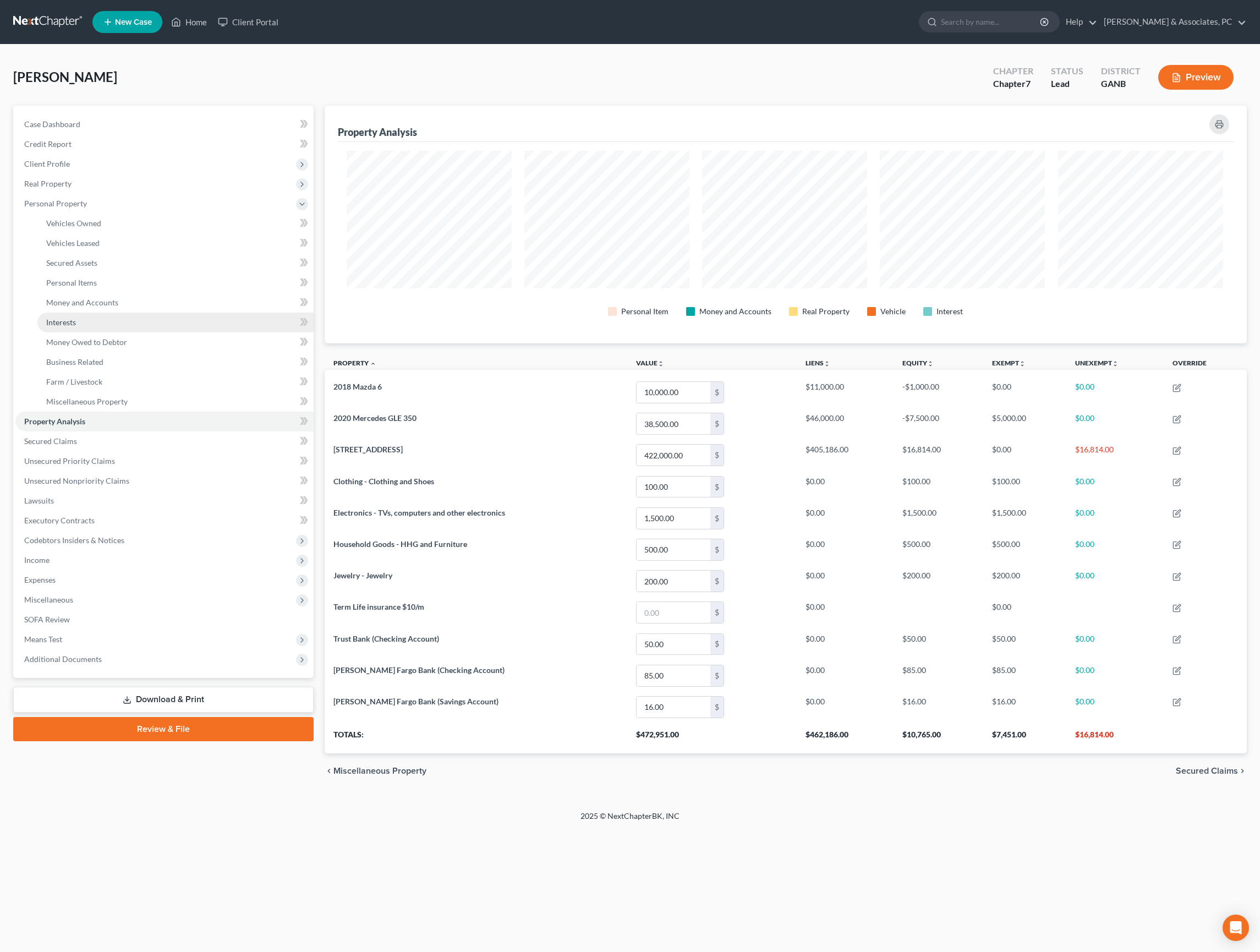
click at [76, 326] on span "Interests" at bounding box center [61, 322] width 30 height 10
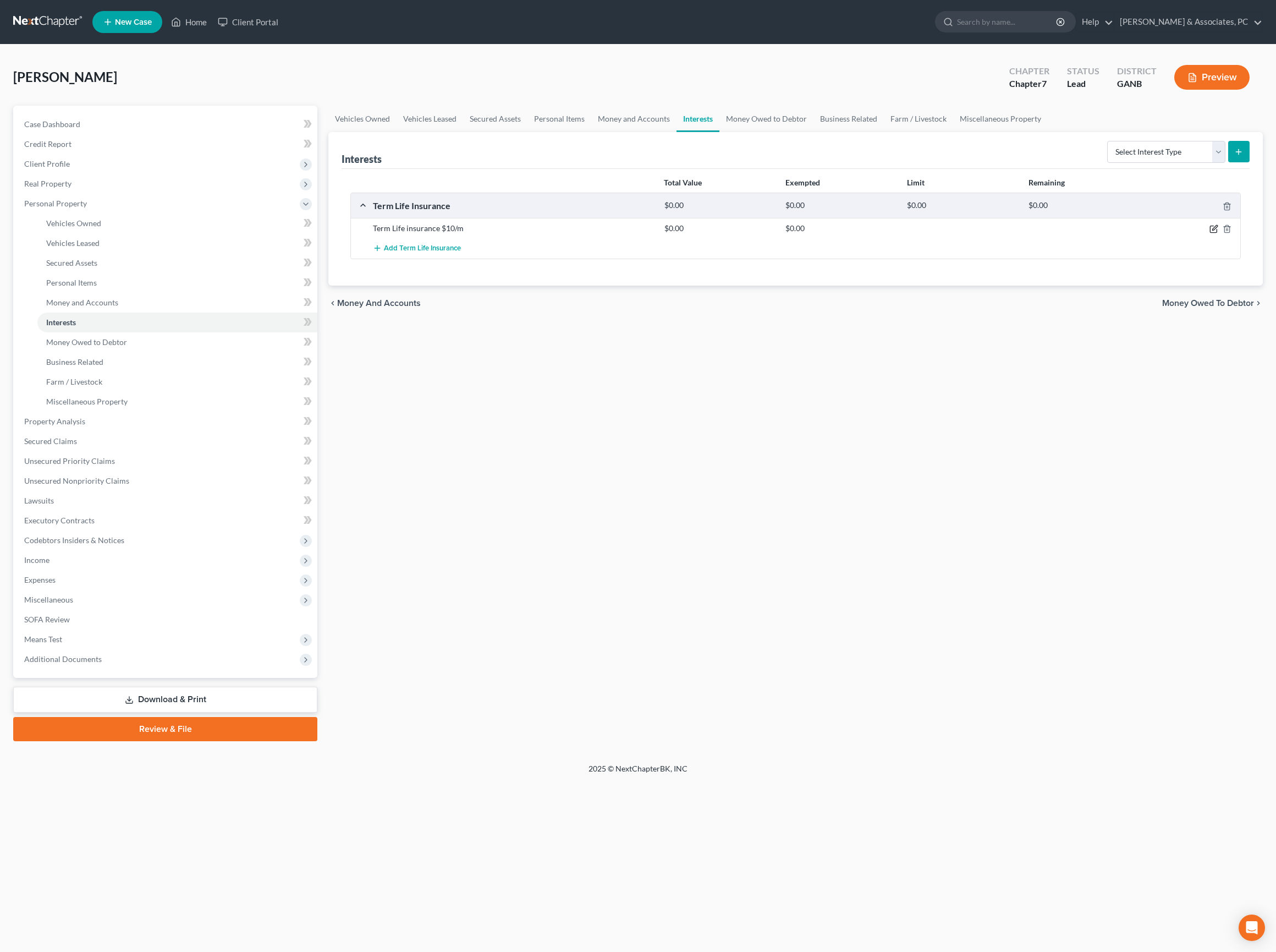
click at [1210, 234] on icon "button" at bounding box center [1214, 229] width 9 height 9
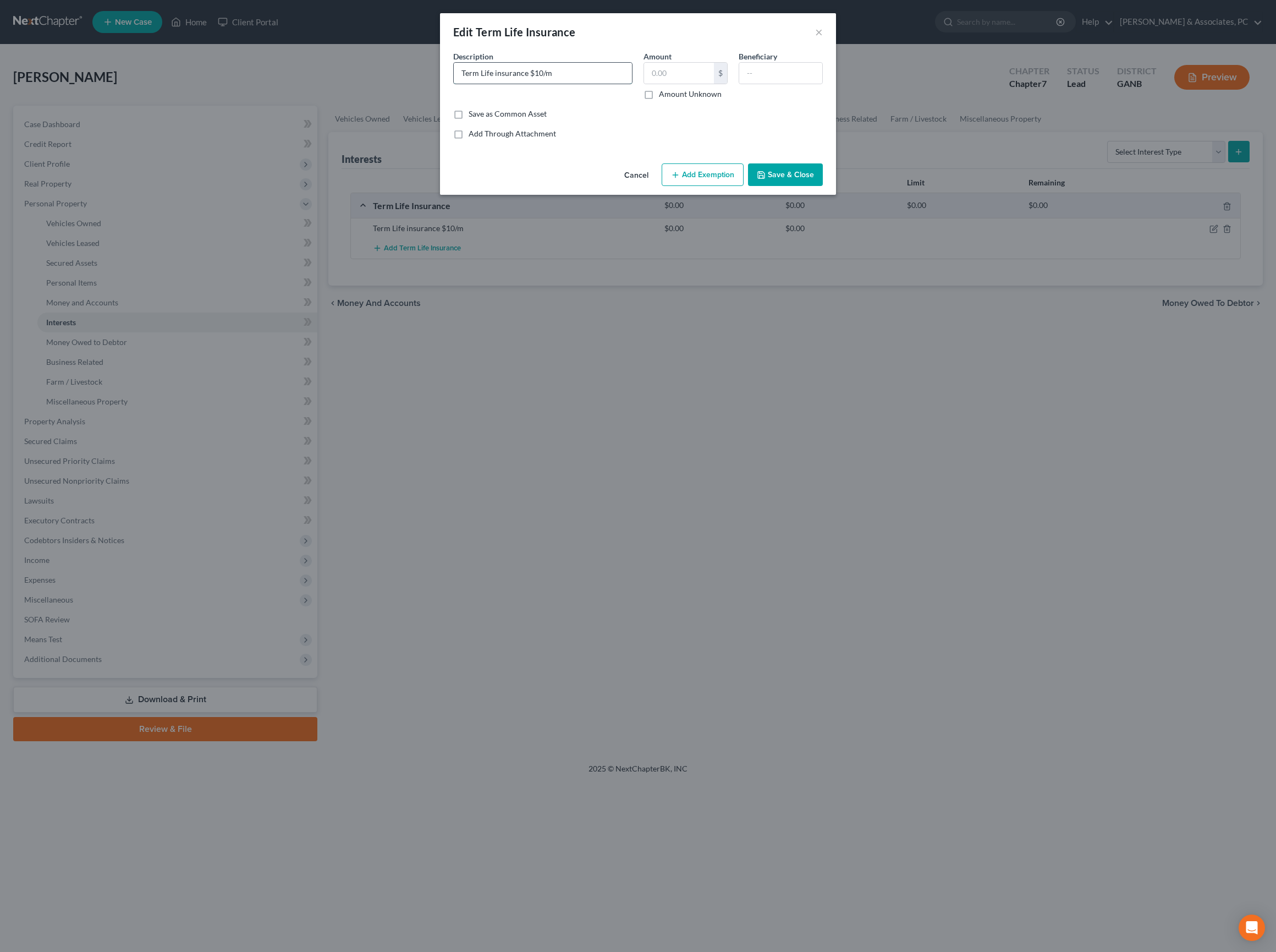
click at [541, 82] on input "Term Life insurance $10/m" at bounding box center [543, 74] width 179 height 21
click at [537, 82] on input "Term Life insurance $10/m" at bounding box center [543, 74] width 179 height 21
type input "Term Life insurance $30/m"
click at [815, 187] on button "Save & Close" at bounding box center [785, 175] width 75 height 23
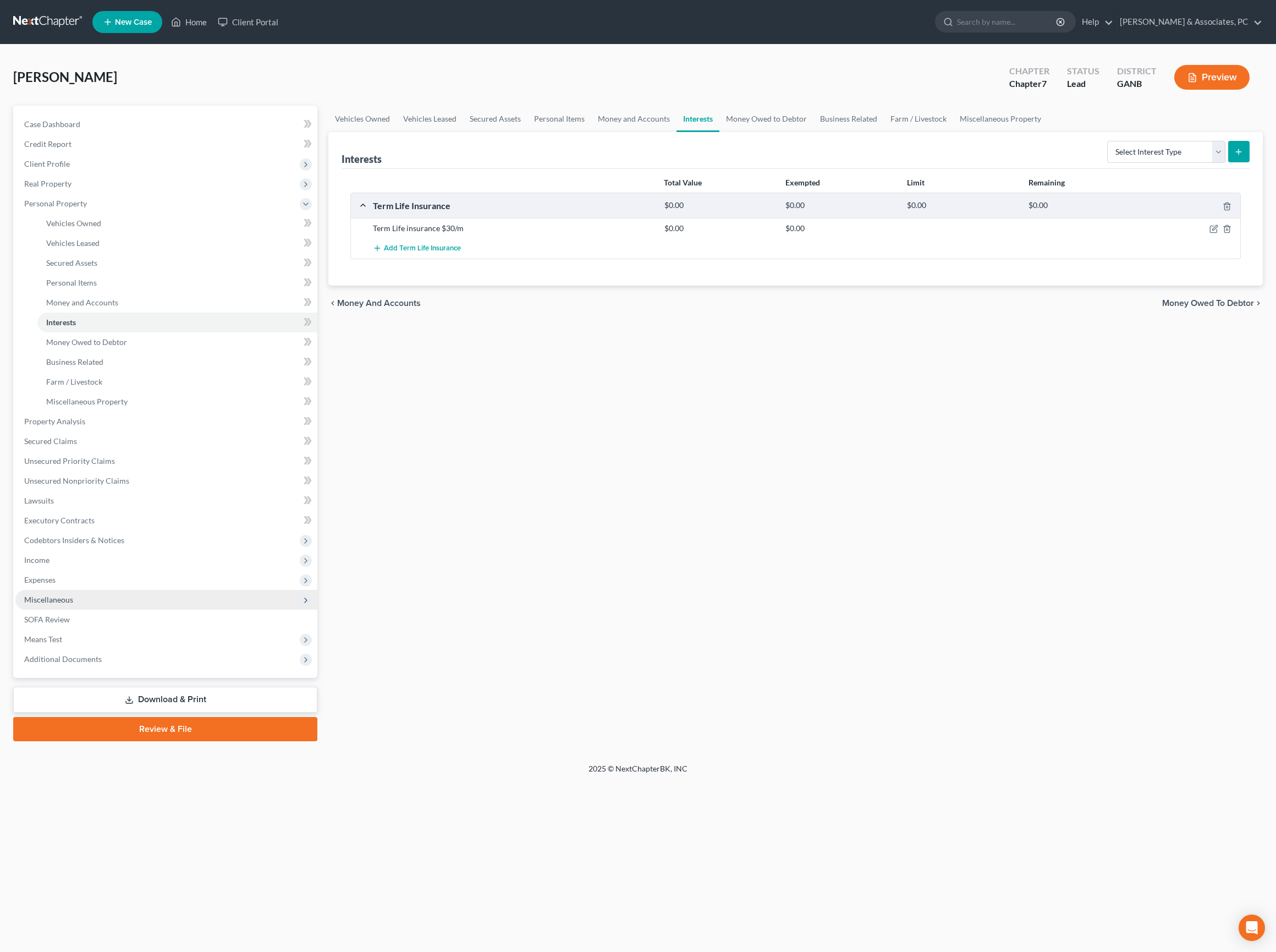
click at [74, 604] on span "Miscellaneous" at bounding box center [48, 600] width 49 height 10
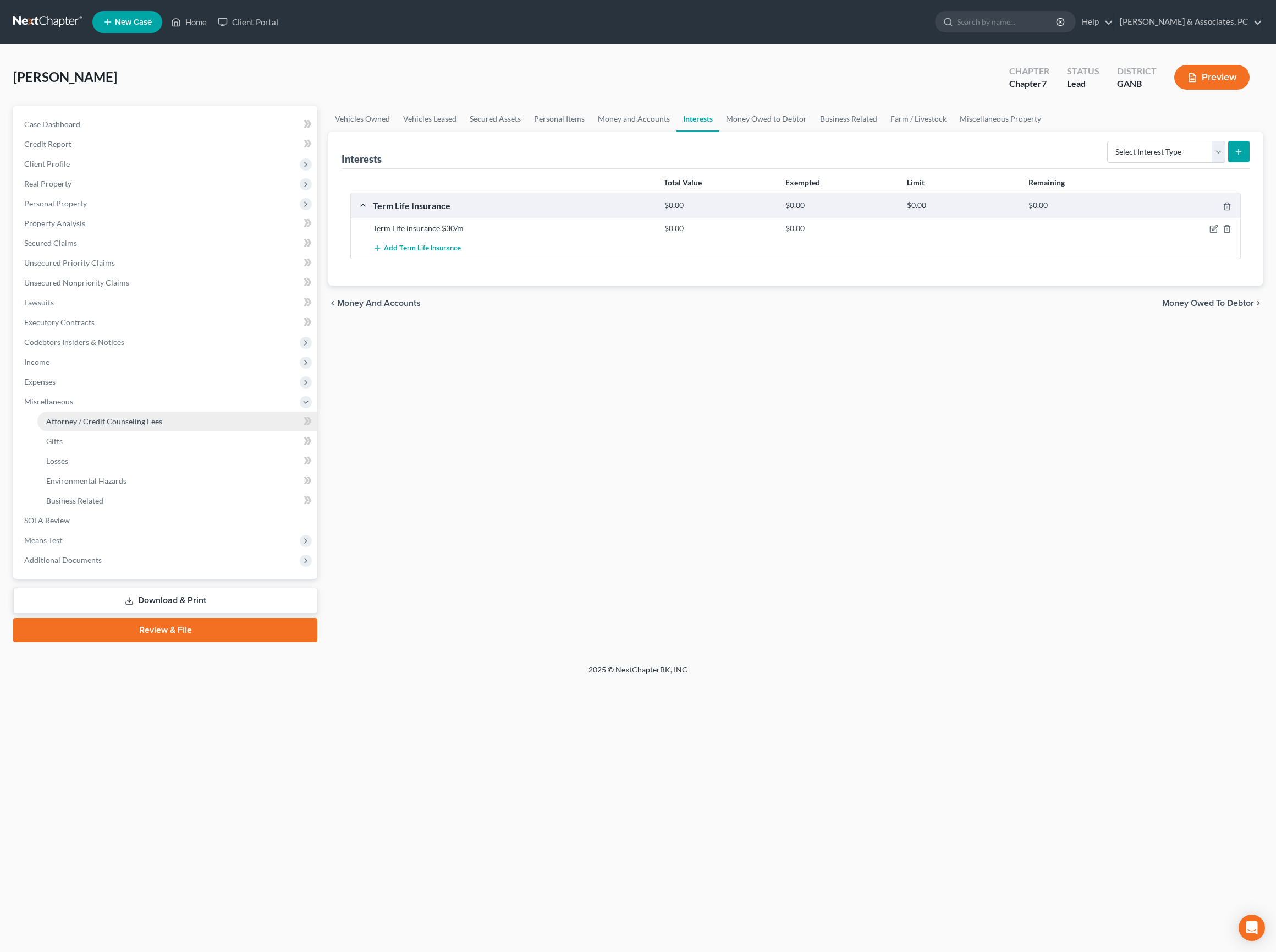
click at [107, 426] on span "Attorney / Credit Counseling Fees" at bounding box center [104, 421] width 116 height 10
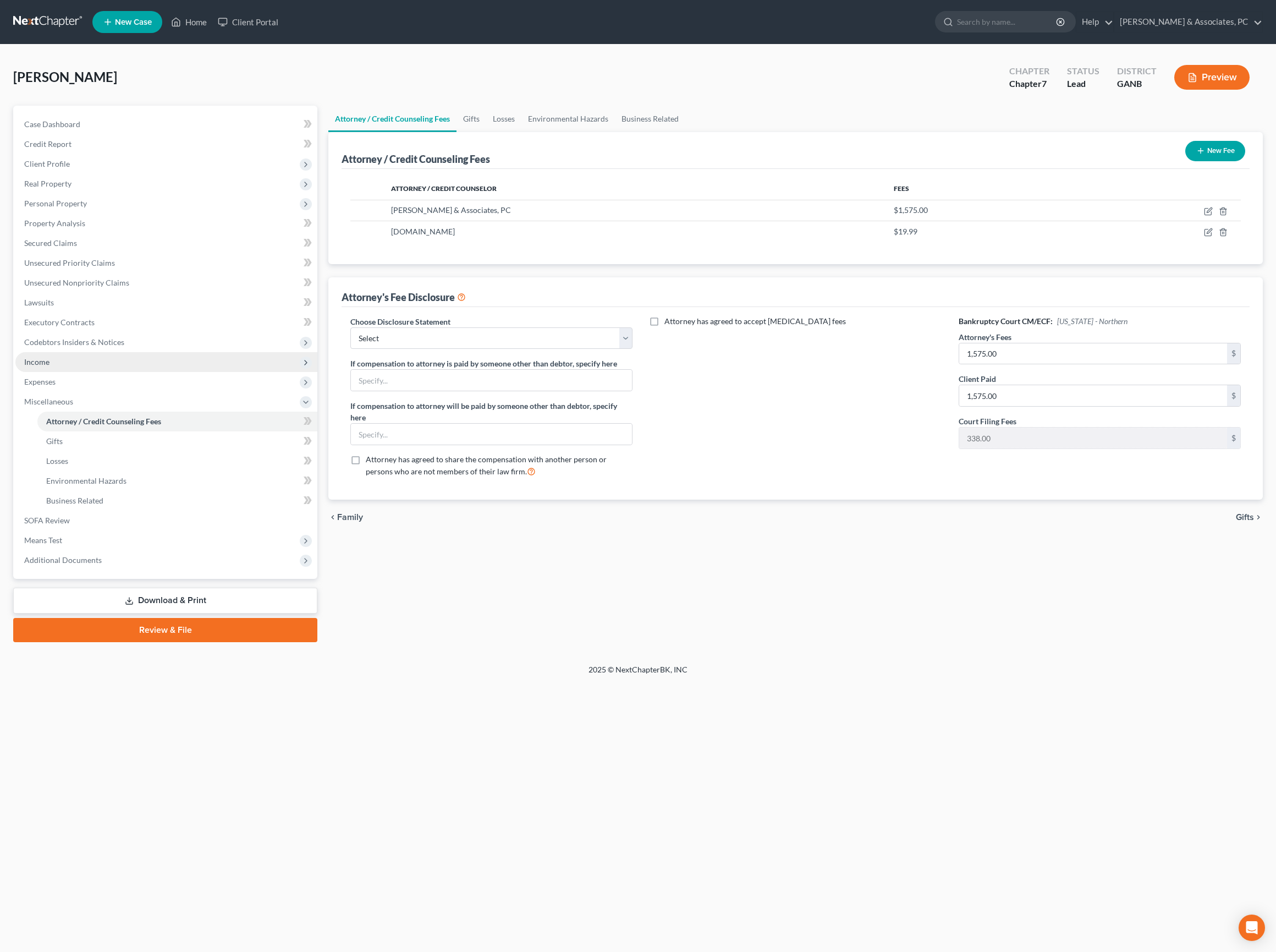
click at [49, 366] on span "Income" at bounding box center [36, 362] width 25 height 10
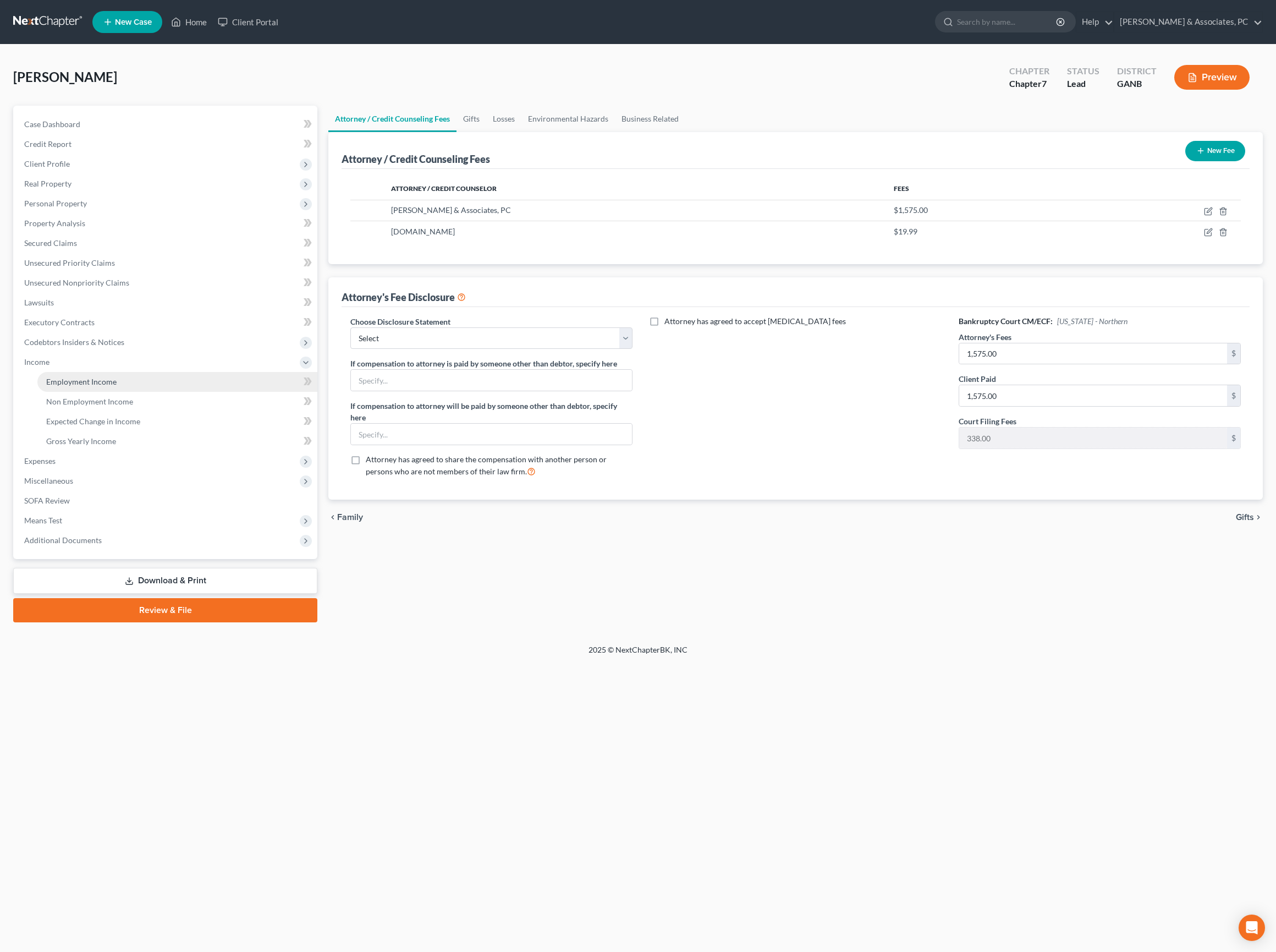
click at [116, 386] on span "Employment Income" at bounding box center [81, 381] width 70 height 10
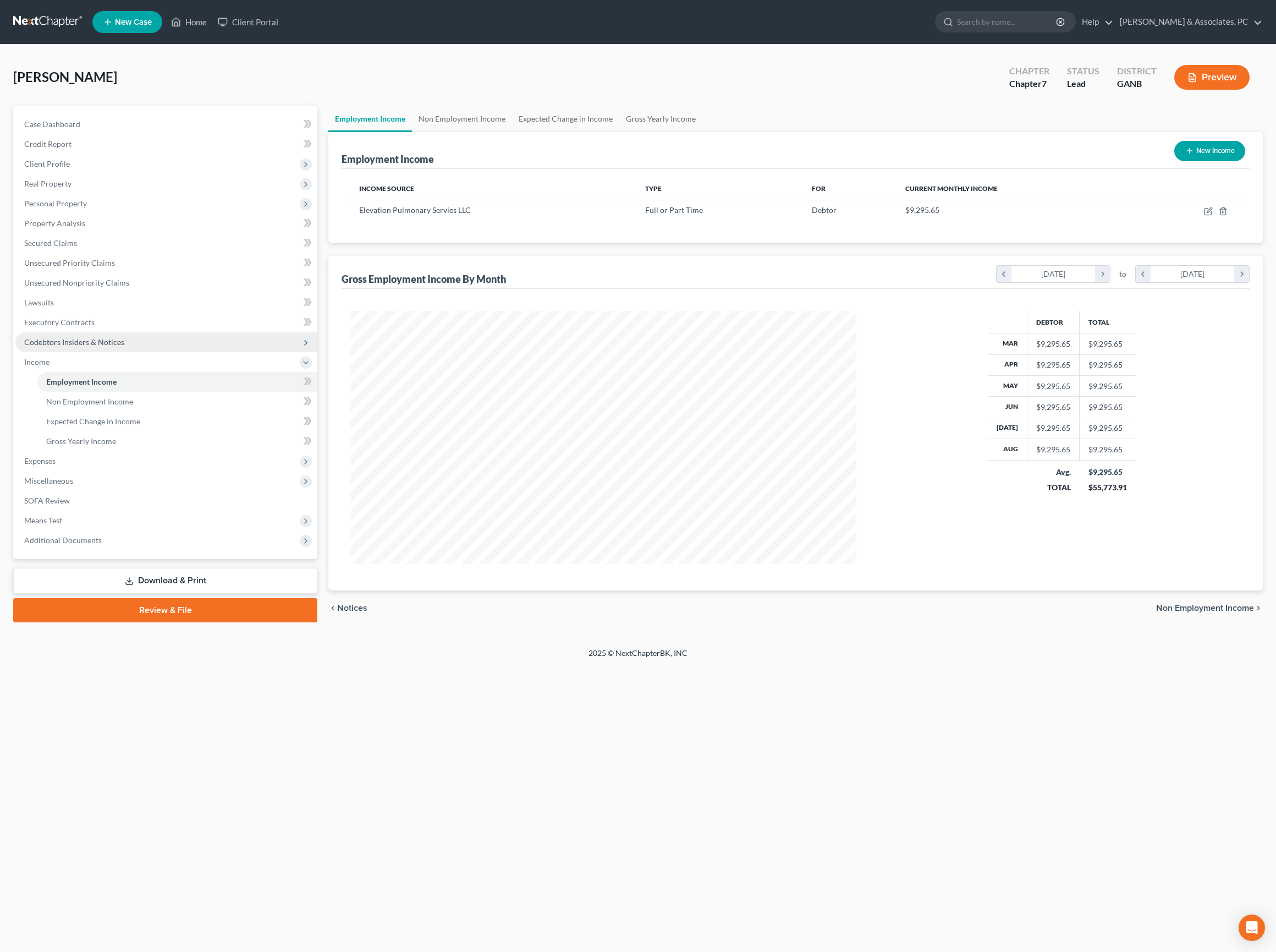
scroll to position [253, 527]
click at [68, 471] on span "Expenses" at bounding box center [166, 461] width 302 height 20
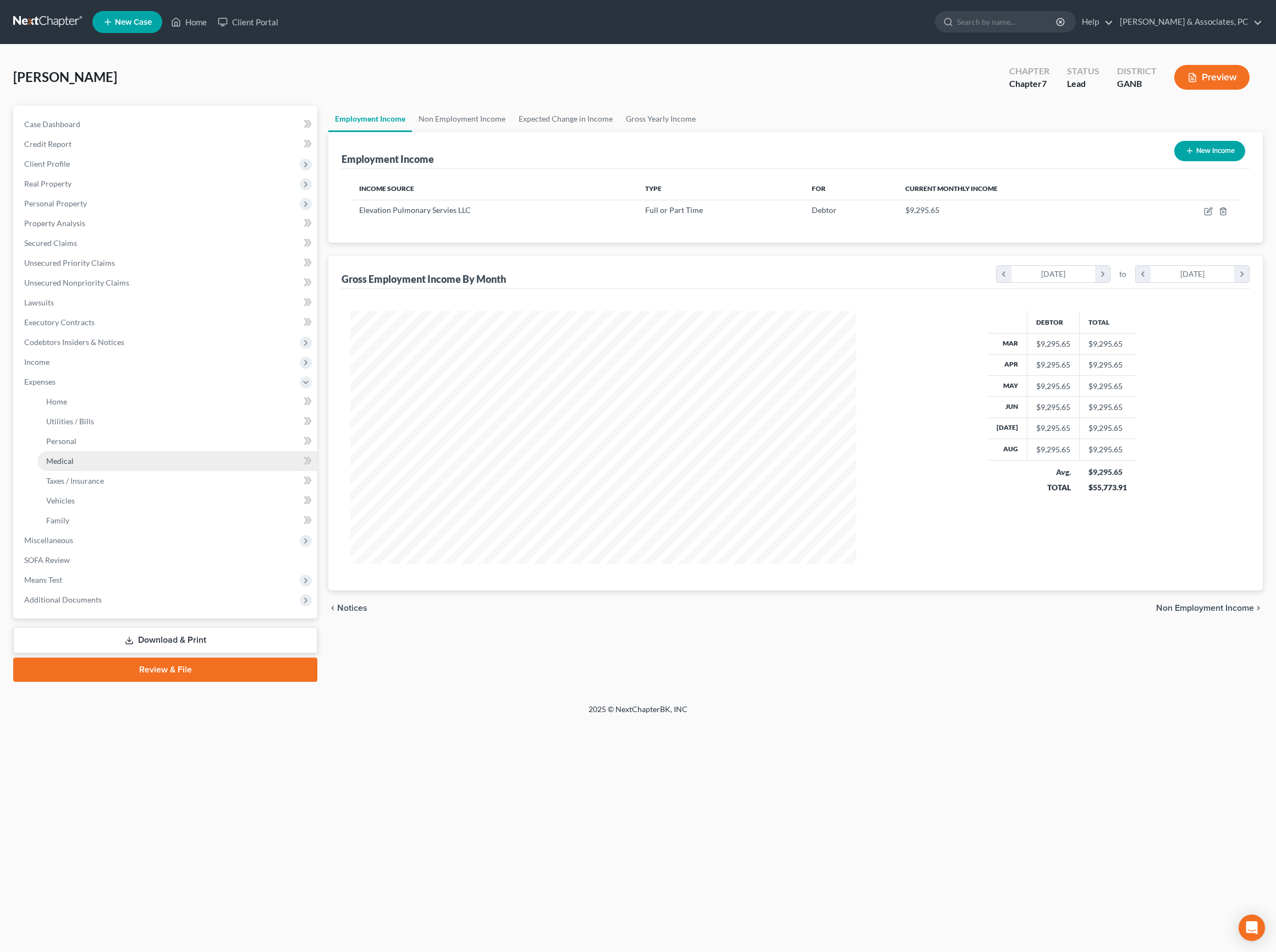
click at [73, 465] on span "Medical" at bounding box center [60, 461] width 27 height 10
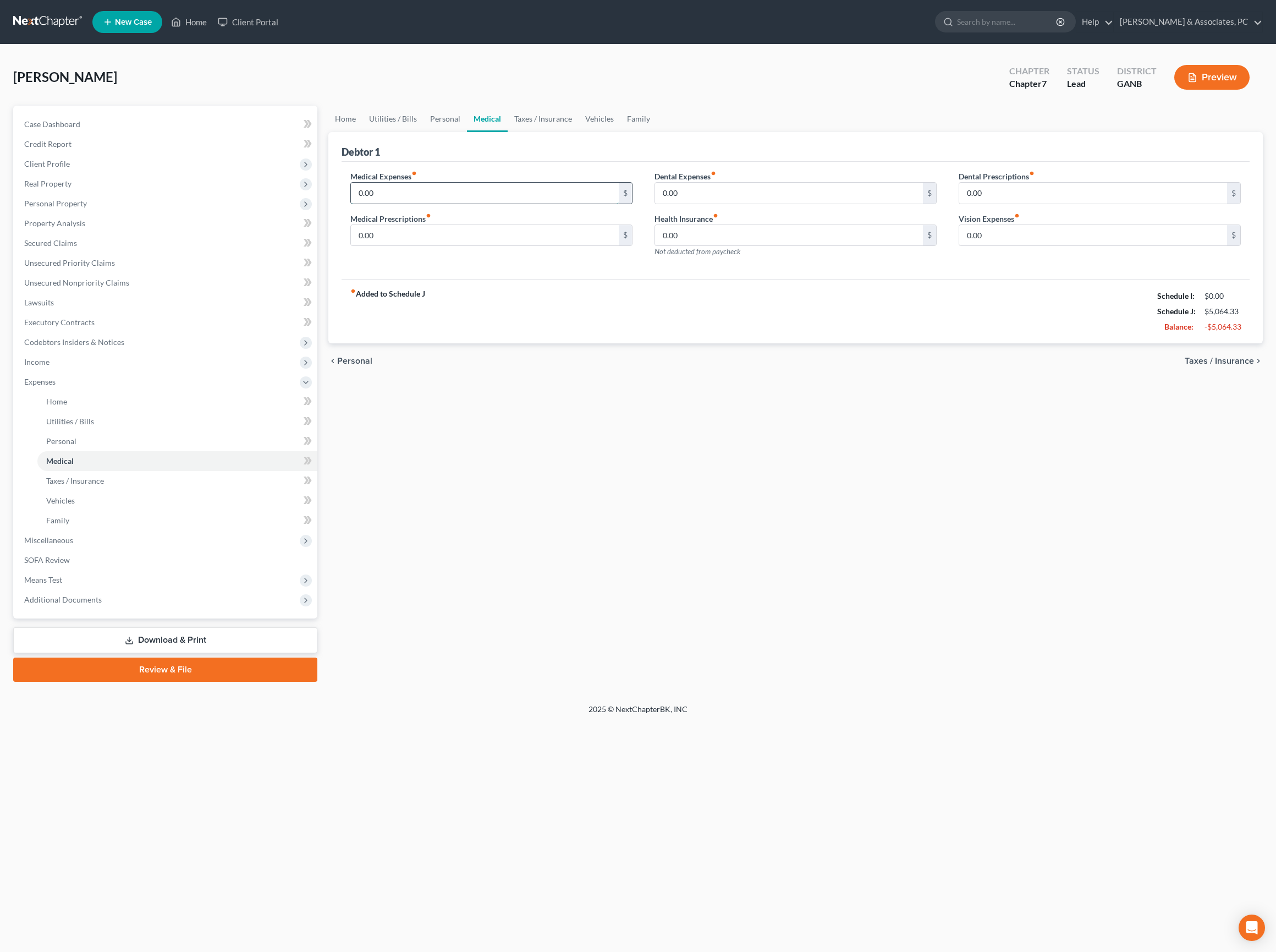
click at [445, 204] on input "0.00" at bounding box center [484, 193] width 267 height 21
click at [444, 204] on input "0.00" at bounding box center [484, 193] width 267 height 21
type input "50"
click at [721, 504] on div "Home Utilities / Bills Personal Medical Taxes / Insurance Vehicles Family Debto…" at bounding box center [796, 394] width 945 height 576
click at [806, 204] on input "0.00" at bounding box center [789, 193] width 267 height 21
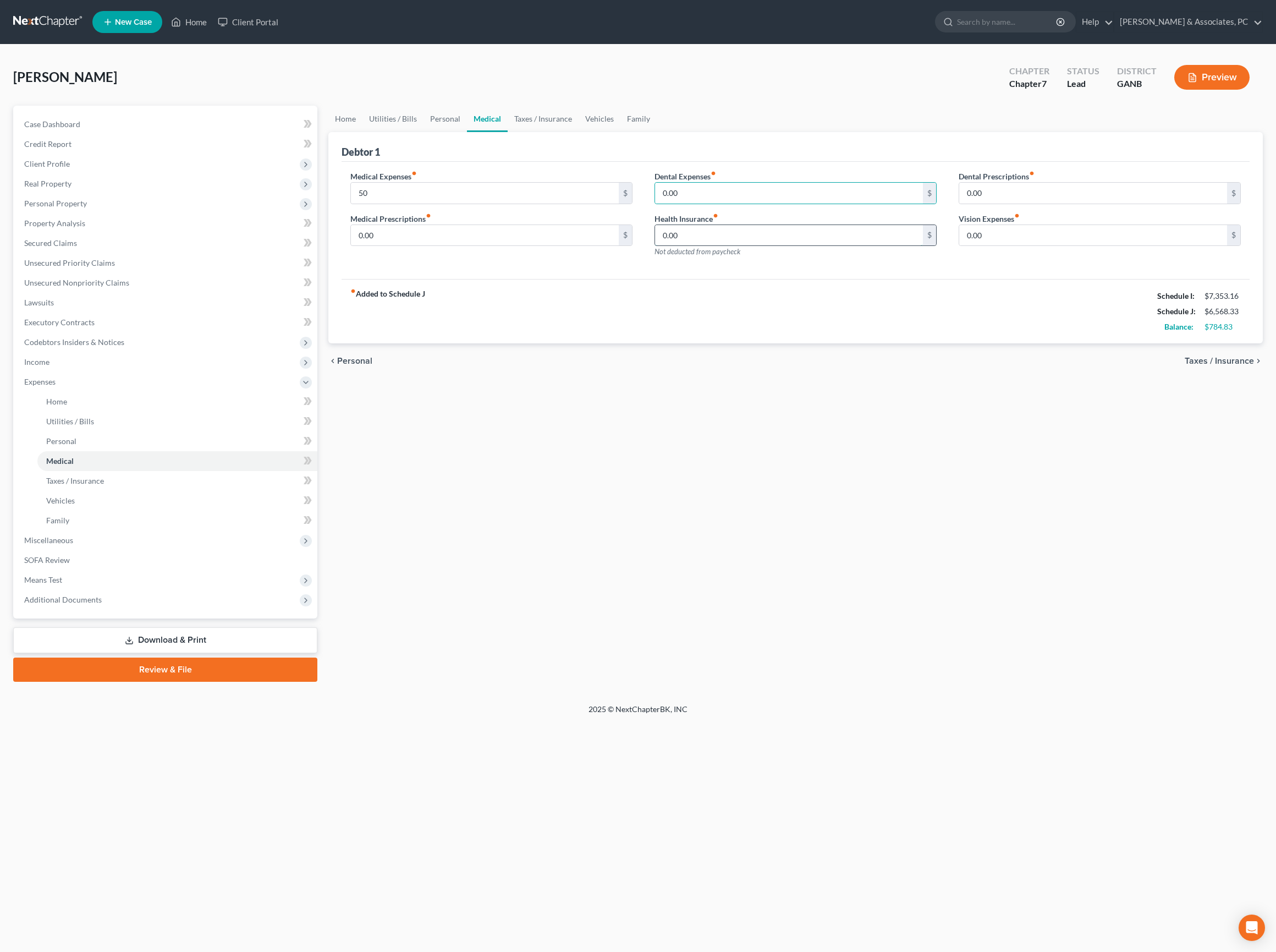
click at [838, 246] on input "0.00" at bounding box center [789, 235] width 267 height 21
click at [569, 132] on link "Taxes / Insurance" at bounding box center [543, 119] width 71 height 27
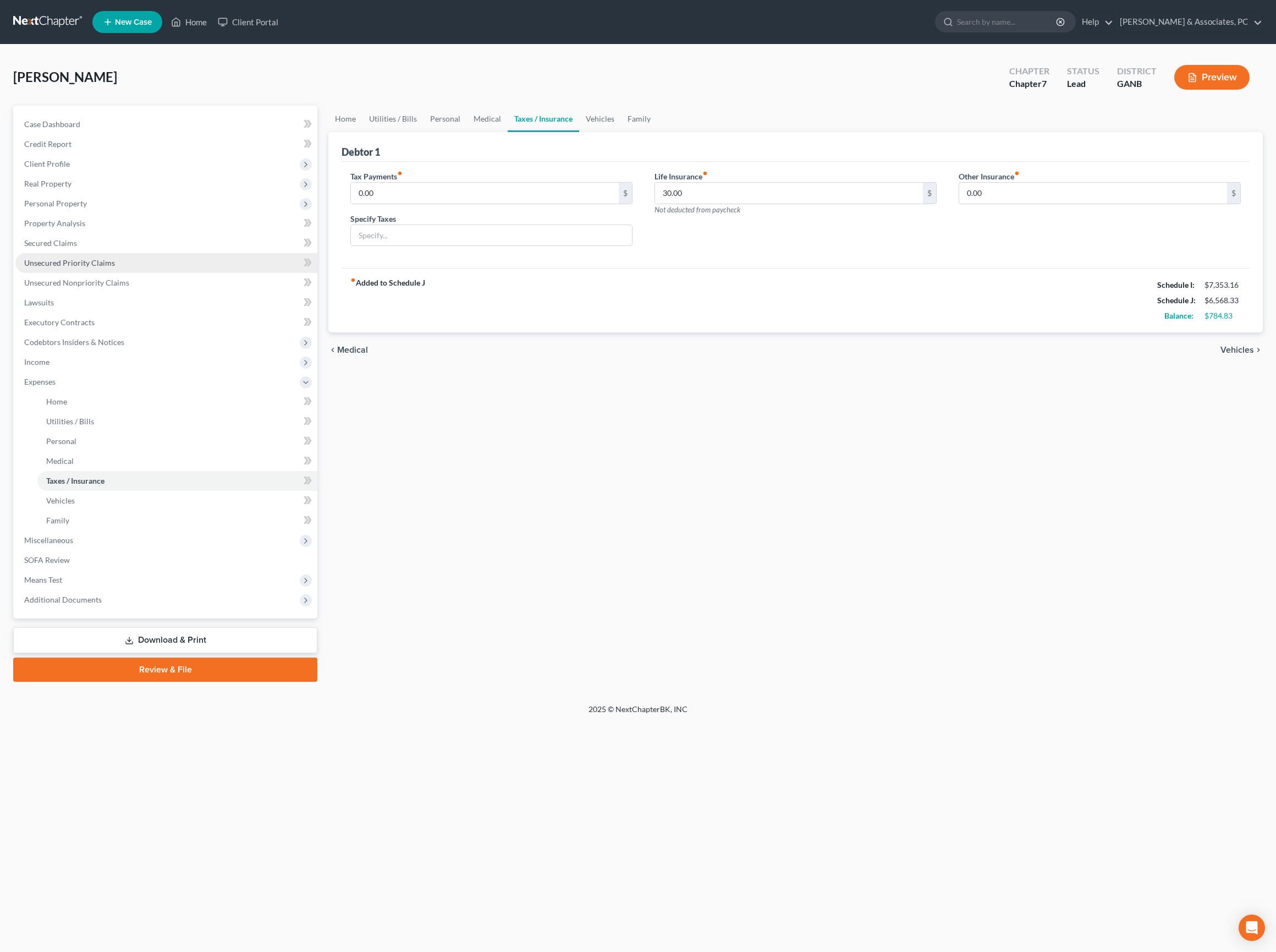
click at [95, 267] on span "Unsecured Priority Claims" at bounding box center [69, 263] width 91 height 10
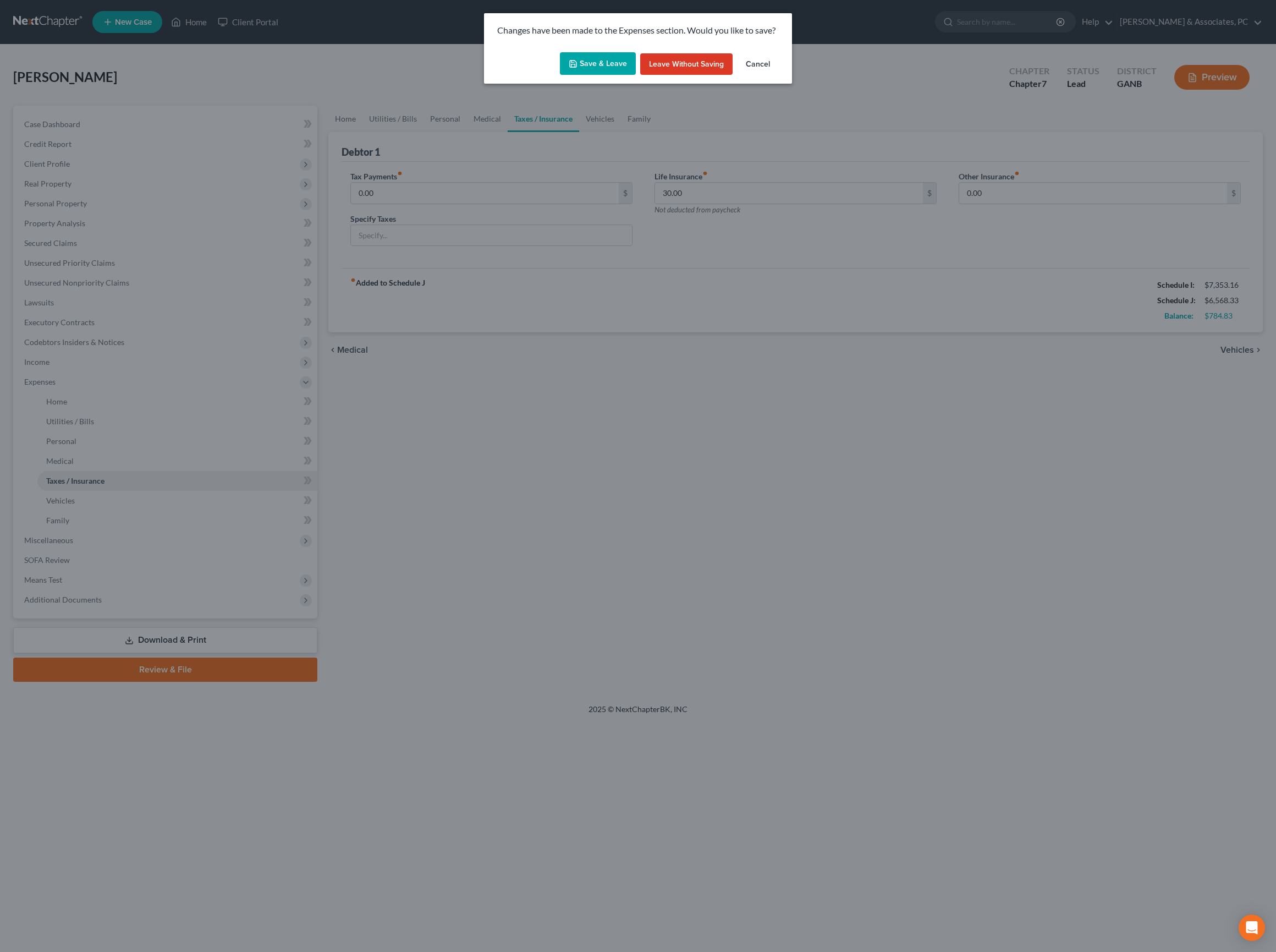
click at [585, 70] on button "Save & Leave" at bounding box center [598, 64] width 76 height 23
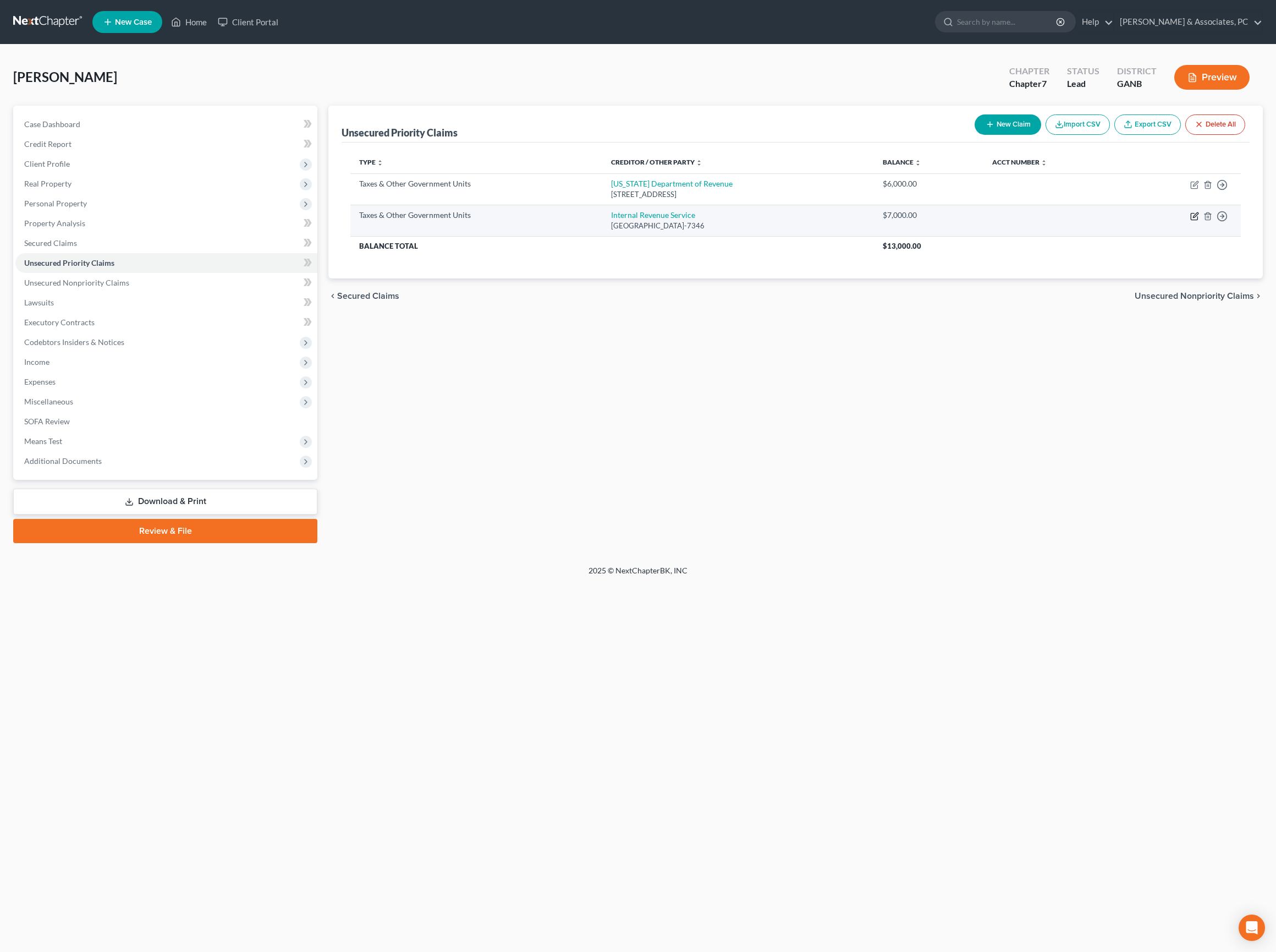
click at [1190, 221] on icon "button" at bounding box center [1194, 216] width 9 height 9
select select "0"
select select "39"
select select "0"
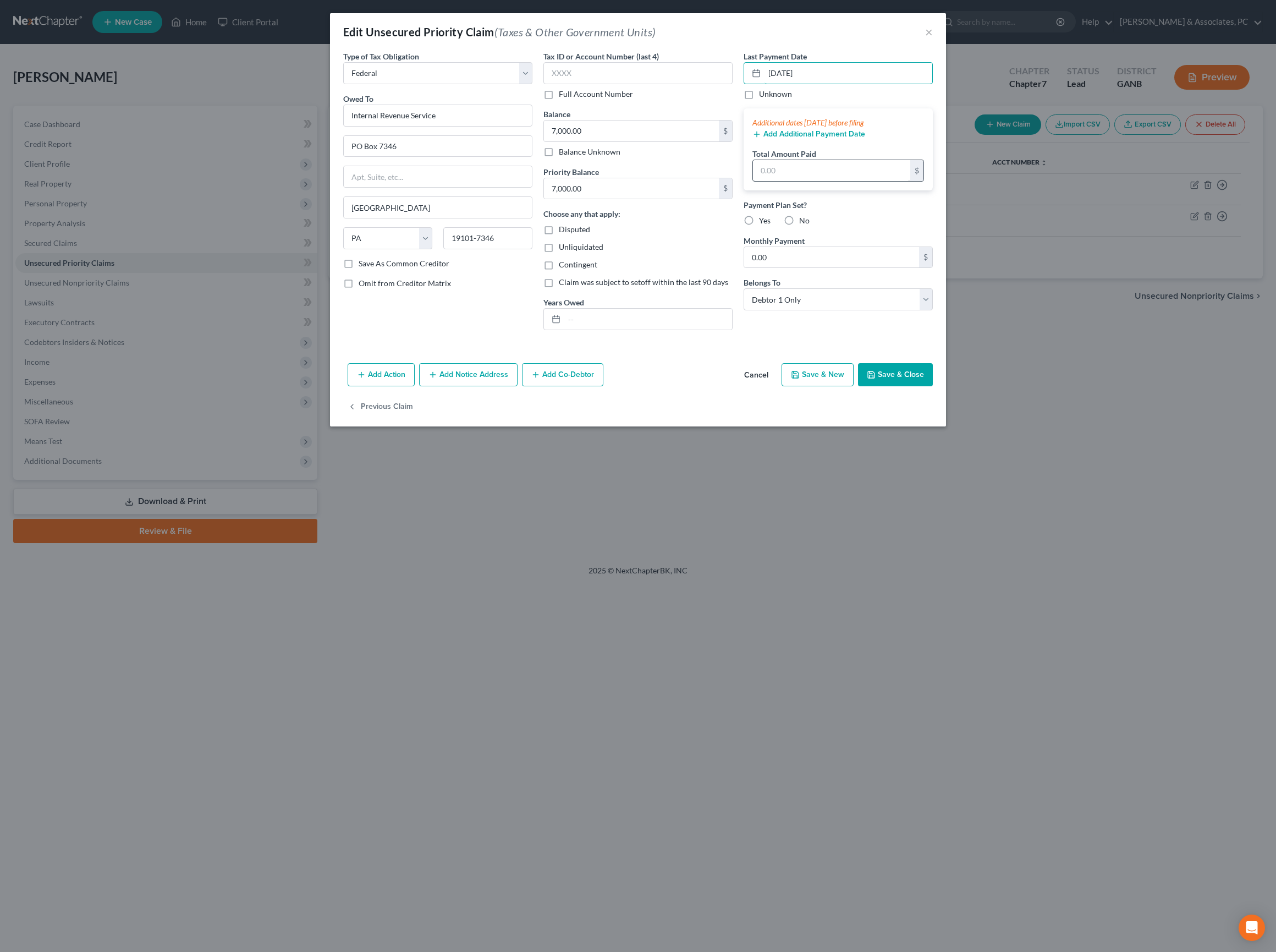
type input "08/01/2025"
click at [821, 181] on input "text" at bounding box center [832, 171] width 158 height 21
type input "621"
click at [841, 139] on button "Add Additional Payment Date" at bounding box center [809, 134] width 113 height 9
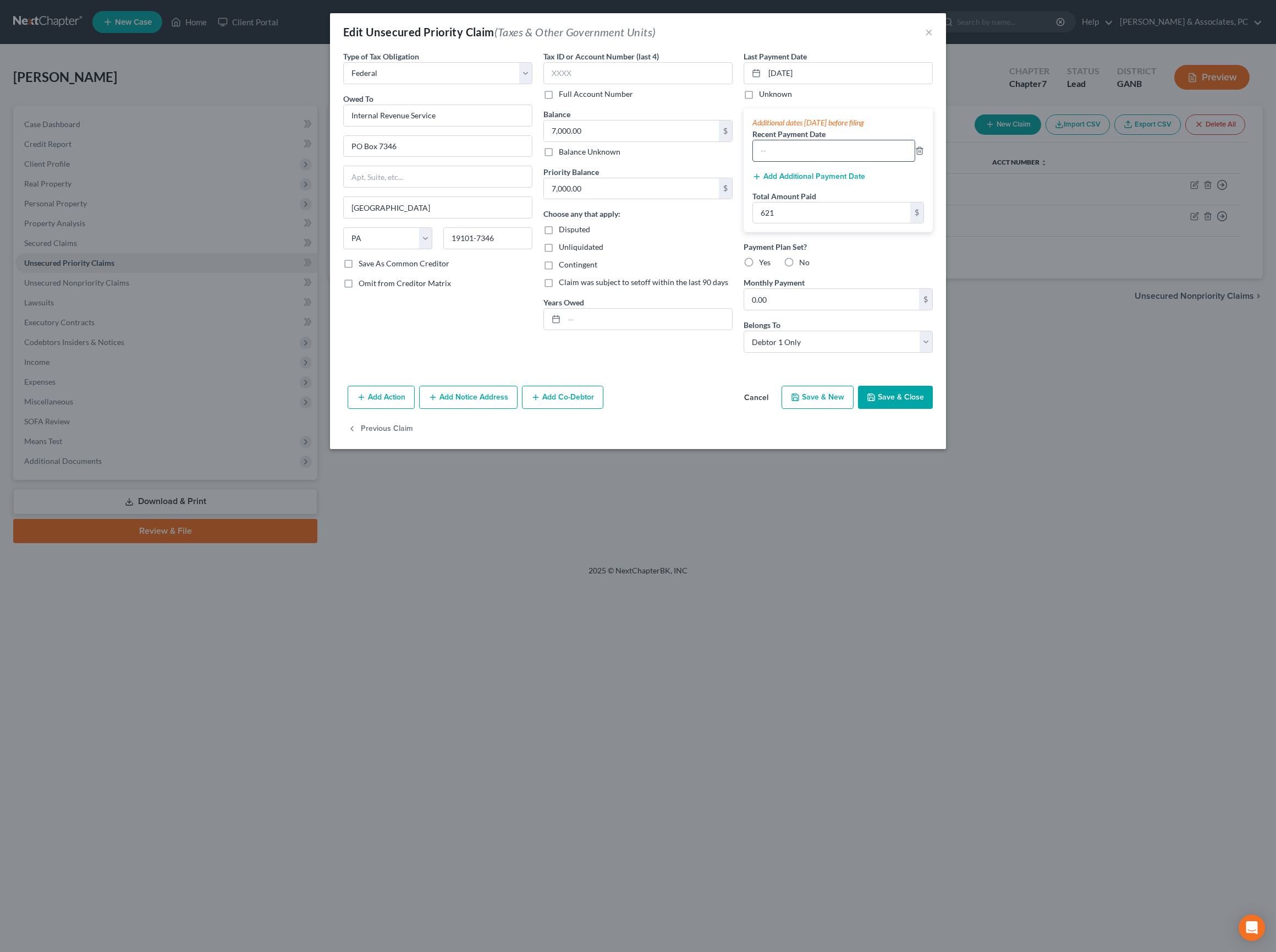
click at [833, 161] on input "text" at bounding box center [834, 151] width 162 height 21
type input "0"
paste input "Wells Fargo Bank"
type input "W"
type input "06/25,07/25,08/25"
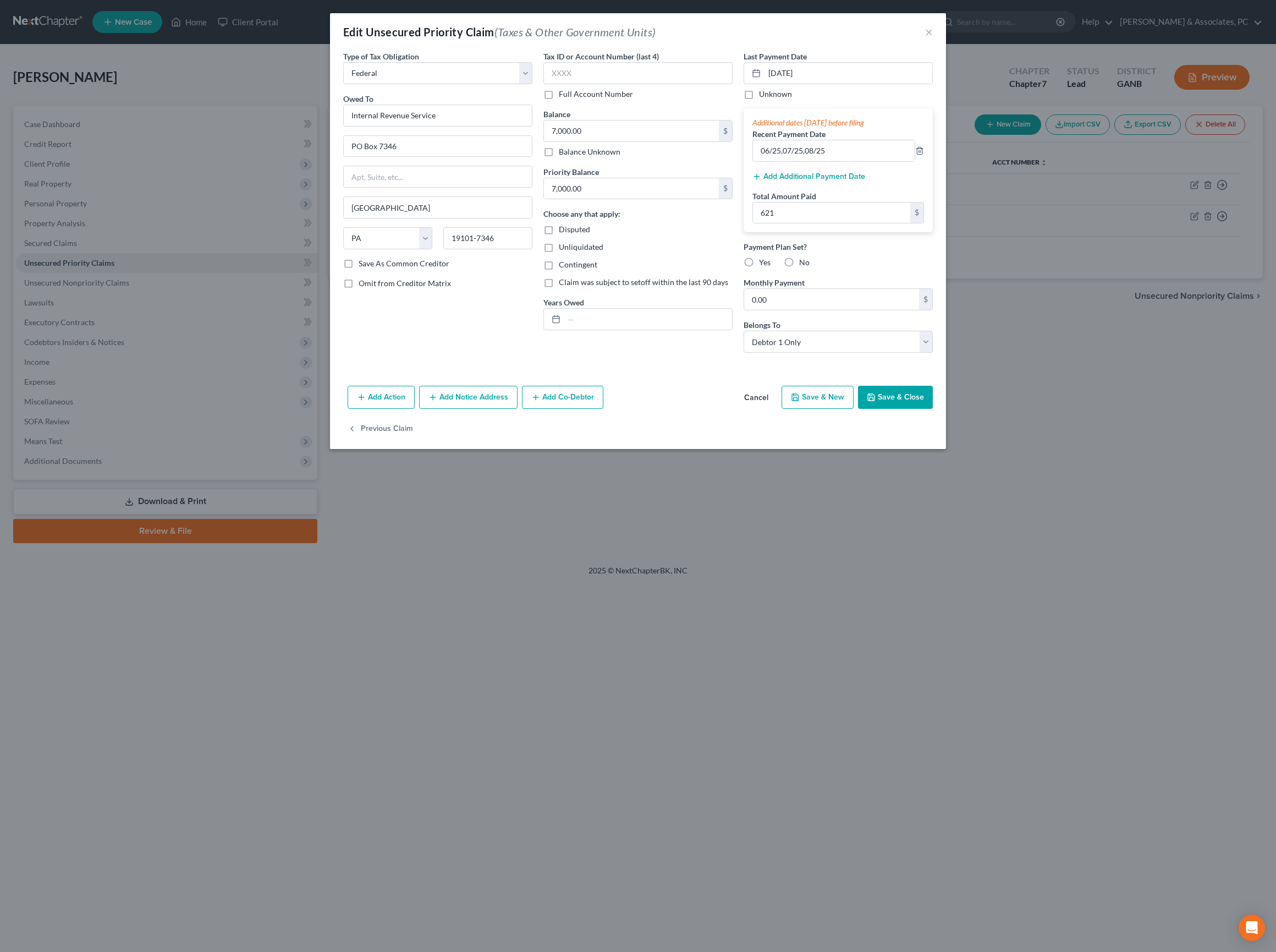
click at [933, 409] on button "Save & Close" at bounding box center [895, 397] width 75 height 23
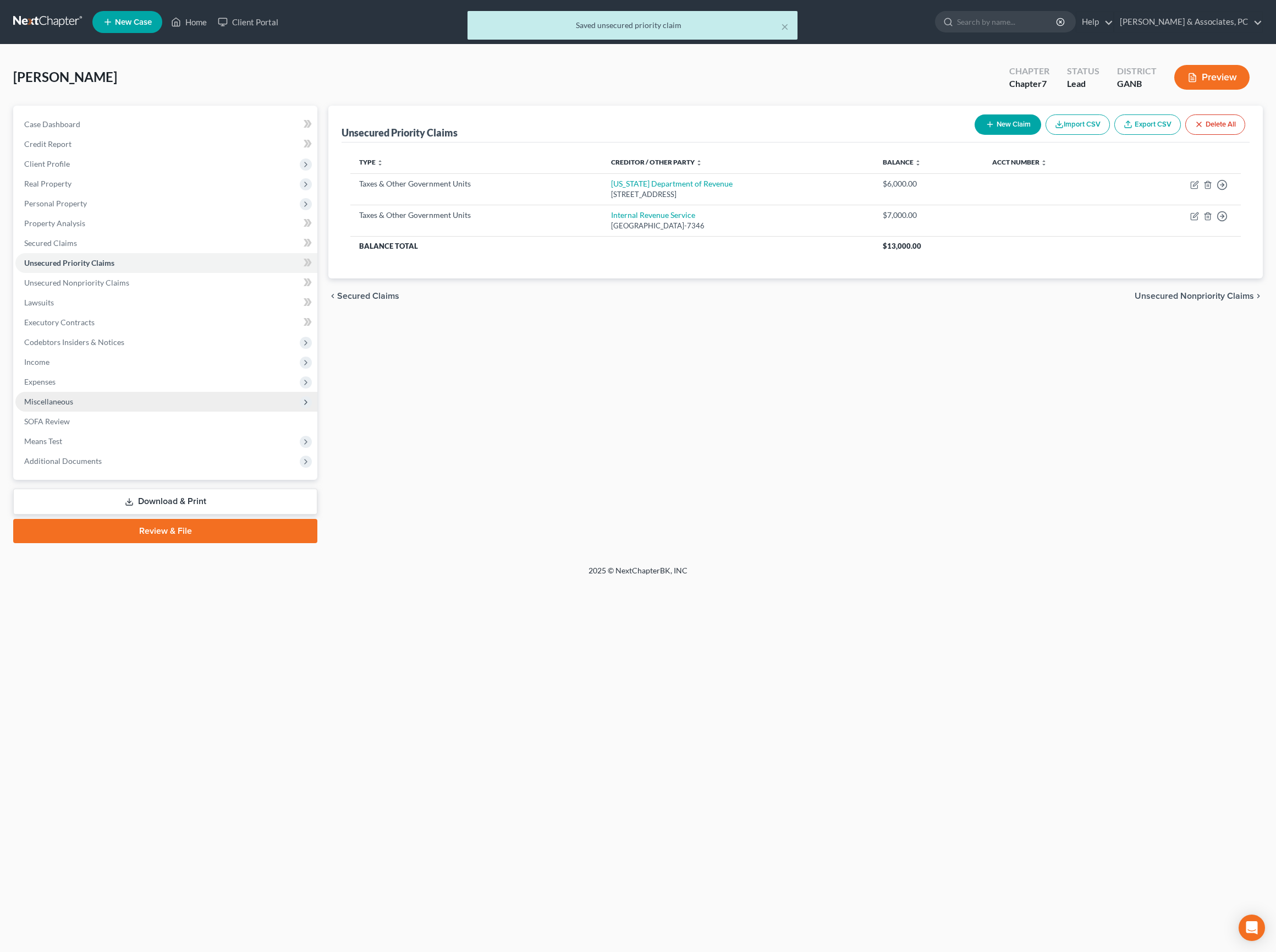
click at [74, 406] on span "Miscellaneous" at bounding box center [48, 402] width 49 height 10
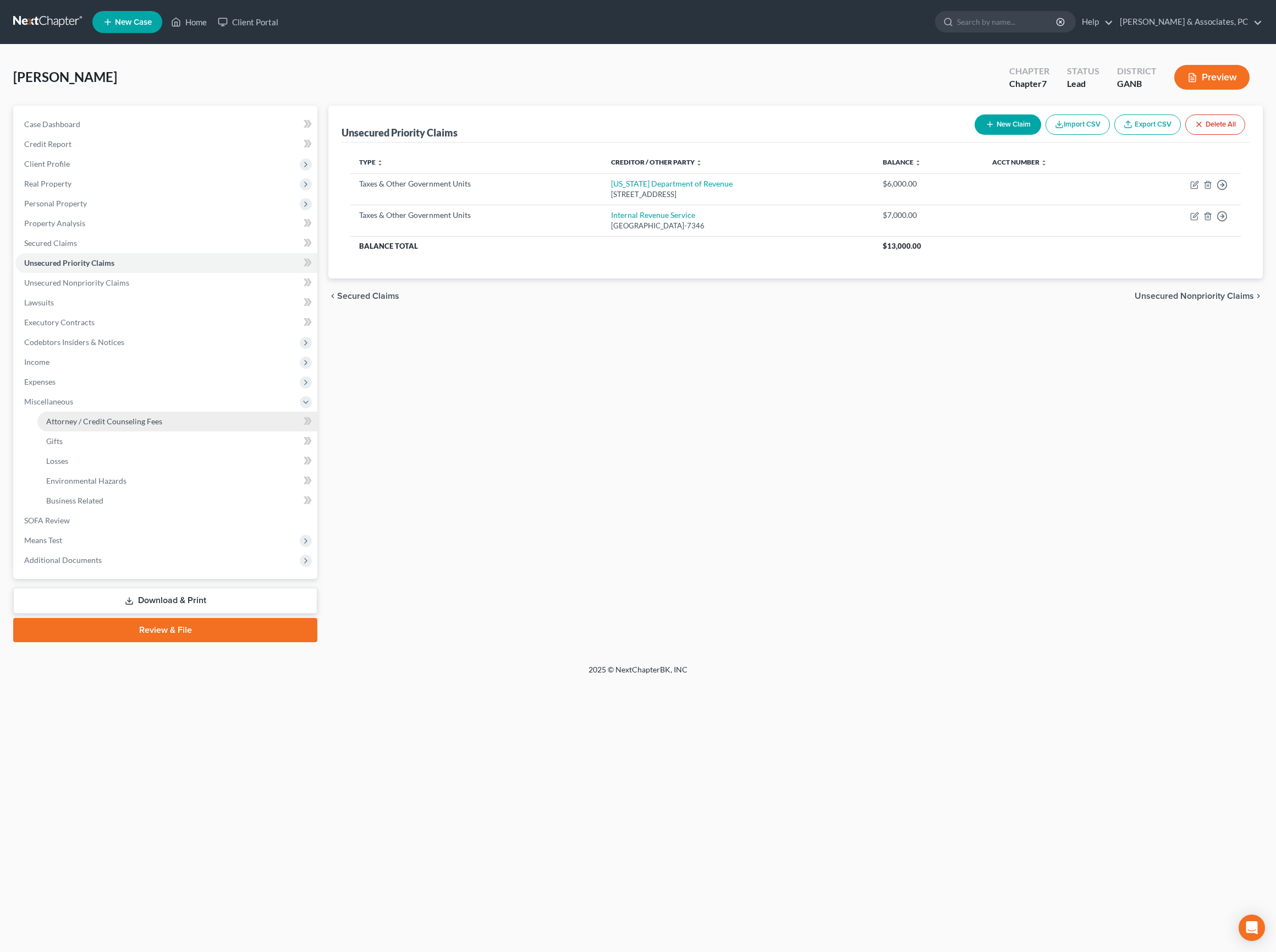
click at [92, 426] on span "Attorney / Credit Counseling Fees" at bounding box center [104, 421] width 116 height 10
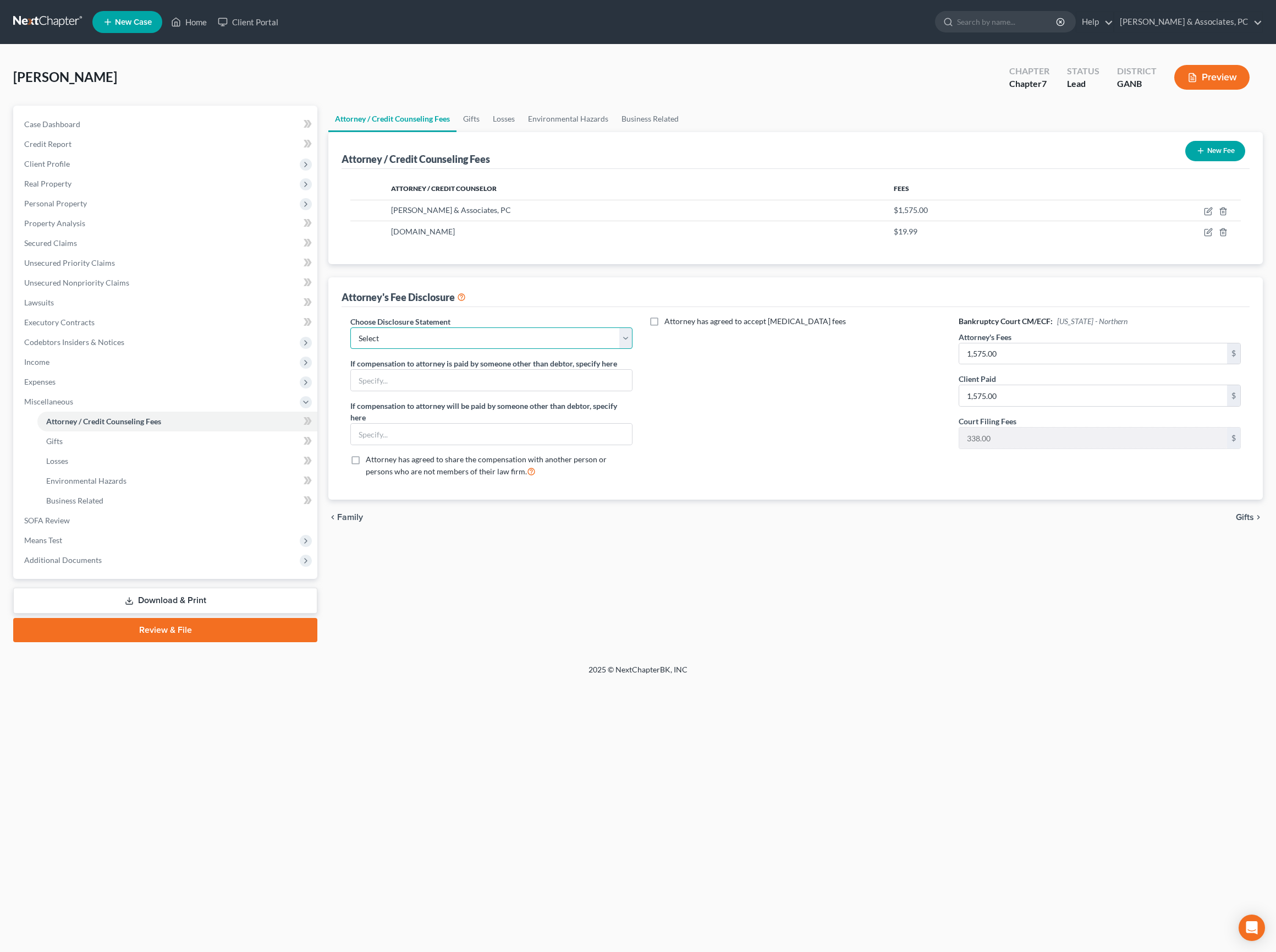
select select "14"
click at [1250, 521] on span "Gifts" at bounding box center [1245, 516] width 18 height 9
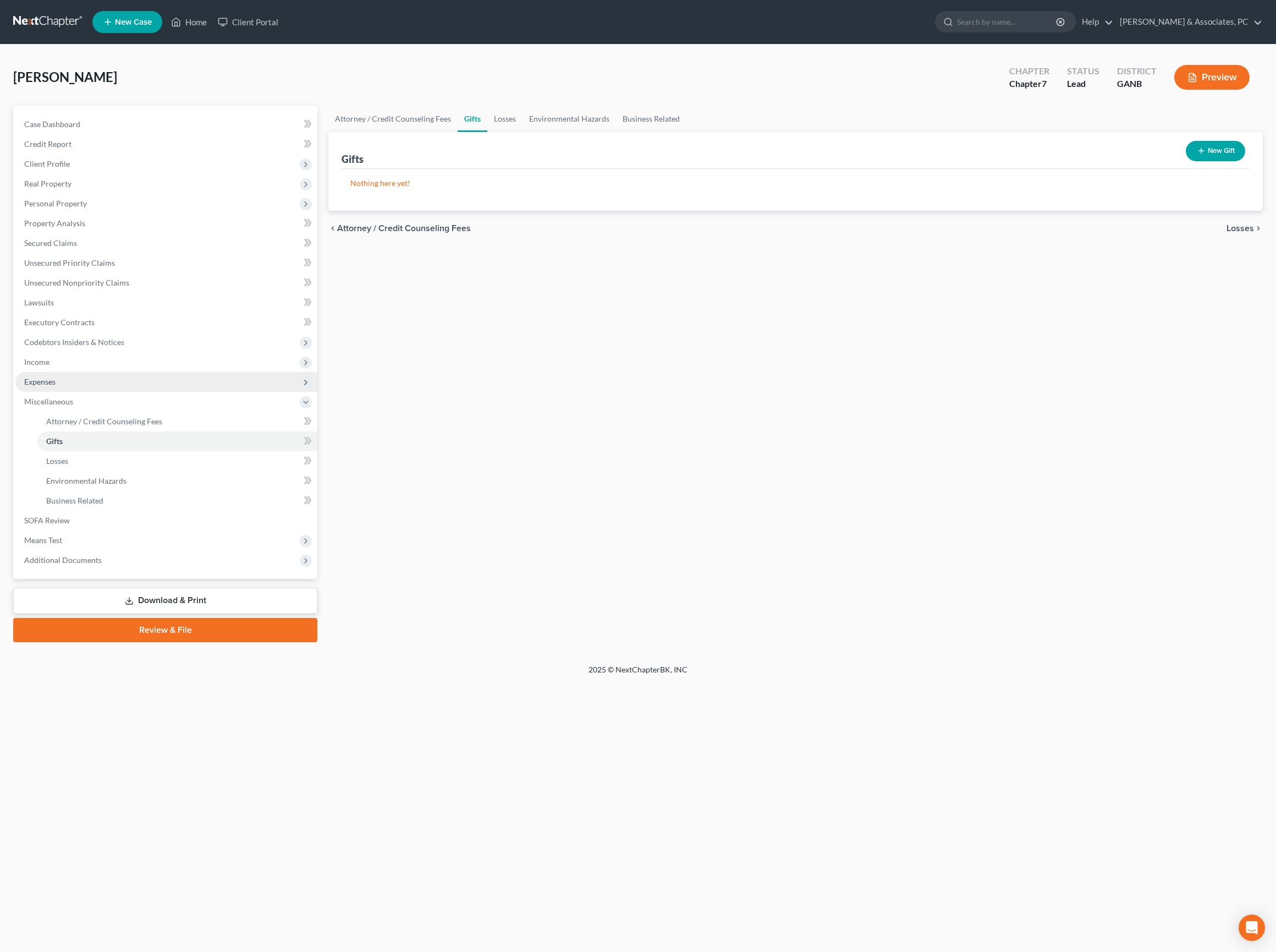
click at [49, 392] on span "Expenses" at bounding box center [166, 381] width 302 height 20
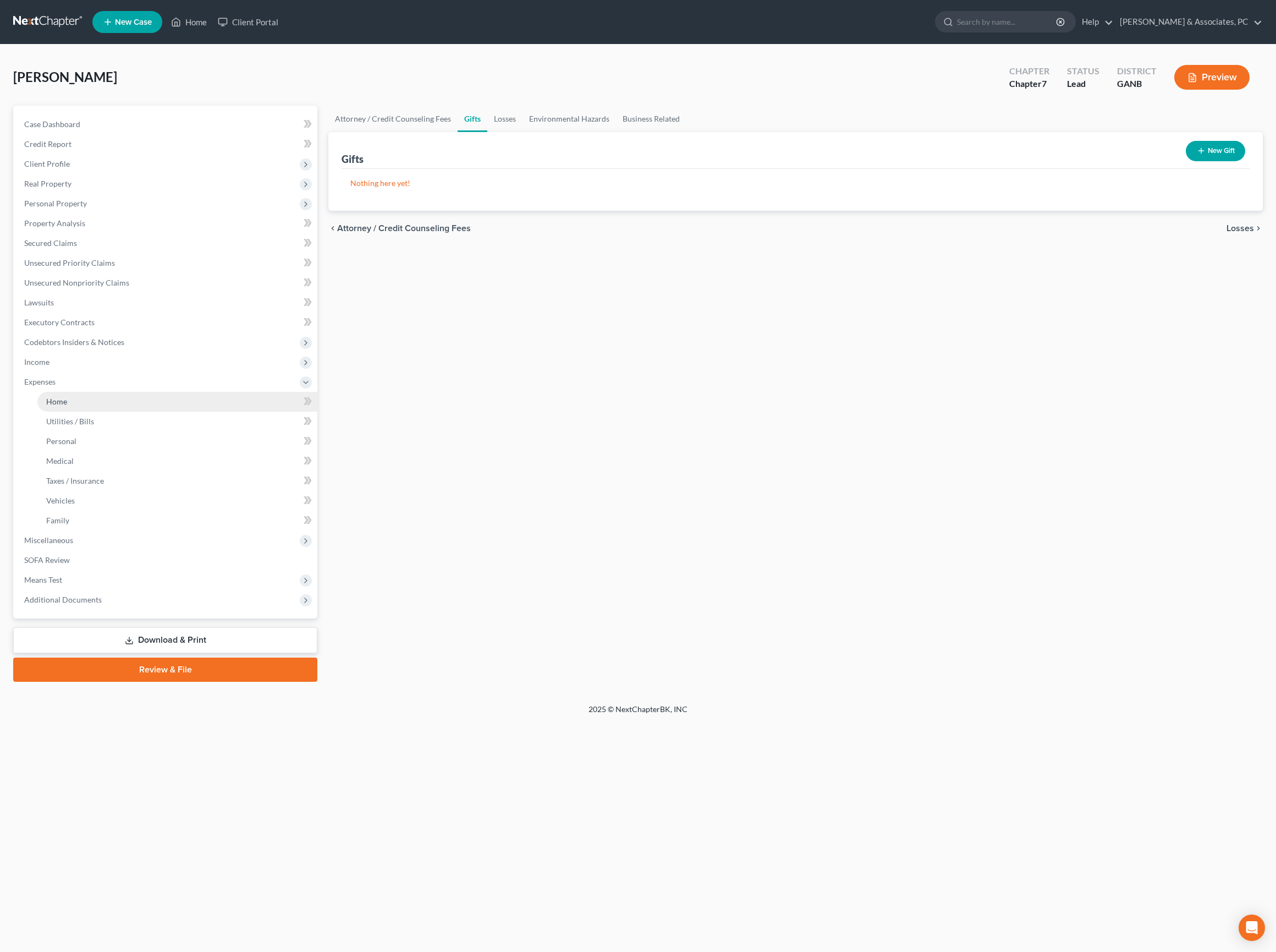
click at [67, 406] on span "Home" at bounding box center [57, 402] width 21 height 10
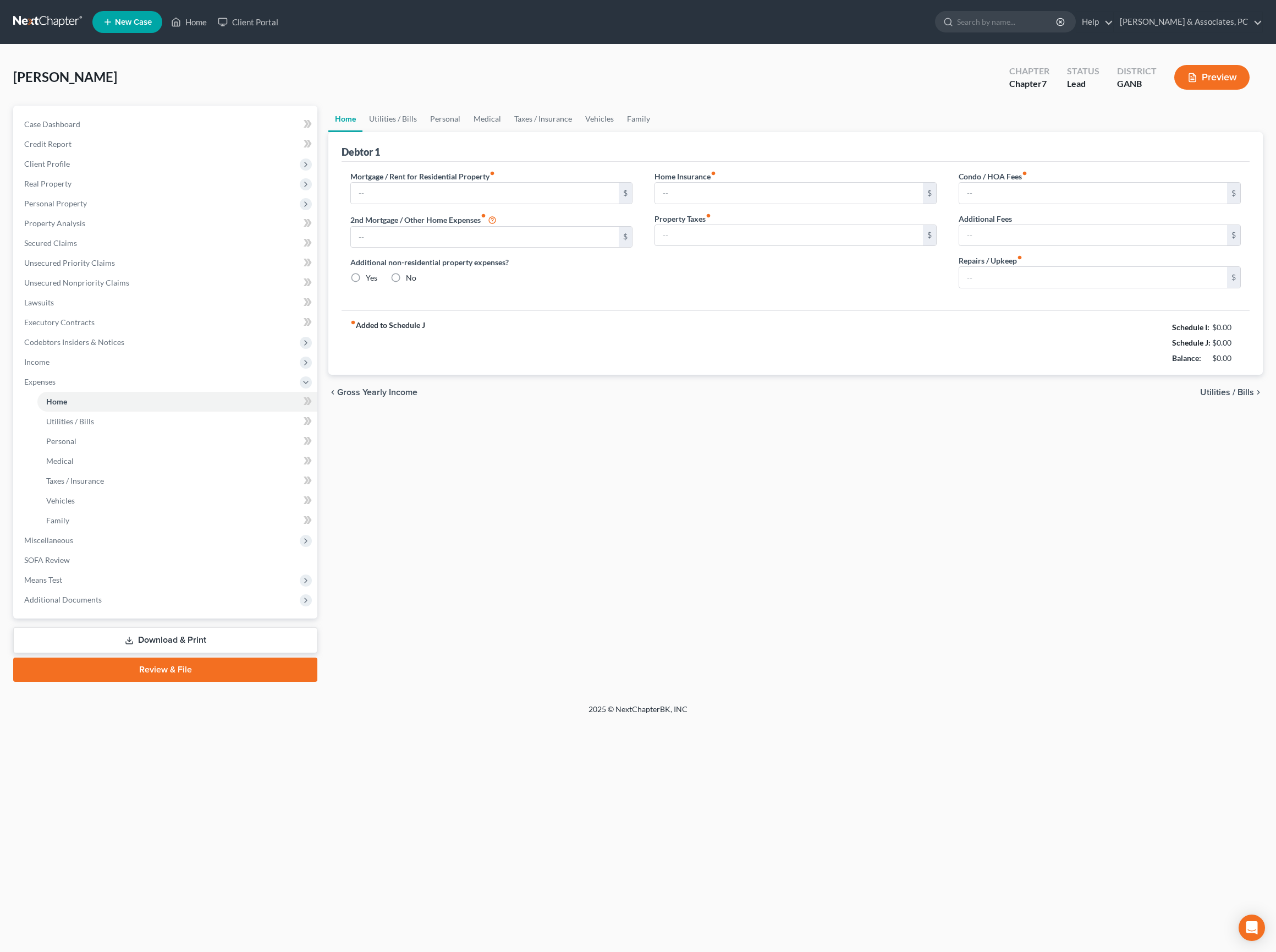
type input "3,457.00"
type input "0.00"
radio input "true"
type input "0.00"
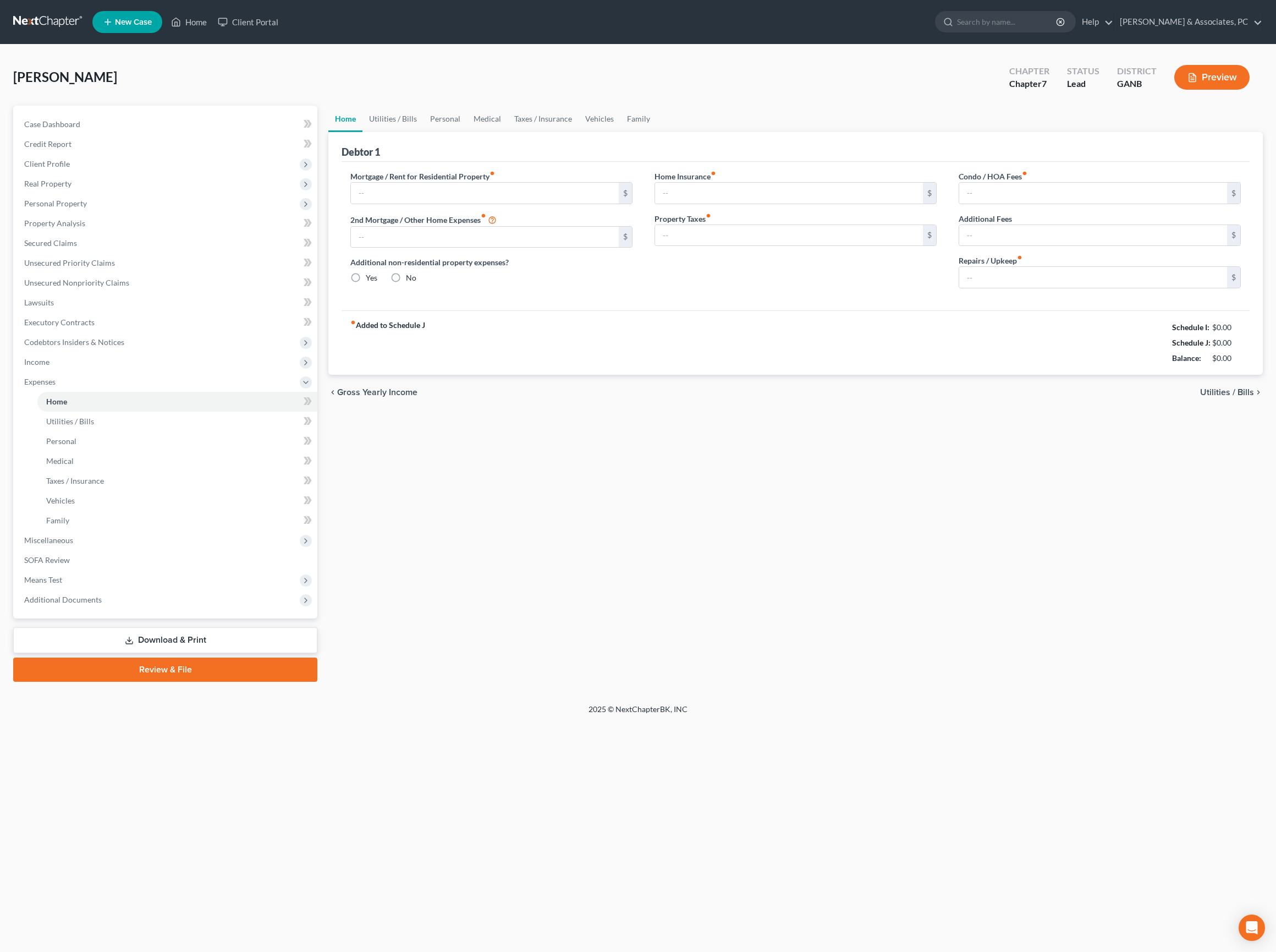
type input "0.00"
click at [1009, 288] on input "0.00" at bounding box center [1093, 277] width 267 height 21
type input "100"
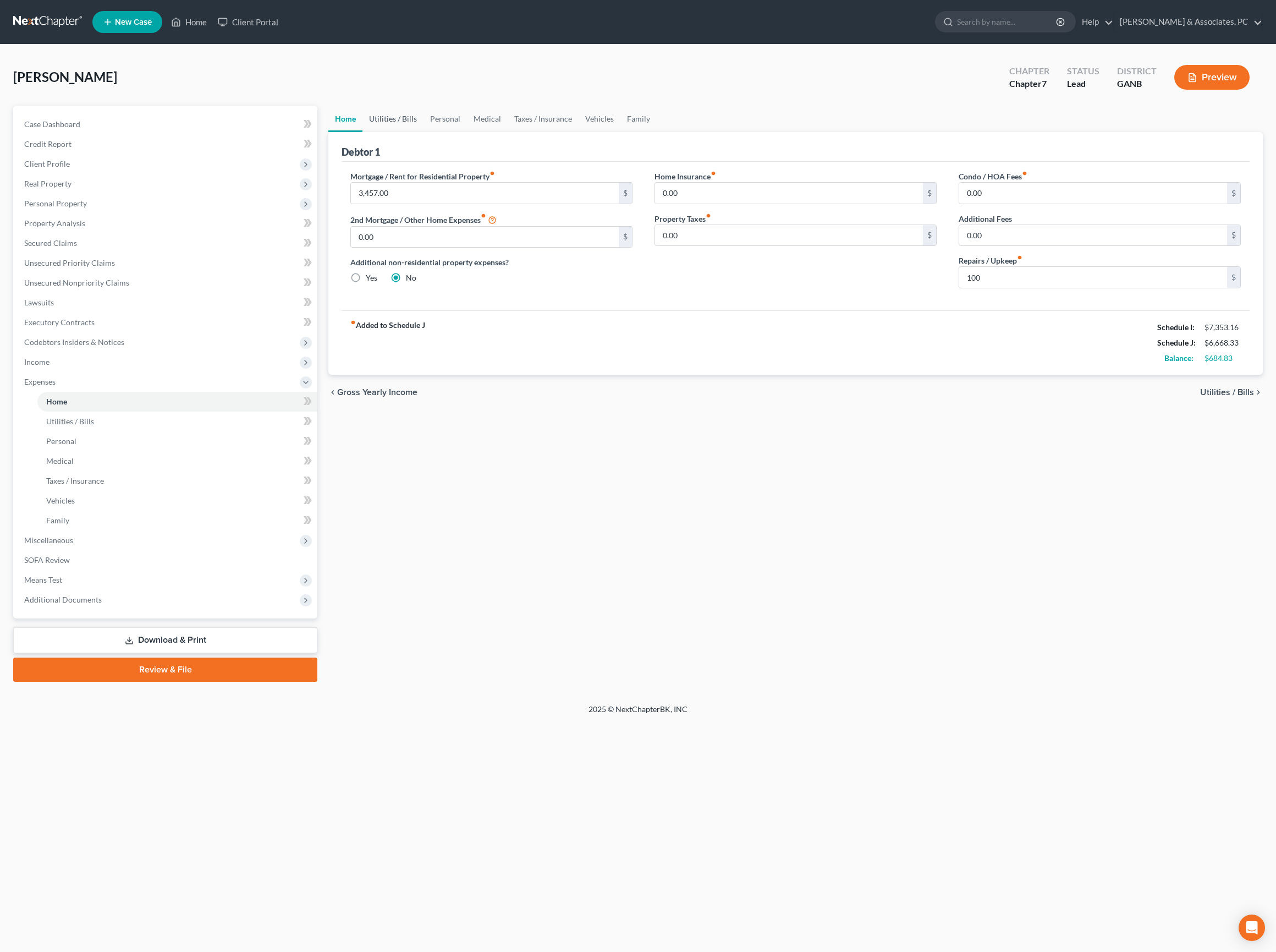
click at [418, 124] on link "Utilities / Bills" at bounding box center [394, 119] width 61 height 27
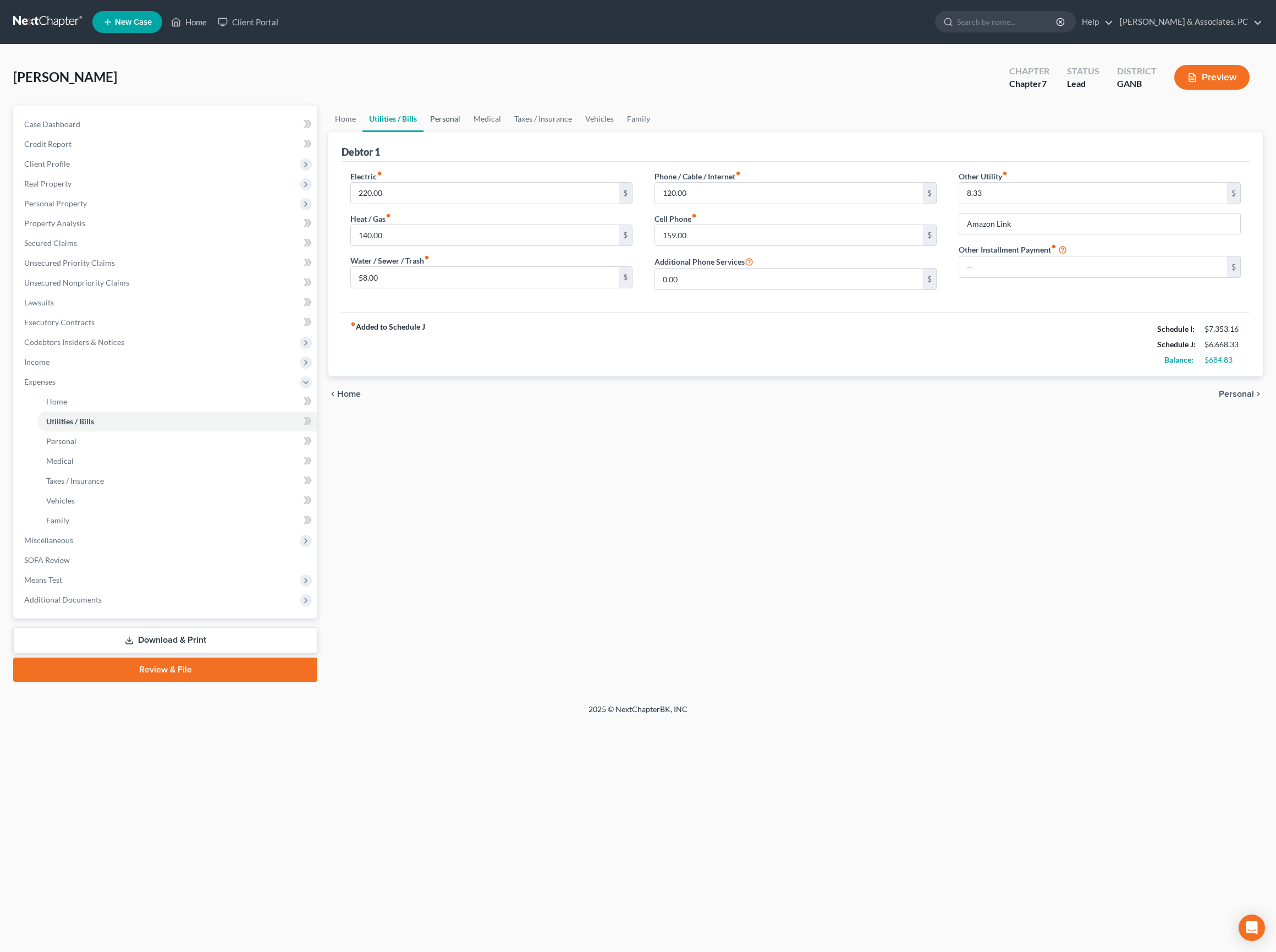
click at [467, 132] on link "Personal" at bounding box center [445, 119] width 44 height 27
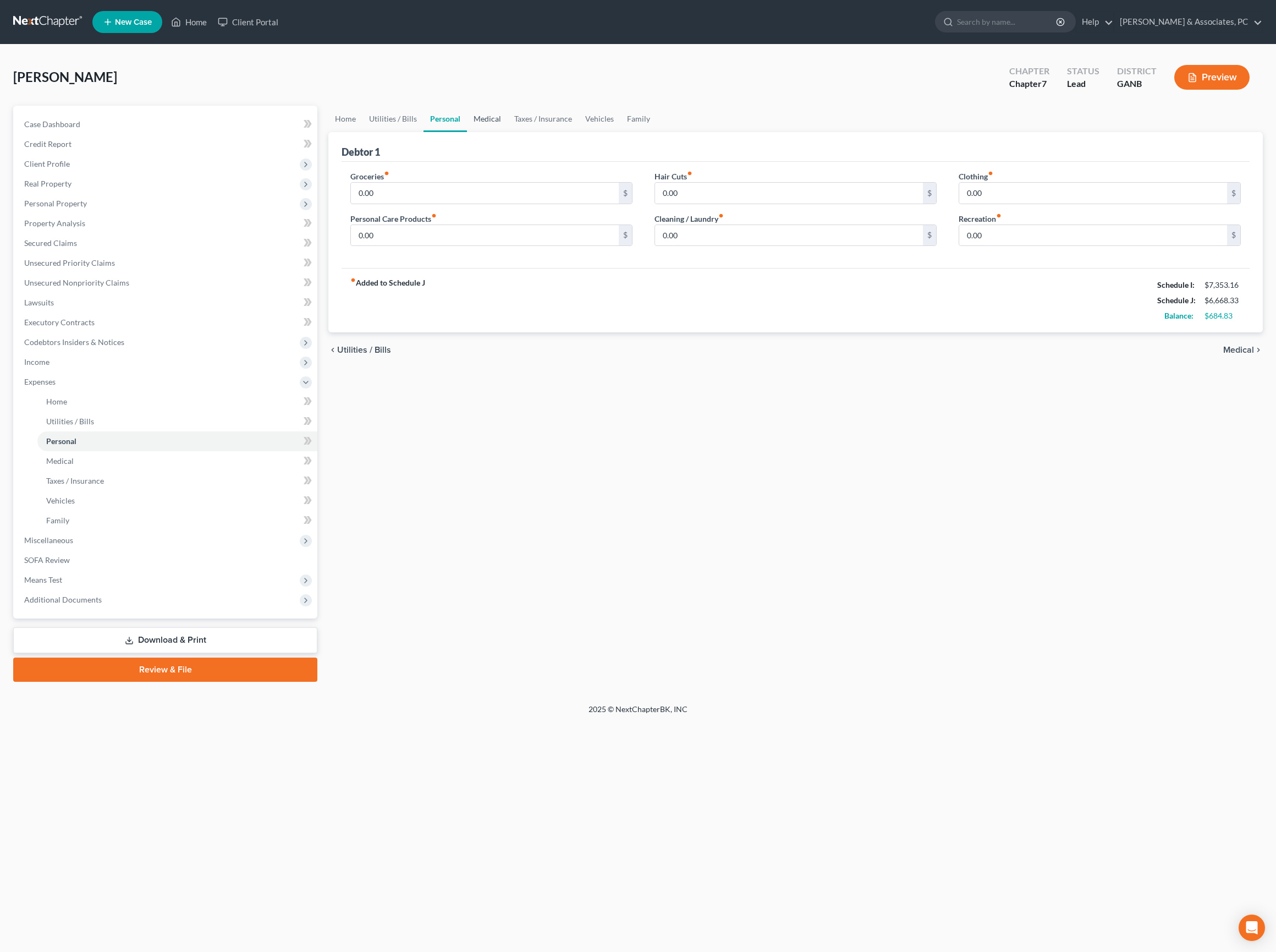
click at [507, 130] on link "Medical" at bounding box center [487, 119] width 40 height 27
click at [467, 131] on link "Personal" at bounding box center [445, 119] width 44 height 27
click at [457, 204] on input "0.00" at bounding box center [484, 193] width 267 height 21
click at [442, 204] on input "500" at bounding box center [484, 193] width 267 height 21
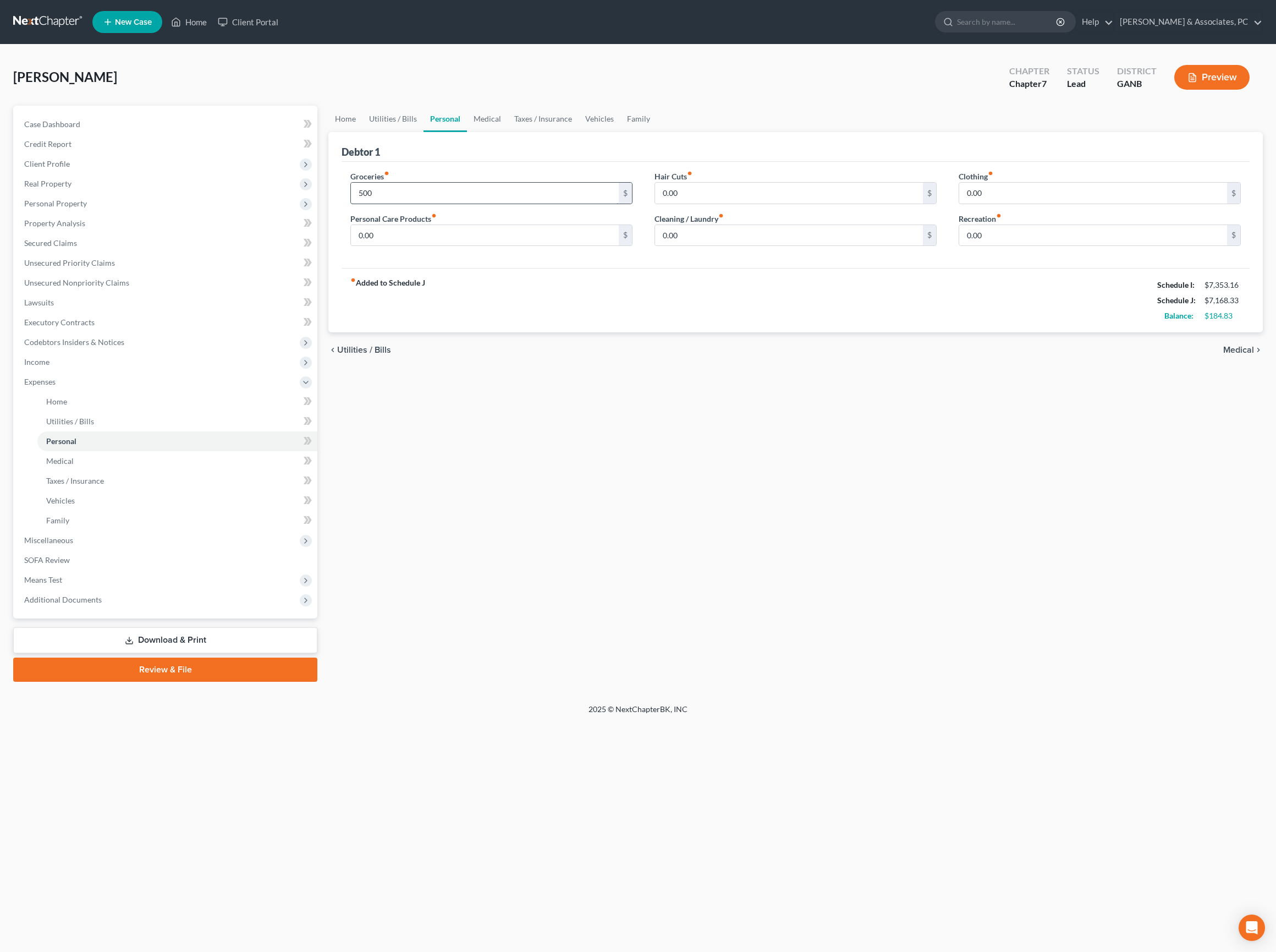
click at [441, 204] on input "500" at bounding box center [484, 193] width 267 height 21
click at [433, 246] on input "0.00" at bounding box center [484, 235] width 267 height 21
click at [736, 246] on input "0.00" at bounding box center [789, 235] width 267 height 21
click at [845, 368] on div "chevron_left Utilities / Bills Medical chevron_right" at bounding box center [795, 350] width 935 height 36
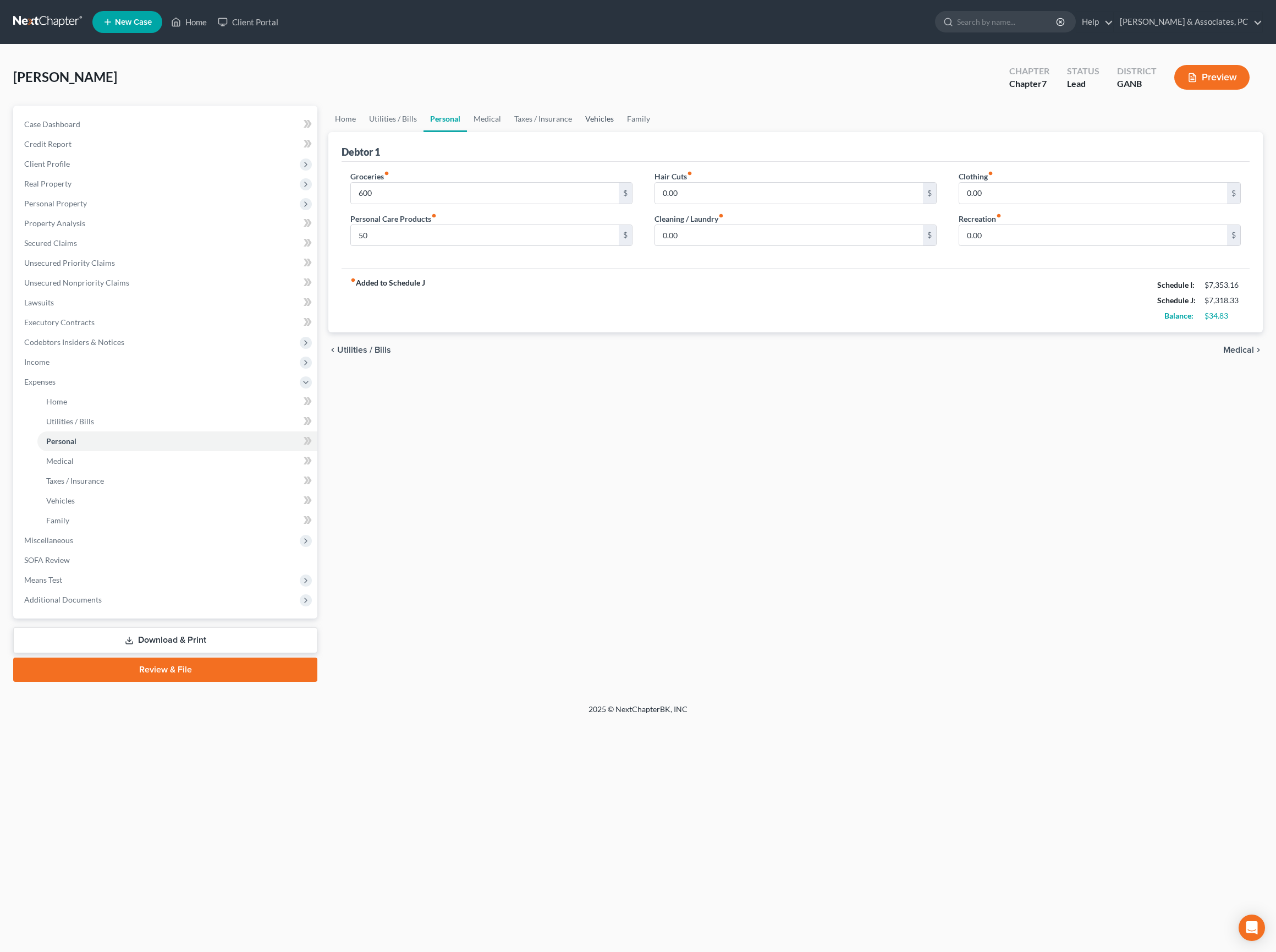
click at [621, 131] on link "Vehicles" at bounding box center [600, 119] width 42 height 27
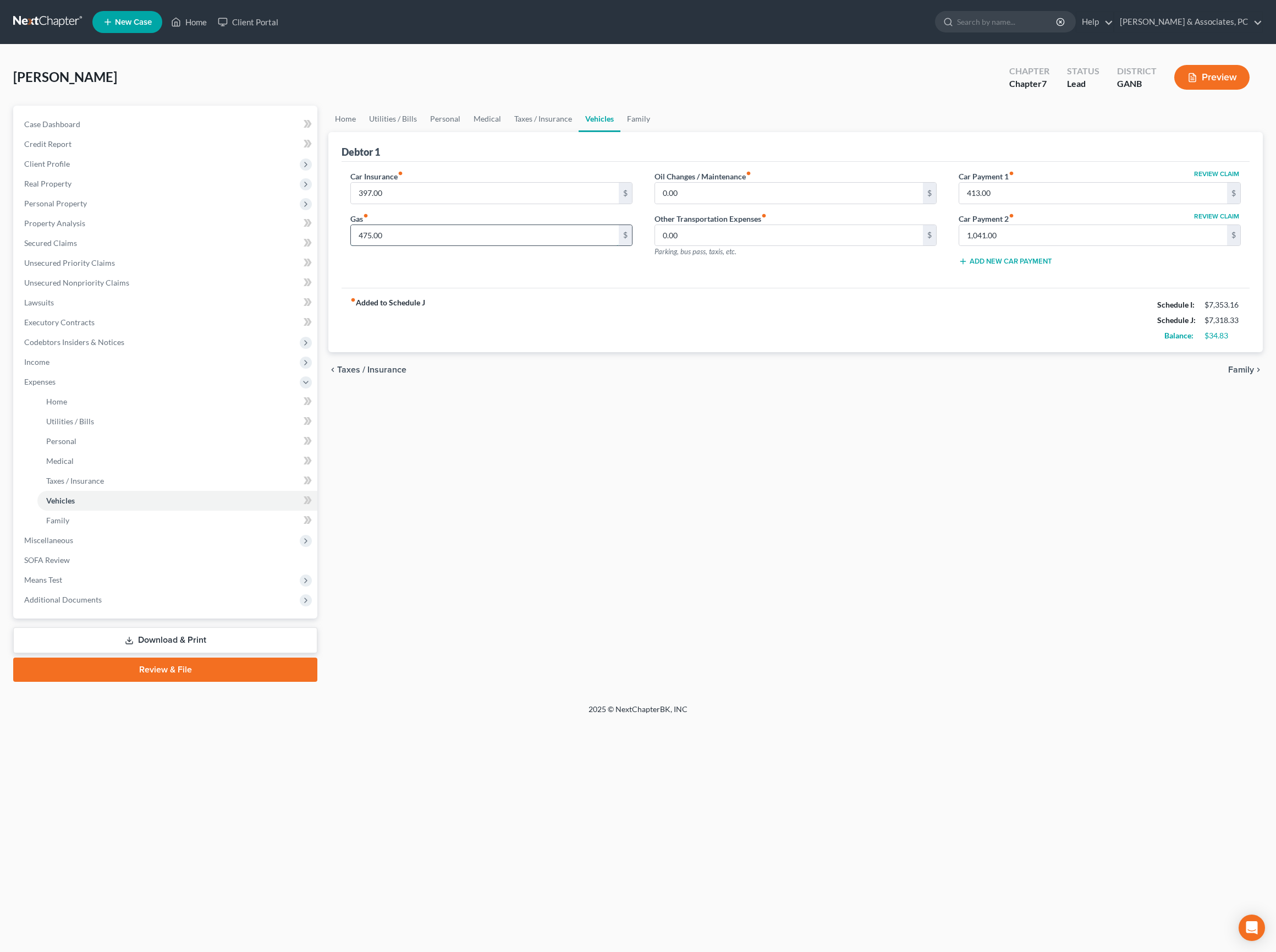
click at [430, 246] on input "475.00" at bounding box center [484, 235] width 267 height 21
click at [467, 132] on link "Personal" at bounding box center [445, 119] width 44 height 27
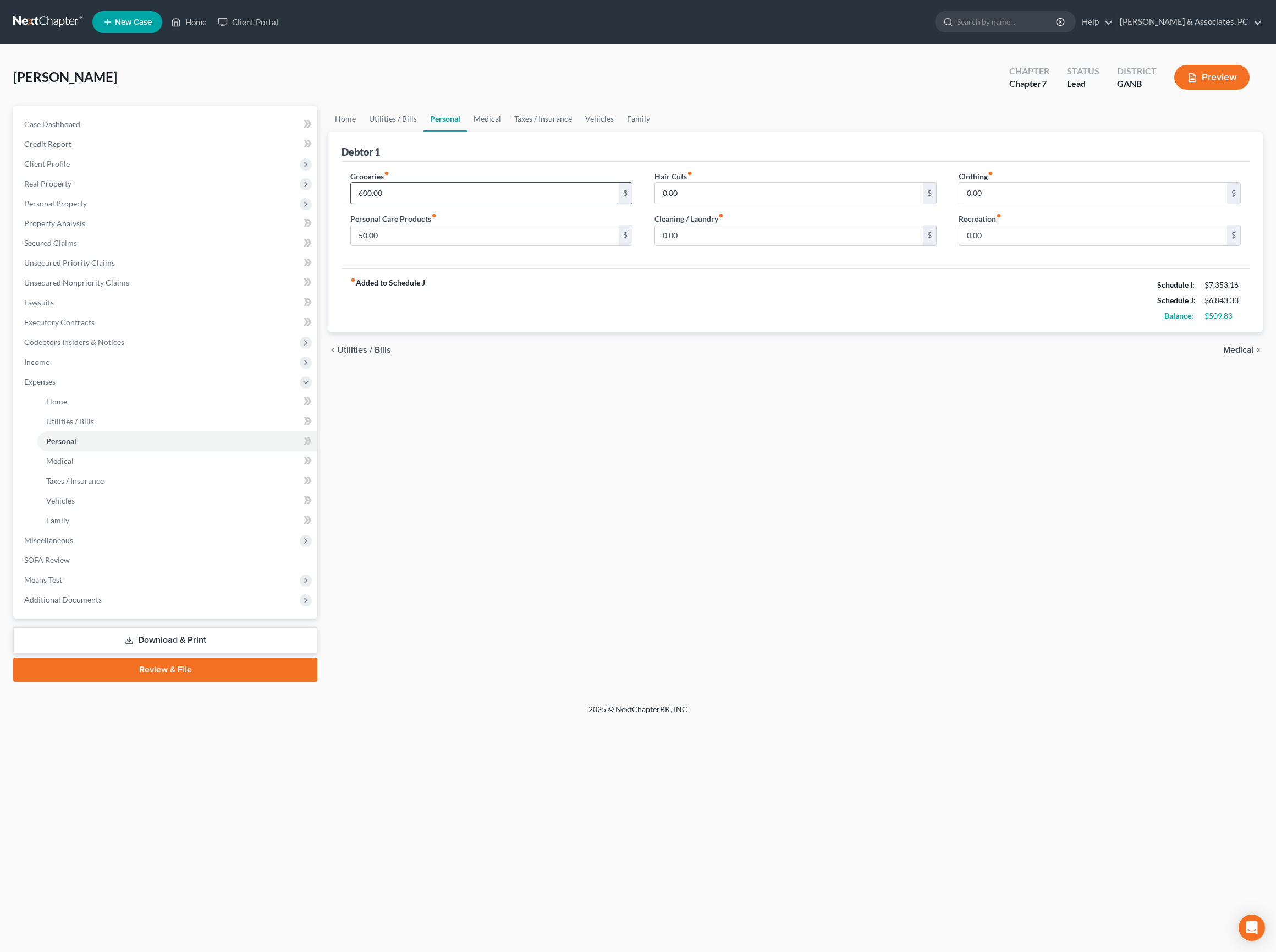
click at [393, 204] on input "600.00" at bounding box center [484, 193] width 267 height 21
click at [683, 246] on input "0.00" at bounding box center [789, 235] width 267 height 21
click at [558, 246] on input "50.00" at bounding box center [484, 235] width 267 height 21
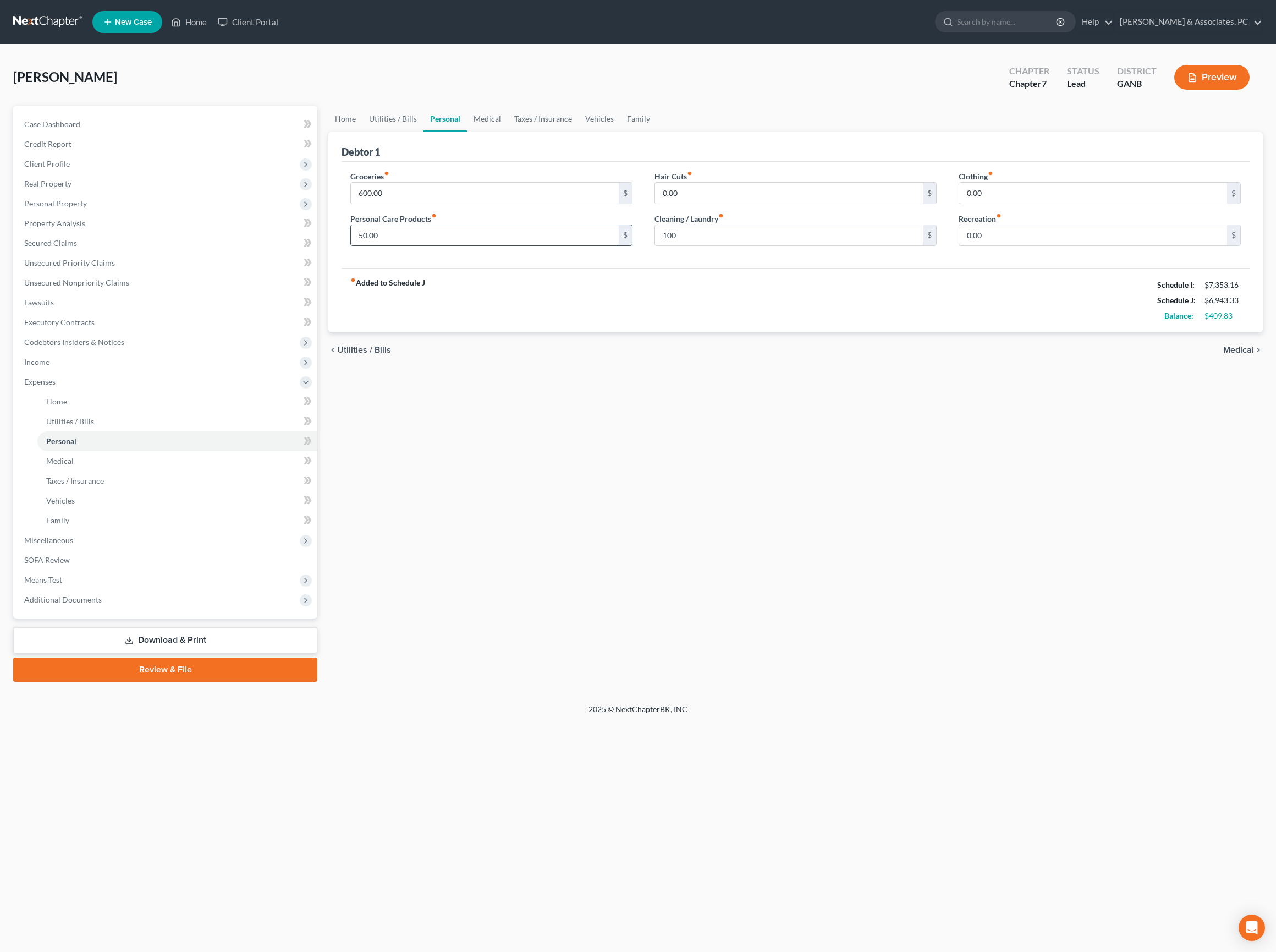
click at [558, 246] on input "50.00" at bounding box center [484, 235] width 267 height 21
click at [728, 487] on div "Home Utilities / Bills Personal Medical Taxes / Insurance Vehicles Family Debto…" at bounding box center [796, 394] width 945 height 576
click at [421, 204] on input "600.00" at bounding box center [484, 193] width 267 height 21
click at [511, 432] on div "Home Utilities / Bills Personal Medical Taxes / Insurance Vehicles Family Debto…" at bounding box center [796, 394] width 945 height 576
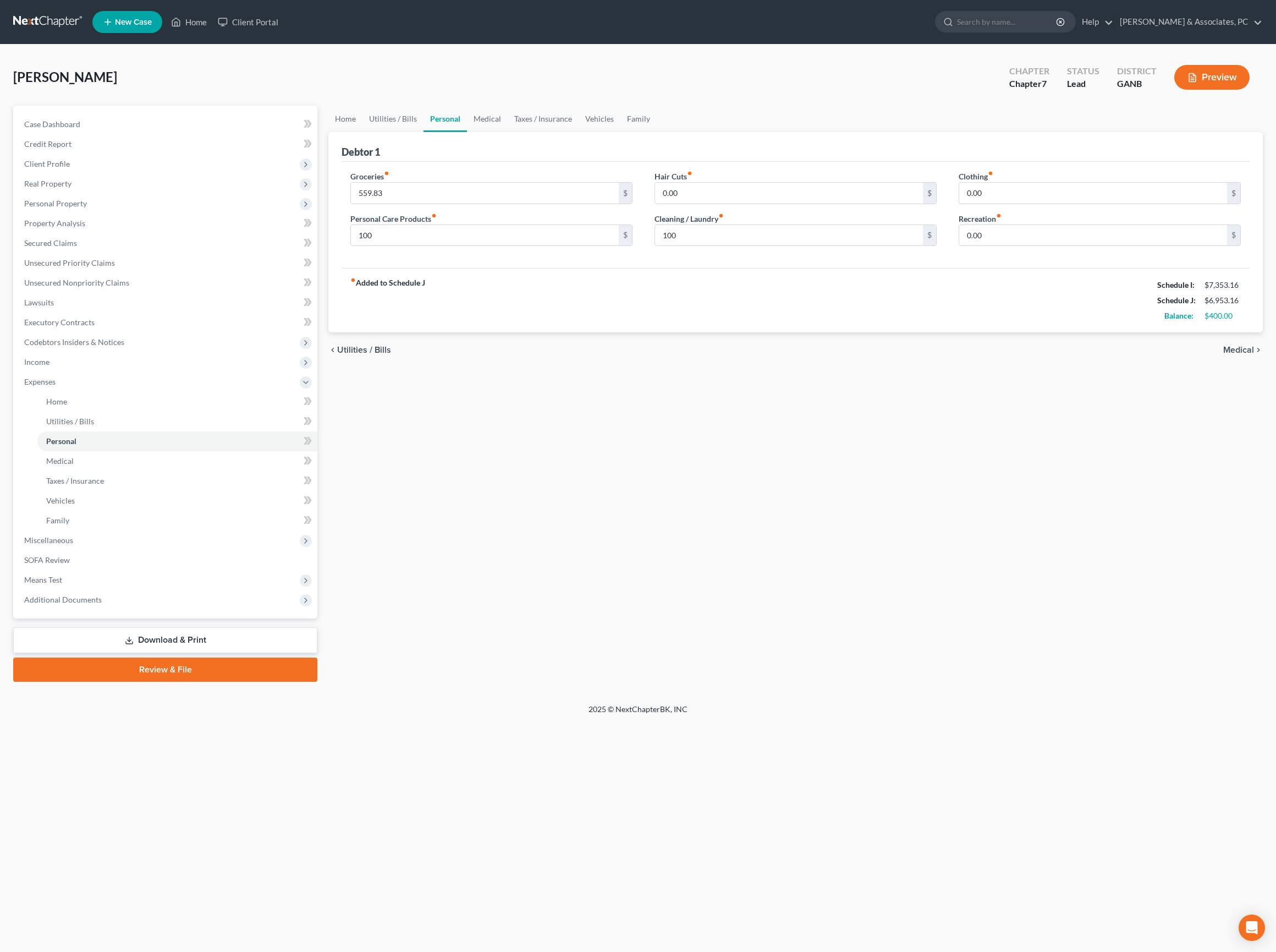
click at [1223, 354] on span "Medical" at bounding box center [1239, 349] width 31 height 9
click at [621, 132] on link "Vehicles" at bounding box center [600, 119] width 42 height 27
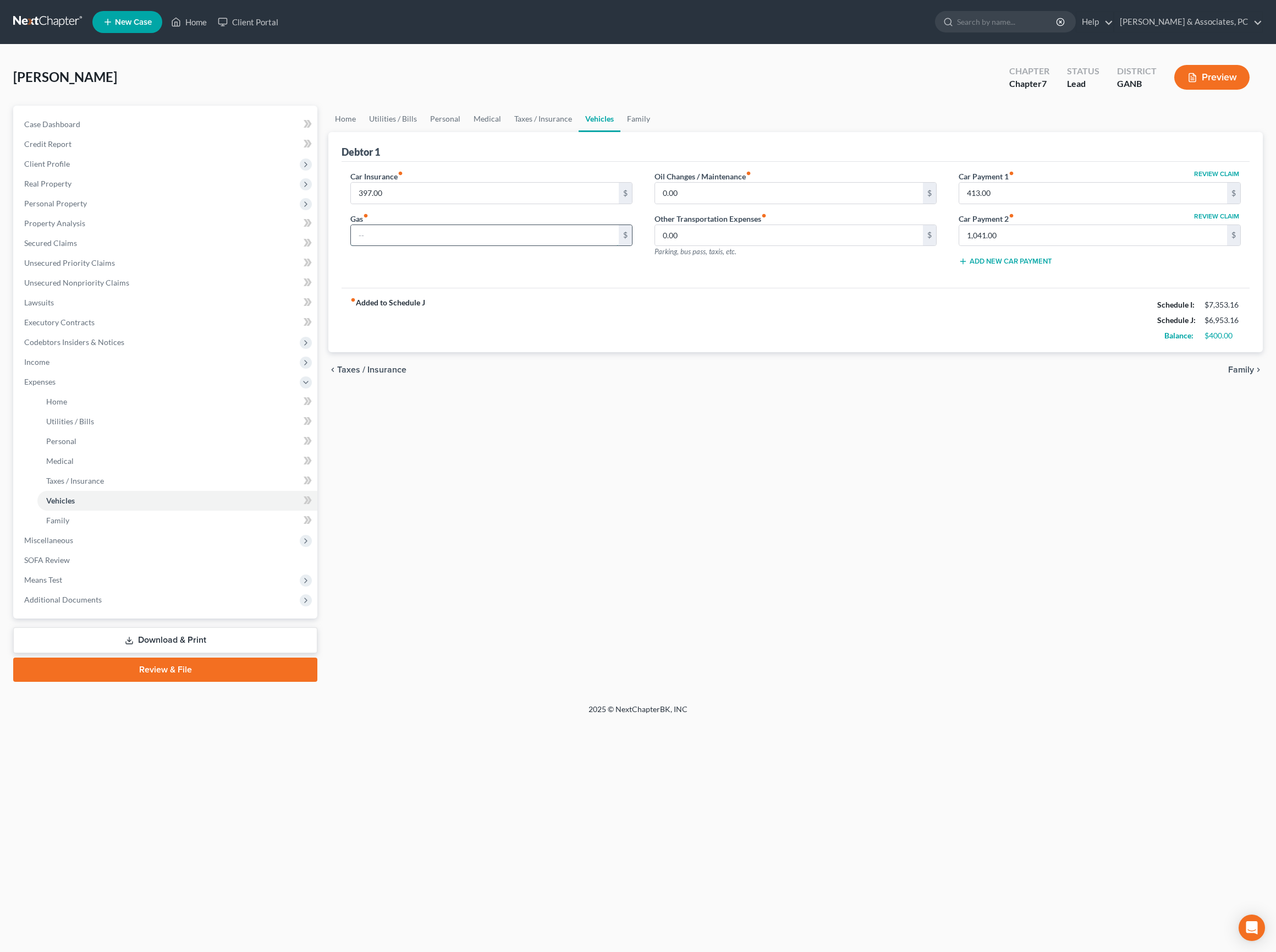
click at [488, 246] on input "text" at bounding box center [484, 235] width 267 height 21
click at [831, 655] on div "Home Utilities / Bills Personal Medical Taxes / Insurance Vehicles Family Debto…" at bounding box center [796, 394] width 945 height 576
click at [1230, 374] on span "Family" at bounding box center [1241, 369] width 26 height 9
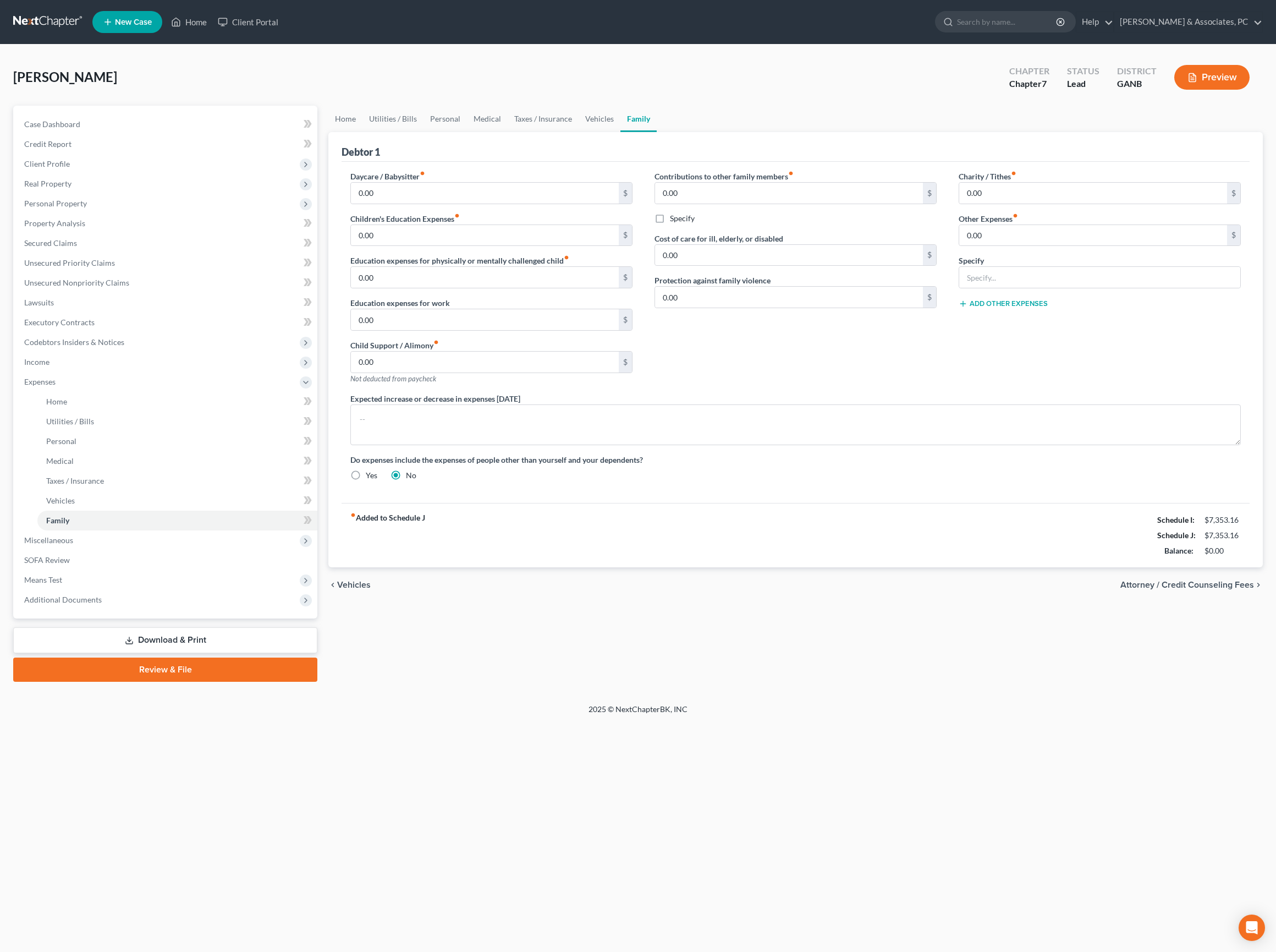
click at [1231, 589] on span "Attorney / Credit Counseling Fees" at bounding box center [1187, 584] width 133 height 9
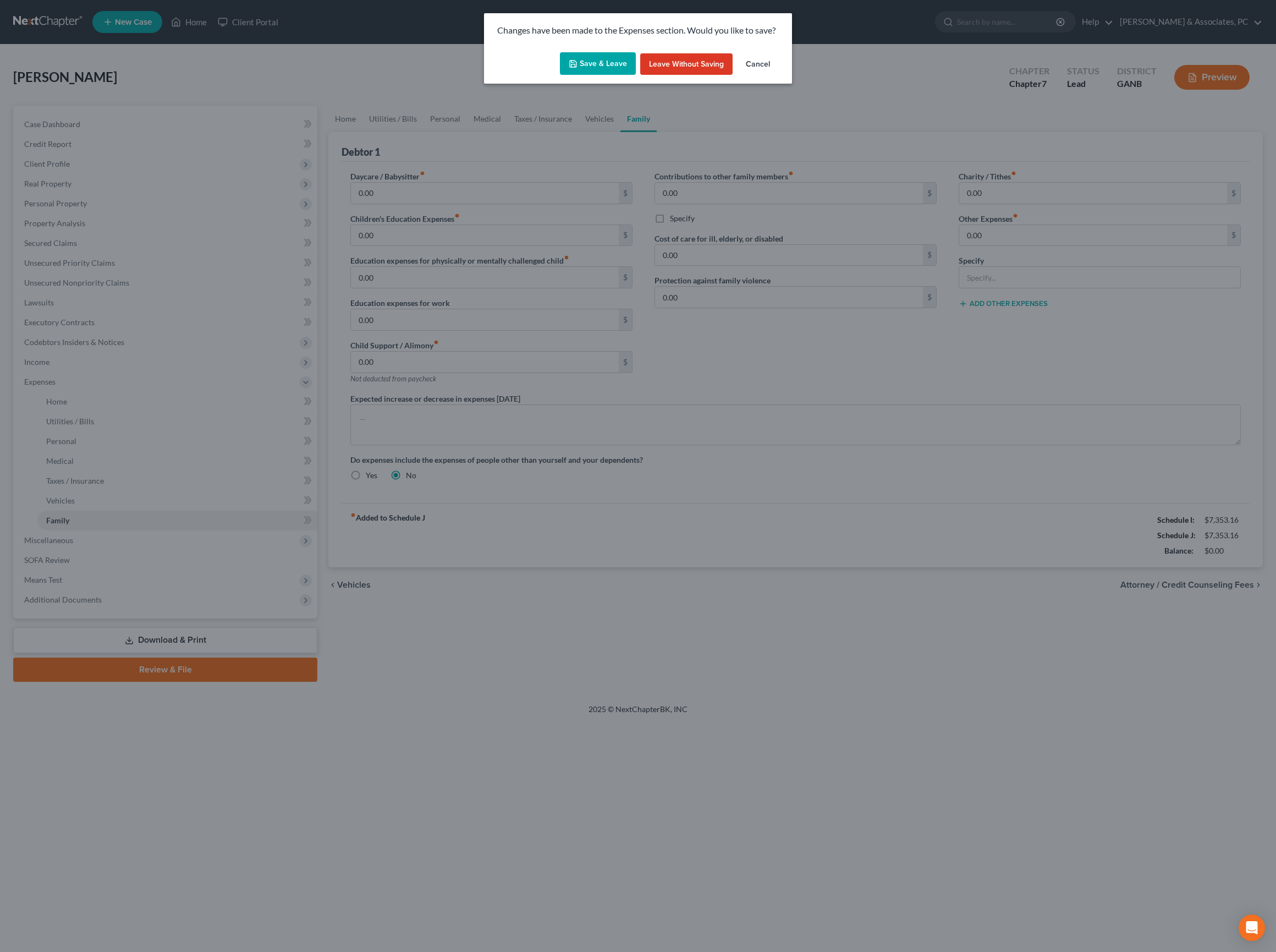
click at [569, 61] on button "Save & Leave" at bounding box center [598, 64] width 76 height 23
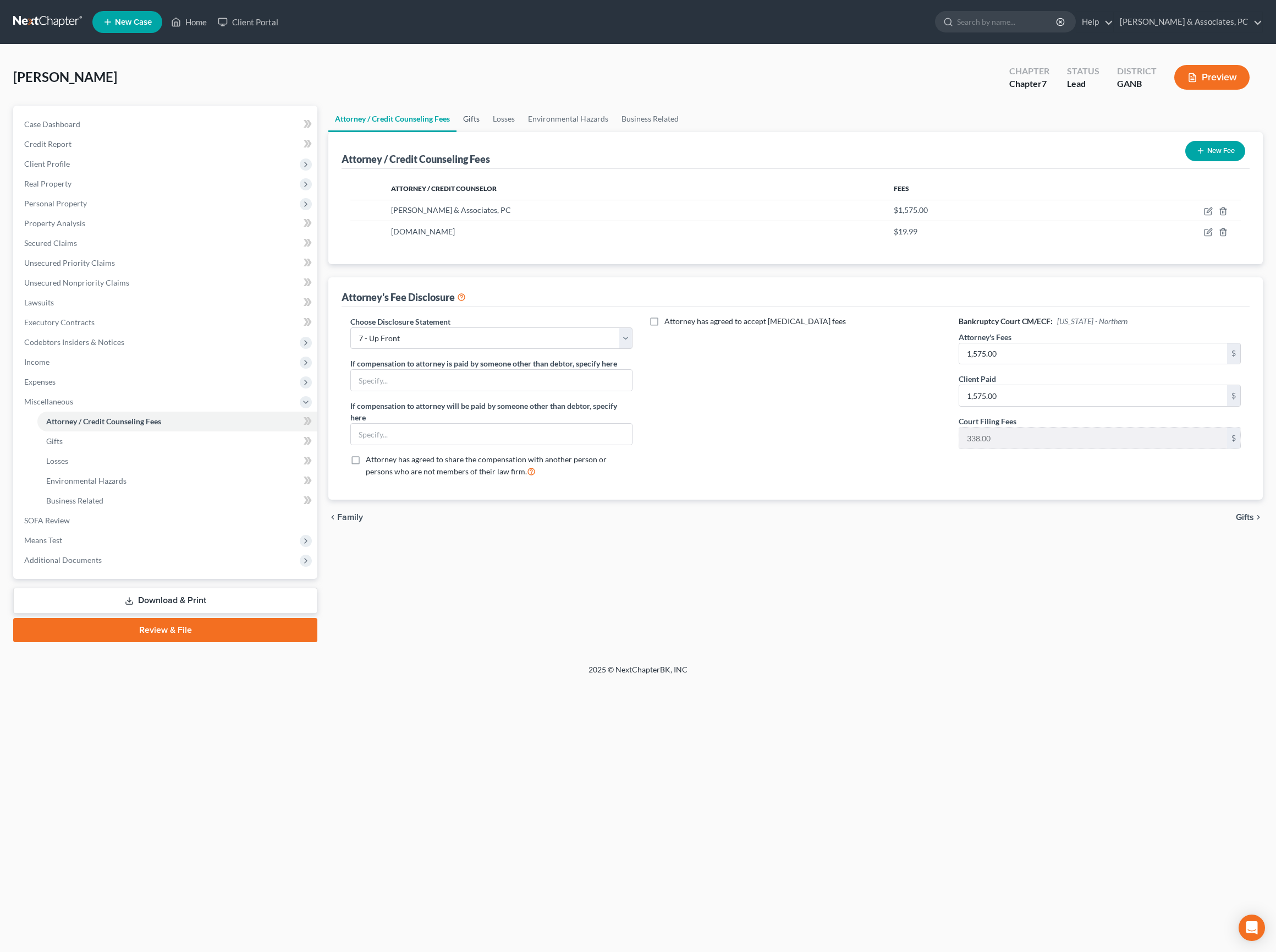
click at [486, 132] on link "Gifts" at bounding box center [471, 119] width 30 height 27
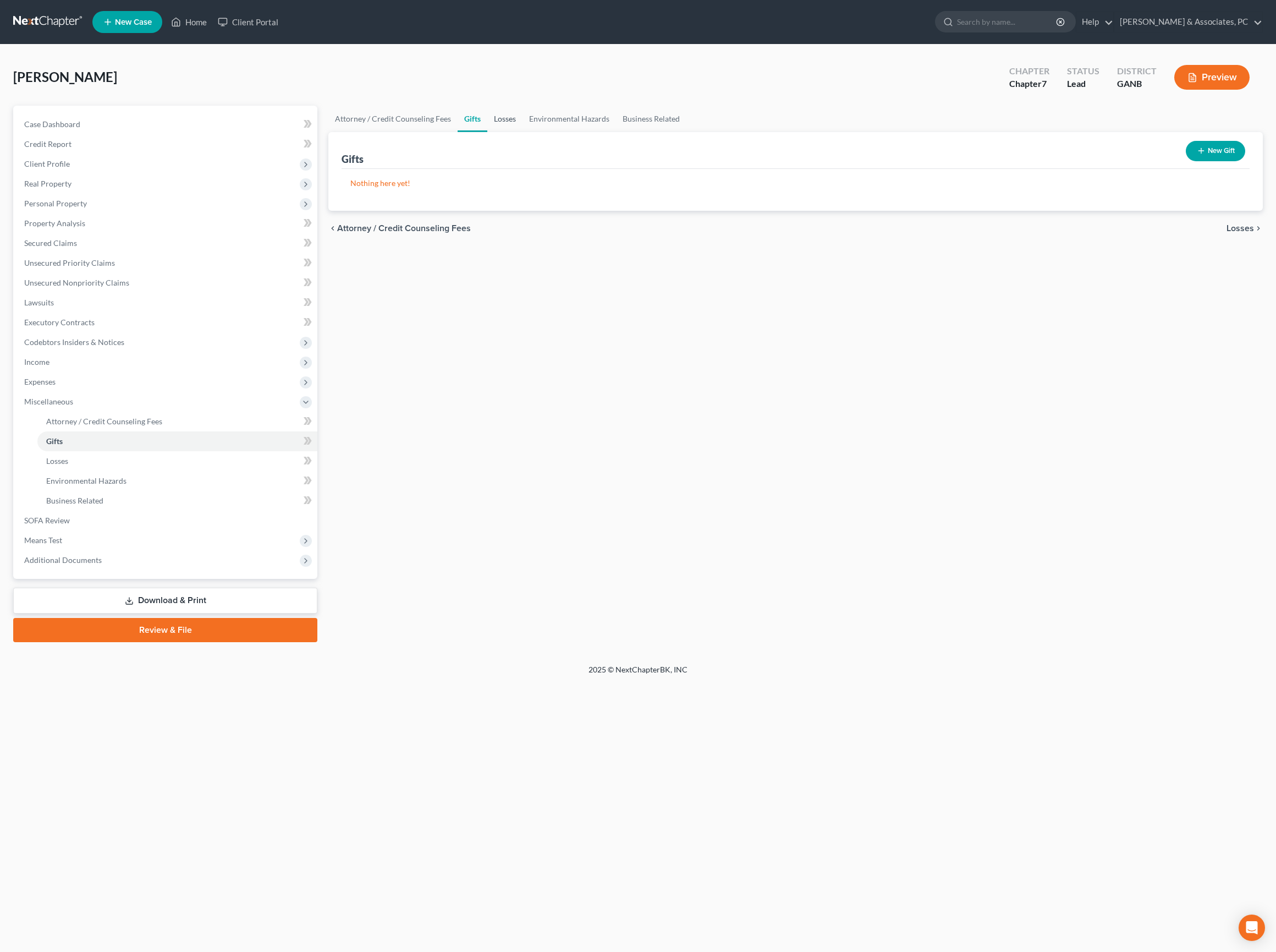
click at [523, 131] on link "Losses" at bounding box center [505, 119] width 36 height 27
click at [609, 131] on link "Environmental Hazards" at bounding box center [570, 119] width 94 height 27
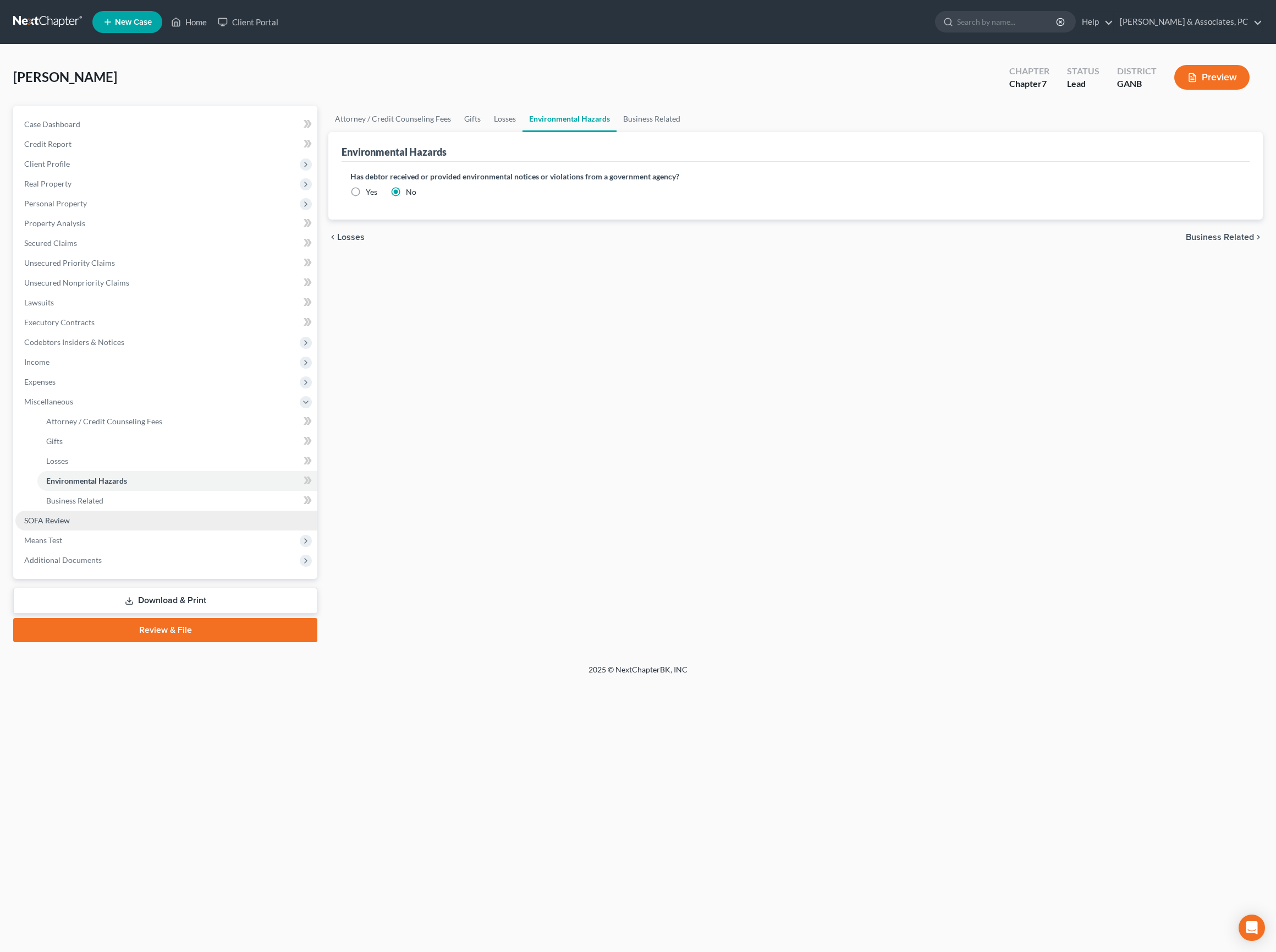
click at [174, 530] on link "SOFA Review" at bounding box center [166, 520] width 302 height 20
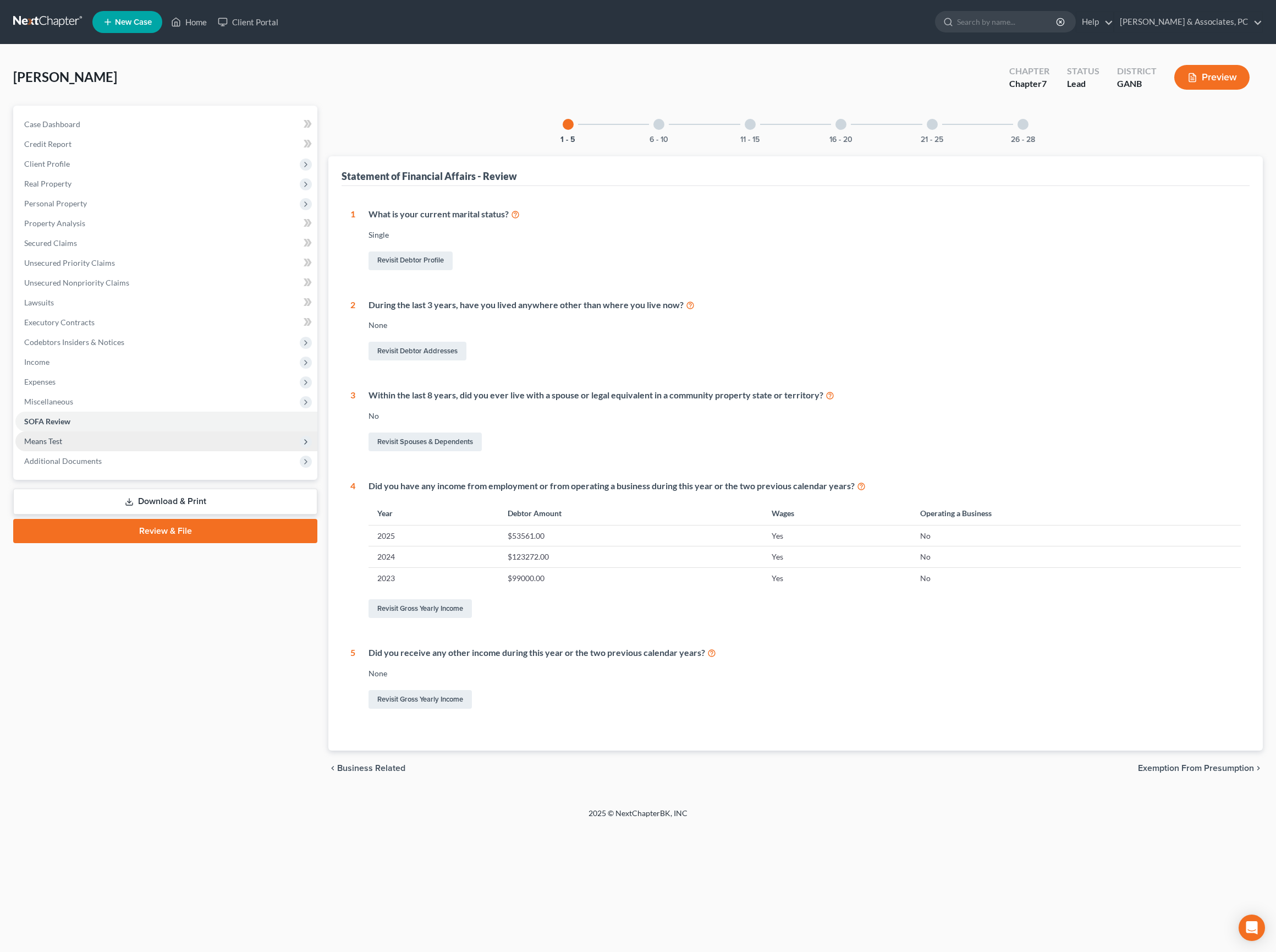
click at [149, 451] on span "Means Test" at bounding box center [166, 441] width 302 height 20
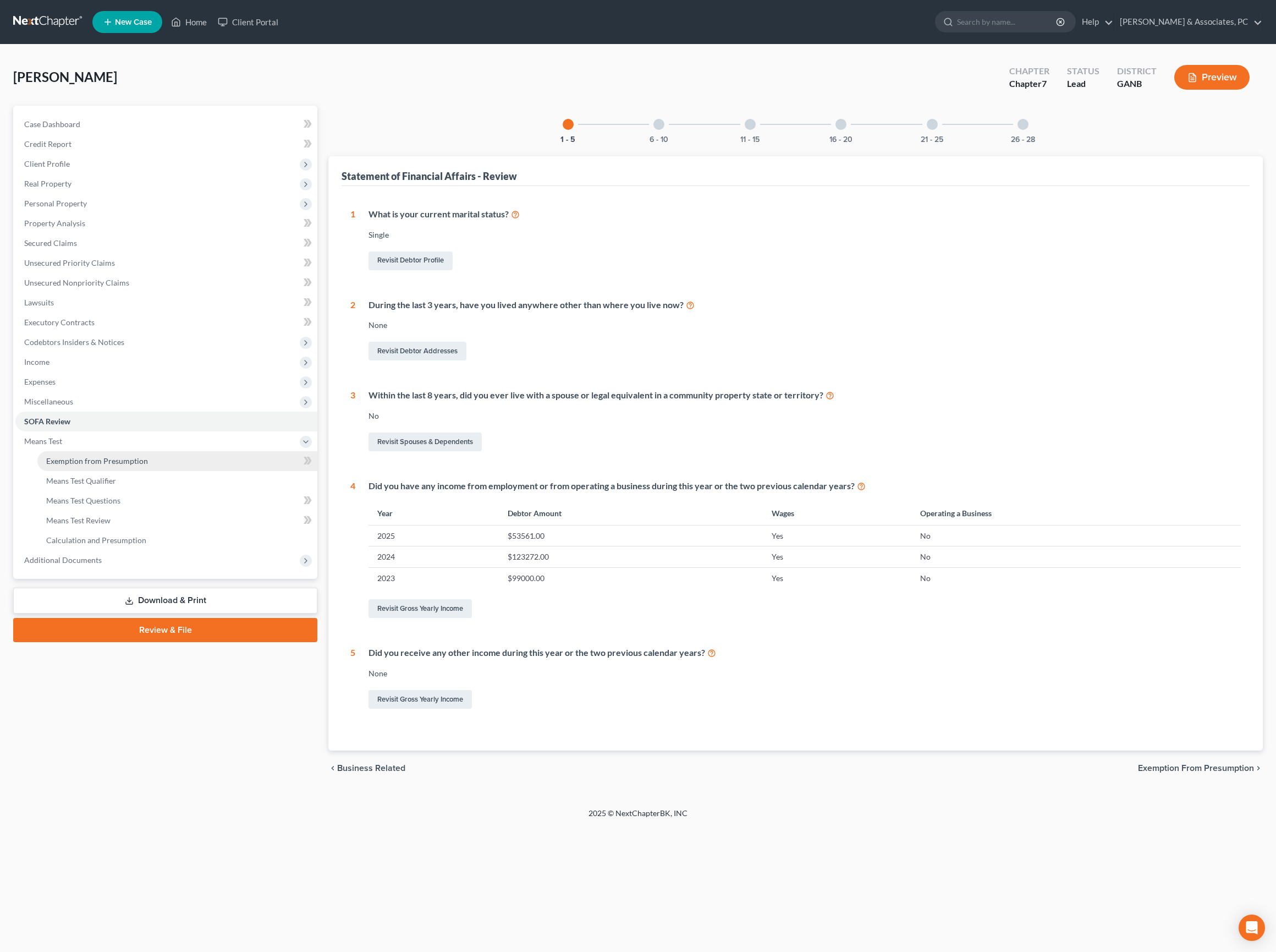
click at [148, 465] on span "Exemption from Presumption" at bounding box center [97, 461] width 102 height 10
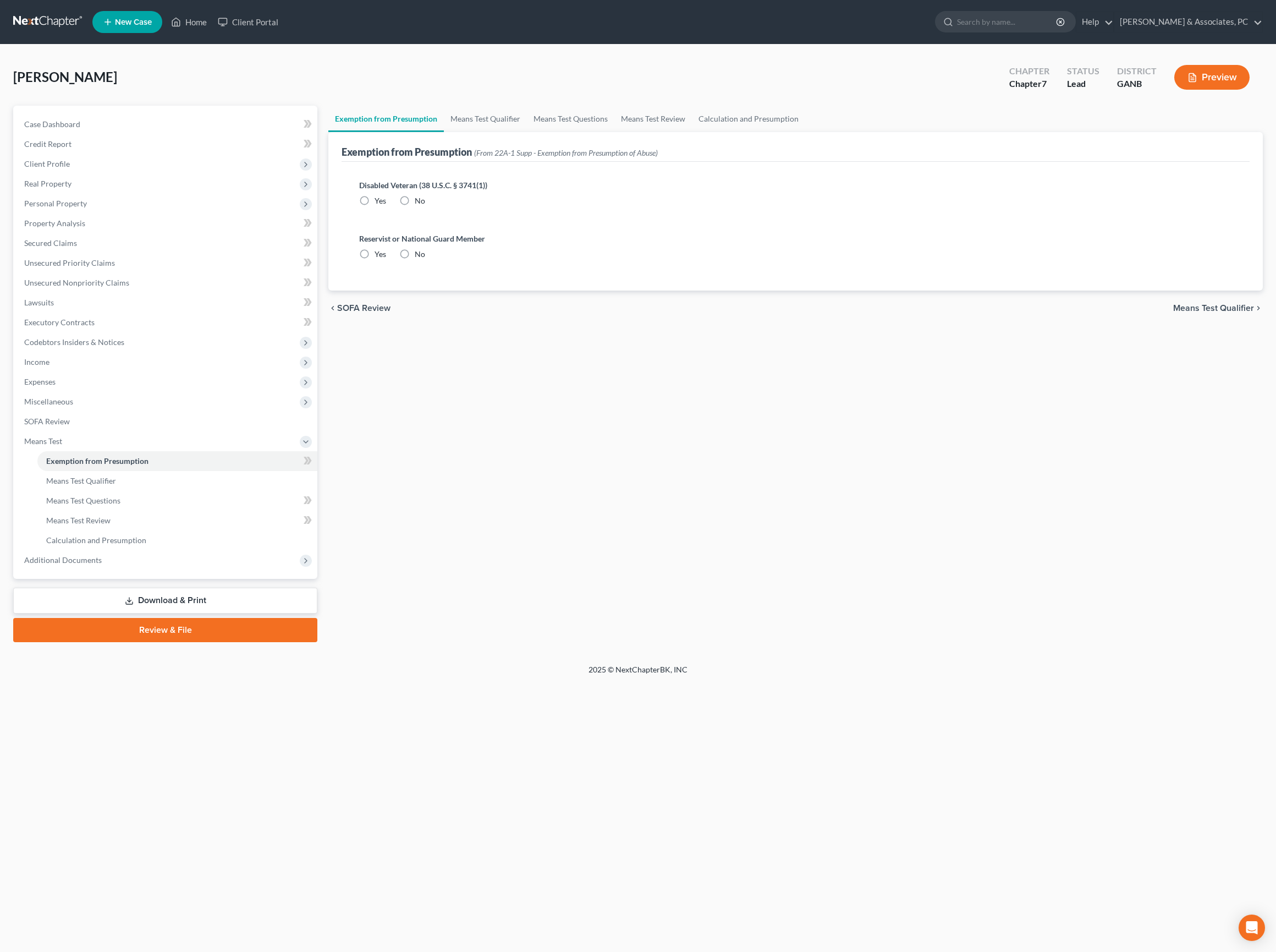
click at [416, 206] on label "No" at bounding box center [419, 201] width 11 height 11
click at [419, 202] on input "No" at bounding box center [423, 199] width 7 height 7
click at [418, 259] on label "No" at bounding box center [419, 255] width 11 height 11
click at [419, 256] on input "No" at bounding box center [423, 252] width 7 height 7
click at [526, 122] on link "Means Test Qualifier" at bounding box center [485, 119] width 83 height 27
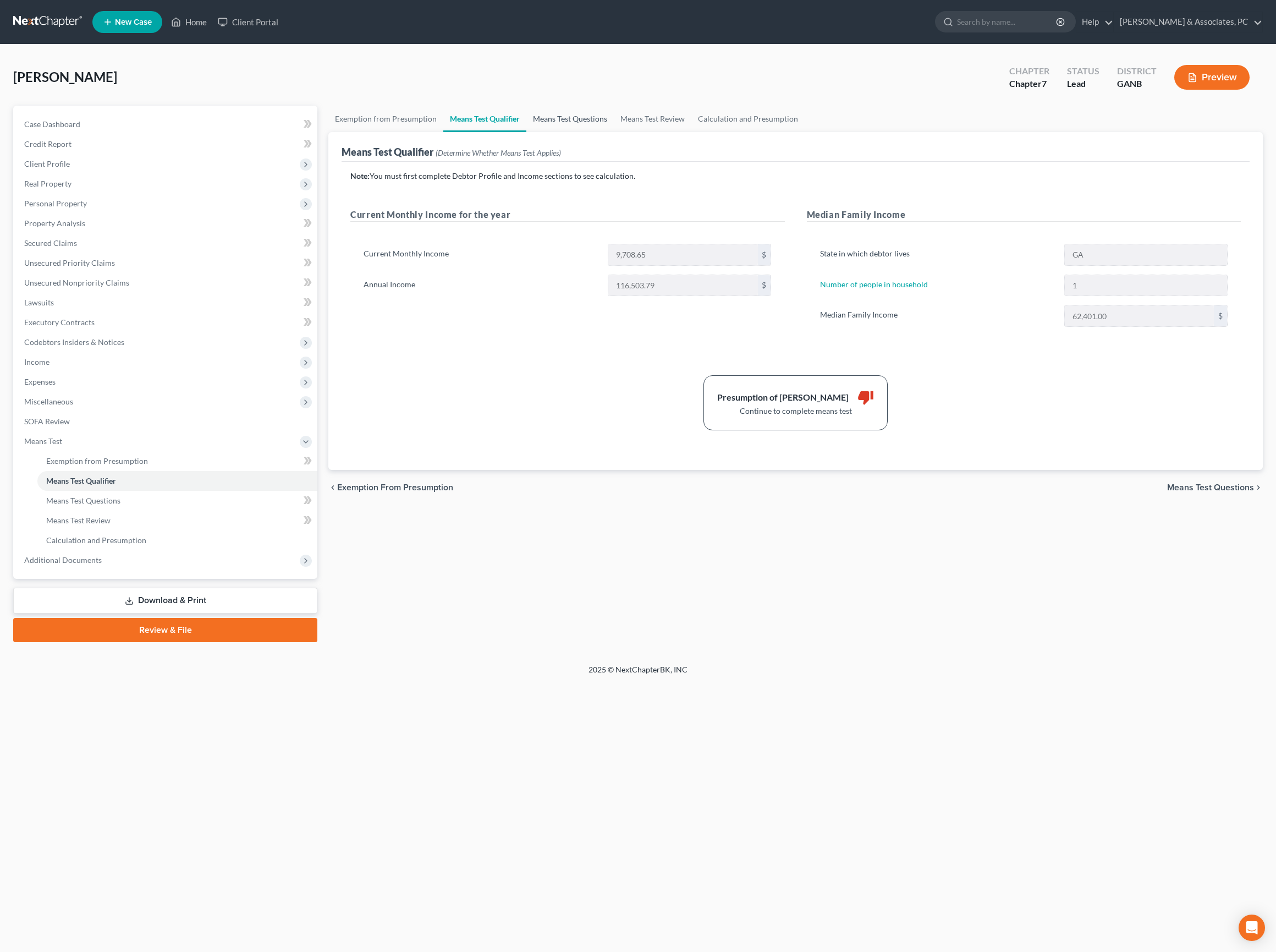
click at [614, 132] on link "Means Test Questions" at bounding box center [570, 119] width 87 height 27
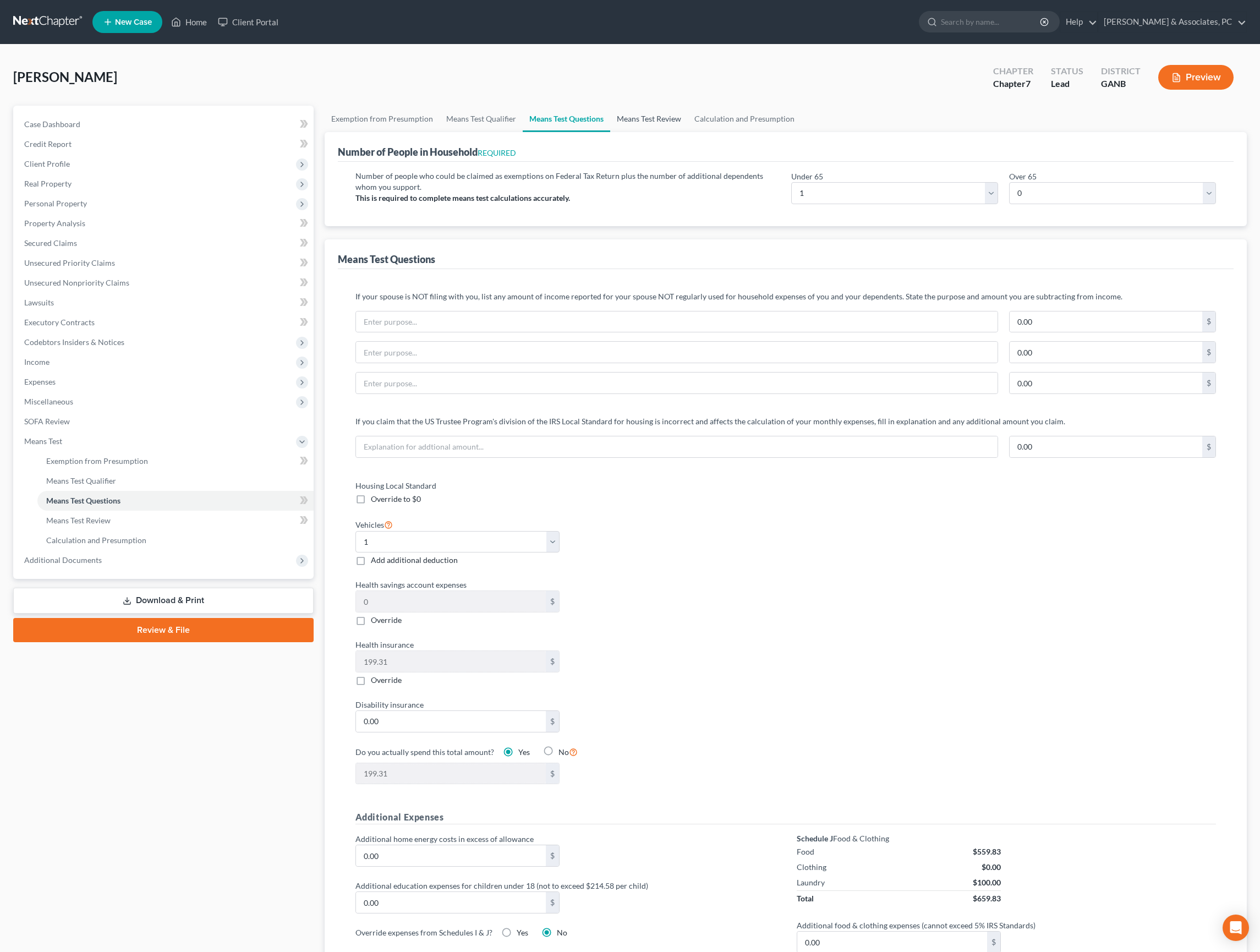
click at [688, 132] on link "Means Test Review" at bounding box center [649, 119] width 78 height 27
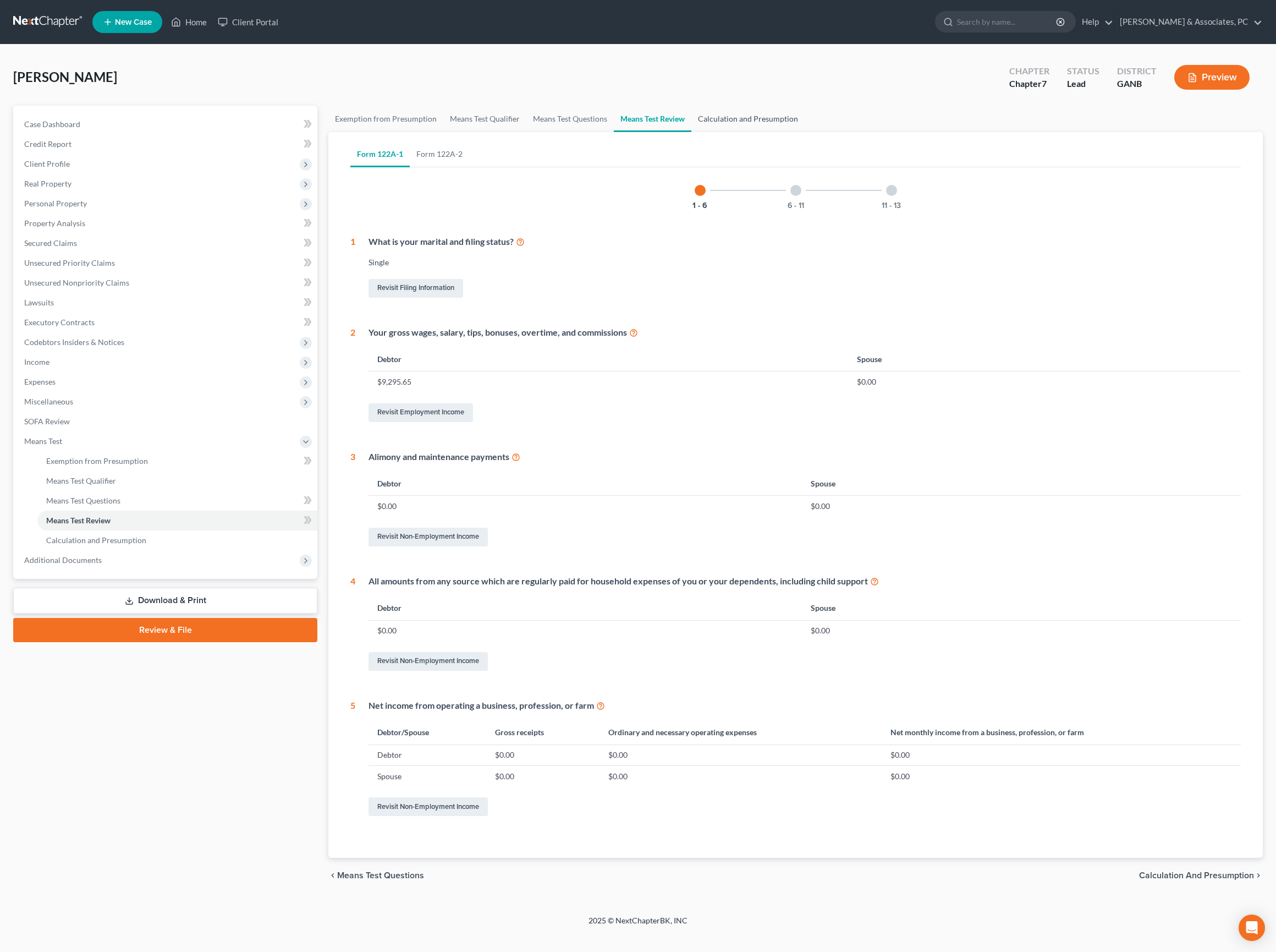
click at [805, 132] on link "Calculation and Presumption" at bounding box center [748, 119] width 113 height 27
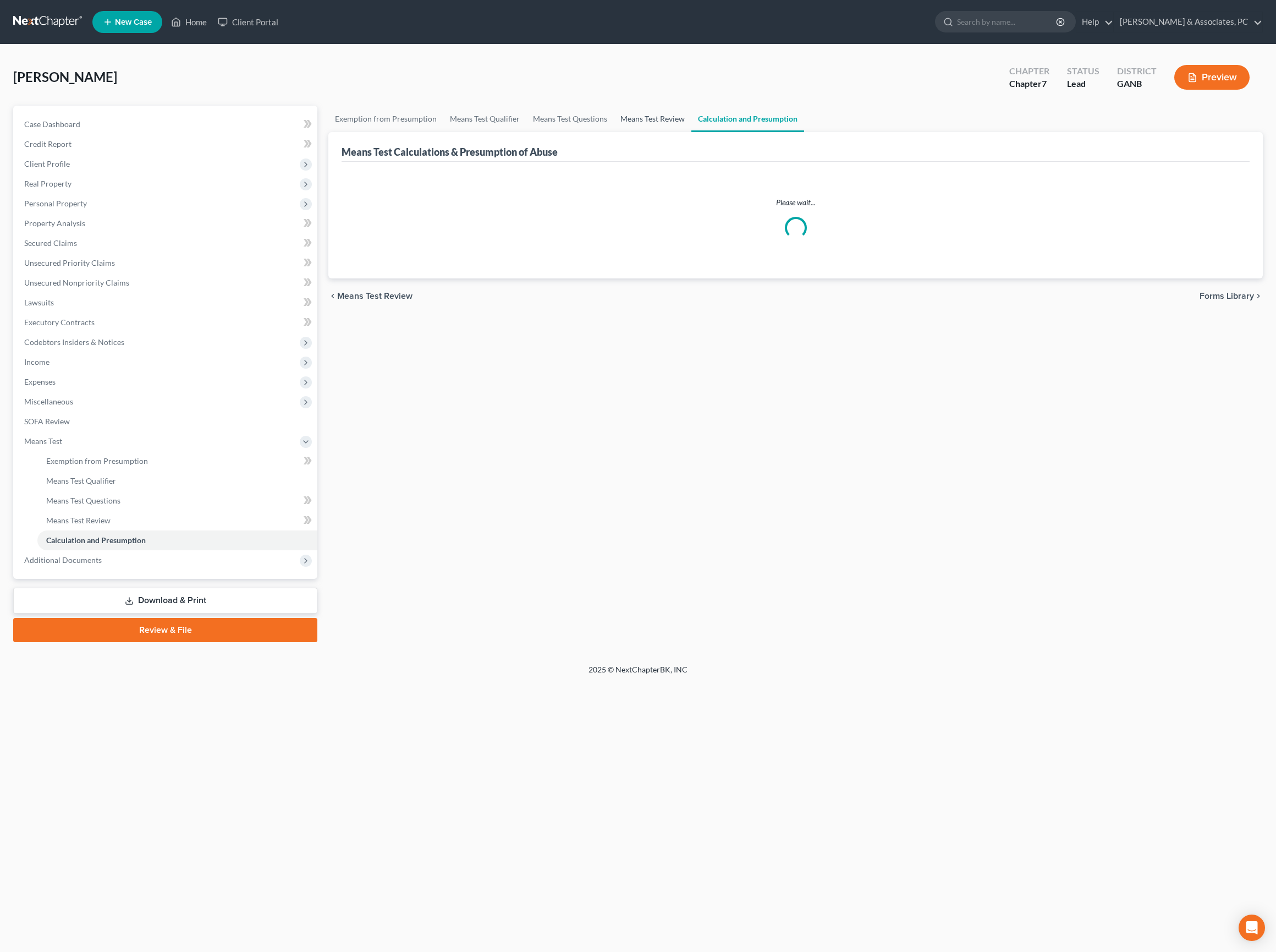
click at [692, 132] on link "Means Test Review" at bounding box center [653, 119] width 78 height 27
click at [444, 196] on div "Please wait..." at bounding box center [796, 220] width 908 height 116
click at [805, 130] on link "Calculation and Presumption" at bounding box center [748, 119] width 113 height 27
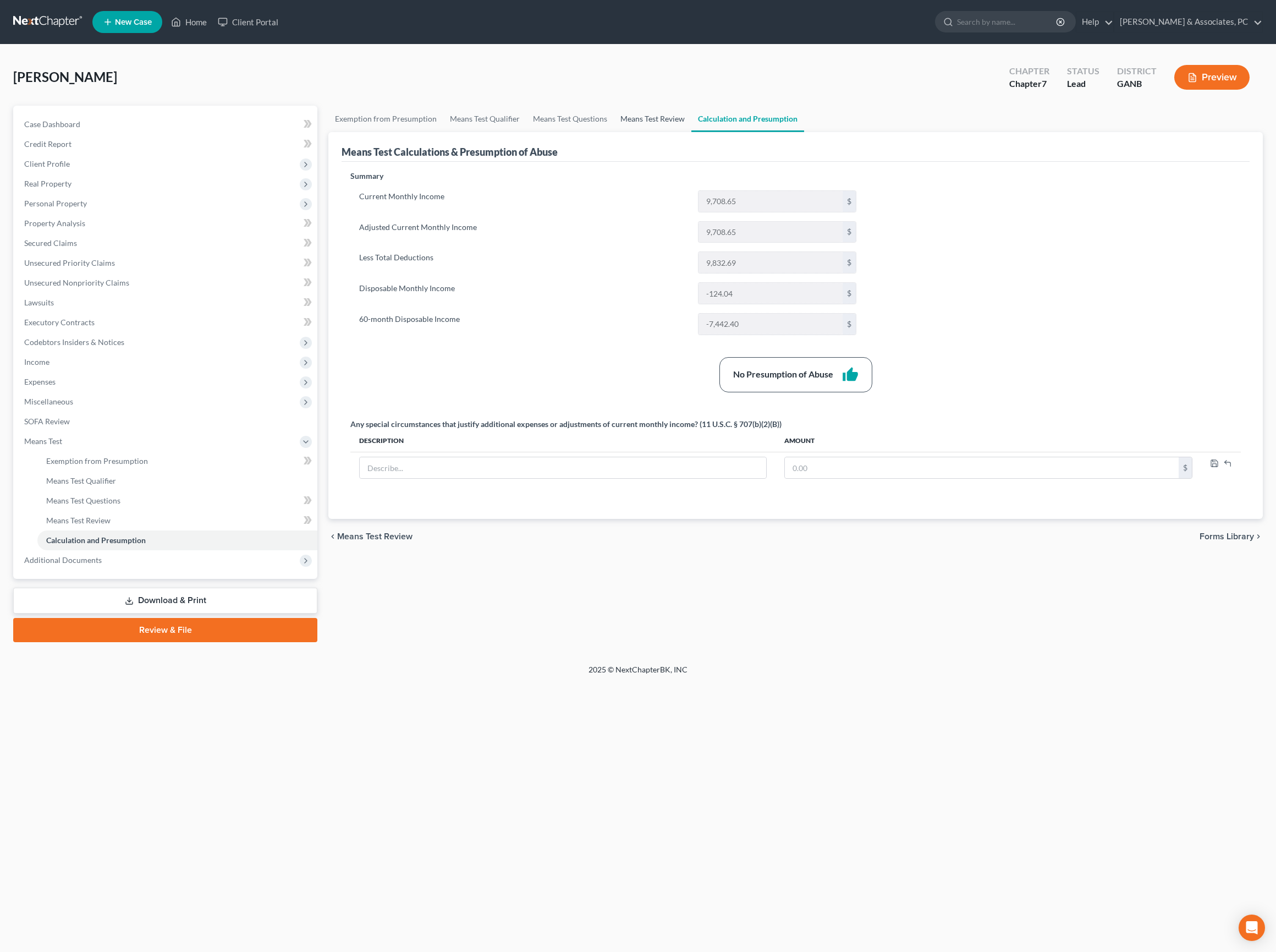
click at [692, 128] on link "Means Test Review" at bounding box center [653, 119] width 78 height 27
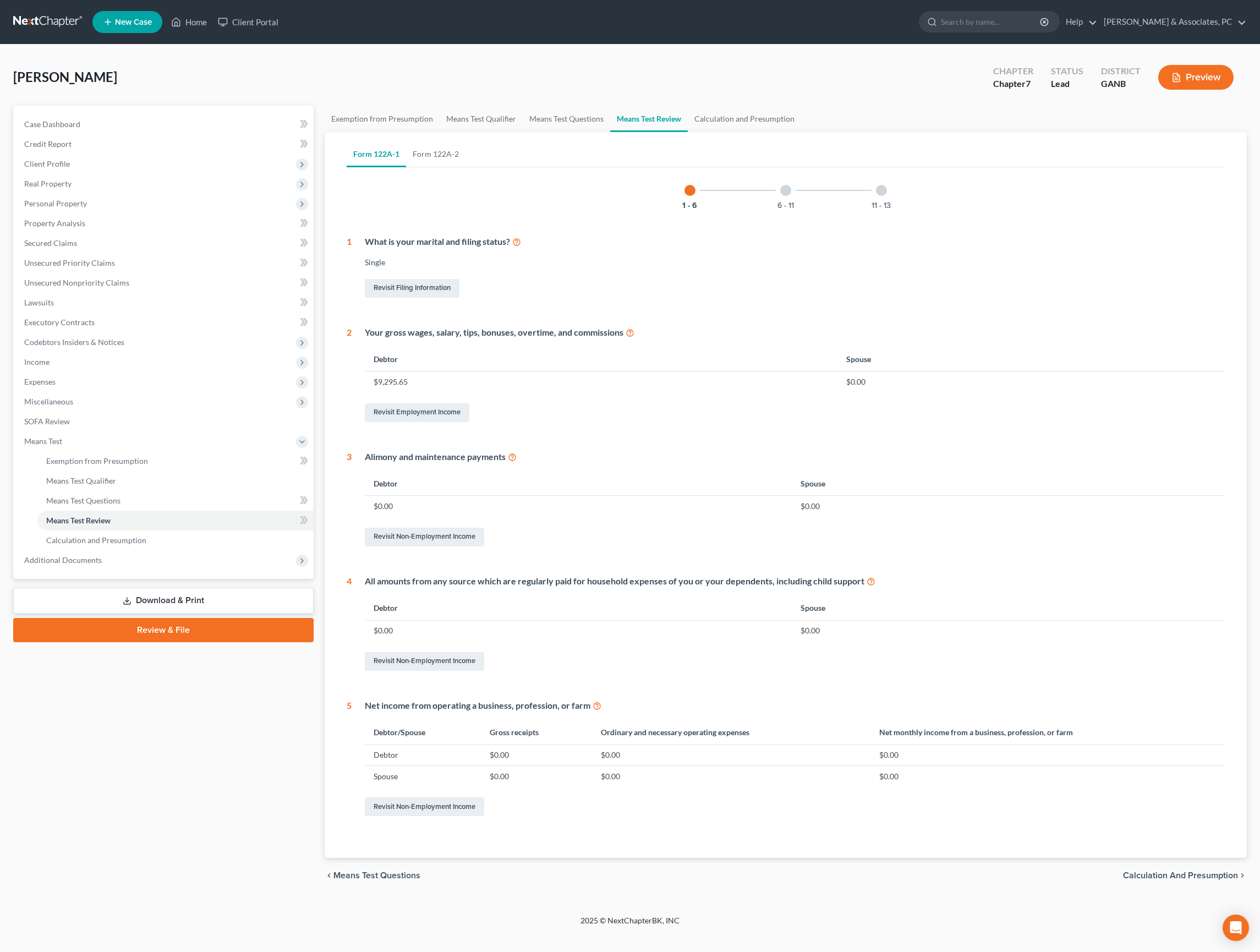
click at [171, 829] on div "Case Dashboard Payments Invoices Payments Payments Credit Report Client Profile" at bounding box center [163, 499] width 311 height 788
click at [801, 127] on link "Calculation and Presumption" at bounding box center [744, 119] width 113 height 27
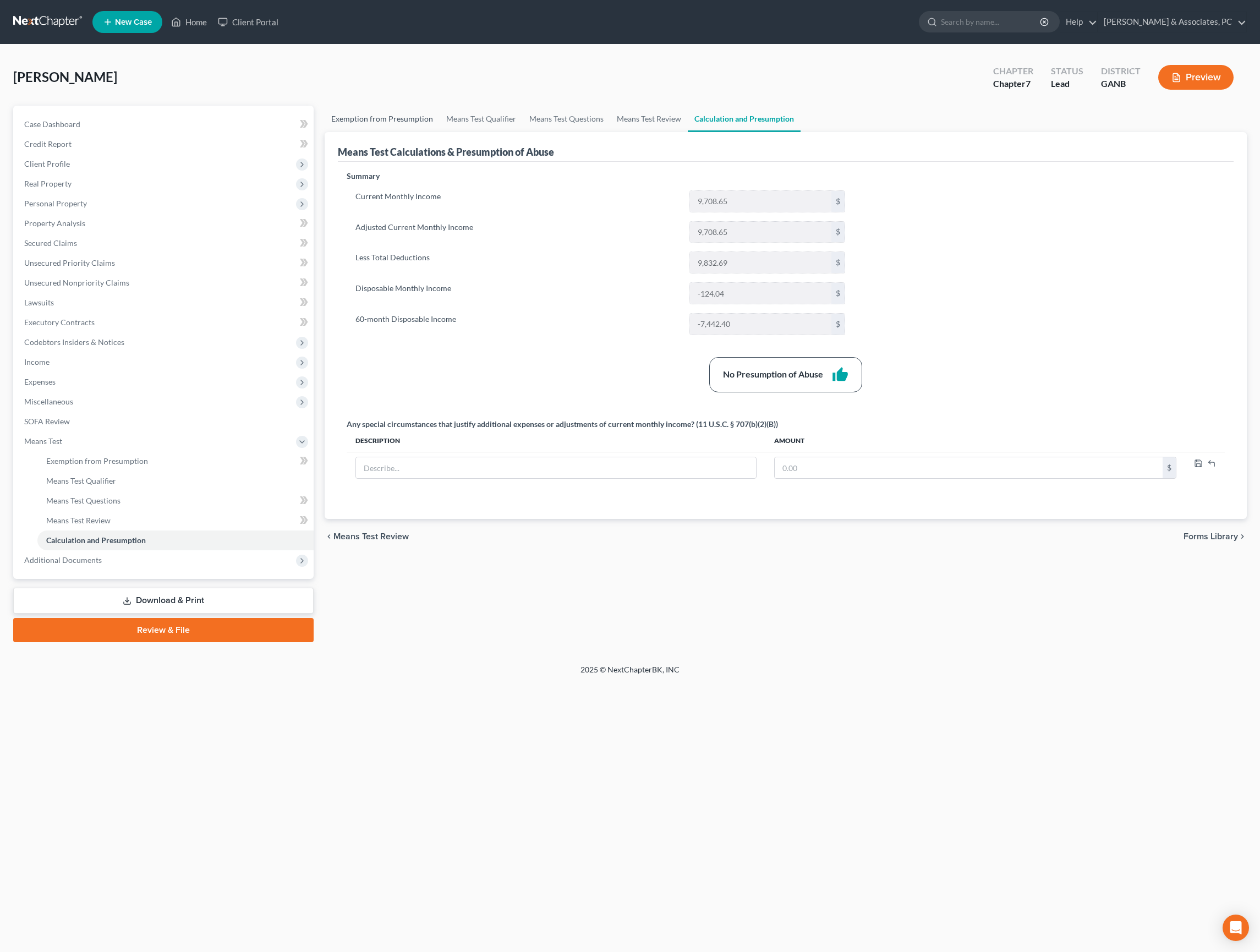
click at [393, 132] on link "Exemption from Presumption" at bounding box center [382, 119] width 115 height 27
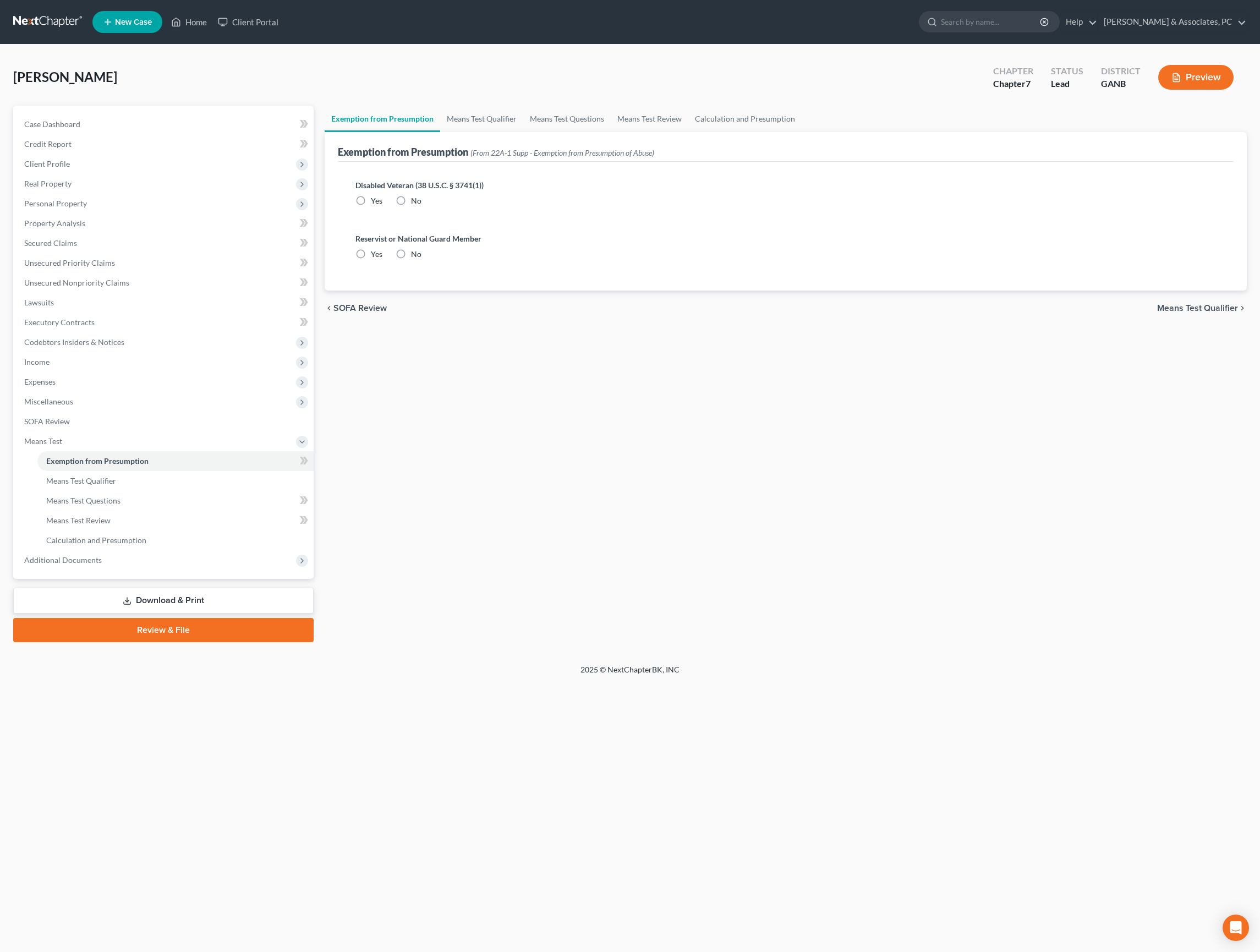
click at [418, 206] on label "No" at bounding box center [415, 201] width 11 height 11
click at [418, 202] on input "No" at bounding box center [419, 199] width 7 height 7
click at [421, 259] on label "No" at bounding box center [415, 255] width 11 height 11
click at [423, 256] on input "No" at bounding box center [419, 252] width 7 height 7
click at [1223, 313] on span "Means Test Qualifier" at bounding box center [1198, 308] width 81 height 9
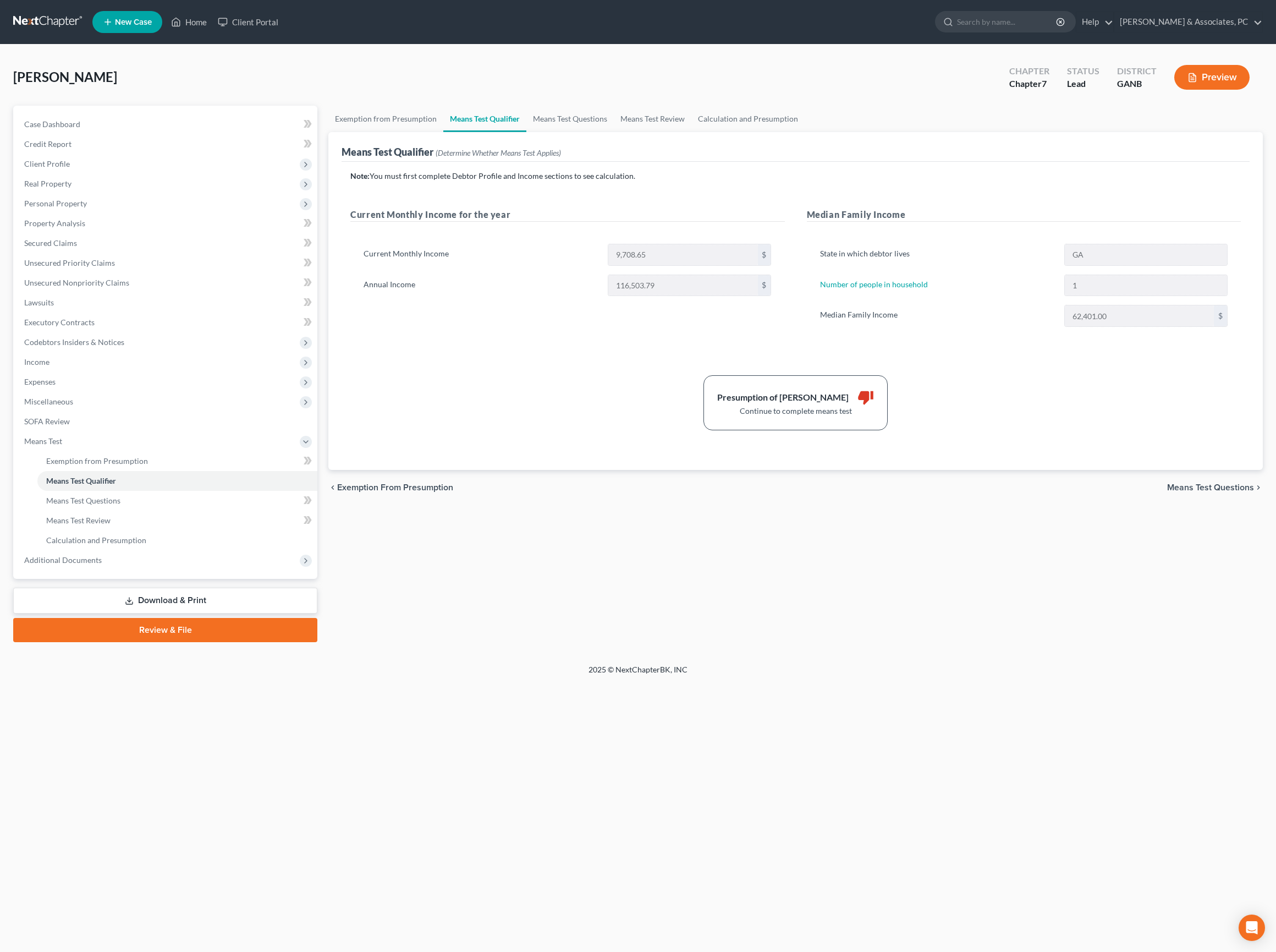
click at [1223, 492] on span "Means Test Questions" at bounding box center [1211, 487] width 87 height 9
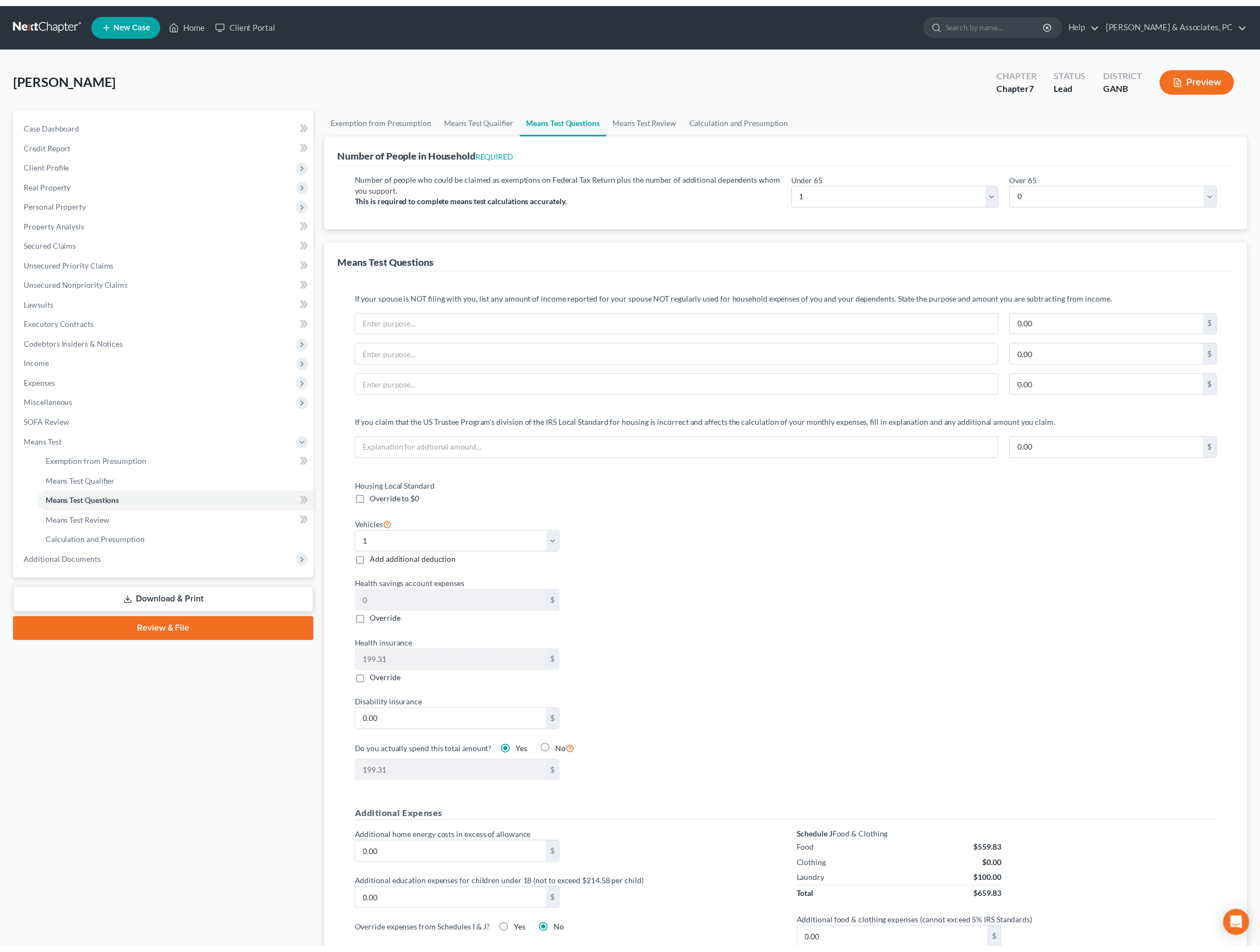
scroll to position [755, 0]
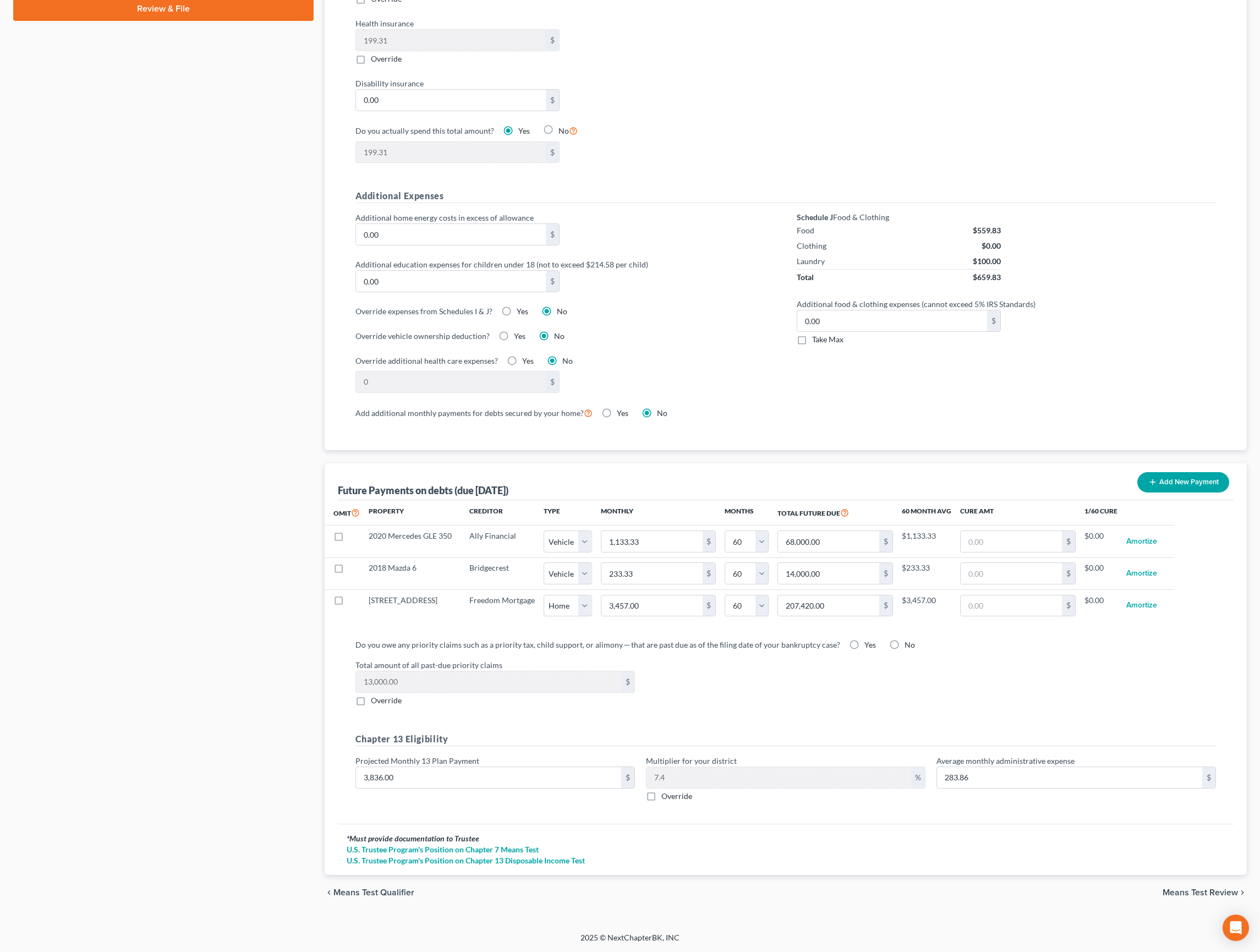
click at [1018, 659] on div "Total amount of all past-due priority claims 13,000.00 $ Override" at bounding box center [786, 682] width 872 height 47
click at [1182, 888] on span "Means Test Review" at bounding box center [1199, 892] width 75 height 9
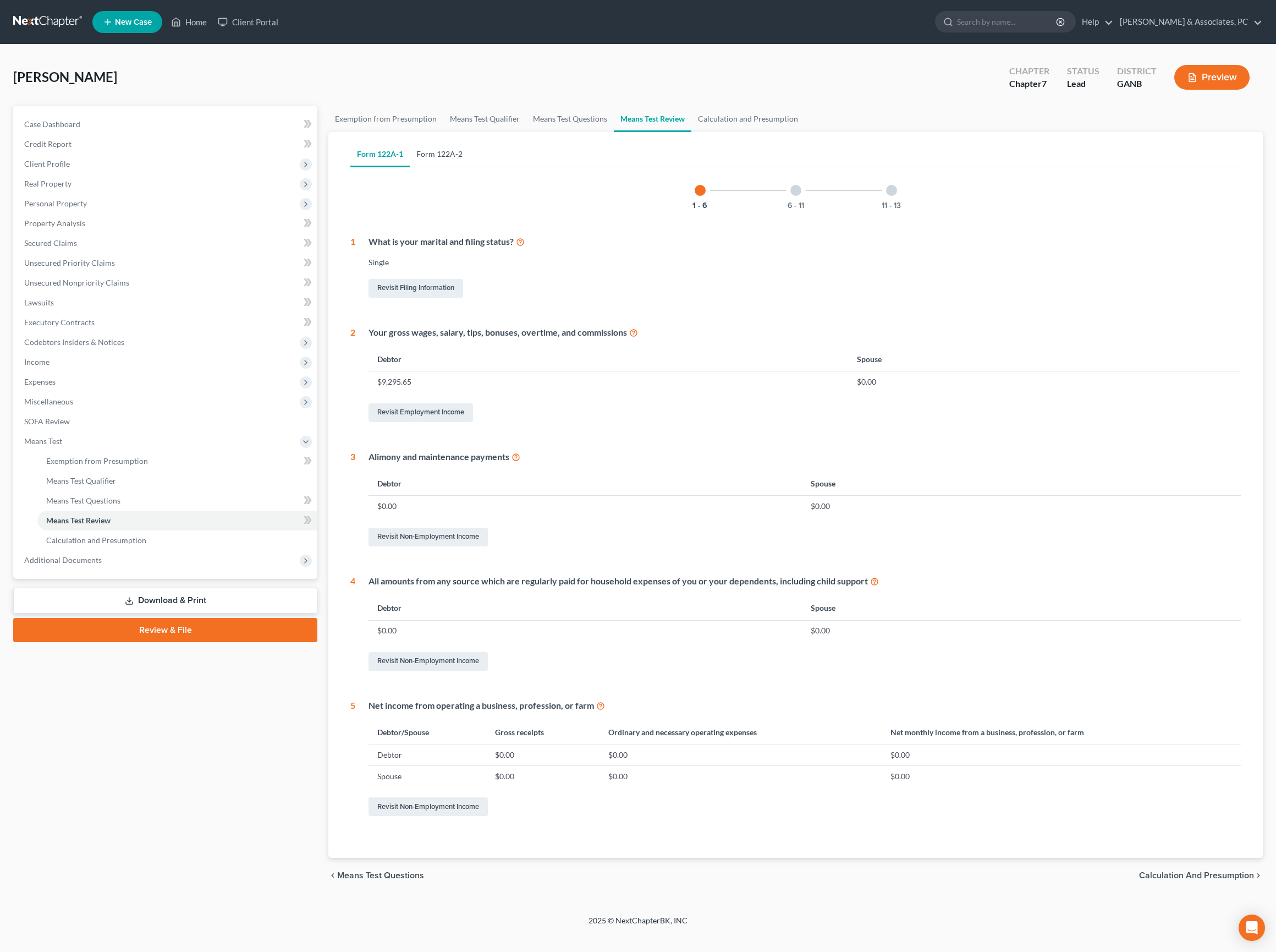
click at [468, 167] on link "Form 122A-2" at bounding box center [440, 154] width 60 height 27
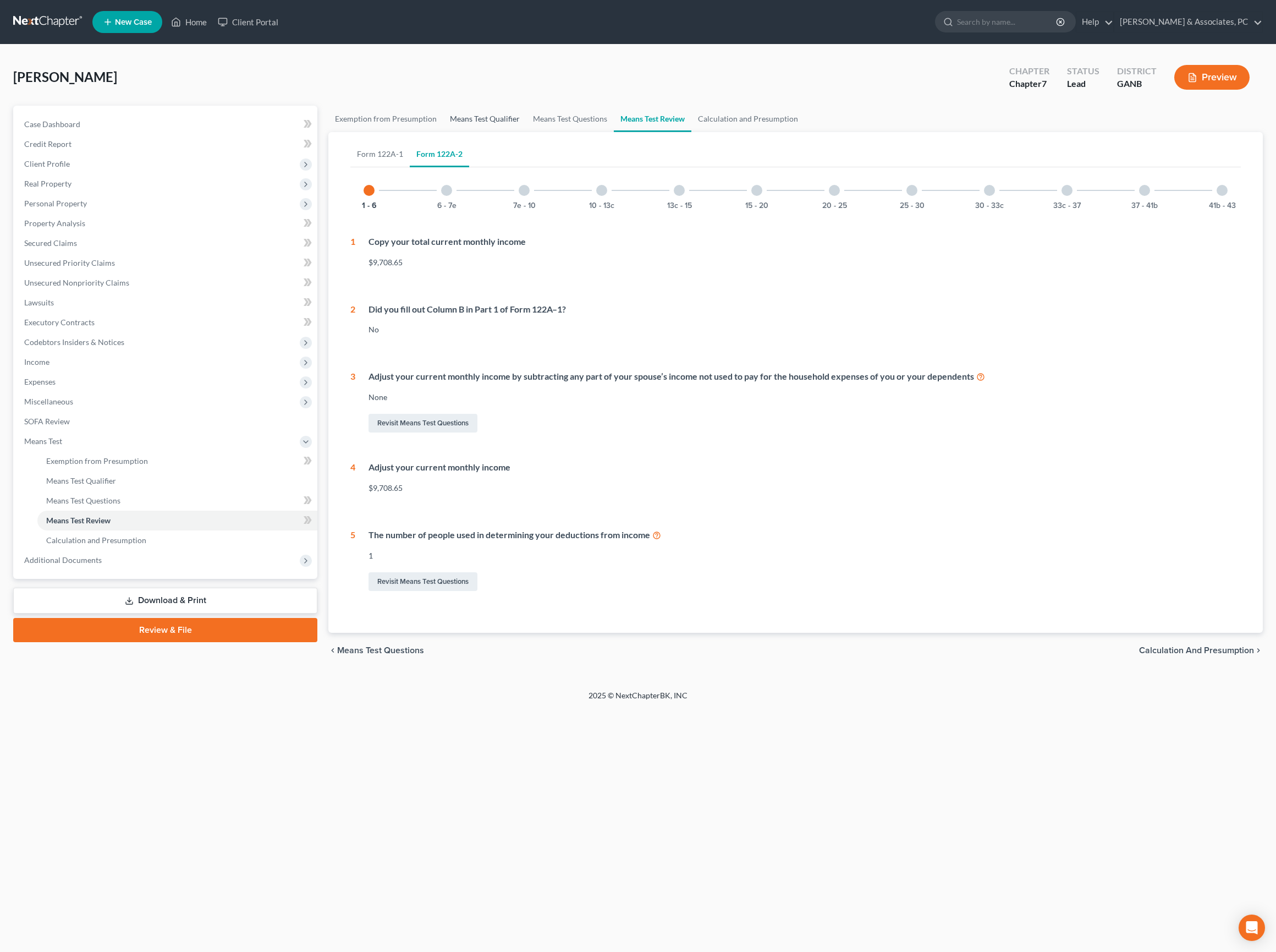
click at [526, 131] on link "Means Test Qualifier" at bounding box center [485, 119] width 83 height 27
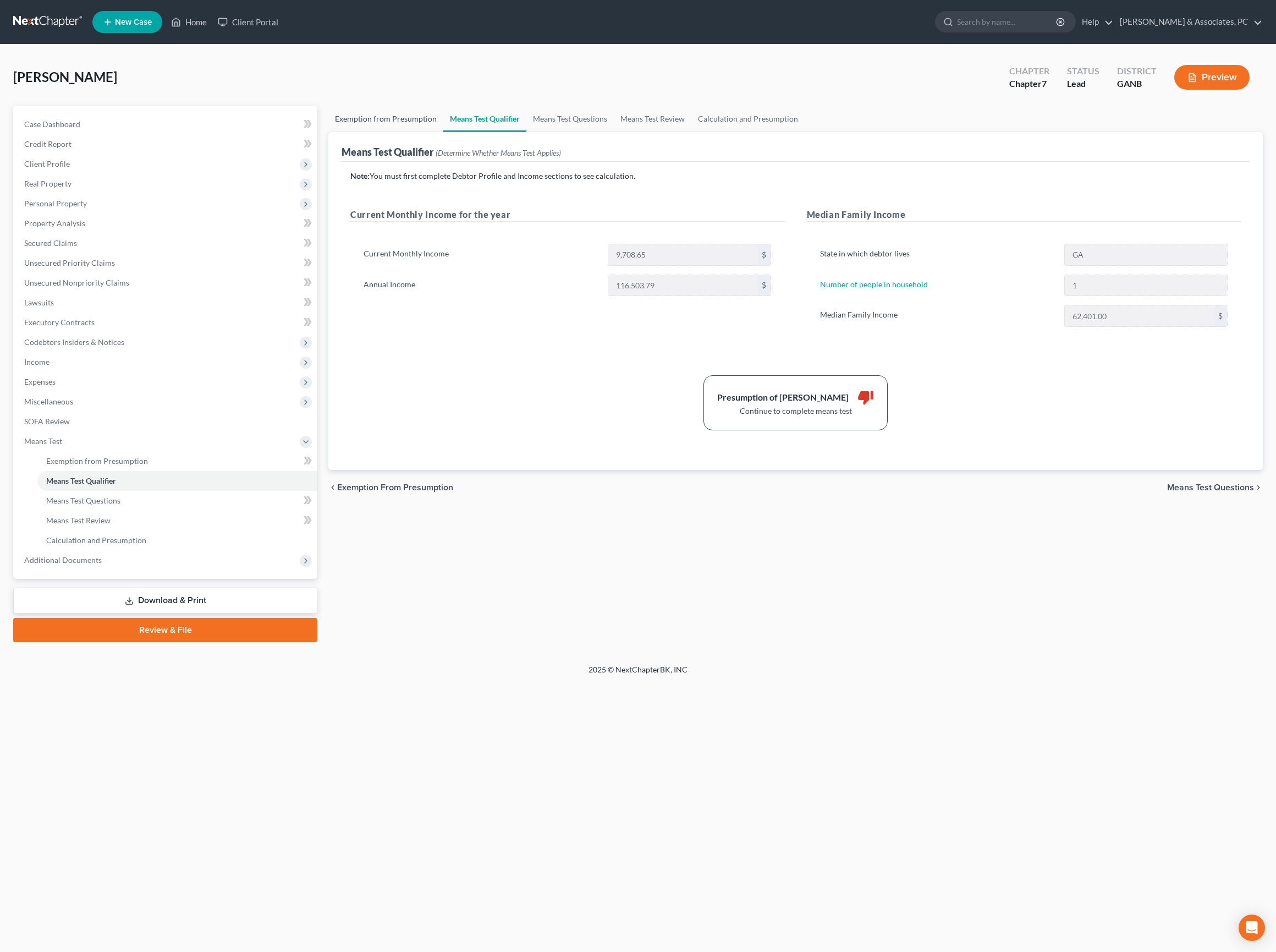
click at [389, 131] on link "Exemption from Presumption" at bounding box center [385, 119] width 115 height 27
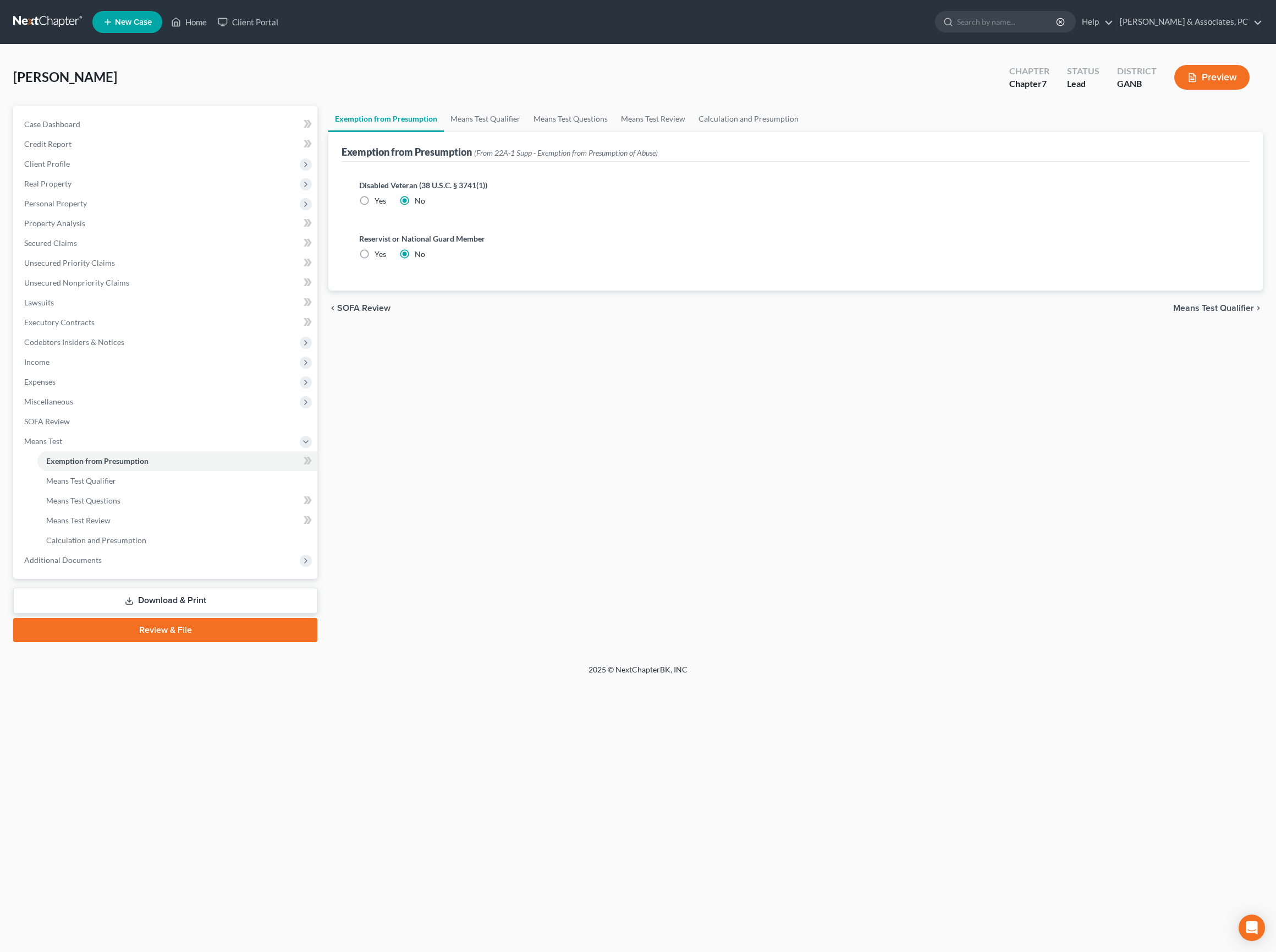
click at [1200, 313] on span "Means Test Qualifier" at bounding box center [1214, 308] width 81 height 9
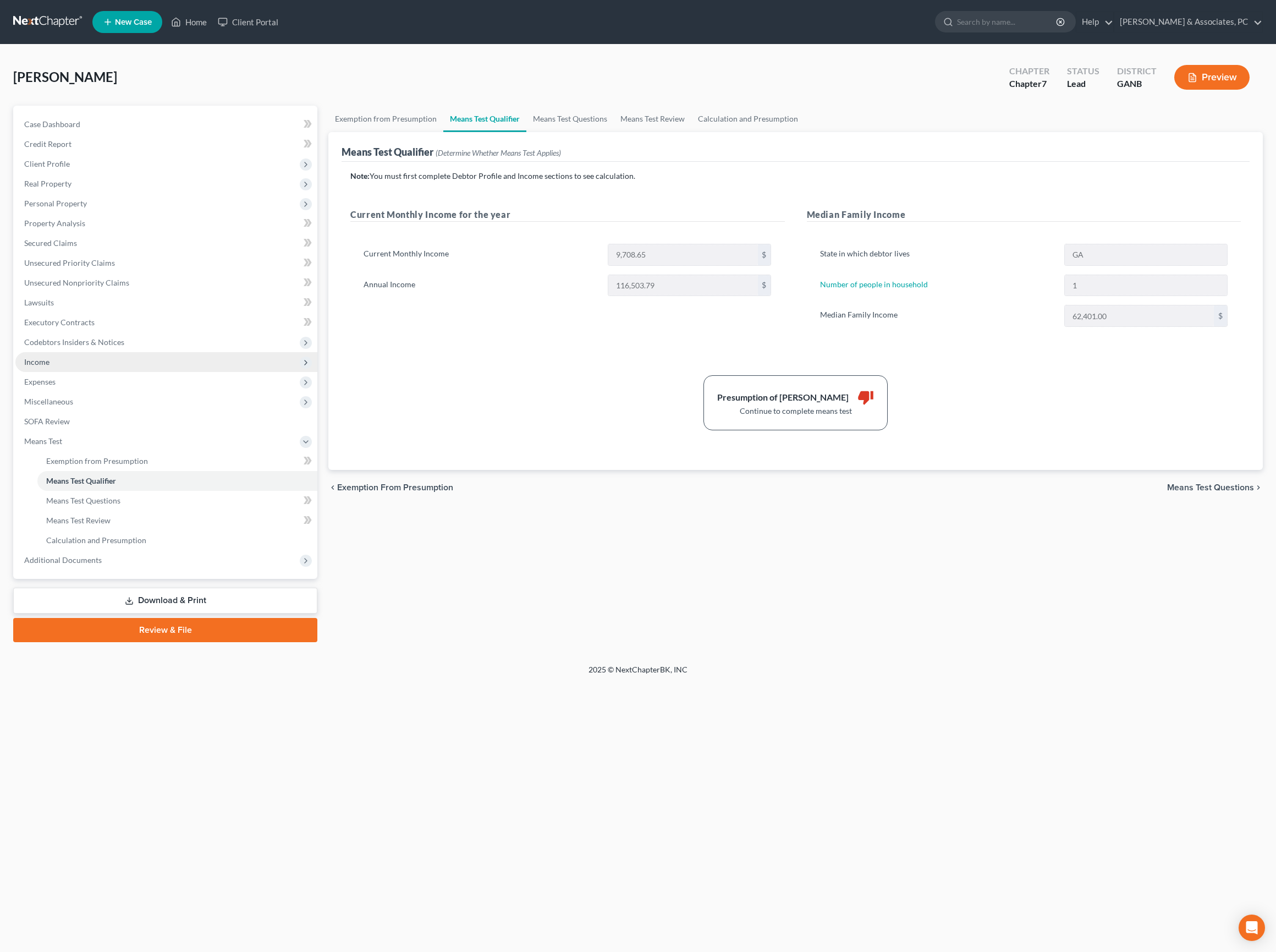
click at [49, 366] on span "Income" at bounding box center [36, 362] width 25 height 10
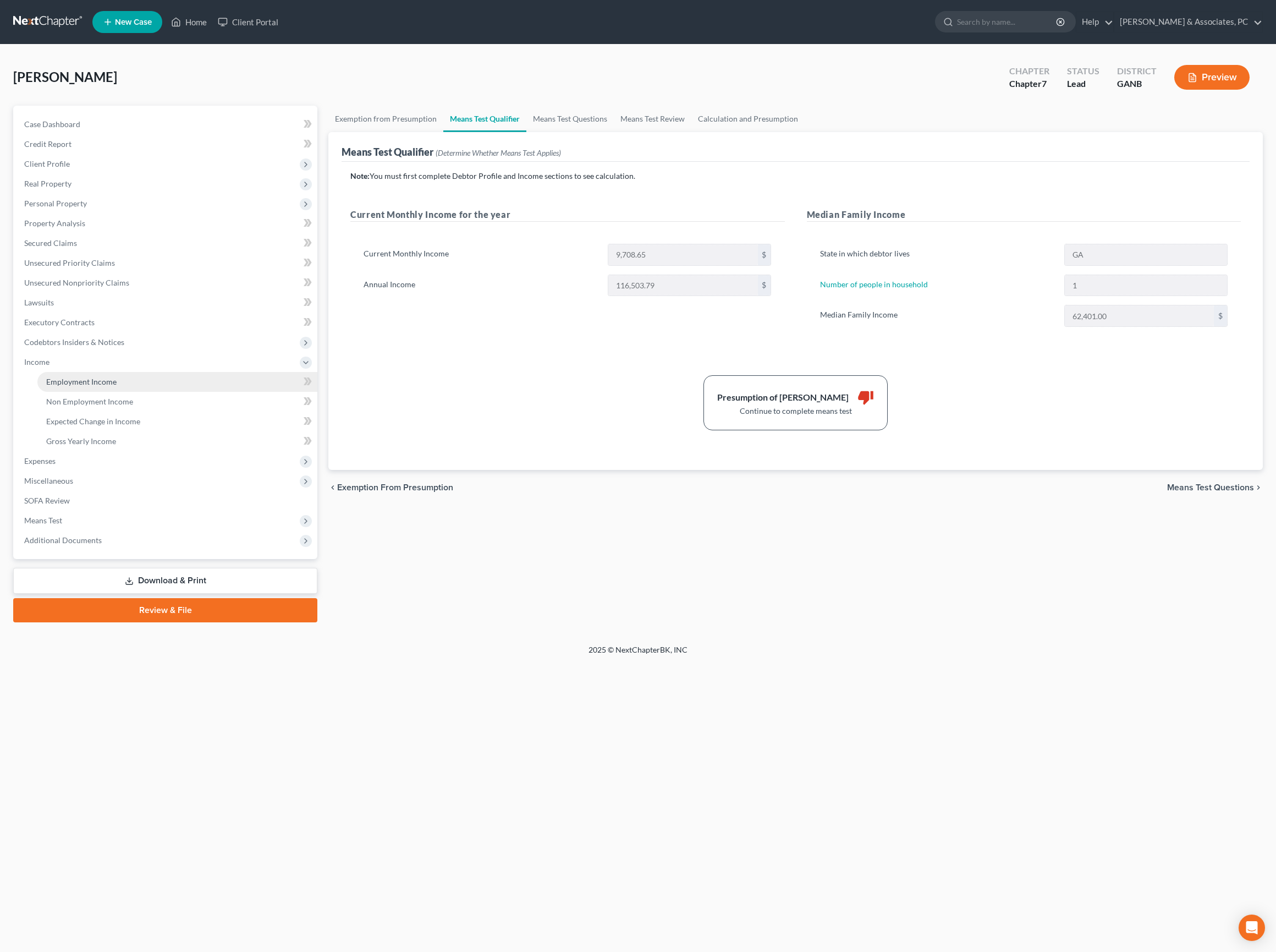
click at [86, 386] on span "Employment Income" at bounding box center [81, 381] width 70 height 10
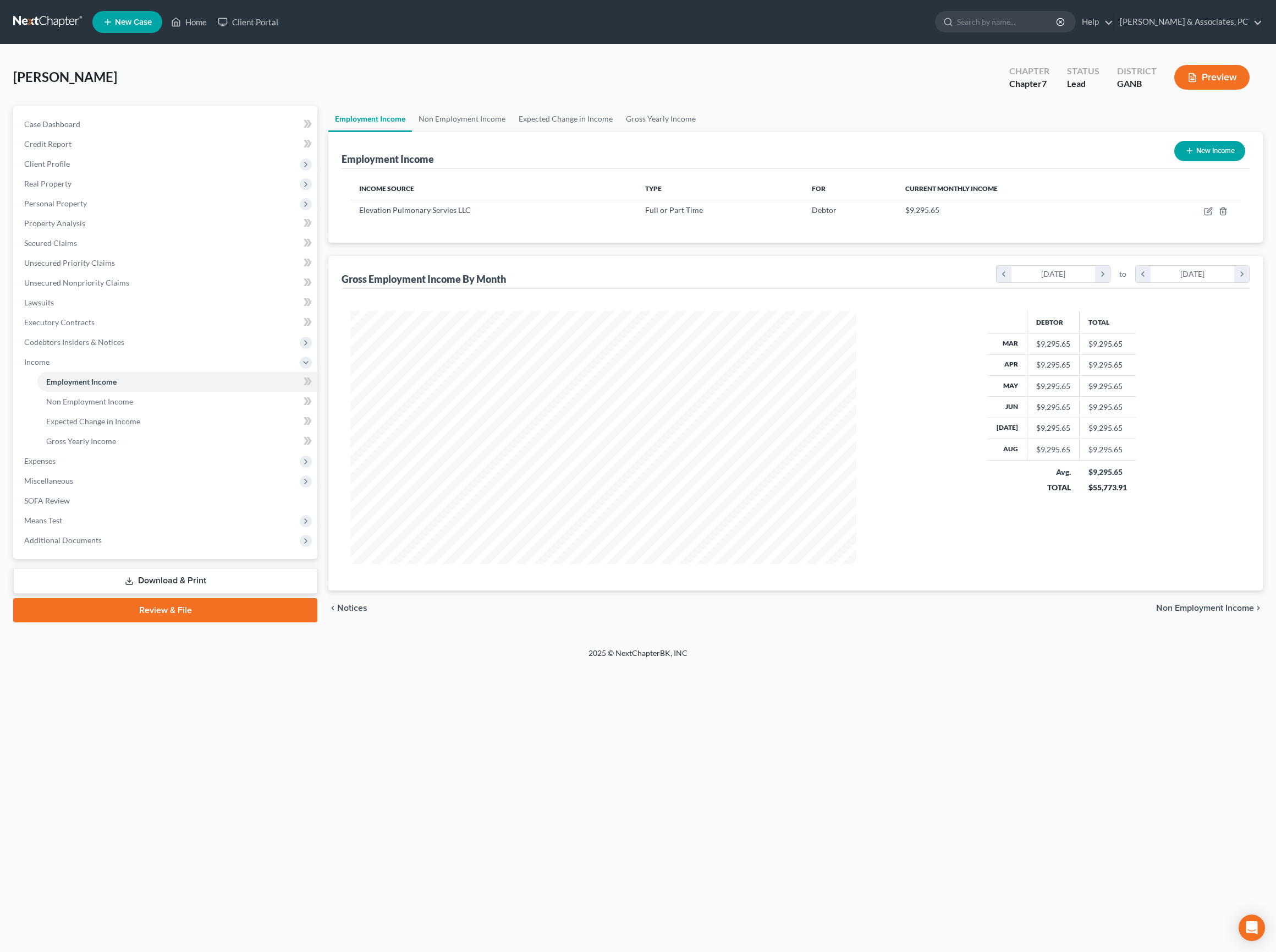
scroll to position [253, 527]
click at [1204, 216] on icon "button" at bounding box center [1208, 211] width 9 height 9
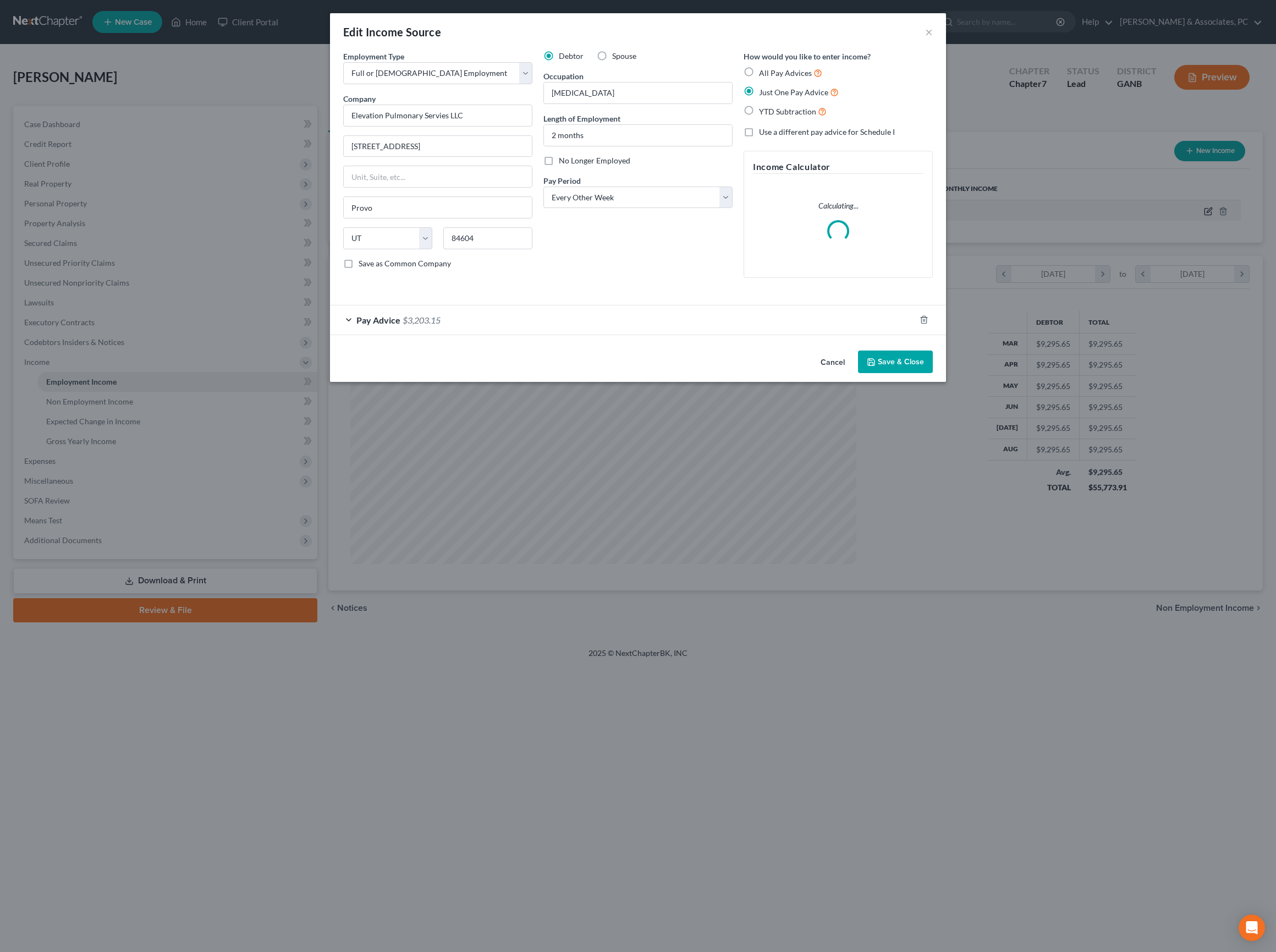
click at [1202, 240] on div "Edit Income Source × Employment Type * Select Full or Part Time Employment Self…" at bounding box center [638, 476] width 1276 height 952
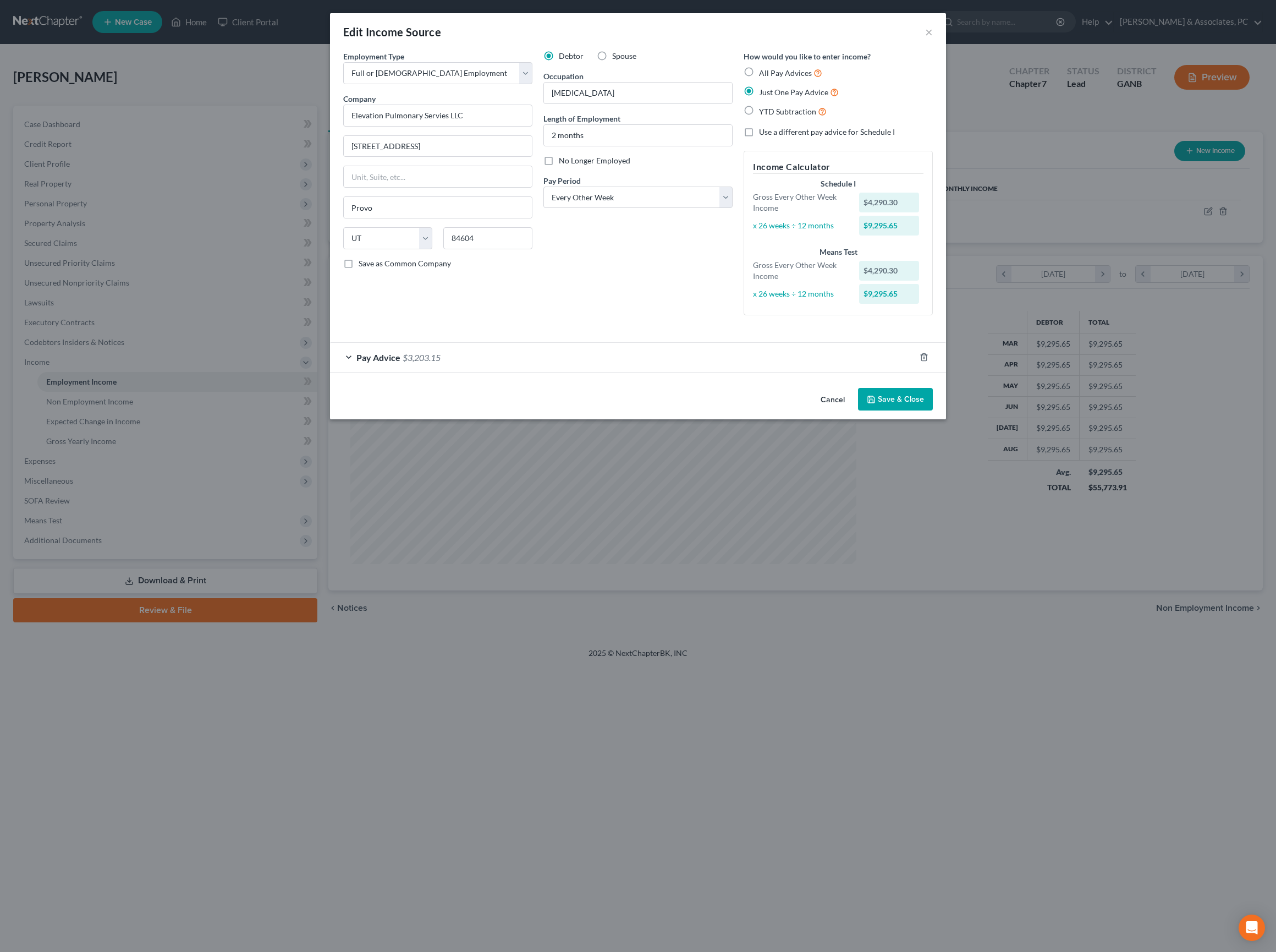
click at [596, 372] on div "Pay Advice $3,203.15" at bounding box center [622, 357] width 585 height 29
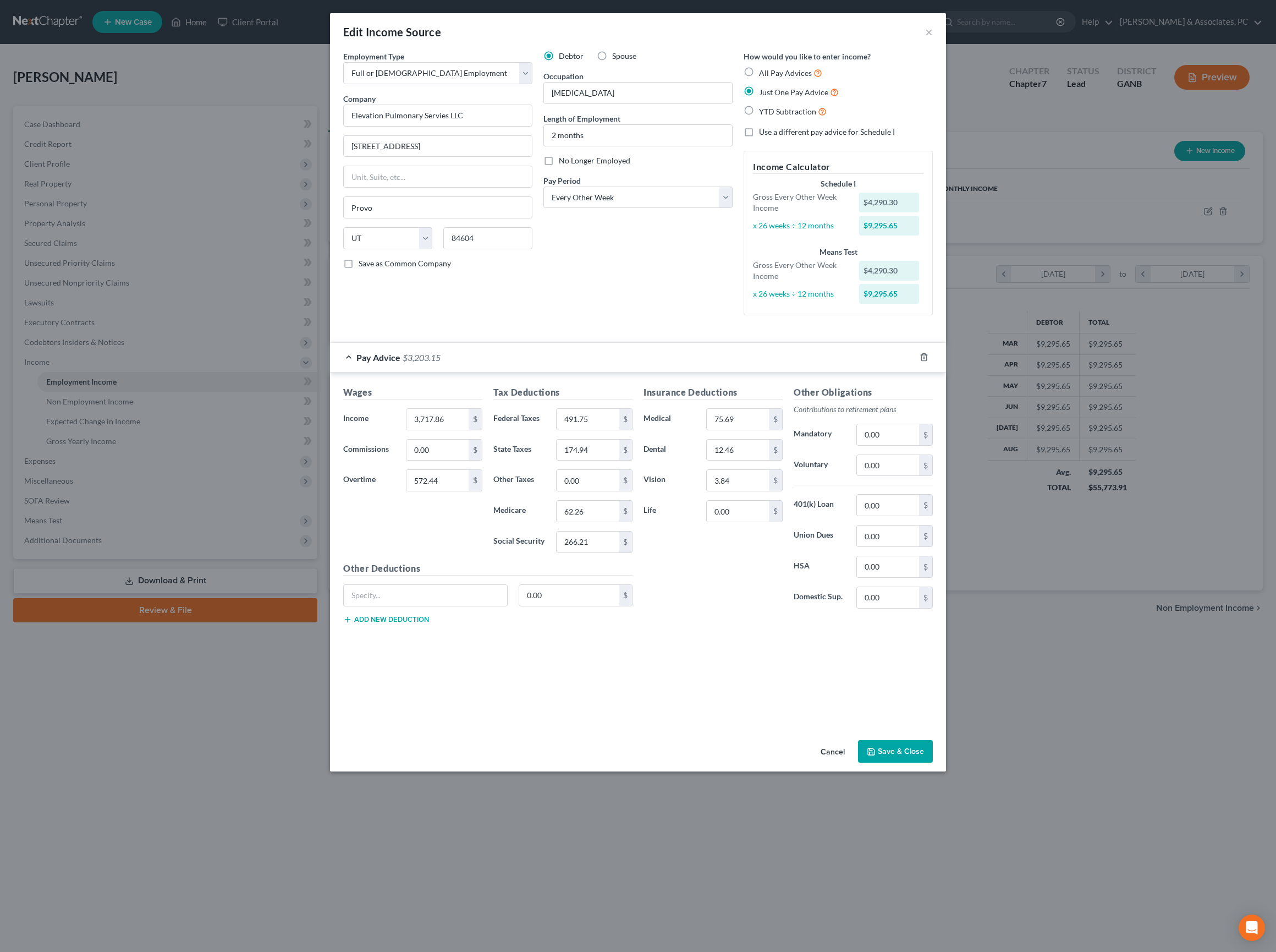
click at [596, 372] on div "Pay Advice $3,203.15" at bounding box center [622, 357] width 585 height 29
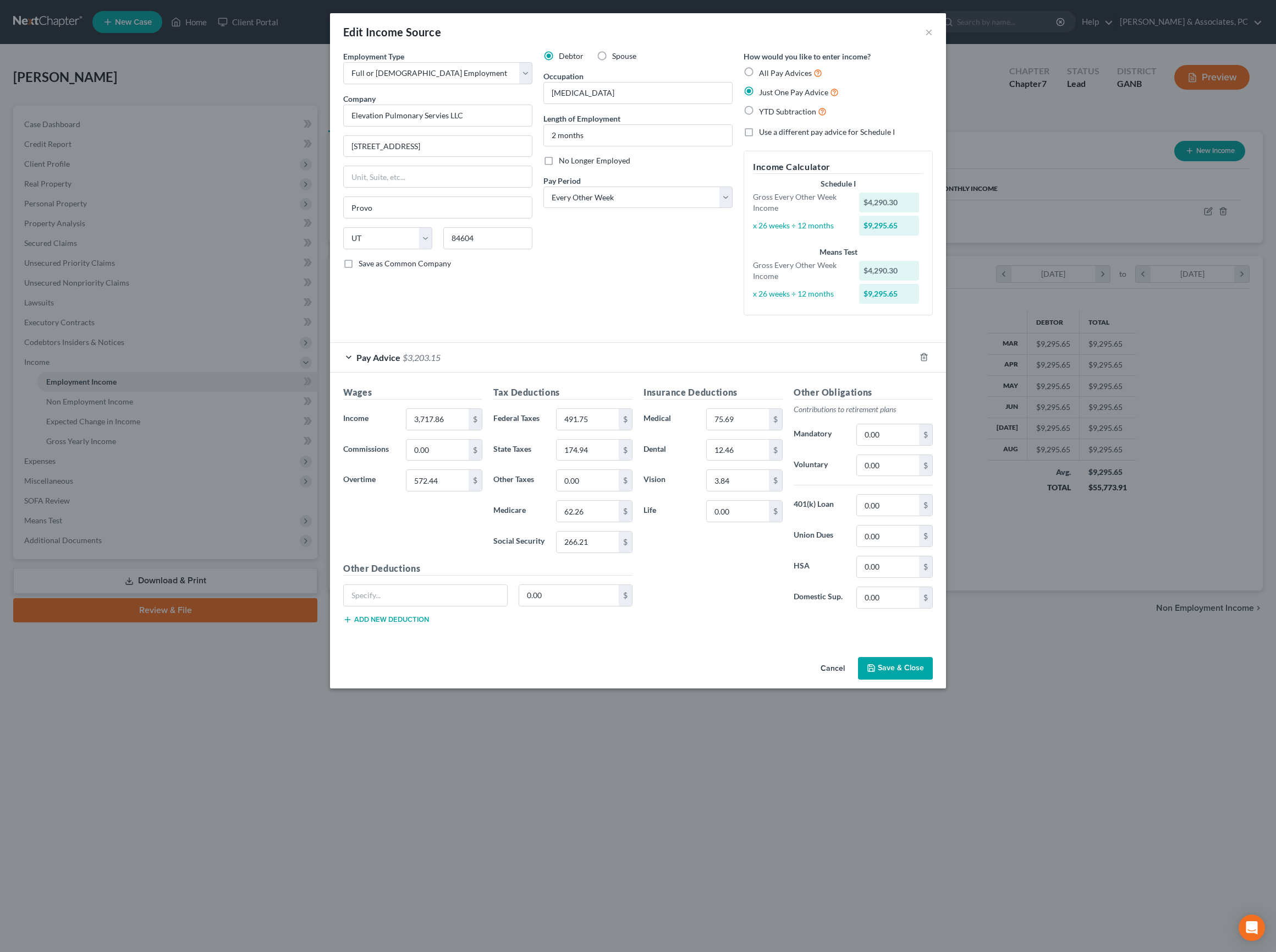
click at [675, 324] on div "Debtor Spouse Occupation Respiratory Therapist Length of Employment 2 months No…" at bounding box center [638, 187] width 200 height 273
click at [933, 32] on button "×" at bounding box center [929, 32] width 8 height 13
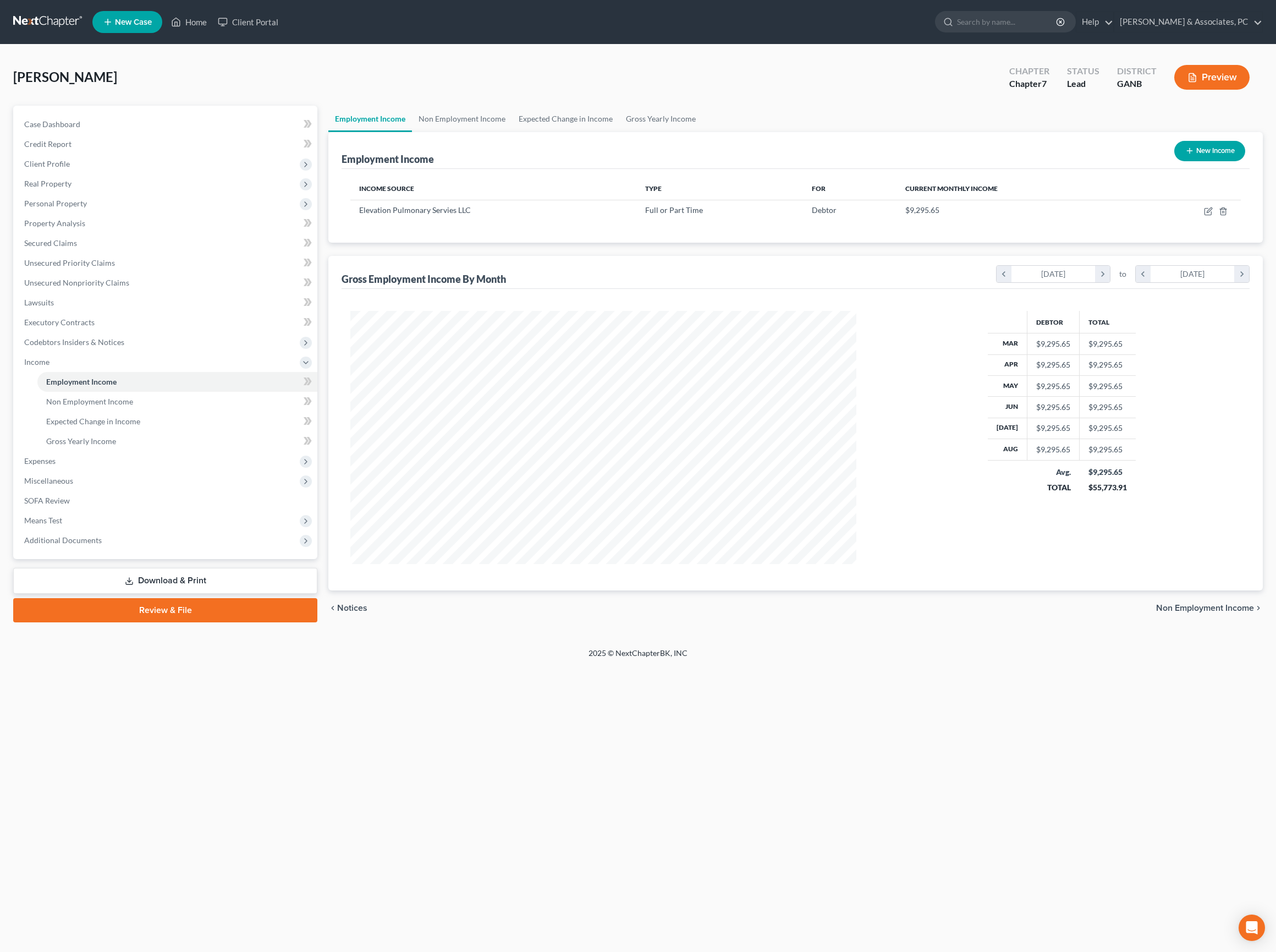
click at [1198, 161] on button "New Income" at bounding box center [1210, 150] width 71 height 20
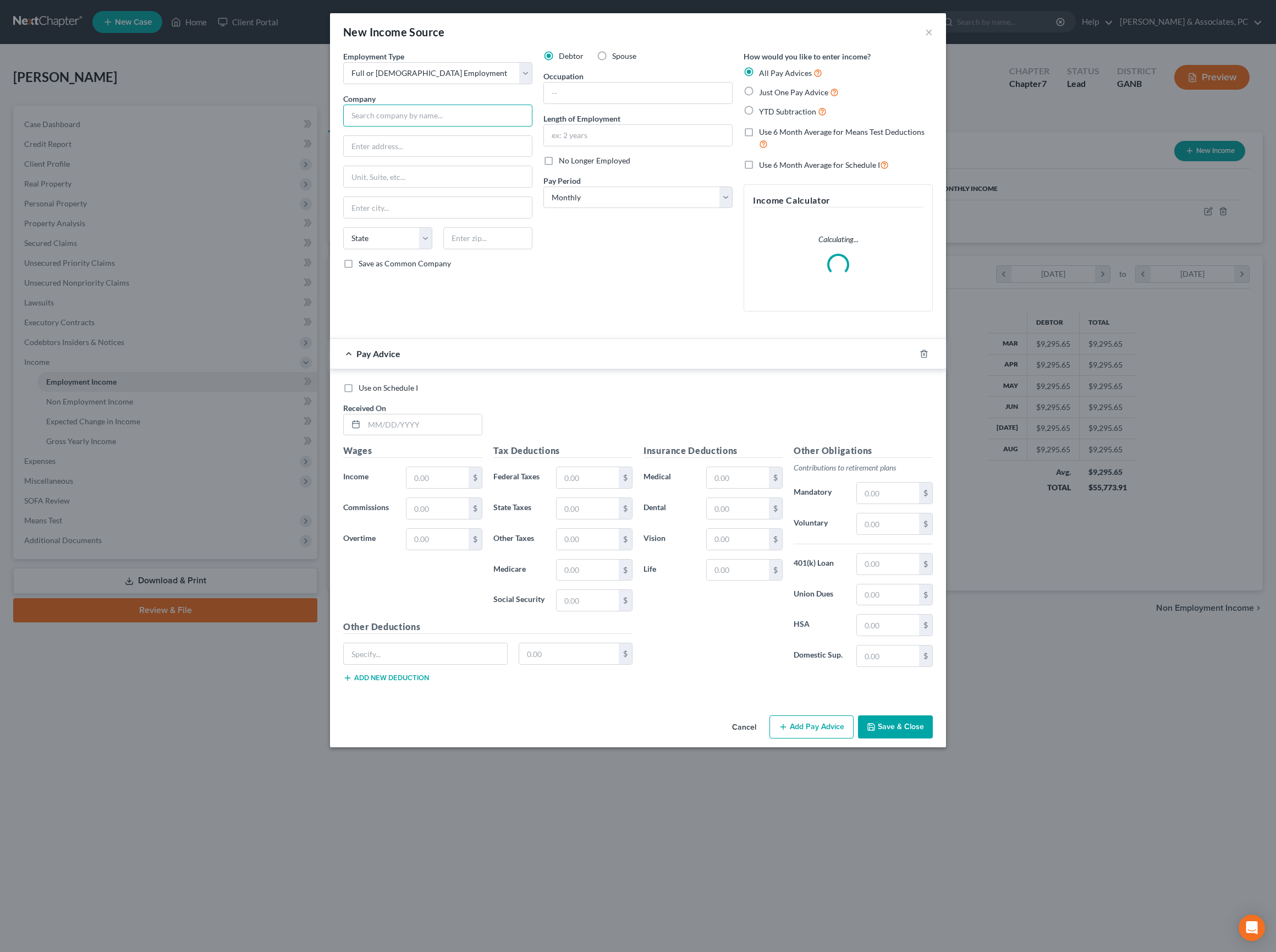
click at [371, 127] on input "text" at bounding box center [438, 115] width 189 height 22
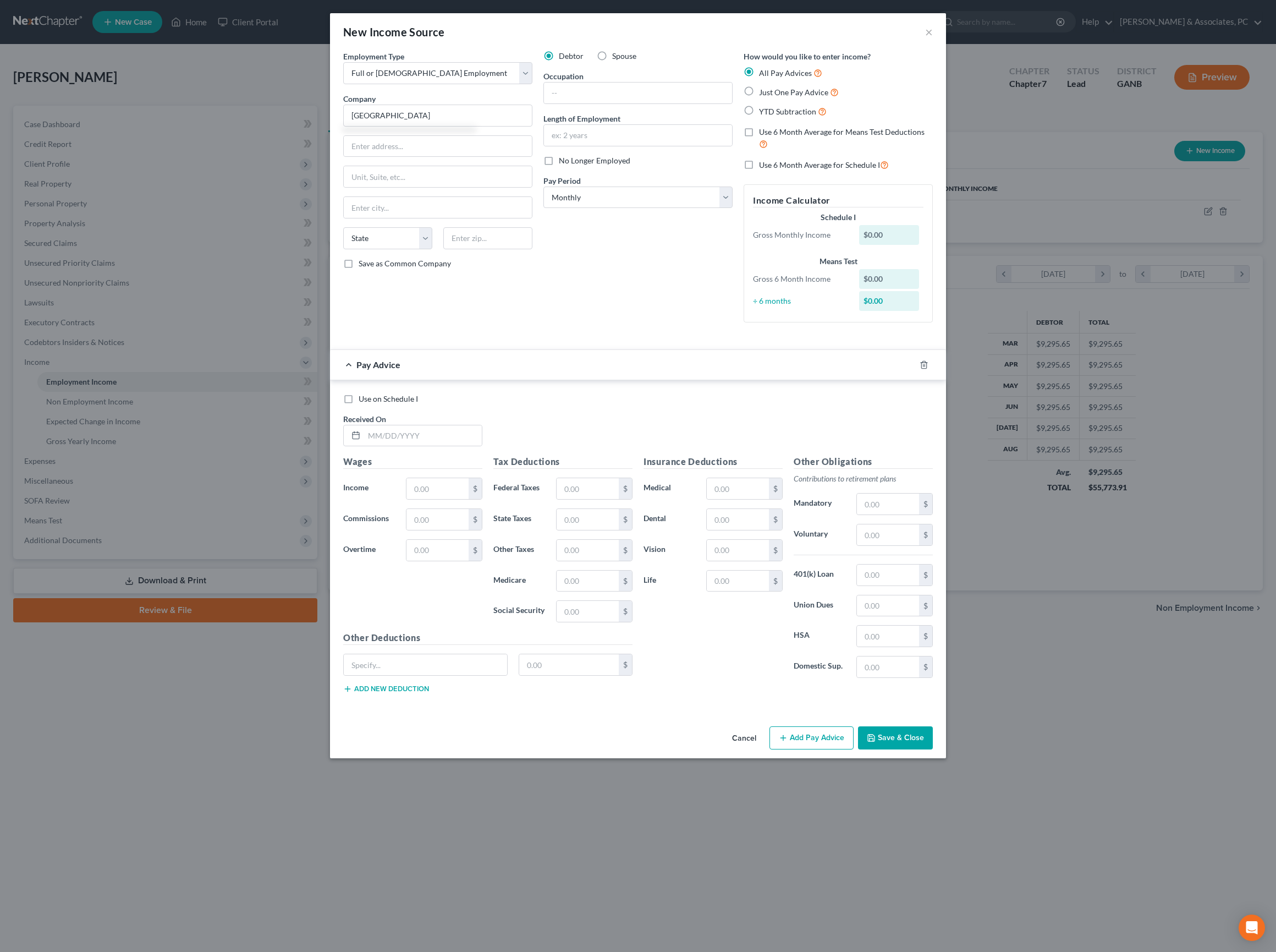
click at [559, 166] on label "No Longer Employed" at bounding box center [595, 161] width 71 height 11
click at [563, 162] on input "No Longer Employed" at bounding box center [566, 158] width 7 height 7
click at [396, 446] on input "text" at bounding box center [423, 436] width 118 height 21
click at [754, 499] on input "text" at bounding box center [738, 489] width 62 height 21
click at [907, 514] on input "text" at bounding box center [888, 504] width 62 height 21
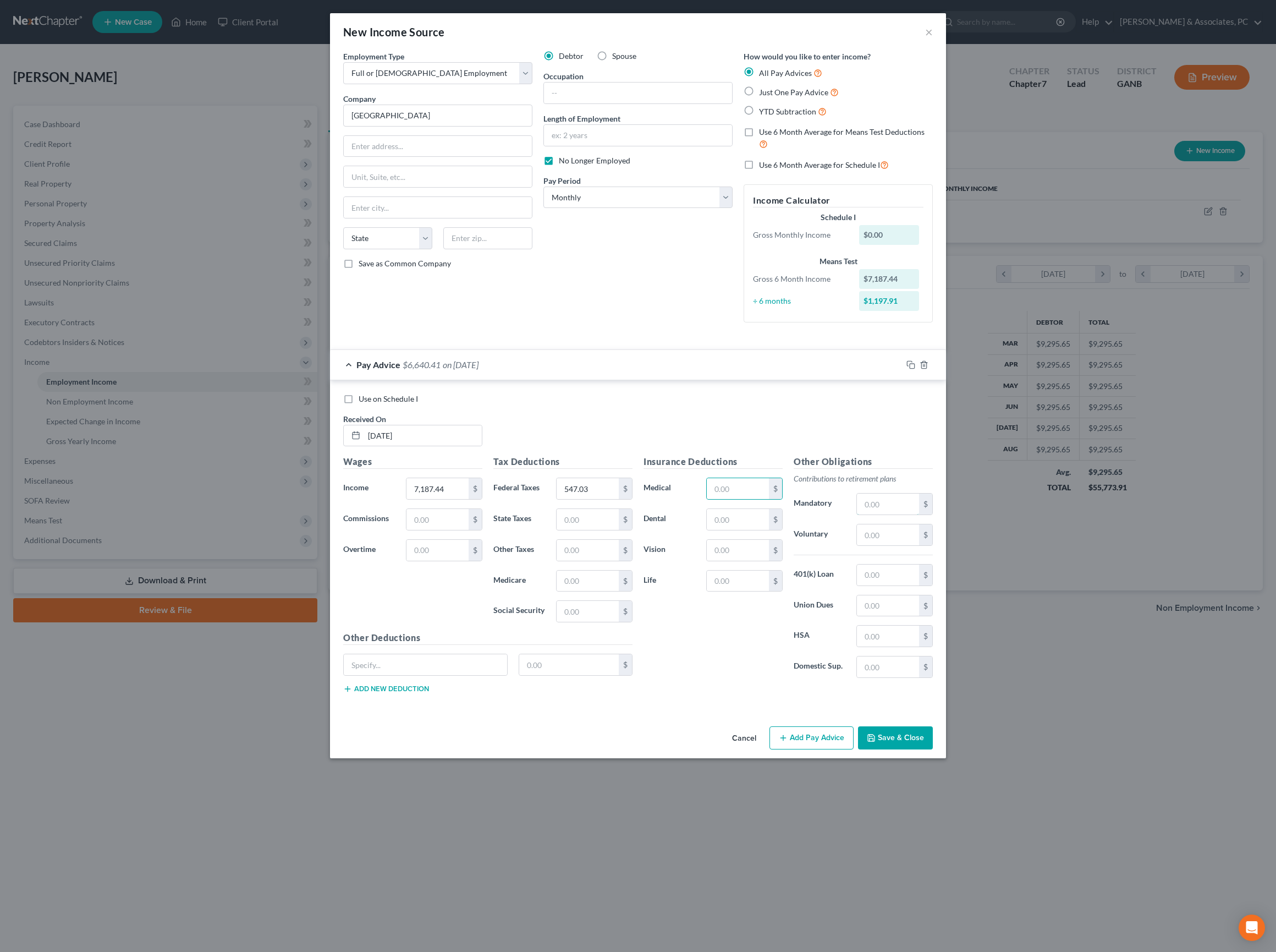
click at [907, 514] on input "text" at bounding box center [888, 504] width 62 height 21
click at [908, 546] on input "text" at bounding box center [888, 535] width 62 height 21
click at [749, 561] on input "text" at bounding box center [738, 550] width 62 height 21
click at [742, 499] on input "text" at bounding box center [738, 489] width 62 height 21
click at [768, 561] on input "6,040.37" at bounding box center [738, 550] width 62 height 21
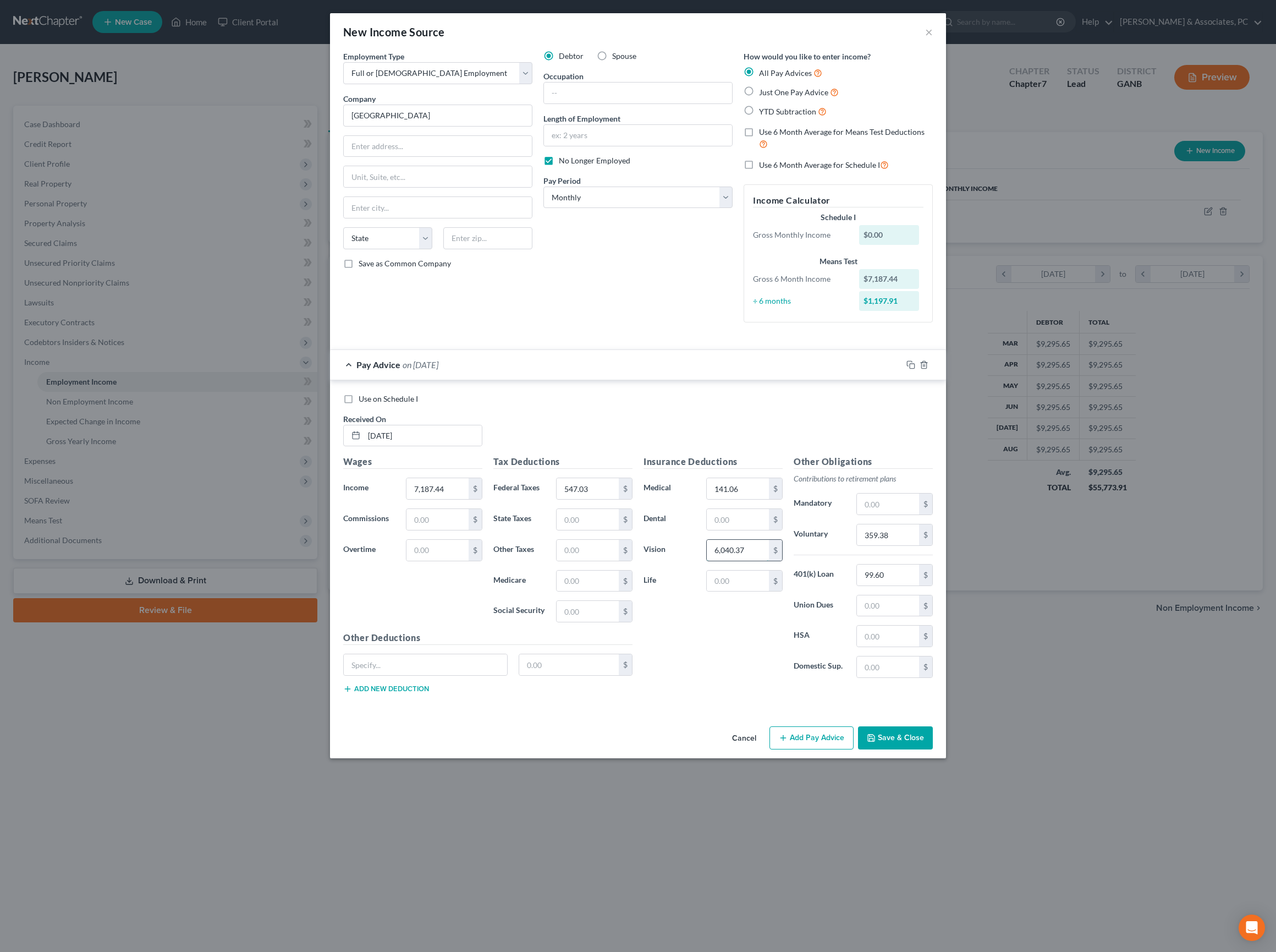
click at [768, 561] on input "6,040.37" at bounding box center [738, 550] width 62 height 21
click at [766, 687] on div "Insurance Deductions Medical 141.06 $ Dental $ Vision $ Life $" at bounding box center [714, 571] width 150 height 232
click at [933, 749] on button "Save & Close" at bounding box center [895, 738] width 75 height 23
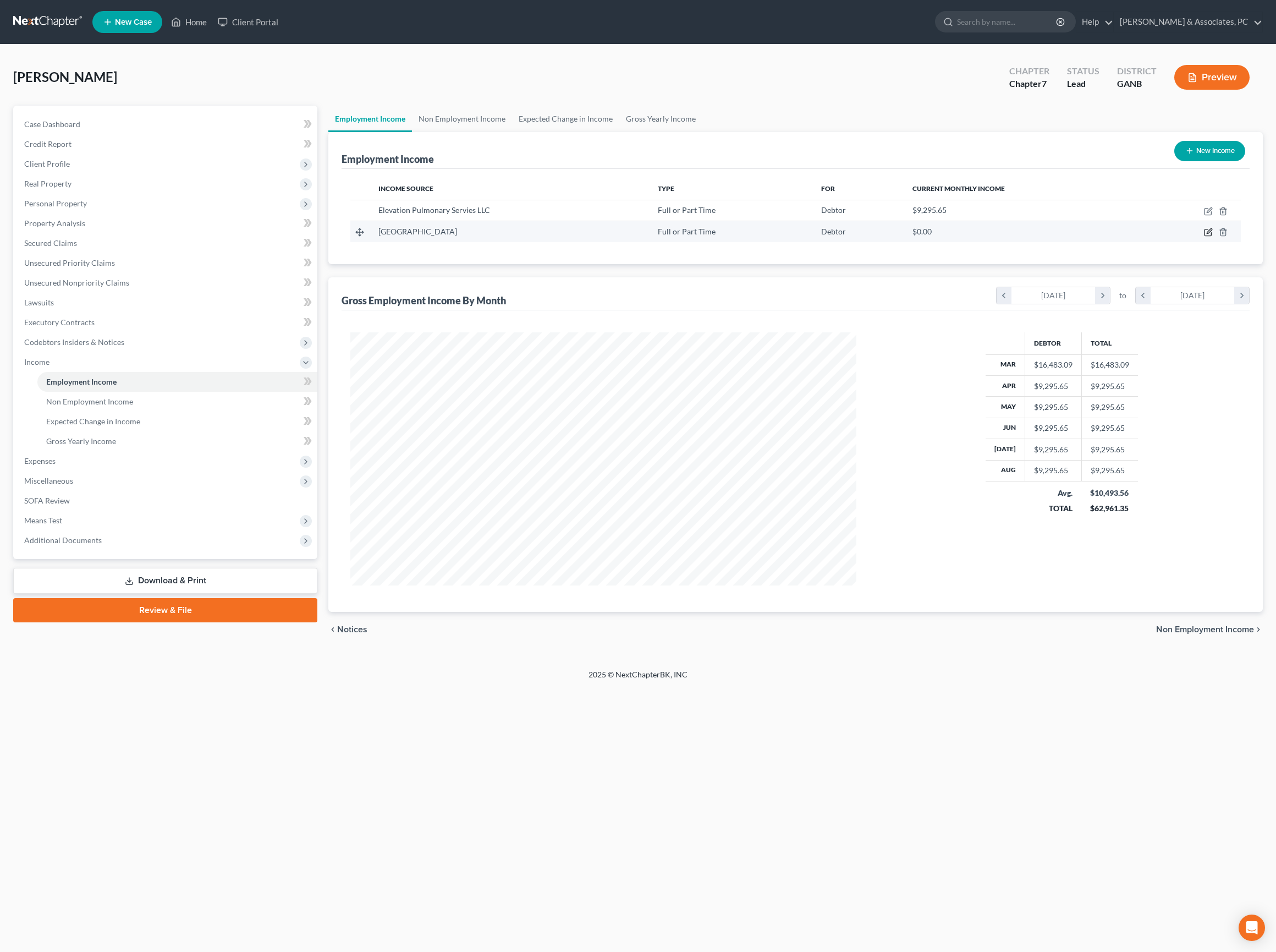
click at [1204, 237] on icon "button" at bounding box center [1208, 232] width 9 height 9
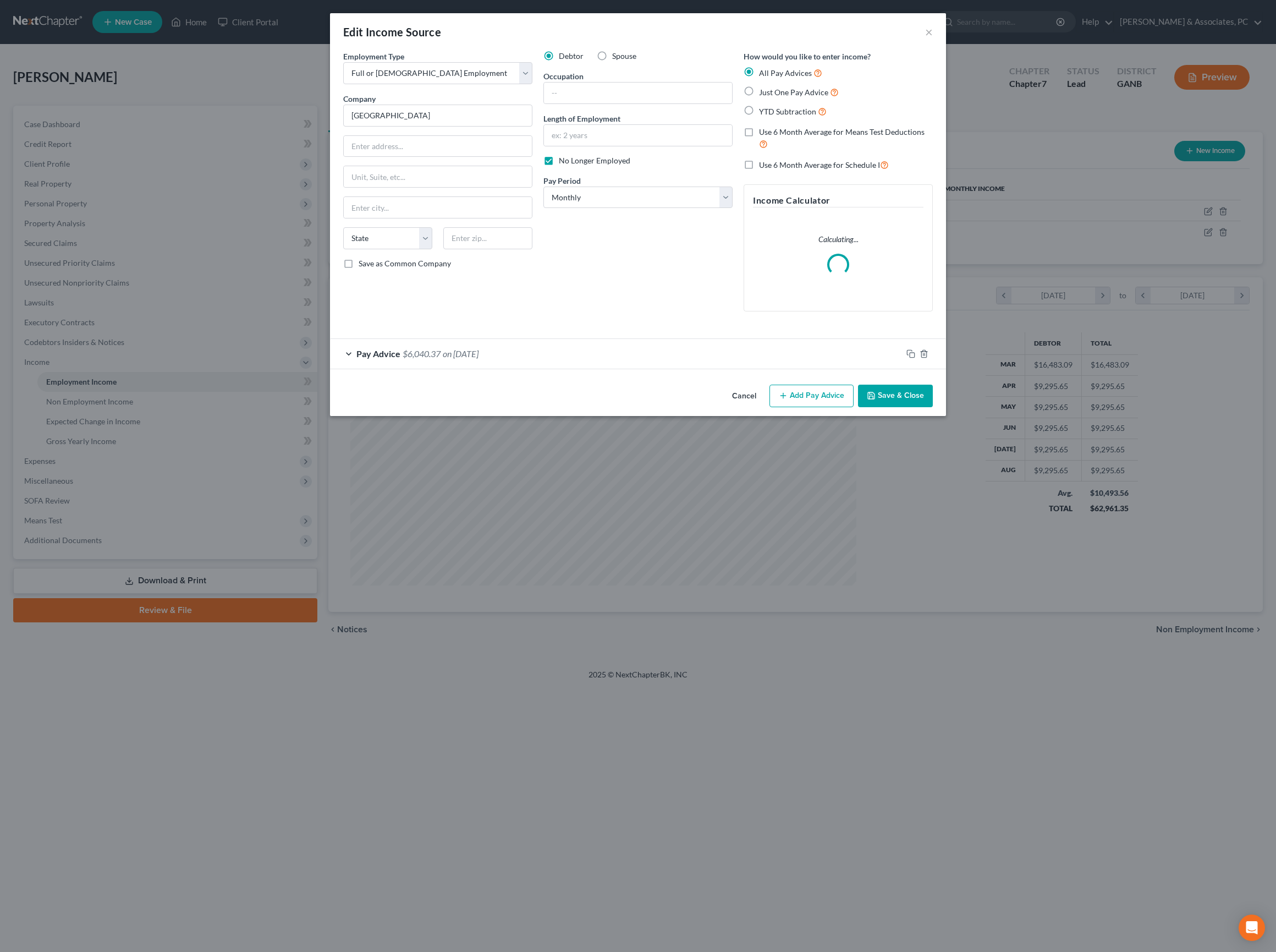
click at [545, 368] on div "Pay Advice $6,040.37 on 03/13/2025" at bounding box center [616, 353] width 572 height 29
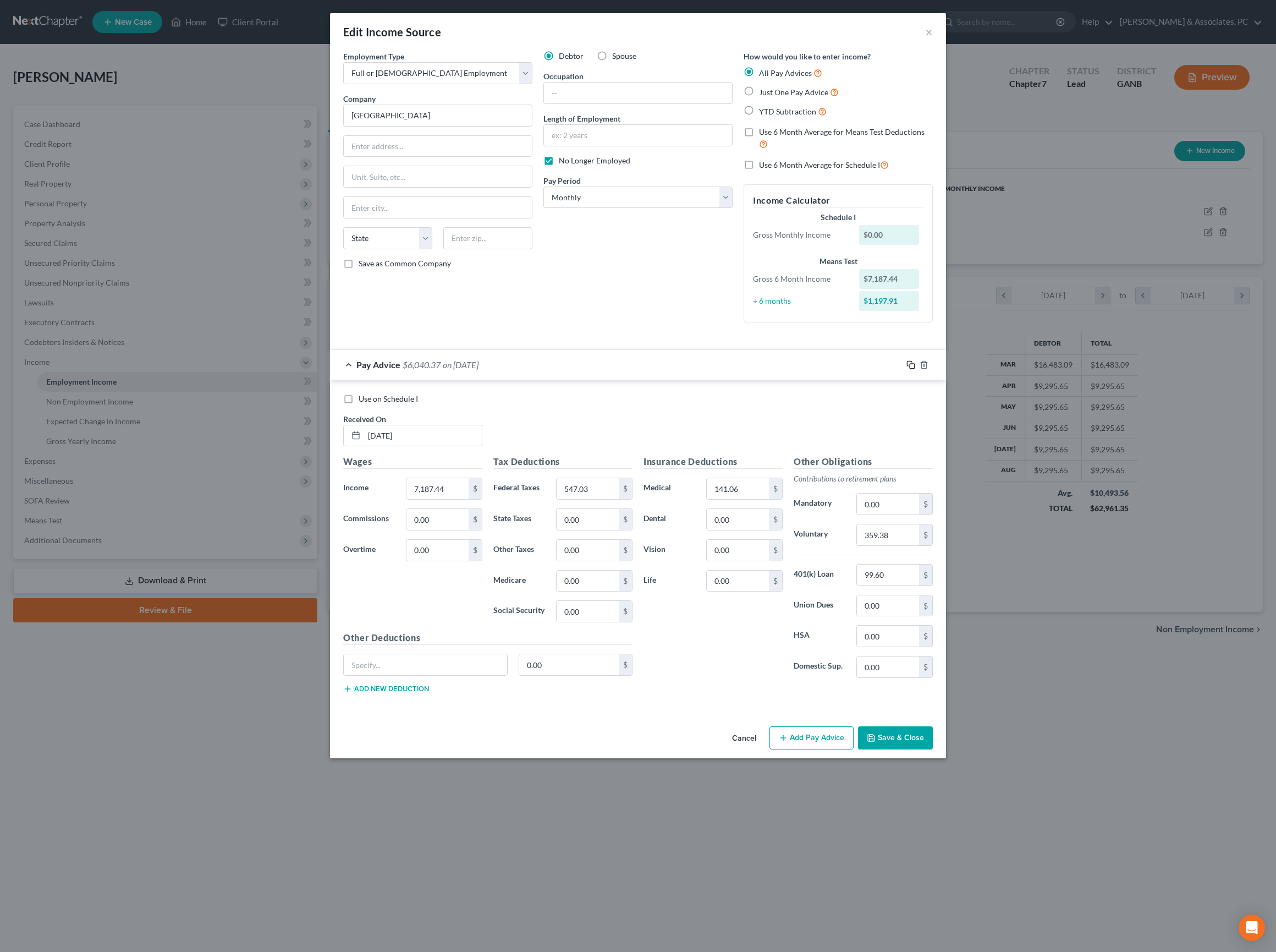
click at [916, 369] on icon "button" at bounding box center [911, 364] width 9 height 9
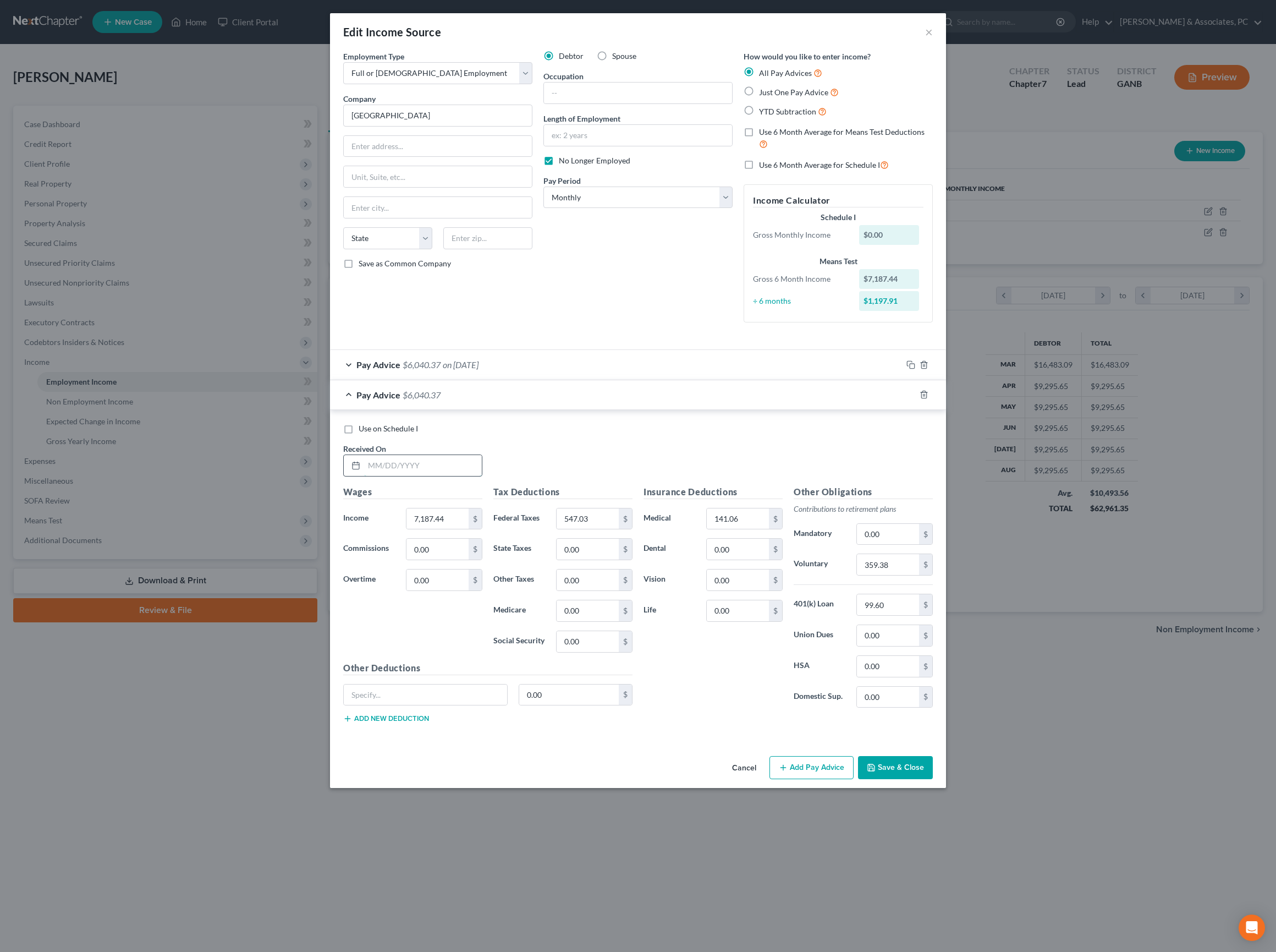
click at [378, 476] on input "text" at bounding box center [423, 465] width 118 height 21
click at [913, 575] on input "359.38" at bounding box center [888, 564] width 62 height 21
click at [919, 575] on input "359.38" at bounding box center [888, 564] width 62 height 21
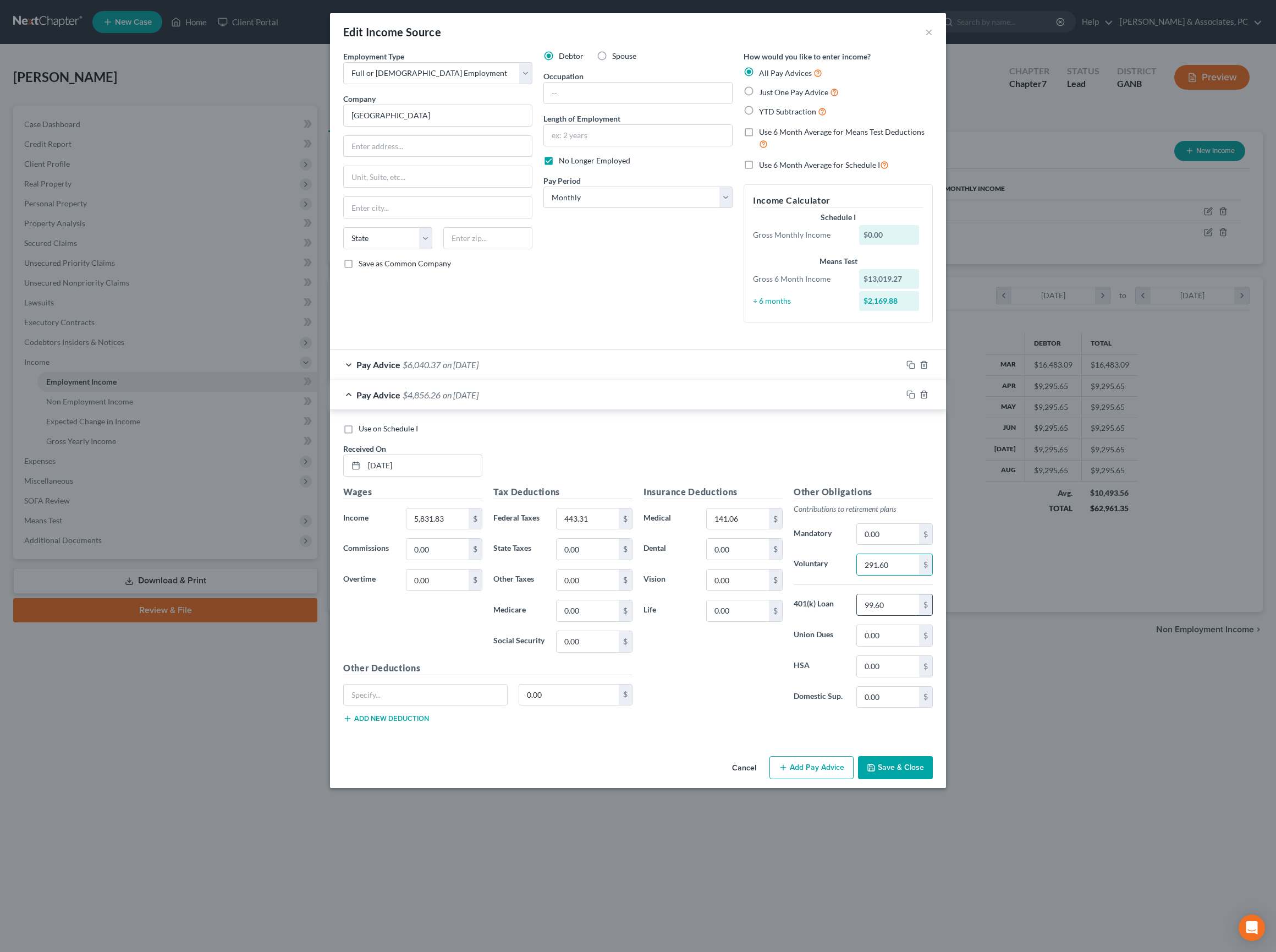
click at [919, 615] on input "99.60" at bounding box center [888, 604] width 62 height 21
click at [750, 590] on input "0.00" at bounding box center [738, 580] width 62 height 21
click at [742, 559] on input "0.00" at bounding box center [738, 549] width 62 height 21
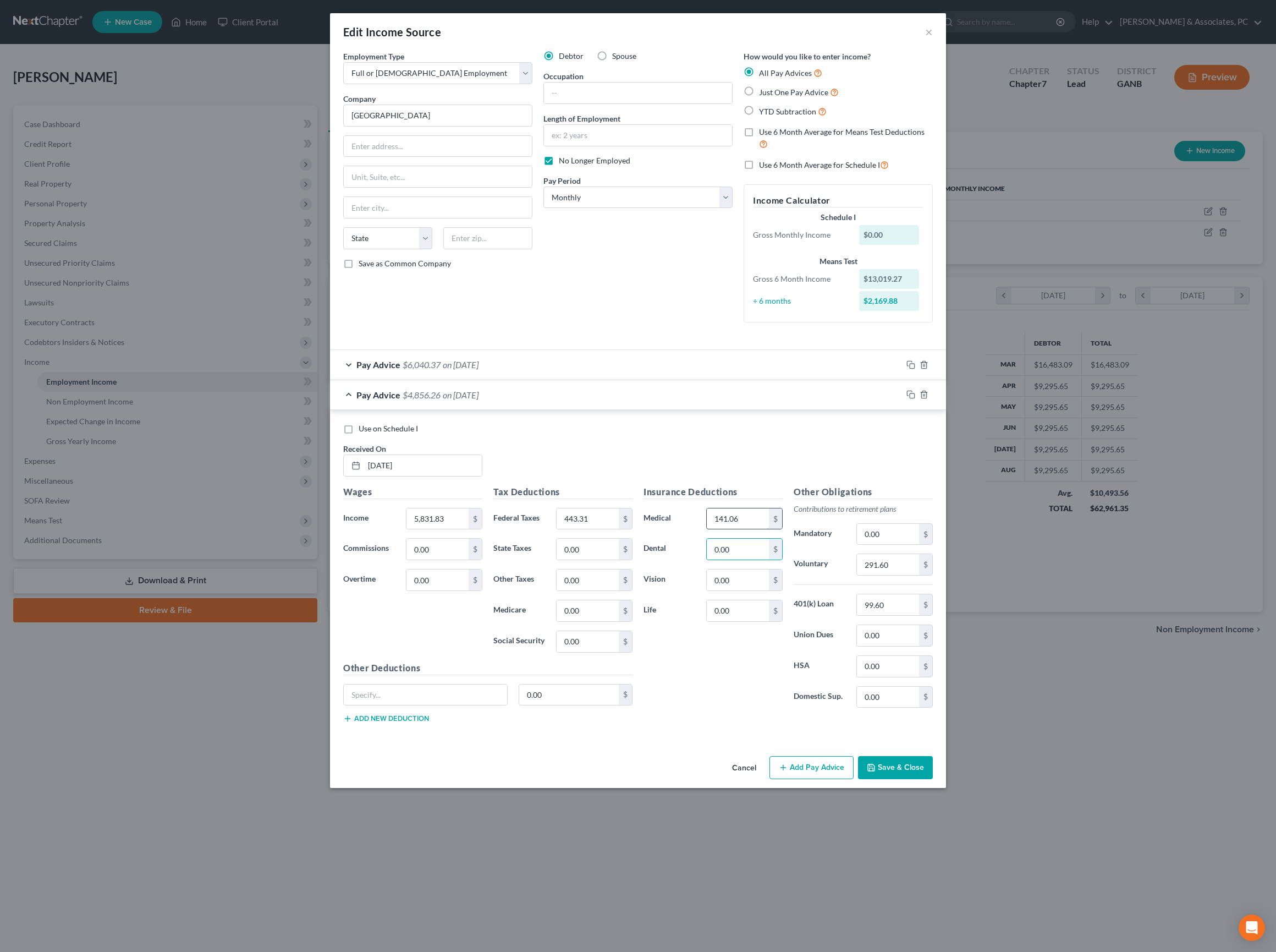
click at [736, 529] on input "141.06" at bounding box center [738, 519] width 62 height 21
click at [743, 559] on input "0.00" at bounding box center [738, 549] width 62 height 21
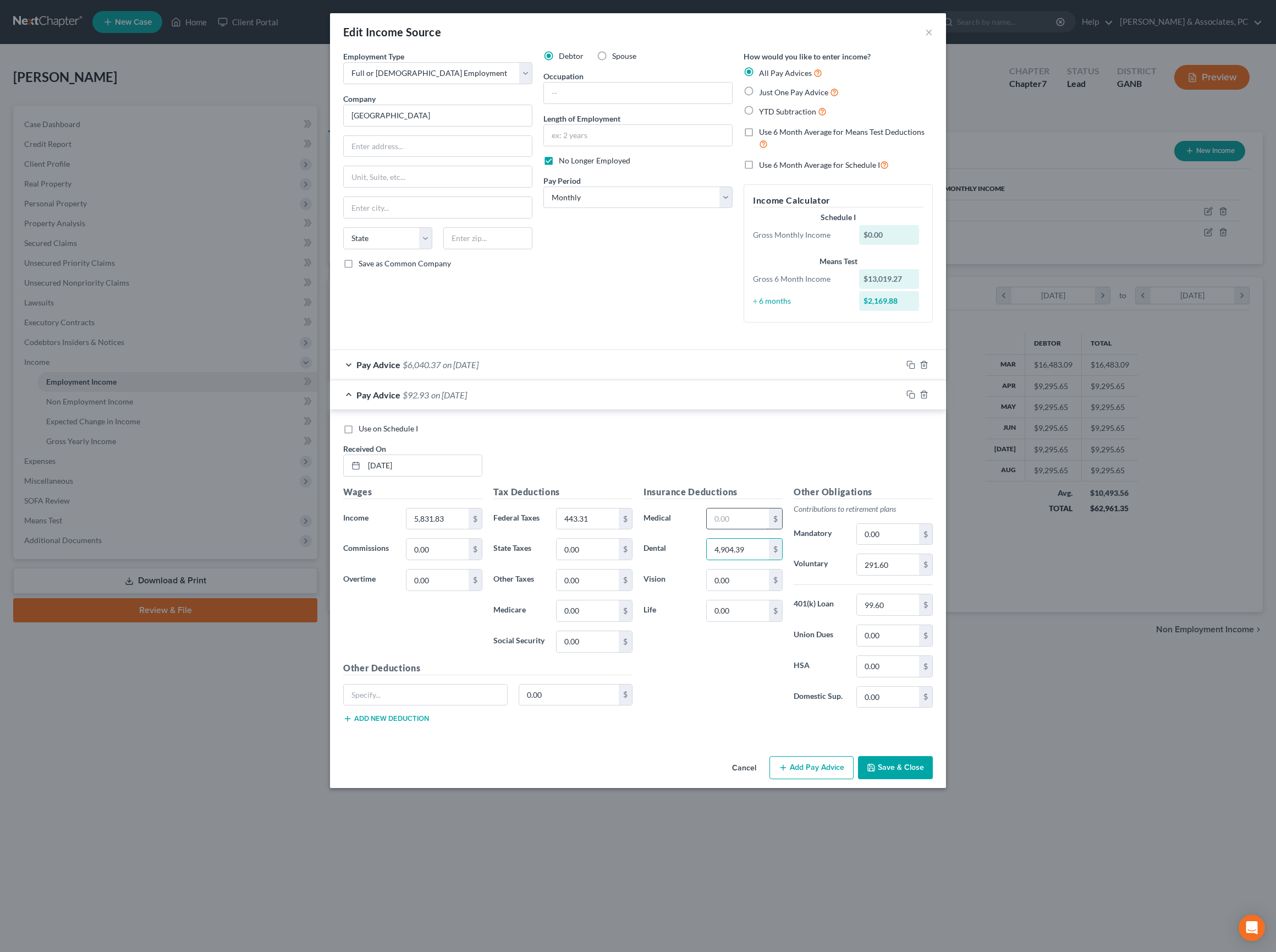
click at [731, 529] on input "text" at bounding box center [738, 519] width 62 height 21
click at [760, 559] on input "4,904.39" at bounding box center [738, 549] width 62 height 21
click at [816, 485] on div "Use on Schedule I Received On * 4/10/25" at bounding box center [638, 453] width 600 height 62
click at [916, 399] on icon "button" at bounding box center [911, 394] width 9 height 9
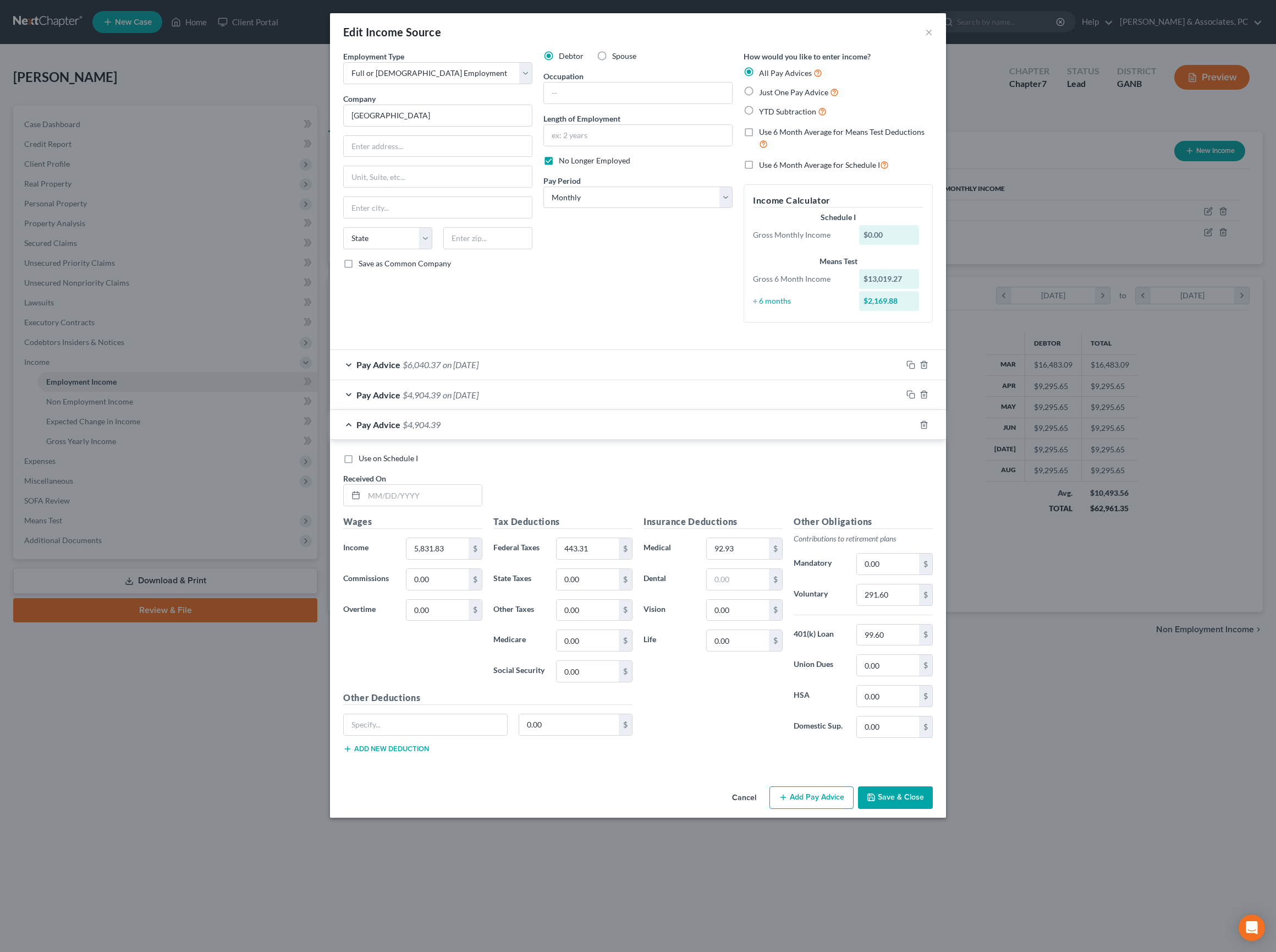
scroll to position [43, 0]
click at [392, 506] on input "text" at bounding box center [423, 495] width 118 height 21
click at [914, 605] on input "291.60" at bounding box center [888, 595] width 62 height 21
click at [756, 559] on input "92.93" at bounding box center [738, 549] width 62 height 21
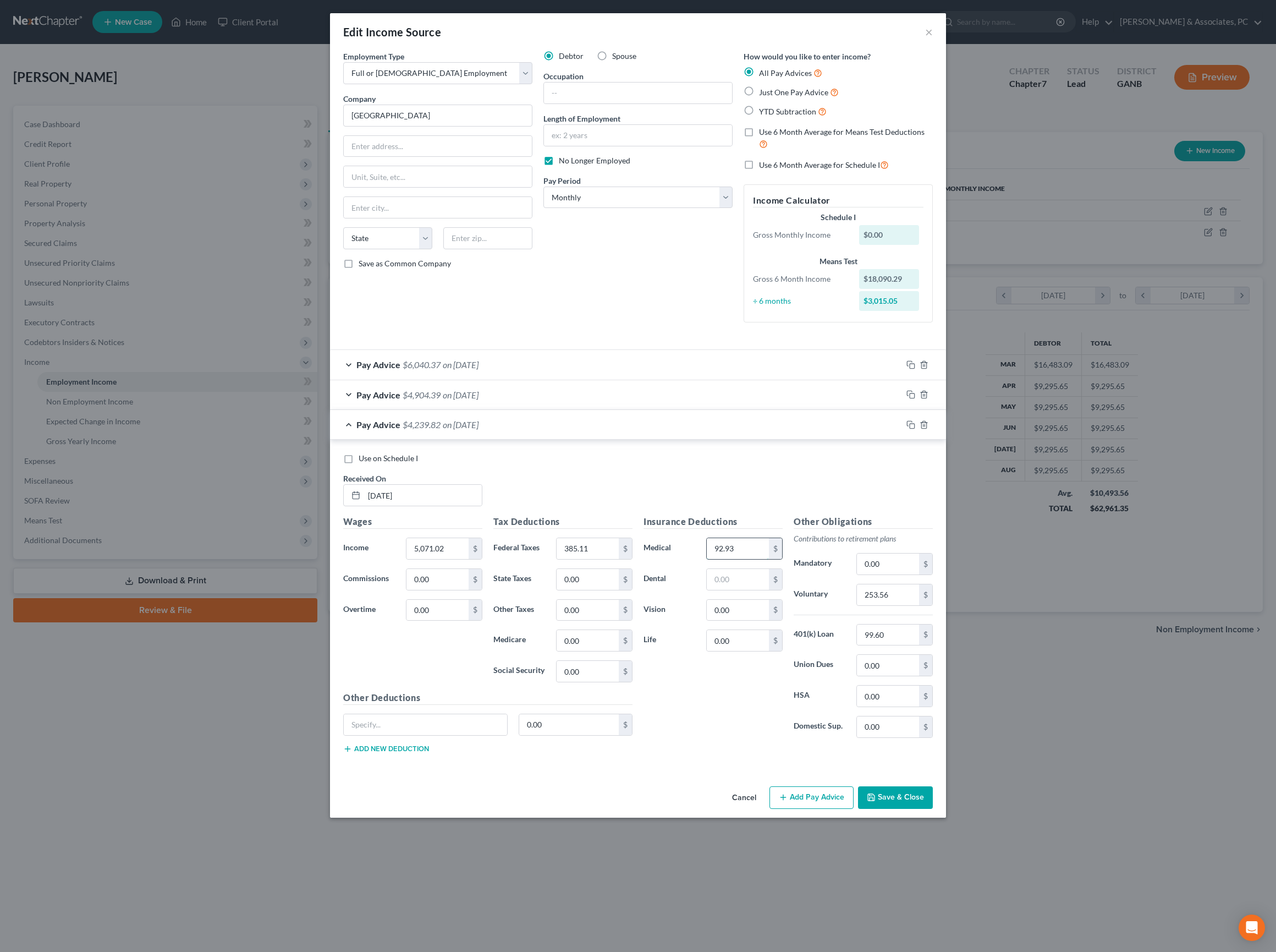
click at [756, 559] on input "92.93" at bounding box center [738, 549] width 62 height 21
click at [752, 559] on input "92.93" at bounding box center [738, 549] width 62 height 21
click at [747, 621] on input "0.00" at bounding box center [738, 610] width 62 height 21
click at [755, 559] on input "text" at bounding box center [738, 549] width 62 height 21
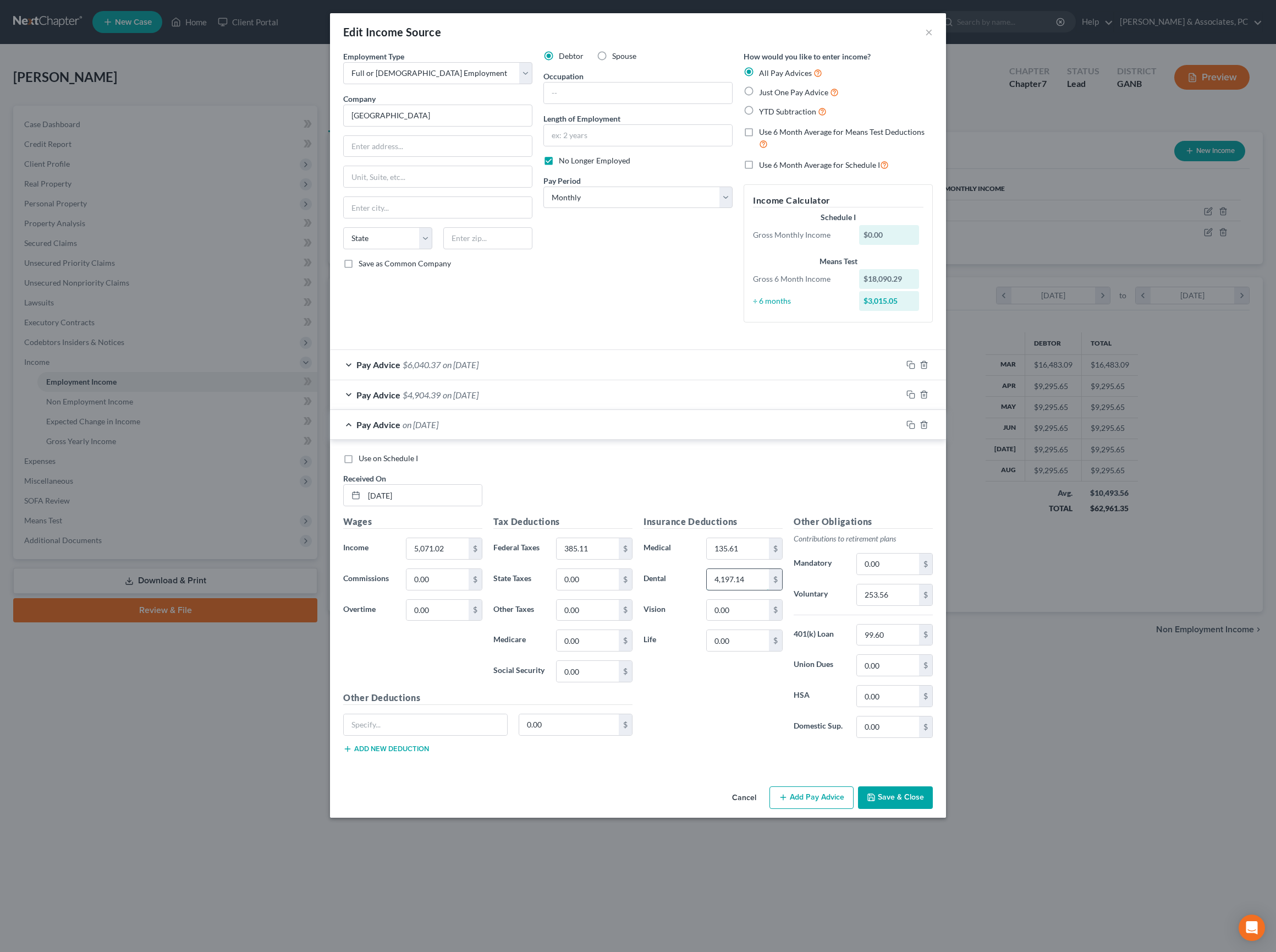
click at [758, 590] on input "4,197.14" at bounding box center [738, 579] width 62 height 21
click at [761, 621] on input "0.00" at bounding box center [738, 610] width 62 height 21
click at [916, 429] on icon "button" at bounding box center [911, 424] width 9 height 9
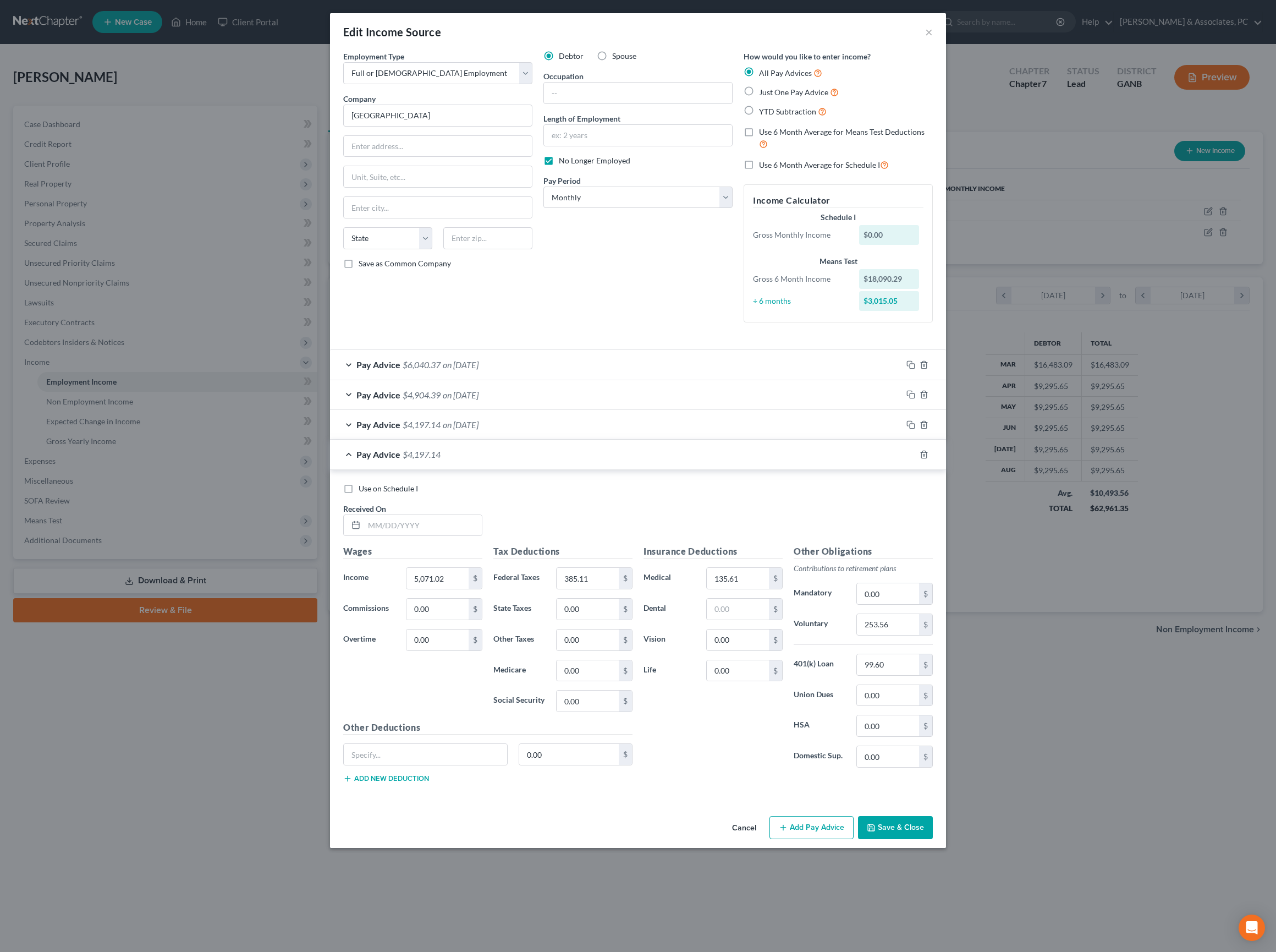
scroll to position [77, 0]
click at [390, 533] on input "text" at bounding box center [423, 525] width 118 height 21
click at [901, 635] on input "253.56" at bounding box center [888, 625] width 62 height 21
click at [760, 619] on input "text" at bounding box center [738, 609] width 62 height 21
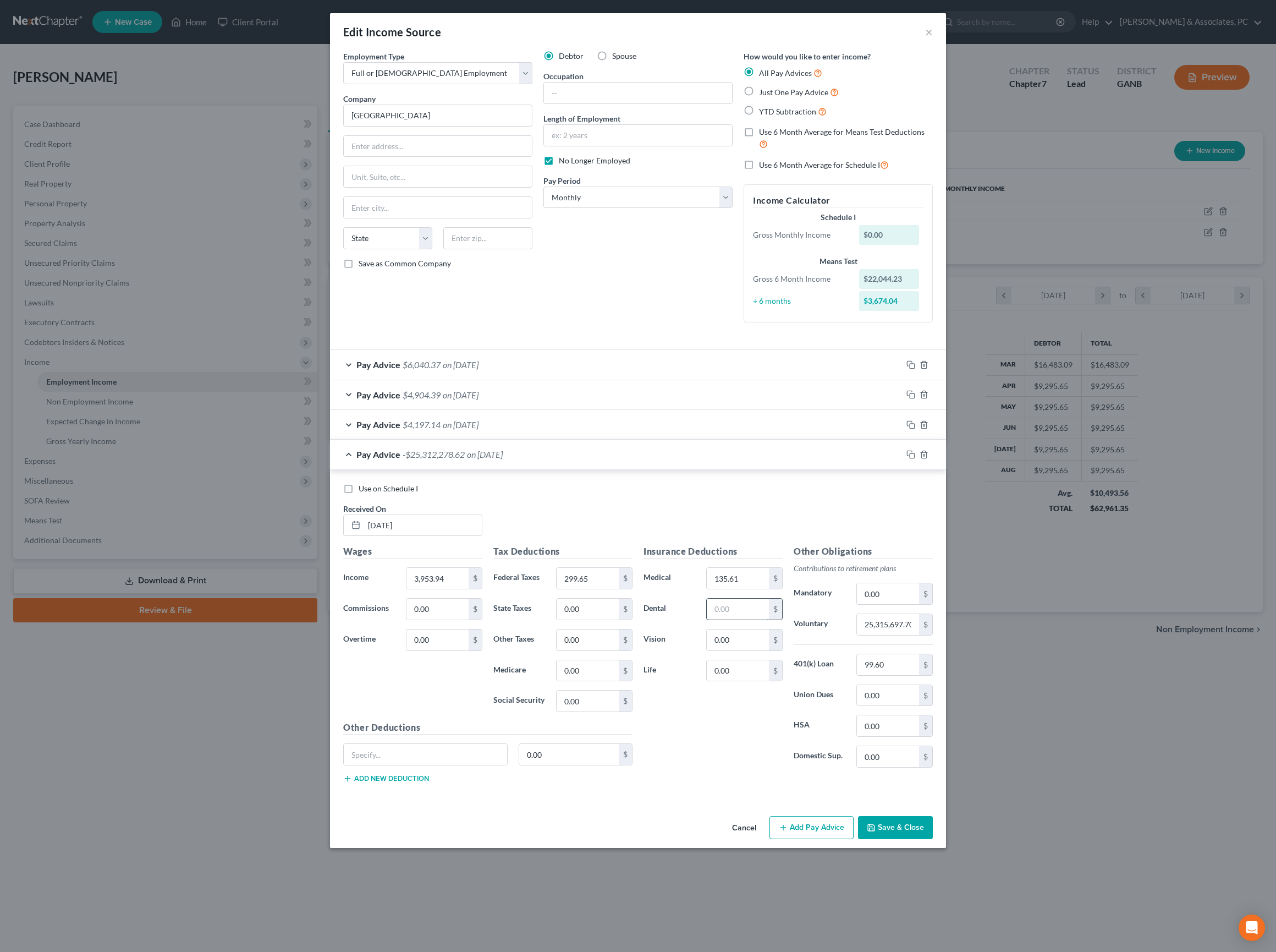
click at [760, 619] on input "text" at bounding box center [738, 609] width 62 height 21
click at [892, 635] on input "25,315,697.70" at bounding box center [888, 625] width 62 height 21
click at [749, 619] on input "text" at bounding box center [738, 609] width 62 height 21
click at [752, 588] on input "135.61" at bounding box center [738, 578] width 62 height 21
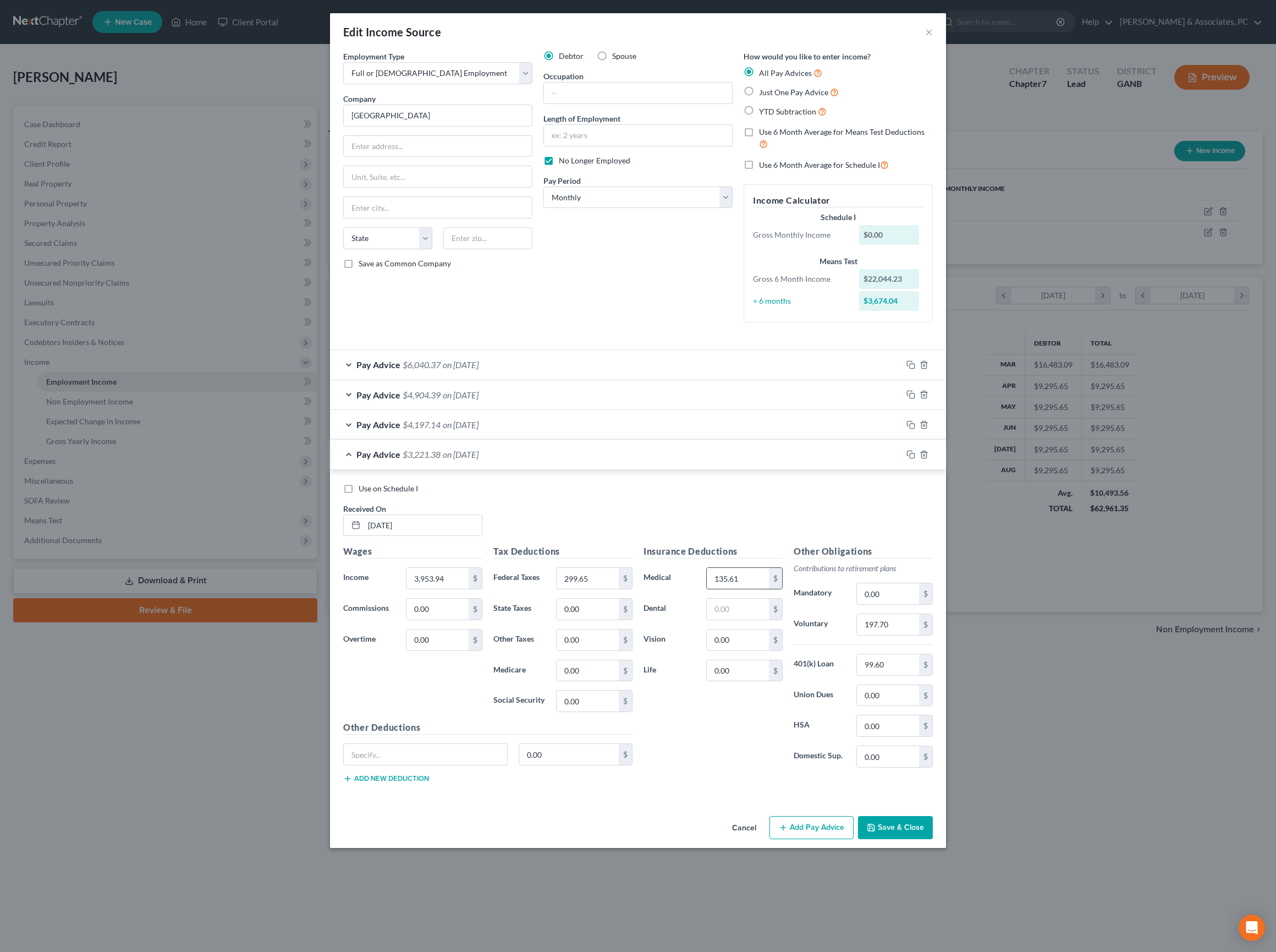
click at [752, 588] on input "135.61" at bounding box center [738, 578] width 62 height 21
click at [754, 620] on div "$" at bounding box center [744, 609] width 77 height 22
click at [752, 619] on input "text" at bounding box center [738, 609] width 62 height 21
click at [746, 588] on input "text" at bounding box center [738, 578] width 62 height 21
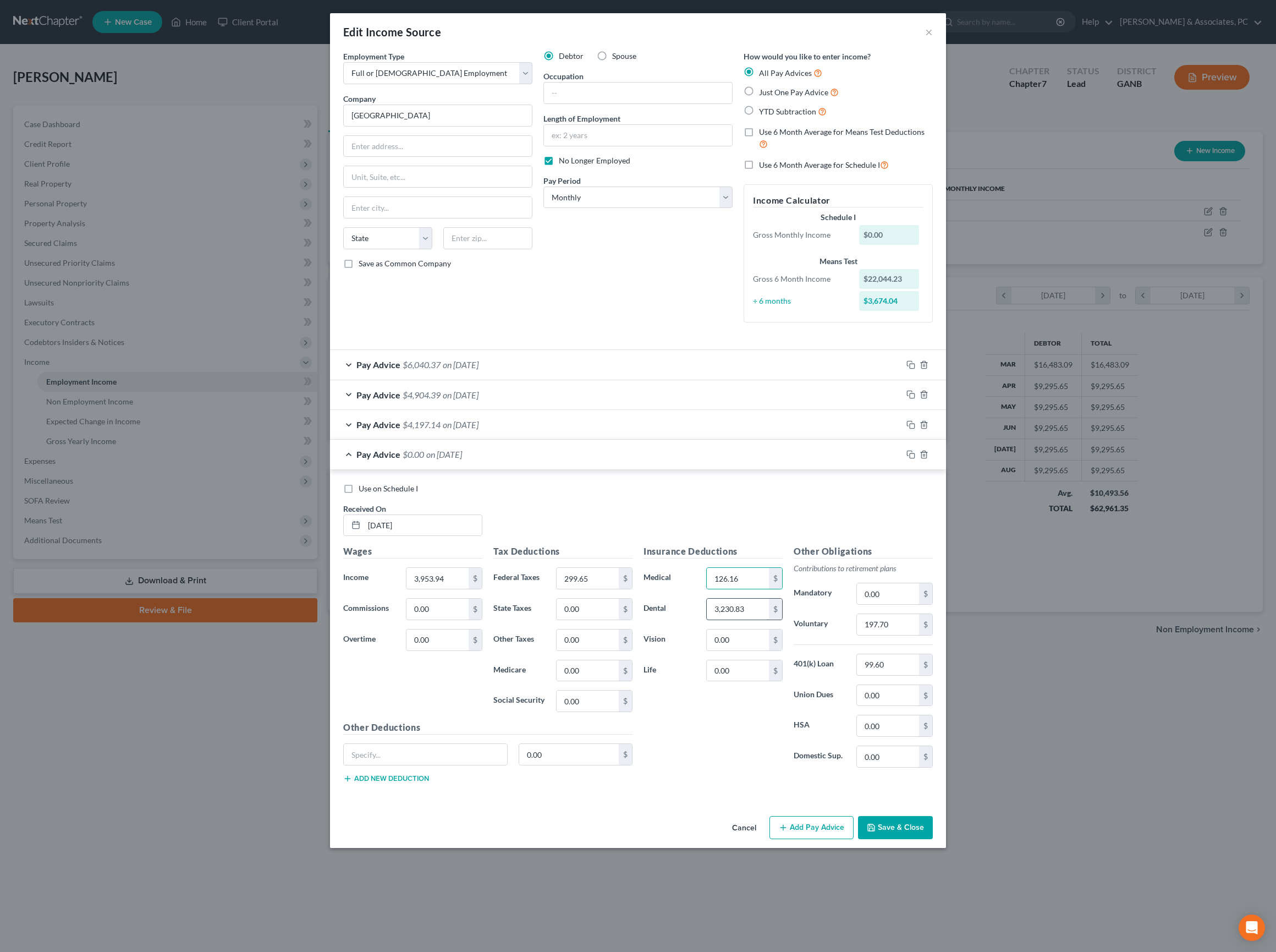
click at [752, 619] on input "3,230.83" at bounding box center [738, 609] width 62 height 21
click at [754, 619] on input "3,230.83" at bounding box center [738, 609] width 62 height 21
click at [671, 776] on div "Insurance Deductions Medical 126.16 $ Dental $ Vision 0.00 $ Life 0.00 $" at bounding box center [714, 660] width 150 height 232
click at [916, 450] on icon "button" at bounding box center [911, 454] width 9 height 9
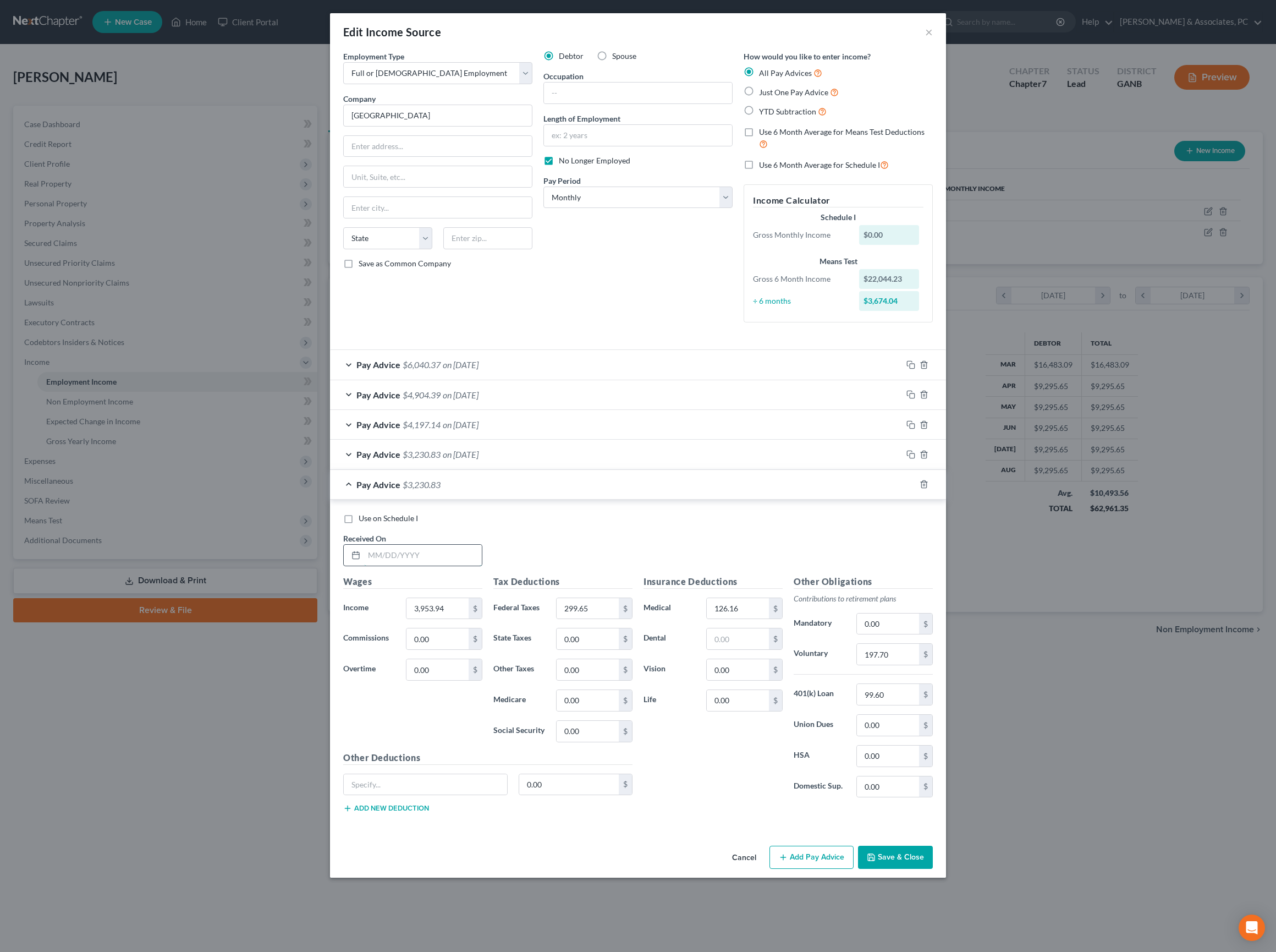
click at [397, 549] on input "text" at bounding box center [423, 555] width 118 height 21
click at [587, 619] on input "299.65" at bounding box center [587, 609] width 62 height 21
click at [919, 664] on input "197.70" at bounding box center [888, 654] width 62 height 21
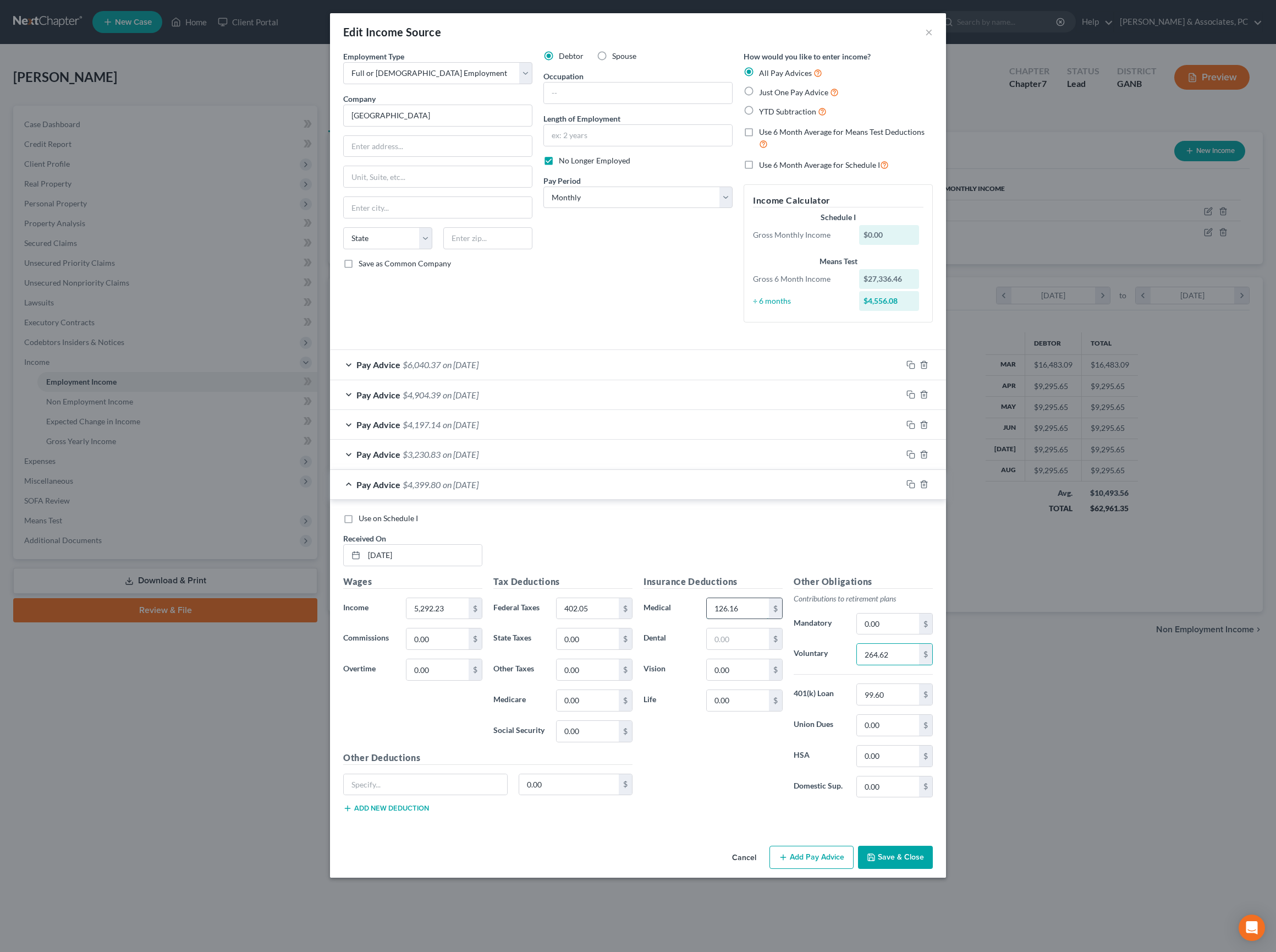
click at [764, 619] on input "126.16" at bounding box center [738, 609] width 62 height 21
click at [745, 649] on input "text" at bounding box center [738, 638] width 62 height 21
click at [752, 619] on input "126.16" at bounding box center [738, 609] width 62 height 21
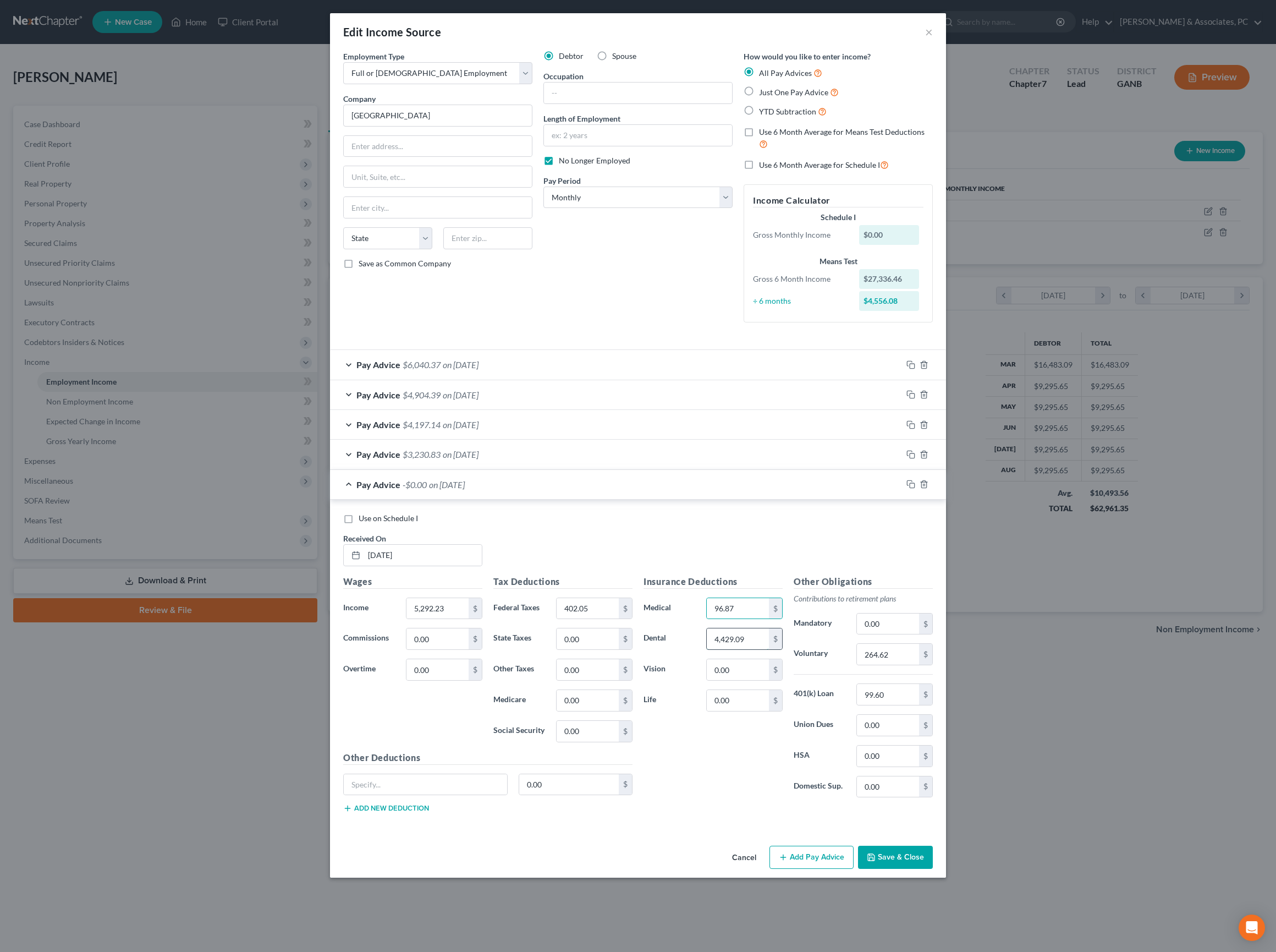
click at [761, 649] on input "4,429.09" at bounding box center [738, 638] width 62 height 21
click at [703, 807] on div "Insurance Deductions Medical 96.87 $ Dental $ Vision 0.00 $ Life 0.00 $" at bounding box center [714, 690] width 150 height 232
click at [616, 473] on div "Pay Advice $4,429.09 on 06/05/2025" at bounding box center [616, 484] width 572 height 29
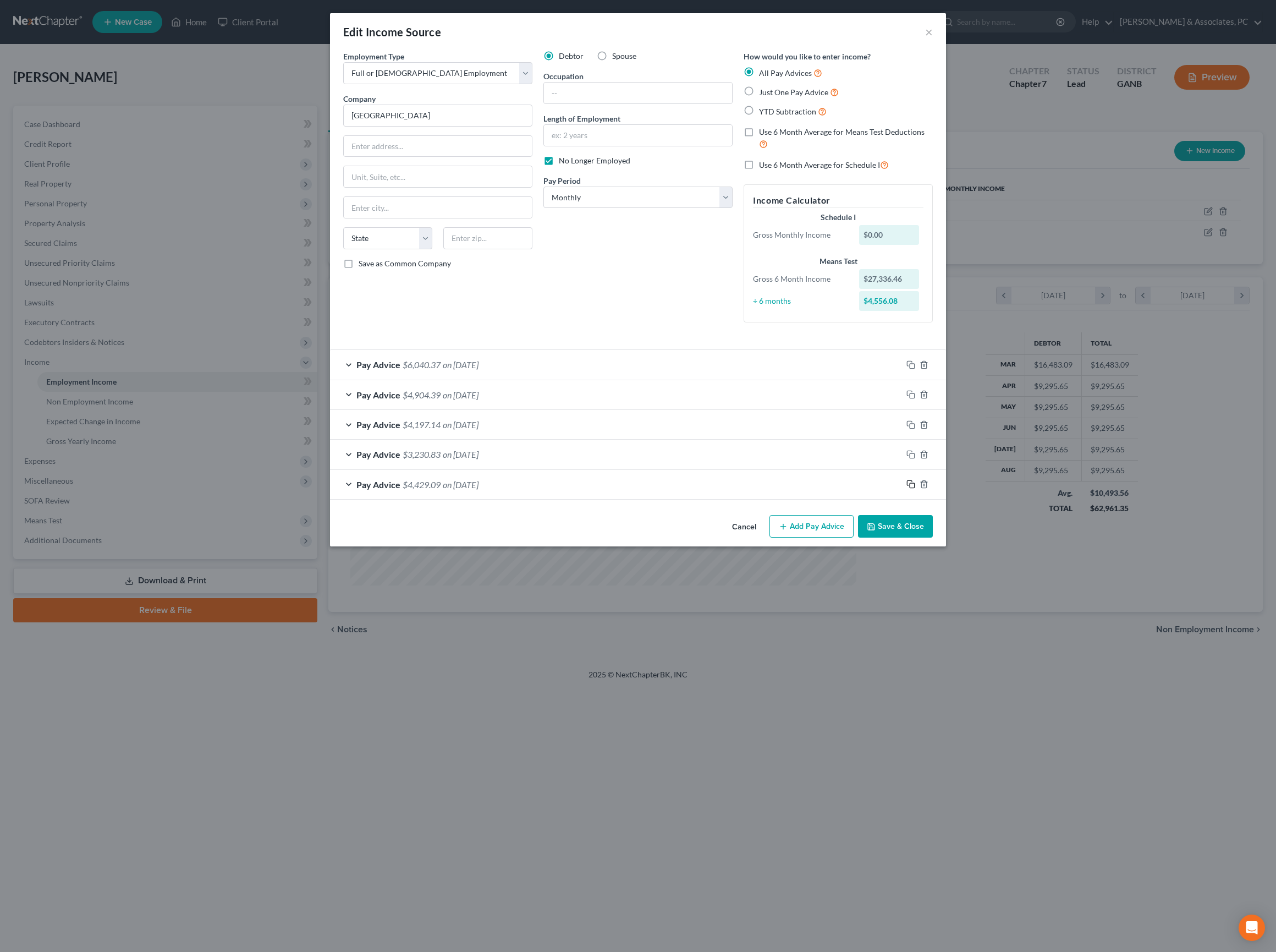
click at [916, 480] on icon "button" at bounding box center [911, 484] width 9 height 9
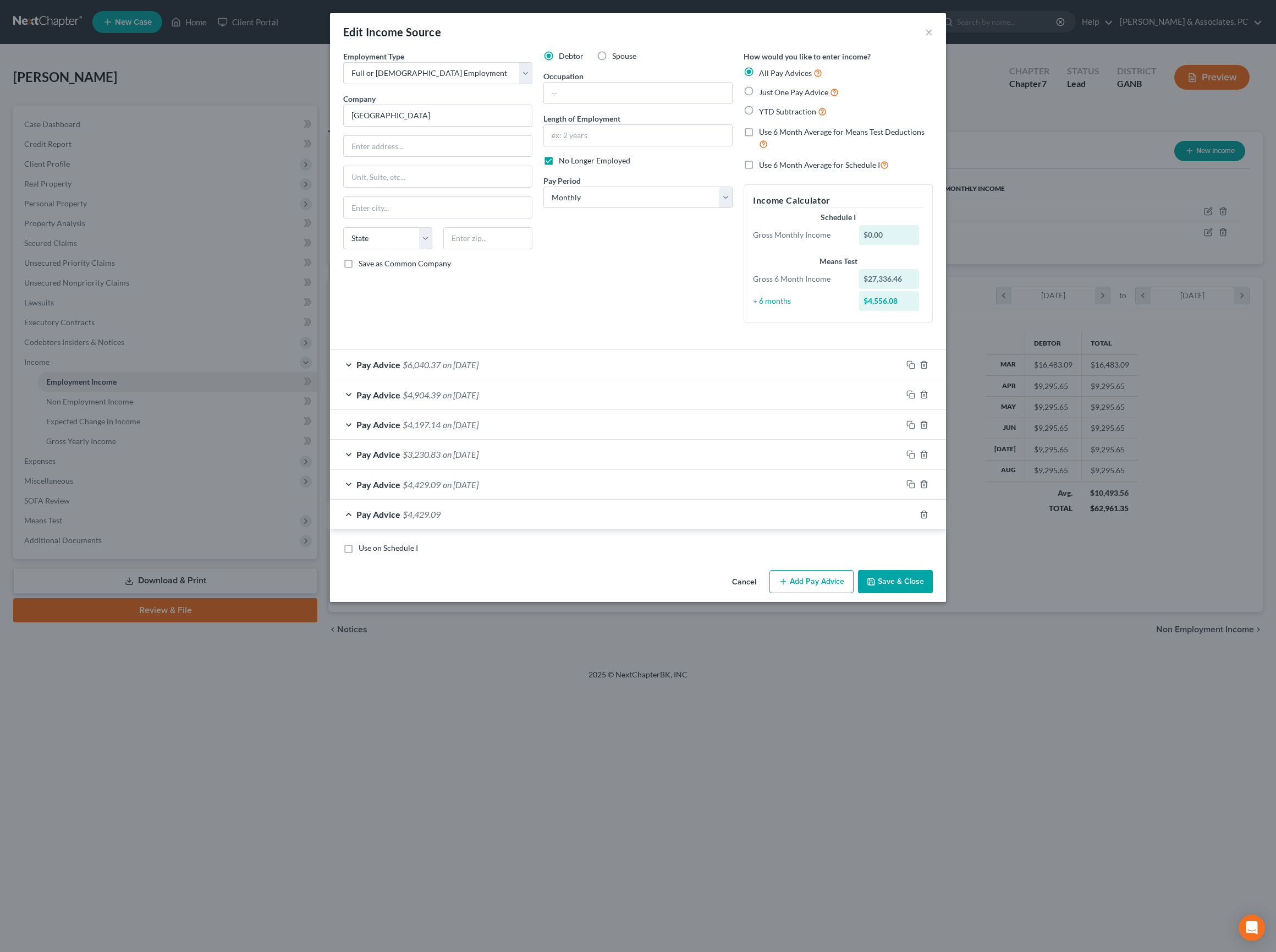
scroll to position [0, 0]
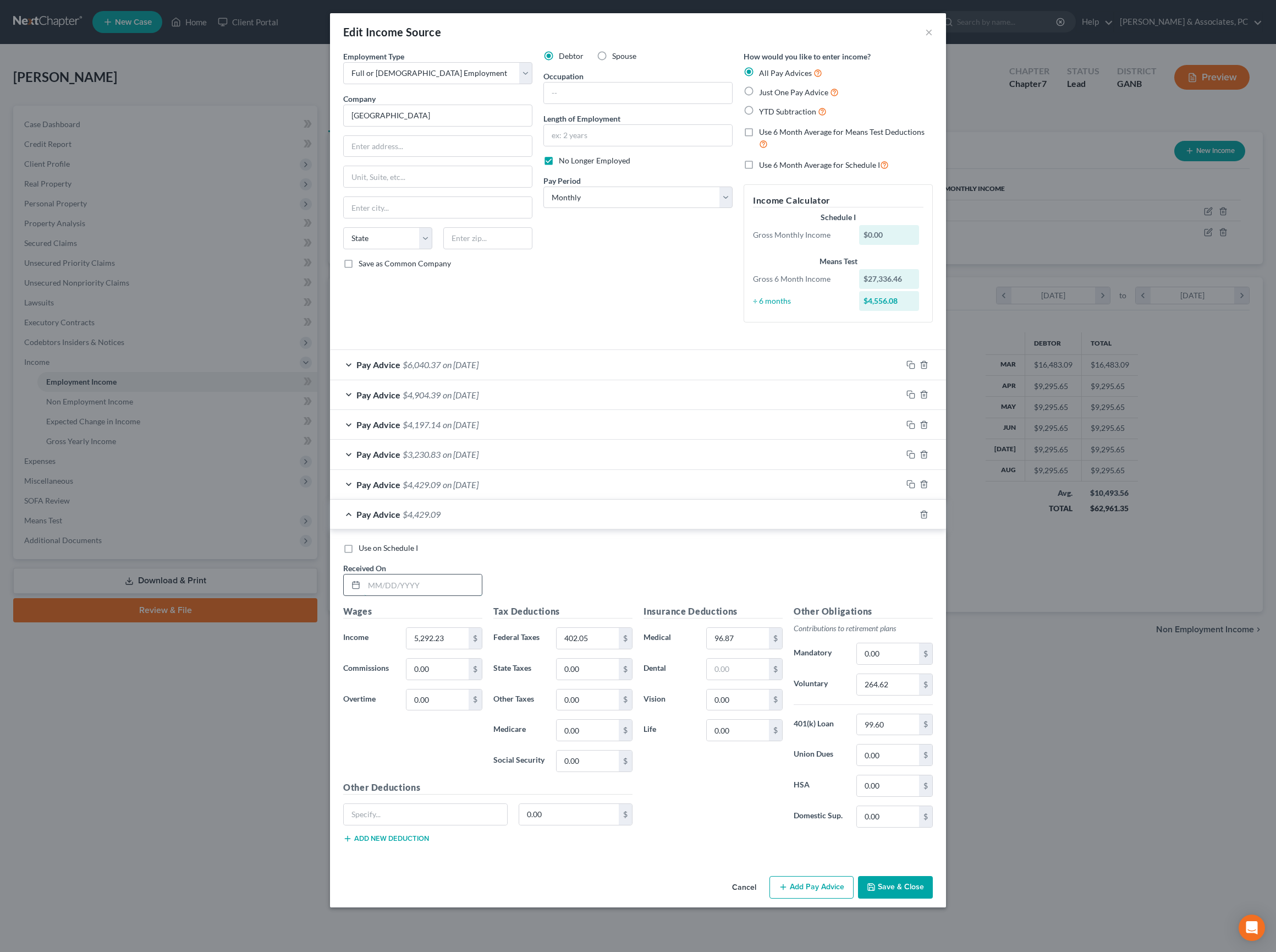
click at [364, 596] on input "text" at bounding box center [423, 585] width 118 height 21
click at [585, 649] on input "402.05" at bounding box center [587, 638] width 62 height 21
click at [919, 674] on input "264.62" at bounding box center [888, 685] width 62 height 21
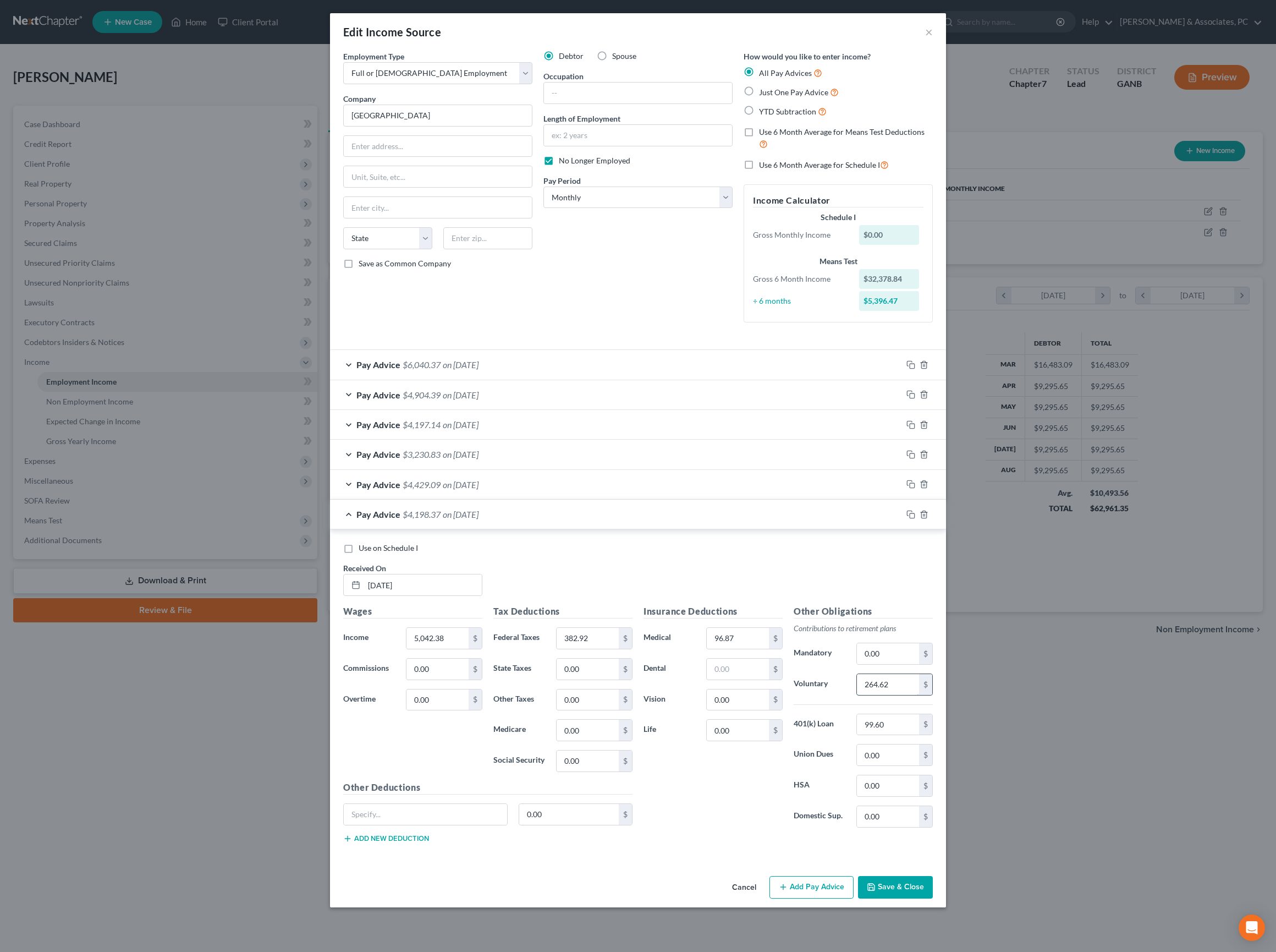
click at [919, 674] on input "264.62" at bounding box center [888, 685] width 62 height 21
click at [901, 674] on input "264.62" at bounding box center [888, 685] width 62 height 21
click at [745, 659] on input "text" at bounding box center [738, 669] width 62 height 21
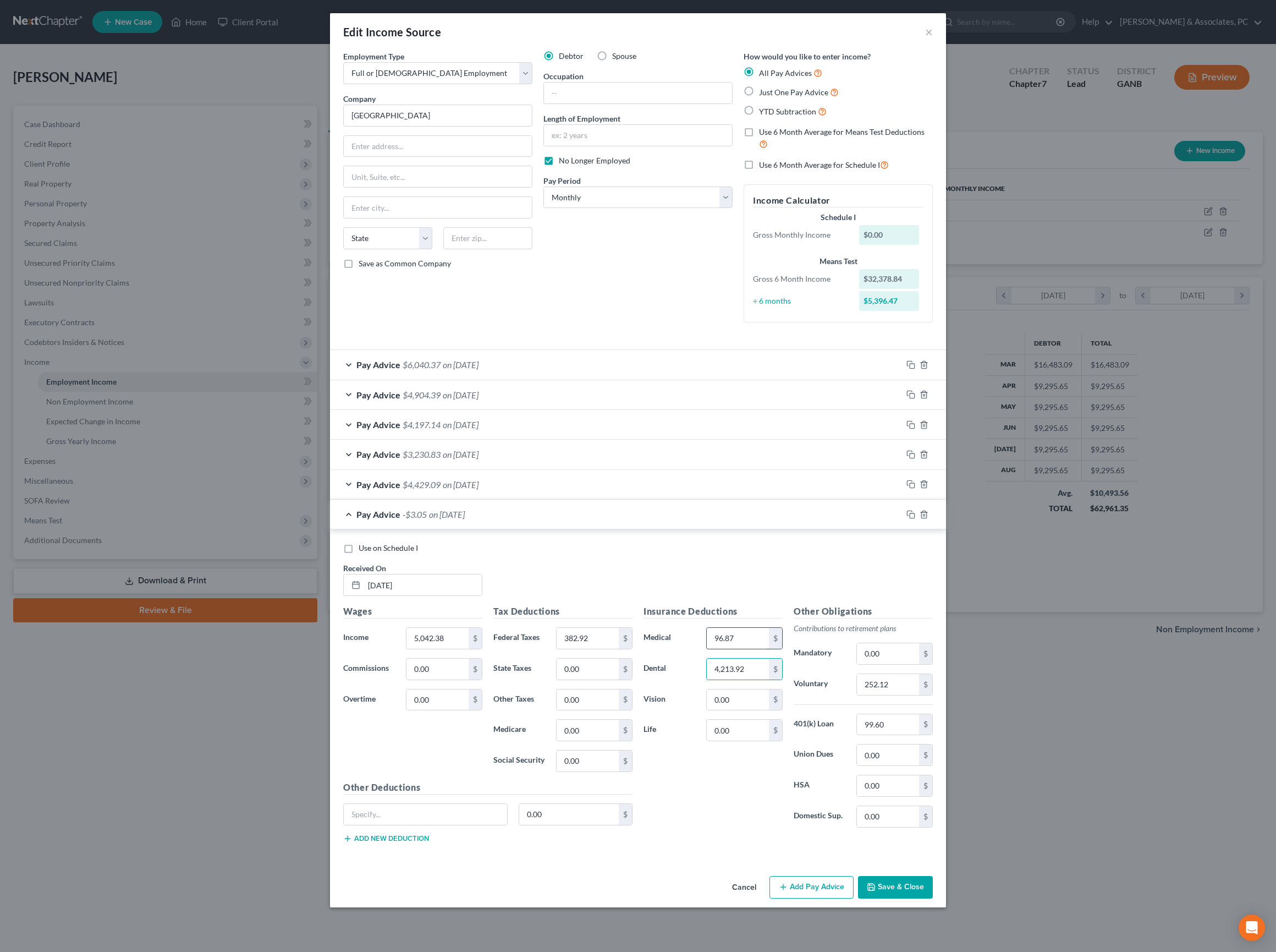
click at [738, 628] on input "96.87" at bounding box center [738, 638] width 62 height 21
click at [750, 659] on input "4,213.92" at bounding box center [738, 669] width 62 height 21
click at [704, 499] on div "Pay Advice $4,213.92 on 06/18/2025" at bounding box center [616, 514] width 572 height 29
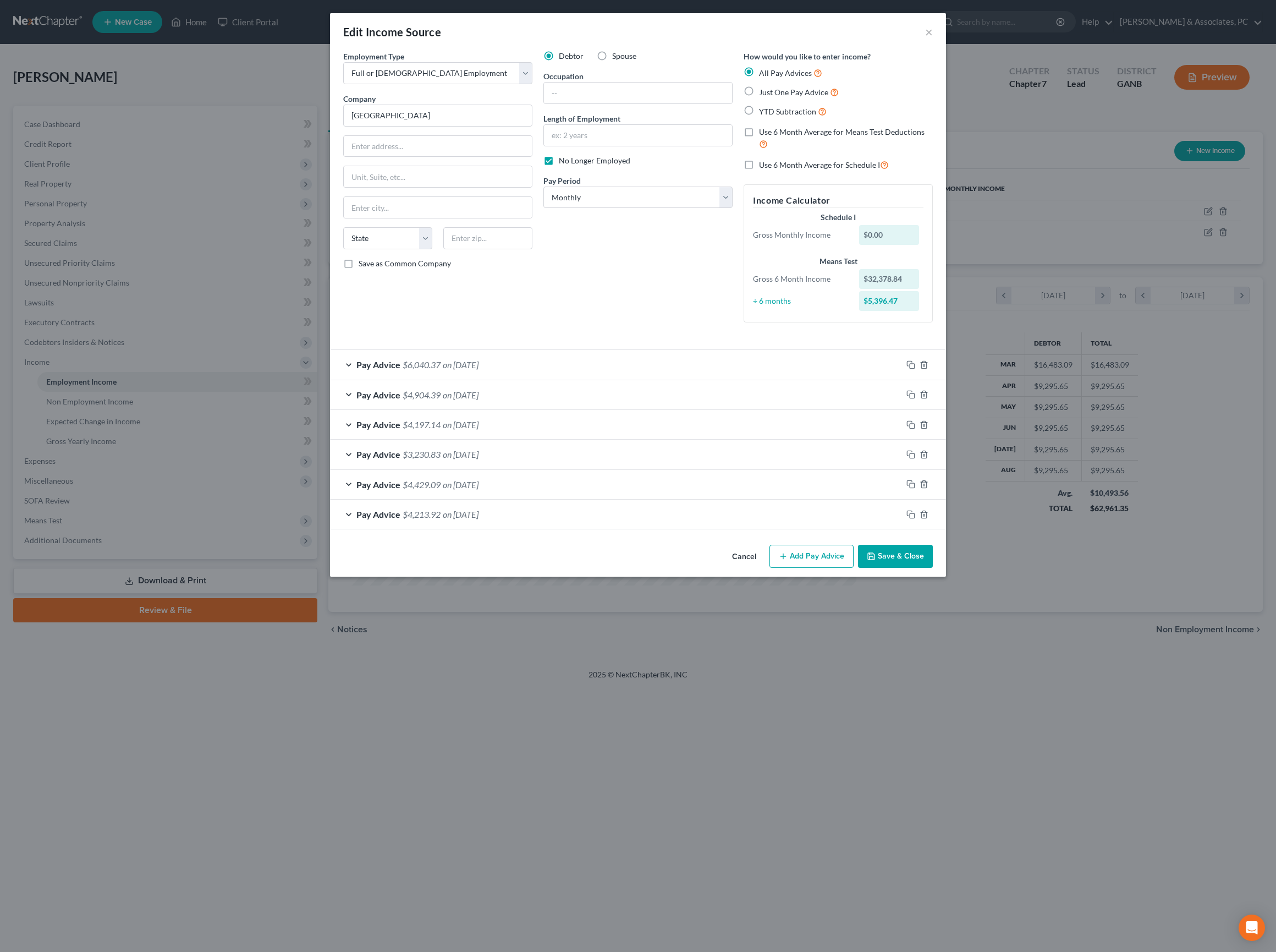
scroll to position [0, 0]
click at [570, 331] on div "Debtor Spouse Occupation Length of Employment No Longer Employed Pay Period * S…" at bounding box center [638, 191] width 200 height 280
click at [916, 519] on icon "button" at bounding box center [911, 514] width 9 height 9
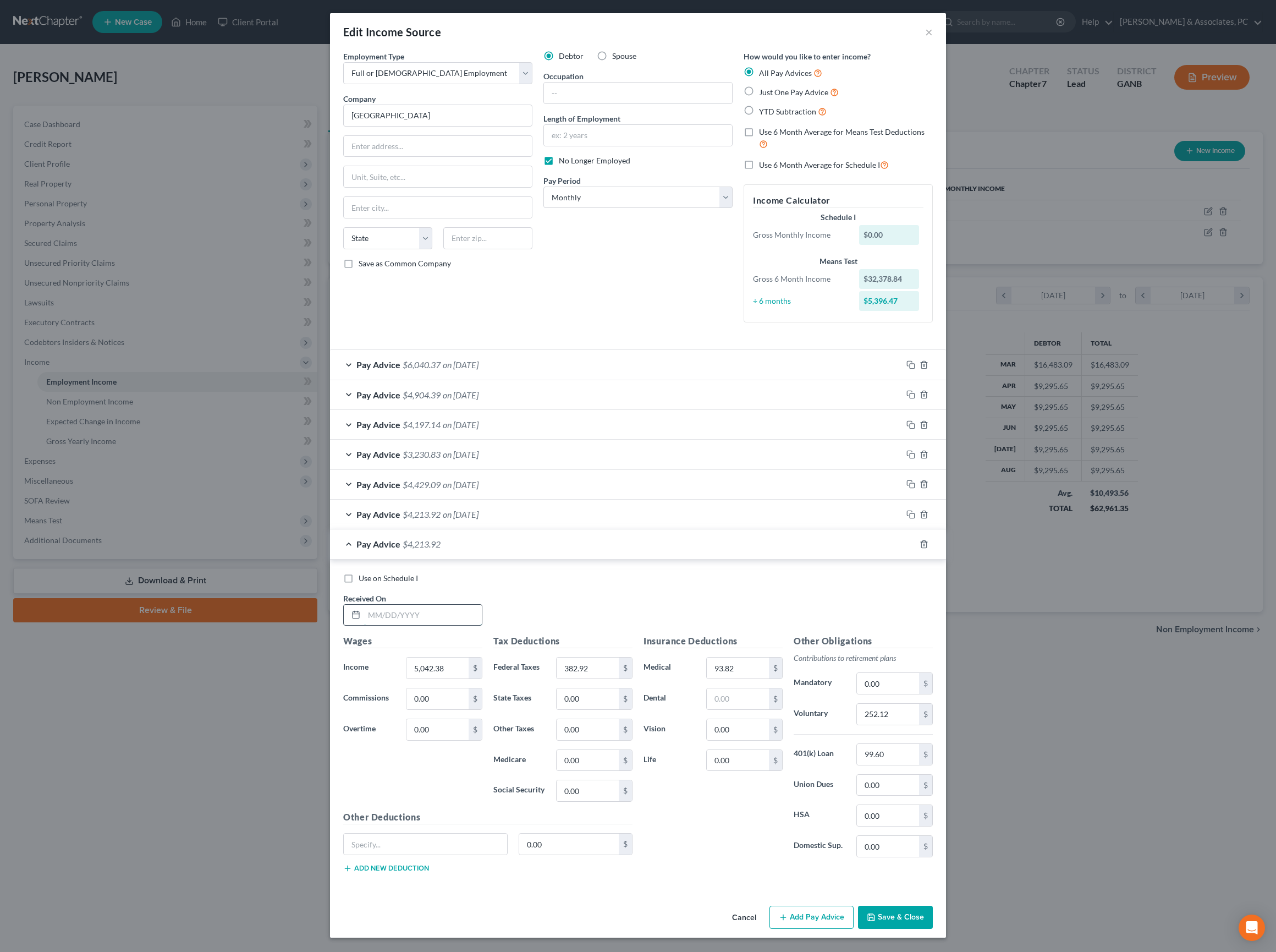
click at [394, 626] on input "text" at bounding box center [423, 615] width 118 height 21
click at [764, 678] on input "93.82" at bounding box center [738, 668] width 62 height 21
click at [914, 724] on input "252.12" at bounding box center [888, 714] width 62 height 21
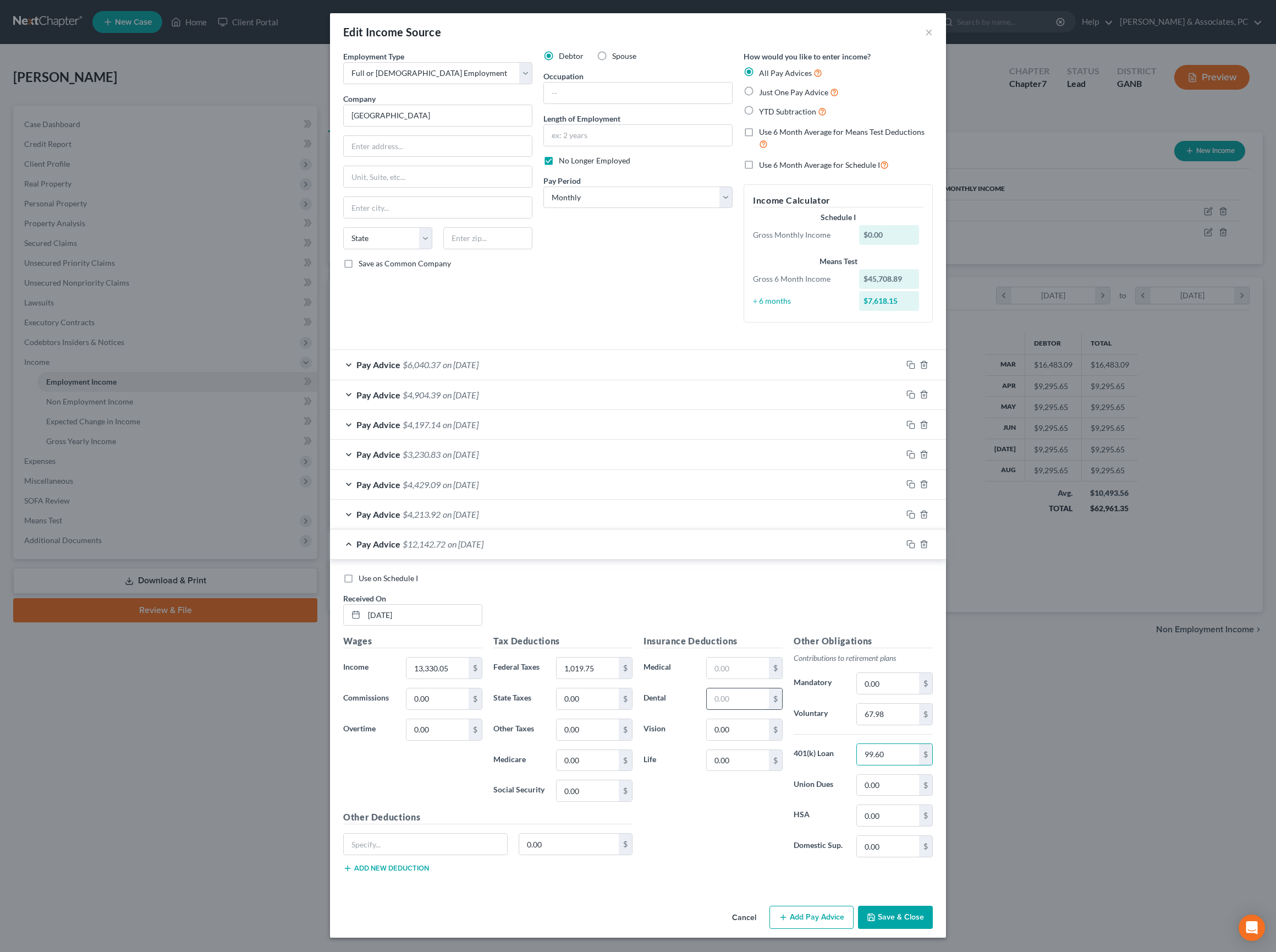
click at [750, 709] on input "text" at bounding box center [738, 699] width 62 height 21
click at [713, 635] on div "Use on Schedule I Received On * 7/3/25" at bounding box center [638, 604] width 600 height 62
click at [750, 657] on input "text" at bounding box center [738, 668] width 62 height 21
click at [728, 689] on input "12,139.76" at bounding box center [738, 699] width 62 height 21
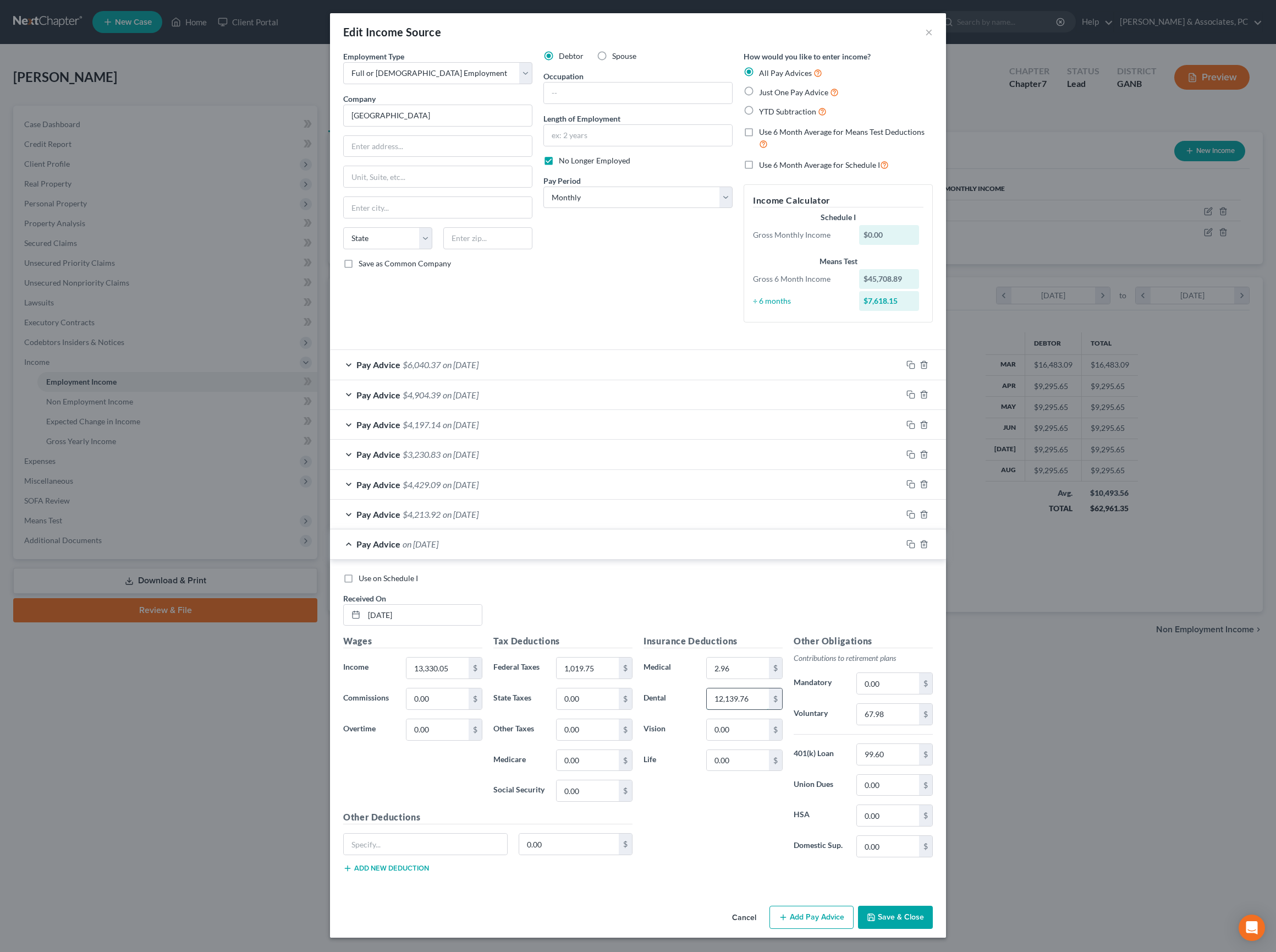
click at [728, 689] on input "12,139.76" at bounding box center [738, 699] width 62 height 21
click at [925, 911] on button "Save & Close" at bounding box center [895, 916] width 75 height 23
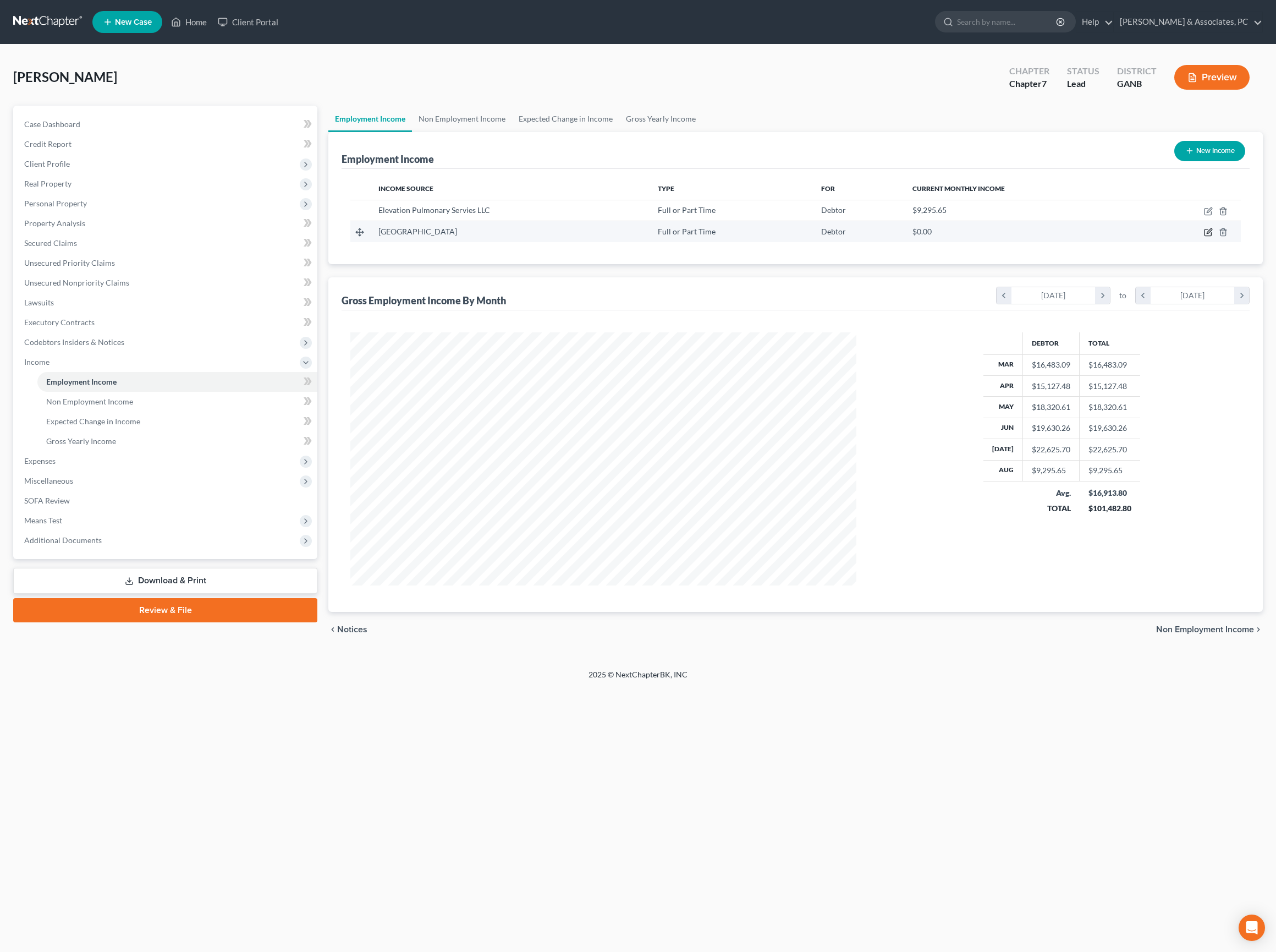
click at [1204, 237] on icon "button" at bounding box center [1208, 232] width 9 height 9
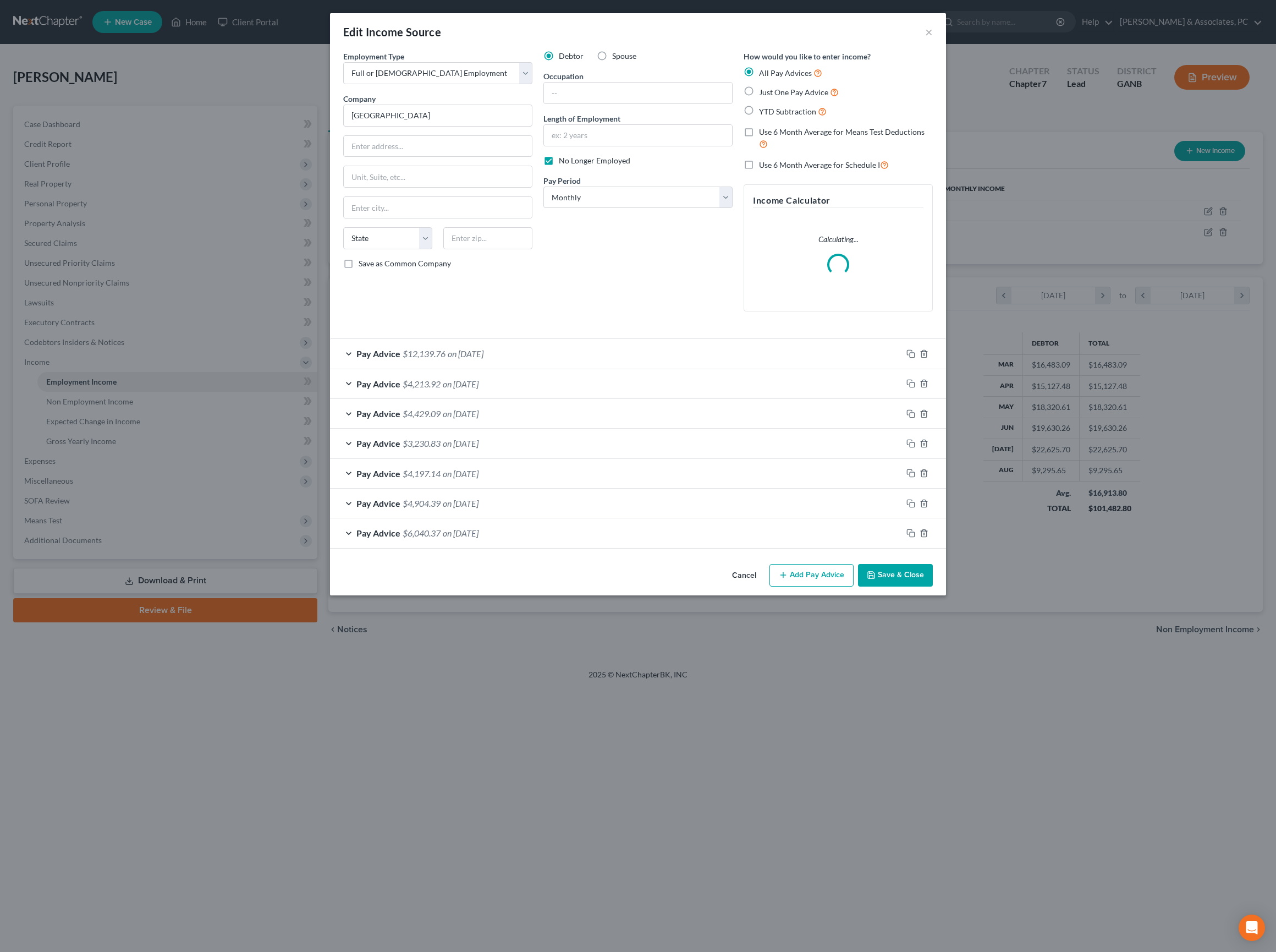
click at [929, 587] on button "Save & Close" at bounding box center [895, 575] width 75 height 23
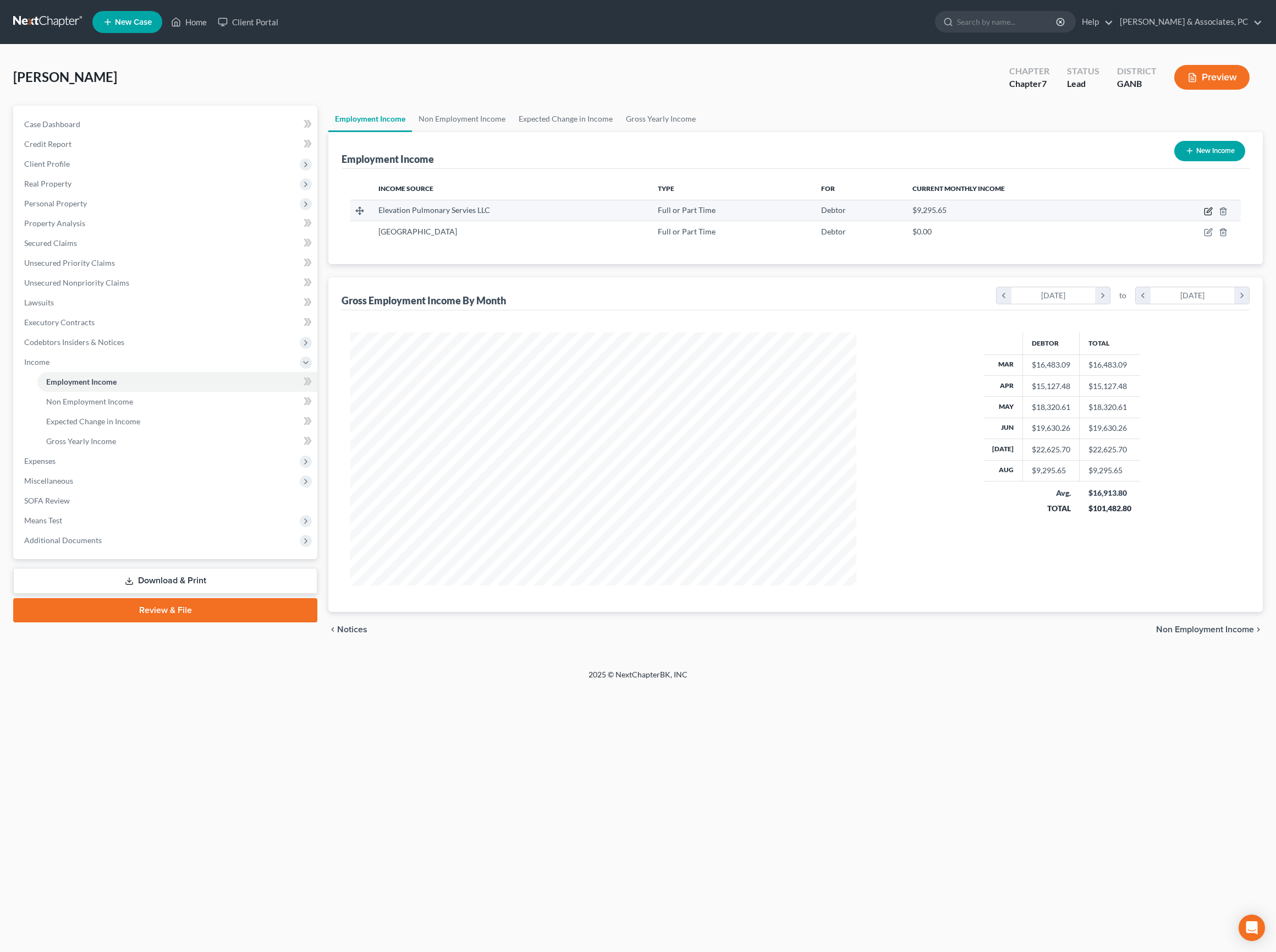
click at [1207, 213] on icon "button" at bounding box center [1209, 210] width 5 height 5
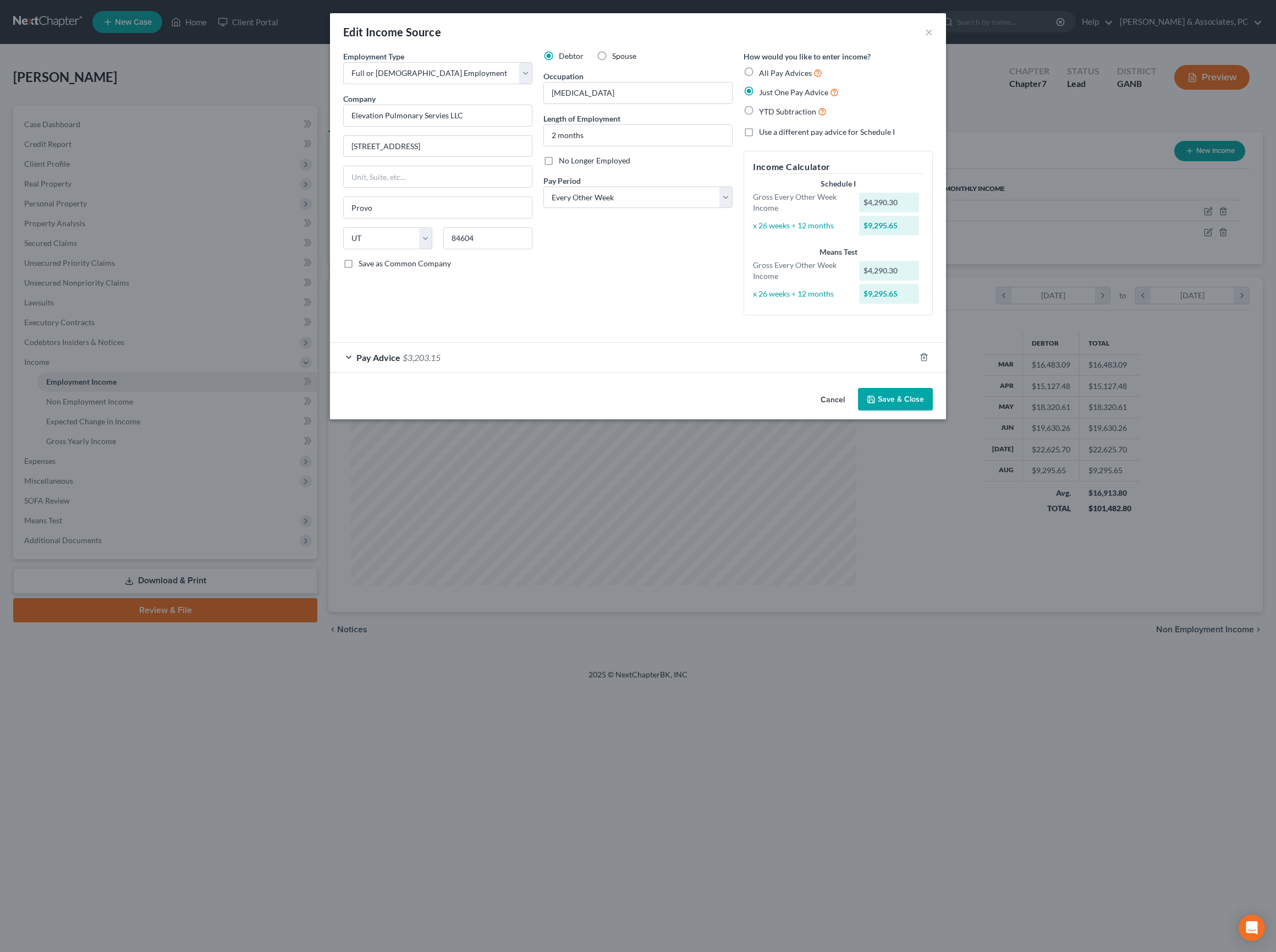
click at [584, 372] on div "Pay Advice $3,203.15" at bounding box center [622, 357] width 585 height 29
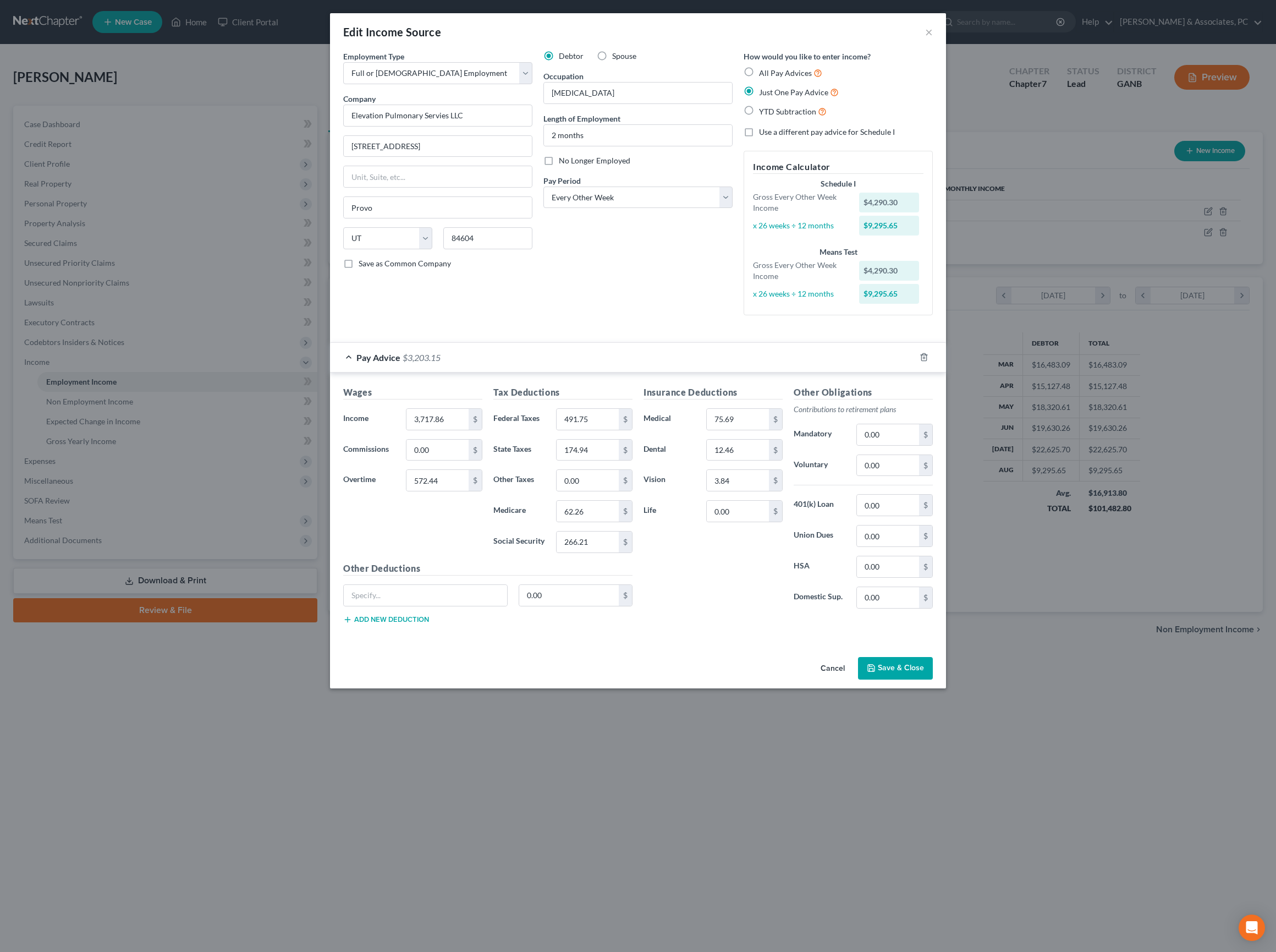
click at [760, 78] on label "All Pay Advices" at bounding box center [790, 73] width 63 height 13
click at [764, 74] on input "All Pay Advices" at bounding box center [767, 70] width 7 height 7
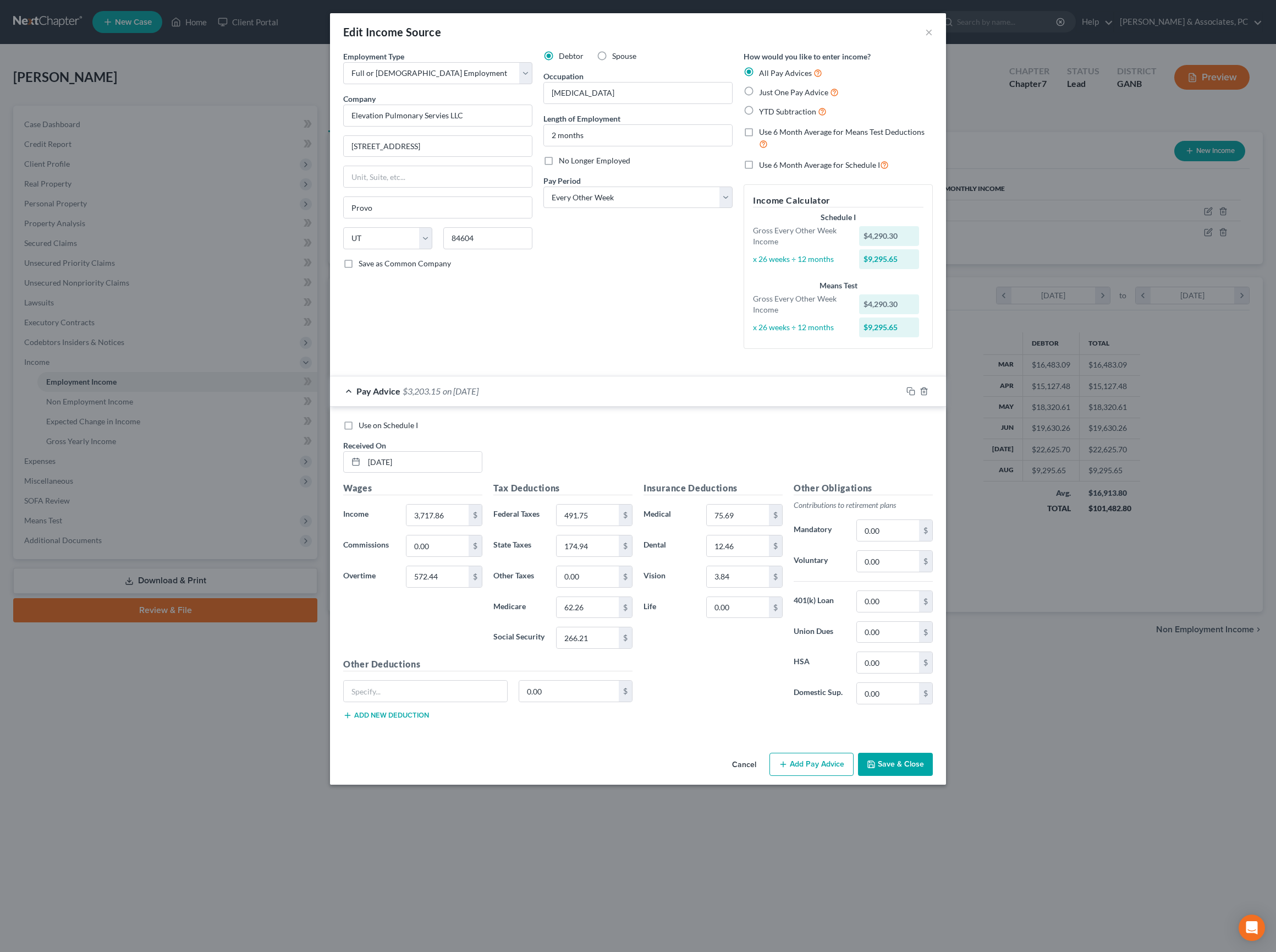
click at [359, 431] on label "Use on Schedule I" at bounding box center [389, 425] width 60 height 11
click at [363, 427] on input "Use on Schedule I" at bounding box center [366, 423] width 7 height 7
click at [390, 473] on input "07/31/2025" at bounding box center [423, 462] width 118 height 21
click at [389, 473] on input "07/31/2025" at bounding box center [423, 462] width 118 height 21
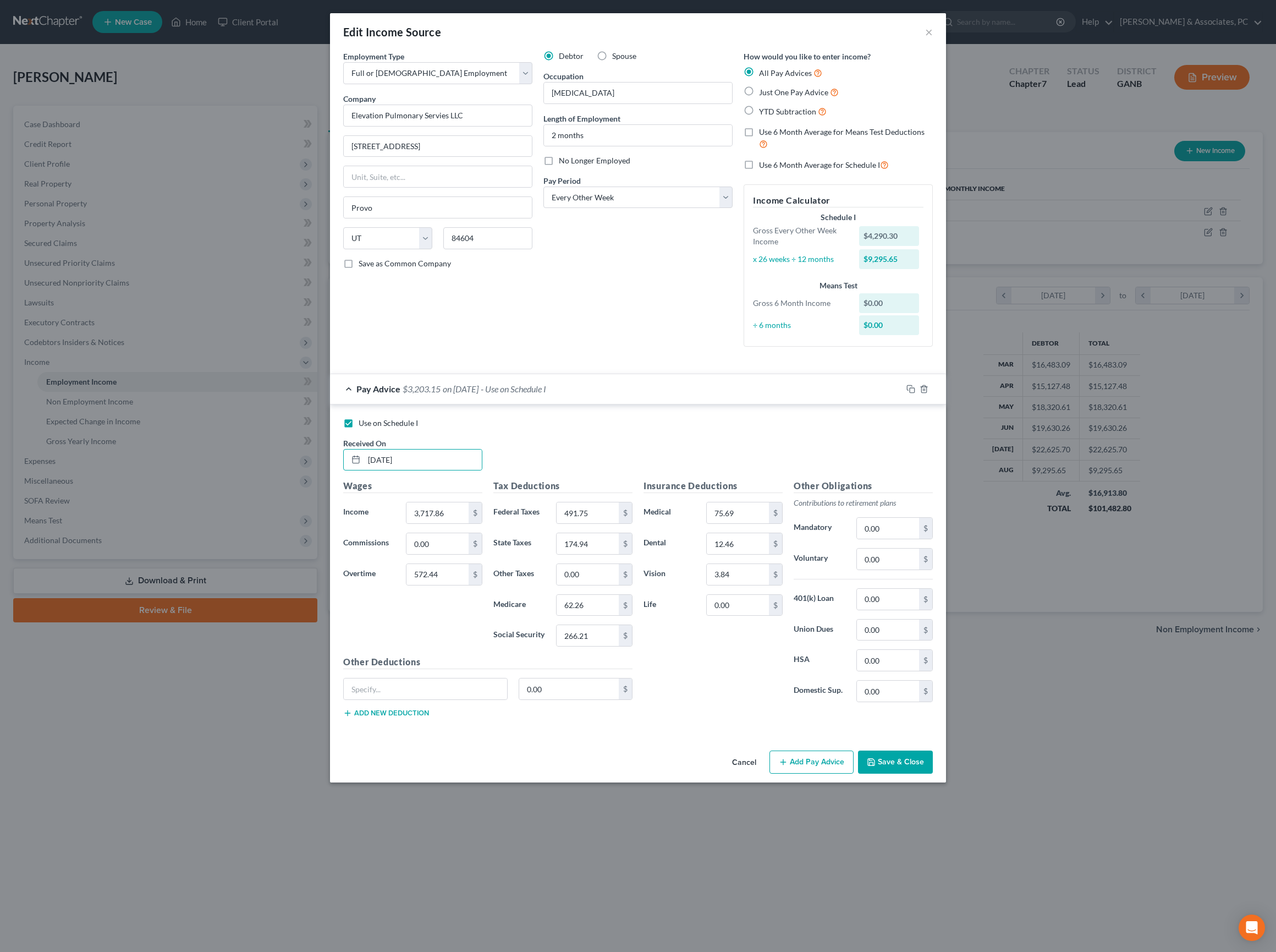
click at [624, 480] on div "Use on Schedule I Received On * 9/2/25" at bounding box center [638, 449] width 600 height 62
click at [681, 480] on div "Use on Schedule I Received On * 9/2/25" at bounding box center [638, 449] width 600 height 62
click at [682, 480] on div "Use on Schedule I Received On * 9/2/25" at bounding box center [638, 449] width 600 height 62
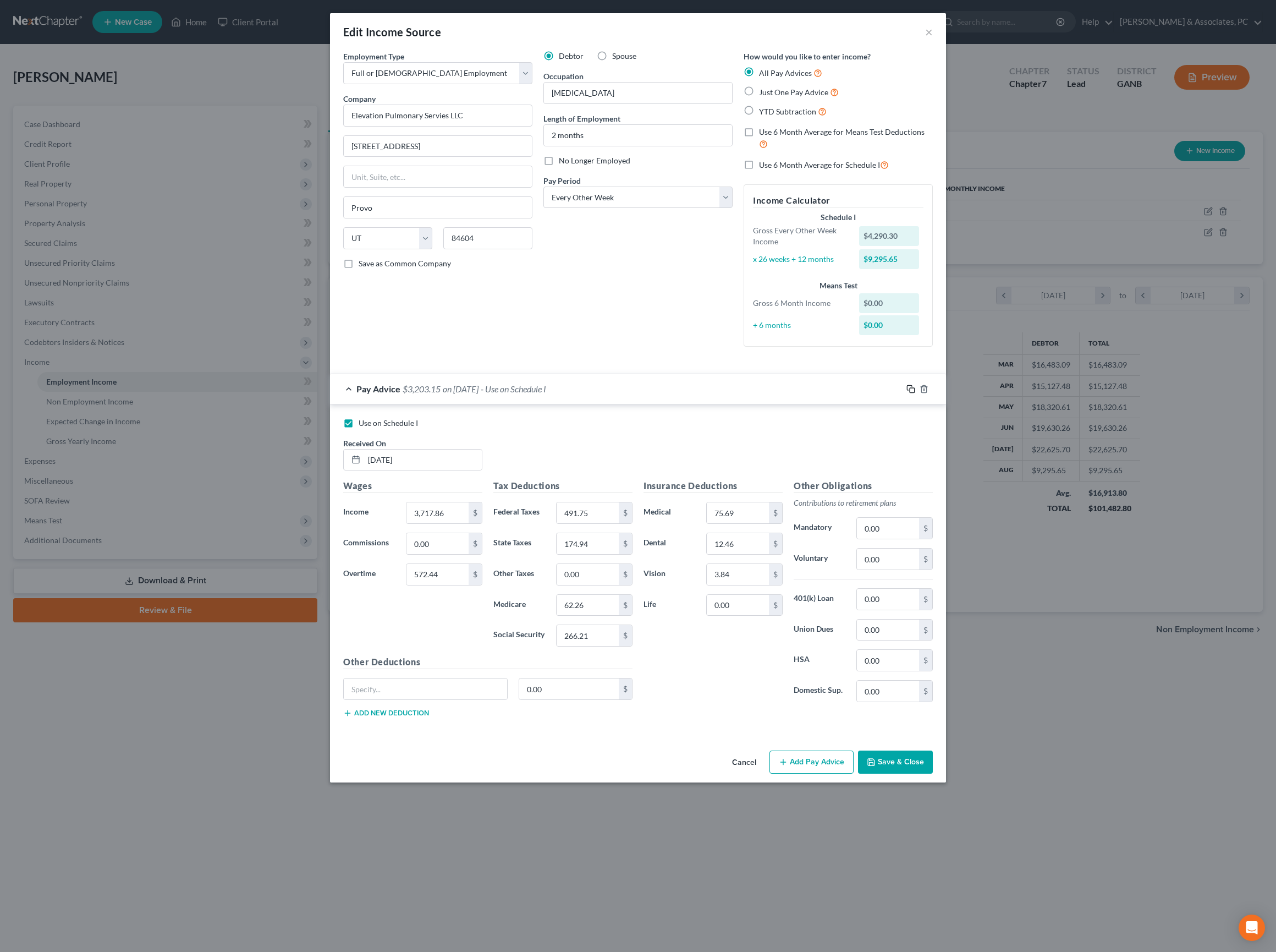
click at [916, 394] on icon "button" at bounding box center [911, 389] width 9 height 9
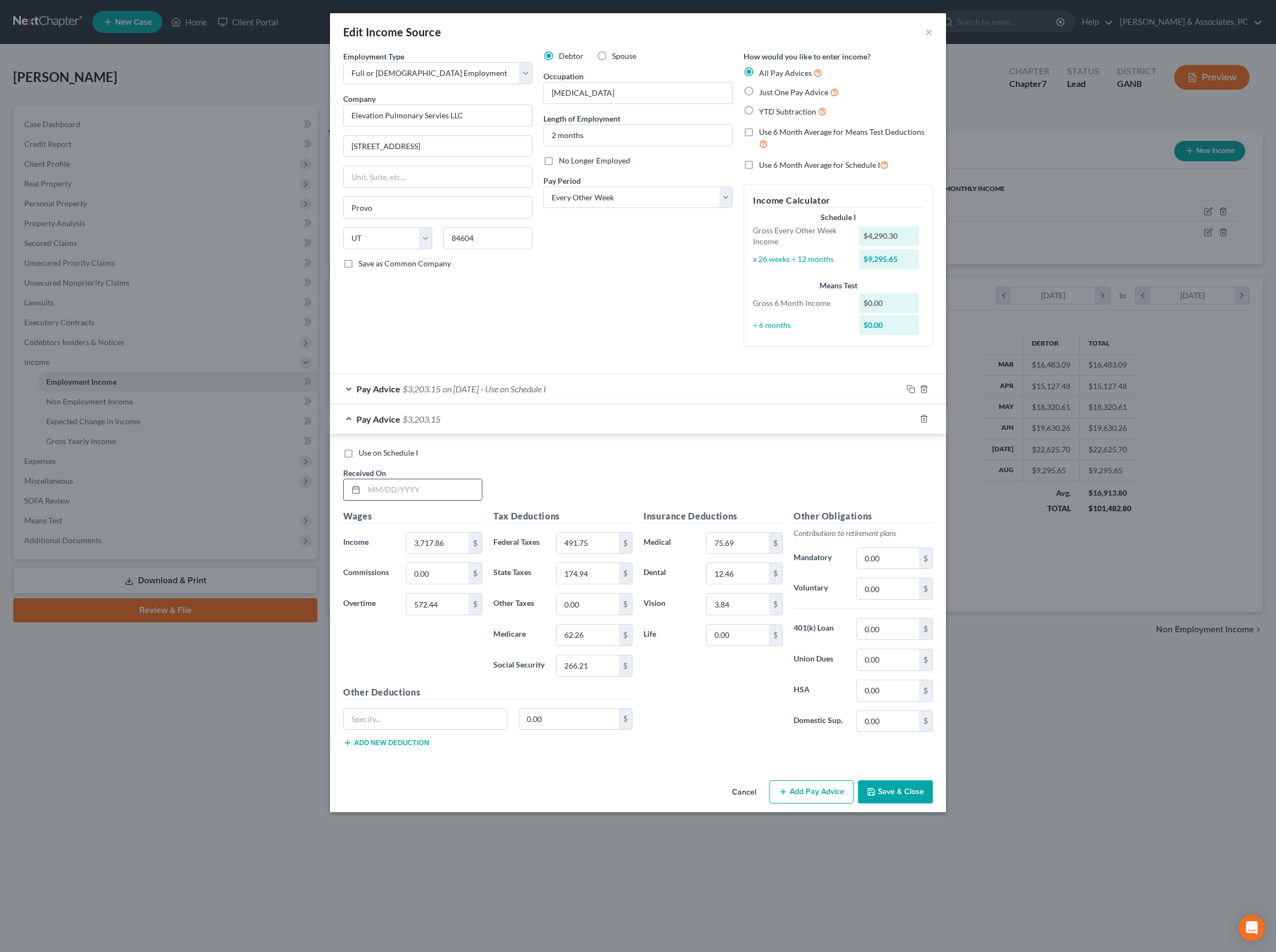
click at [393, 500] on input "text" at bounding box center [423, 490] width 118 height 21
click at [423, 554] on input "3,717.86" at bounding box center [437, 543] width 62 height 21
click at [417, 614] on input "572.44" at bounding box center [437, 604] width 62 height 21
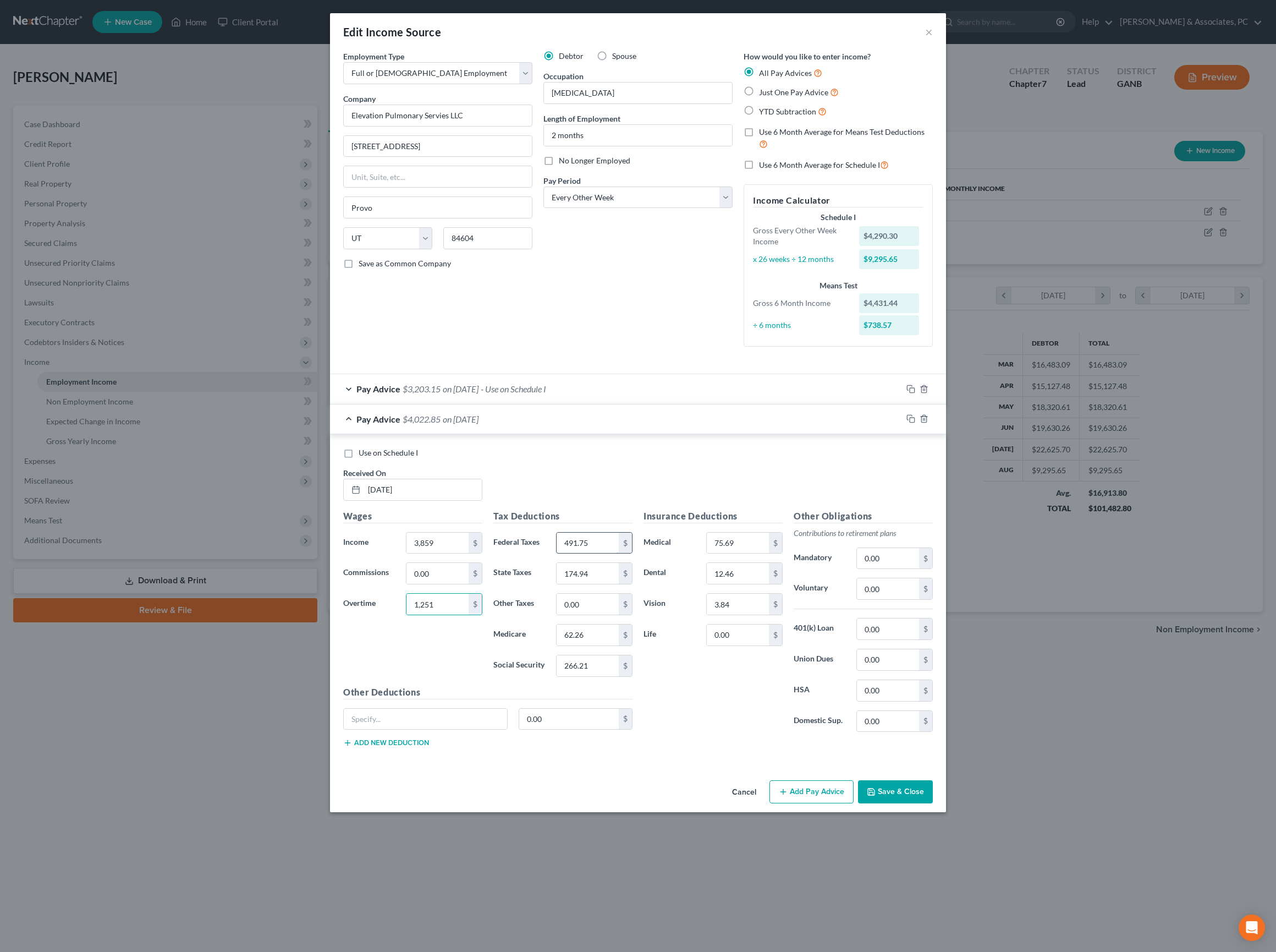
click at [590, 554] on input "491.75" at bounding box center [587, 543] width 62 height 21
click at [588, 554] on input "491.75" at bounding box center [587, 543] width 62 height 21
click at [561, 645] on input "text" at bounding box center [587, 635] width 62 height 21
click at [570, 614] on input "text" at bounding box center [587, 604] width 62 height 21
click at [743, 554] on input "75.69" at bounding box center [738, 543] width 62 height 21
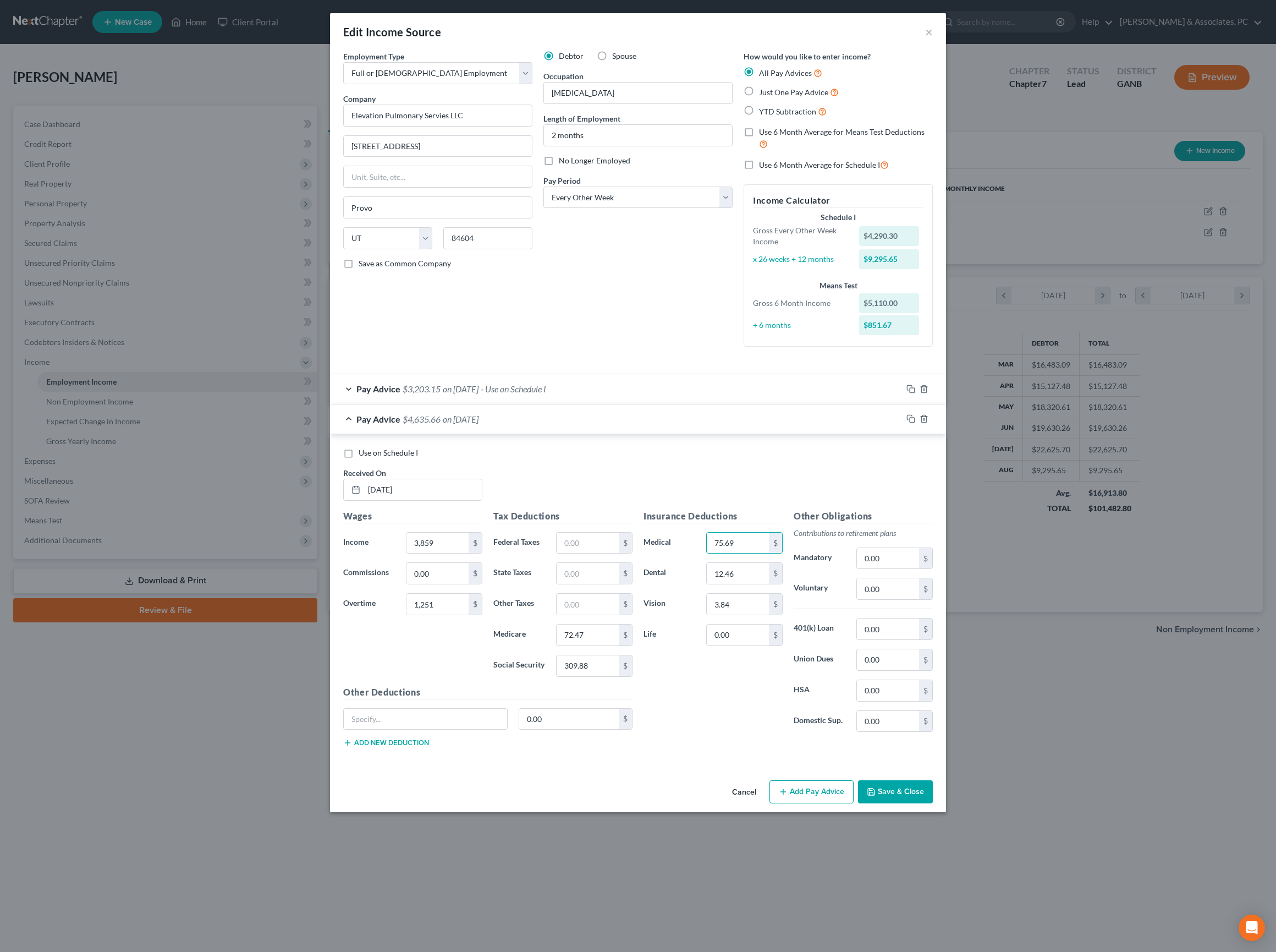
click at [415, 685] on div "Wages Income * 3,859 $ Commissions 0.00 $ Overtime 1,251 $" at bounding box center [413, 597] width 150 height 176
click at [752, 583] on input "12.46" at bounding box center [738, 573] width 62 height 21
click at [685, 302] on div "Debtor Spouse Occupation Respiratory Therapist Length of Employment 2 months No…" at bounding box center [638, 203] width 200 height 305
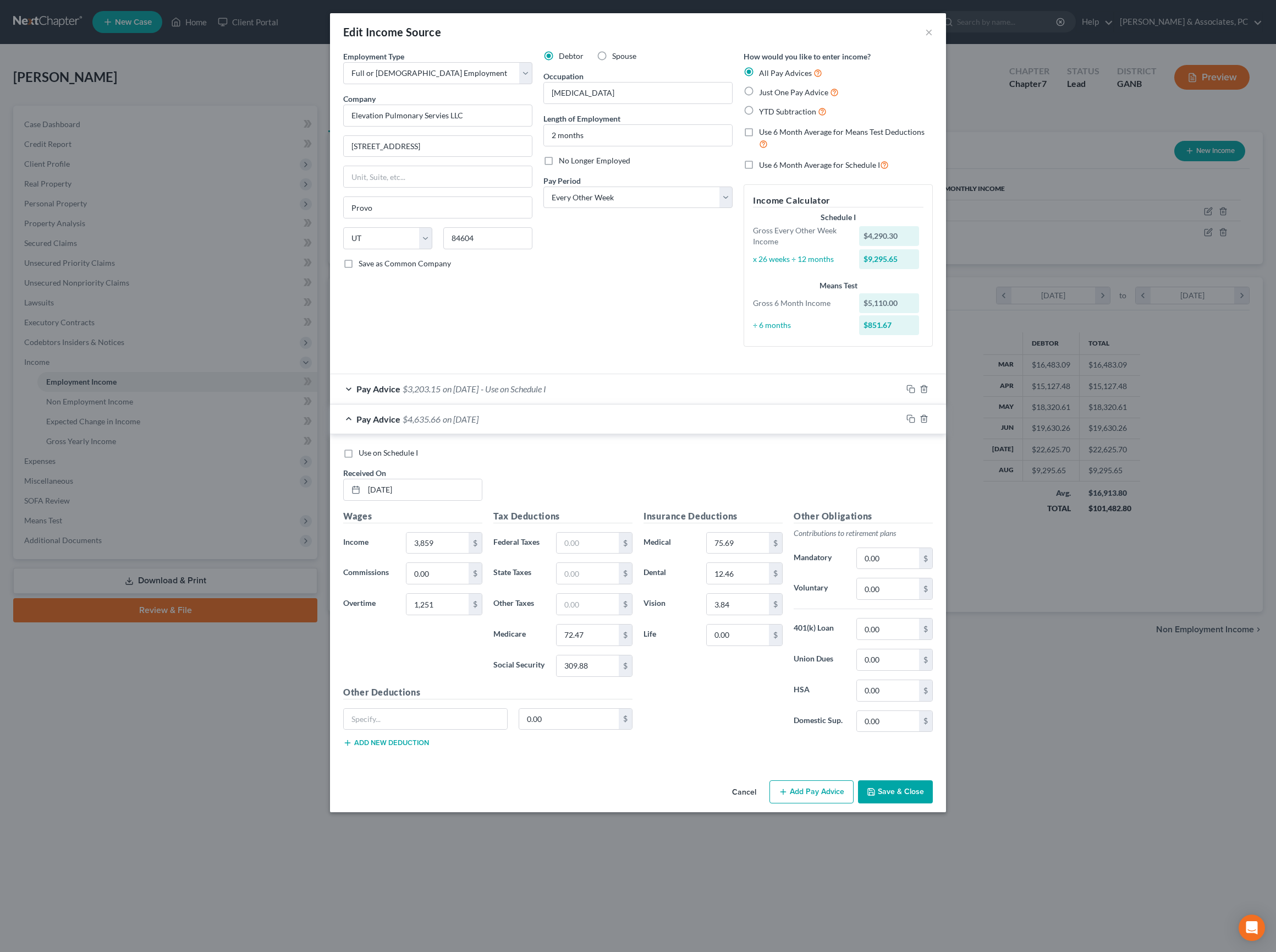
click at [701, 433] on div "Pay Advice $4,635.66 on 08/22/2025" at bounding box center [616, 419] width 572 height 29
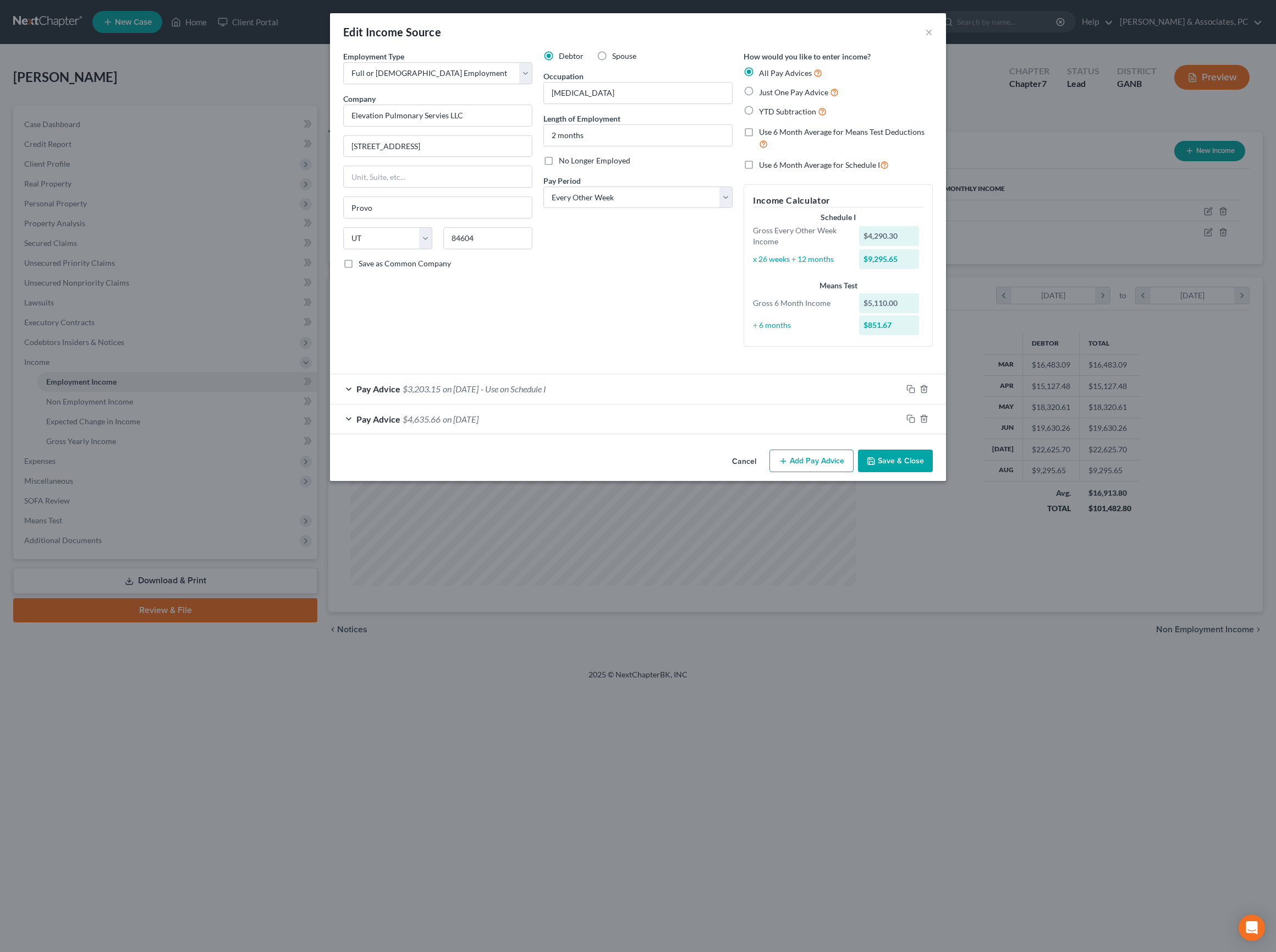
click at [697, 433] on div "Pay Advice $4,635.66 on 08/22/2025" at bounding box center [616, 419] width 572 height 29
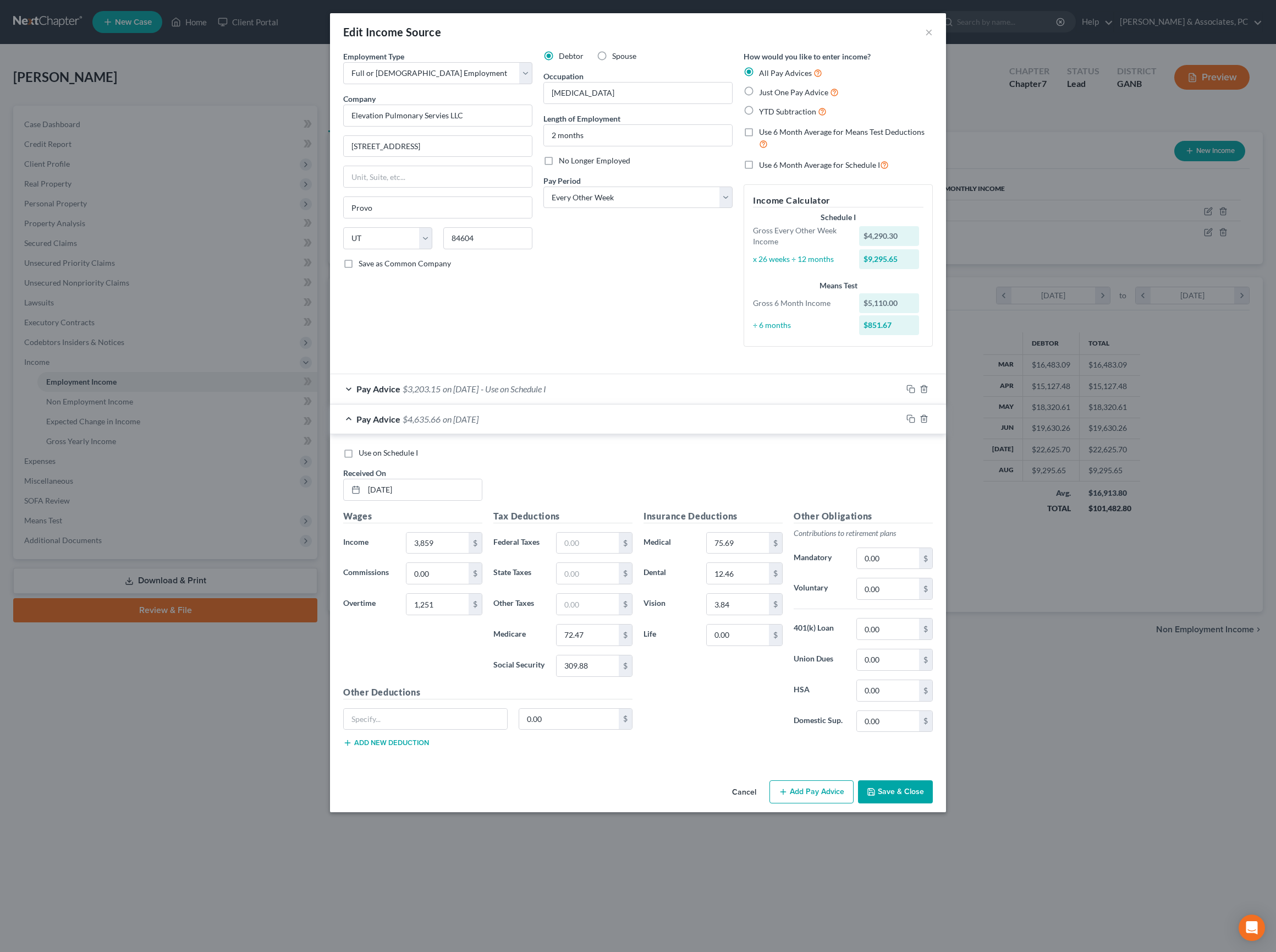
scroll to position [39, 0]
click at [612, 432] on div "Pay Advice $4,635.66 on 08/22/2025" at bounding box center [616, 419] width 572 height 29
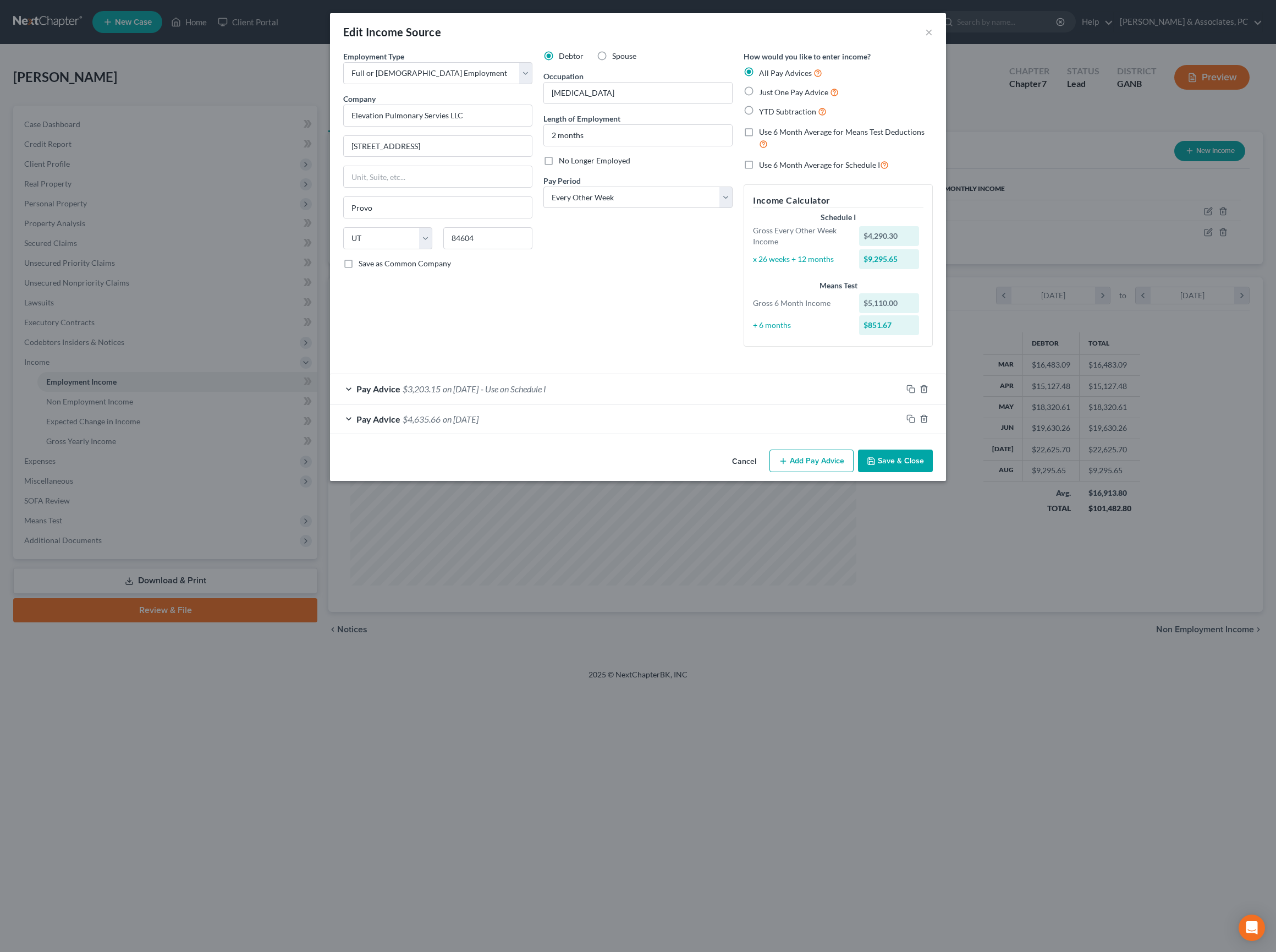
scroll to position [0, 0]
click at [916, 423] on icon "button" at bounding box center [911, 419] width 9 height 9
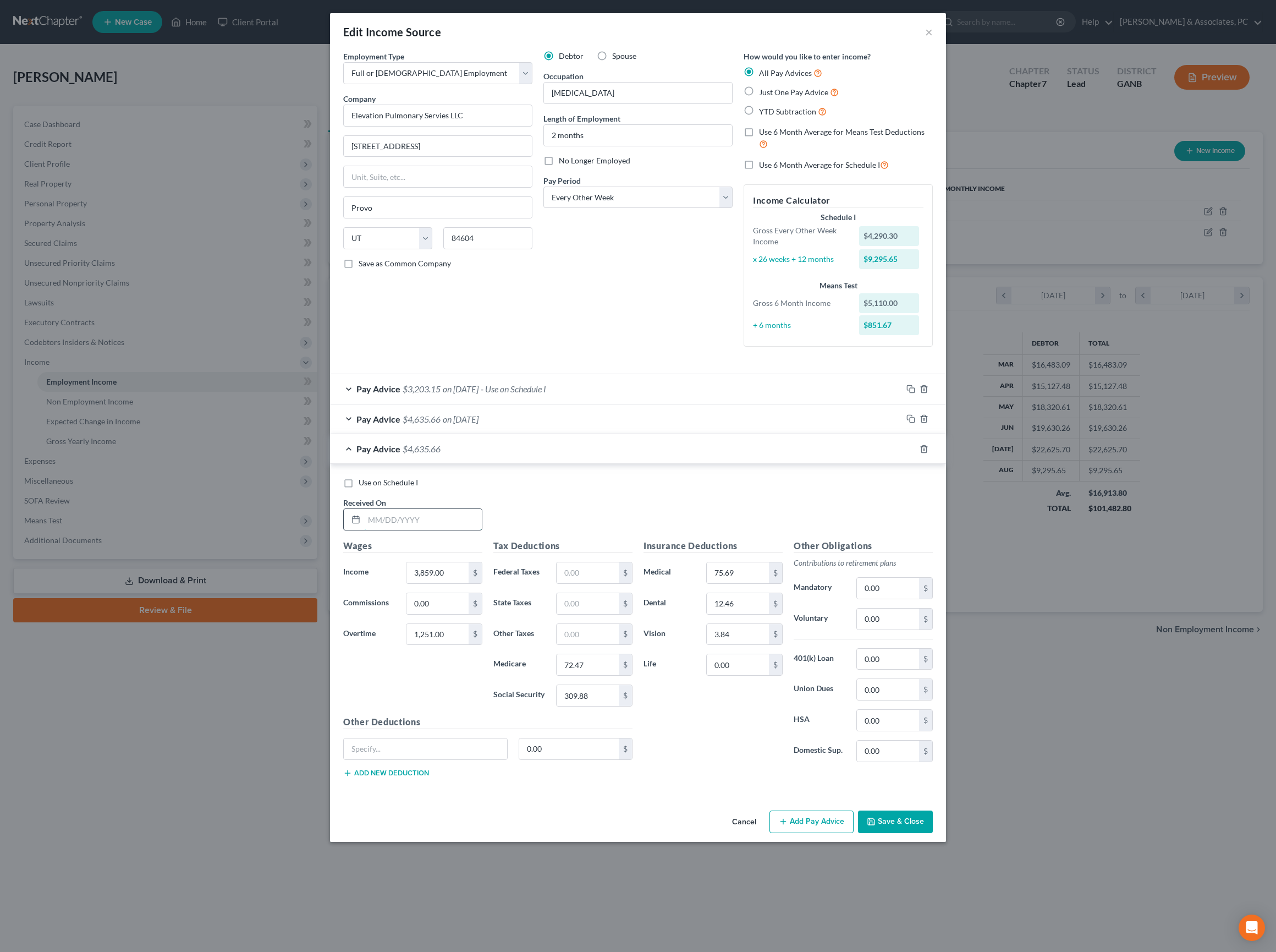
click at [396, 530] on input "text" at bounding box center [423, 520] width 118 height 21
click at [592, 583] on input "text" at bounding box center [587, 573] width 62 height 21
click at [764, 583] on input "75.69" at bounding box center [738, 573] width 62 height 21
click at [755, 645] on div "3.84 $" at bounding box center [744, 634] width 77 height 22
click at [743, 675] on input "0.00" at bounding box center [738, 664] width 62 height 21
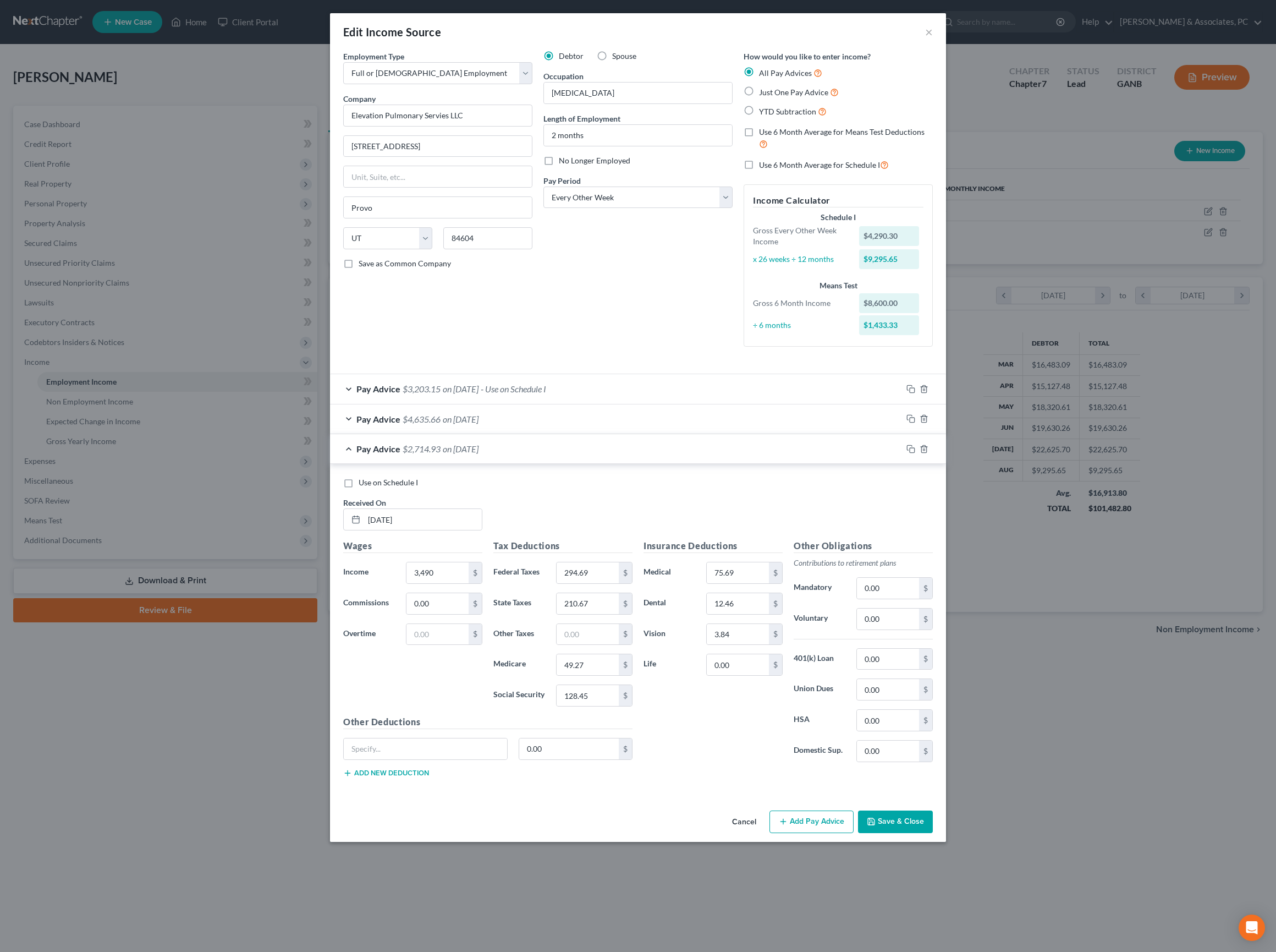
click at [658, 535] on div "Use on Schedule I Received On * 8/8/25 Wages Income * 3,490 $ Commissions 0.00 …" at bounding box center [638, 629] width 616 height 331
click at [642, 463] on div "Pay Advice $2,714.93 on 08/08/2025" at bounding box center [616, 449] width 572 height 29
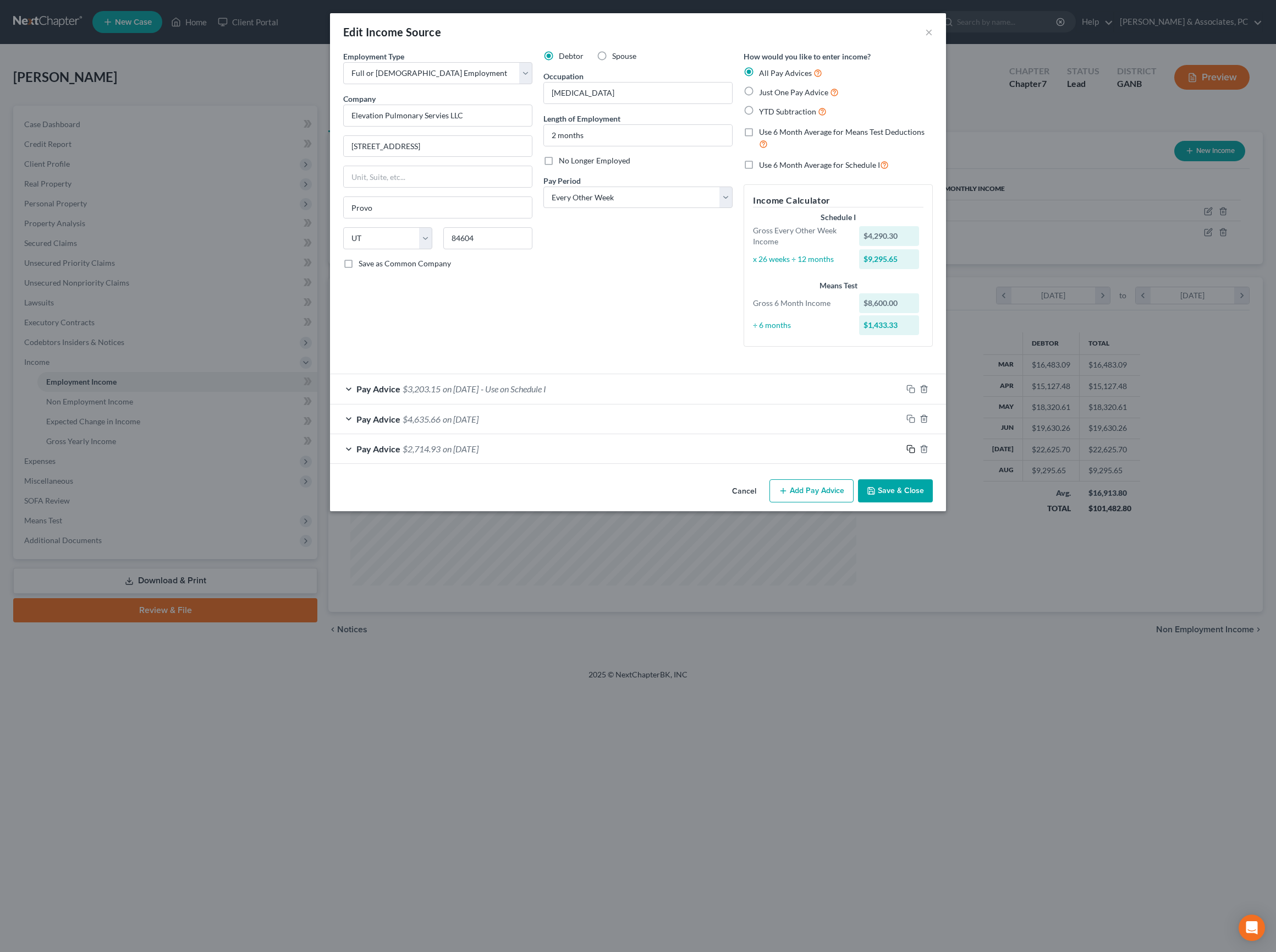
click at [916, 453] on icon "button" at bounding box center [911, 449] width 9 height 9
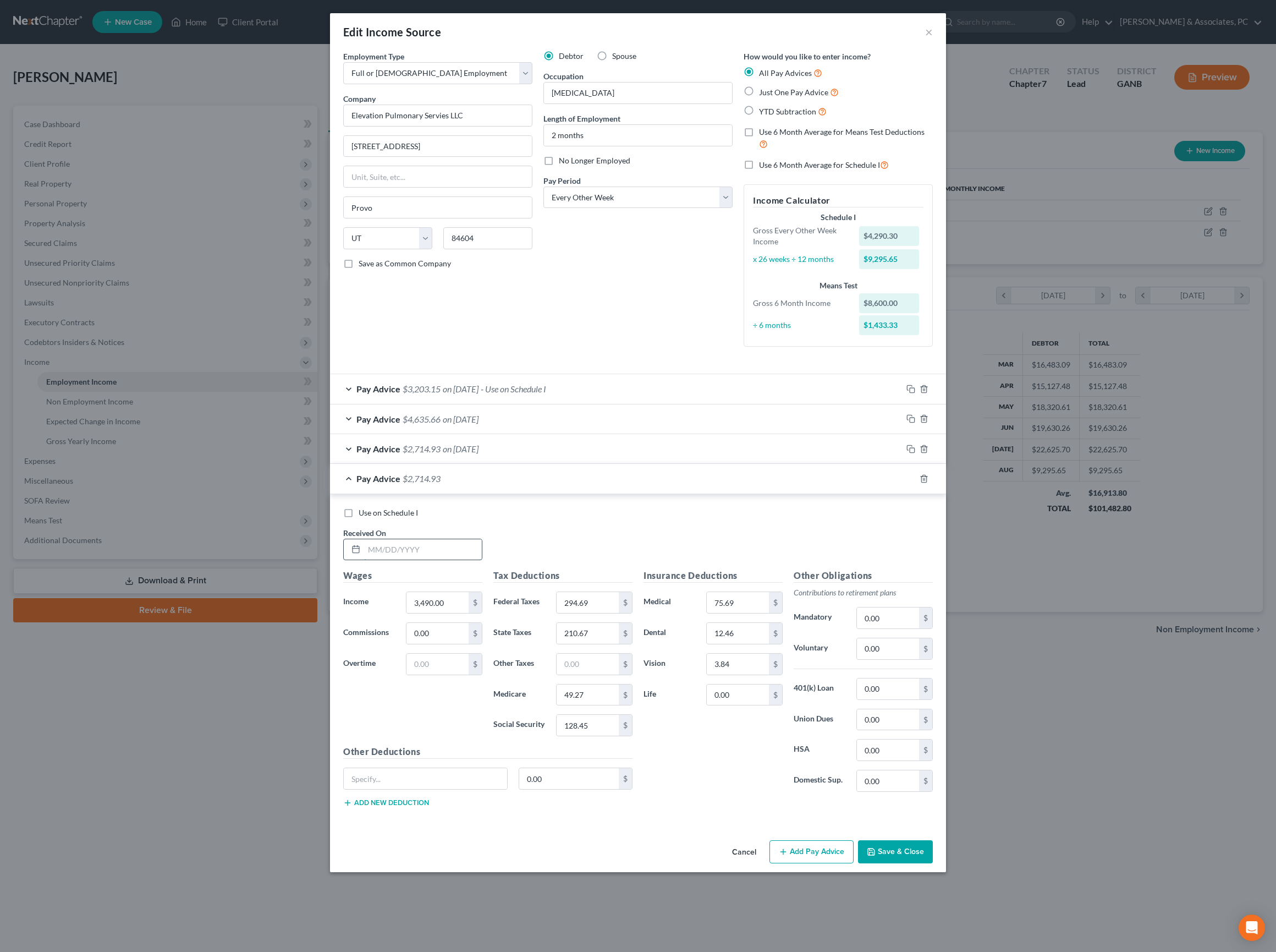
click at [421, 560] on input "text" at bounding box center [423, 550] width 118 height 21
click at [406, 613] on input "3,490.00" at bounding box center [437, 602] width 62 height 21
click at [583, 613] on input "294.69" at bounding box center [587, 602] width 62 height 21
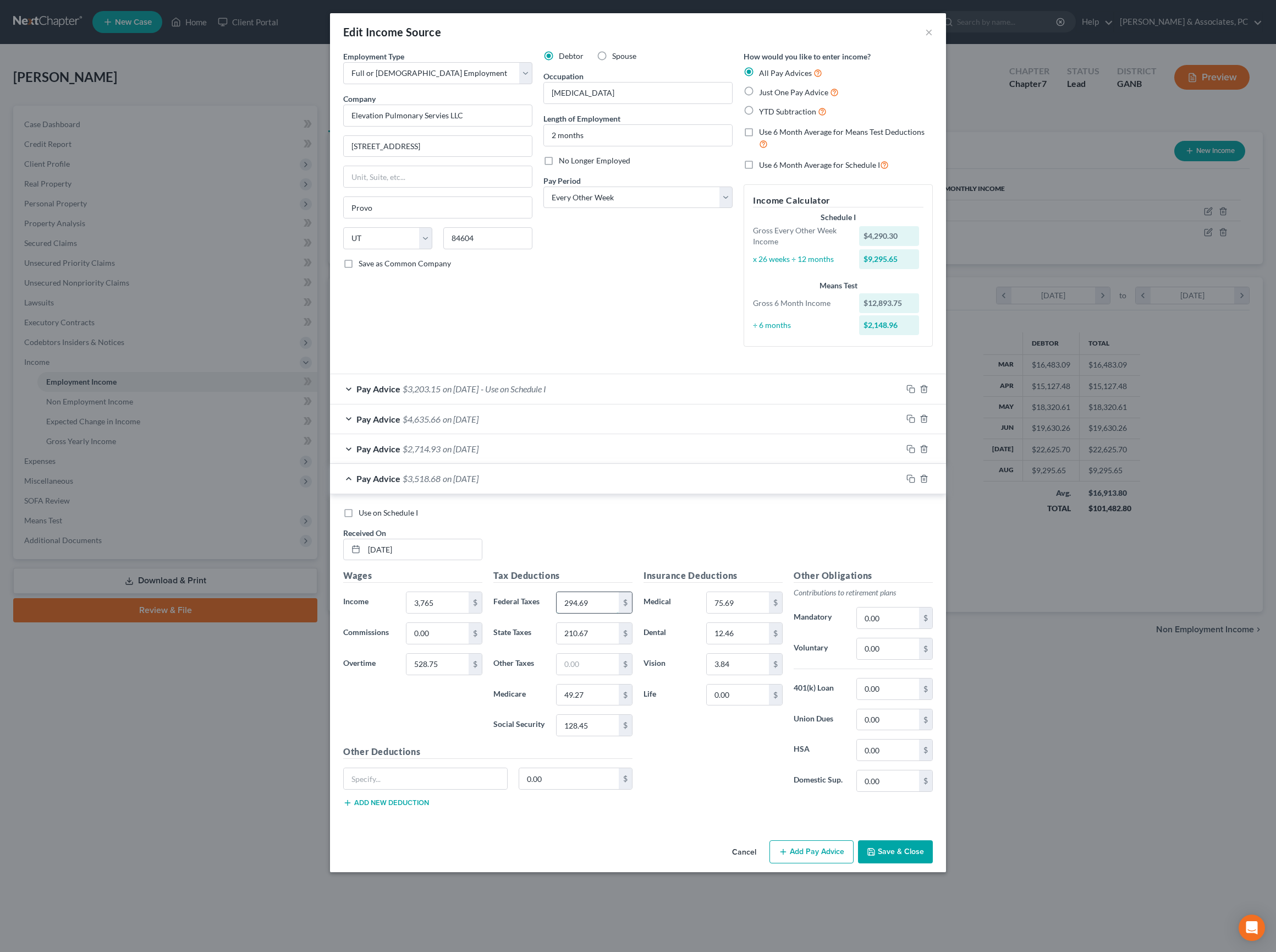
click at [583, 613] on input "294.69" at bounding box center [587, 602] width 62 height 21
click at [663, 570] on div "Use on Schedule I Received On * 7/25/25" at bounding box center [638, 538] width 600 height 62
drag, startPoint x: 937, startPoint y: 436, endPoint x: 931, endPoint y: 436, distance: 6.0
click at [916, 474] on icon "button" at bounding box center [911, 478] width 9 height 9
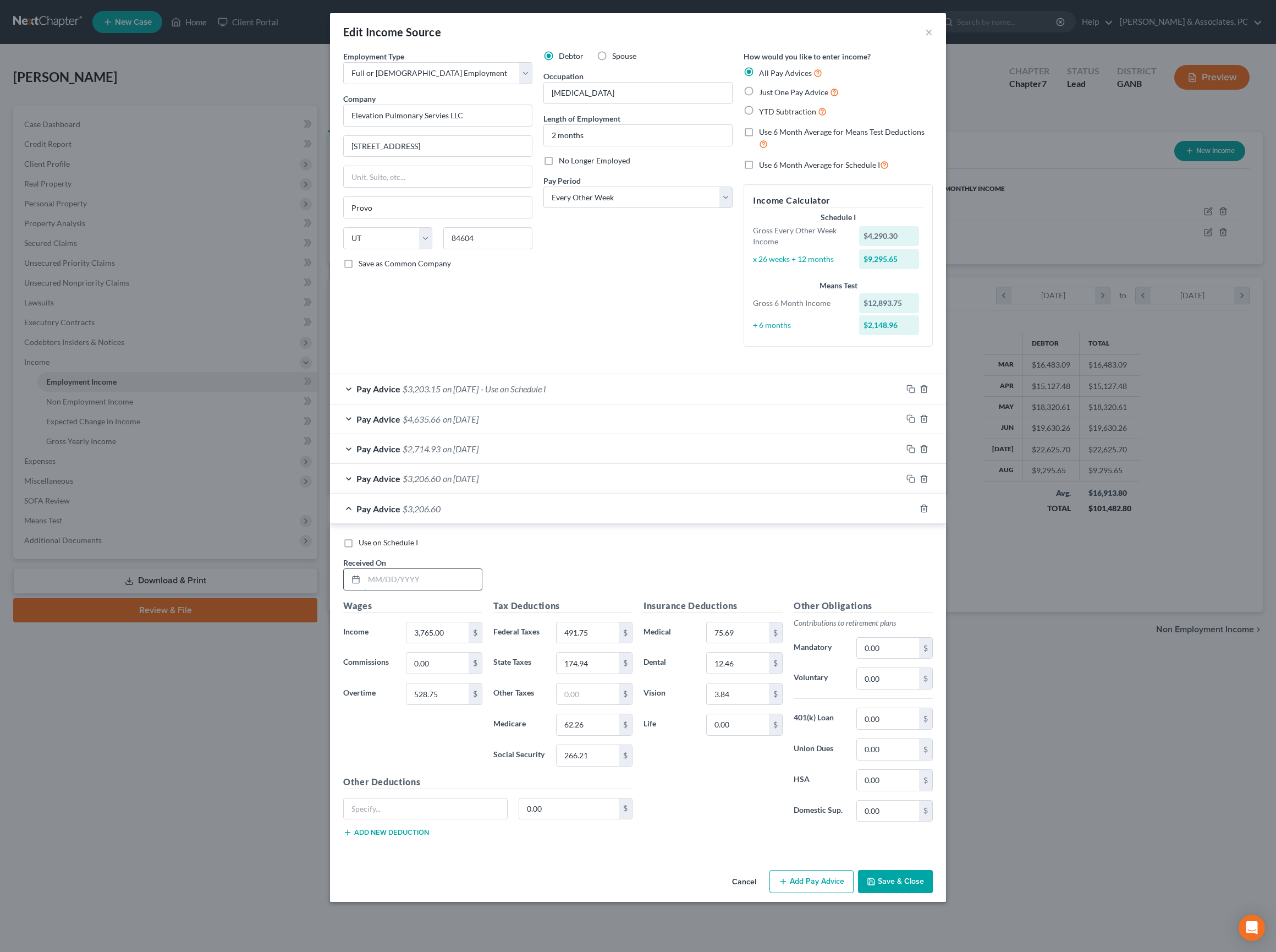
click at [394, 569] on input "text" at bounding box center [423, 579] width 118 height 21
click at [933, 893] on button "Save & Close" at bounding box center [895, 881] width 75 height 23
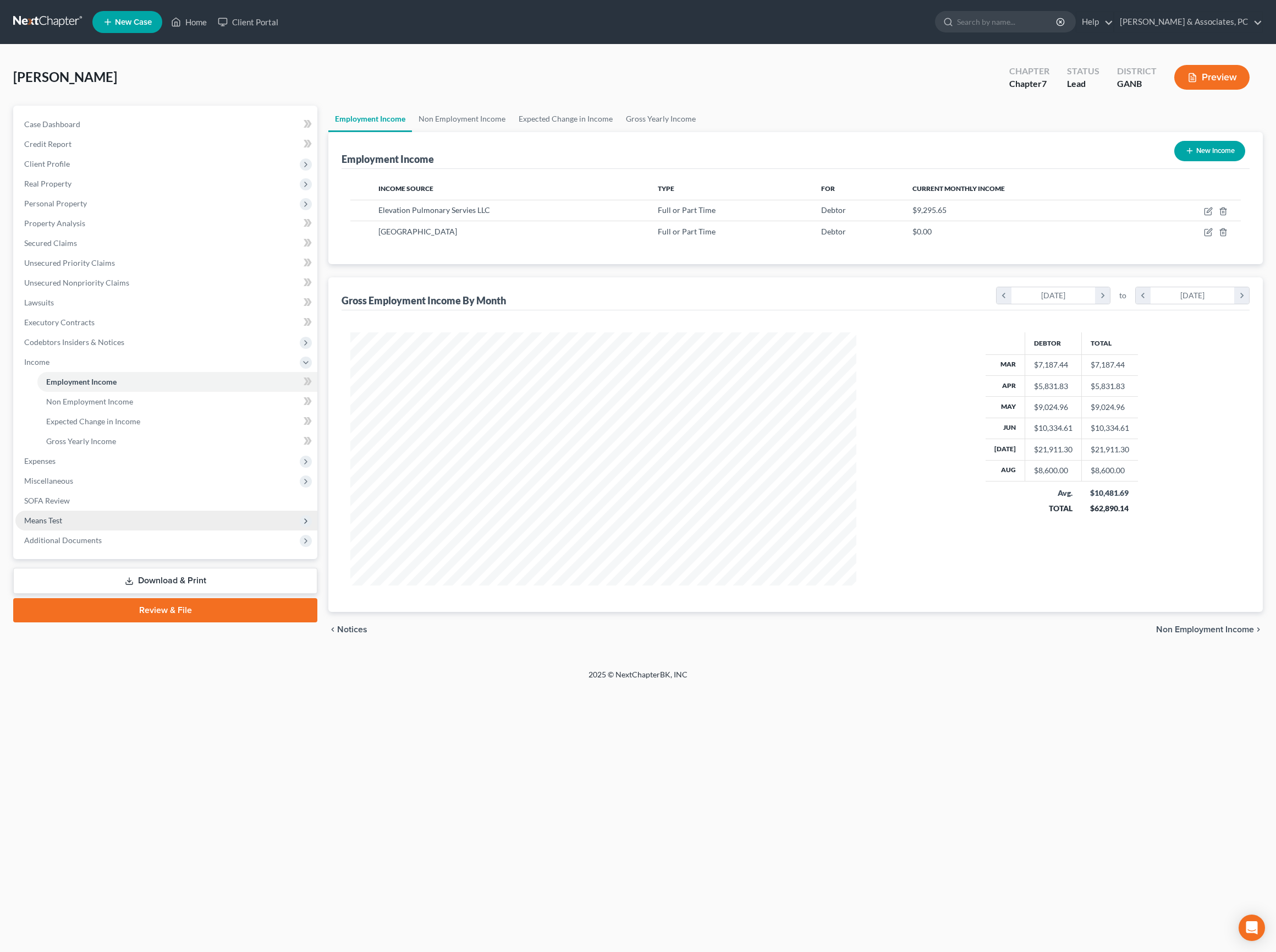
click at [80, 530] on span "Means Test" at bounding box center [166, 520] width 302 height 20
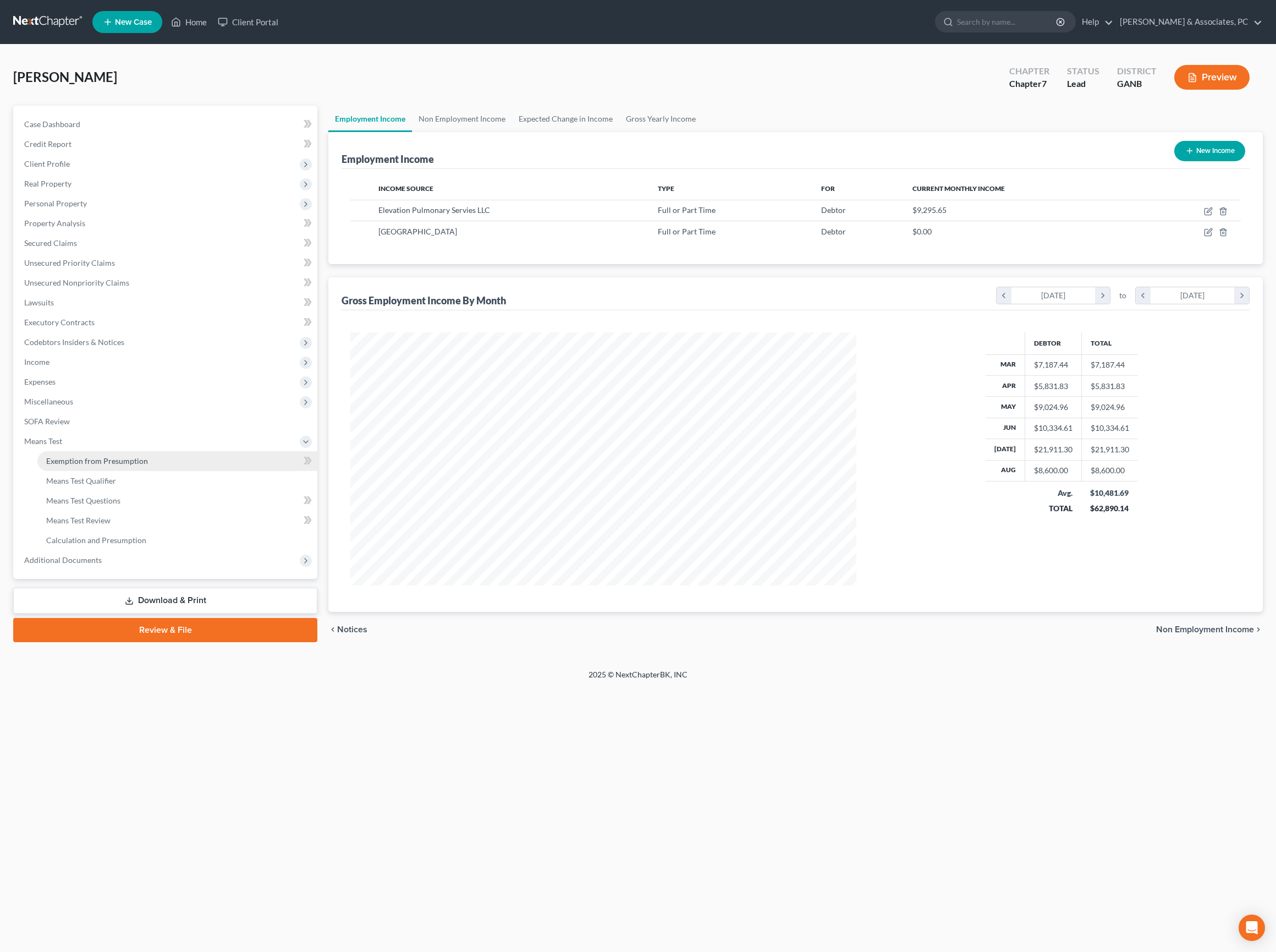
click at [128, 471] on link "Exemption from Presumption" at bounding box center [177, 461] width 280 height 20
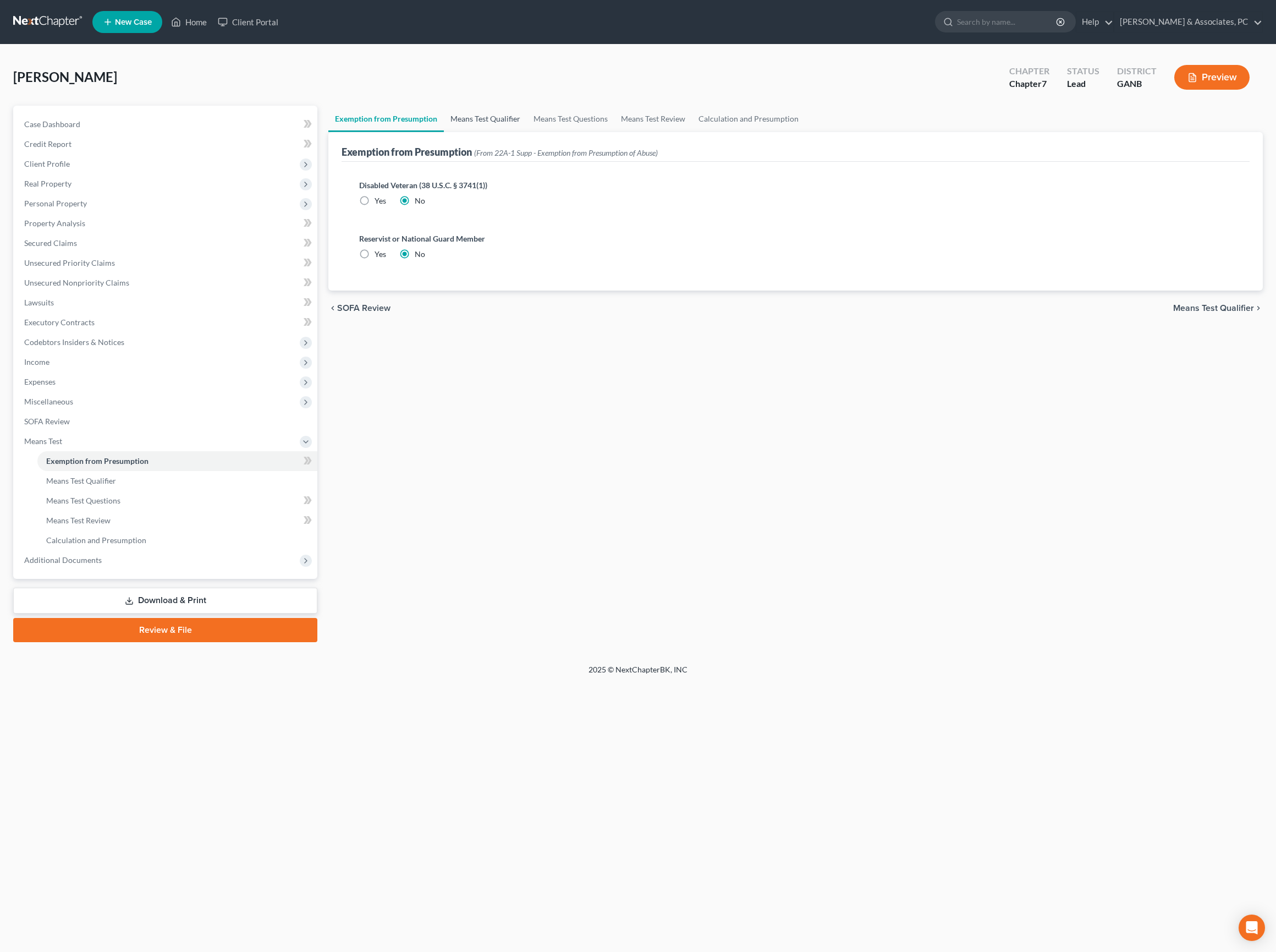
click at [524, 131] on link "Means Test Qualifier" at bounding box center [485, 119] width 83 height 27
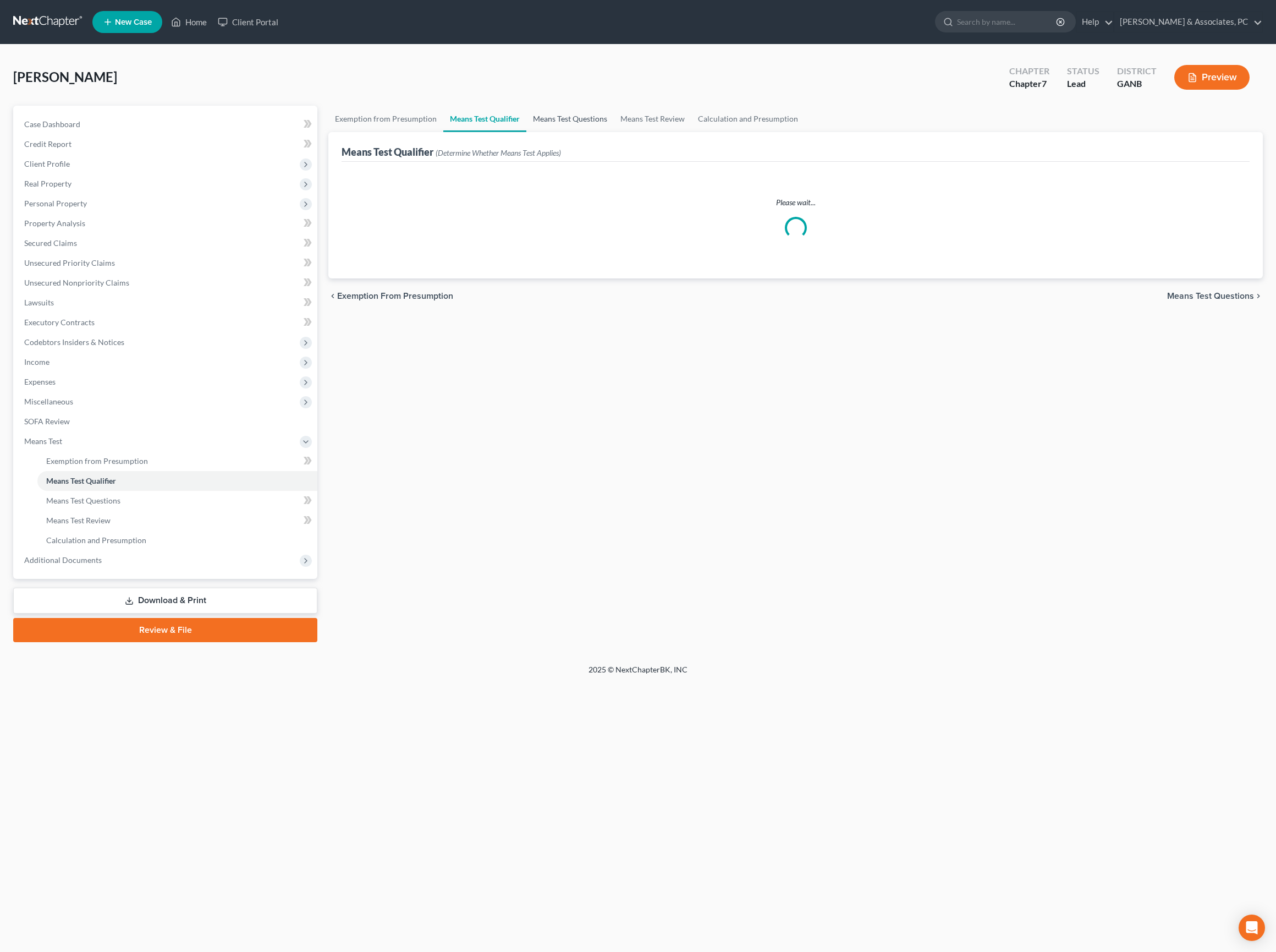
click at [614, 132] on link "Means Test Questions" at bounding box center [570, 119] width 87 height 27
click at [692, 132] on link "Means Test Review" at bounding box center [653, 119] width 78 height 27
click at [805, 128] on link "Calculation and Presumption" at bounding box center [748, 119] width 113 height 27
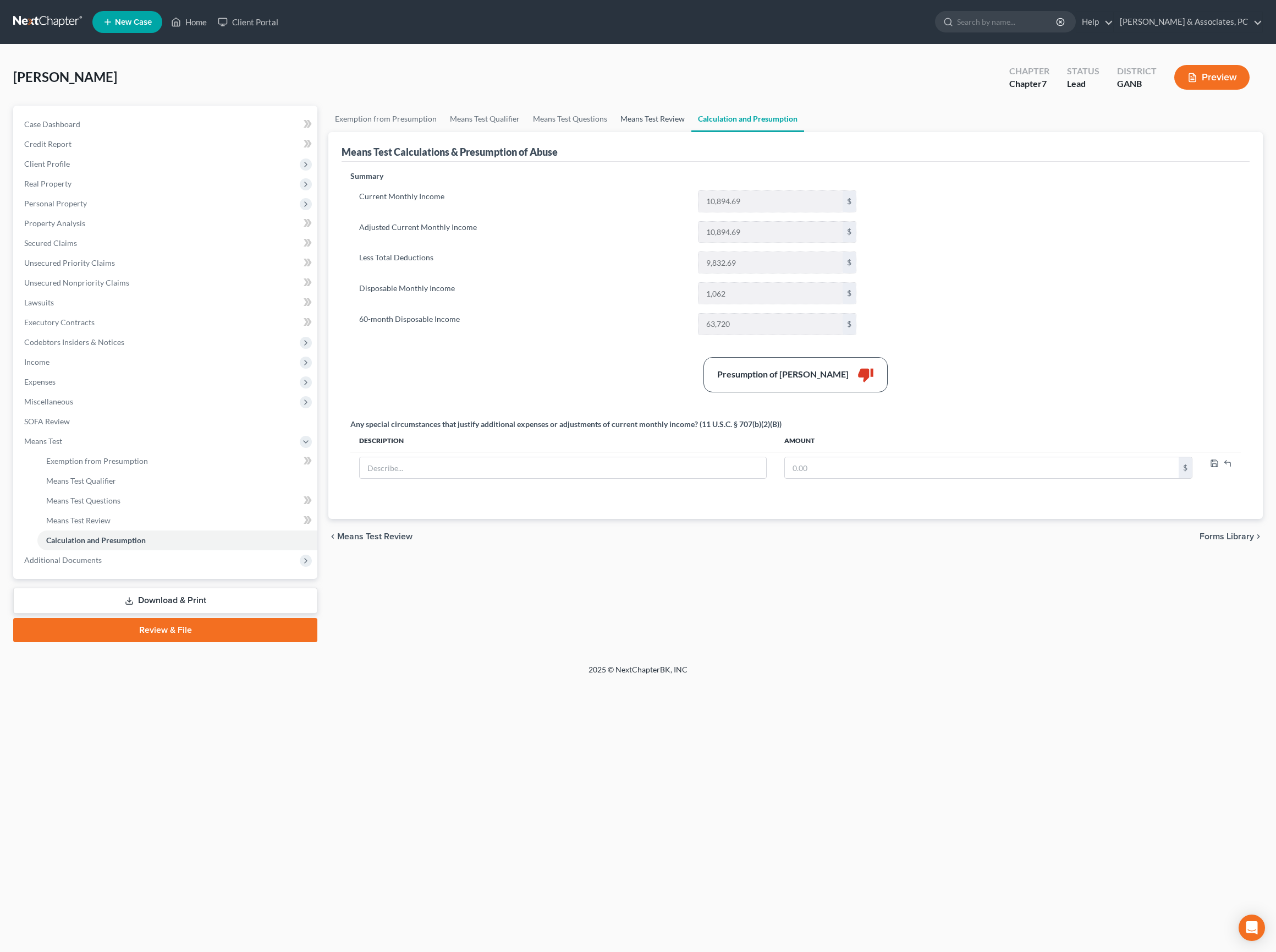
click at [692, 132] on link "Means Test Review" at bounding box center [653, 119] width 78 height 27
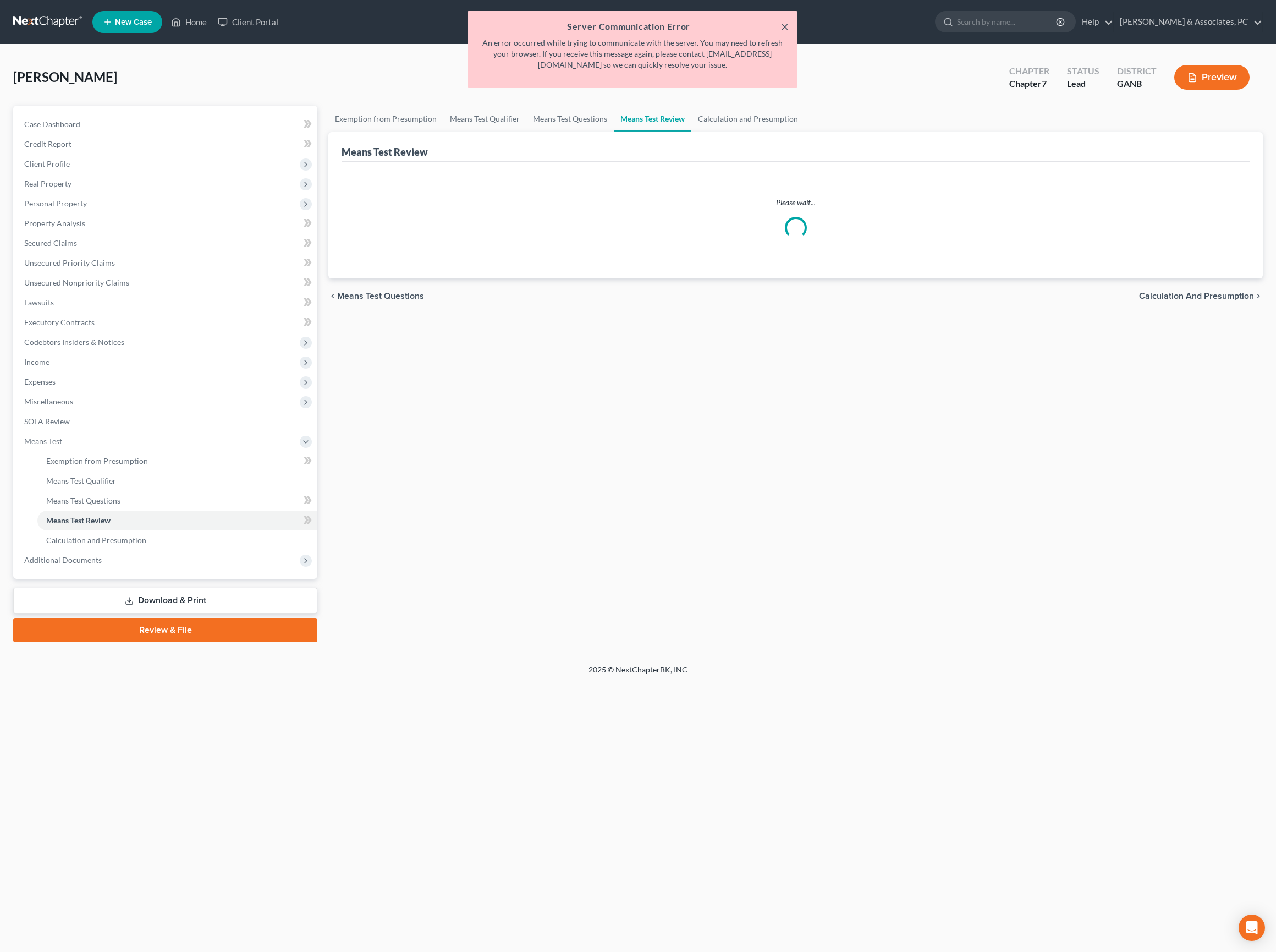
click at [785, 23] on button "×" at bounding box center [785, 27] width 8 height 13
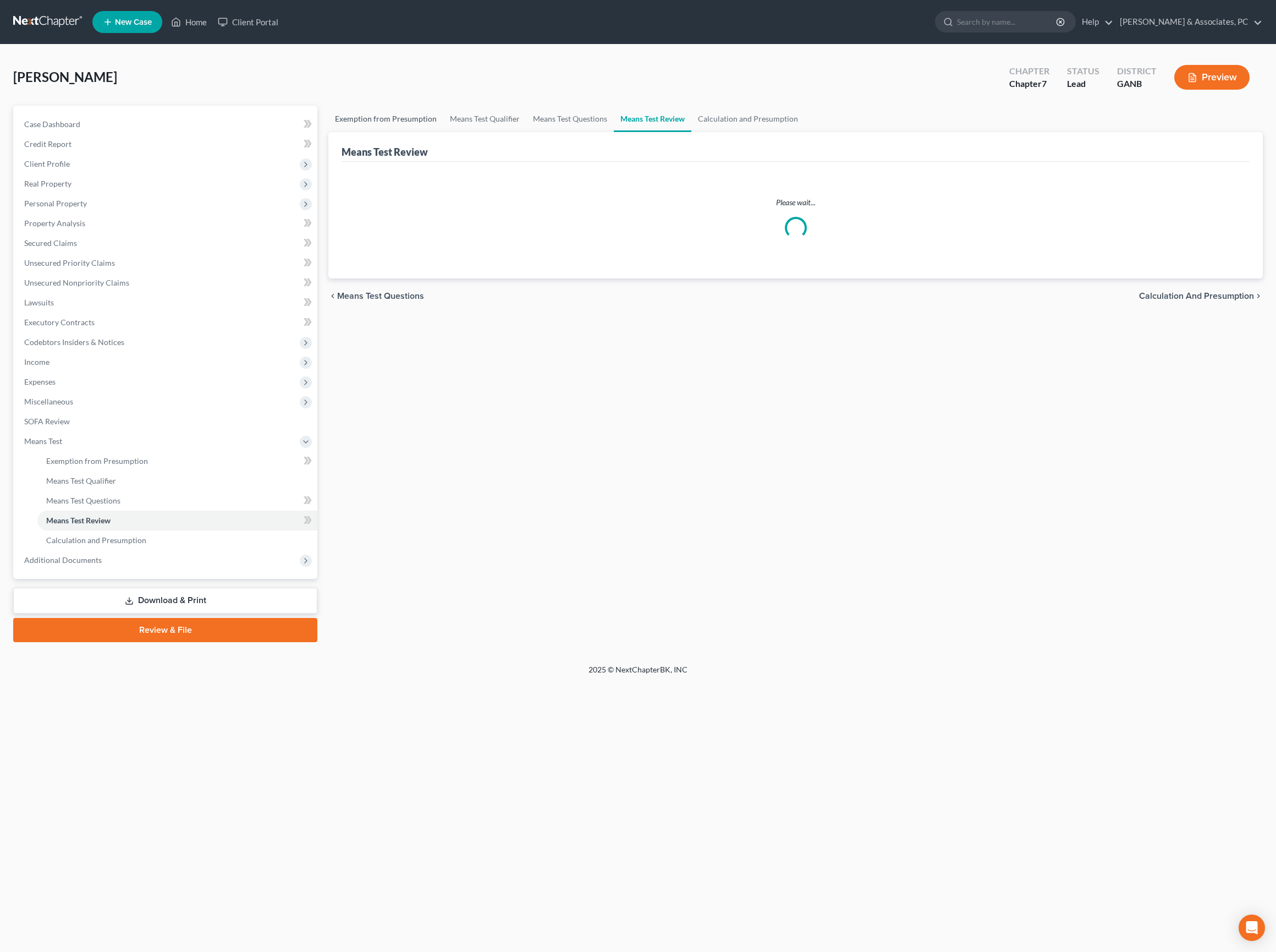
click at [381, 124] on link "Exemption from Presumption" at bounding box center [385, 119] width 115 height 27
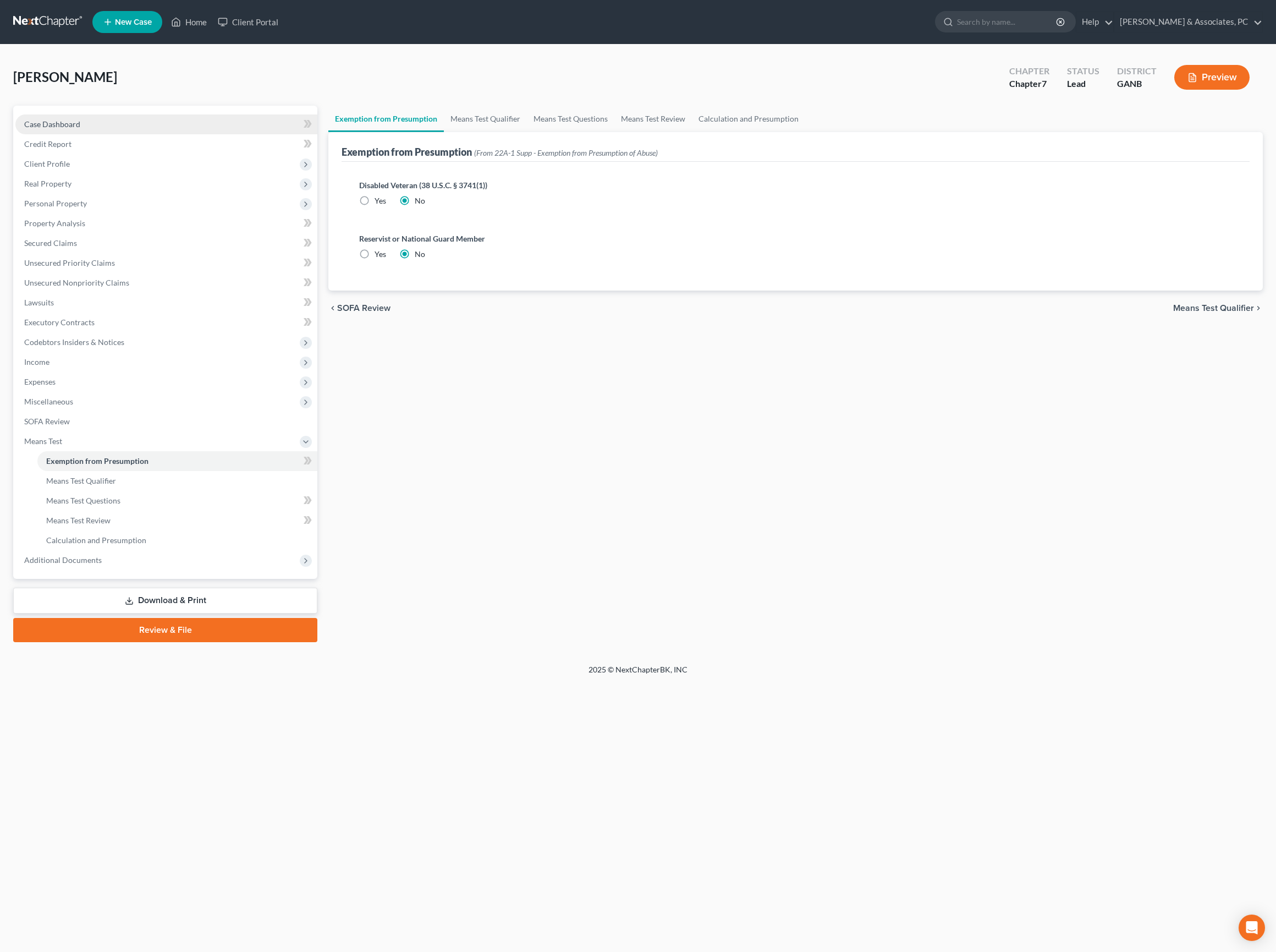
click at [80, 128] on span "Case Dashboard" at bounding box center [52, 124] width 56 height 10
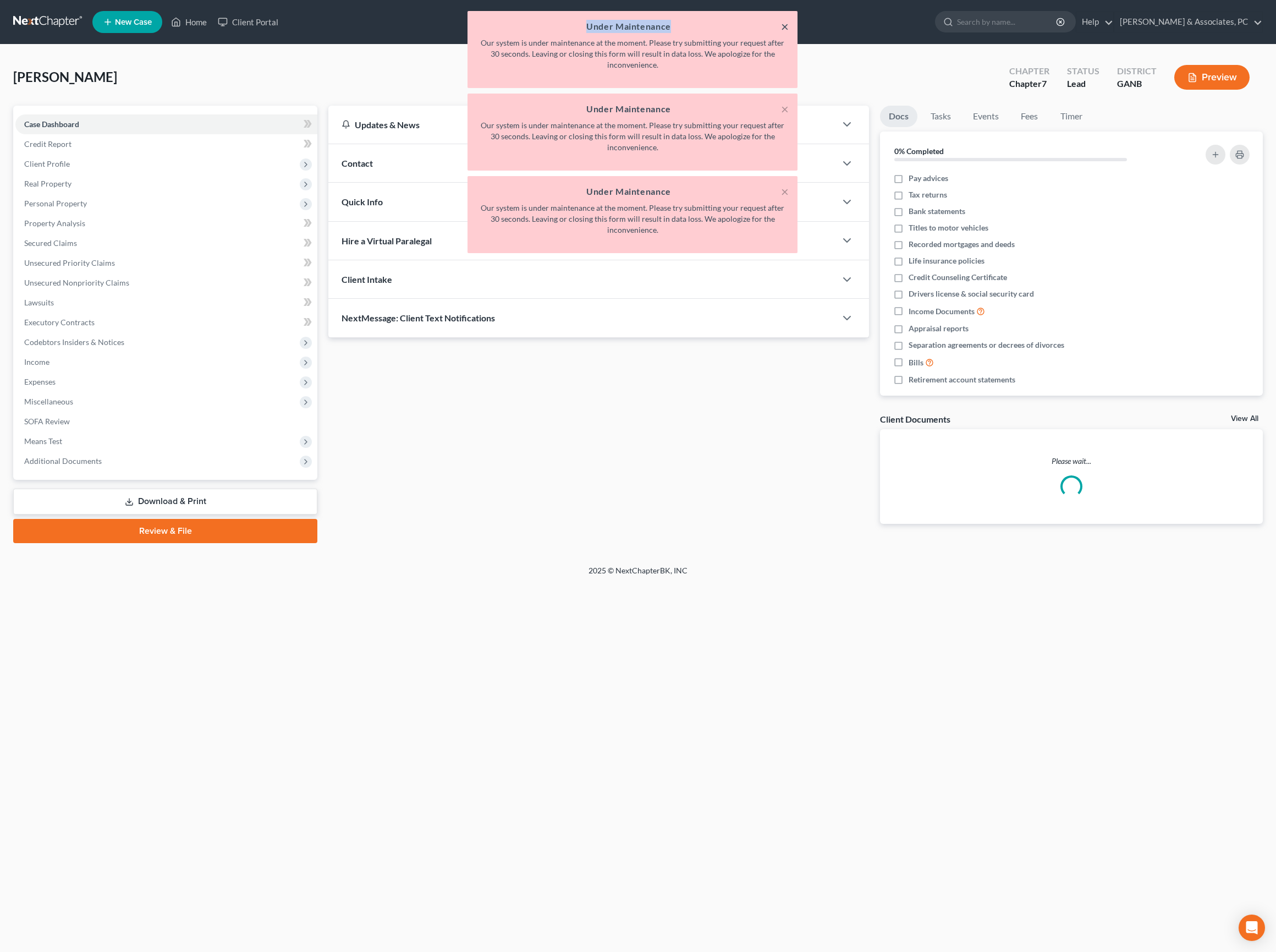
click at [786, 24] on div "× Under Maintenance Our system is under maintenance at the moment. Please try s…" at bounding box center [633, 49] width 330 height 77
click at [783, 27] on button "×" at bounding box center [785, 27] width 8 height 13
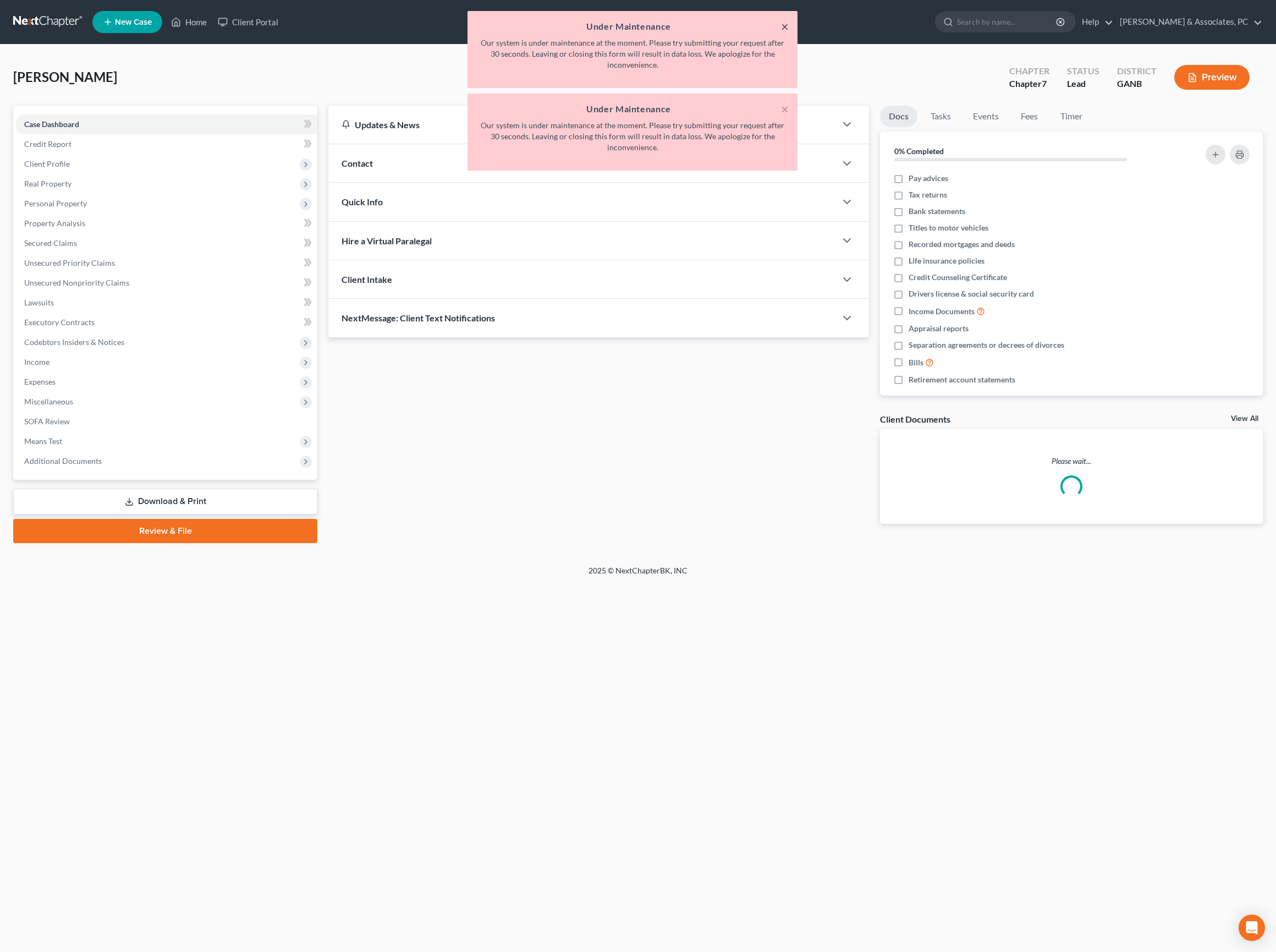
click at [785, 25] on button "×" at bounding box center [785, 27] width 8 height 13
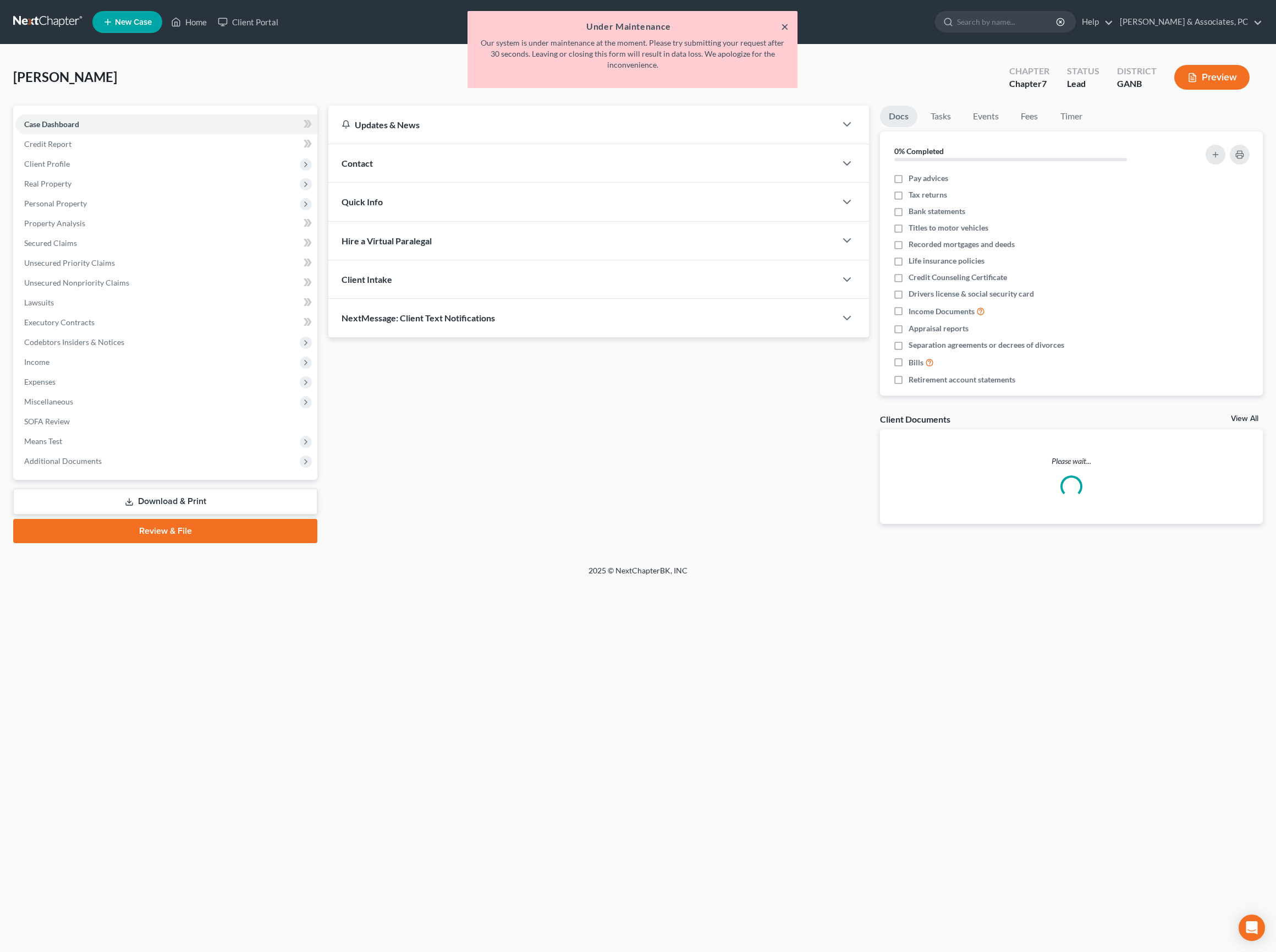
click at [785, 24] on button "×" at bounding box center [785, 27] width 8 height 13
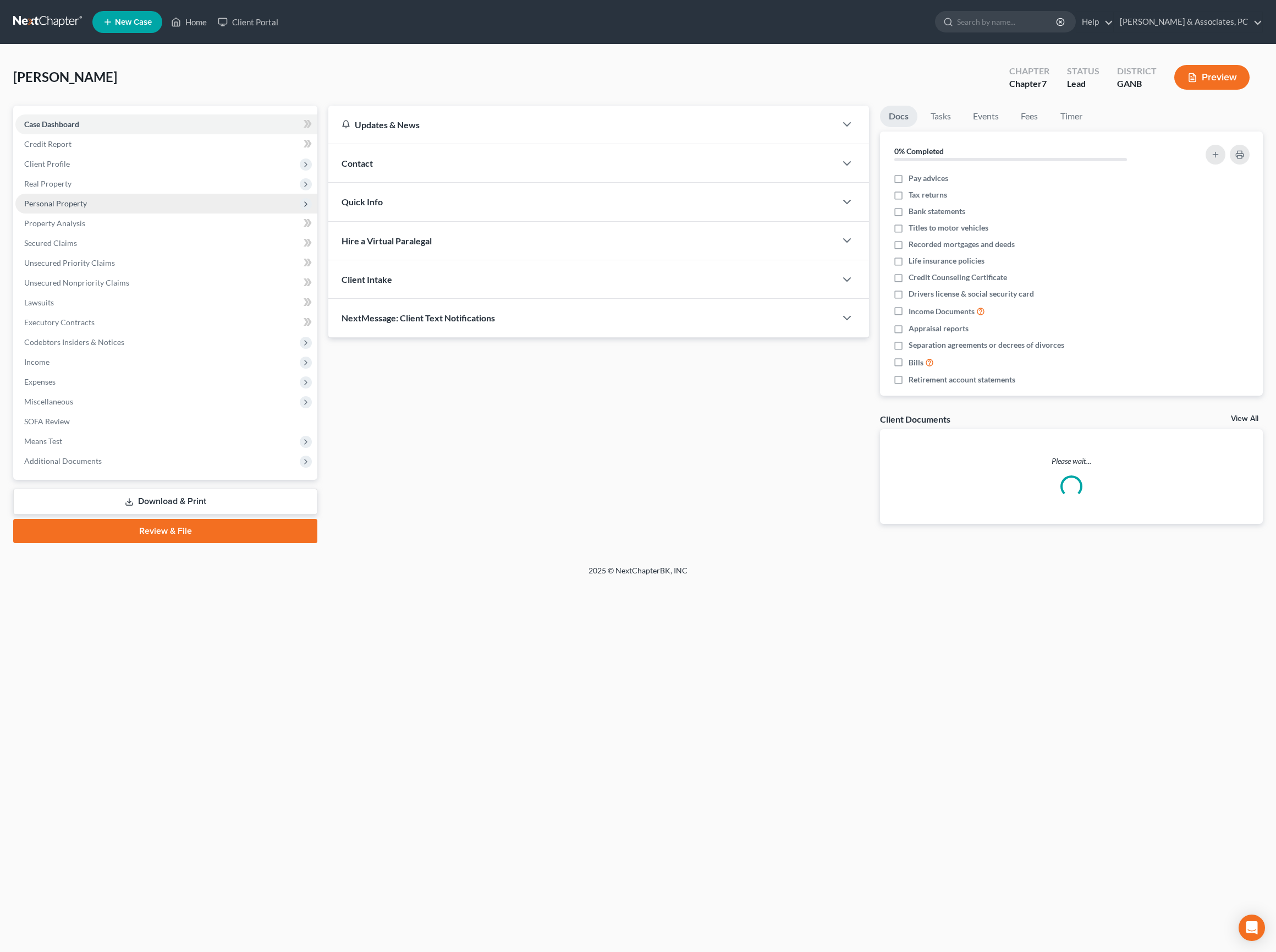
click at [82, 208] on span "Personal Property" at bounding box center [56, 204] width 63 height 10
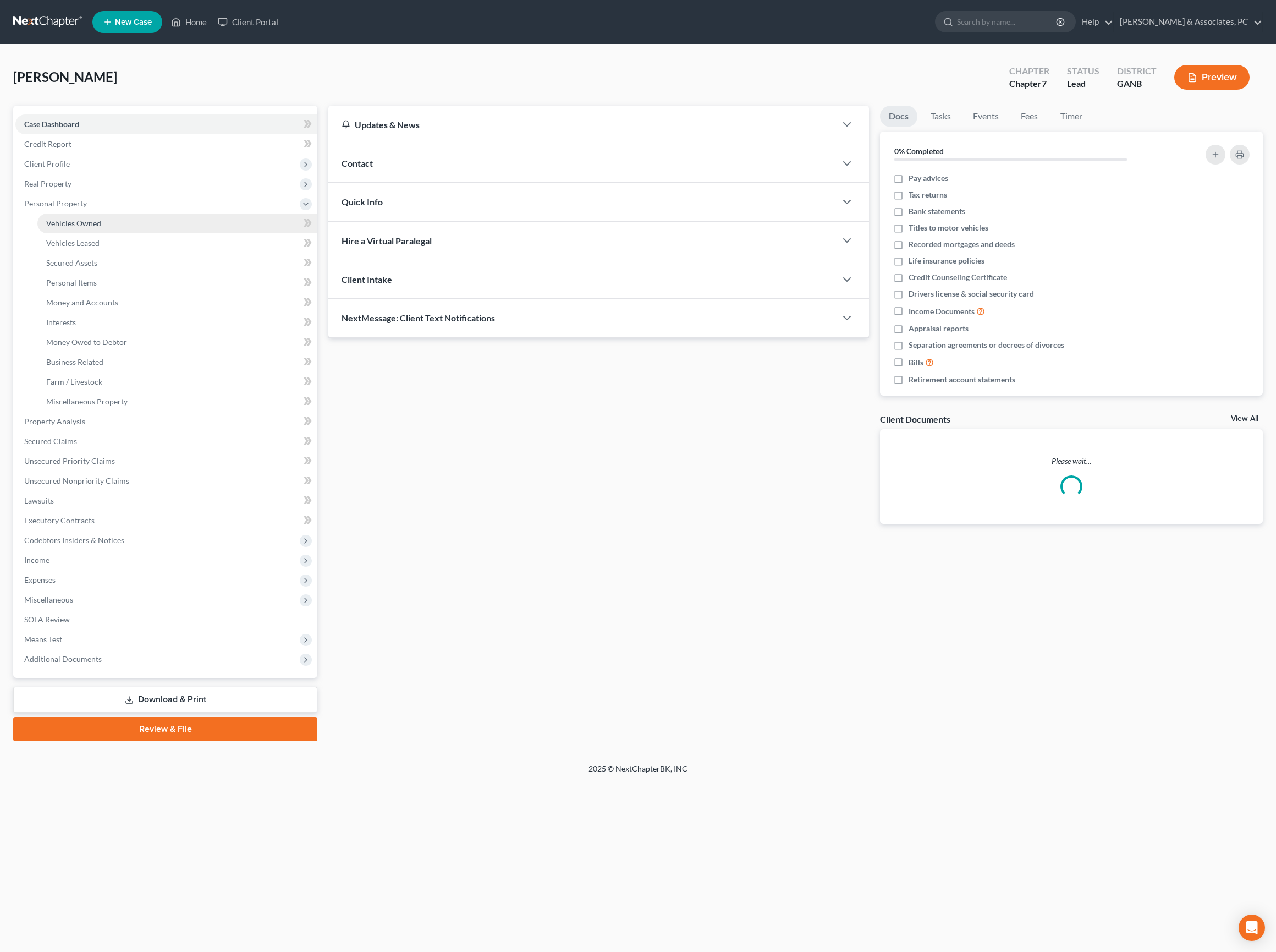
click at [132, 234] on link "Vehicles Owned" at bounding box center [177, 223] width 280 height 20
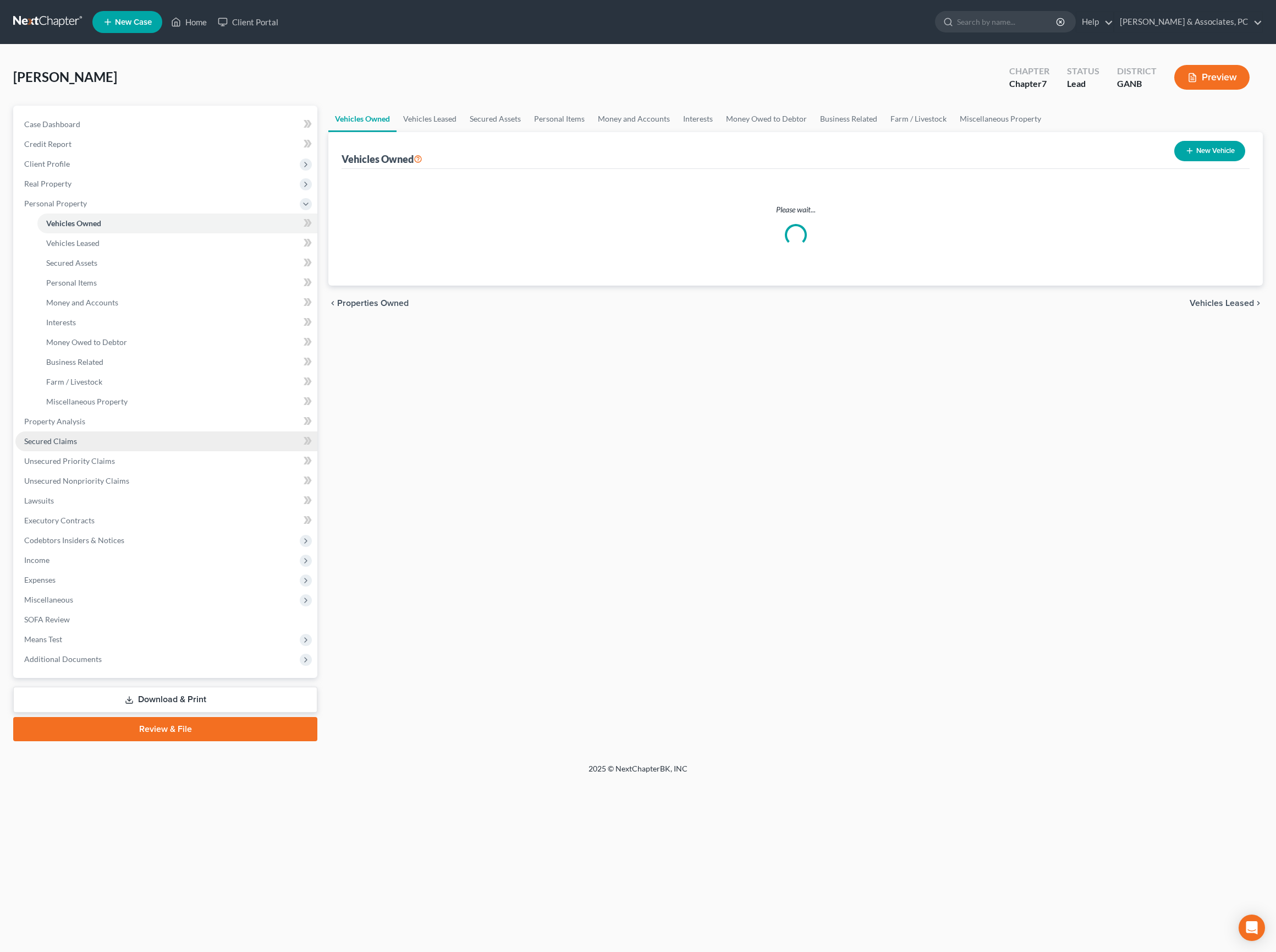
click at [77, 445] on span "Secured Claims" at bounding box center [50, 441] width 53 height 10
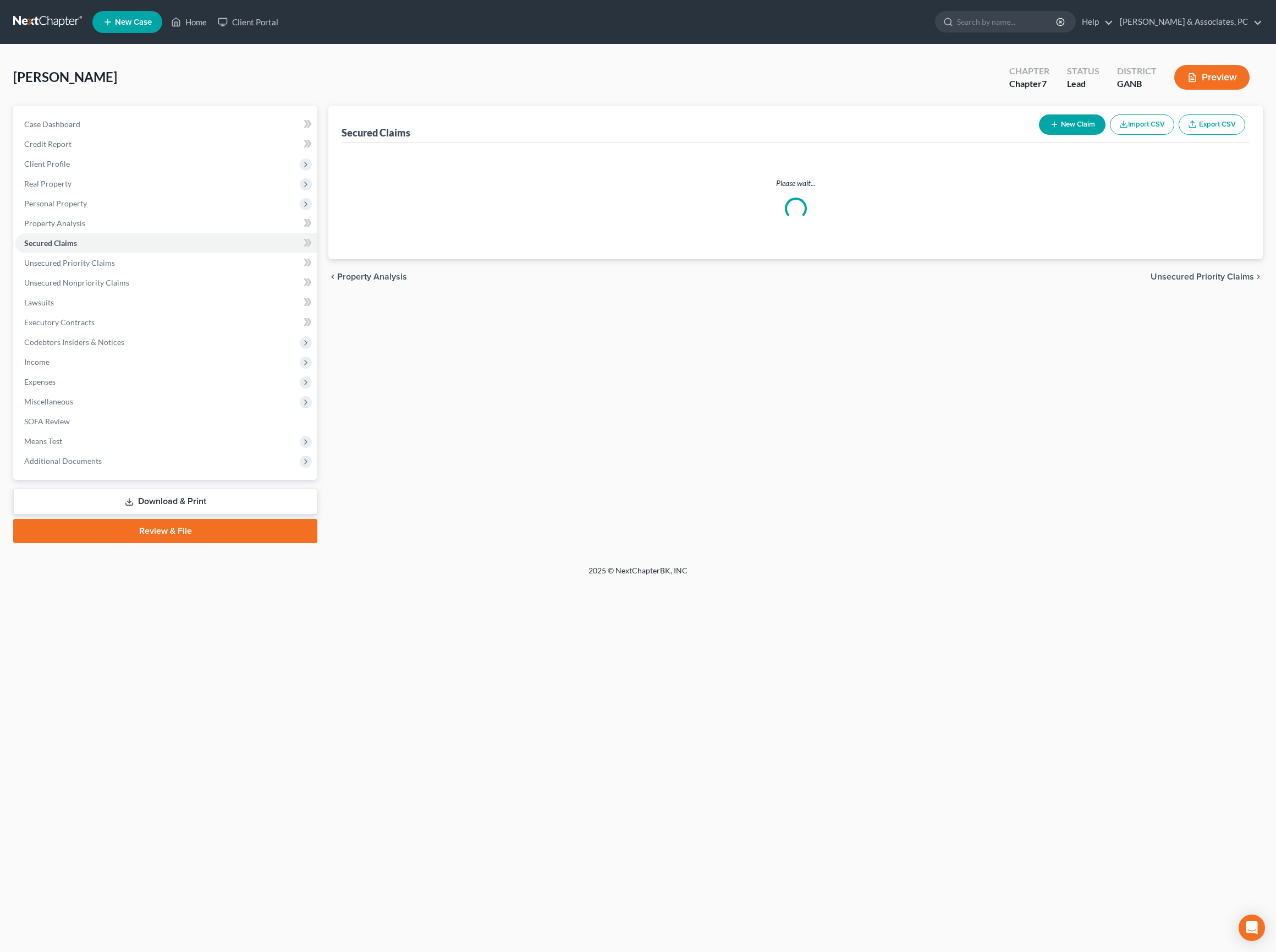
click at [530, 468] on div "Secured Claims New Claim Import CSV Export CSV Please wait... Previous 1 Next c…" at bounding box center [796, 324] width 945 height 437
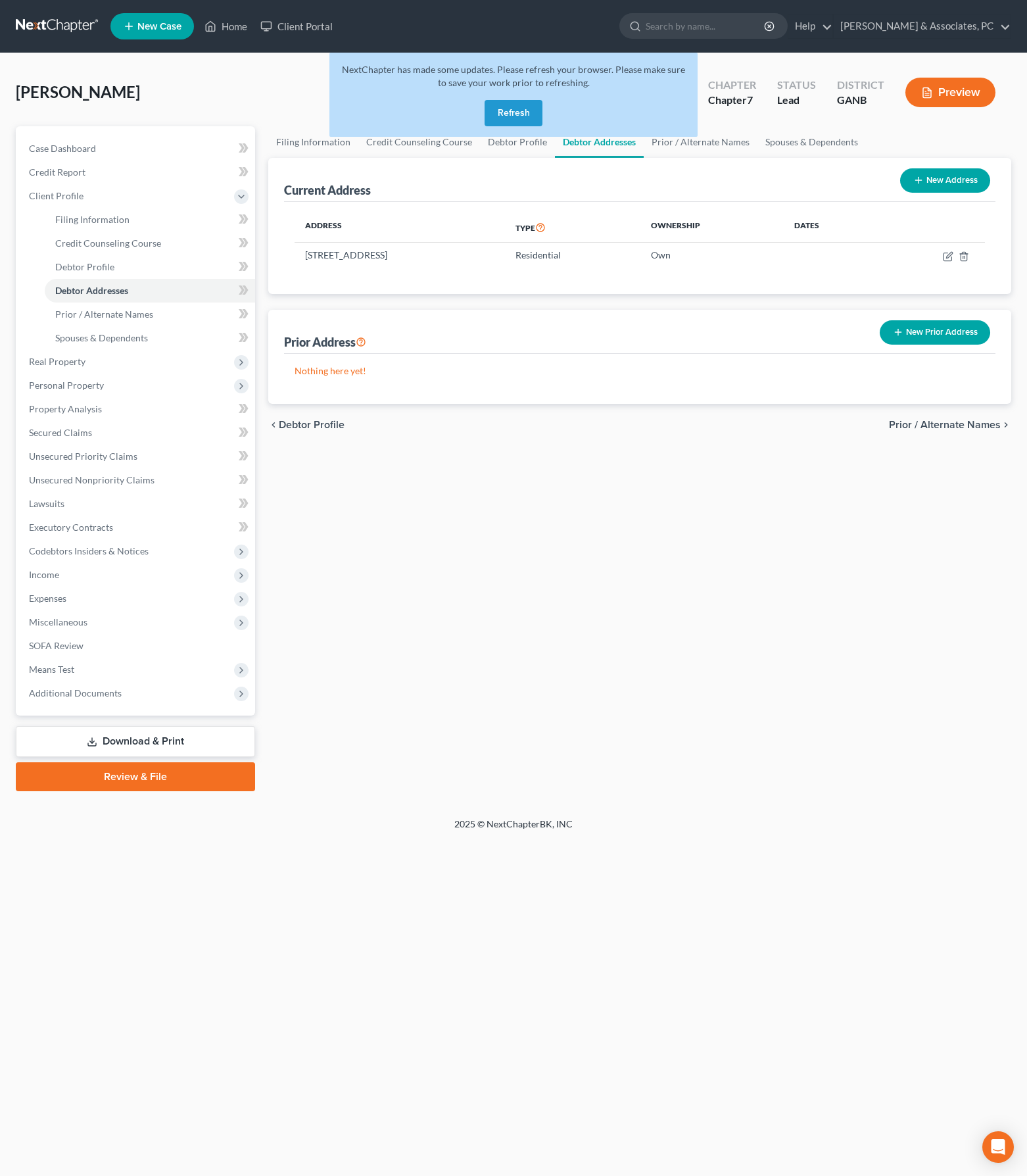
click at [524, 125] on button "Refresh" at bounding box center [514, 112] width 58 height 26
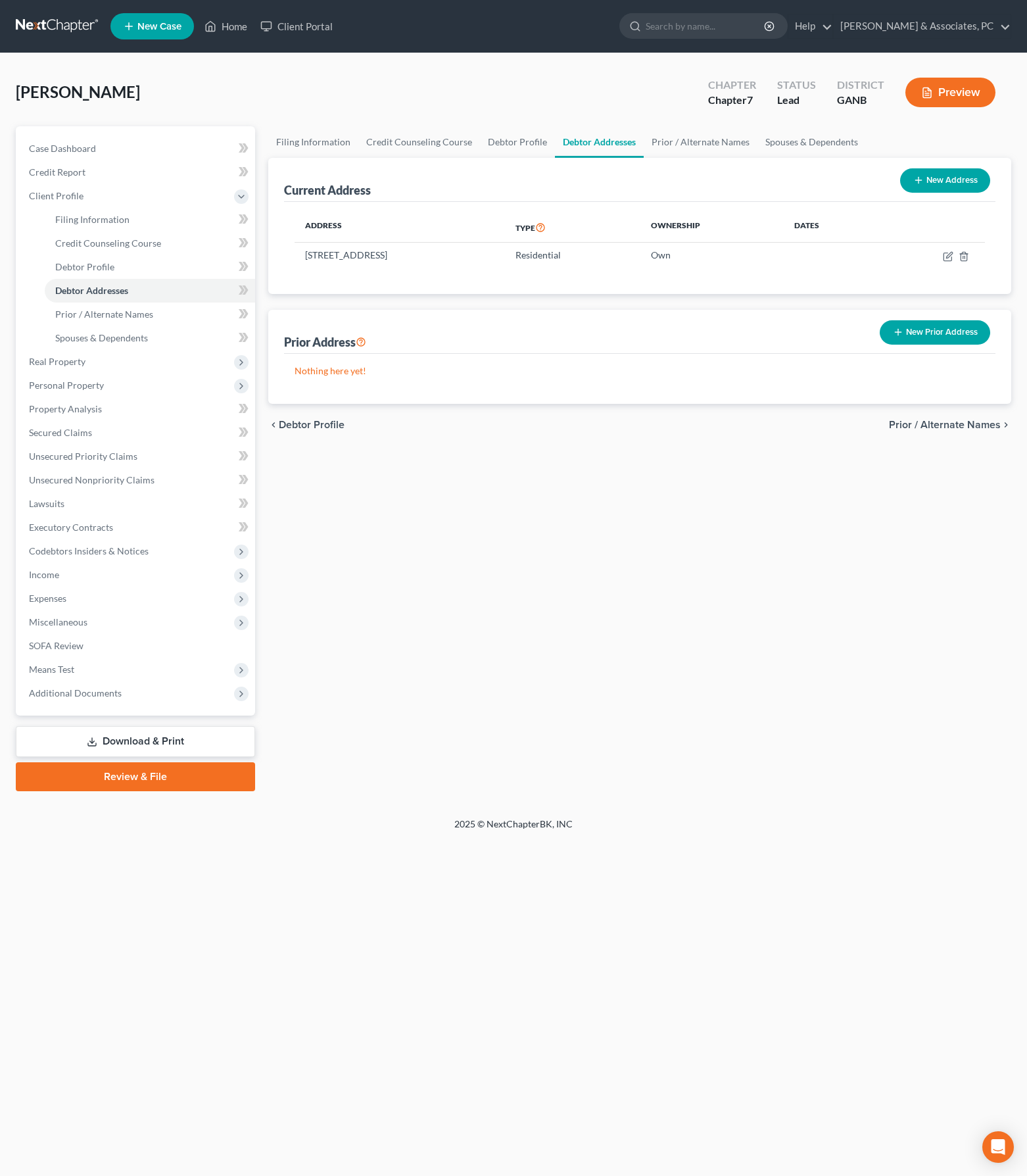
click at [481, 658] on div "Filing Information Credit Counseling Course Debtor Profile Debtor Addresses Pri…" at bounding box center [640, 459] width 756 height 665
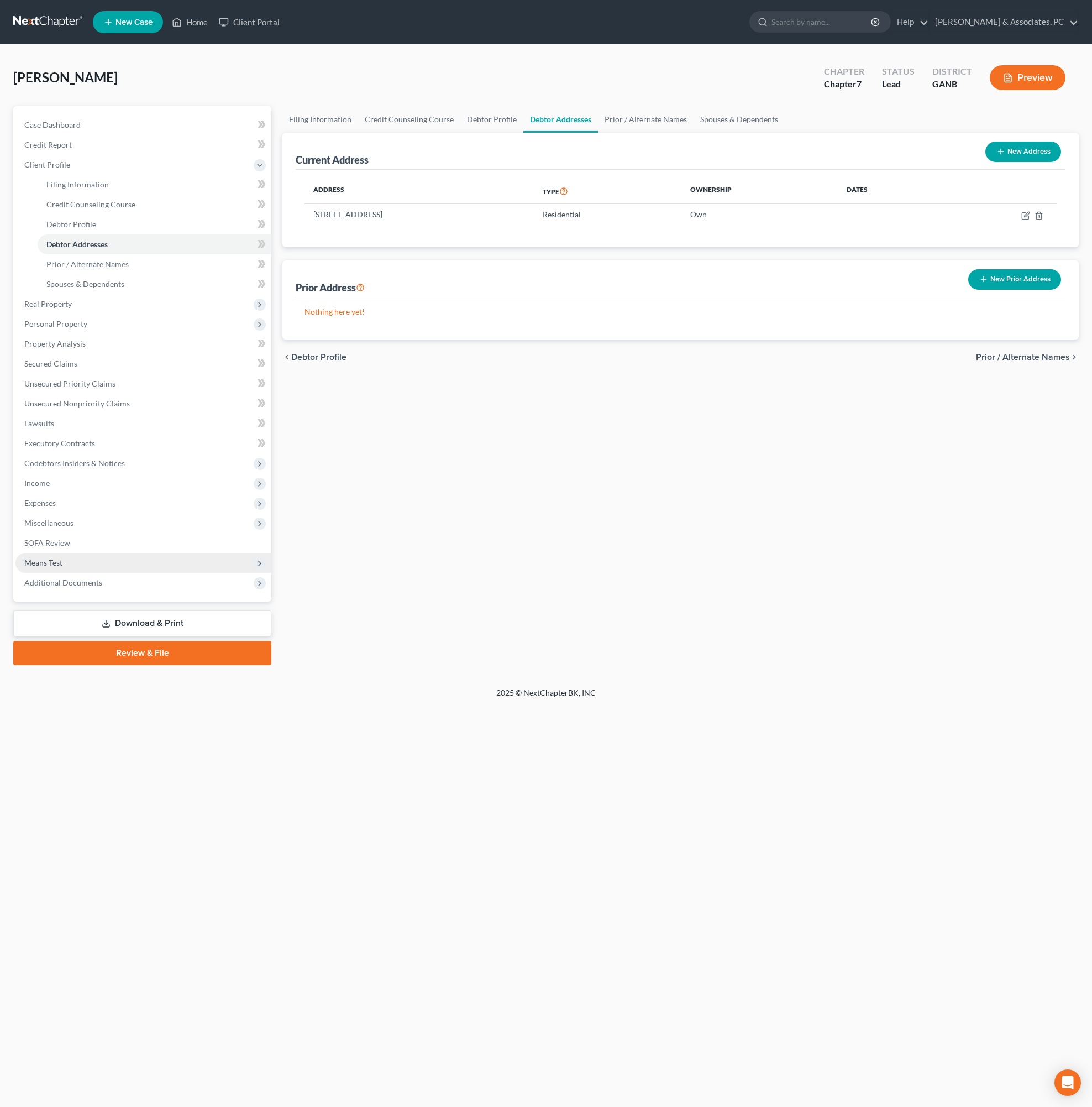
click at [63, 567] on span "Means Test" at bounding box center [43, 563] width 38 height 10
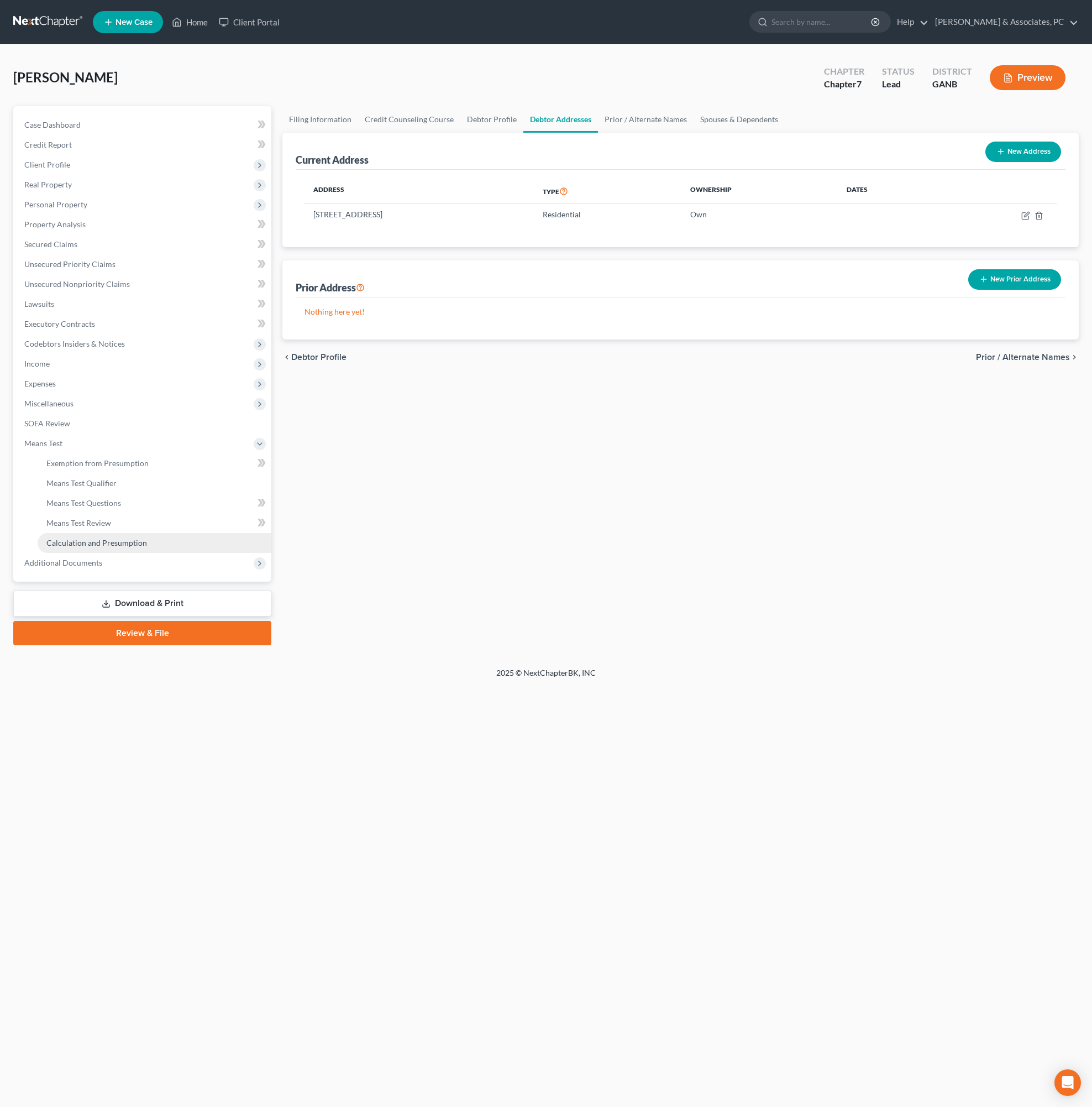
click at [112, 547] on span "Calculation and Presumption" at bounding box center [97, 543] width 101 height 10
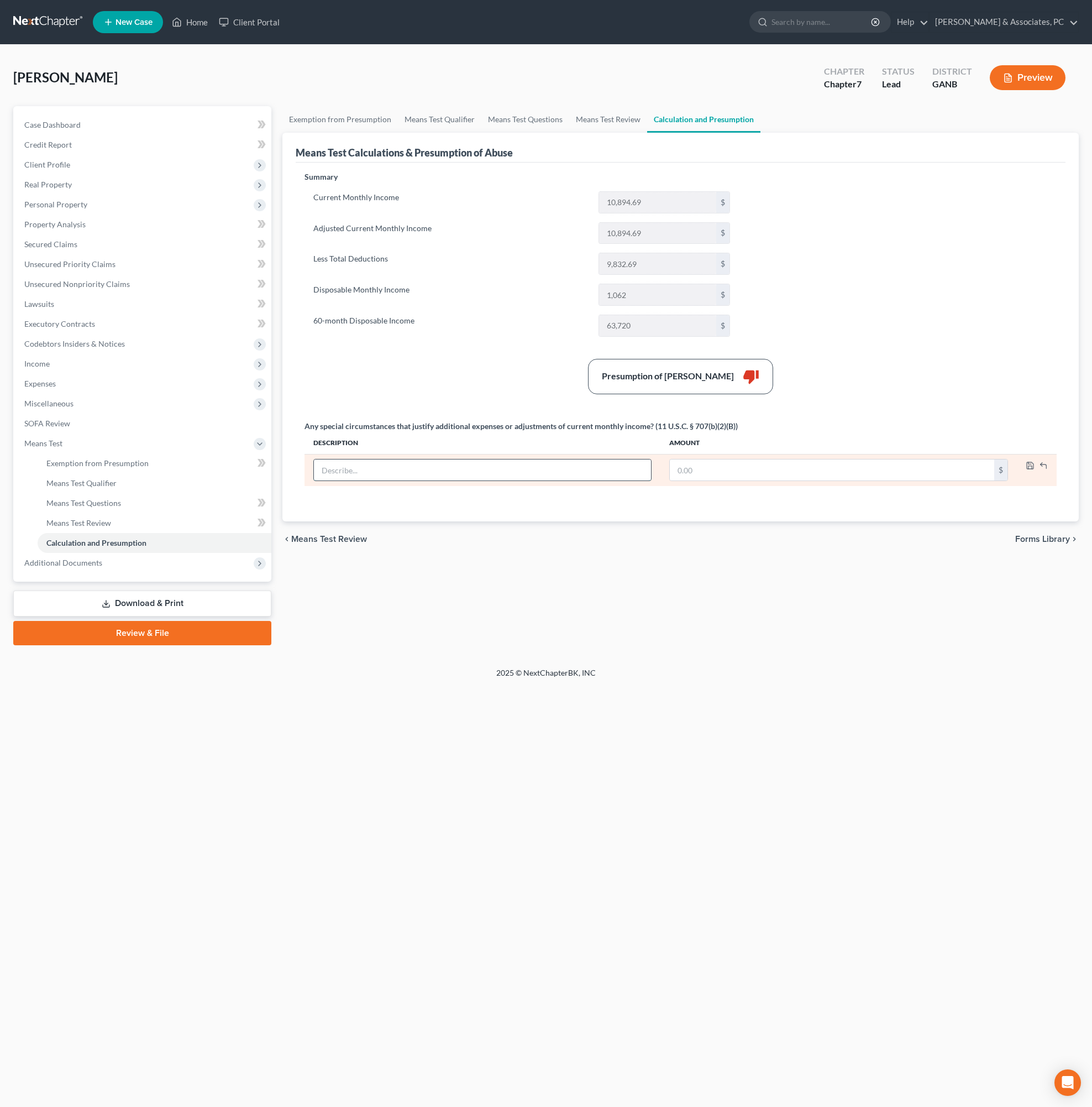
click at [529, 481] on input "text" at bounding box center [482, 470] width 337 height 21
type input "C"
click at [602, 508] on div "Summary Current Monthly Income 10,894.69 $ Adjusted Current Monthly Income 10,8…" at bounding box center [680, 339] width 763 height 337
click at [753, 481] on input "text" at bounding box center [832, 470] width 325 height 21
click at [373, 481] on input "CMI includes prior job with PTO lumpsum vs. CMI based on current income" at bounding box center [482, 470] width 337 height 21
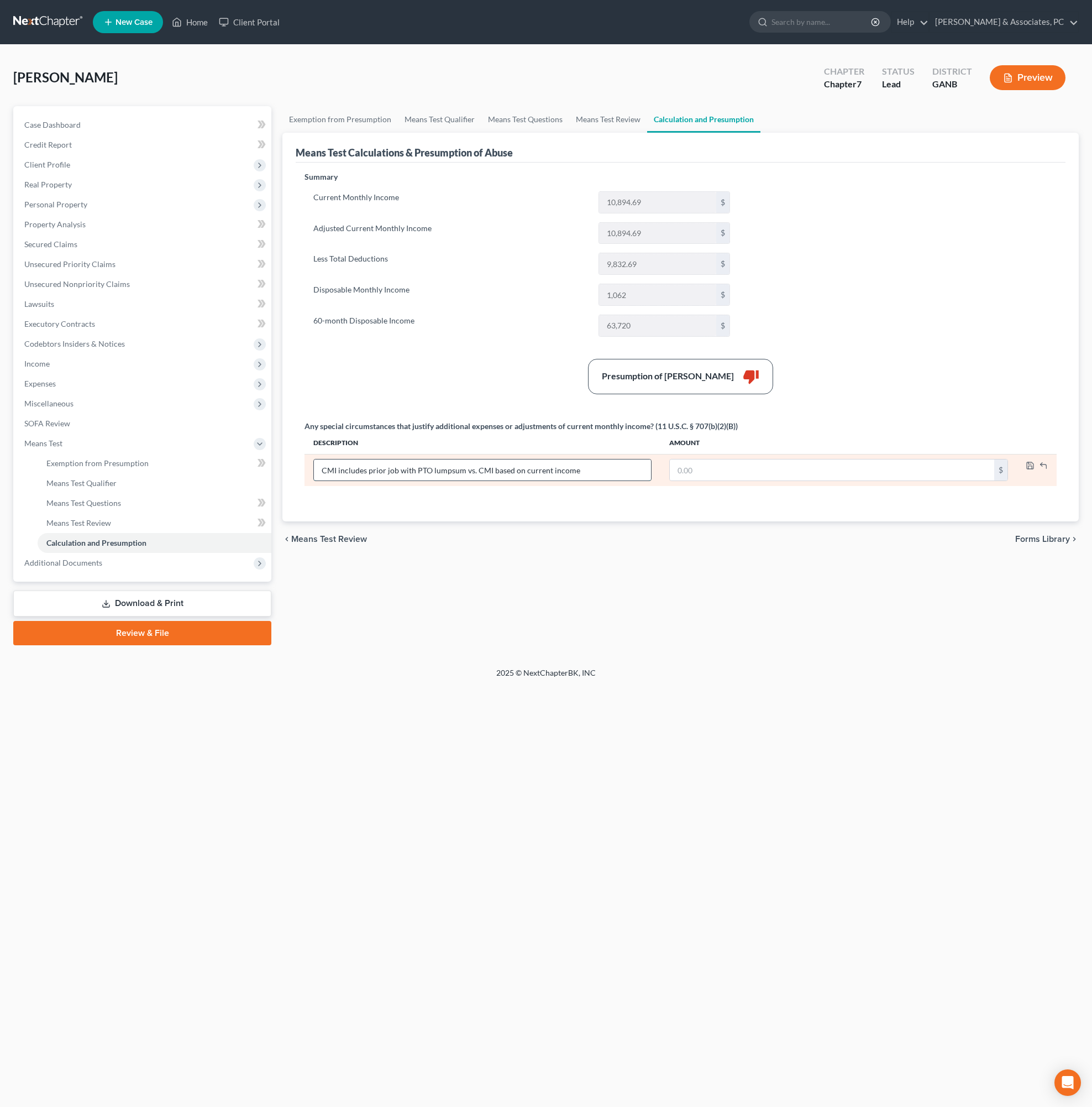
click at [373, 481] on input "CMI includes prior job with PTO lumpsum vs. CMI based on current income" at bounding box center [482, 470] width 337 height 21
type input "CMI prior job with PTO lumpsum vs. CMI based on current income"
click at [752, 481] on input "text" at bounding box center [832, 470] width 325 height 21
click at [735, 481] on input "text" at bounding box center [832, 470] width 325 height 21
click at [811, 654] on div "Petition Navigation Case Dashboard Payments Invoices Payments Payments Credit R…" at bounding box center [546, 380] width 1065 height 548
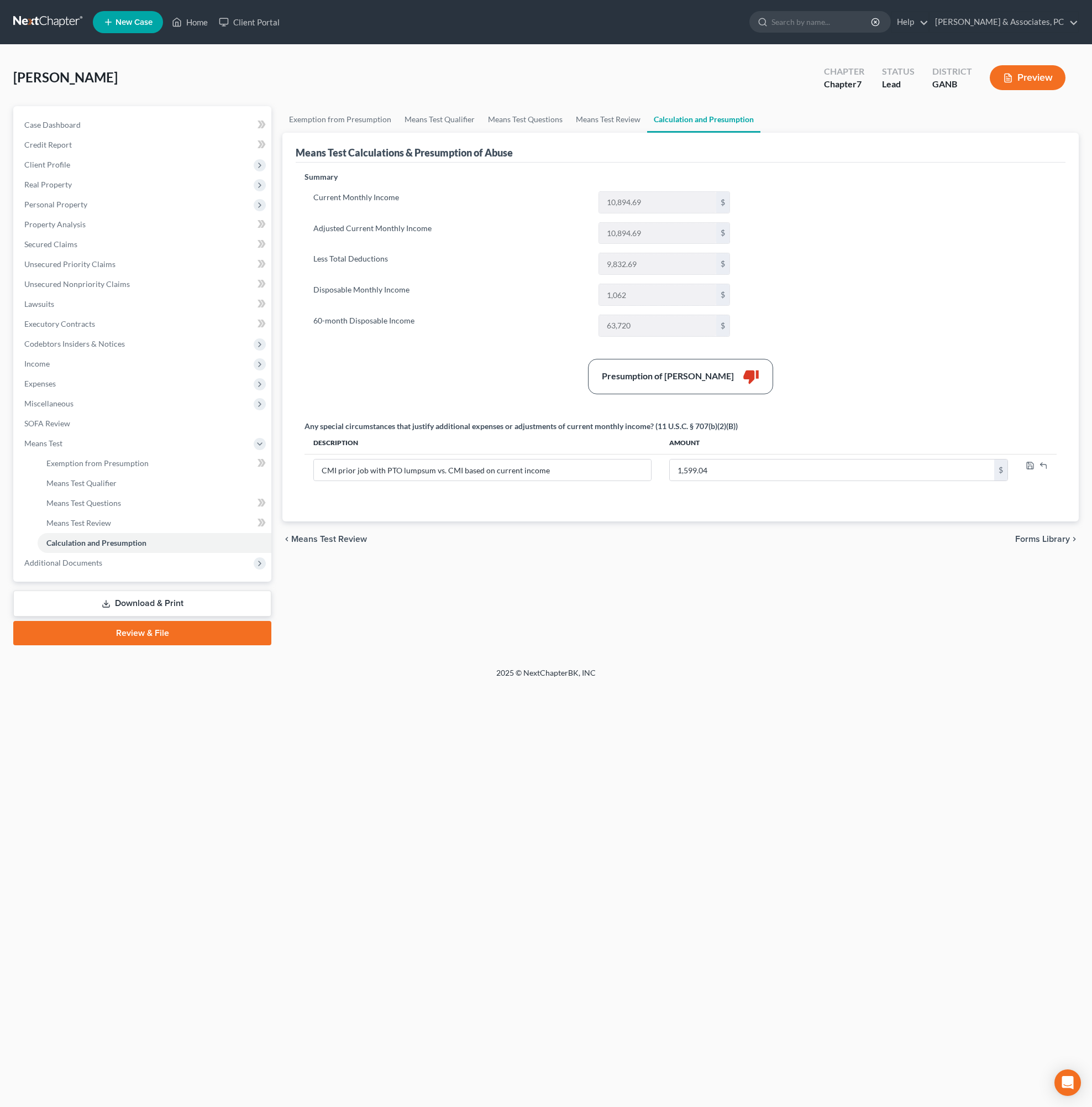
click at [863, 398] on div "Summary Current Monthly Income 10,894.69 $ Adjusted Current Monthly Income 10,8…" at bounding box center [680, 339] width 763 height 337
click at [863, 264] on div "Summary Current Monthly Income 10,894.69 $ Adjusted Current Monthly Income 10,8…" at bounding box center [680, 339] width 763 height 337
click at [683, 481] on input "1,599.04" at bounding box center [832, 470] width 325 height 21
type input "1,599.04"
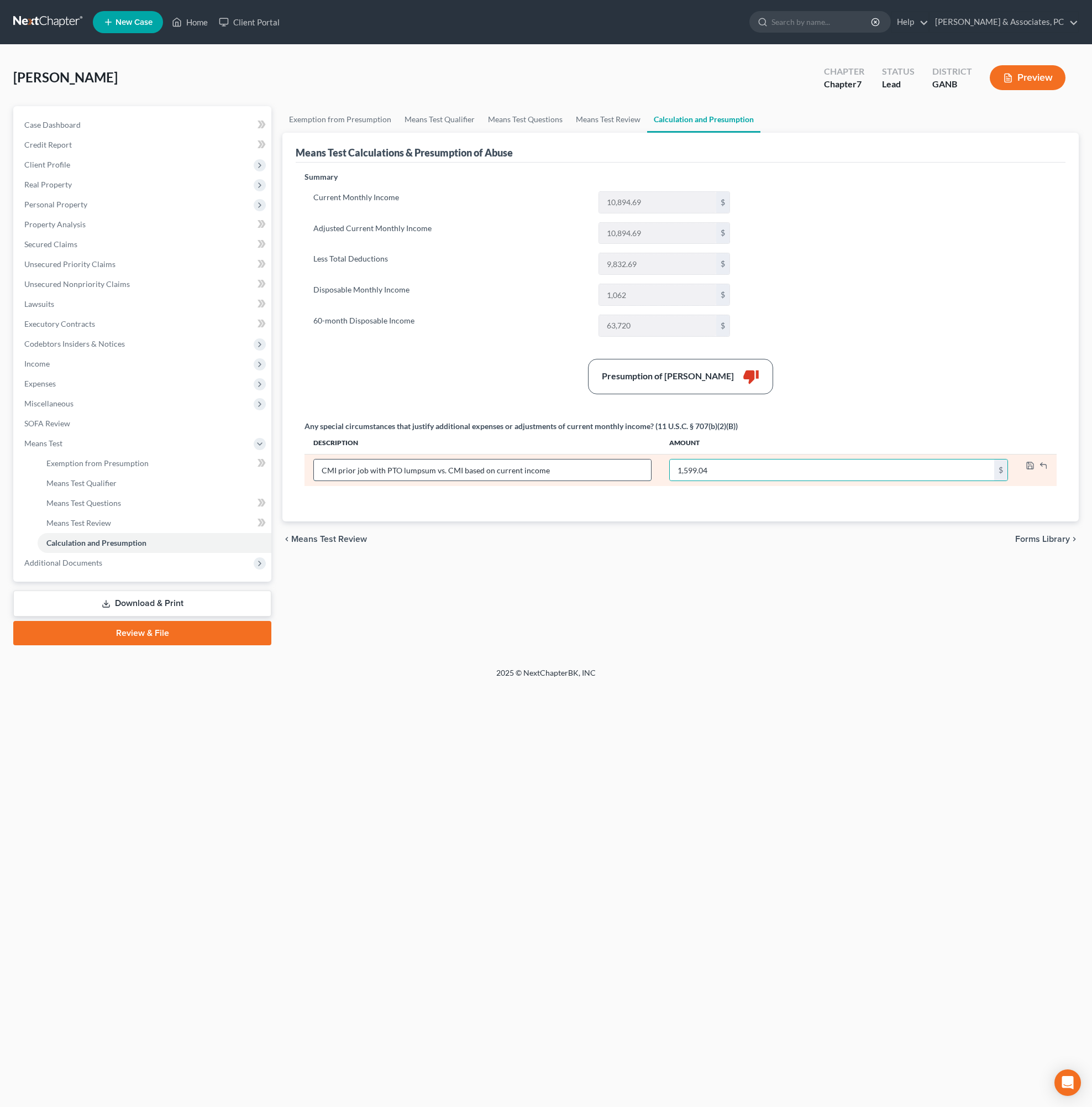
click at [327, 481] on input "CMI prior job with PTO lumpsum vs. CMI based on current income" at bounding box center [482, 470] width 337 height 21
click at [585, 481] on input "Decrease CMI prior job with PTO lumpsum vs. CMI based on current income" at bounding box center [482, 470] width 337 height 21
type input "Decrease CMI prior job with PTO lumpsum vs. CMI based on current income"
click at [835, 556] on div "chevron_left Means Test Review Forms Library chevron_right" at bounding box center [680, 539] width 796 height 36
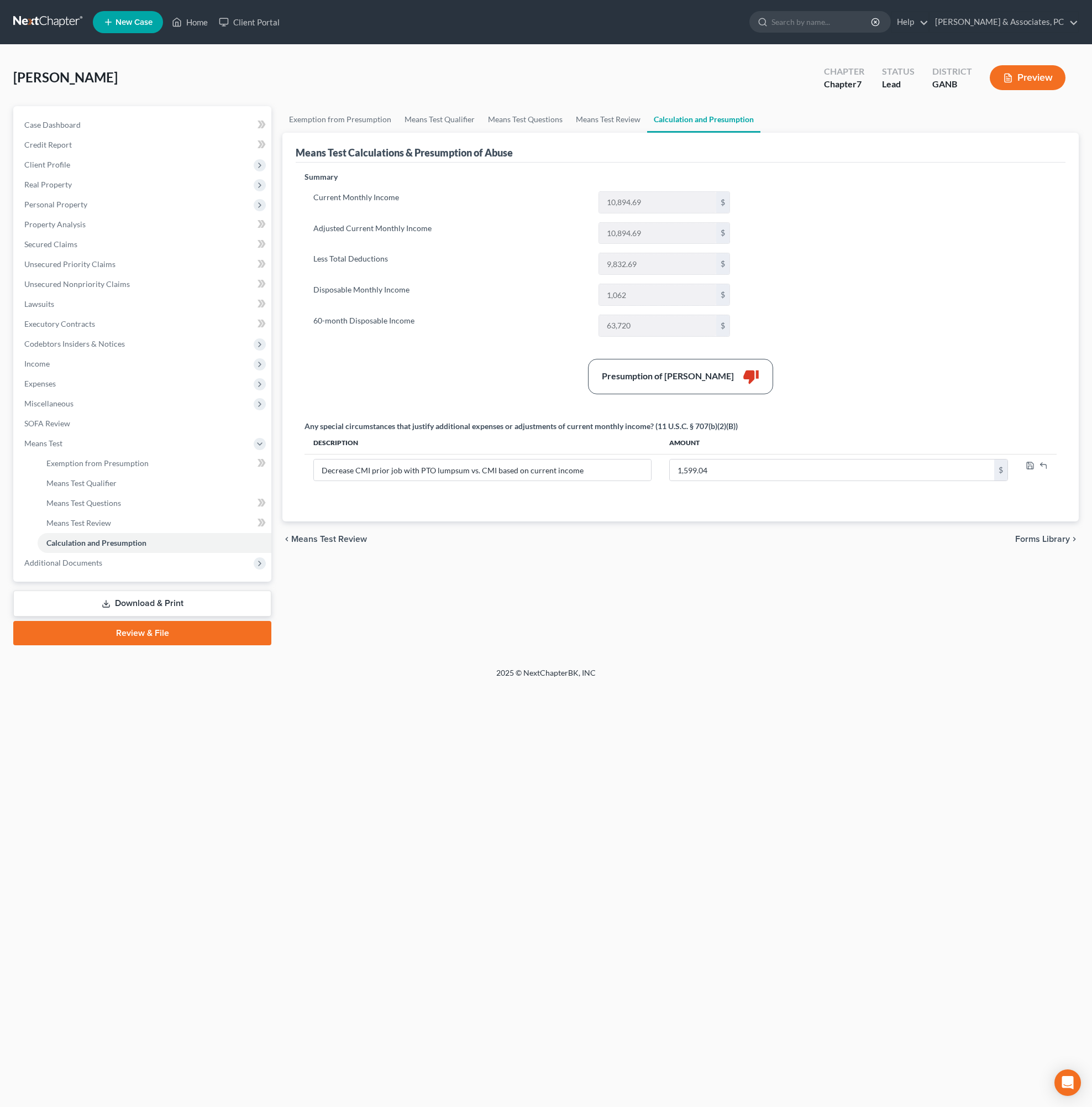
click at [863, 407] on div "Summary Current Monthly Income 10,894.69 $ Adjusted Current Monthly Income 10,8…" at bounding box center [680, 339] width 763 height 337
click at [807, 687] on div "2025 © NextChapterBK, INC" at bounding box center [546, 677] width 630 height 20
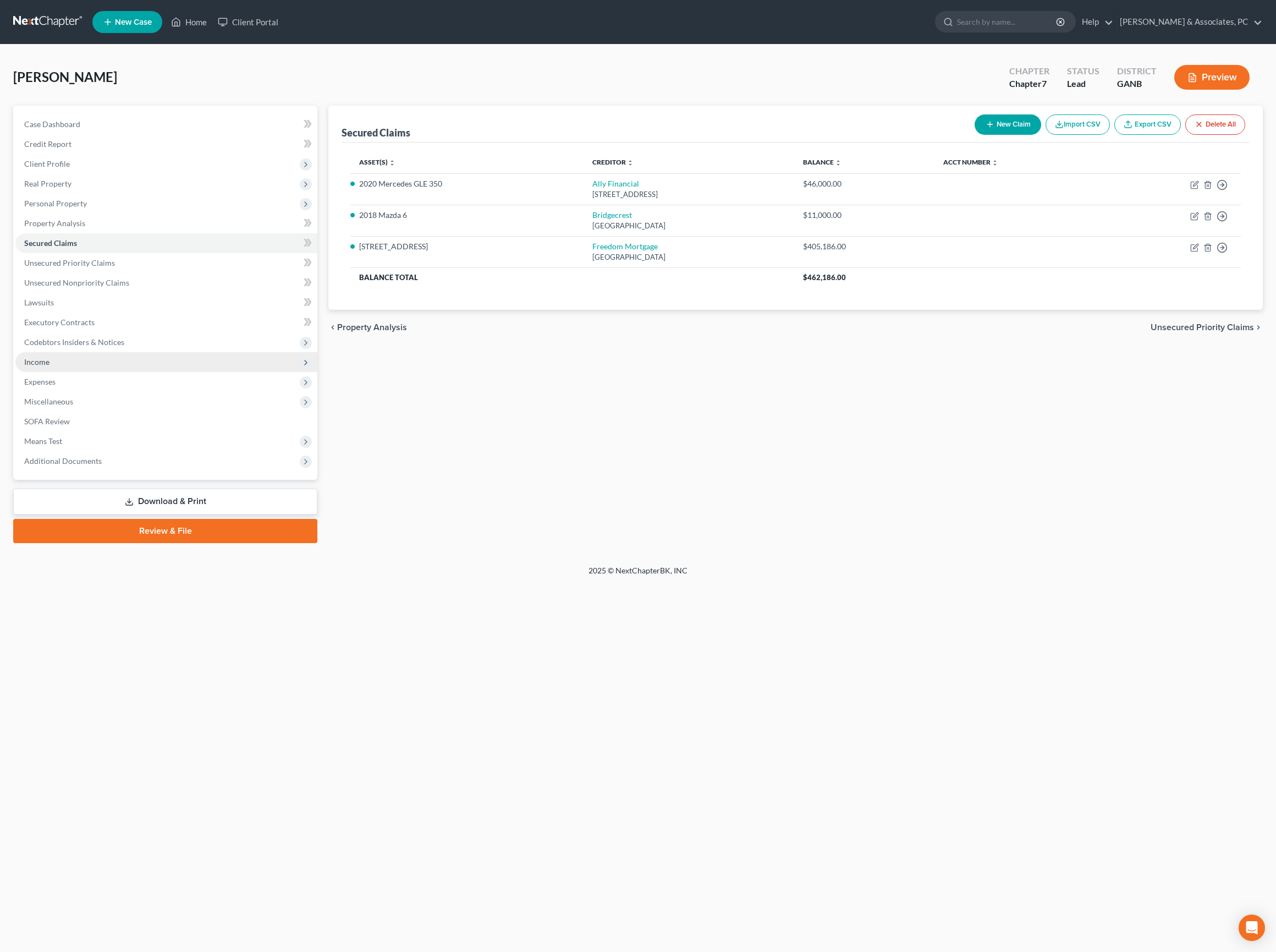
click at [49, 366] on span "Income" at bounding box center [36, 362] width 25 height 10
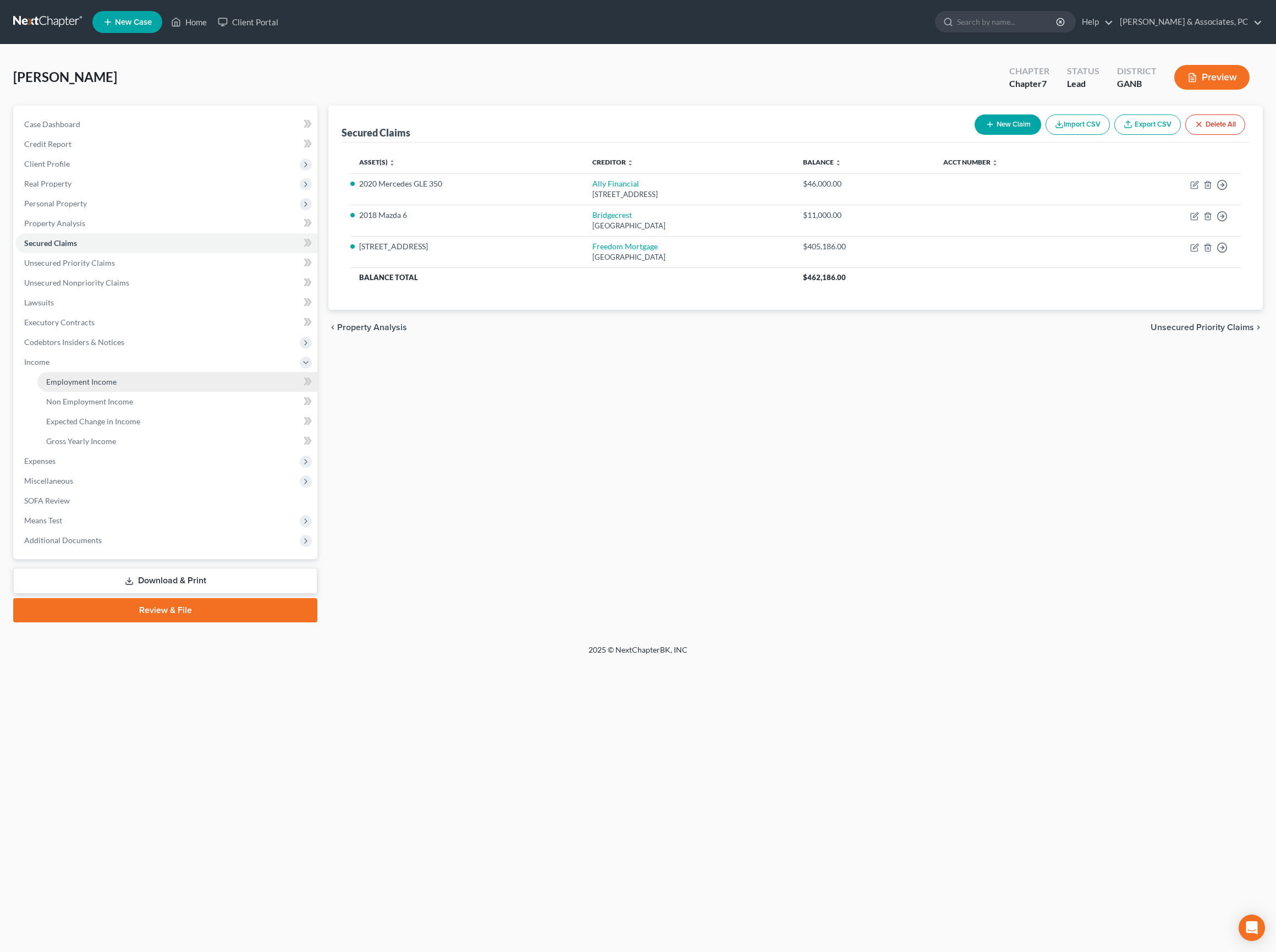
click at [82, 386] on span "Employment Income" at bounding box center [81, 381] width 70 height 10
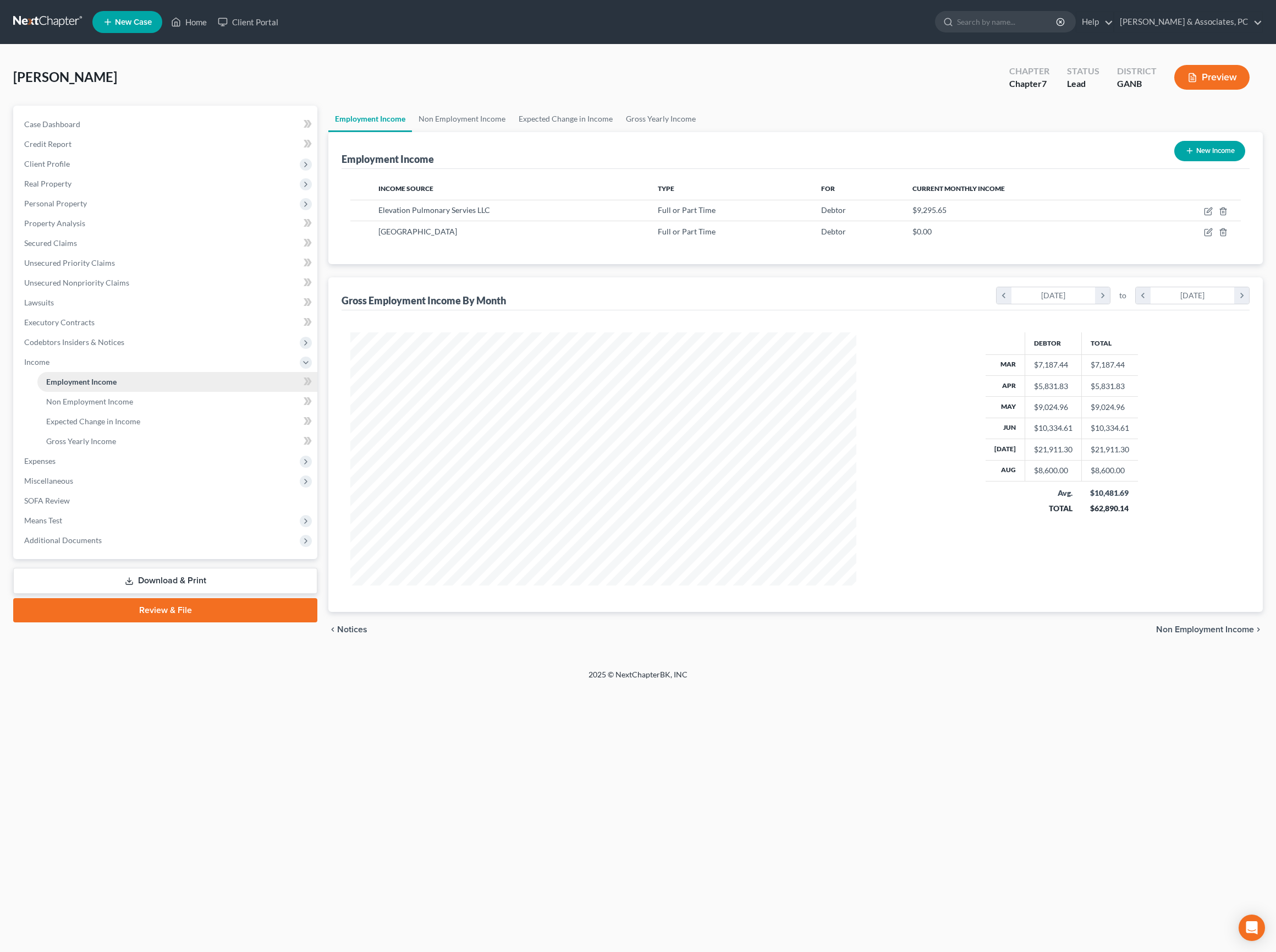
scroll to position [253, 527]
click at [1204, 216] on icon "button" at bounding box center [1208, 211] width 9 height 9
select select "0"
select select "46"
select select "2"
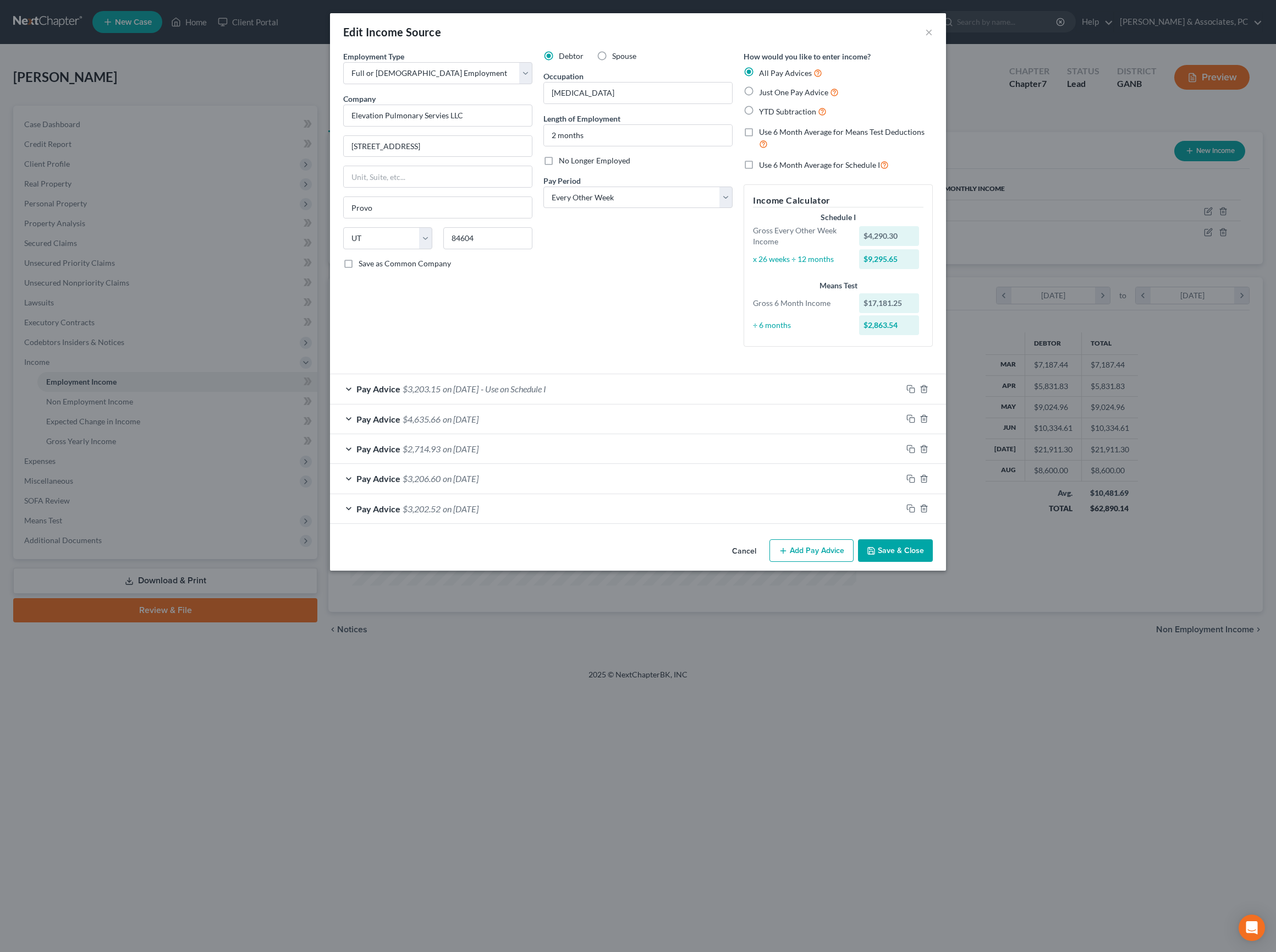
click at [933, 562] on button "Save & Close" at bounding box center [895, 550] width 75 height 23
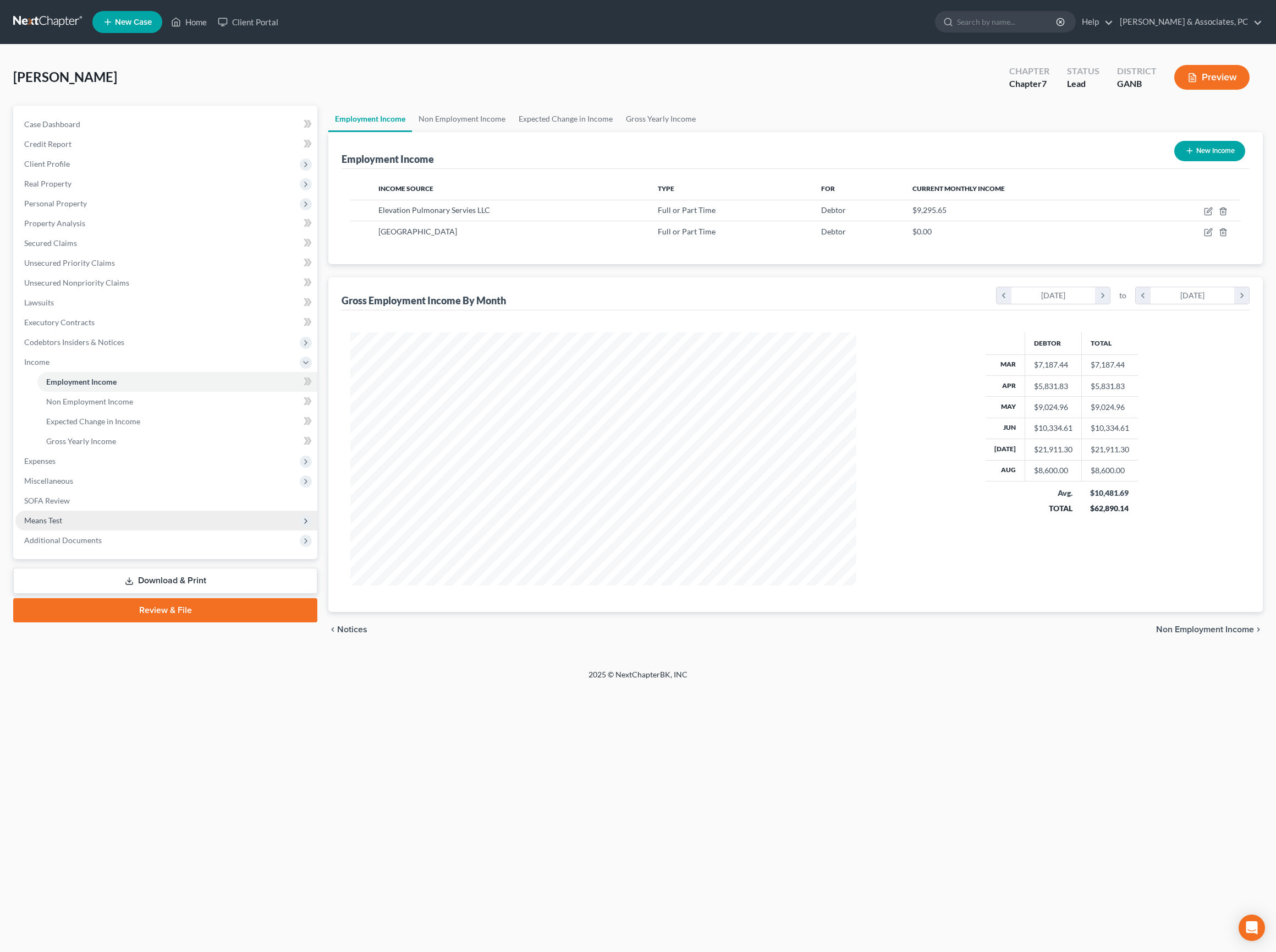
click at [94, 530] on span "Means Test" at bounding box center [166, 520] width 302 height 20
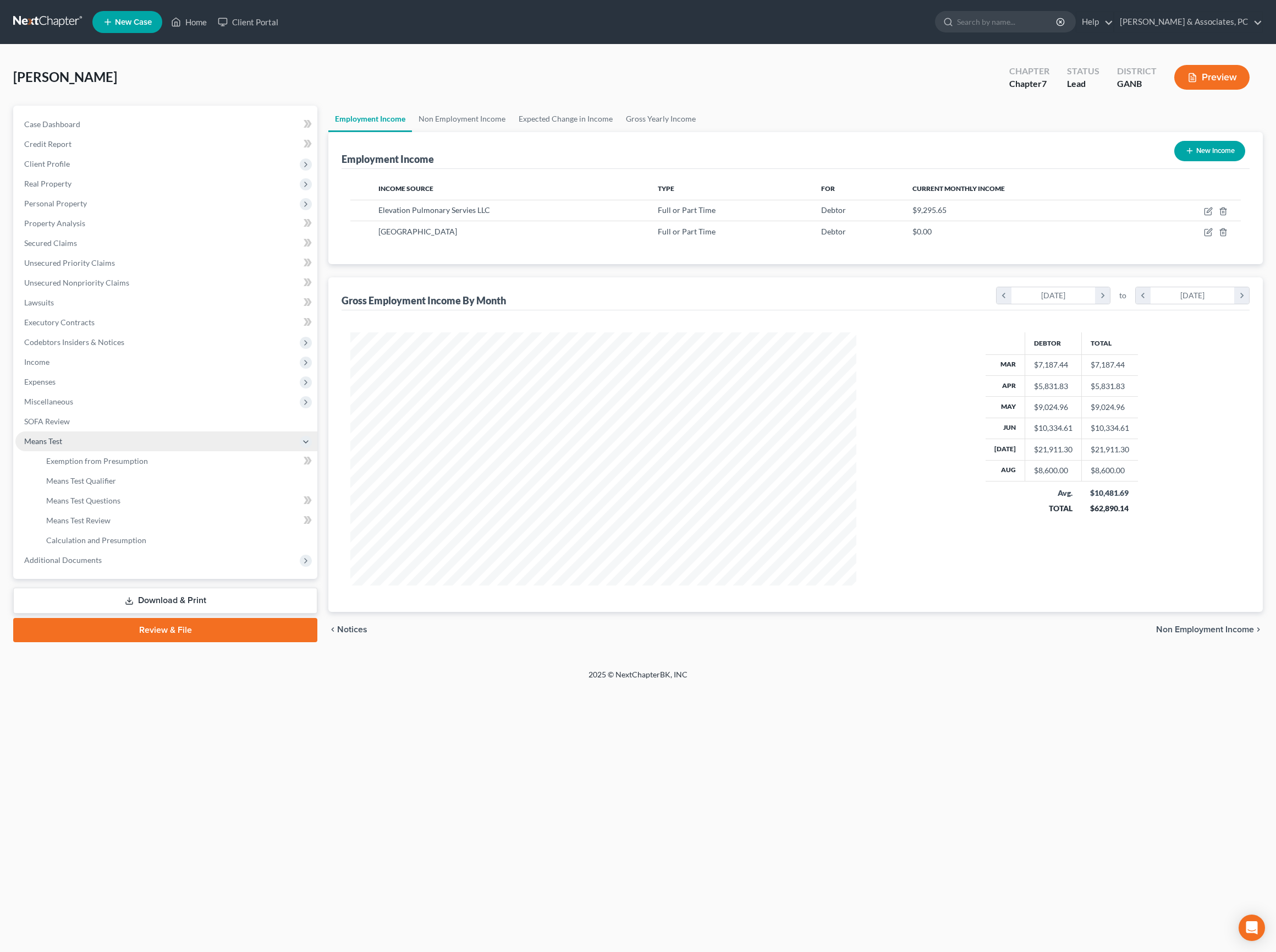
click at [124, 451] on span "Means Test" at bounding box center [166, 441] width 302 height 20
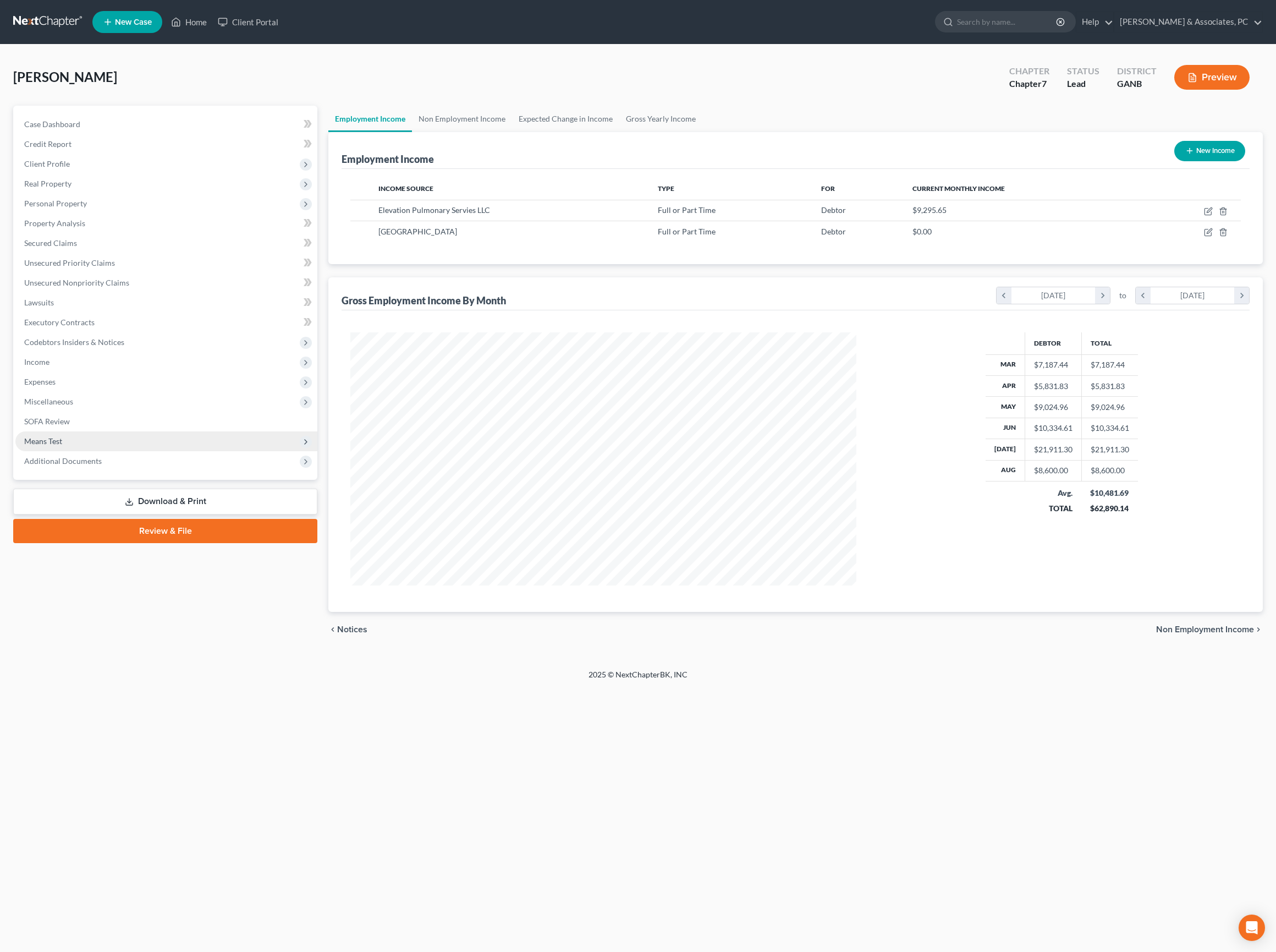
click at [107, 451] on span "Means Test" at bounding box center [166, 441] width 302 height 20
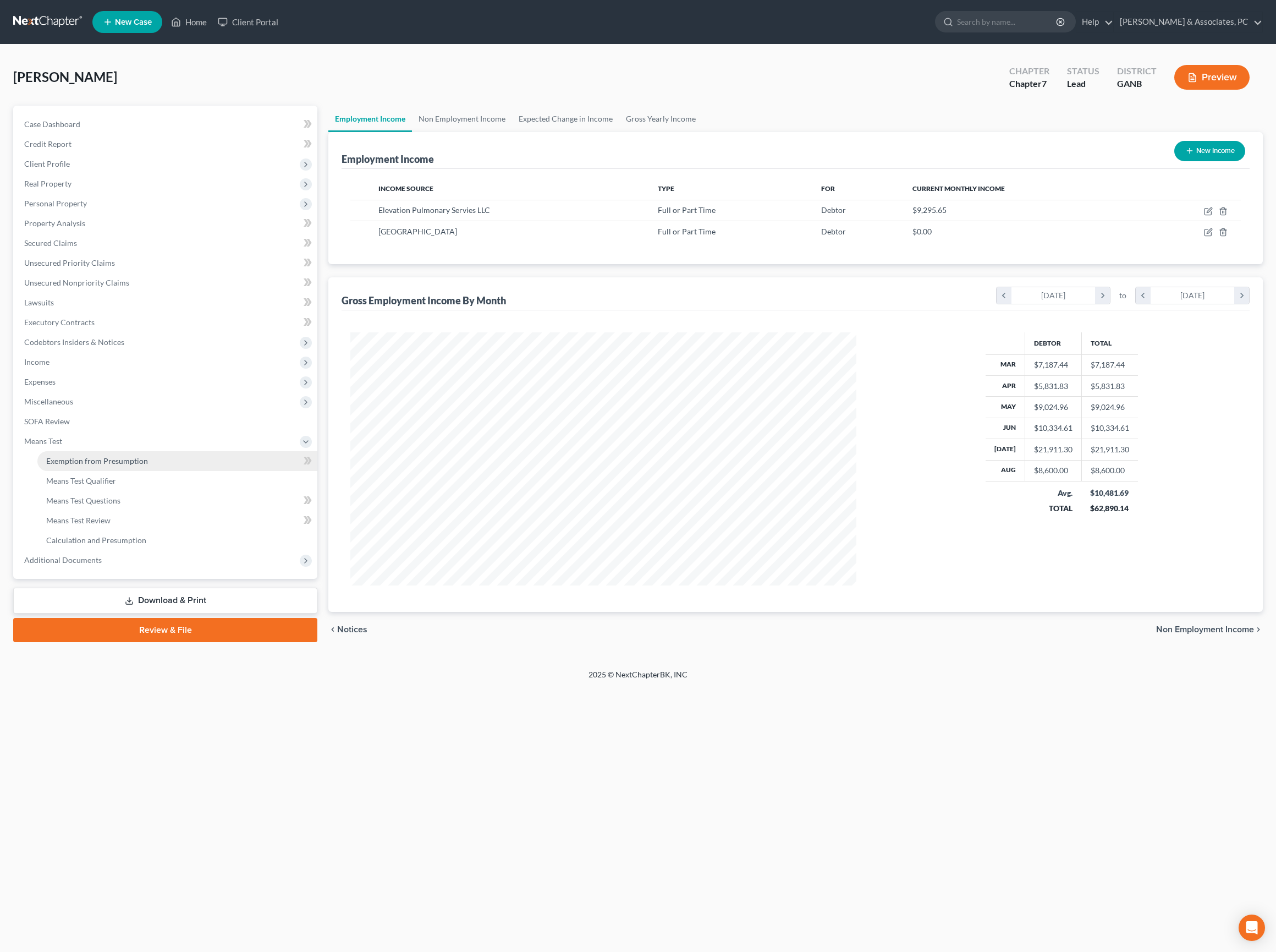
click at [113, 465] on span "Exemption from Presumption" at bounding box center [97, 461] width 102 height 10
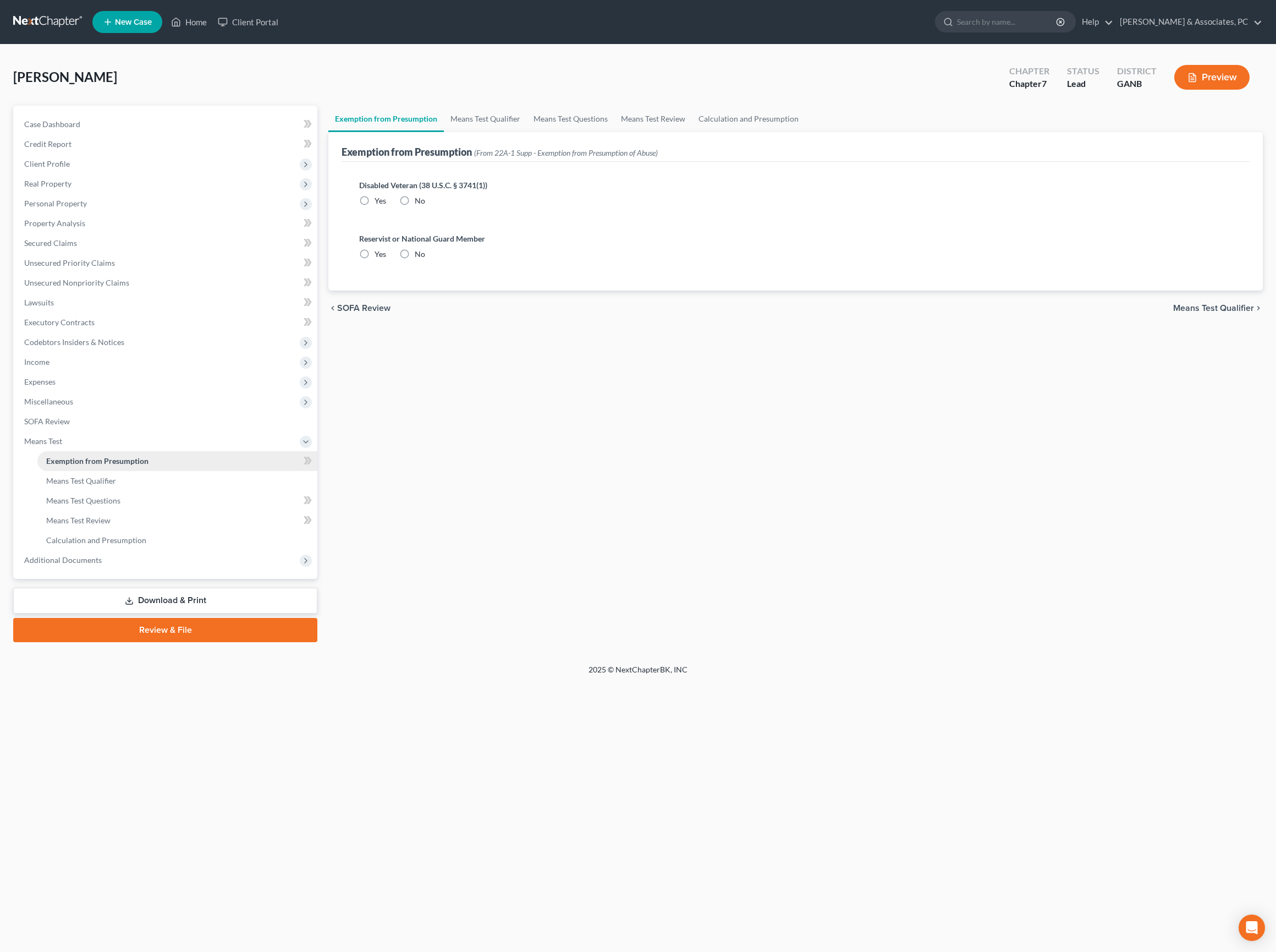
radio input "true"
click at [1198, 313] on span "Means Test Qualifier" at bounding box center [1214, 308] width 81 height 9
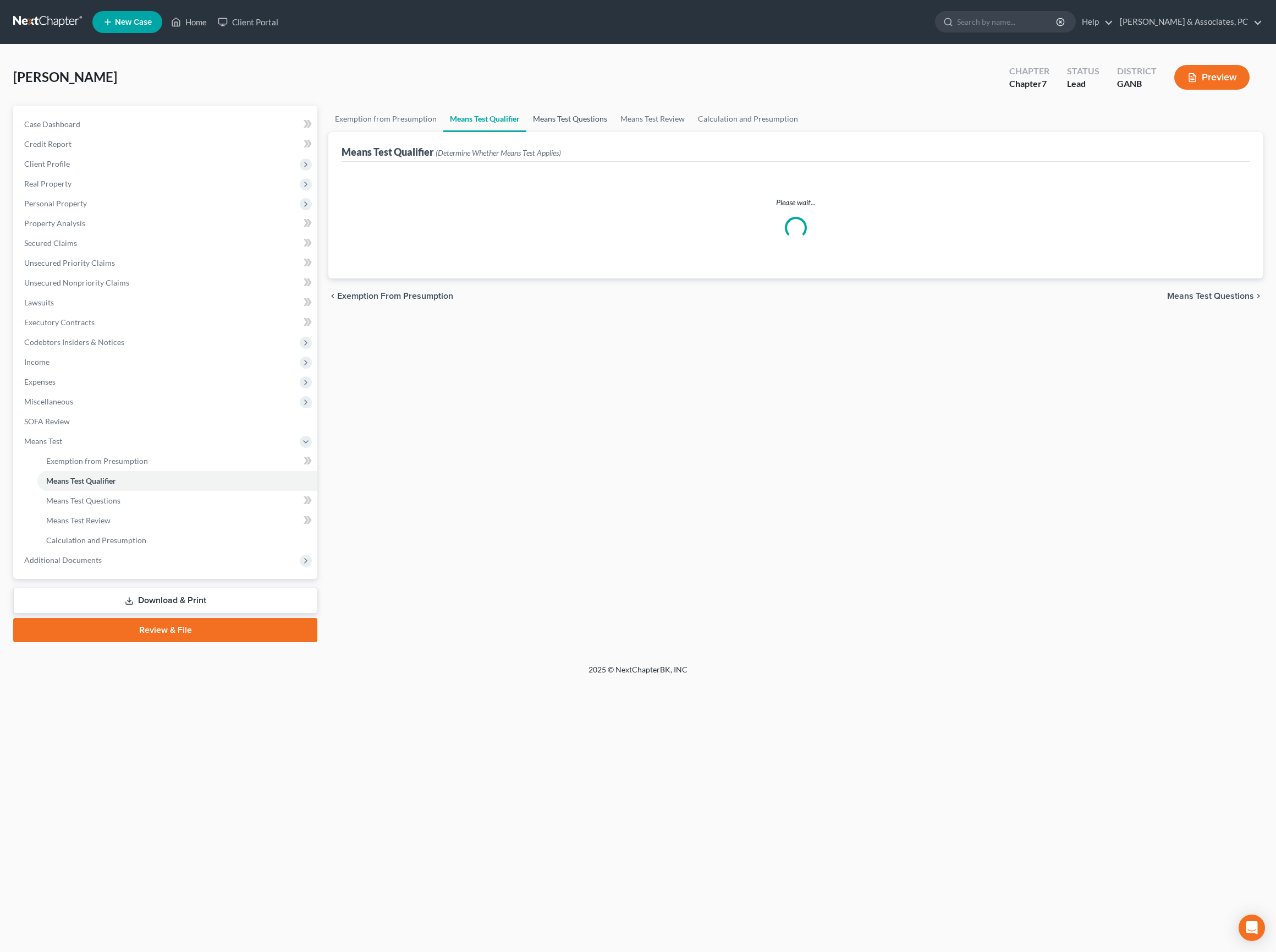
click at [614, 128] on link "Means Test Questions" at bounding box center [570, 119] width 87 height 27
click at [692, 125] on link "Means Test Review" at bounding box center [653, 119] width 78 height 27
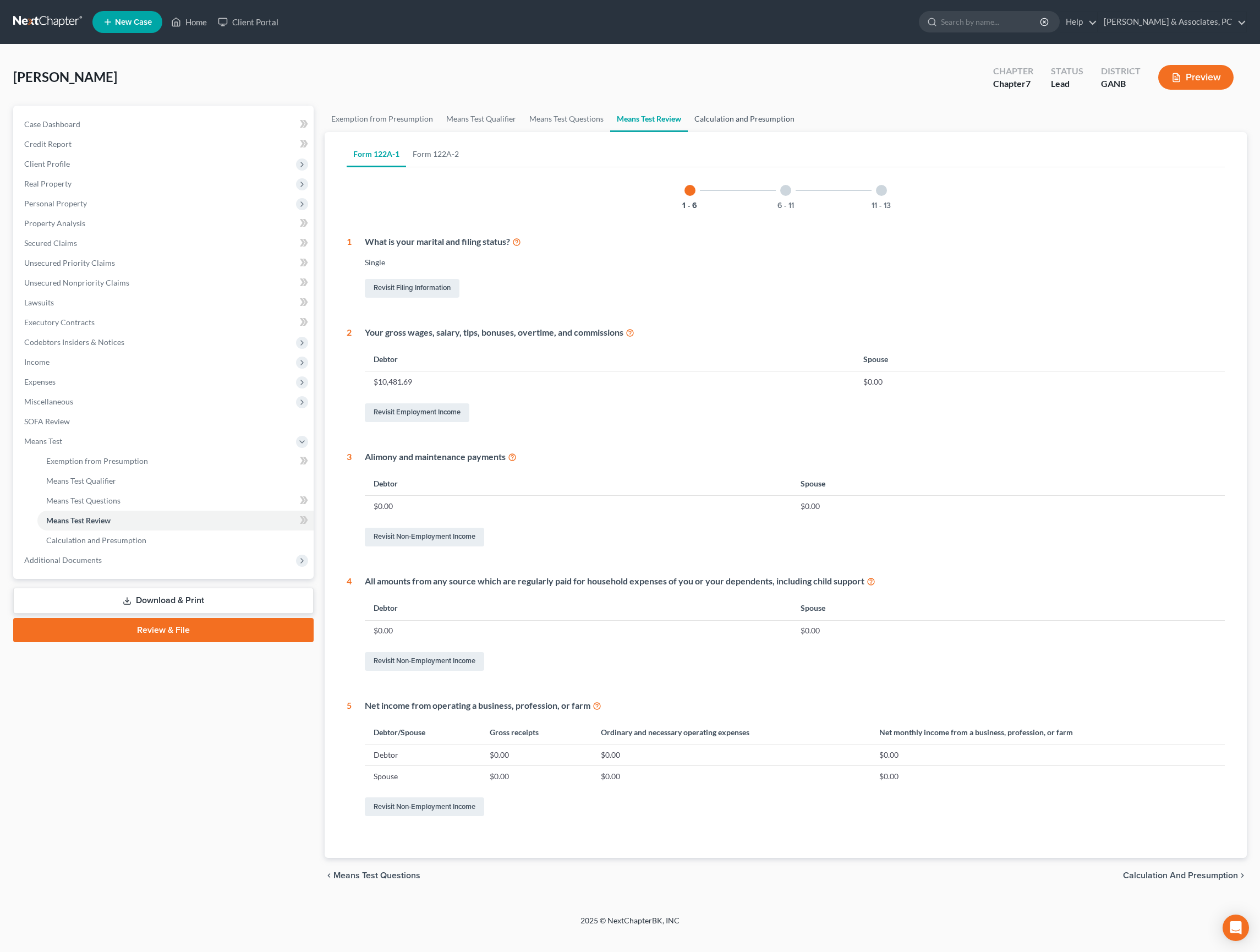
click at [801, 128] on link "Calculation and Presumption" at bounding box center [744, 119] width 113 height 27
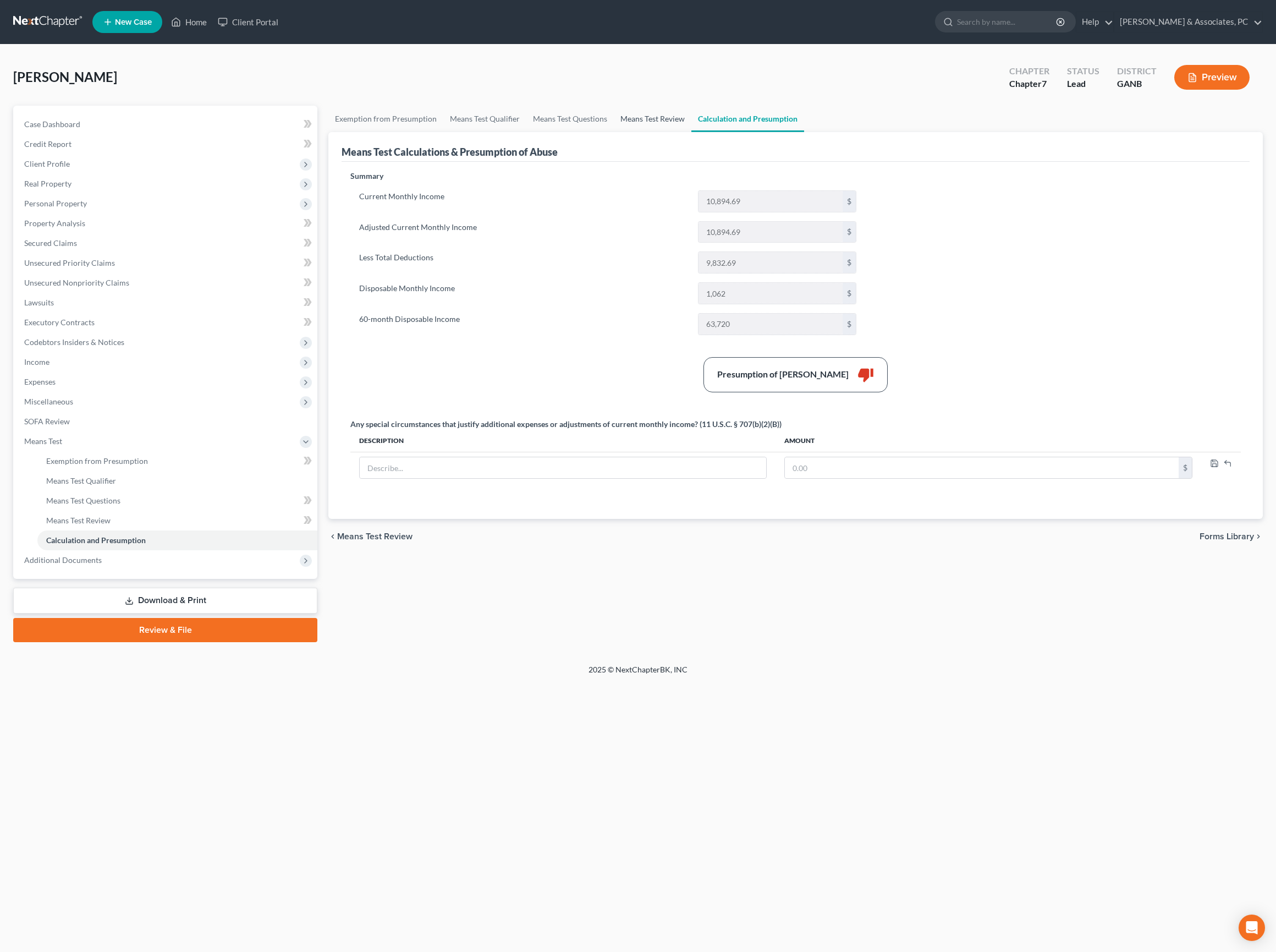
click at [692, 128] on link "Means Test Review" at bounding box center [653, 119] width 78 height 27
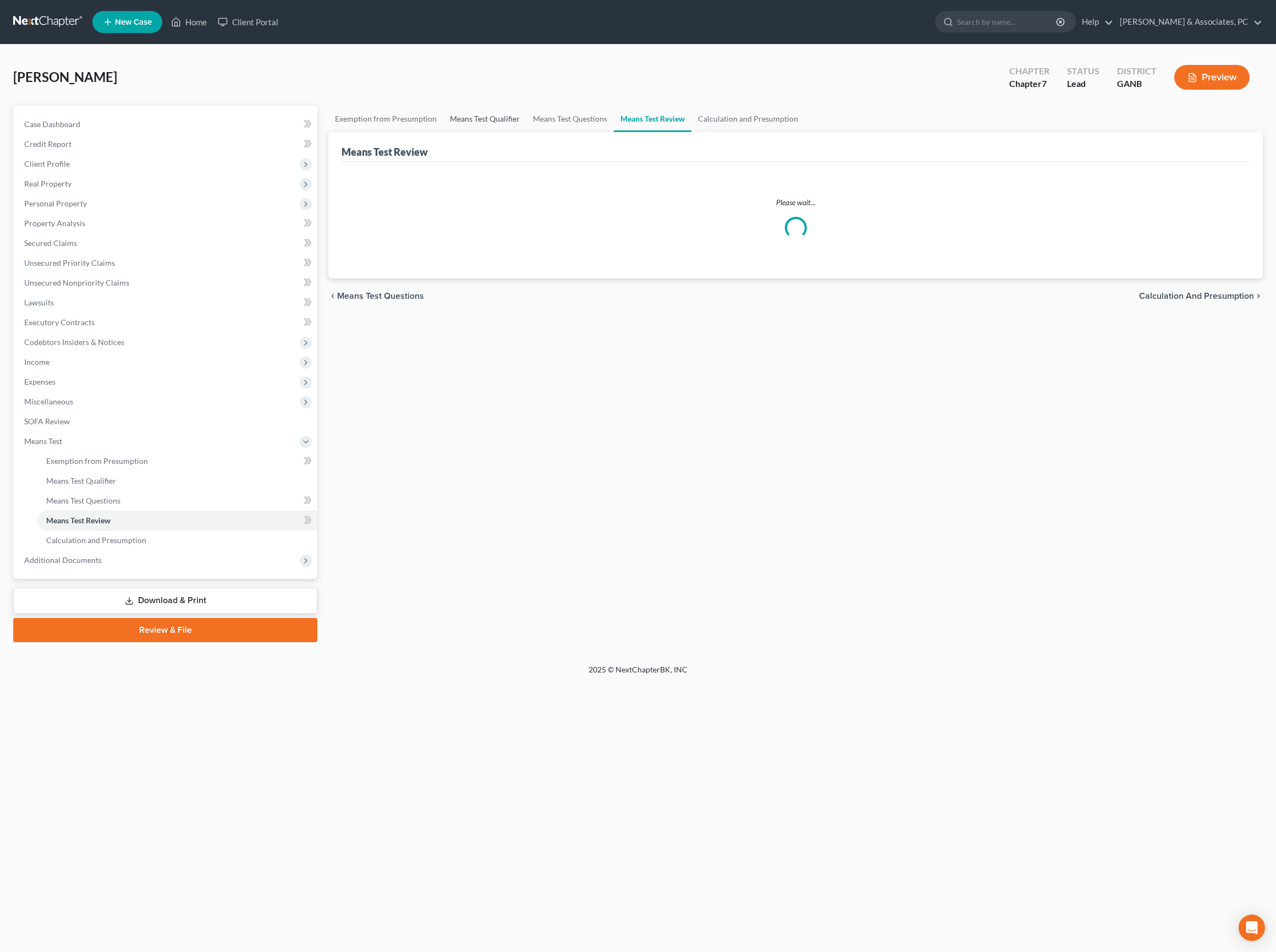
click at [526, 132] on link "Means Test Qualifier" at bounding box center [485, 119] width 83 height 27
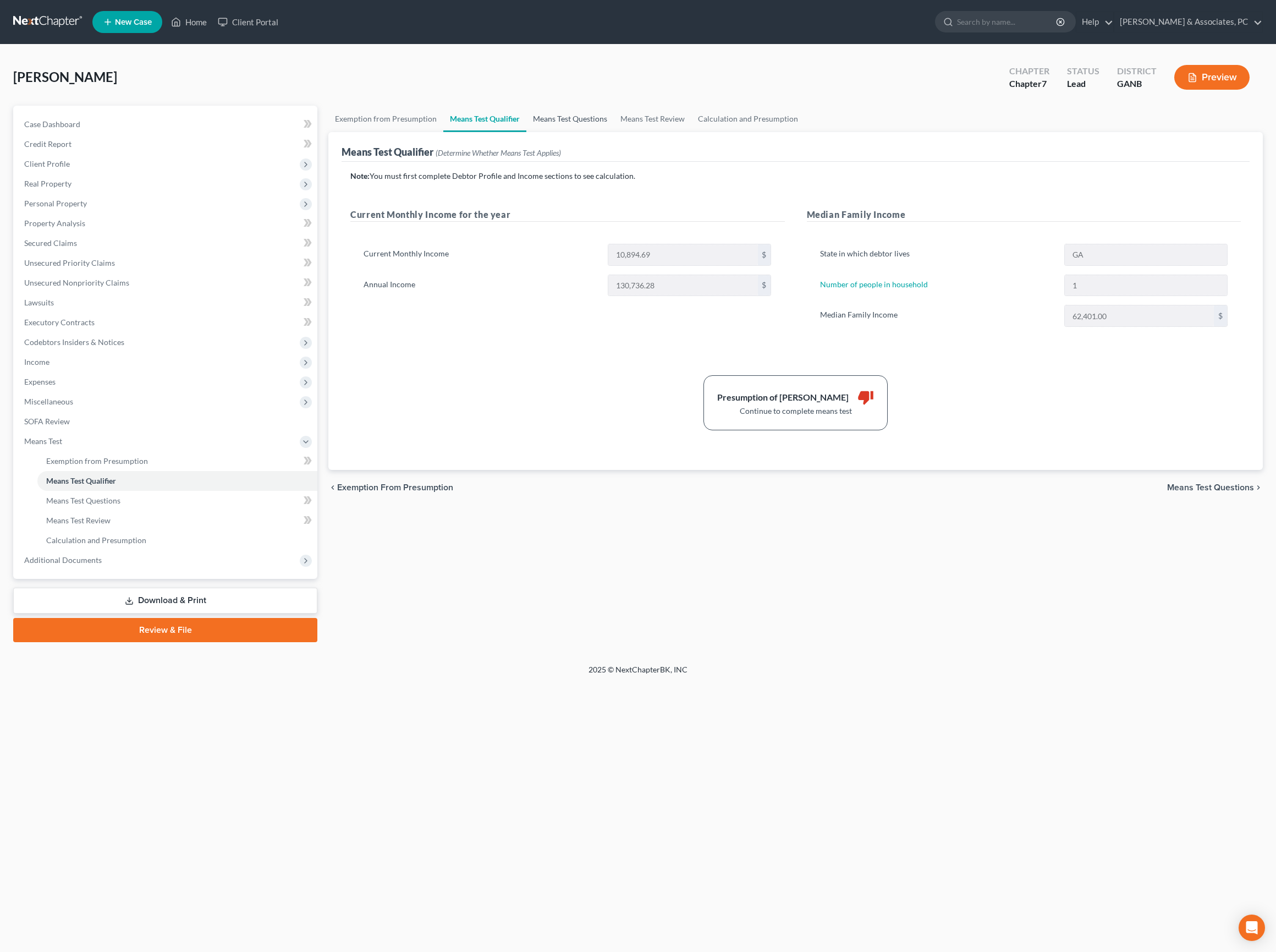
click at [614, 132] on link "Means Test Questions" at bounding box center [570, 119] width 87 height 27
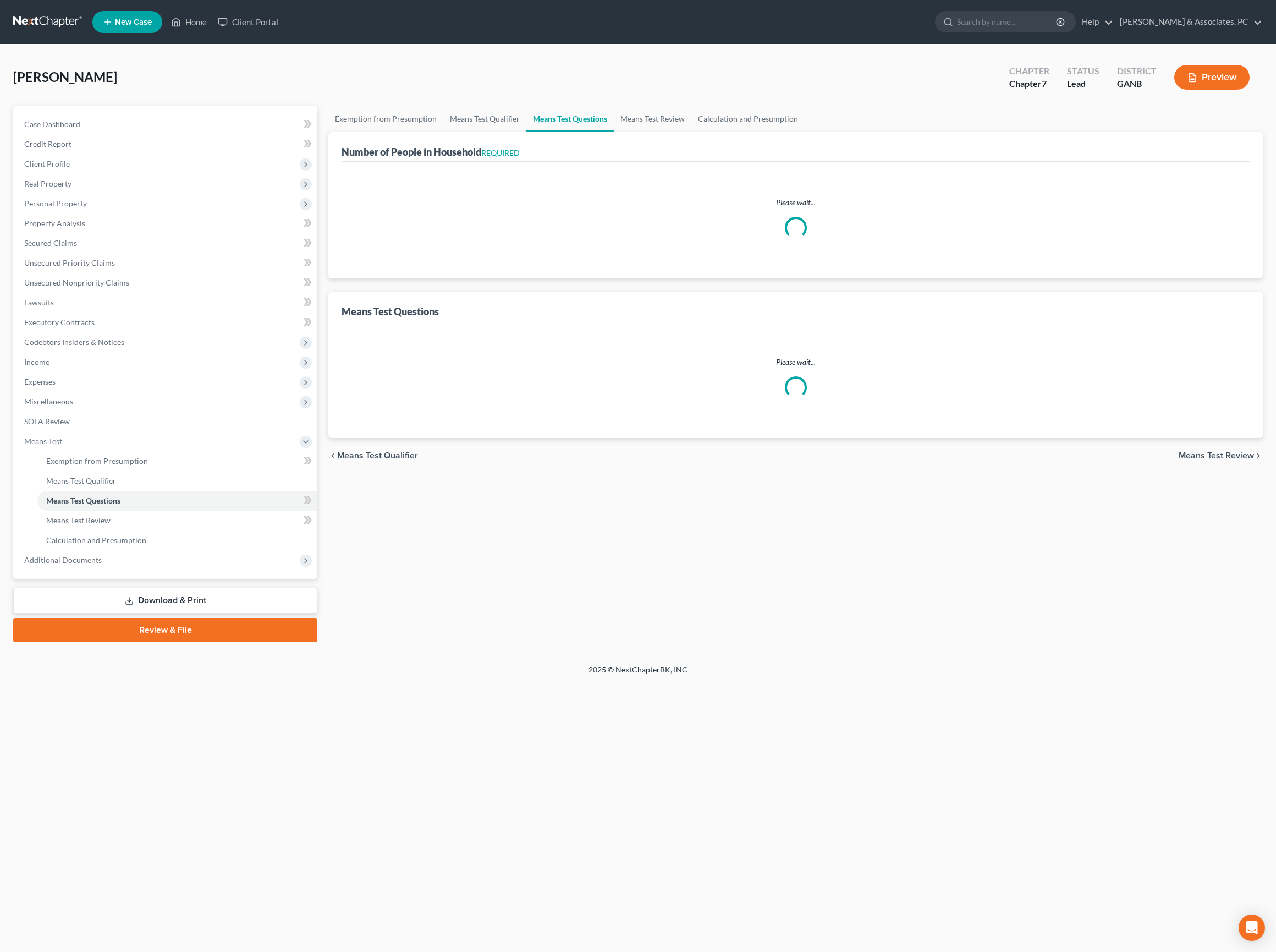
select select "1"
select select "60"
select select "1"
select select "60"
select select "0"
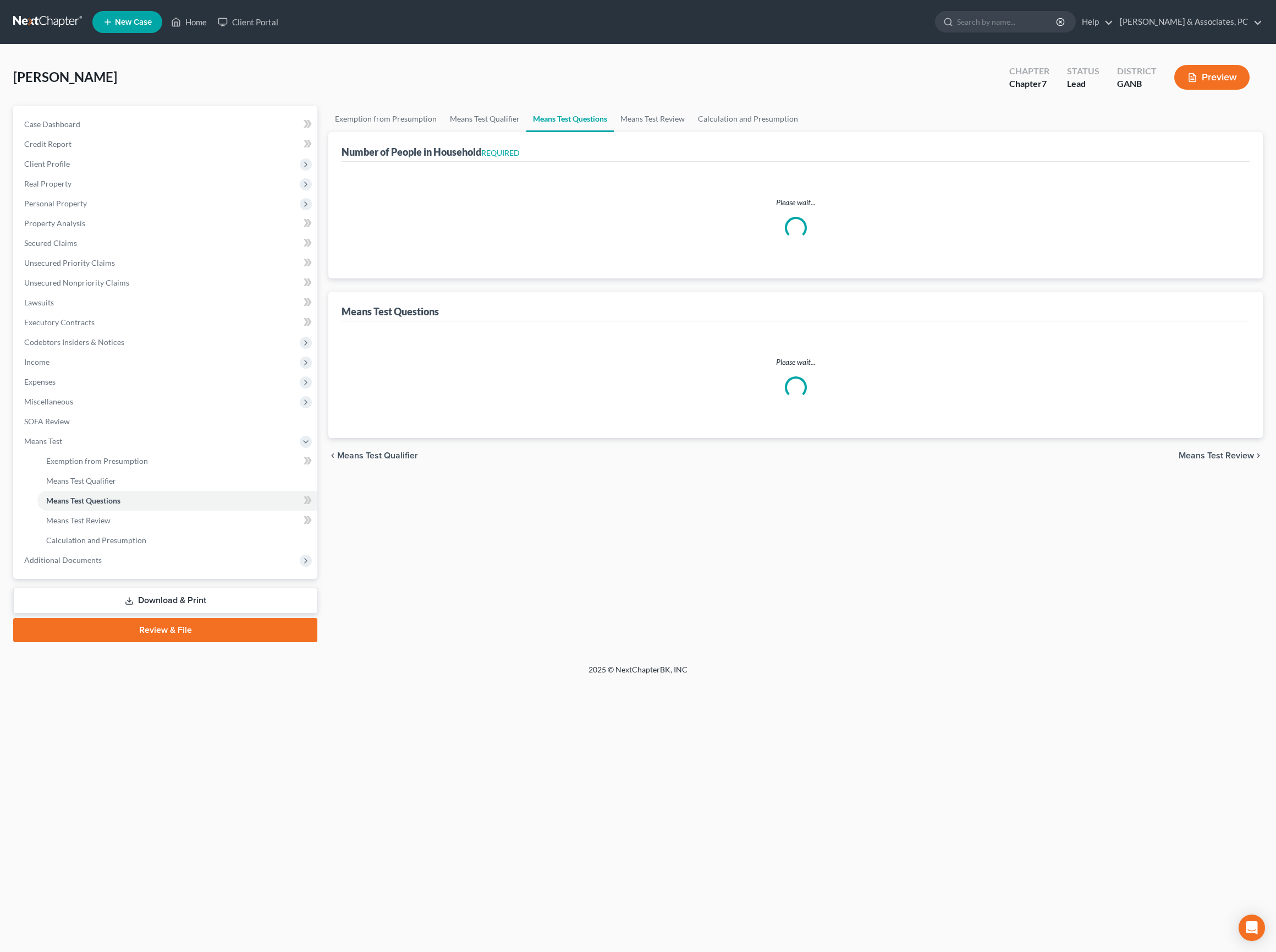
select select "60"
select select "1"
select select "0"
select select "1"
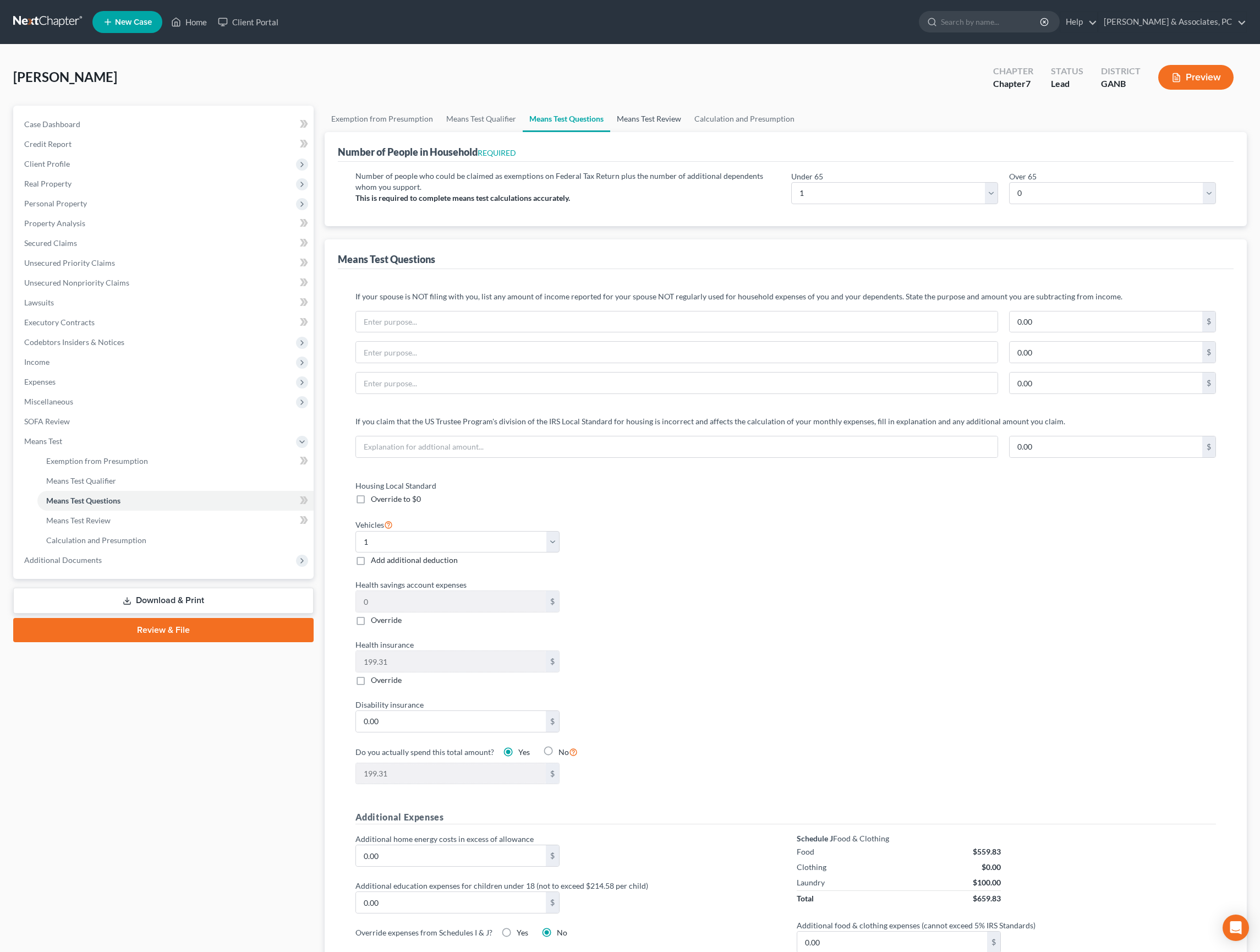
click at [688, 132] on link "Means Test Review" at bounding box center [649, 119] width 78 height 27
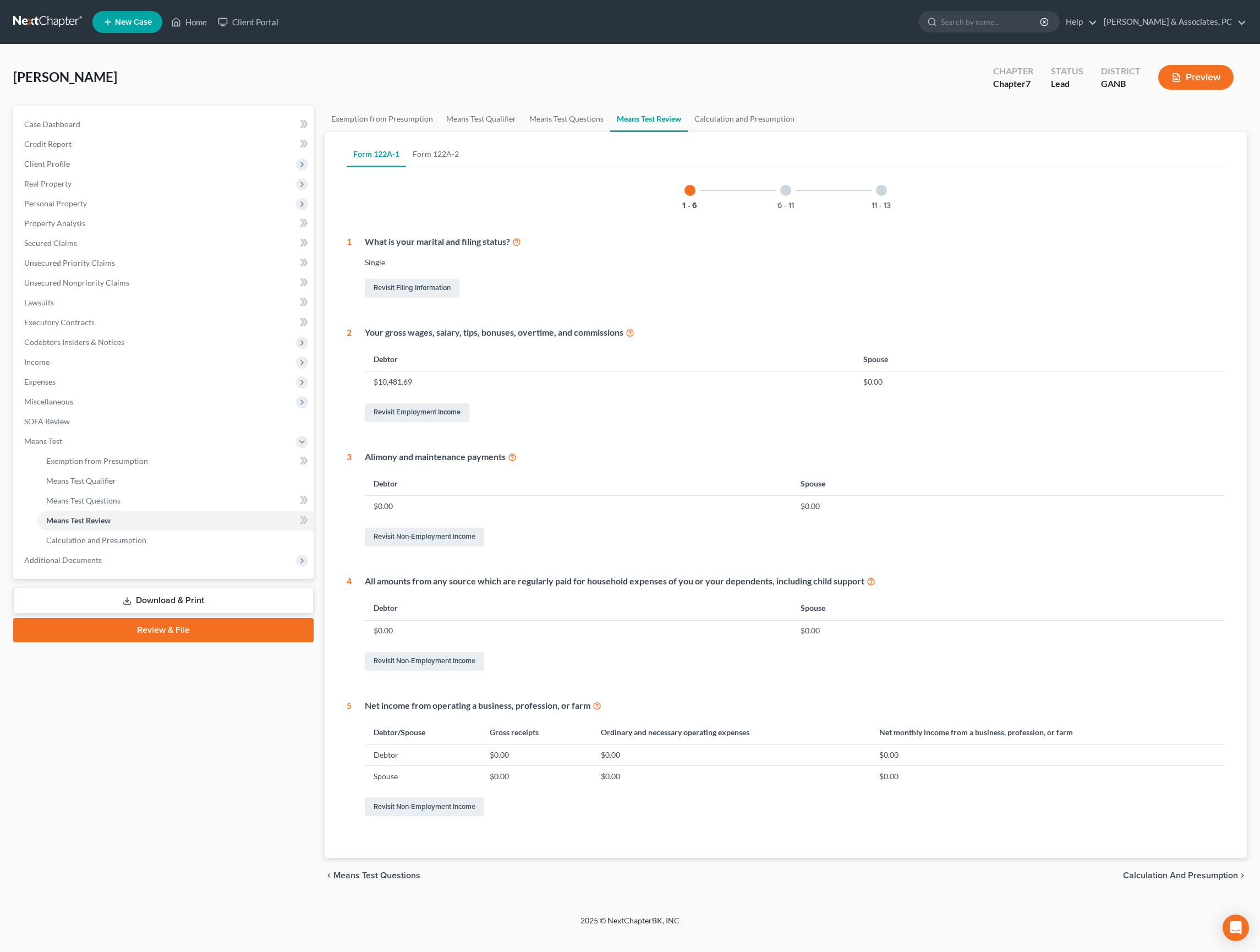
click at [792, 209] on div "6 - 11" at bounding box center [786, 190] width 37 height 37
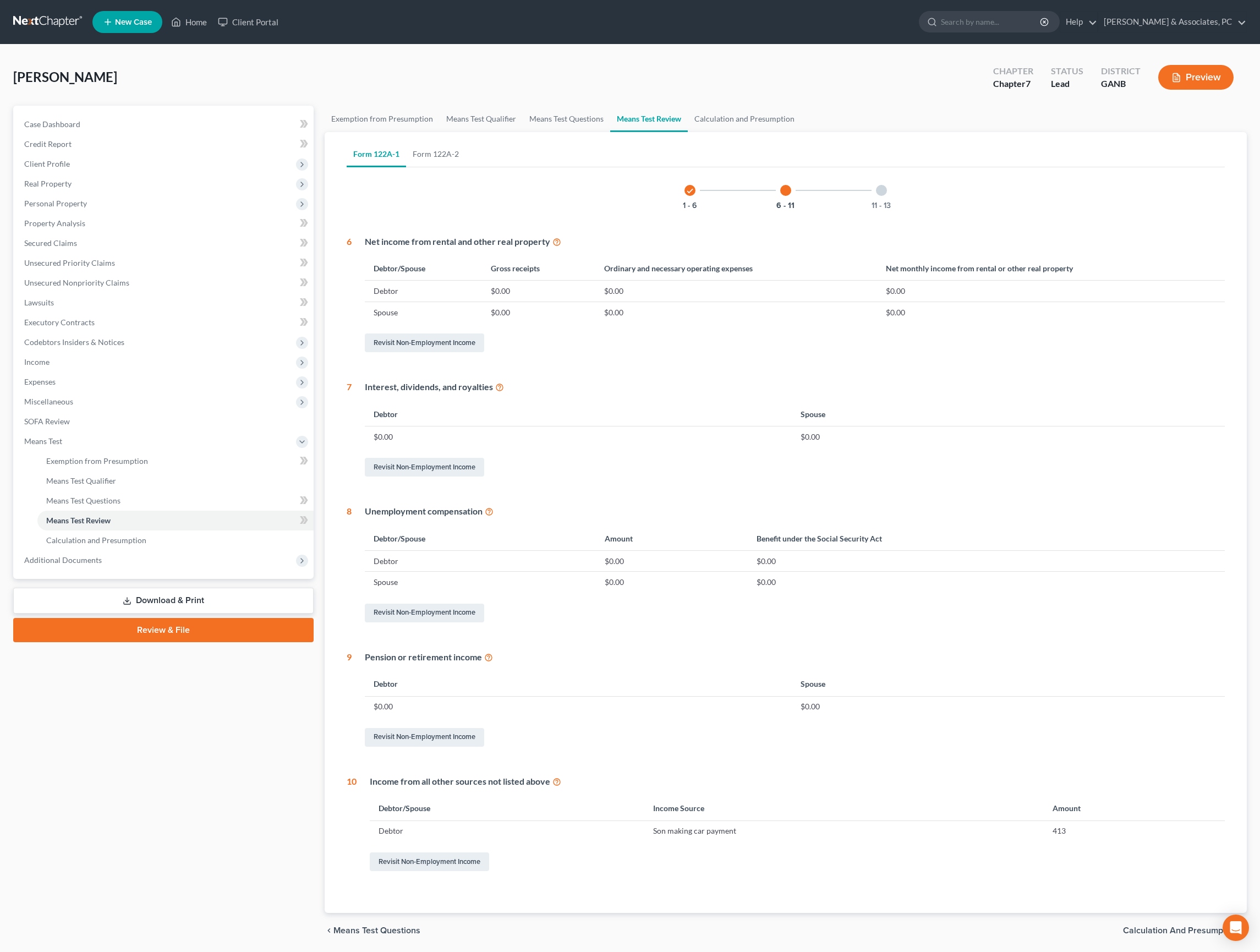
click at [899, 209] on div "11 - 13" at bounding box center [881, 190] width 37 height 37
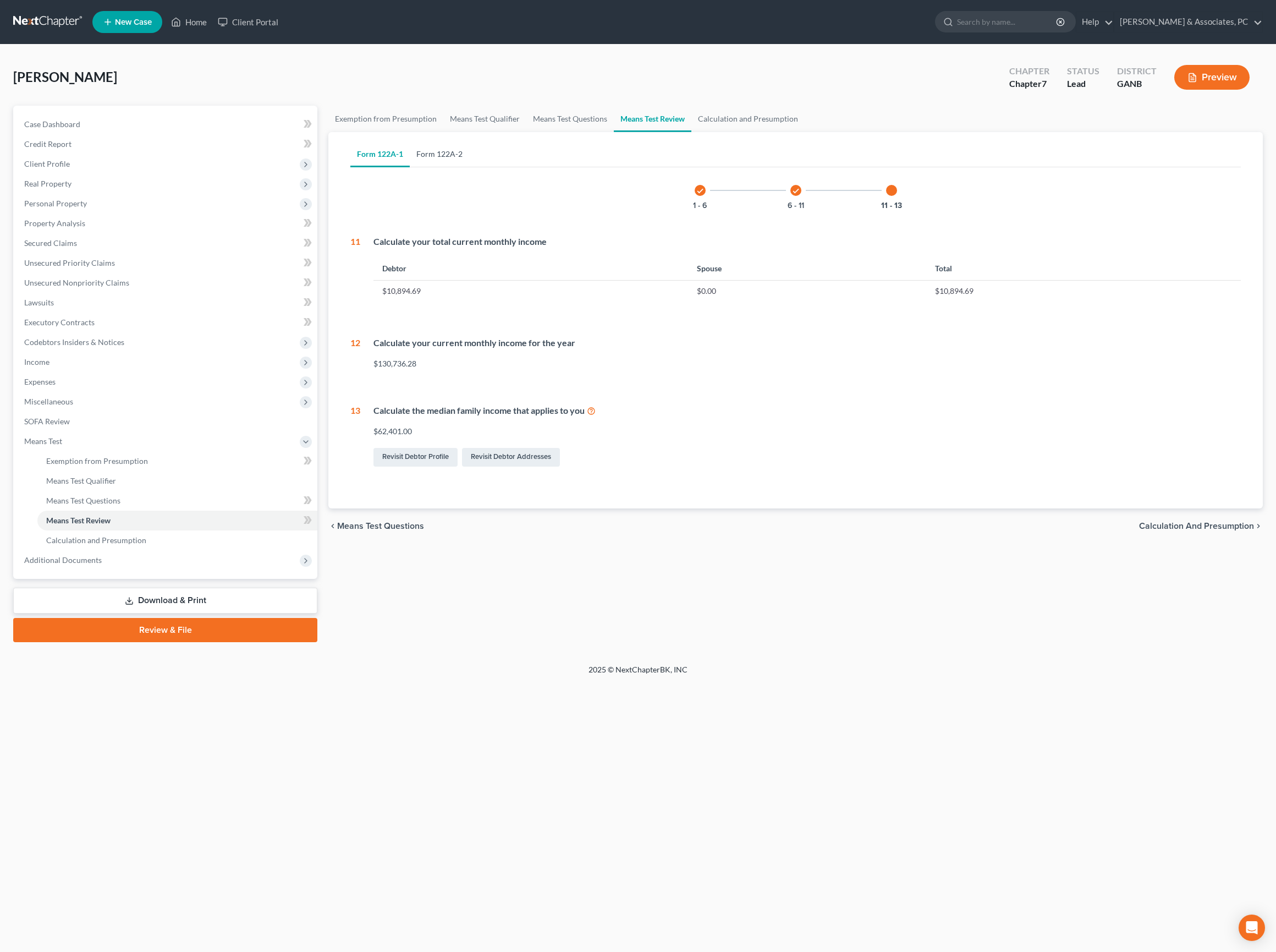
click at [470, 167] on link "Form 122A-2" at bounding box center [440, 154] width 60 height 27
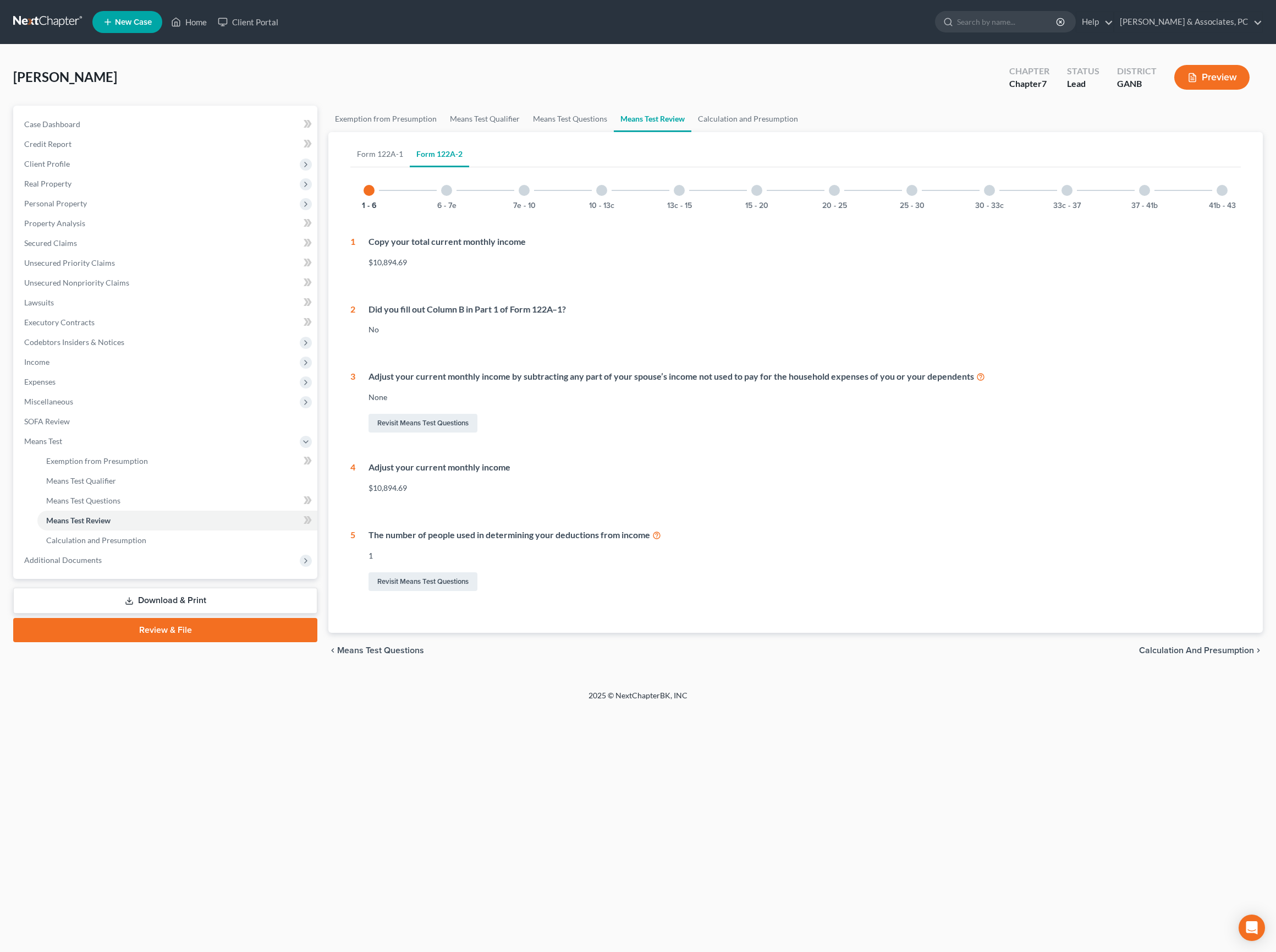
click at [1209, 209] on div "41b - 43" at bounding box center [1222, 190] width 37 height 37
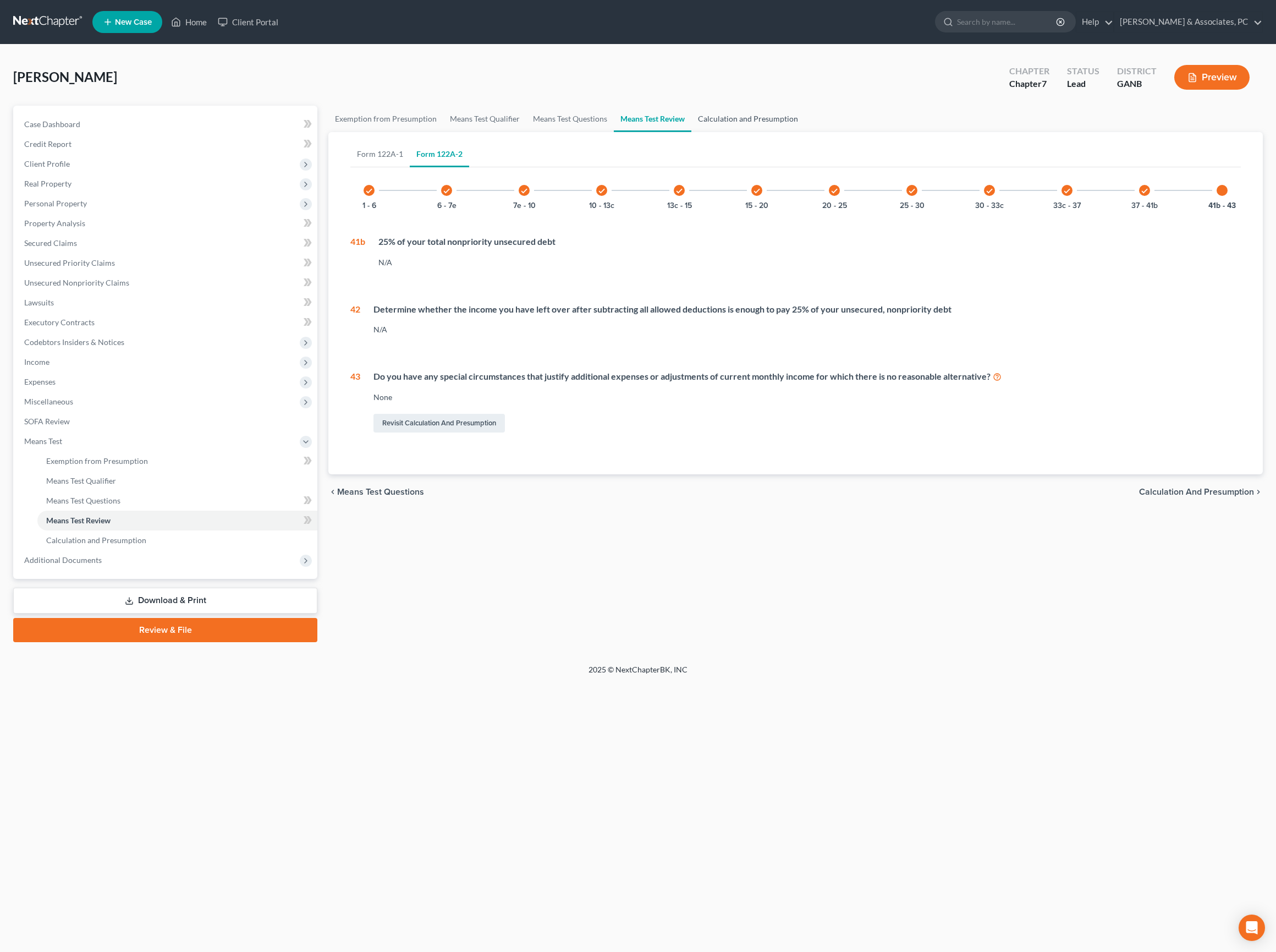
click at [805, 131] on link "Calculation and Presumption" at bounding box center [748, 119] width 113 height 27
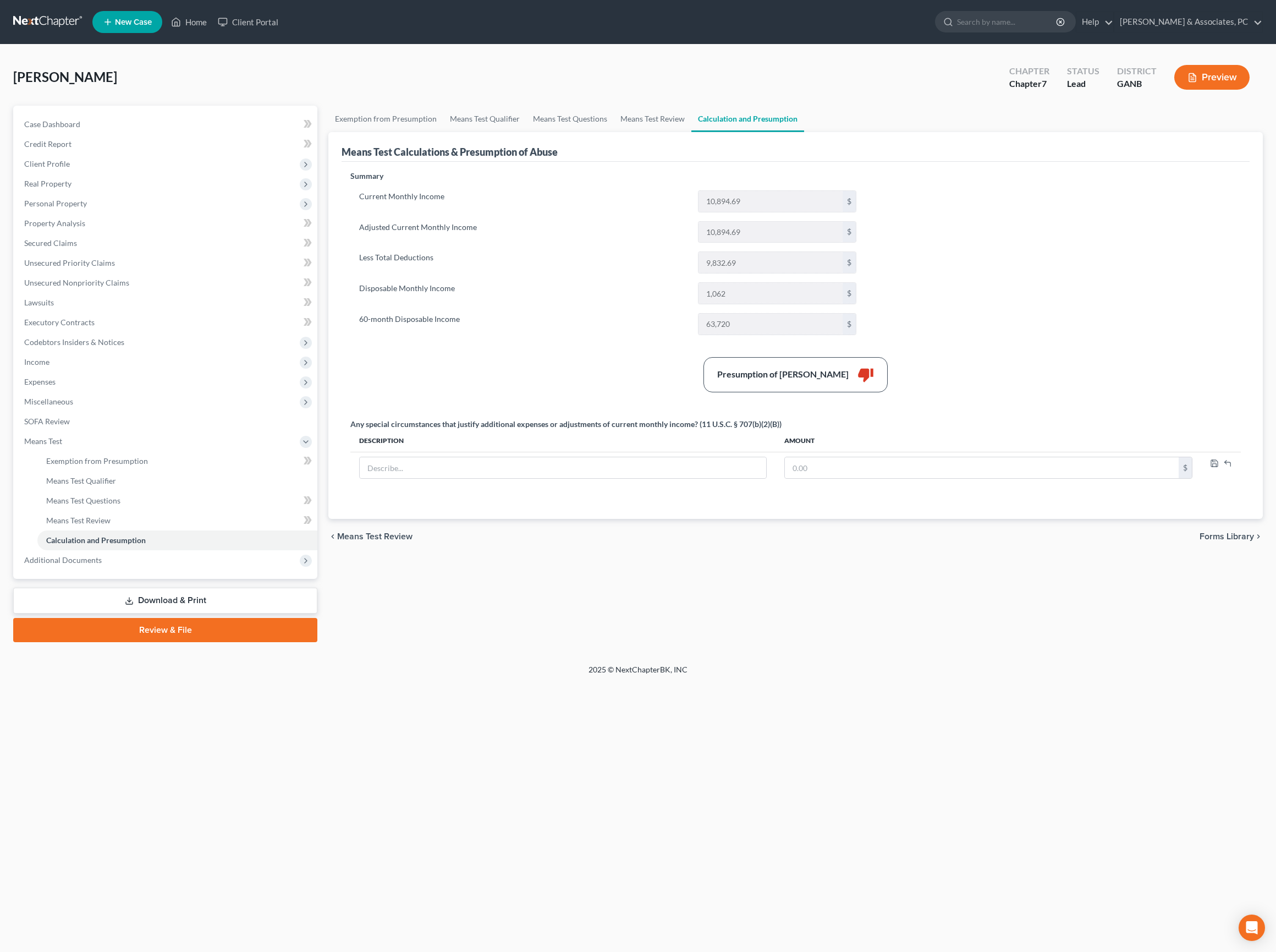
click at [1086, 340] on div "Summary Current Monthly Income 10,894.69 $ Adjusted Current Monthly Income 10,8…" at bounding box center [796, 338] width 902 height 335
click at [432, 132] on link "Exemption from Presumption" at bounding box center [385, 119] width 115 height 27
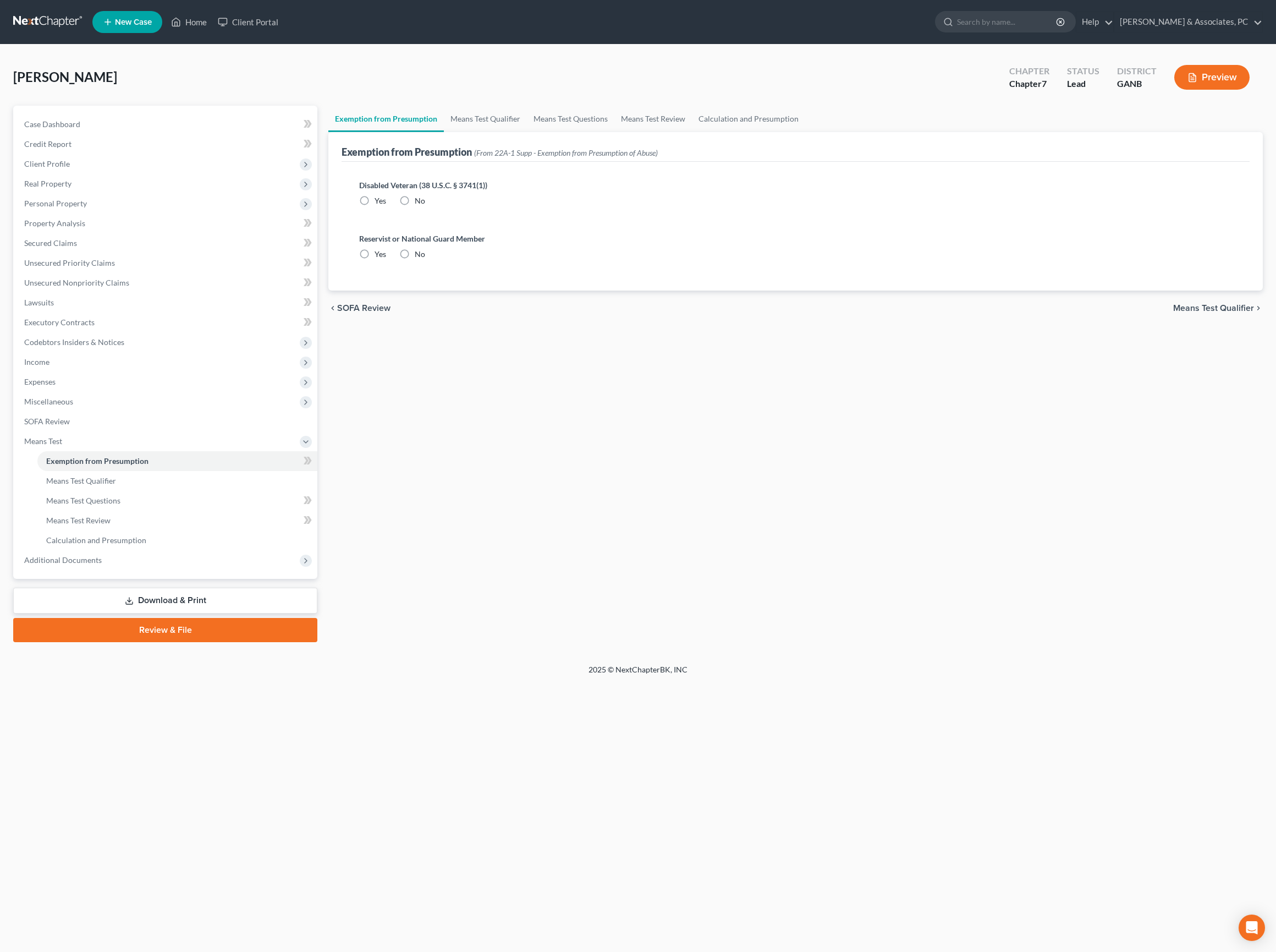
radio input "true"
click at [527, 124] on link "Means Test Qualifier" at bounding box center [485, 119] width 83 height 27
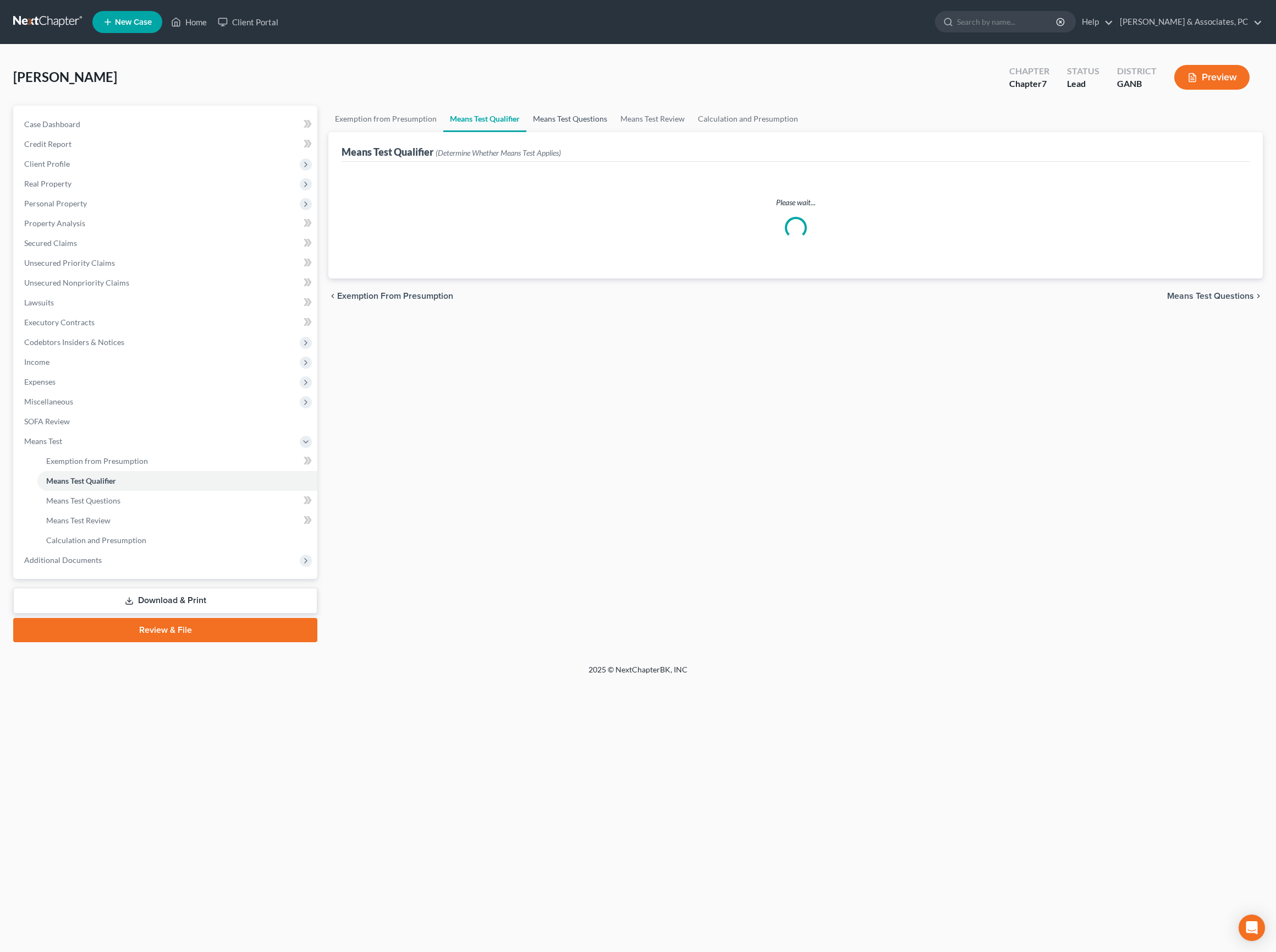
click at [614, 127] on link "Means Test Questions" at bounding box center [570, 119] width 87 height 27
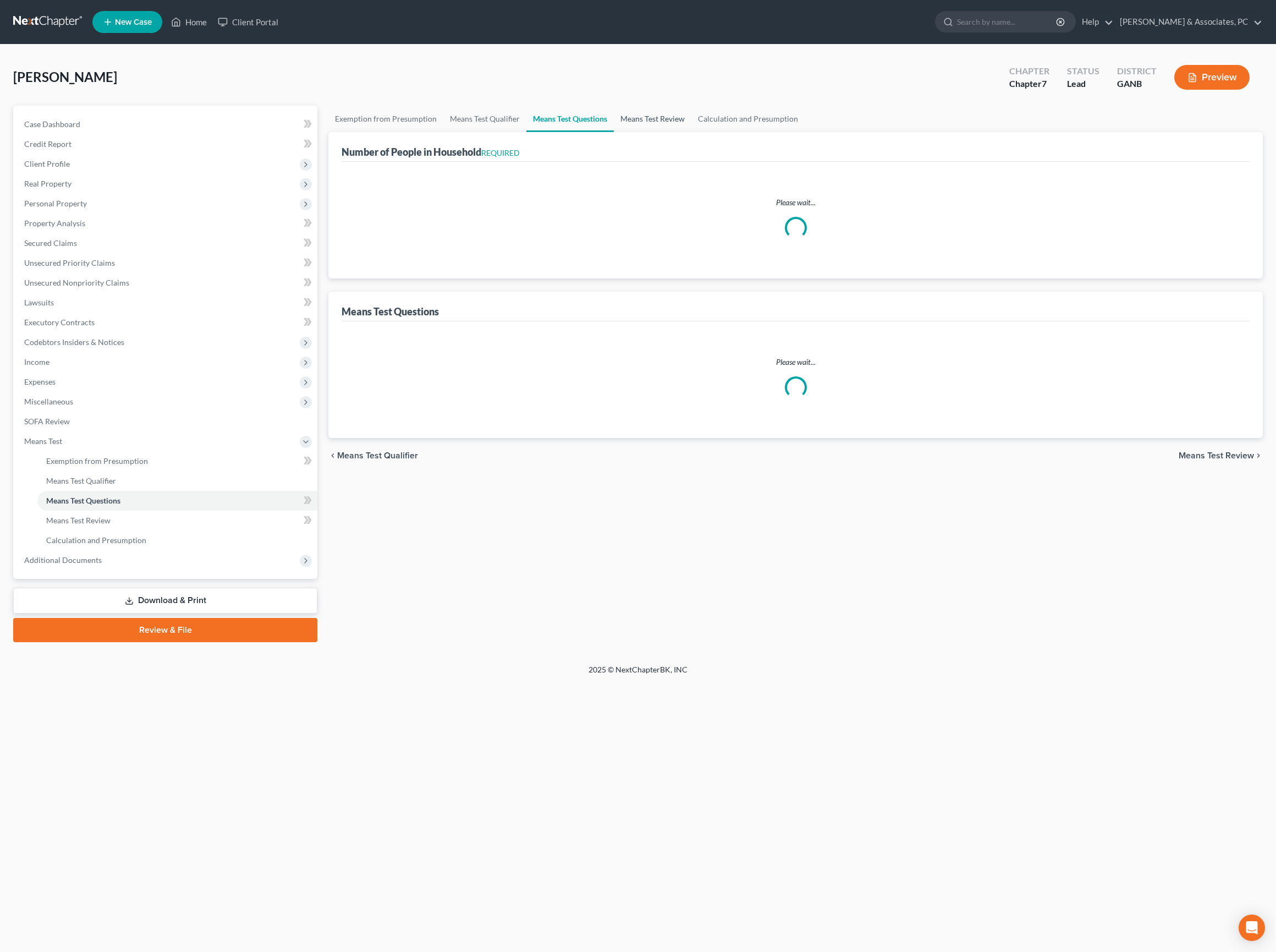
select select "1"
select select "60"
select select "1"
select select "60"
select select "0"
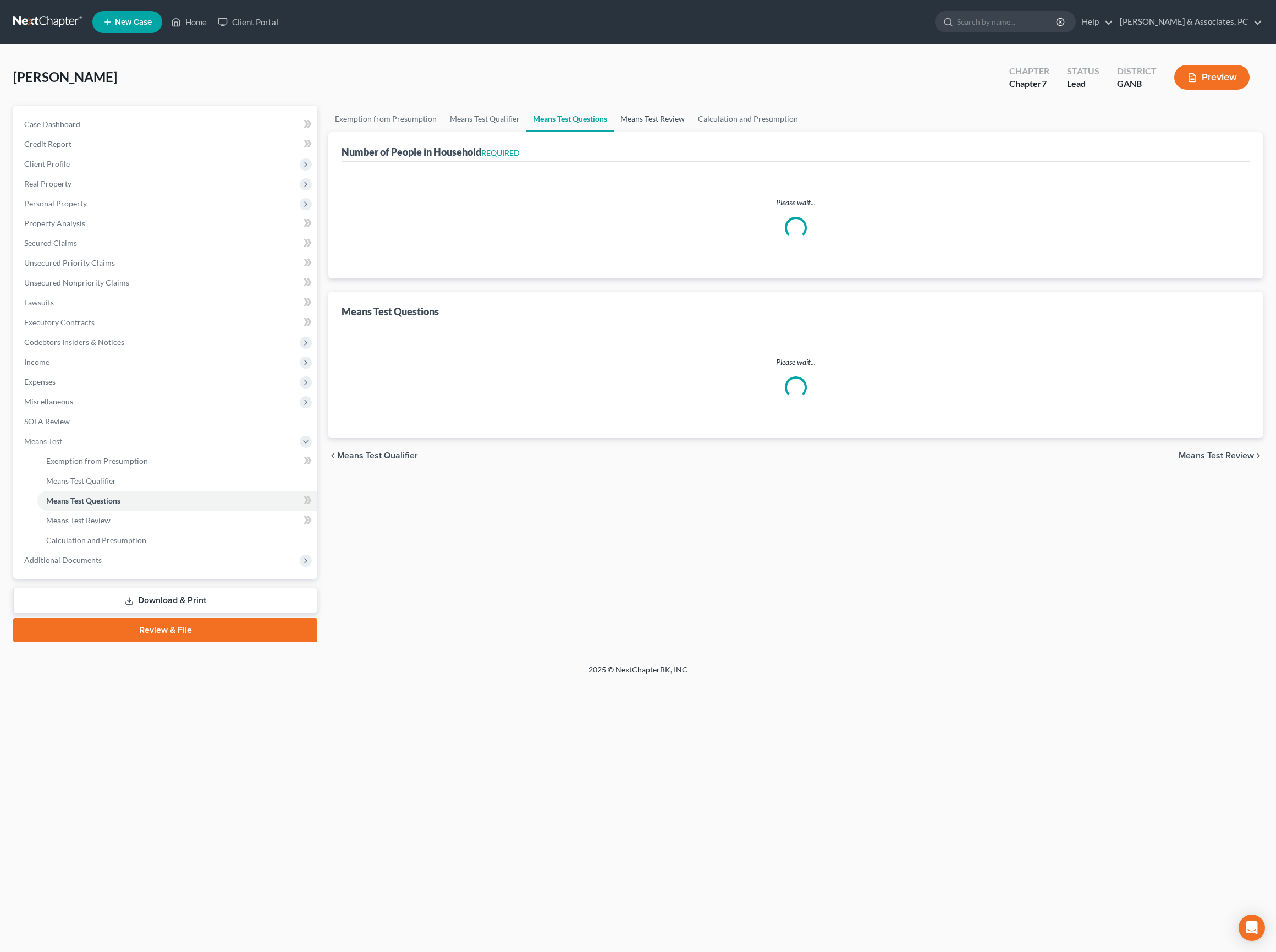
select select "60"
select select "1"
select select "0"
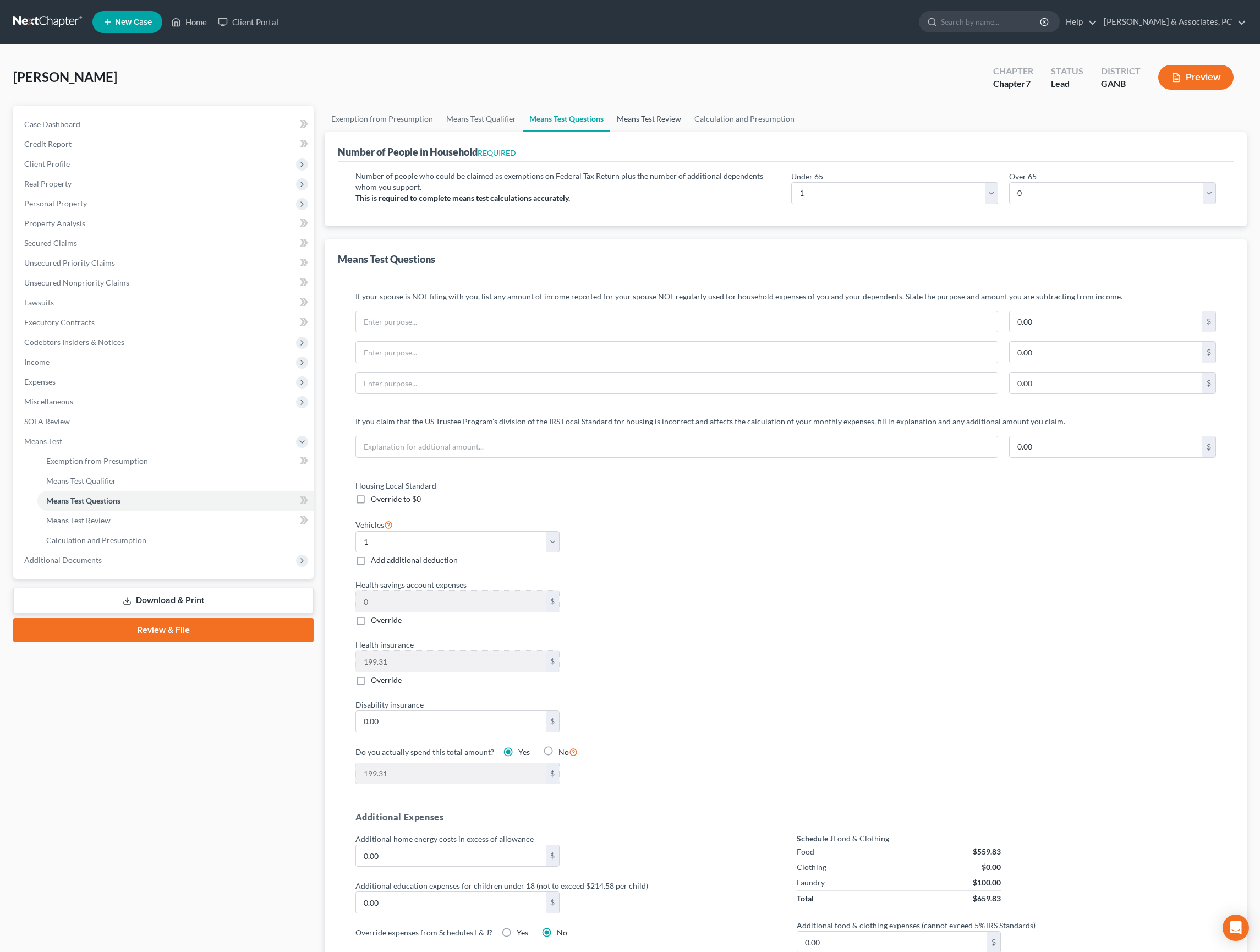
click at [688, 132] on link "Means Test Review" at bounding box center [649, 119] width 78 height 27
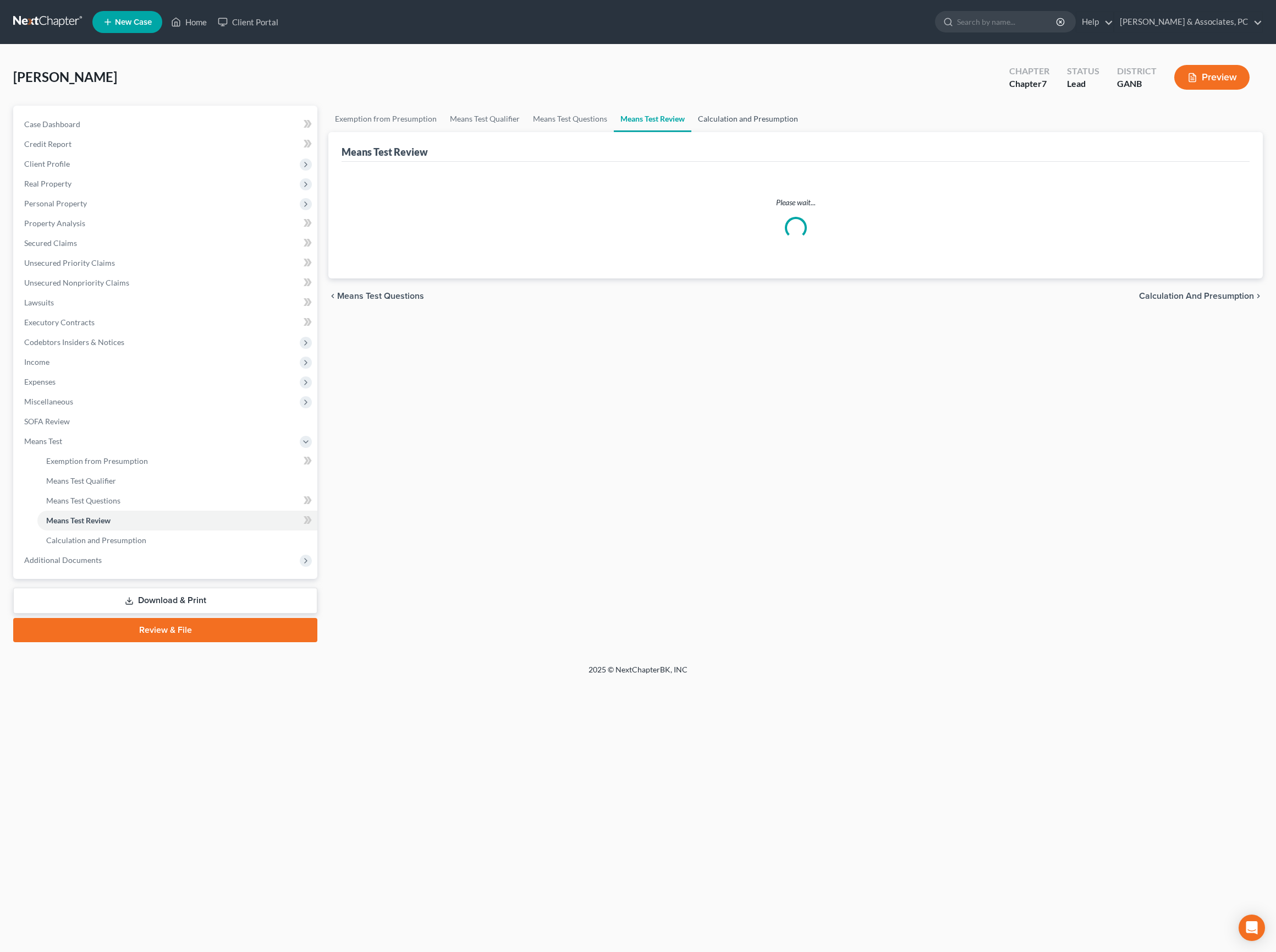
click at [805, 132] on link "Calculation and Presumption" at bounding box center [748, 119] width 113 height 27
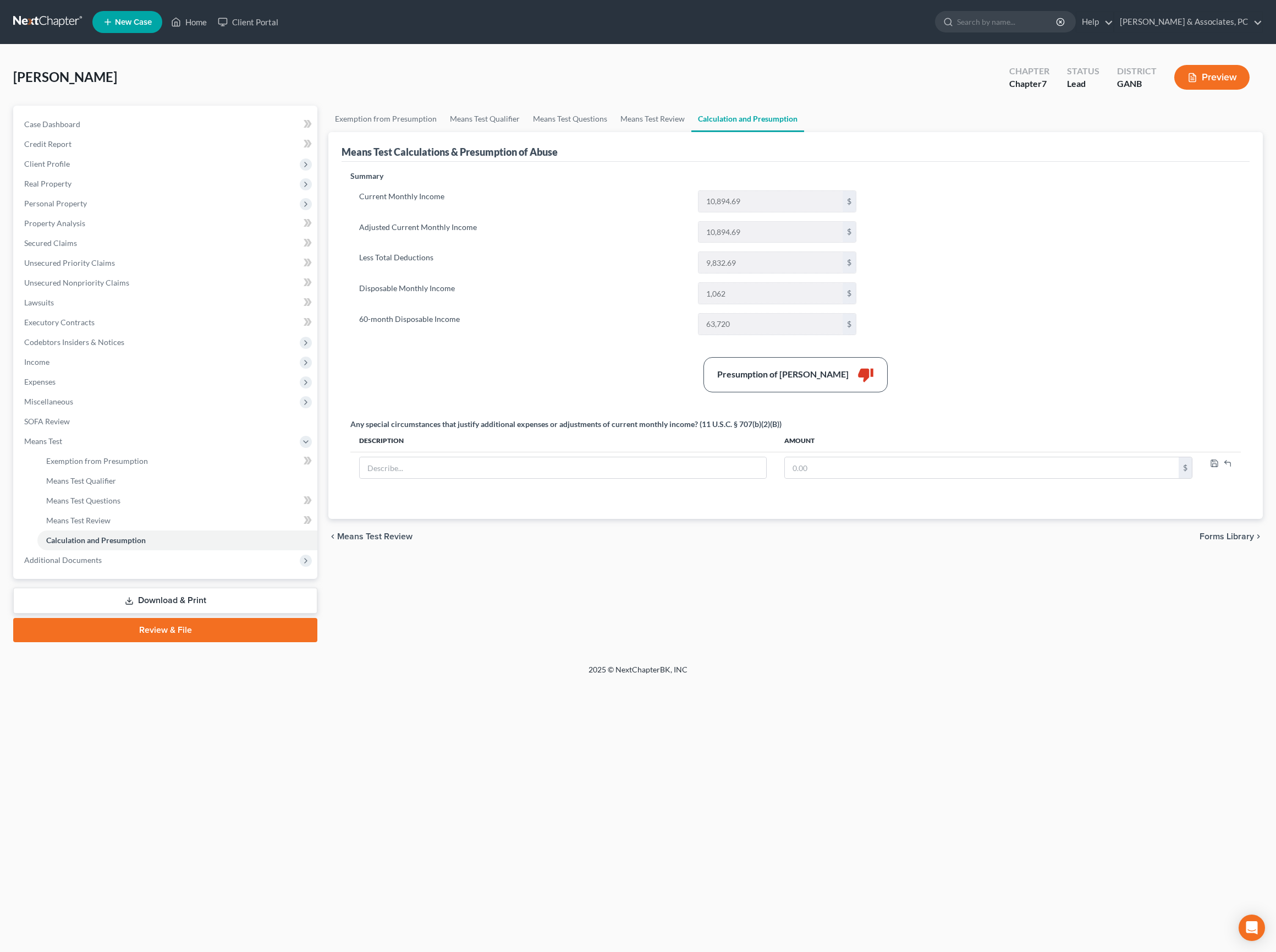
click at [1043, 642] on div "Exemption from Presumption Means Test Qualifier Means Test Questions Means Test…" at bounding box center [796, 374] width 945 height 537
click at [36, 366] on span "Income" at bounding box center [36, 362] width 25 height 10
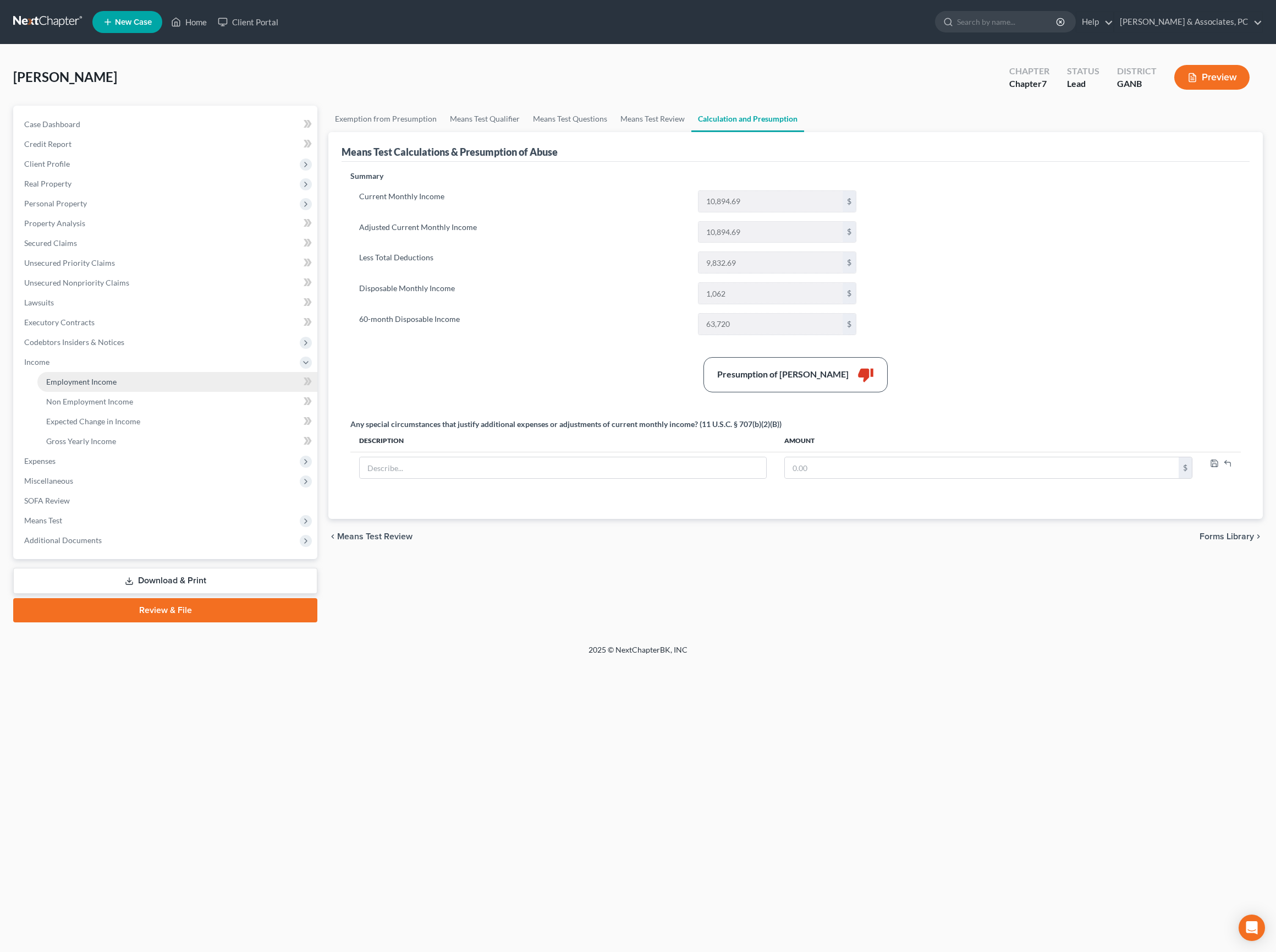
click at [77, 386] on span "Employment Income" at bounding box center [81, 381] width 70 height 10
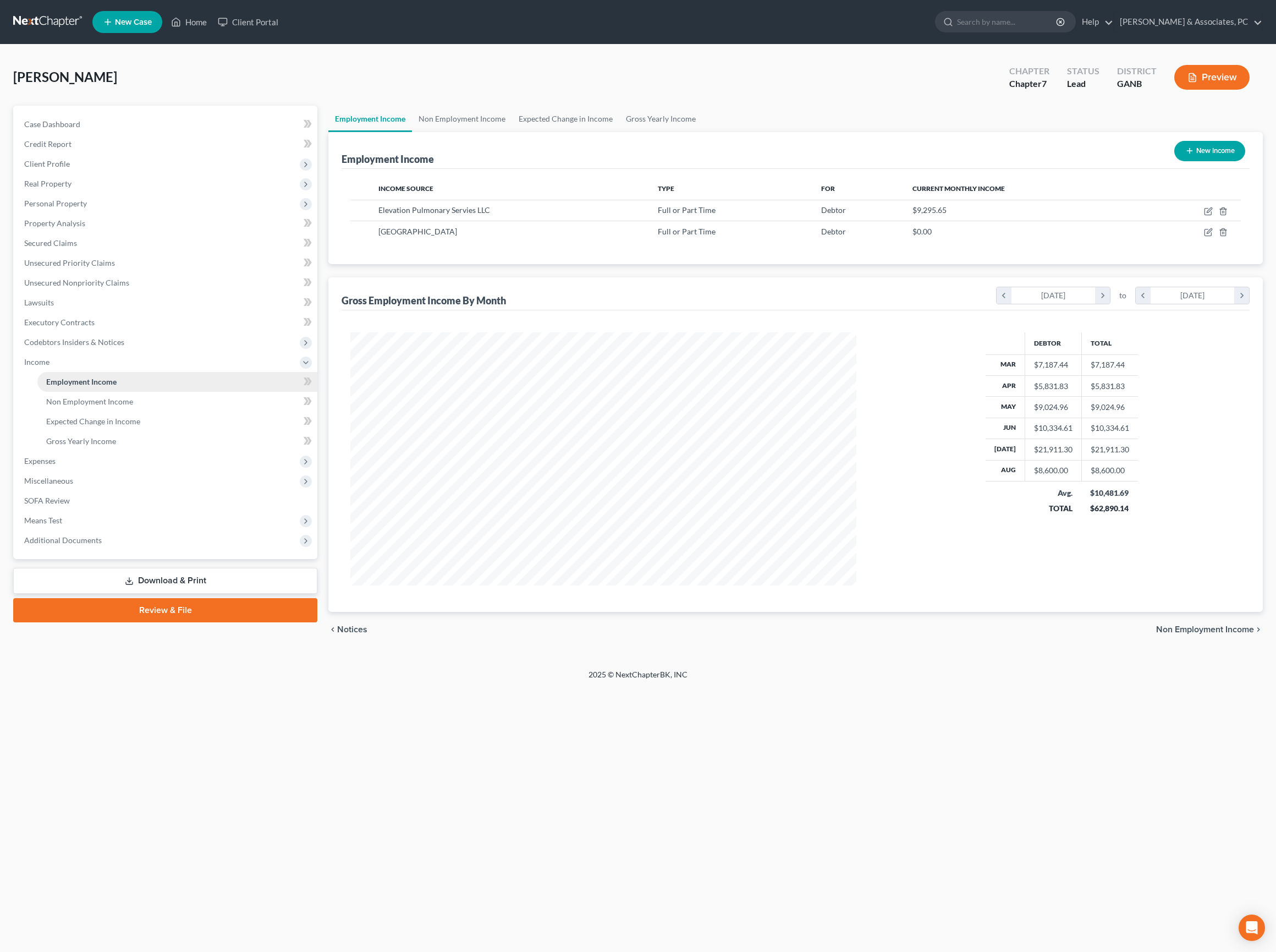
scroll to position [253, 527]
click at [1204, 237] on icon "button" at bounding box center [1208, 232] width 9 height 9
select select "0"
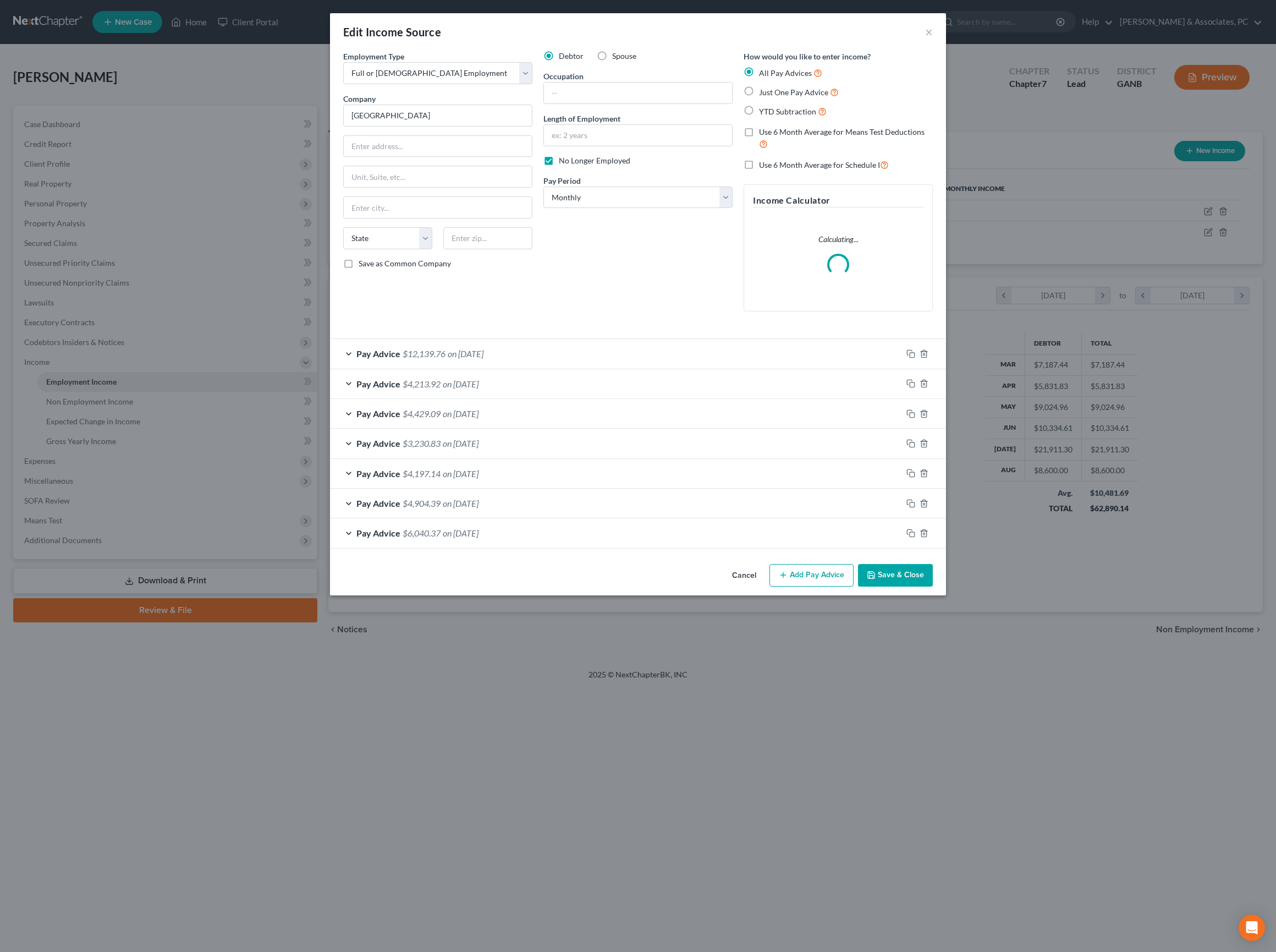
click at [657, 368] on div "Pay Advice $12,139.76 on [DATE]" at bounding box center [616, 353] width 572 height 29
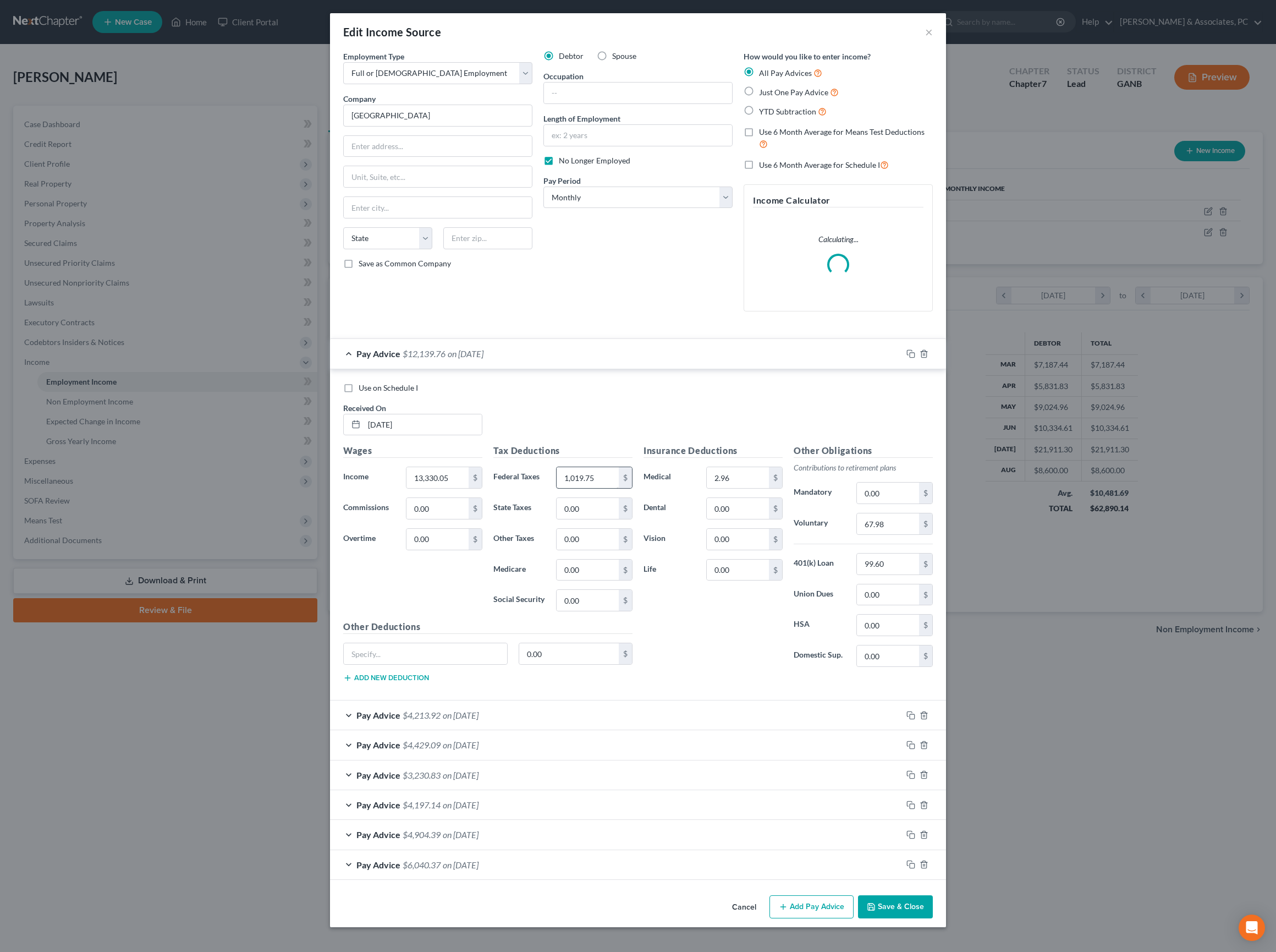
scroll to position [91, 0]
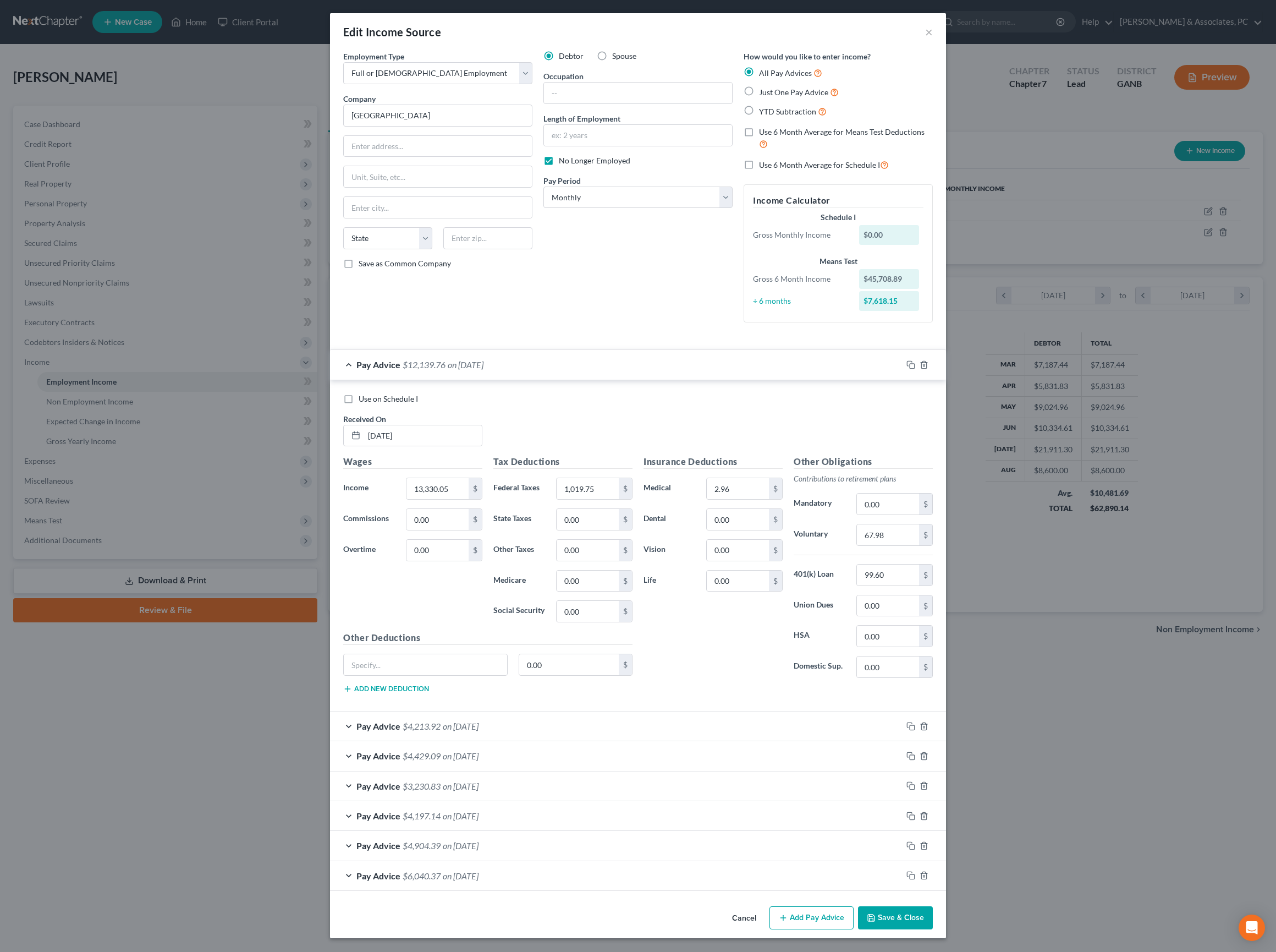
click at [707, 394] on div "Use on Schedule I Received On * [DATE]" at bounding box center [638, 424] width 600 height 62
click at [664, 253] on div "Debtor Spouse Occupation Length of Employment No Longer Employed Pay Period * S…" at bounding box center [638, 191] width 200 height 280
click at [709, 394] on div "Use on Schedule I Received On * [DATE]" at bounding box center [638, 424] width 600 height 62
click at [663, 243] on div "Debtor Spouse Occupation Length of Employment No Longer Employed Pay Period * S…" at bounding box center [638, 191] width 200 height 280
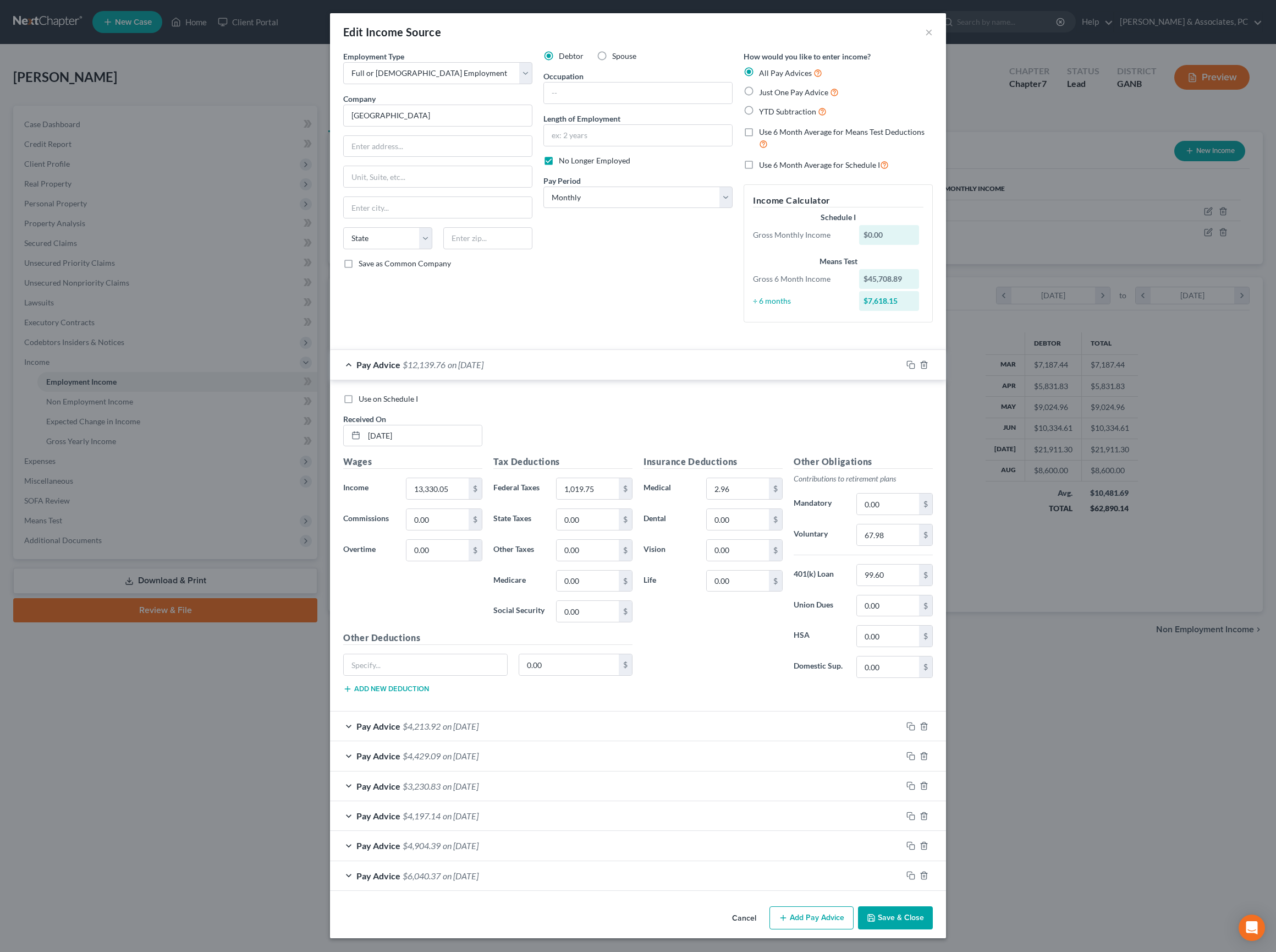
click at [670, 350] on div "Pay Advice $12,139.76 on [DATE]" at bounding box center [616, 364] width 572 height 29
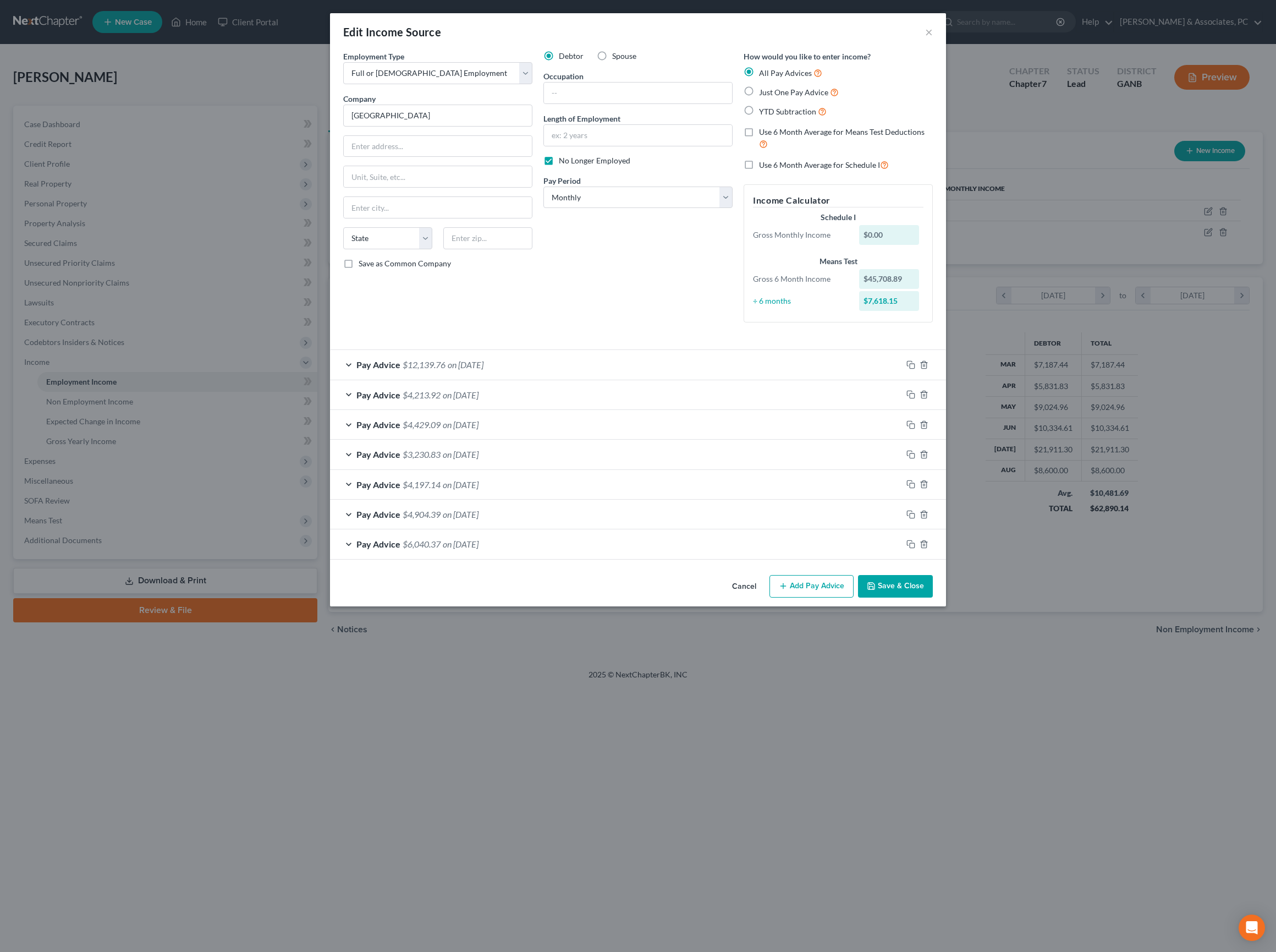
click at [614, 328] on div "Debtor Spouse Occupation Length of Employment No Longer Employed Pay Period * S…" at bounding box center [638, 191] width 200 height 280
click at [626, 145] on input "text" at bounding box center [638, 136] width 188 height 21
click at [616, 103] on input "text" at bounding box center [638, 93] width 188 height 21
click at [602, 145] on input "text" at bounding box center [638, 136] width 188 height 21
click at [594, 104] on div at bounding box center [638, 92] width 189 height 22
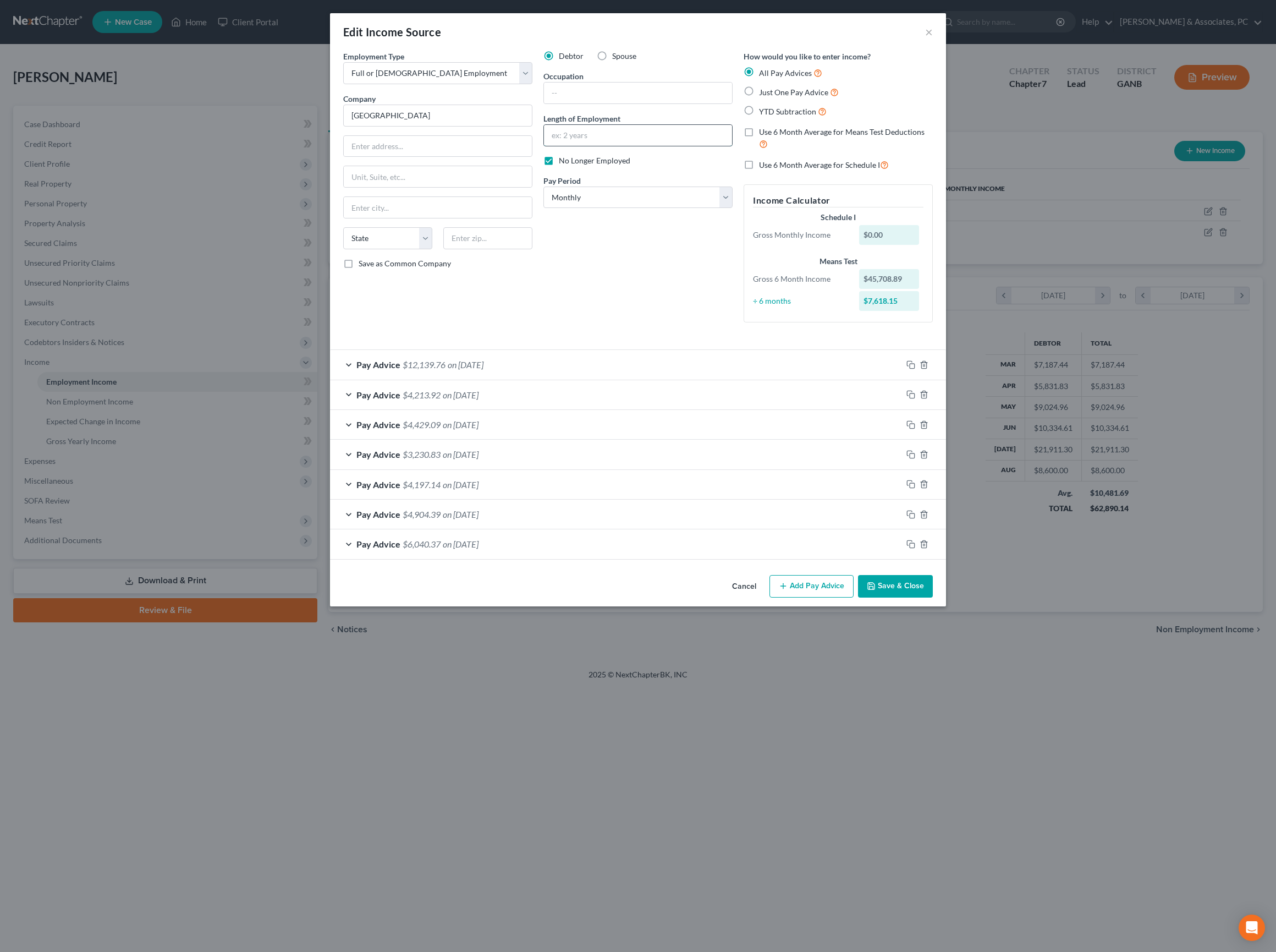
click at [591, 145] on input "text" at bounding box center [638, 136] width 188 height 21
click at [584, 103] on input "text" at bounding box center [638, 93] width 188 height 21
click at [585, 145] on input "text" at bounding box center [638, 136] width 188 height 21
click at [584, 103] on input "text" at bounding box center [638, 93] width 188 height 21
click at [587, 145] on input "text" at bounding box center [638, 136] width 188 height 21
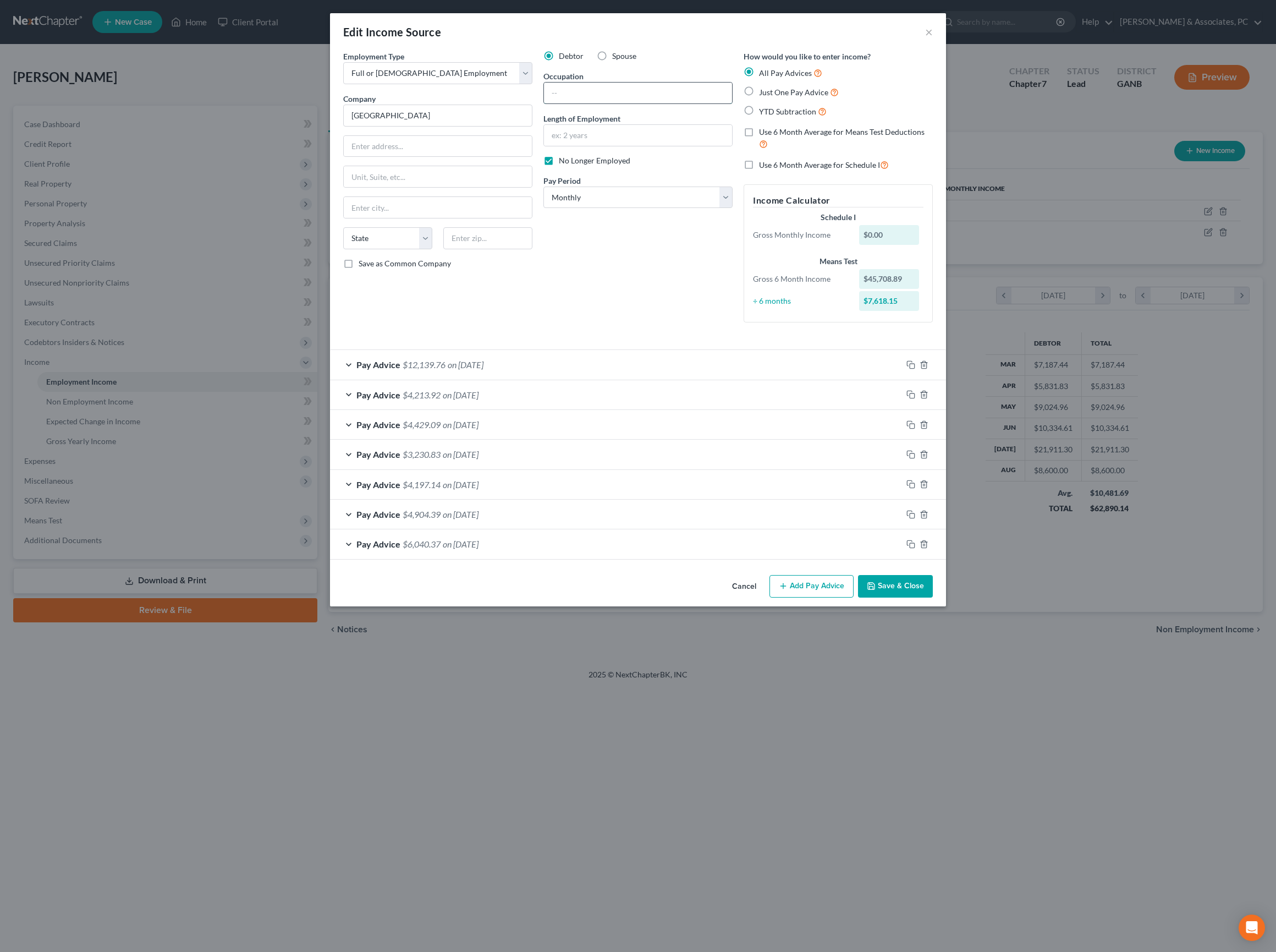
click at [579, 103] on input "text" at bounding box center [638, 93] width 188 height 21
click at [579, 145] on input "text" at bounding box center [638, 136] width 188 height 21
click at [578, 124] on div "Debtor Spouse Occupation Length of Employment No Longer Employed Pay Period * S…" at bounding box center [638, 191] width 200 height 280
click at [569, 100] on input "text" at bounding box center [638, 93] width 188 height 21
click at [933, 598] on button "Save & Close" at bounding box center [895, 586] width 75 height 23
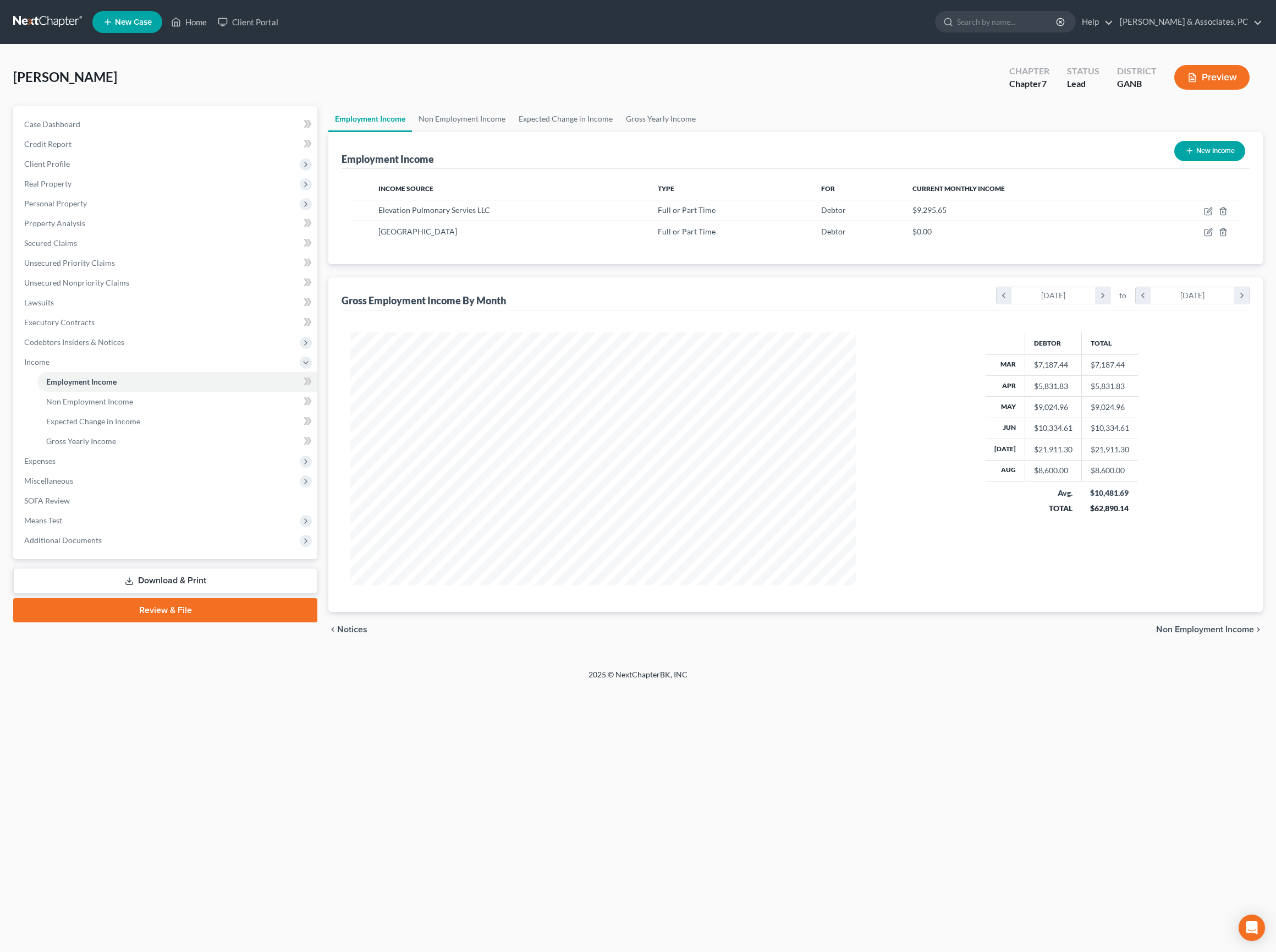
scroll to position [253, 527]
click at [82, 530] on span "Means Test" at bounding box center [166, 520] width 302 height 20
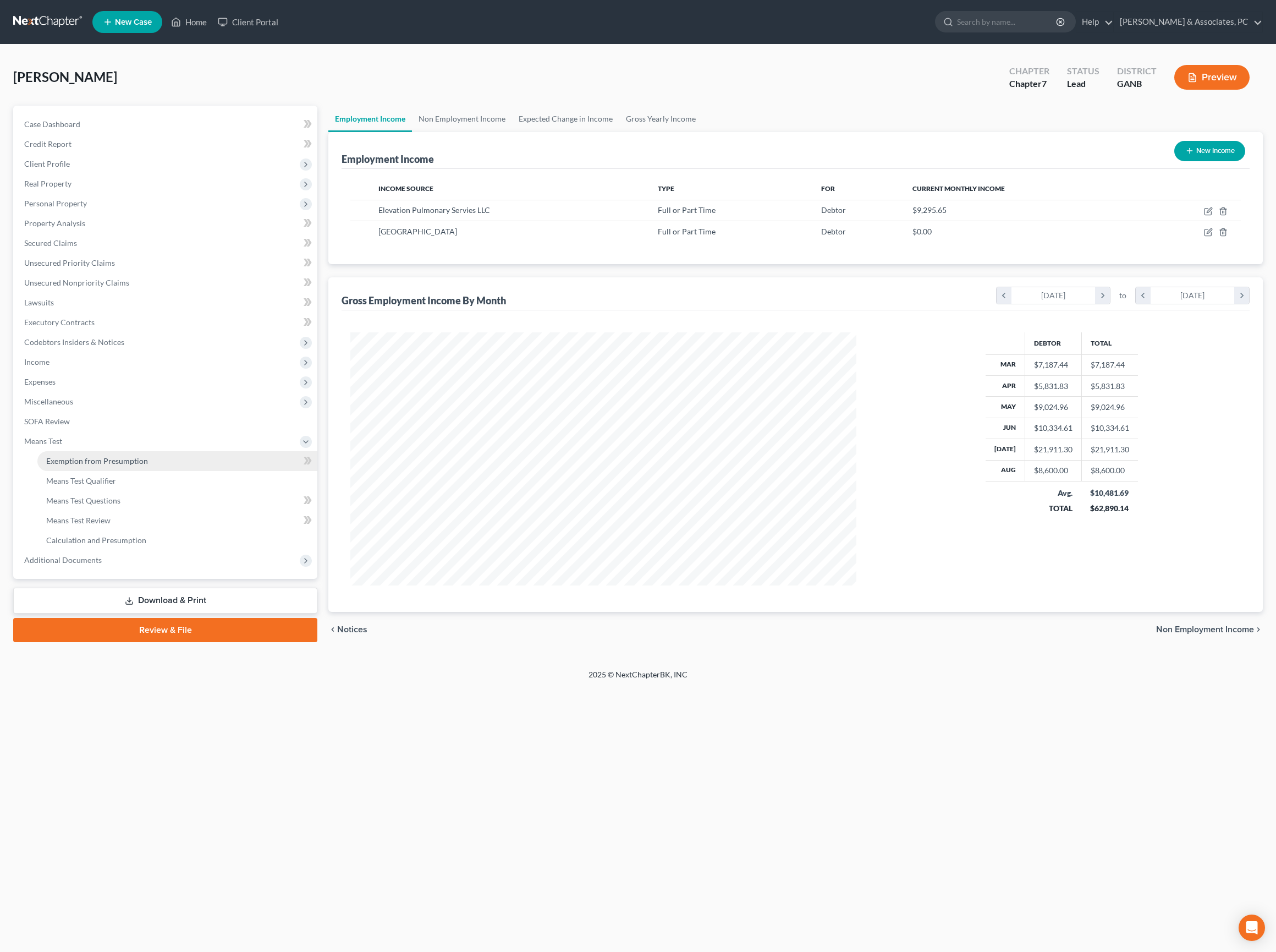
click at [116, 465] on span "Exemption from Presumption" at bounding box center [97, 461] width 102 height 10
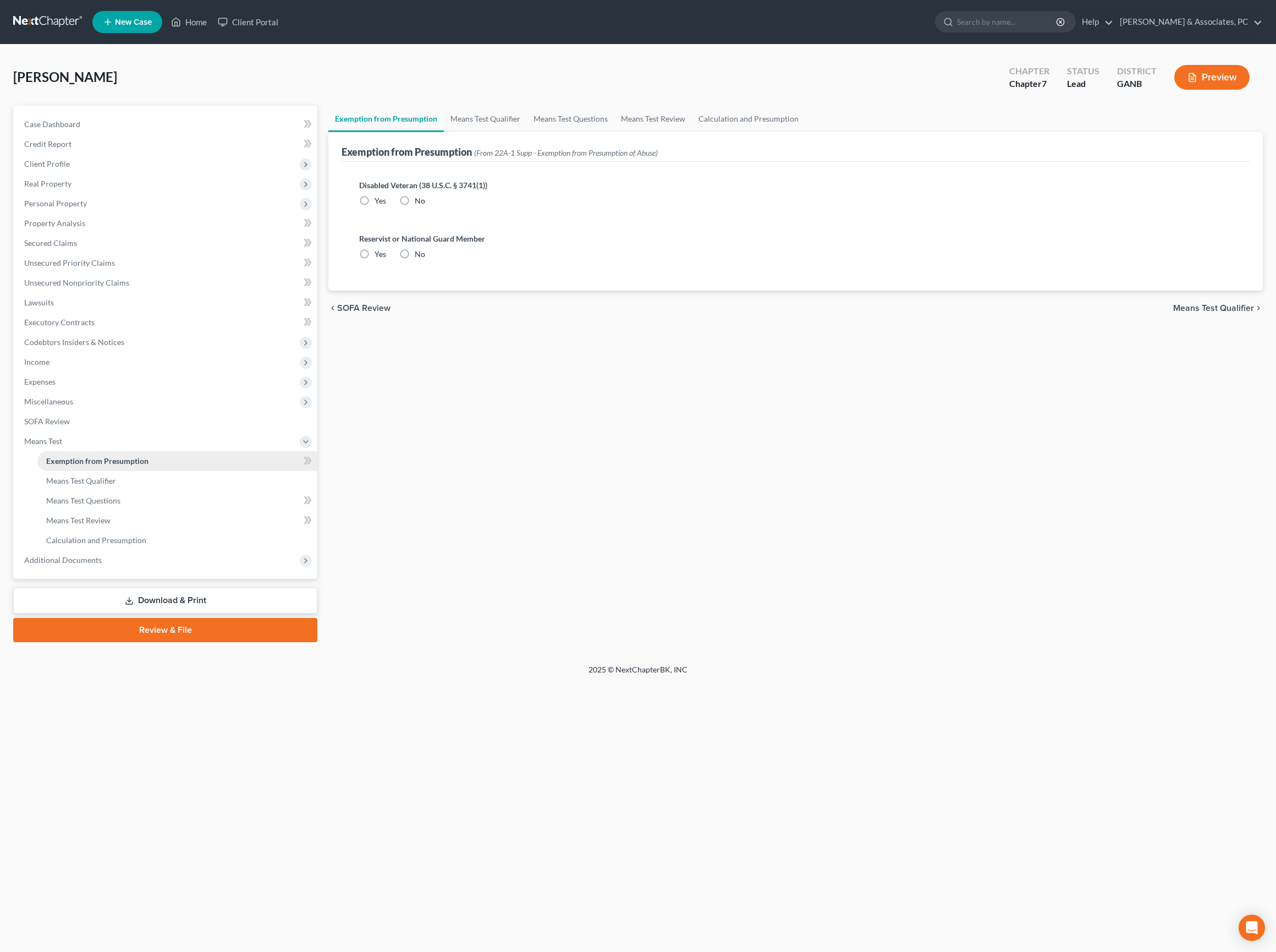
radio input "true"
click at [110, 550] on link "Calculation and Presumption" at bounding box center [177, 540] width 280 height 20
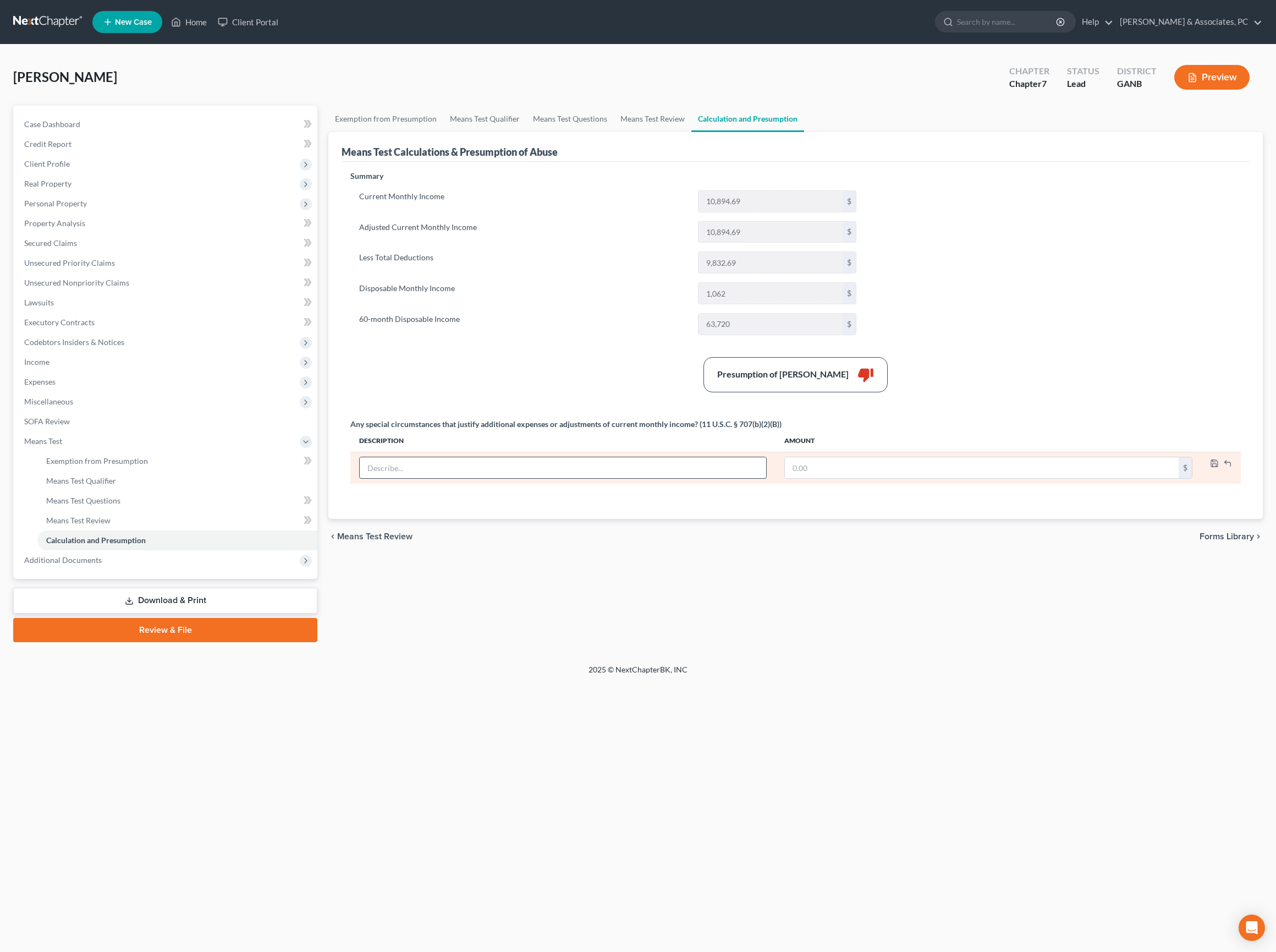
click at [550, 478] on input "text" at bounding box center [562, 468] width 406 height 21
click at [692, 127] on link "Means Test Review" at bounding box center [653, 119] width 78 height 27
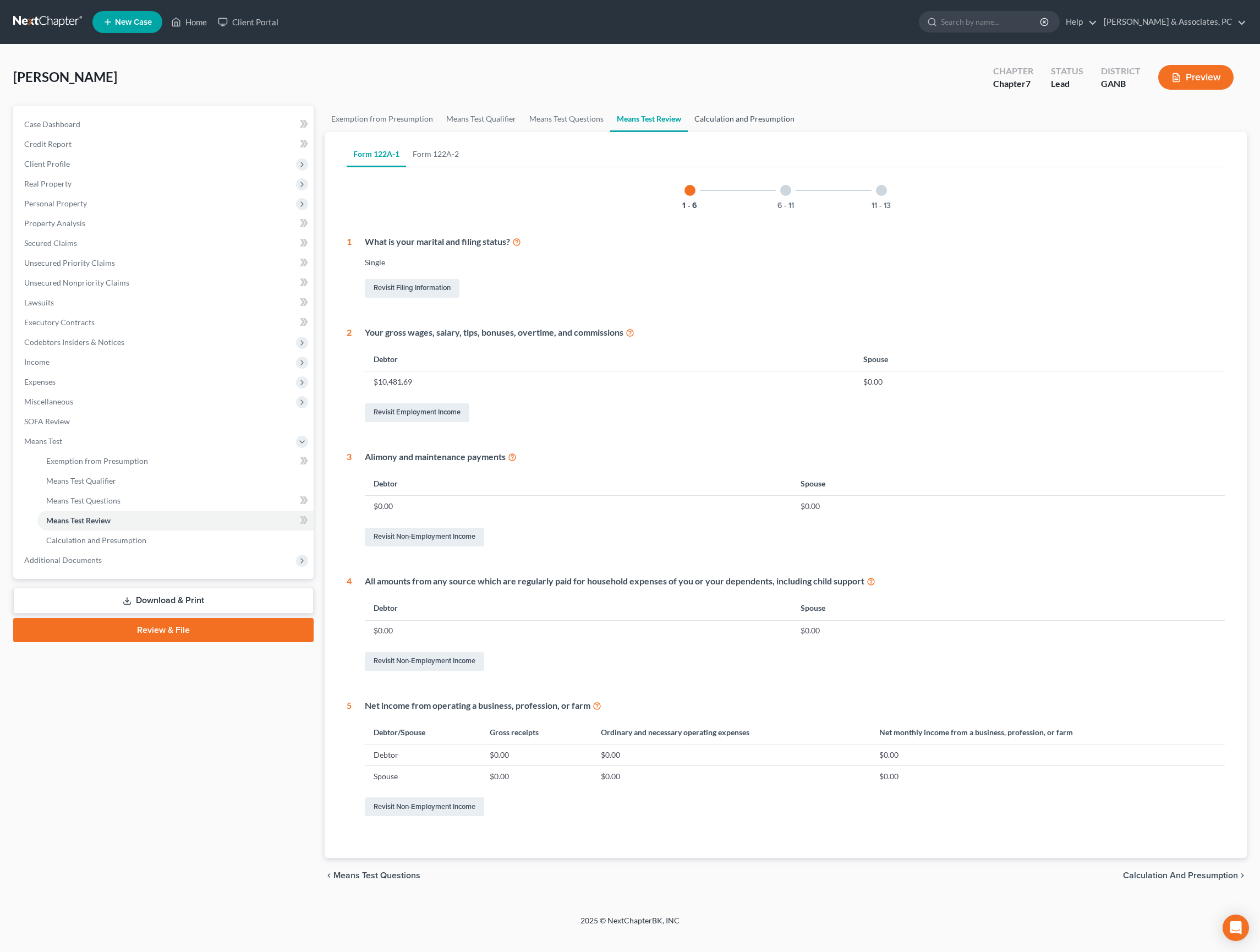
click at [801, 130] on link "Calculation and Presumption" at bounding box center [744, 119] width 113 height 27
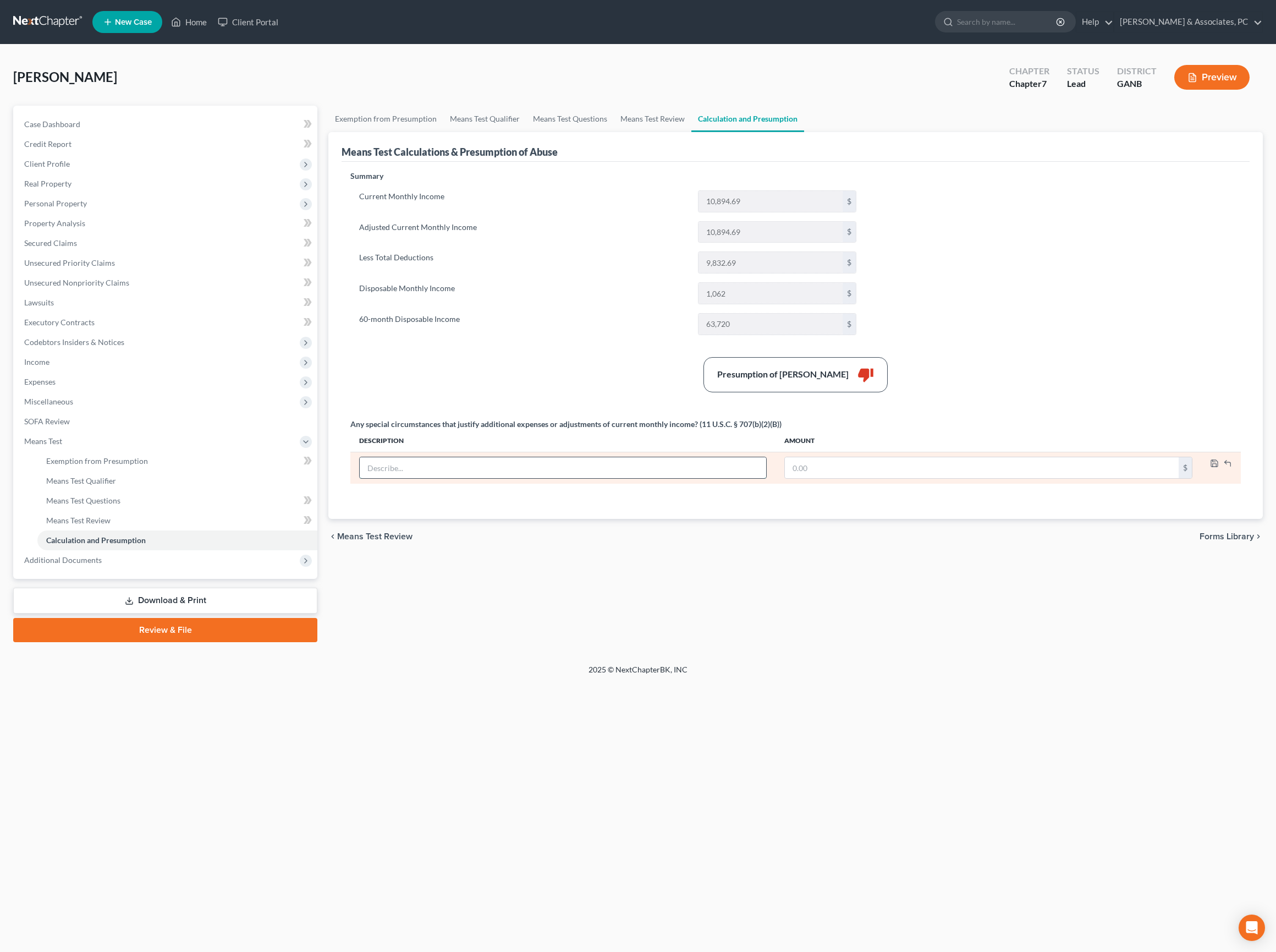
click at [649, 478] on input "text" at bounding box center [562, 468] width 406 height 21
type input "6"
click at [870, 478] on input "text" at bounding box center [981, 468] width 394 height 21
click at [681, 478] on input "PTO received when left old job" at bounding box center [562, 468] width 406 height 21
click at [682, 478] on input "PTO received when left old job" at bounding box center [562, 468] width 406 height 21
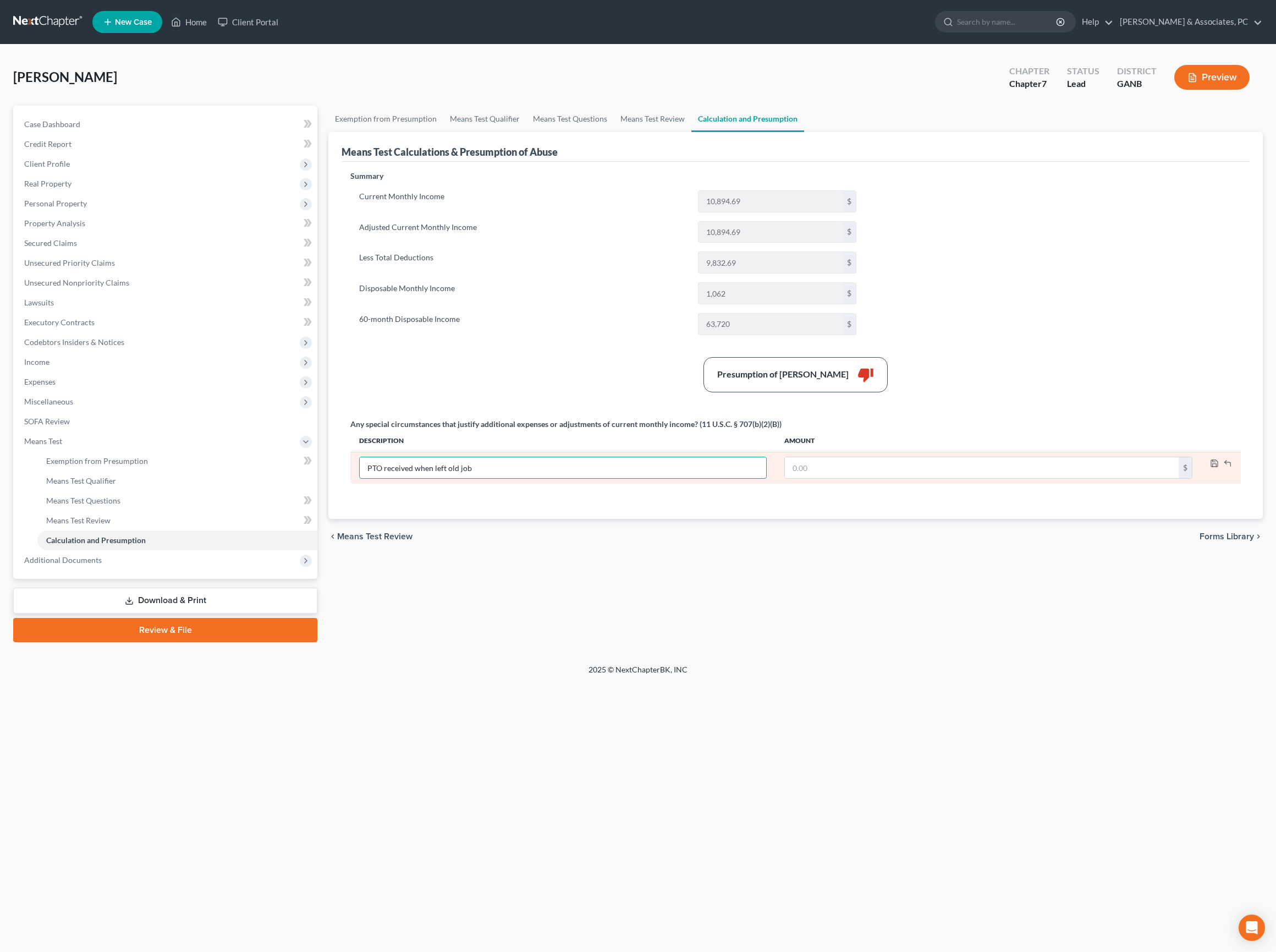
drag, startPoint x: 682, startPoint y: 546, endPoint x: 357, endPoint y: 542, distance: 325.0
click at [357, 483] on td "PTO received when left old job" at bounding box center [563, 467] width 425 height 32
type input "O"
type input "CMI includes prior job + PTO lumpsum vs. CMI based on current income"
click at [855, 478] on input "text" at bounding box center [981, 468] width 394 height 21
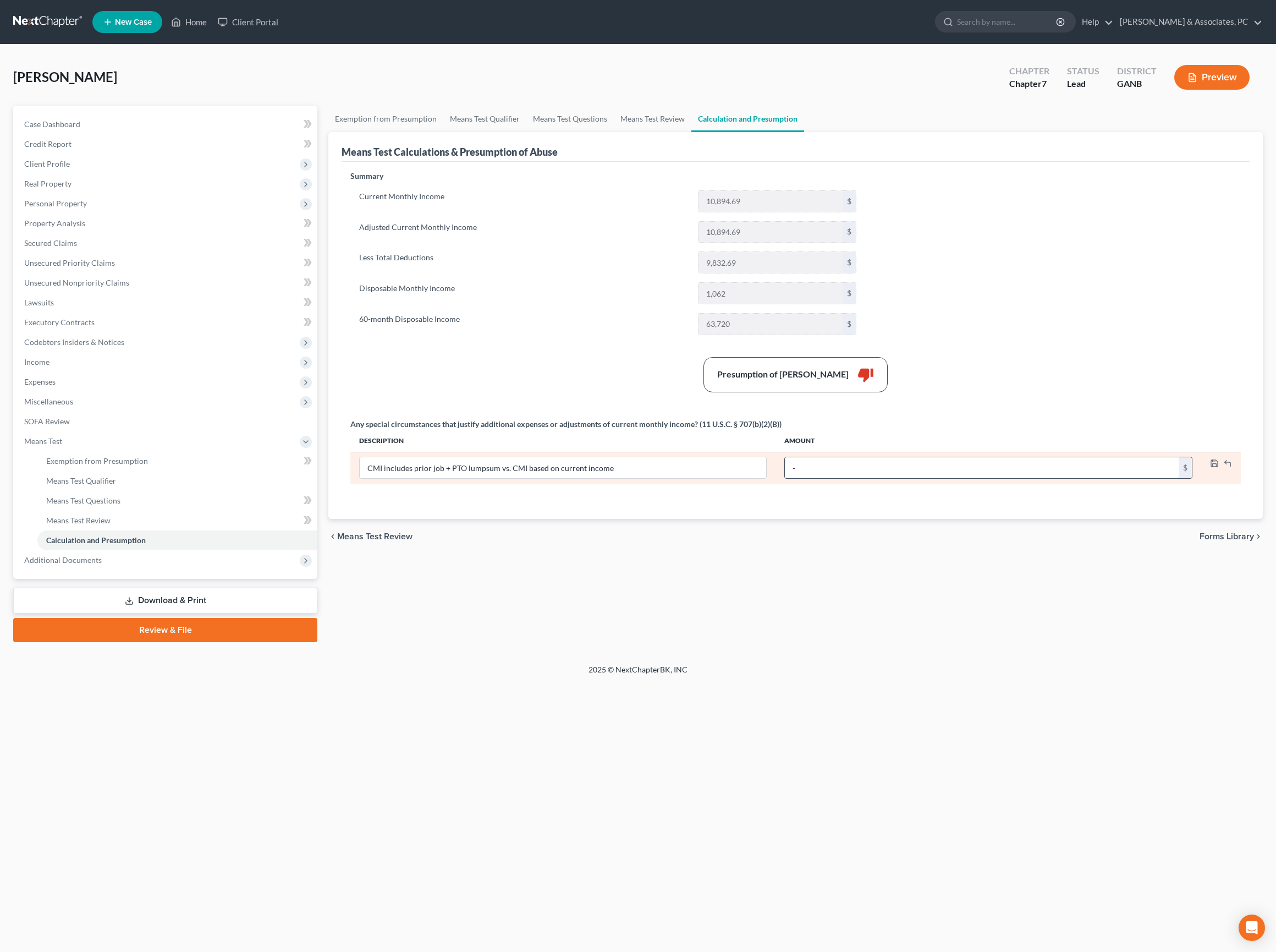
type input "0"
type input "1,599.04"
click at [731, 478] on input "CMI includes prior job + PTO lumpsum vs. CMI based on current income" at bounding box center [562, 468] width 406 height 21
type input "CMI includes prior job + PTO lumpsum vs. CMI based on current income (-$1,599.0…"
click at [1211, 468] on icon "button" at bounding box center [1215, 463] width 9 height 9
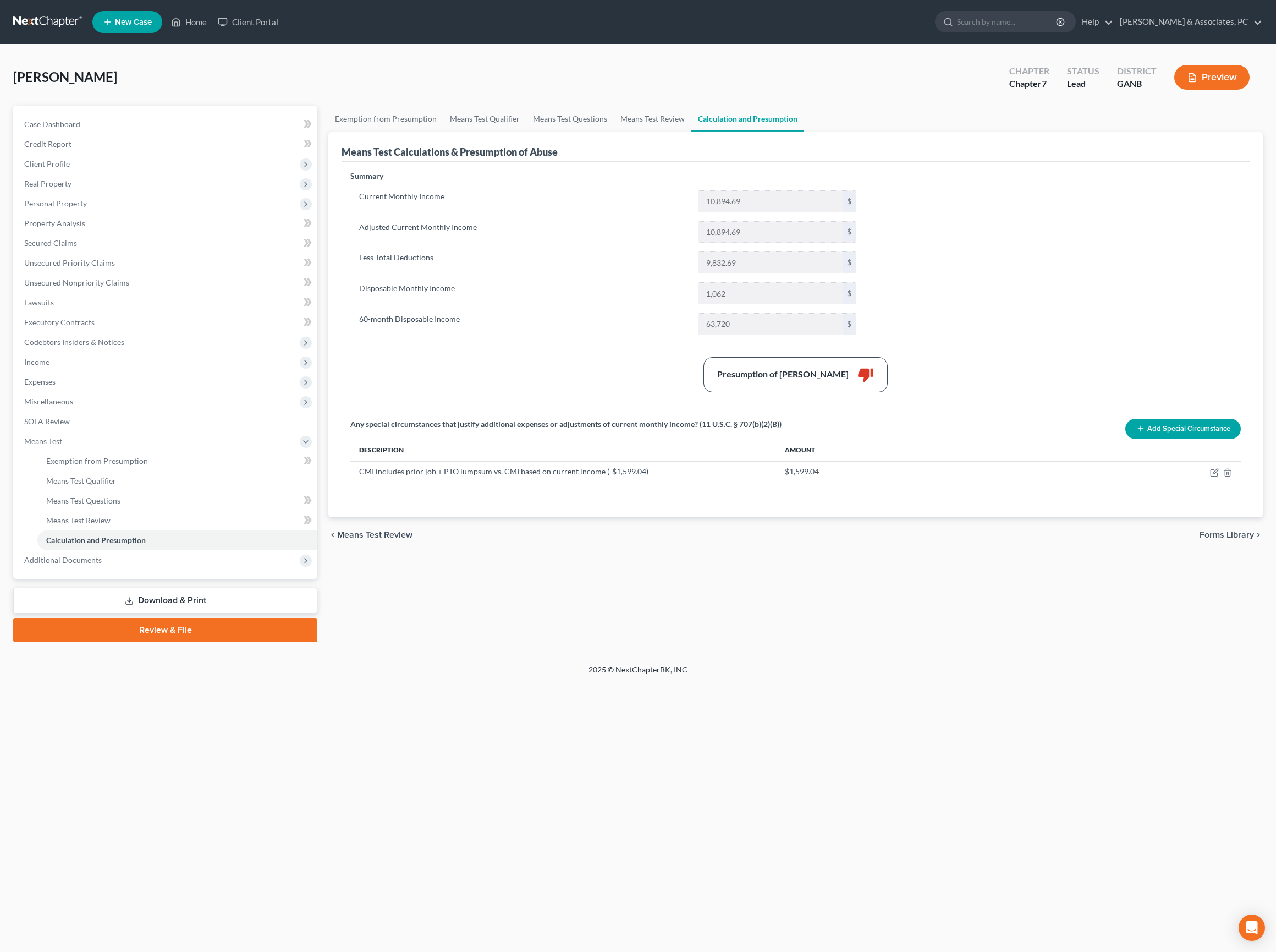
click at [1059, 351] on div "Summary Current Monthly Income 10,894.69 $ Adjusted Current Monthly Income 10,8…" at bounding box center [796, 337] width 902 height 334
click at [1232, 539] on span "Forms Library" at bounding box center [1227, 534] width 54 height 9
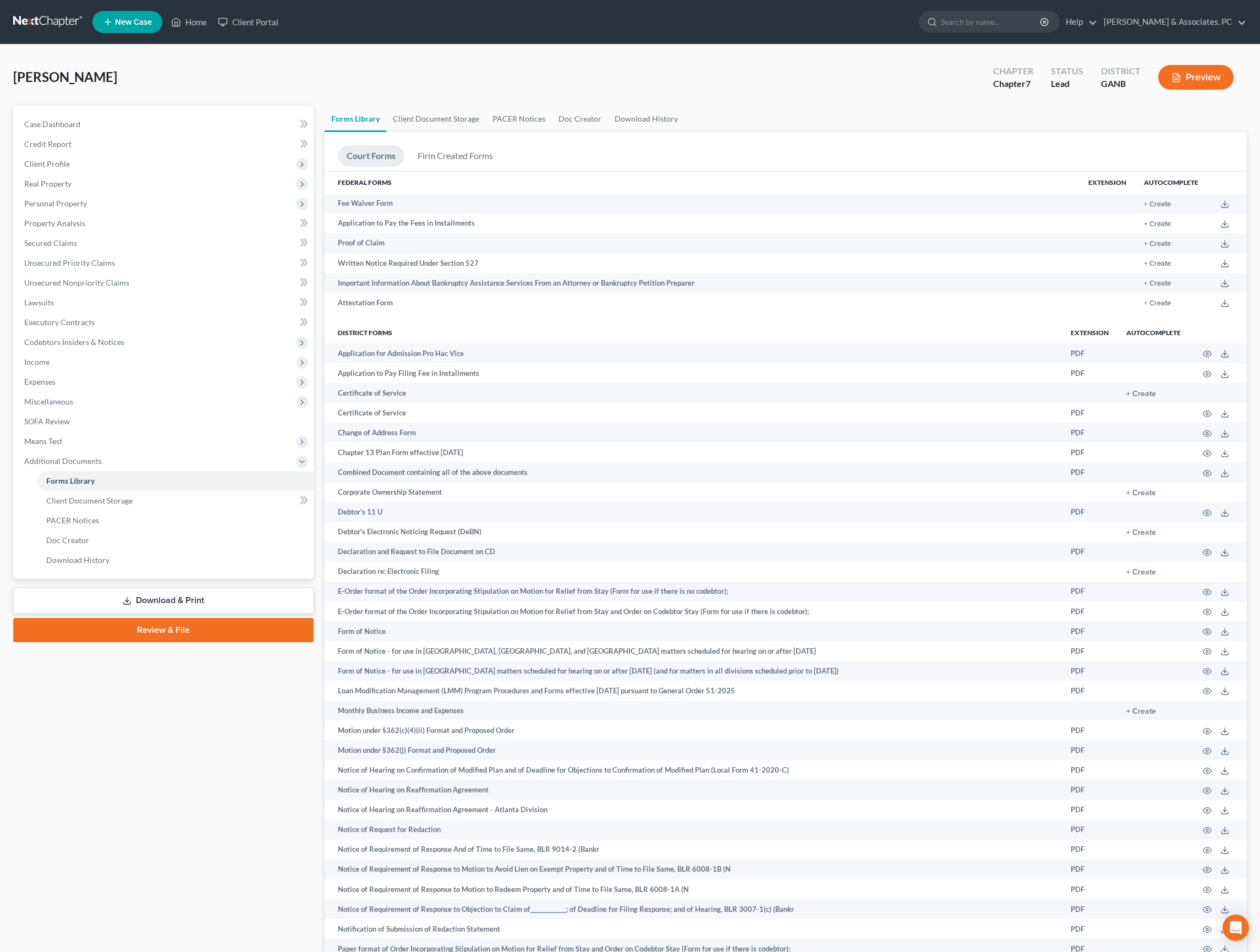
click at [177, 613] on link "Download & Print" at bounding box center [163, 600] width 301 height 26
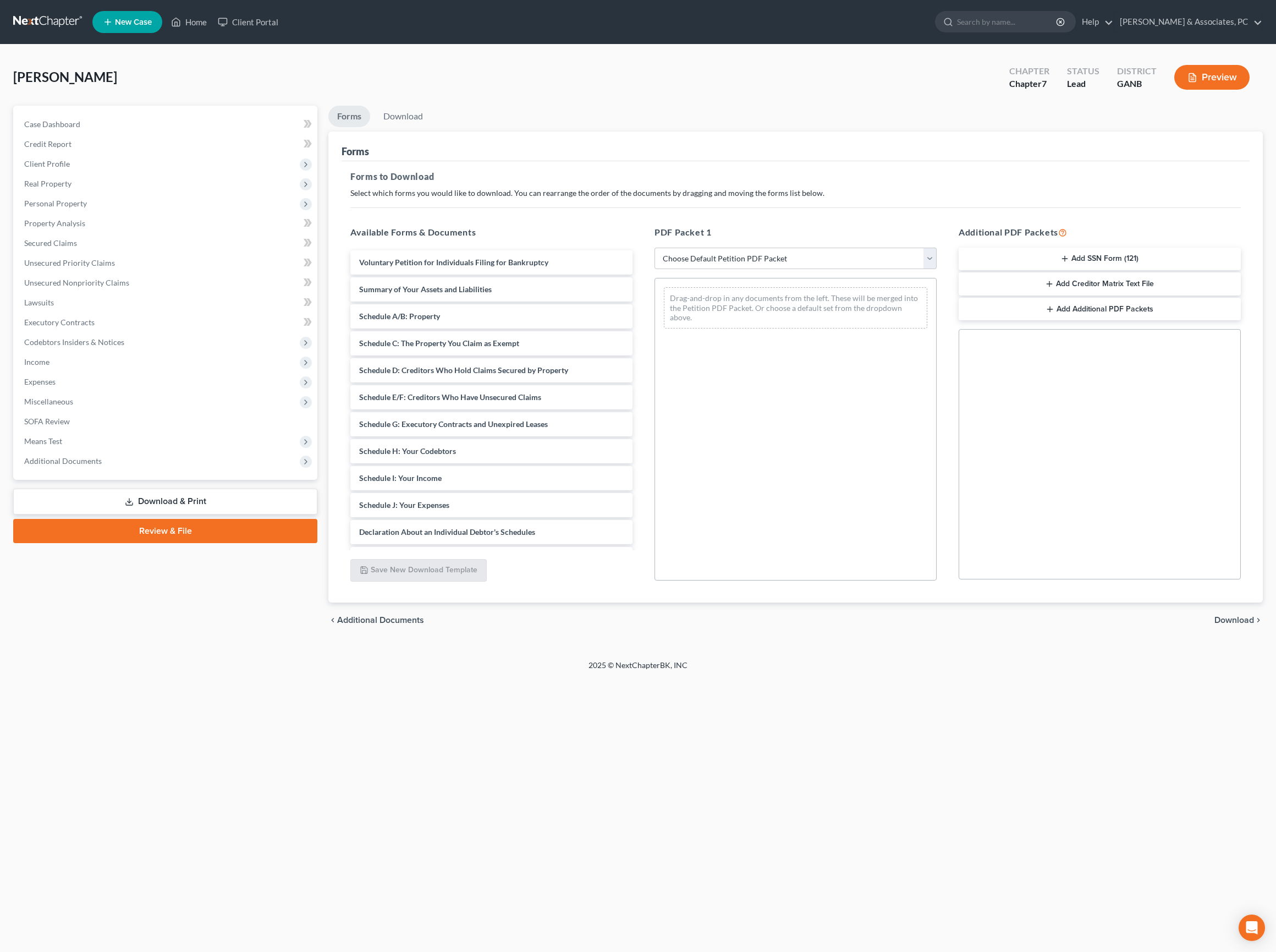
click at [259, 807] on div "Home New Case Client Portal [PERSON_NAME] & Associates, PC [PERSON_NAME][EMAIL_…" at bounding box center [638, 476] width 1276 height 952
